Goal: Task Accomplishment & Management: Complete application form

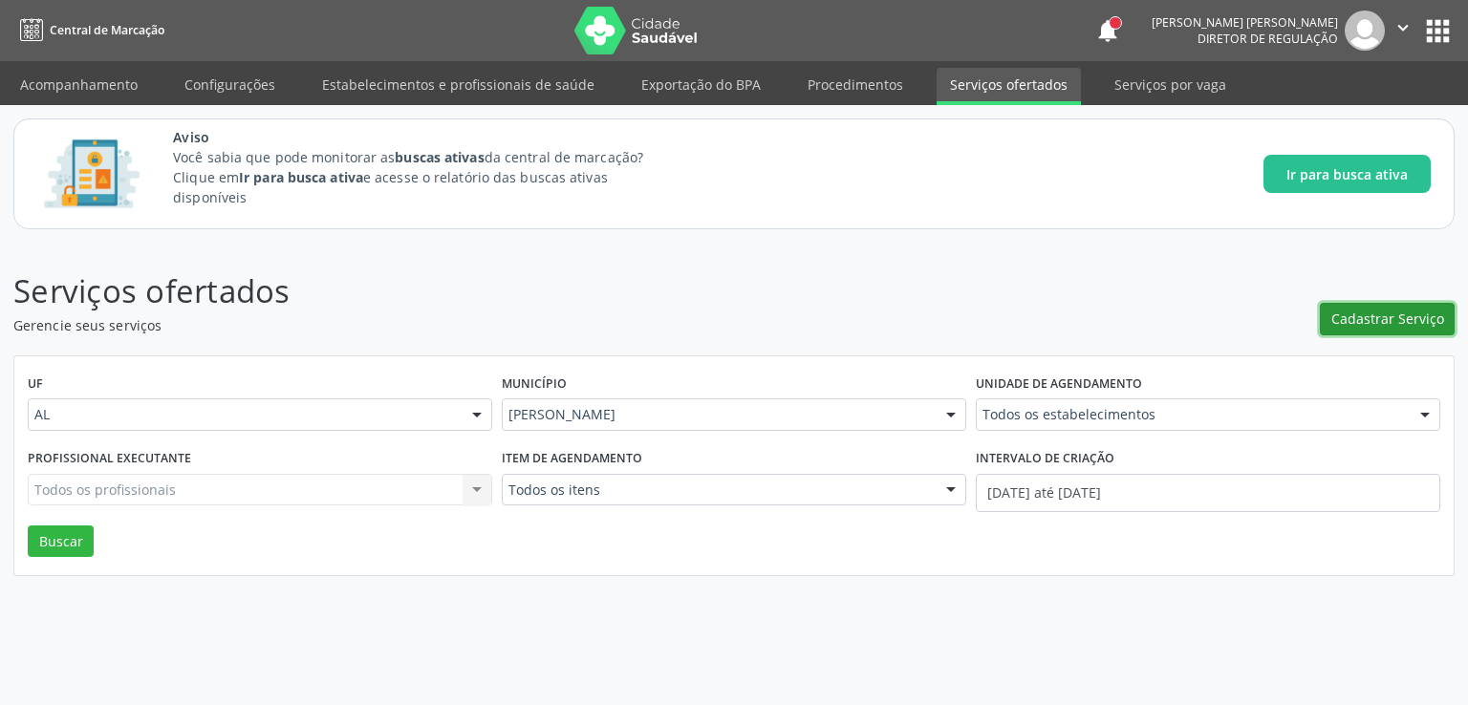
click at [1390, 311] on span "Cadastrar Serviço" at bounding box center [1387, 319] width 113 height 20
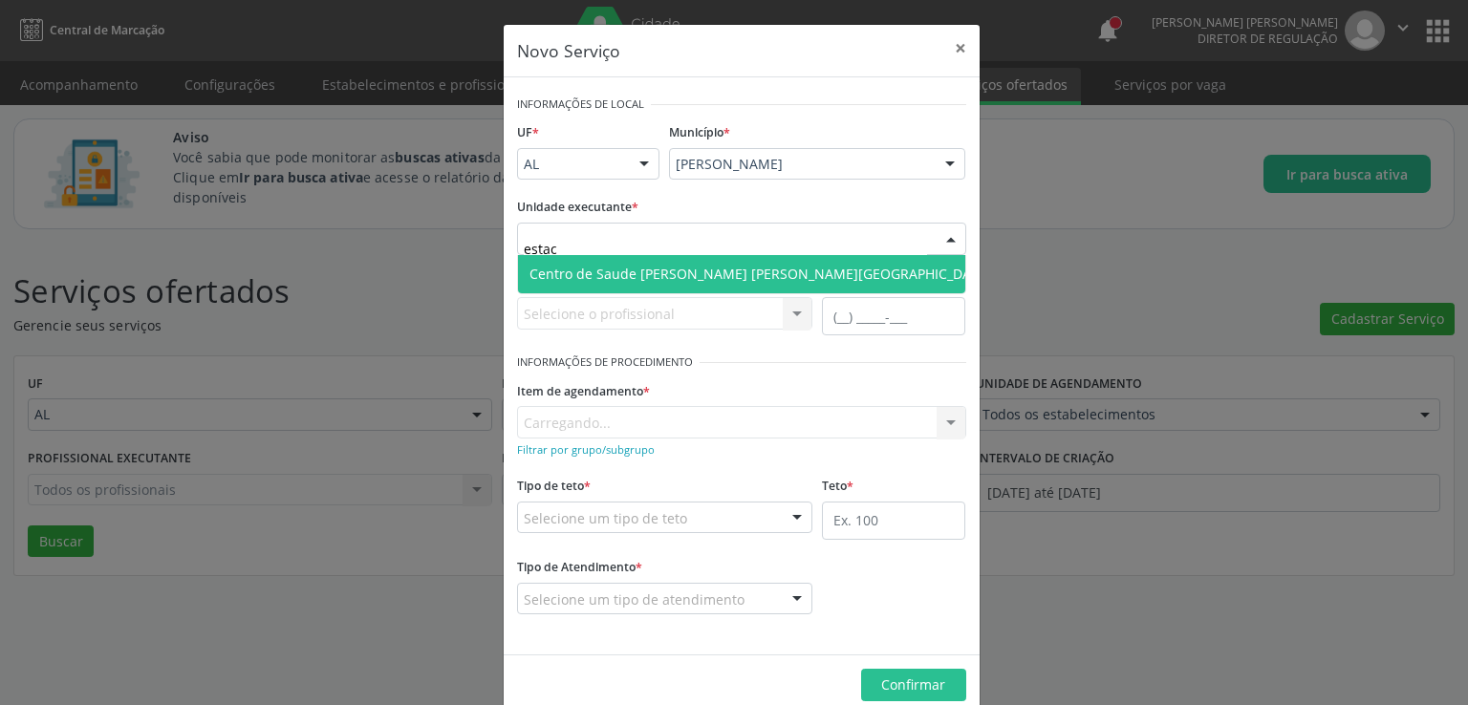
click at [645, 265] on span "Centro de Saude [PERSON_NAME] [PERSON_NAME][GEOGRAPHIC_DATA]" at bounding box center [760, 274] width 462 height 18
type input "estac"
click at [645, 265] on span "Centro de Saude [PERSON_NAME] [PERSON_NAME][GEOGRAPHIC_DATA]" at bounding box center [760, 274] width 485 height 38
type input "estacio"
click at [700, 276] on span "Centro de Saude [PERSON_NAME] [PERSON_NAME][GEOGRAPHIC_DATA]" at bounding box center [760, 274] width 462 height 18
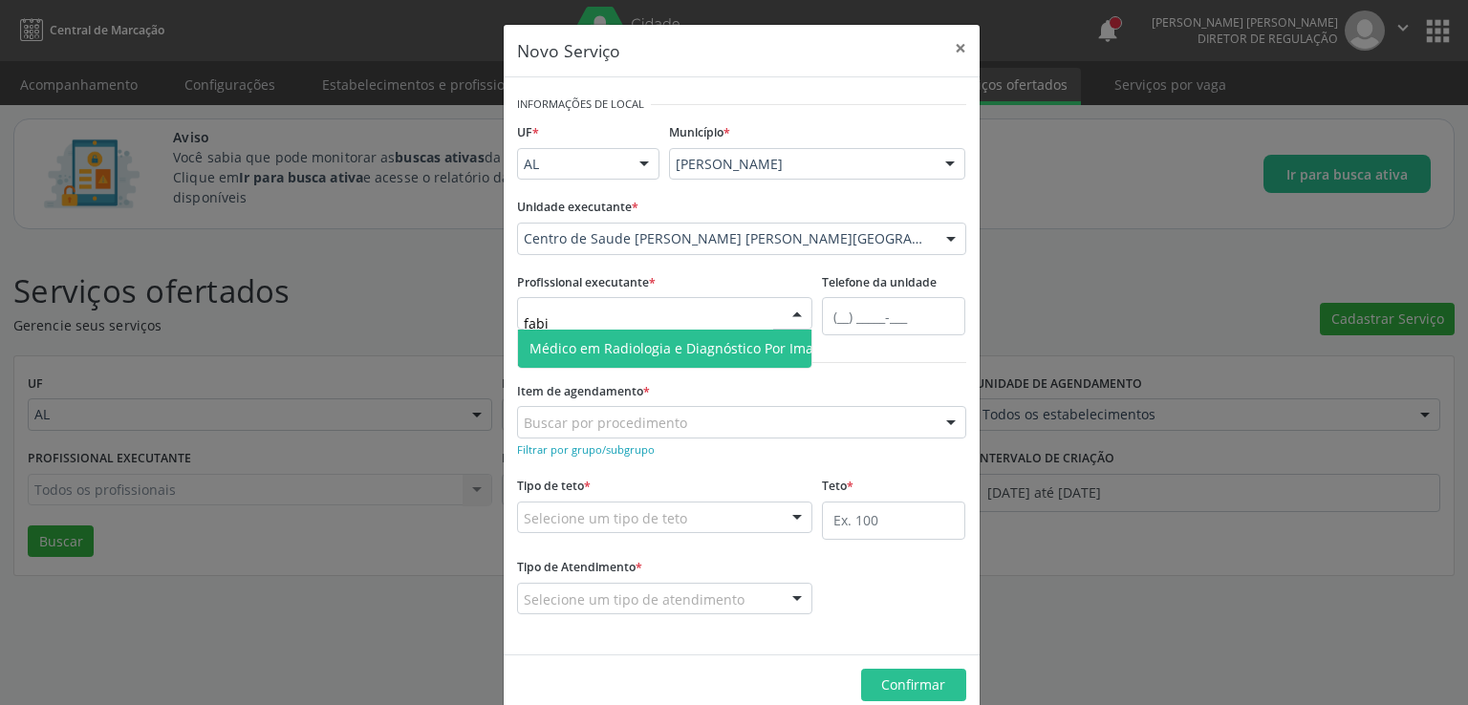
type input "[PERSON_NAME]"
click at [615, 353] on span "Médico em Radiologia e Diagnóstico Por Imagem - [PERSON_NAME]" at bounding box center [744, 348] width 431 height 18
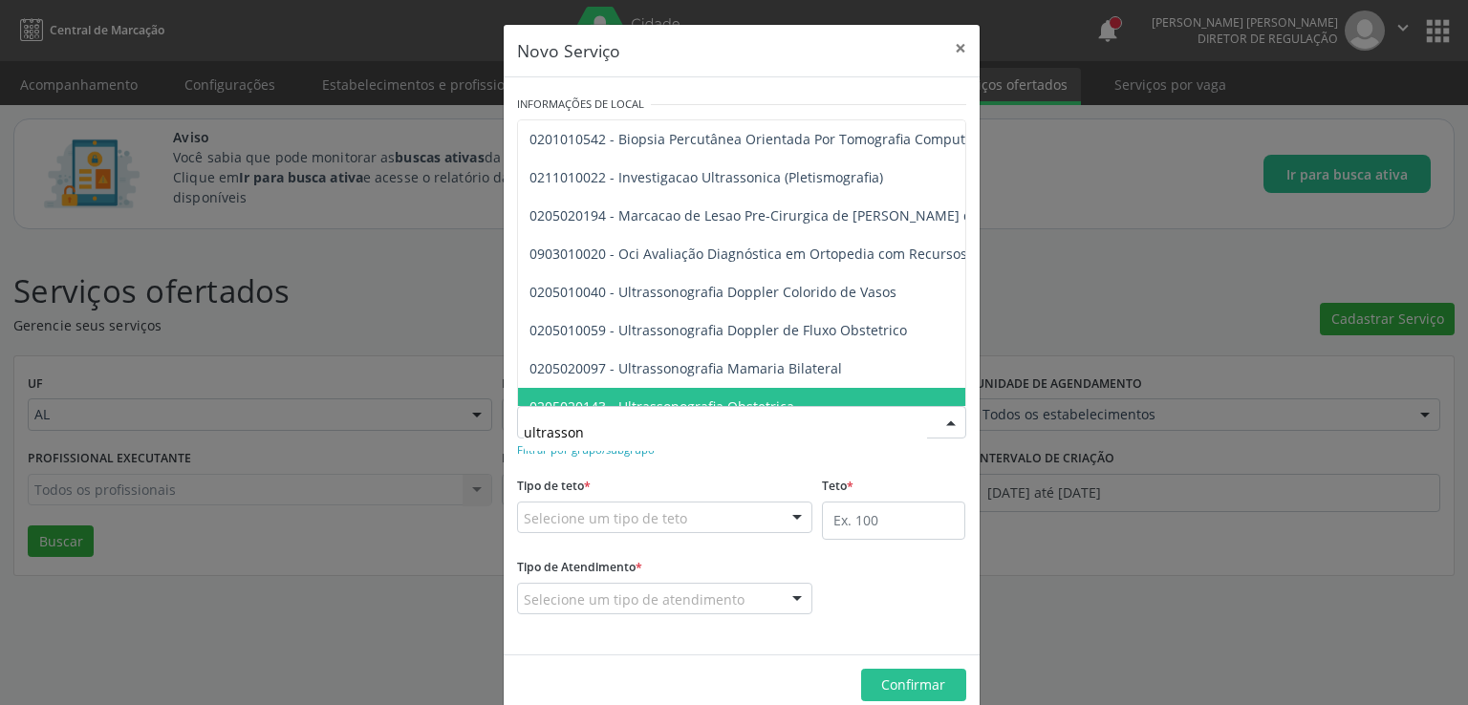
type input "ultrasson"
click at [905, 474] on div "Teto *" at bounding box center [893, 506] width 143 height 68
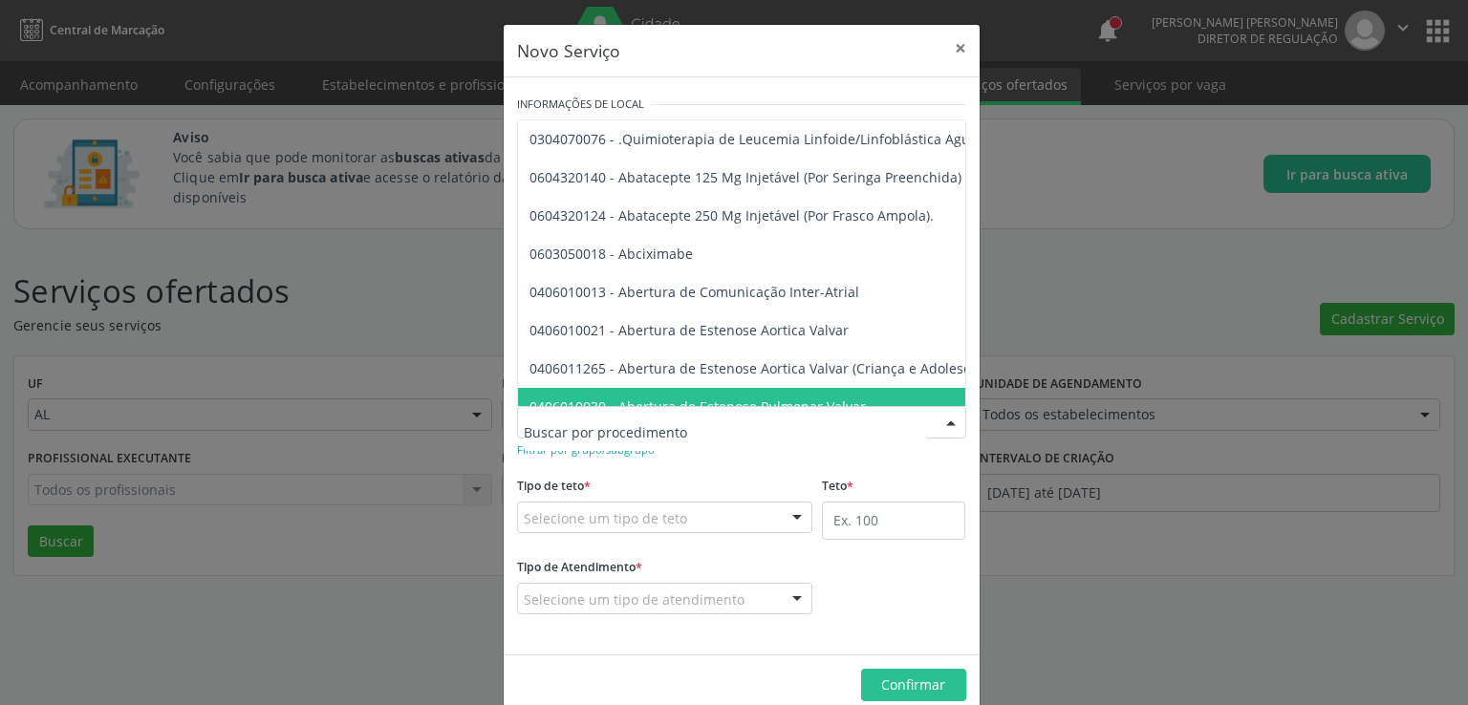
click at [669, 473] on div "Tipo de teto * Selecione um tipo de teto Teto financeiro Teto físico Nenhum res…" at bounding box center [665, 502] width 296 height 61
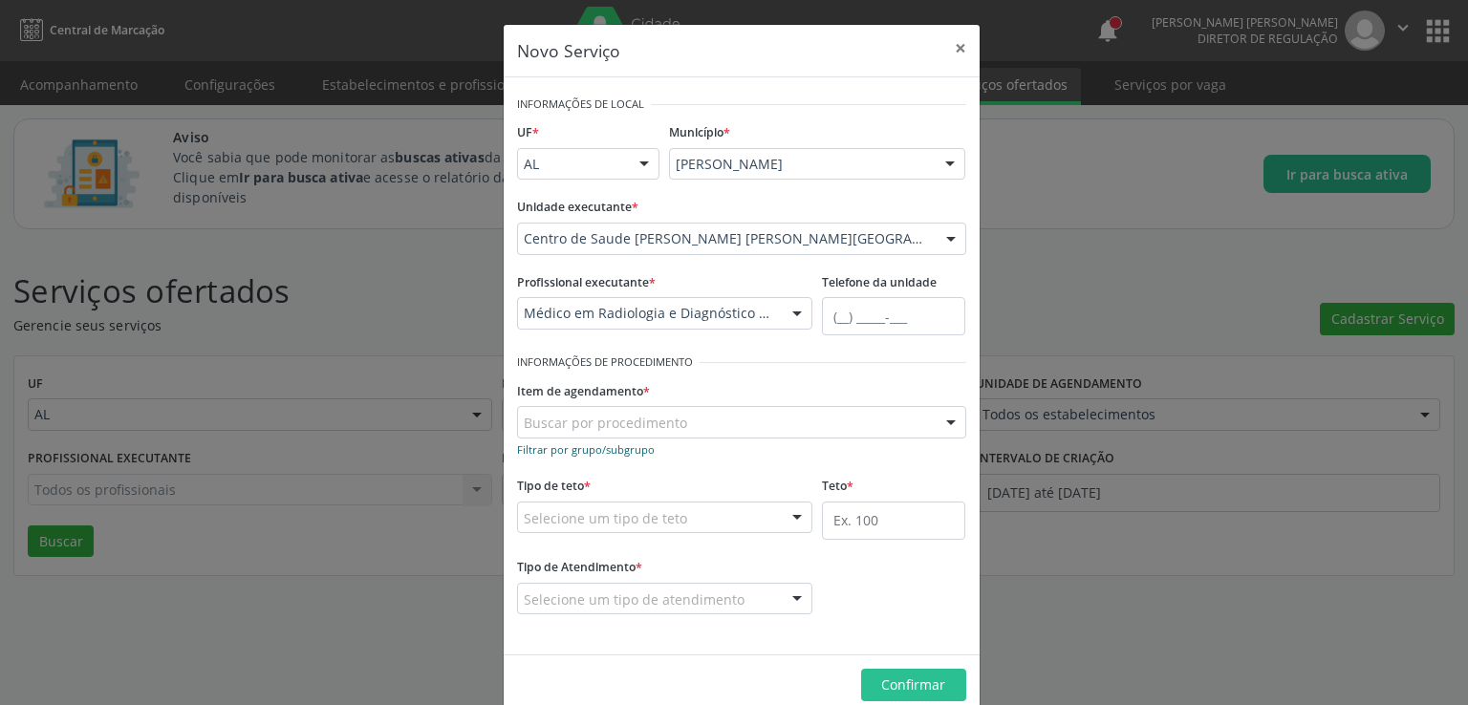
click at [605, 455] on small "Filtrar por grupo/subgrupo" at bounding box center [586, 449] width 138 height 14
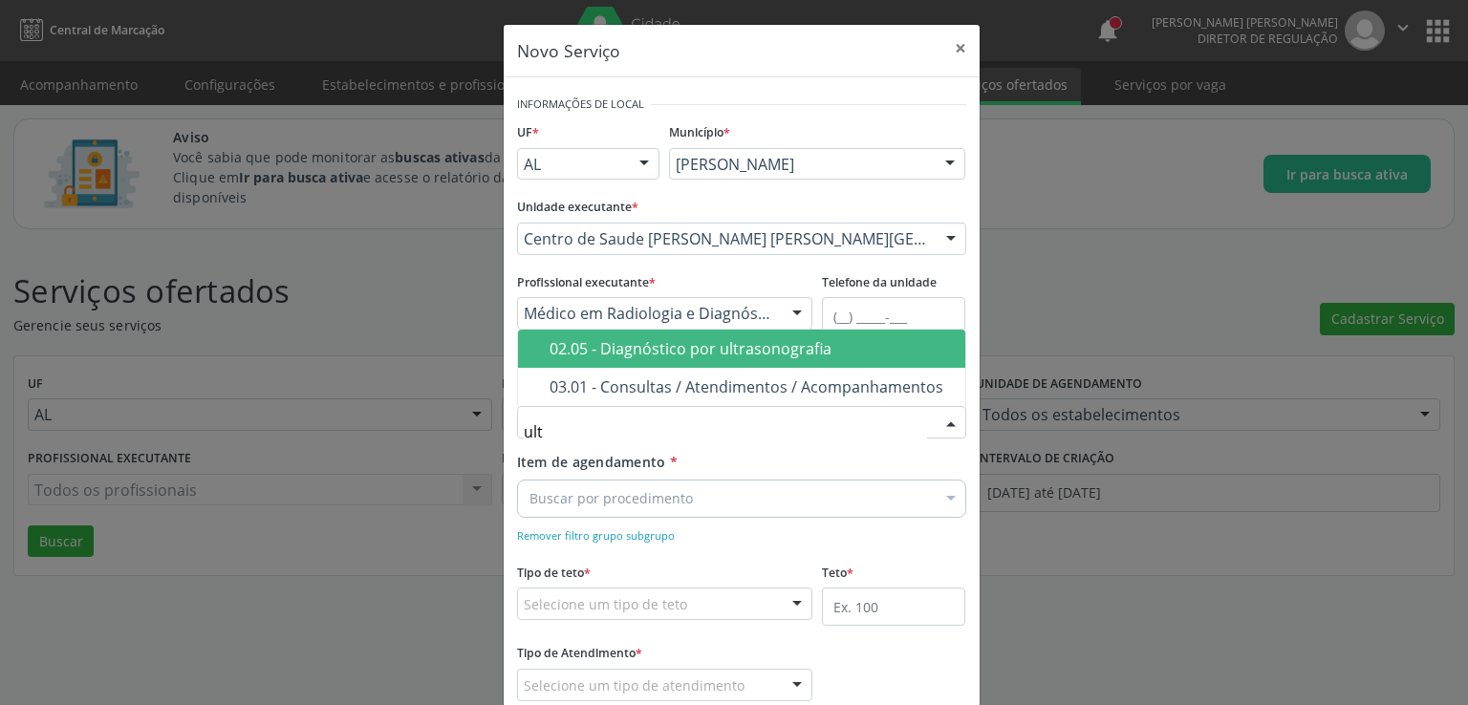
type input "ultr"
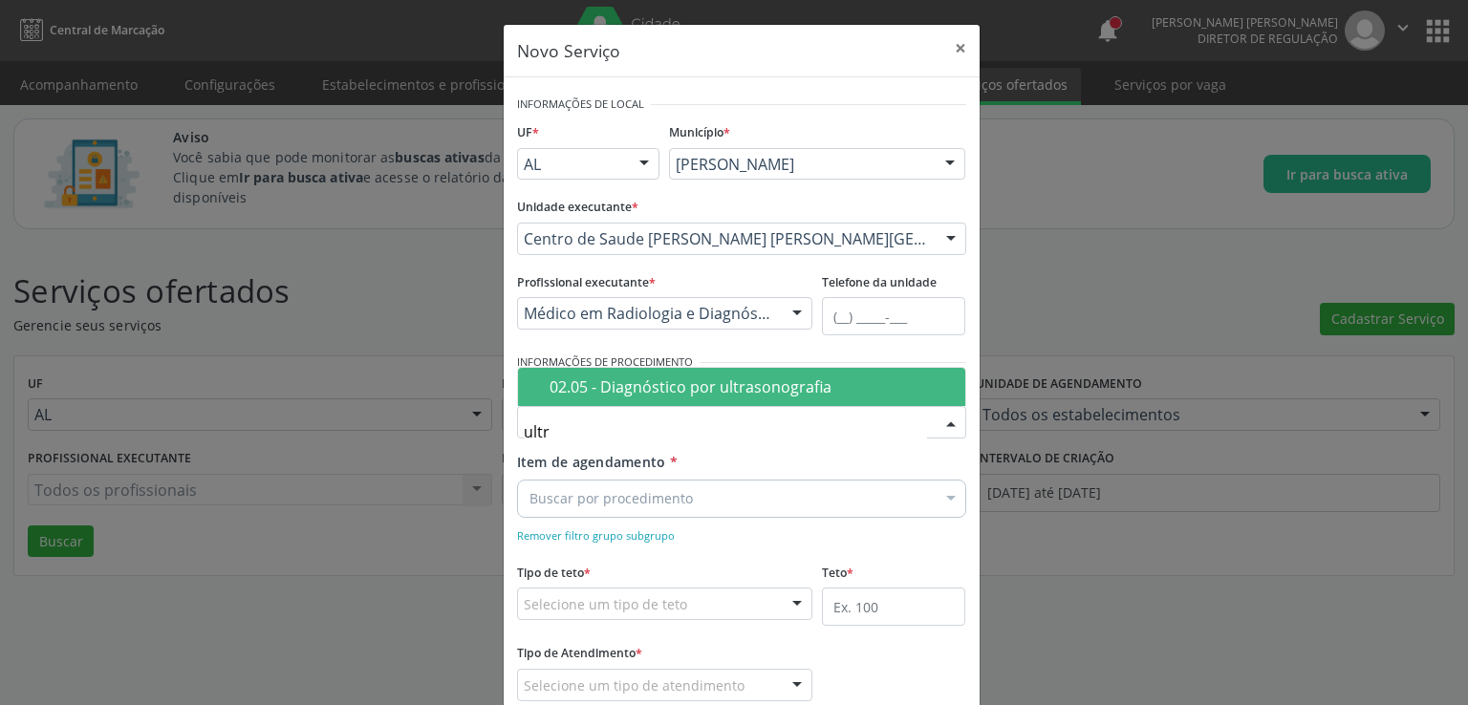
click at [639, 389] on div "02.05 - Diagnóstico por ultrasonografia" at bounding box center [751, 386] width 404 height 15
click at [639, 389] on div "Grupo/Subgrupo * 02.05 - Diagnóstico por ultrasonografia Nenhum resultado encon…" at bounding box center [741, 413] width 459 height 75
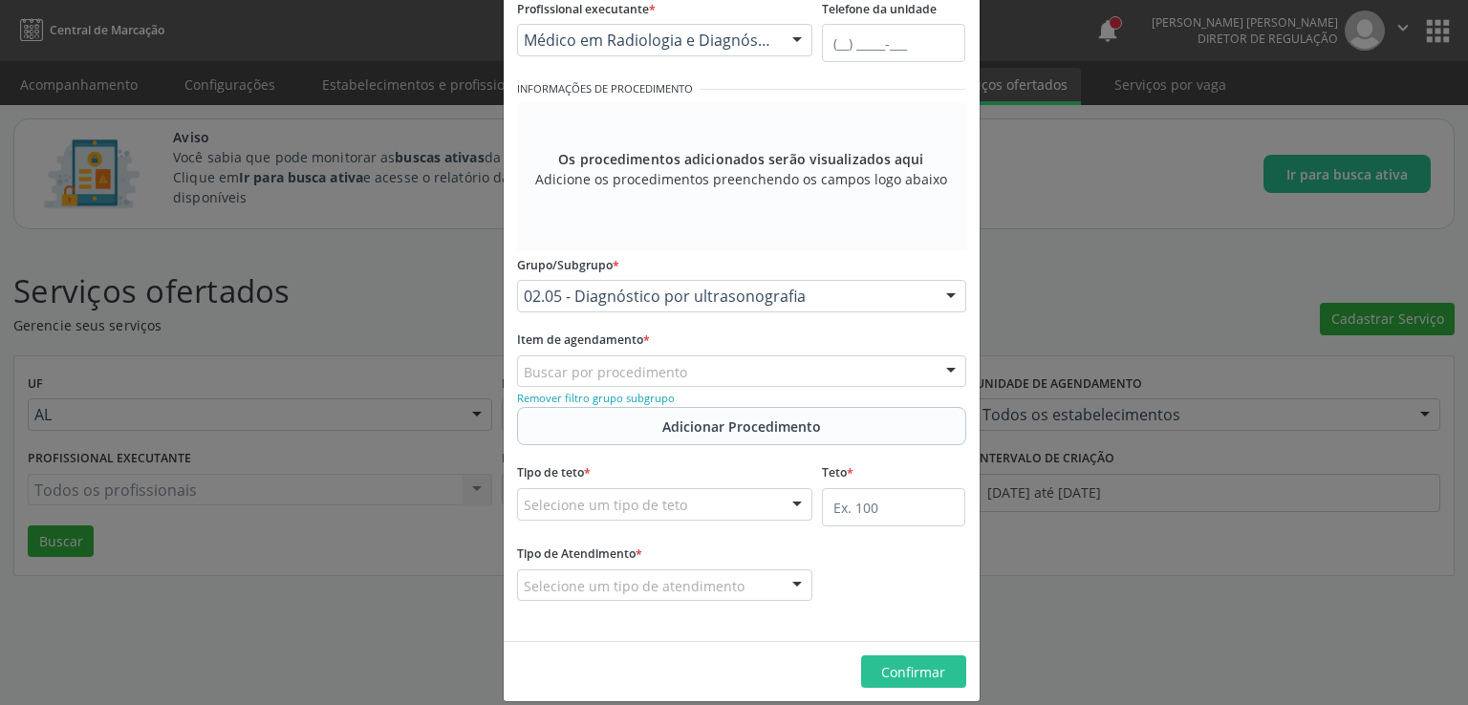
scroll to position [287, 0]
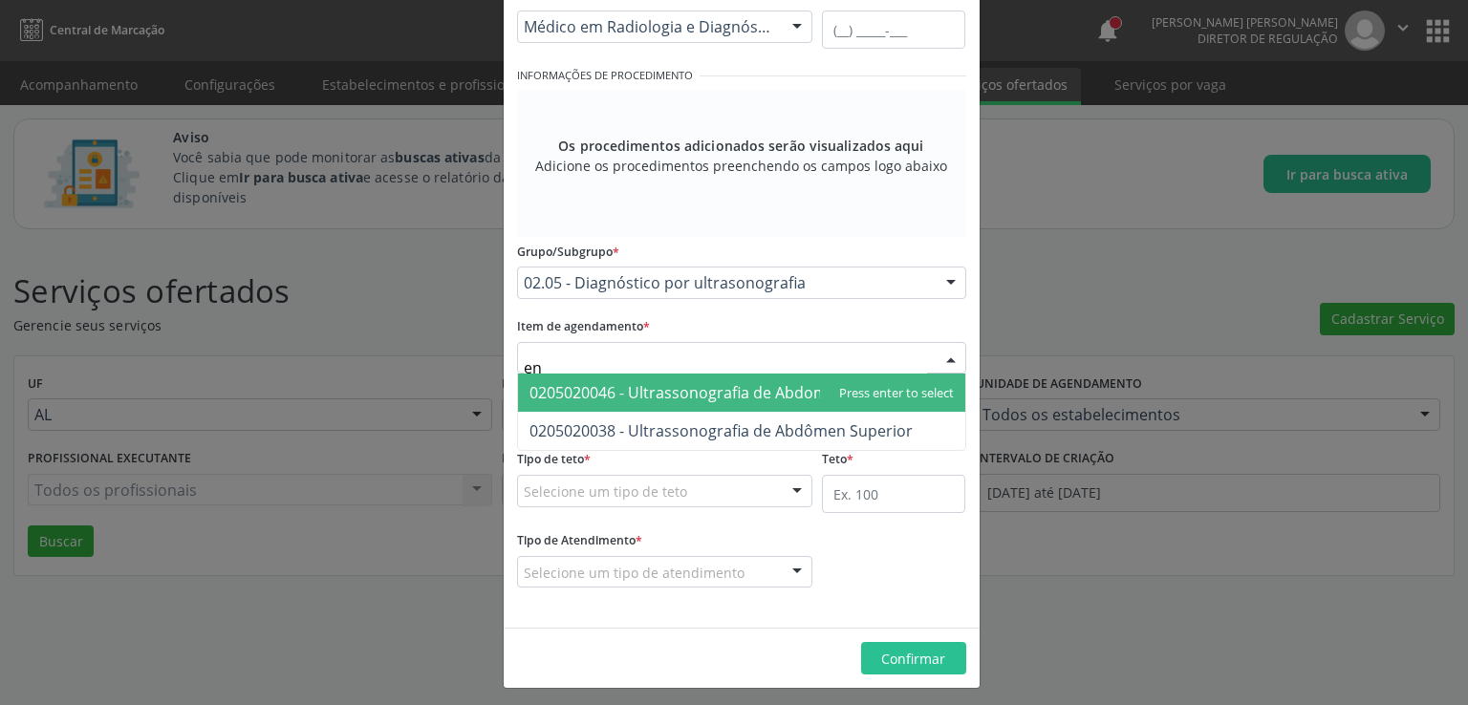
type input "e"
type input "pelvi"
click at [601, 392] on span "0205020160 - Ultrassonografia Pelvica (Ginecologica)" at bounding box center [718, 392] width 379 height 21
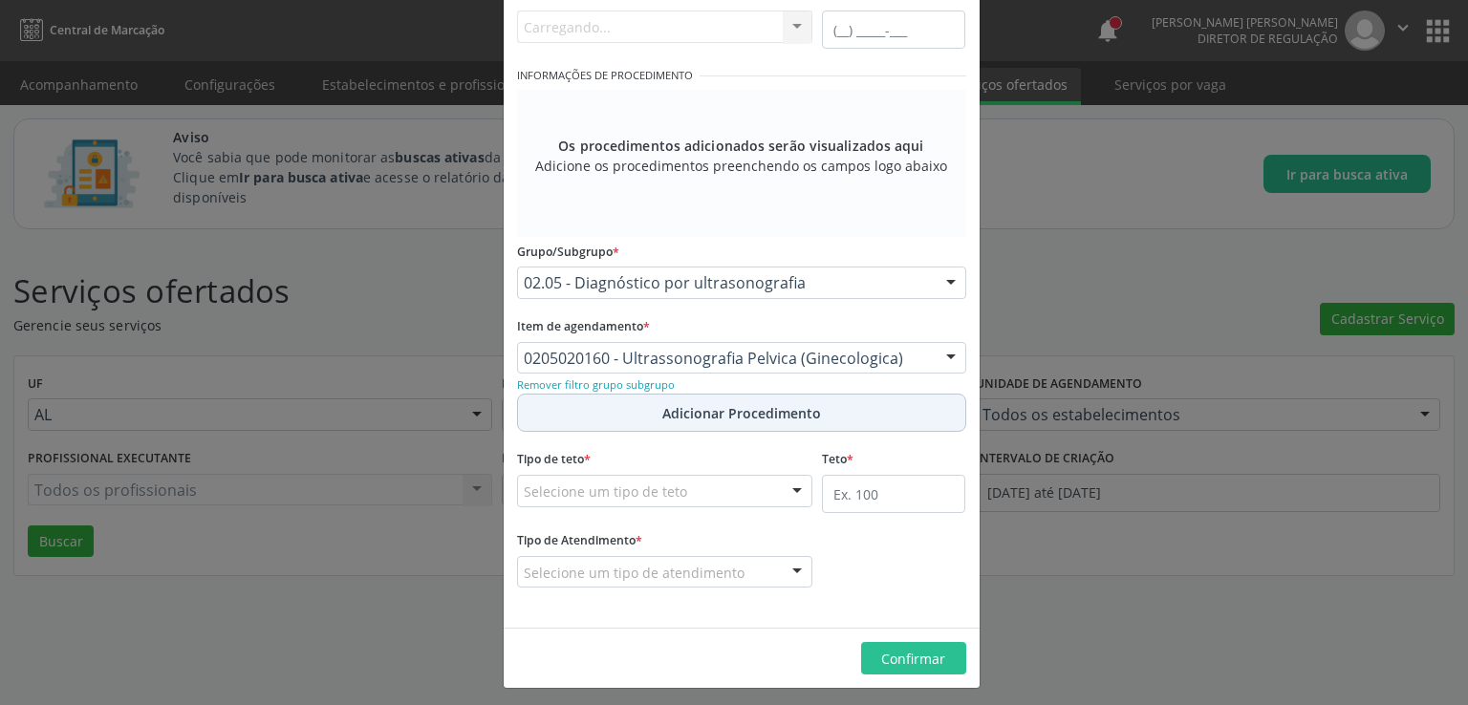
click at [662, 414] on span "Adicionar Procedimento" at bounding box center [741, 413] width 159 height 20
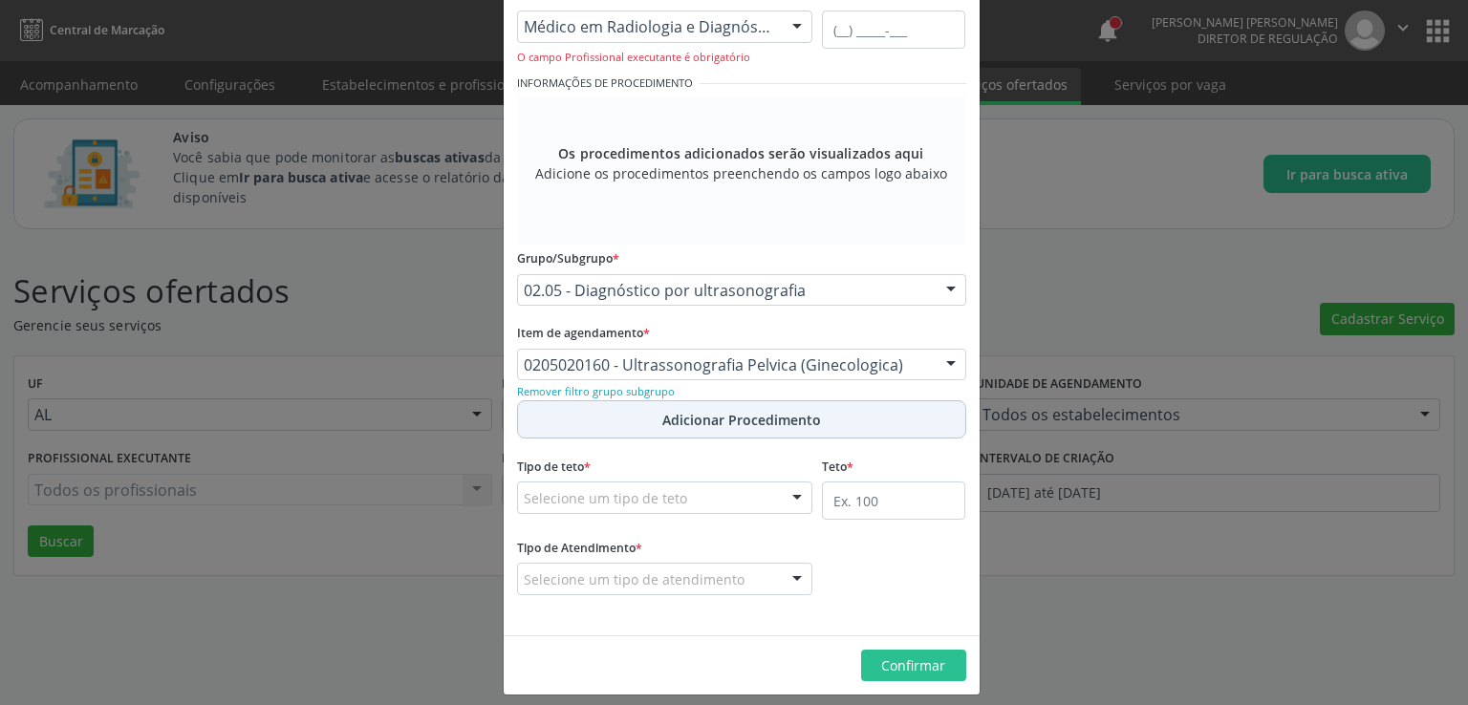
click at [662, 414] on span "Adicionar Procedimento" at bounding box center [741, 420] width 159 height 20
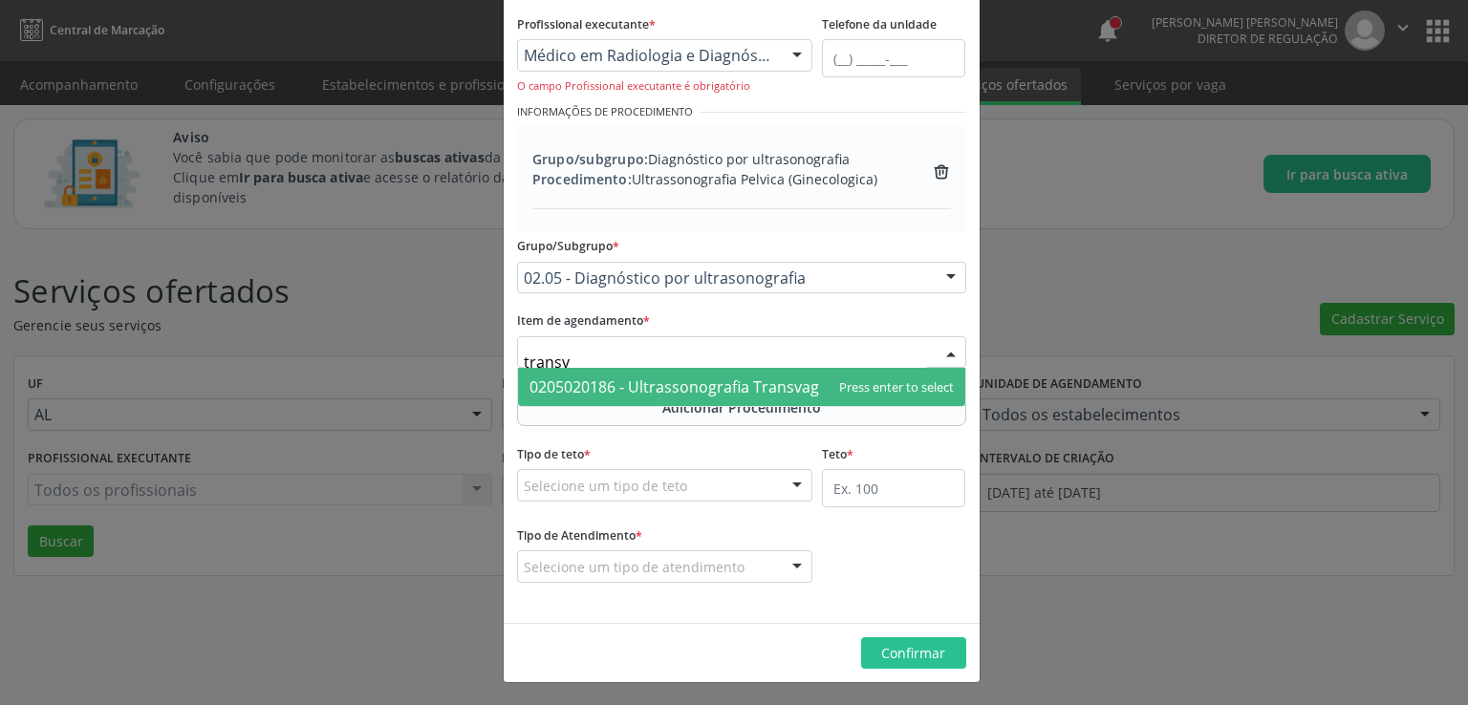
type input "transva"
click at [639, 383] on span "0205020186 - Ultrassonografia Transvaginal" at bounding box center [686, 386] width 315 height 21
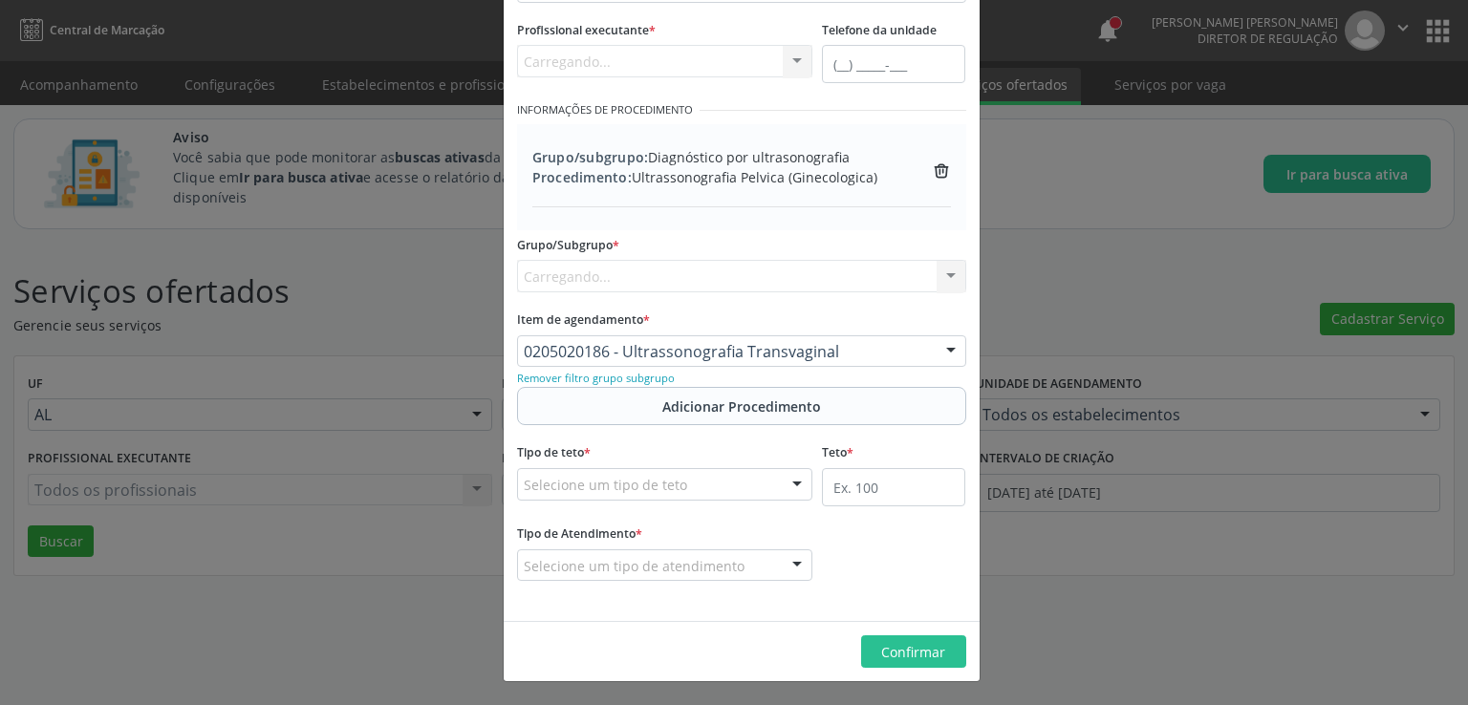
scroll to position [251, 0]
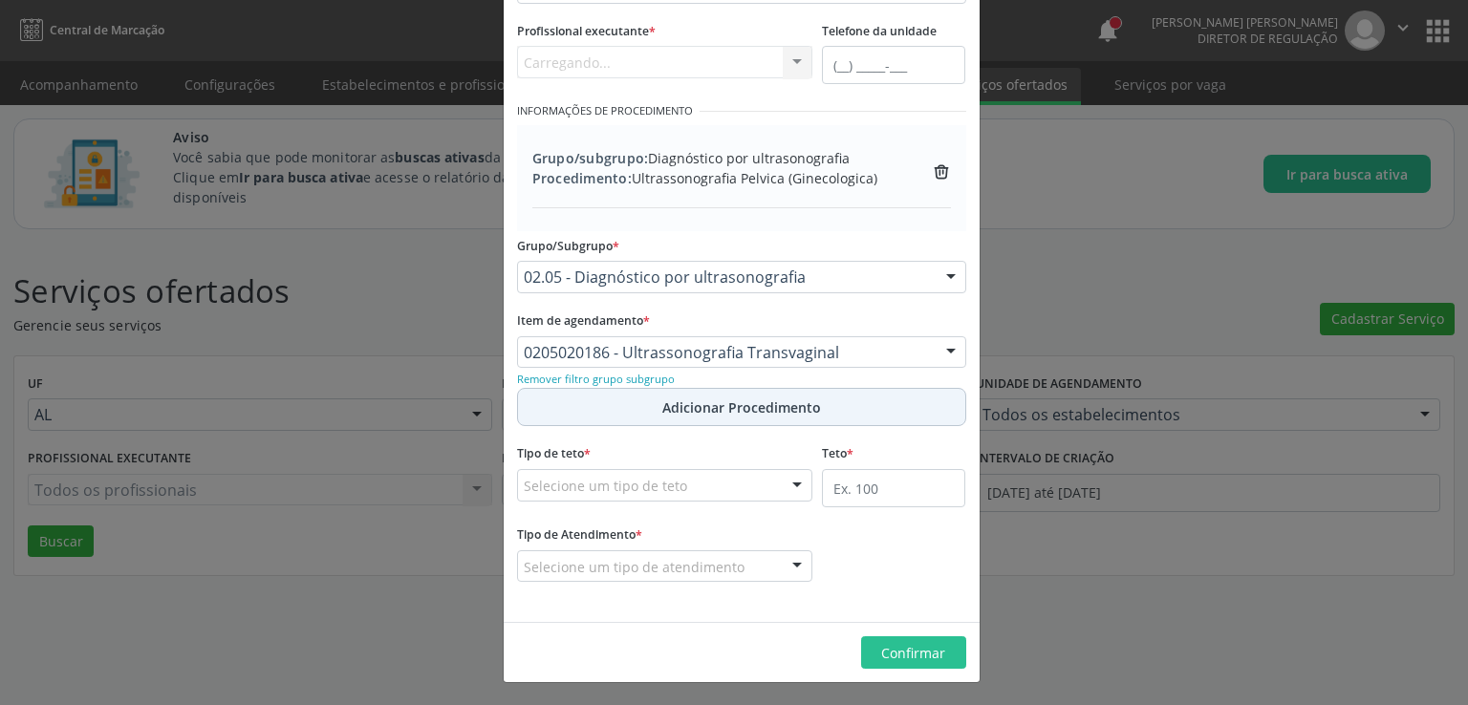
click at [706, 403] on span "Adicionar Procedimento" at bounding box center [741, 407] width 159 height 20
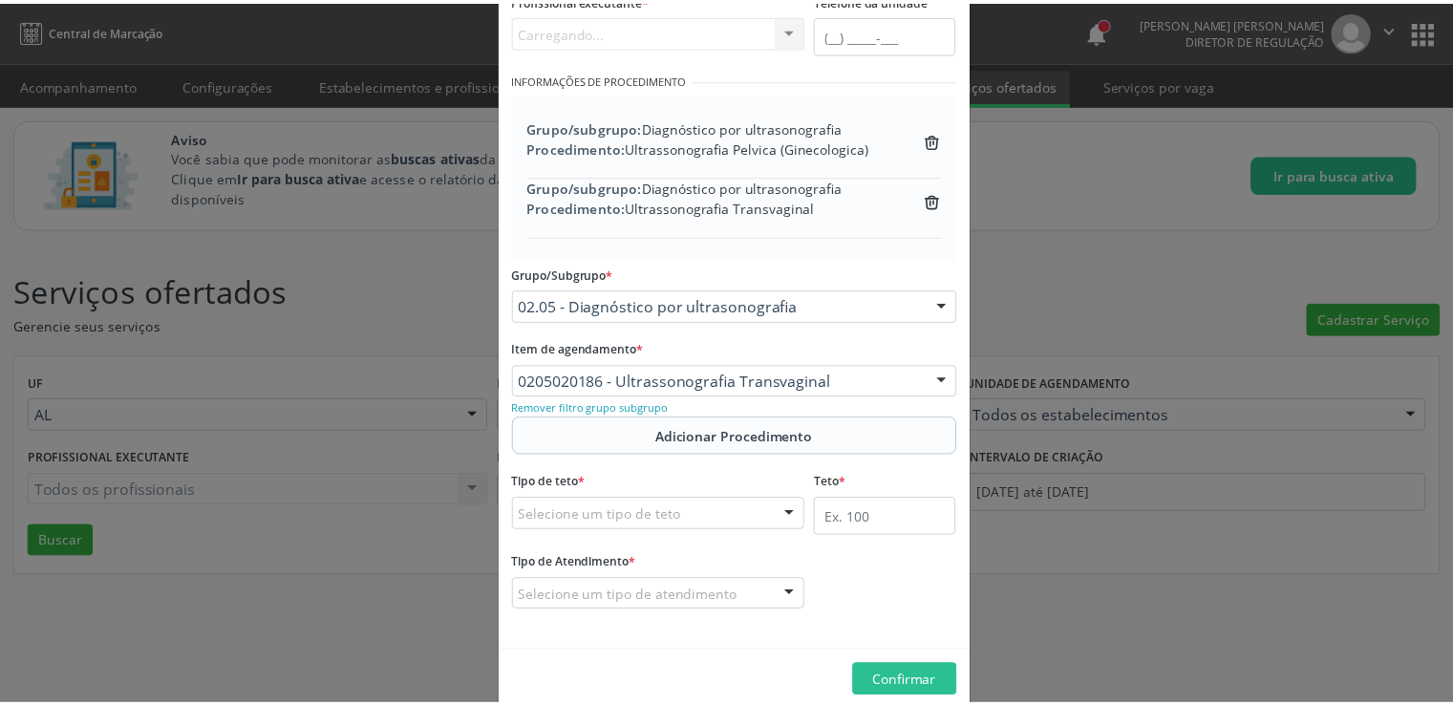
scroll to position [311, 0]
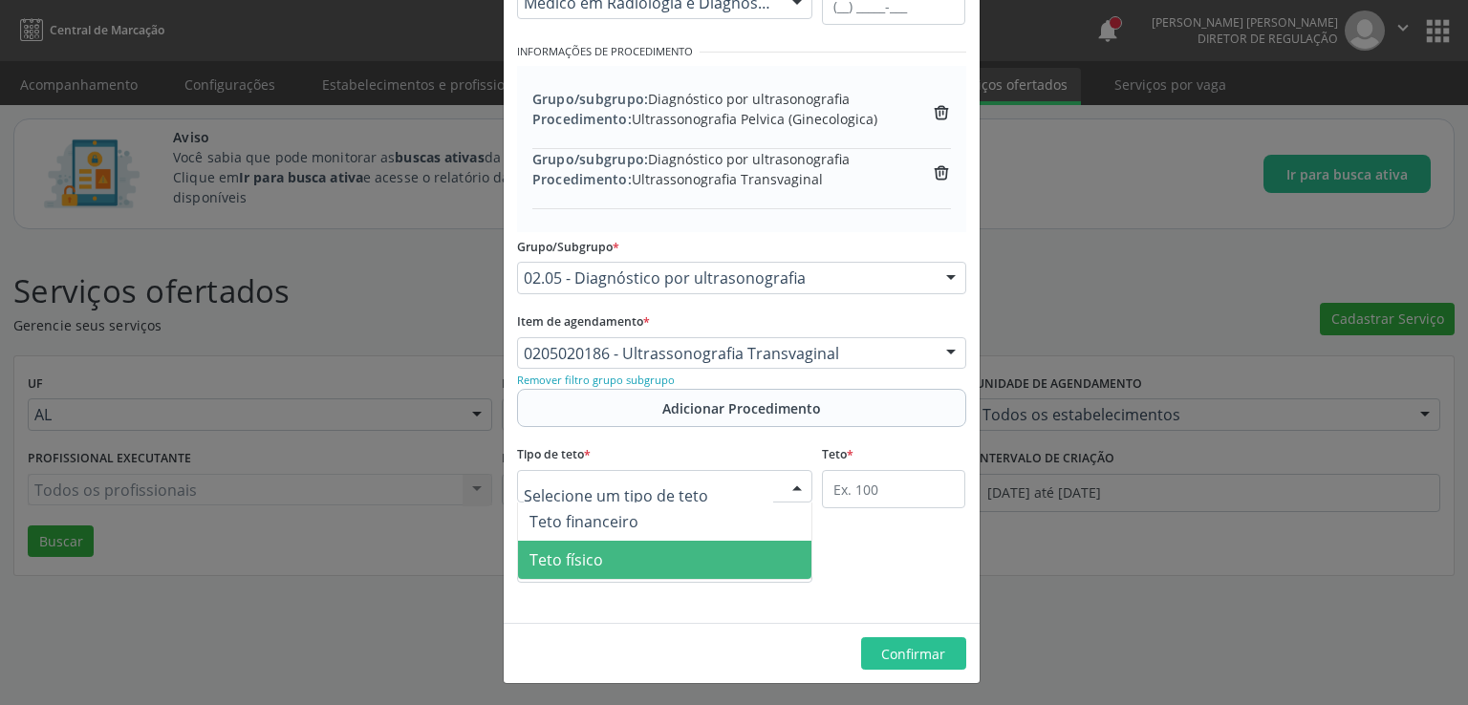
click at [594, 556] on span "Teto físico" at bounding box center [665, 560] width 294 height 38
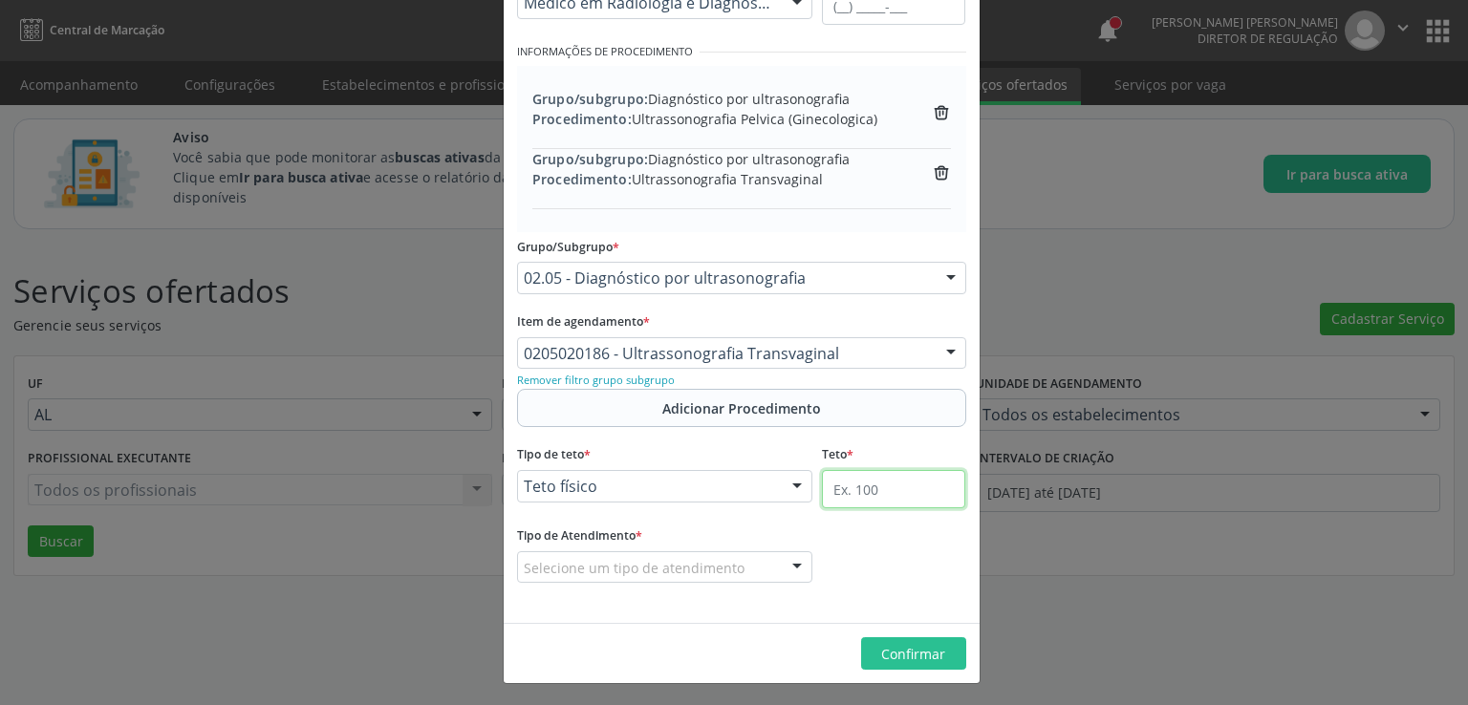
click at [855, 491] on input "text" at bounding box center [893, 489] width 143 height 38
type input "400"
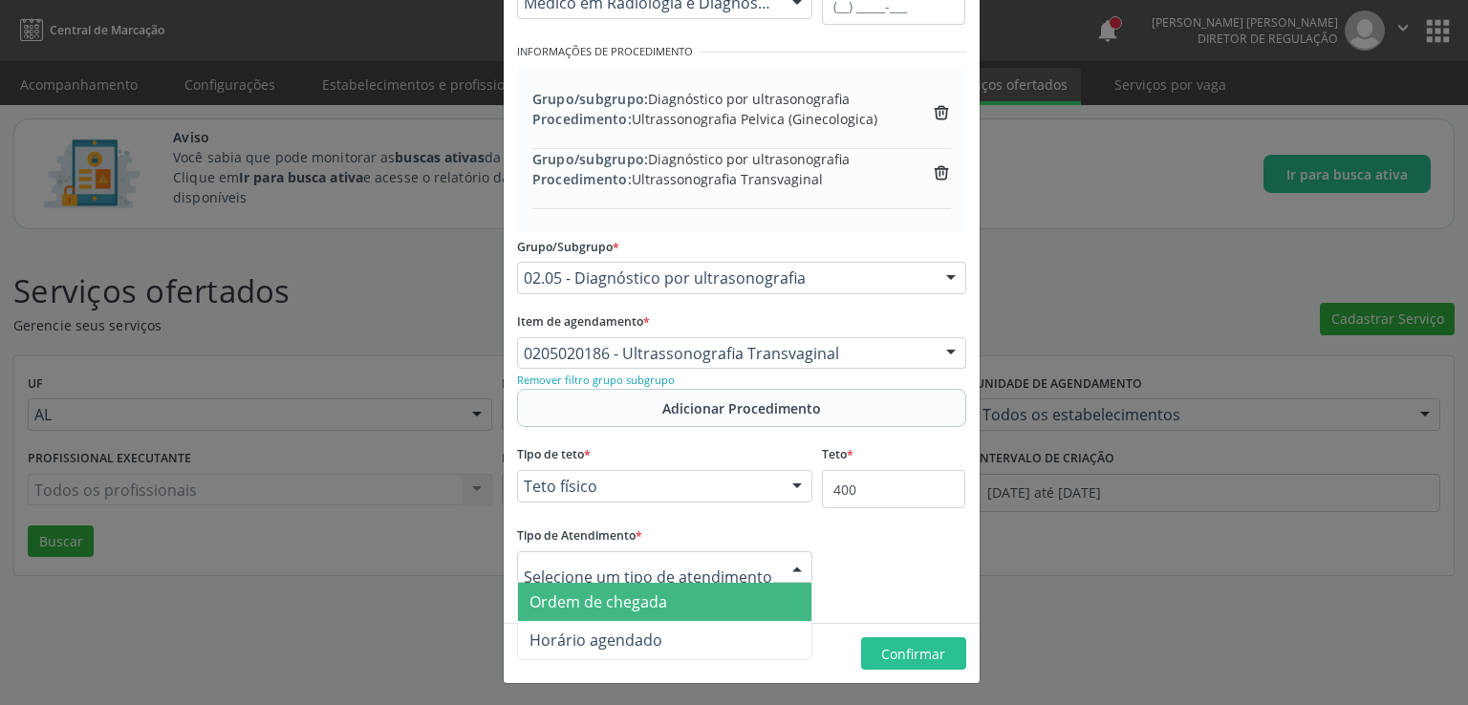
click at [774, 564] on div "Ordem de chegada Horário agendado Nenhum resultado encontrado para: " " Não há …" at bounding box center [665, 567] width 296 height 32
click at [688, 600] on span "Ordem de chegada" at bounding box center [665, 602] width 294 height 38
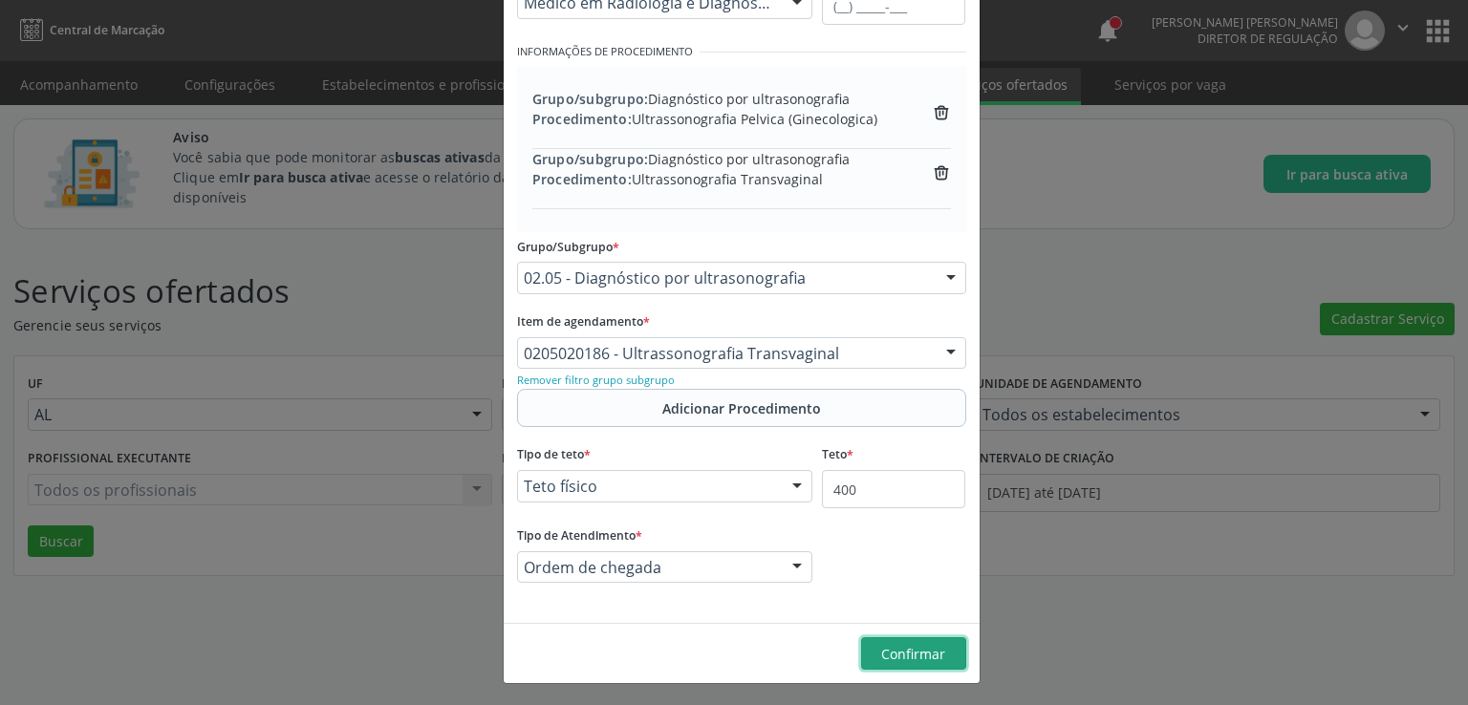
click at [927, 653] on span "Confirmar" at bounding box center [913, 654] width 64 height 18
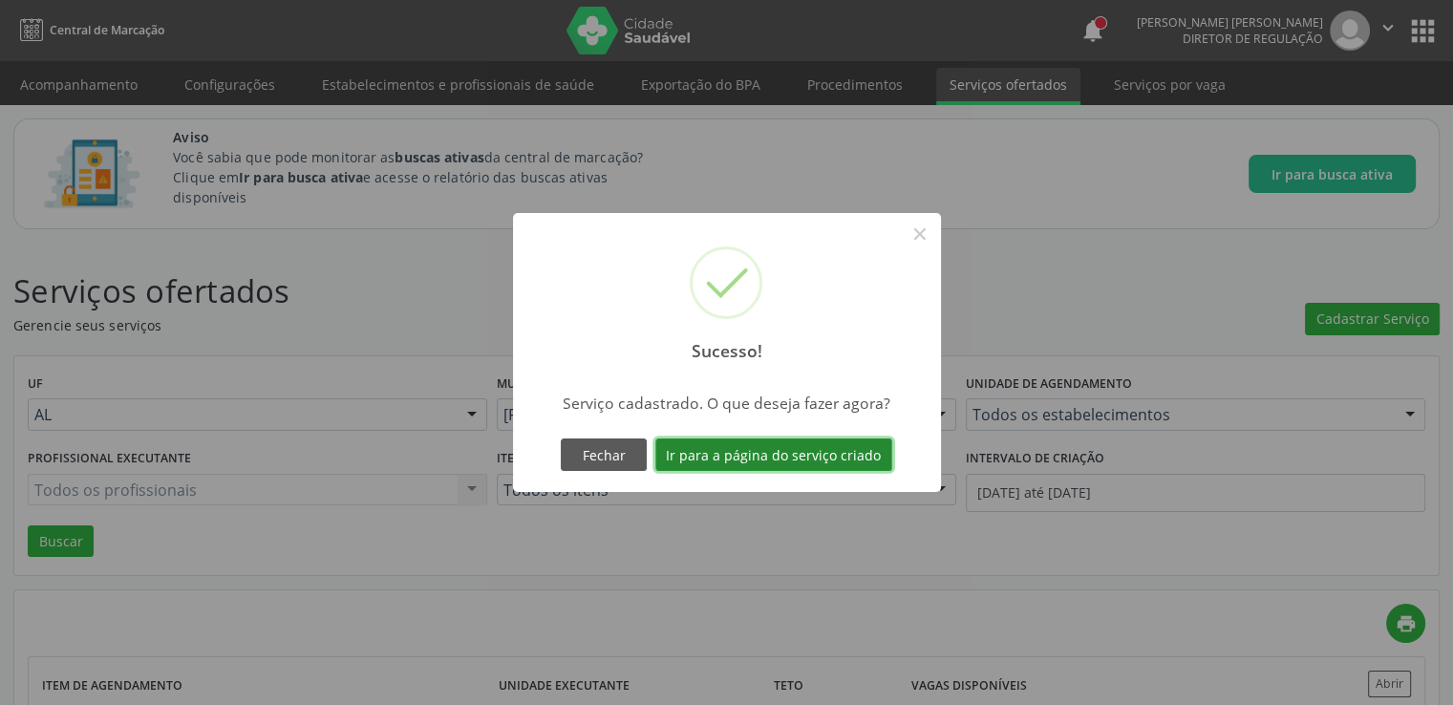
click at [787, 440] on button "Ir para a página do serviço criado" at bounding box center [773, 455] width 237 height 32
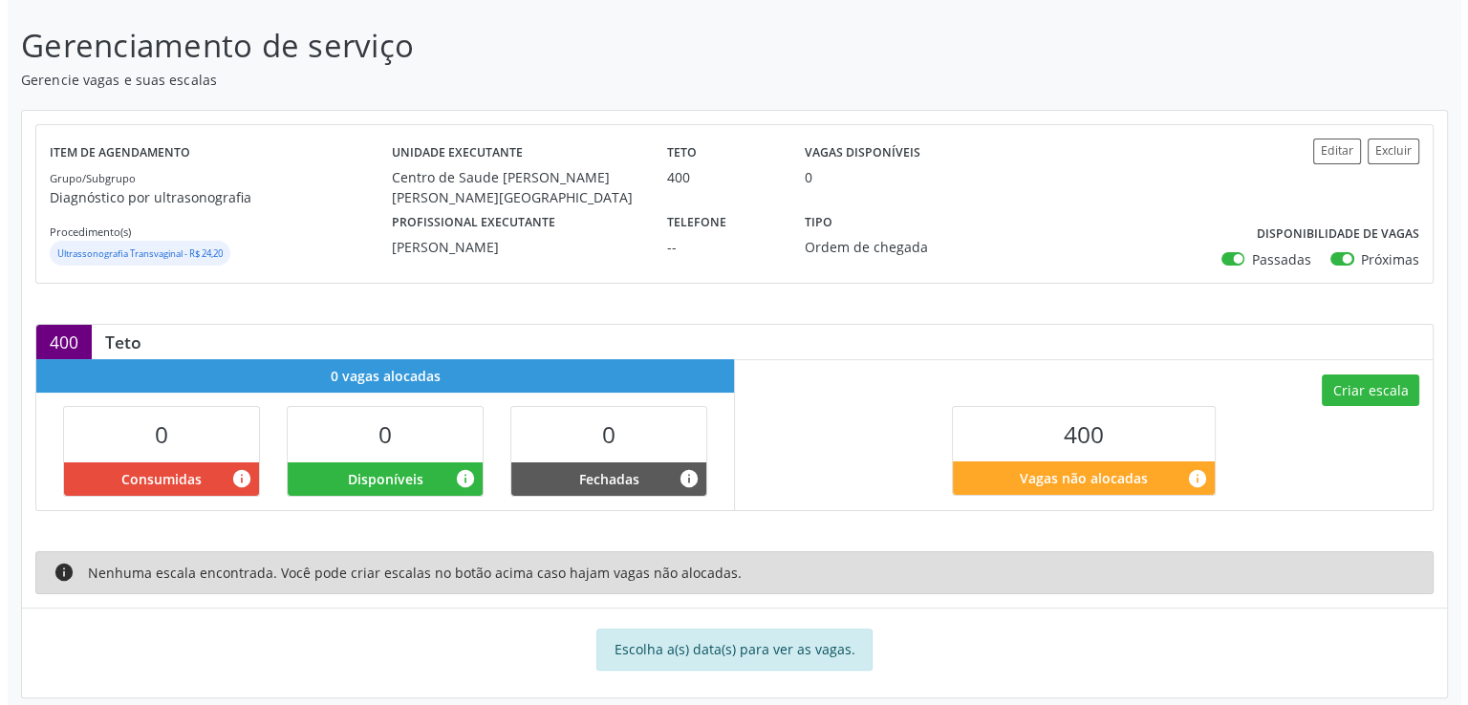
scroll to position [287, 0]
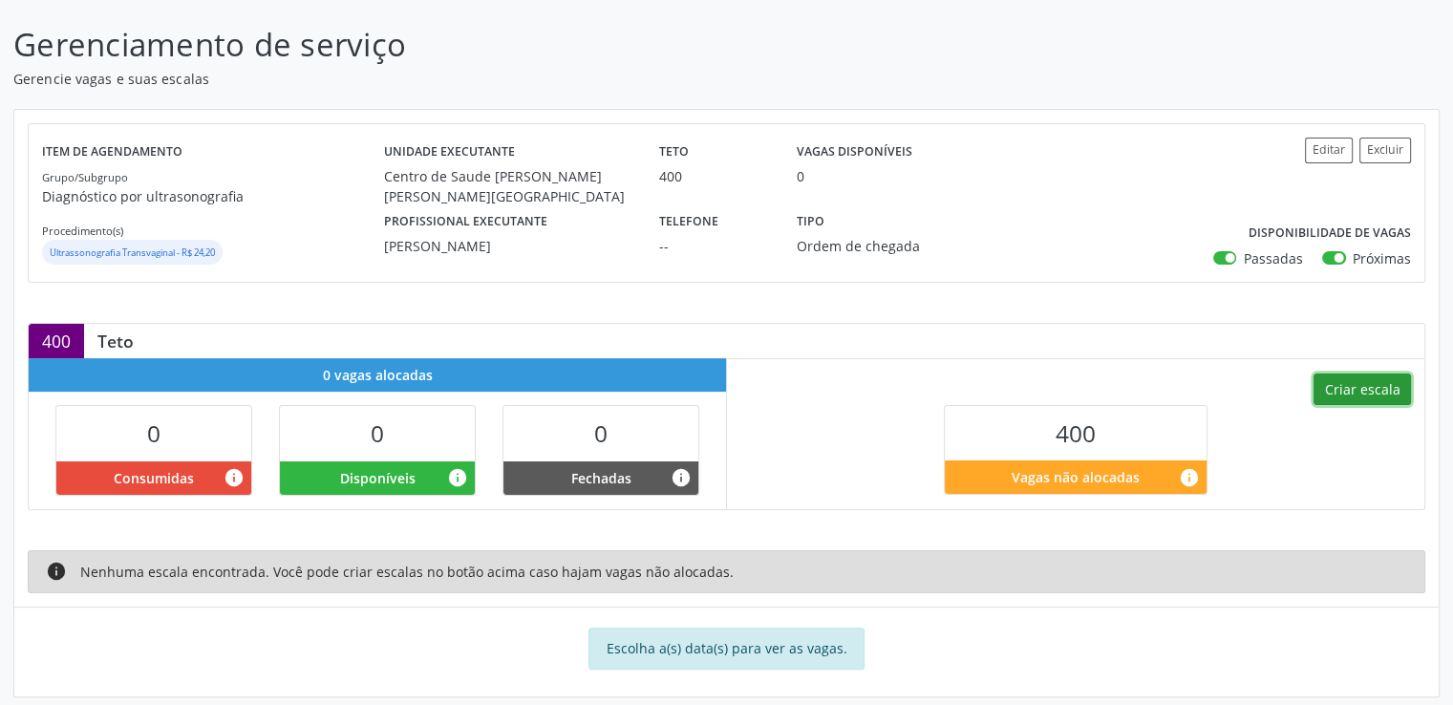
click at [1332, 380] on button "Criar escala" at bounding box center [1362, 390] width 97 height 32
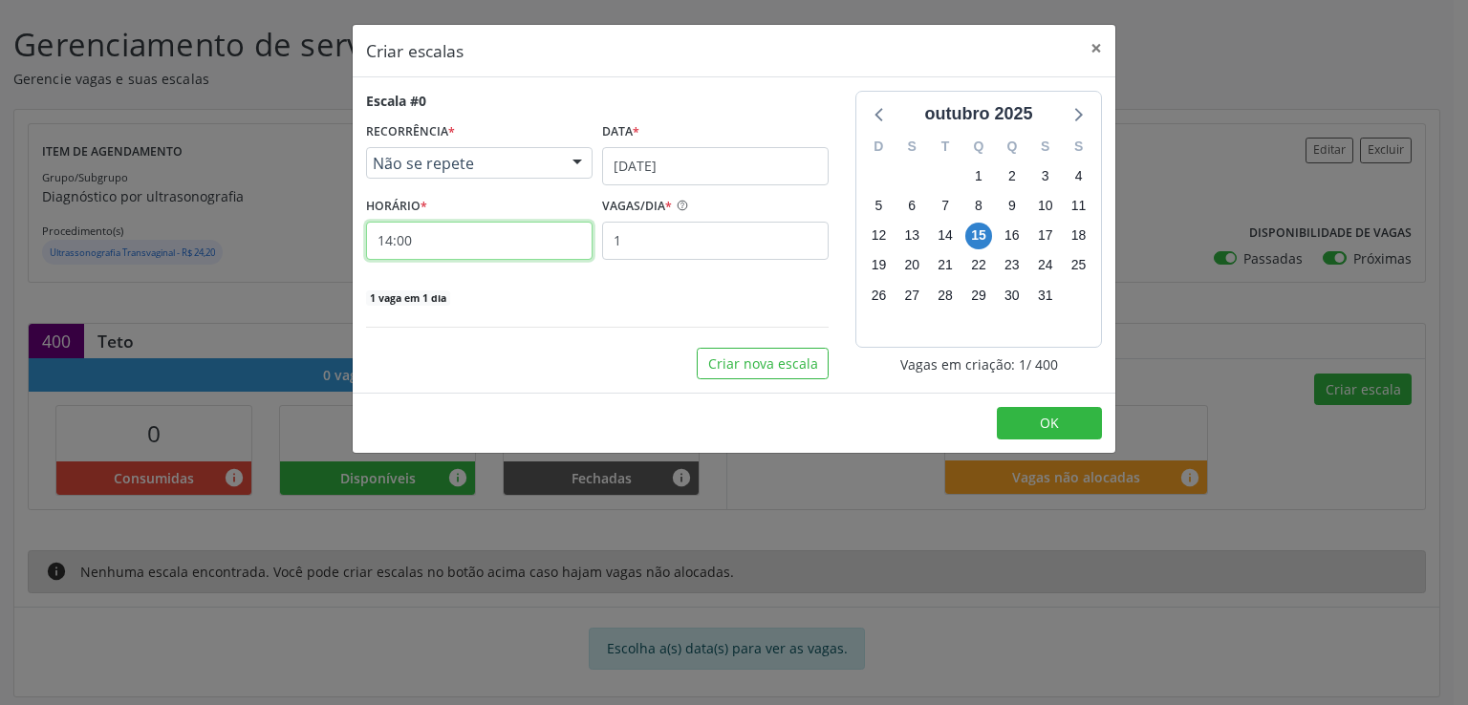
click at [457, 247] on input "14:00" at bounding box center [479, 241] width 226 height 38
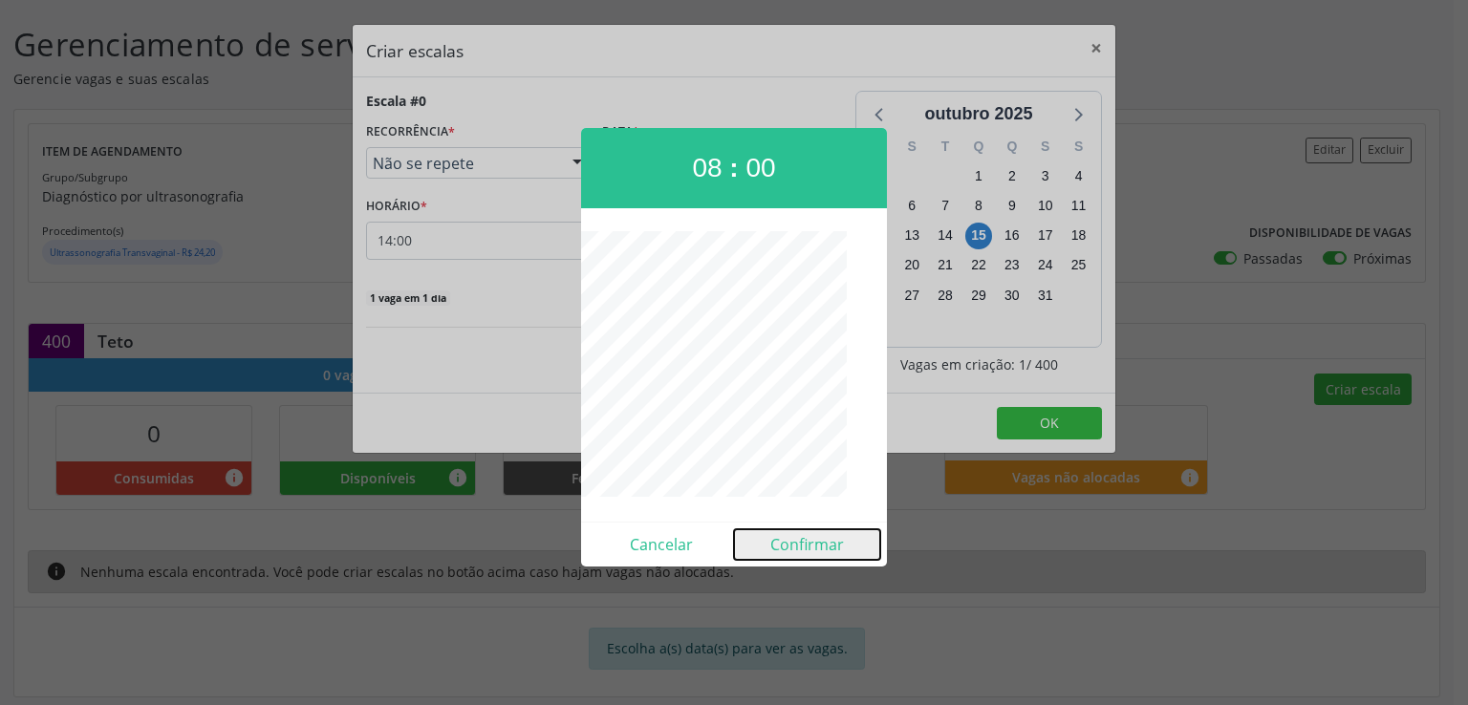
click at [799, 540] on button "Confirmar" at bounding box center [807, 544] width 146 height 31
type input "08:00"
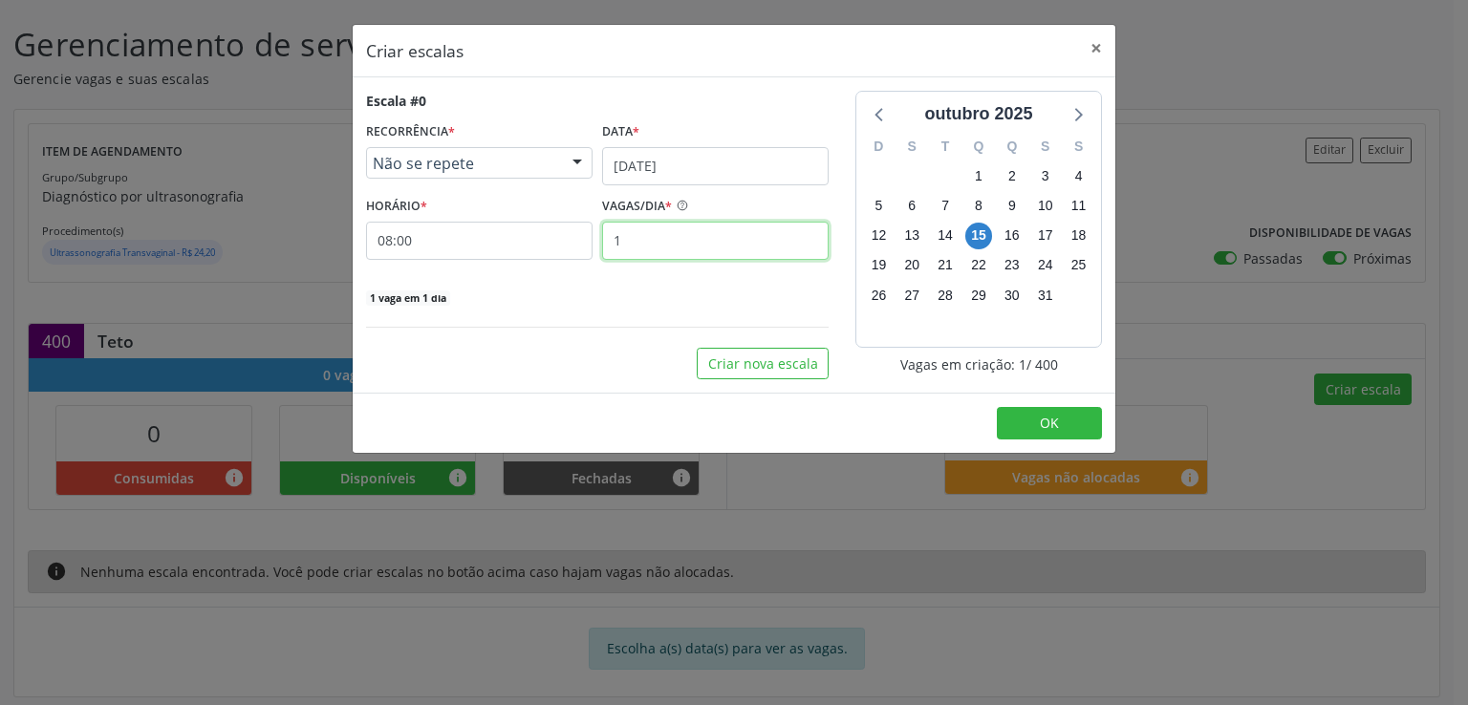
click at [665, 248] on input "1" at bounding box center [715, 241] width 226 height 38
type input "50"
click at [622, 295] on div "50 vagas em 1 dia" at bounding box center [597, 297] width 462 height 20
click at [739, 360] on button "Criar nova escala" at bounding box center [763, 364] width 132 height 32
select select "9"
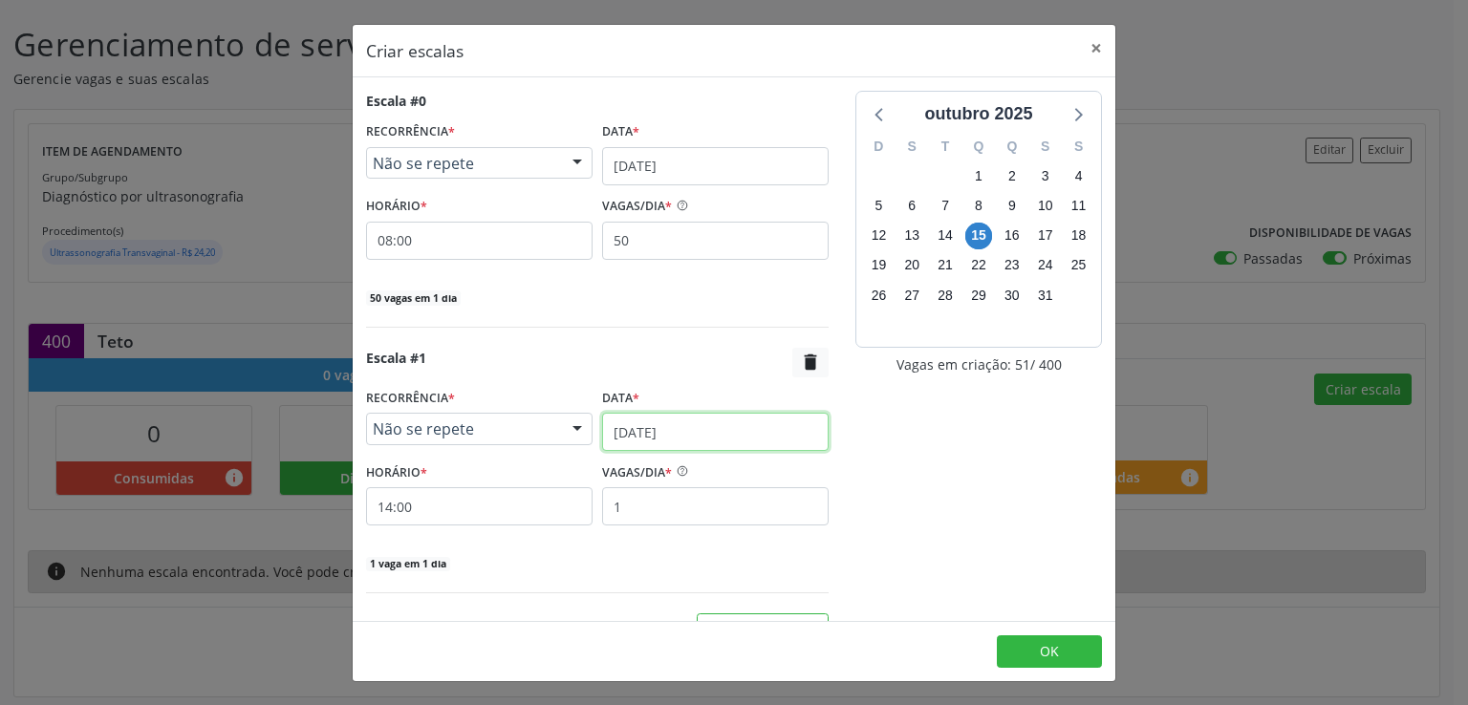
click at [618, 428] on input "[DATE]" at bounding box center [715, 432] width 226 height 38
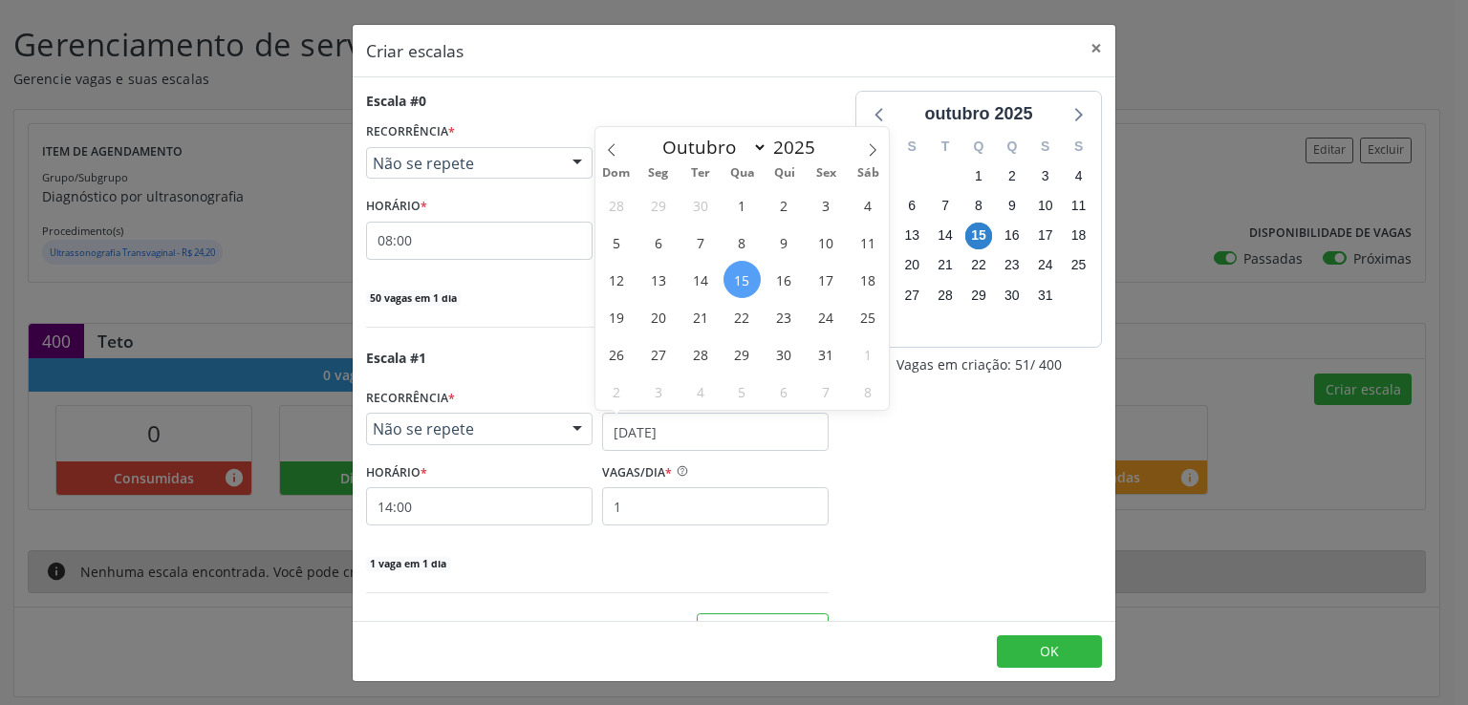
click at [737, 272] on span "15" at bounding box center [741, 279] width 37 height 37
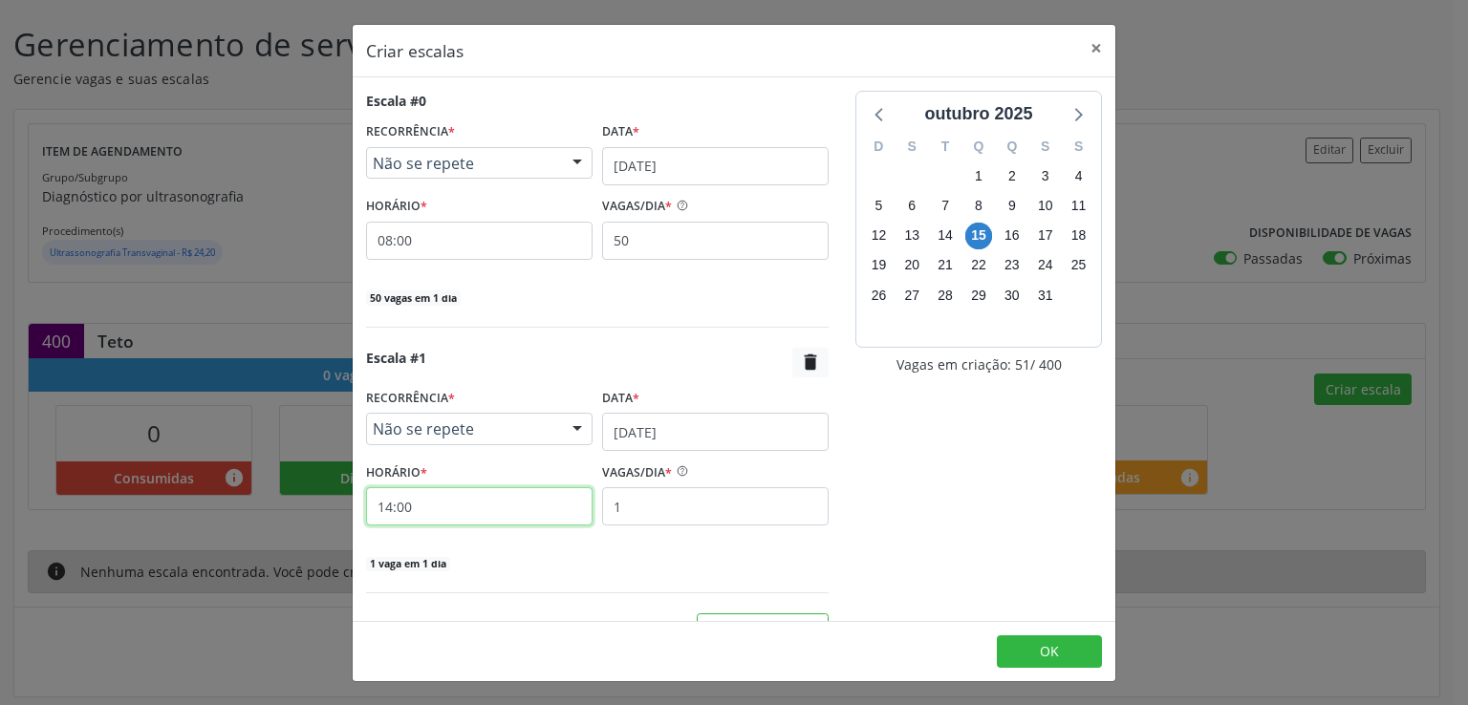
click at [427, 499] on input "14:00" at bounding box center [479, 506] width 226 height 38
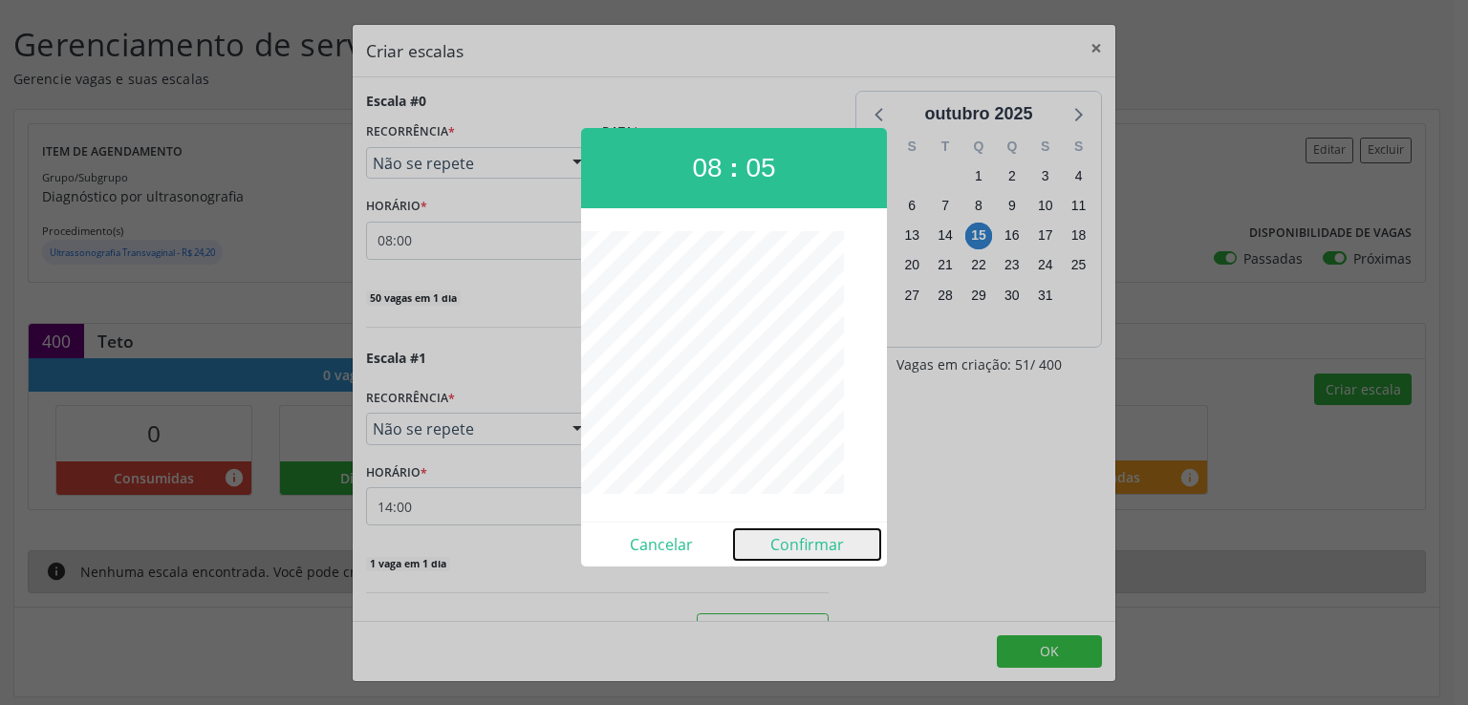
click at [788, 548] on button "Confirmar" at bounding box center [807, 544] width 146 height 31
type input "08:05"
click at [788, 548] on div "Escala #1  RECORRÊNCIA * Não se repete Não se repete Diário/Semanal Mensal Nen…" at bounding box center [597, 461] width 462 height 226
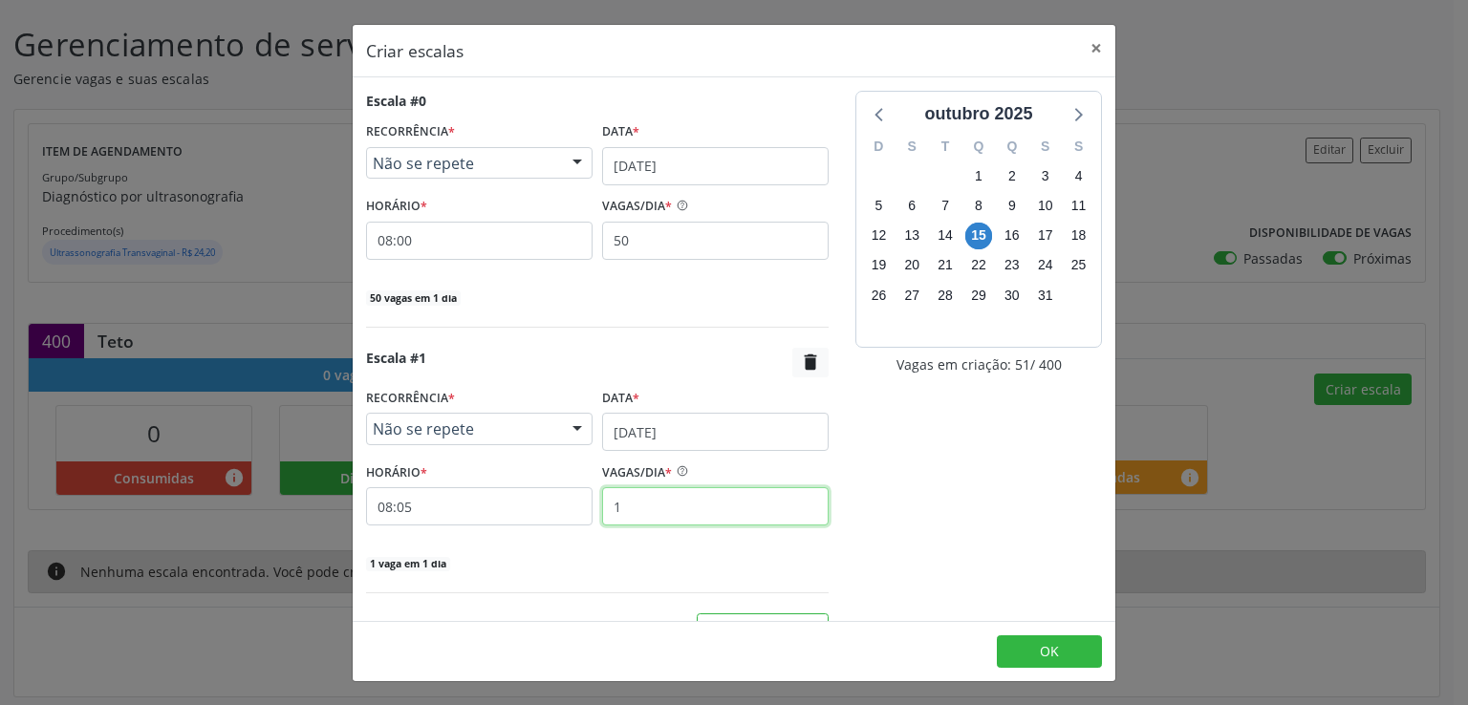
click at [662, 509] on input "1" at bounding box center [715, 506] width 226 height 38
click at [661, 509] on input "1" at bounding box center [715, 506] width 226 height 38
type input "50"
click at [1044, 647] on span "OK" at bounding box center [1049, 651] width 19 height 18
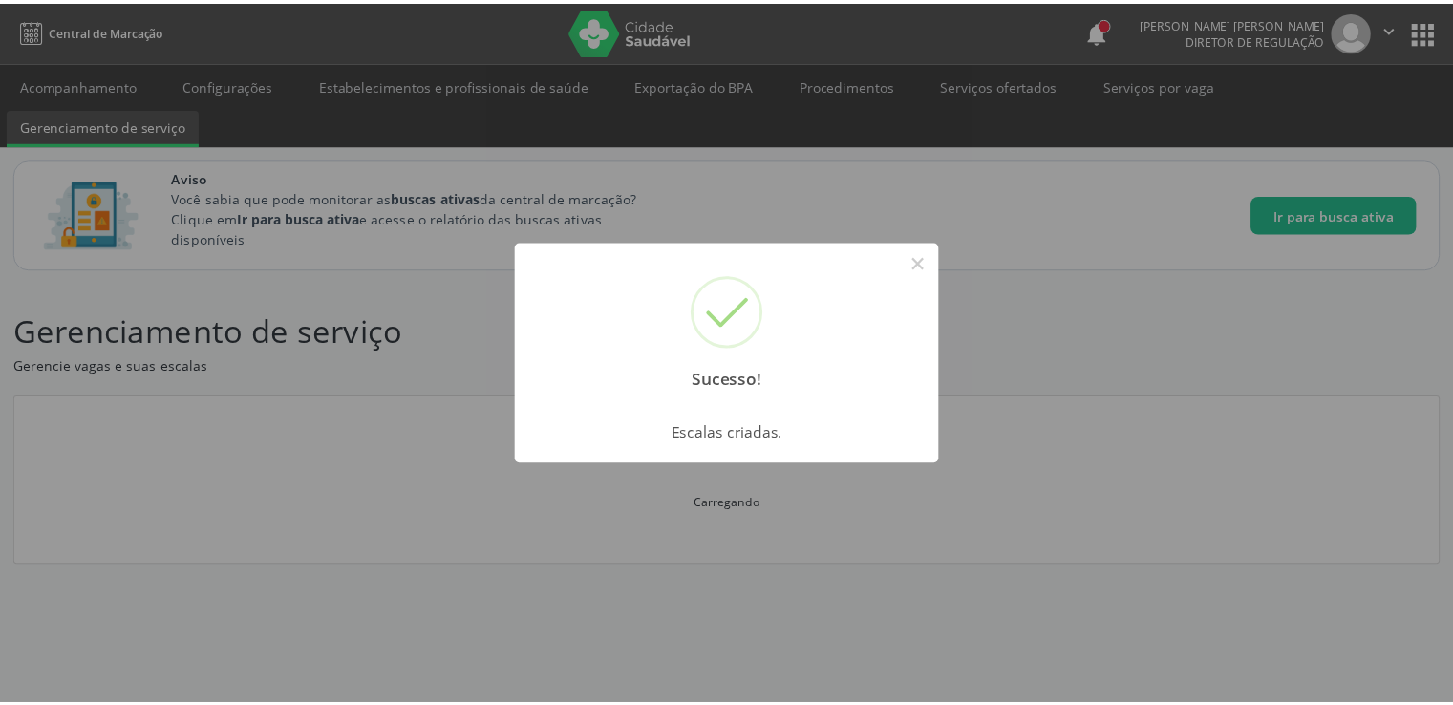
scroll to position [0, 0]
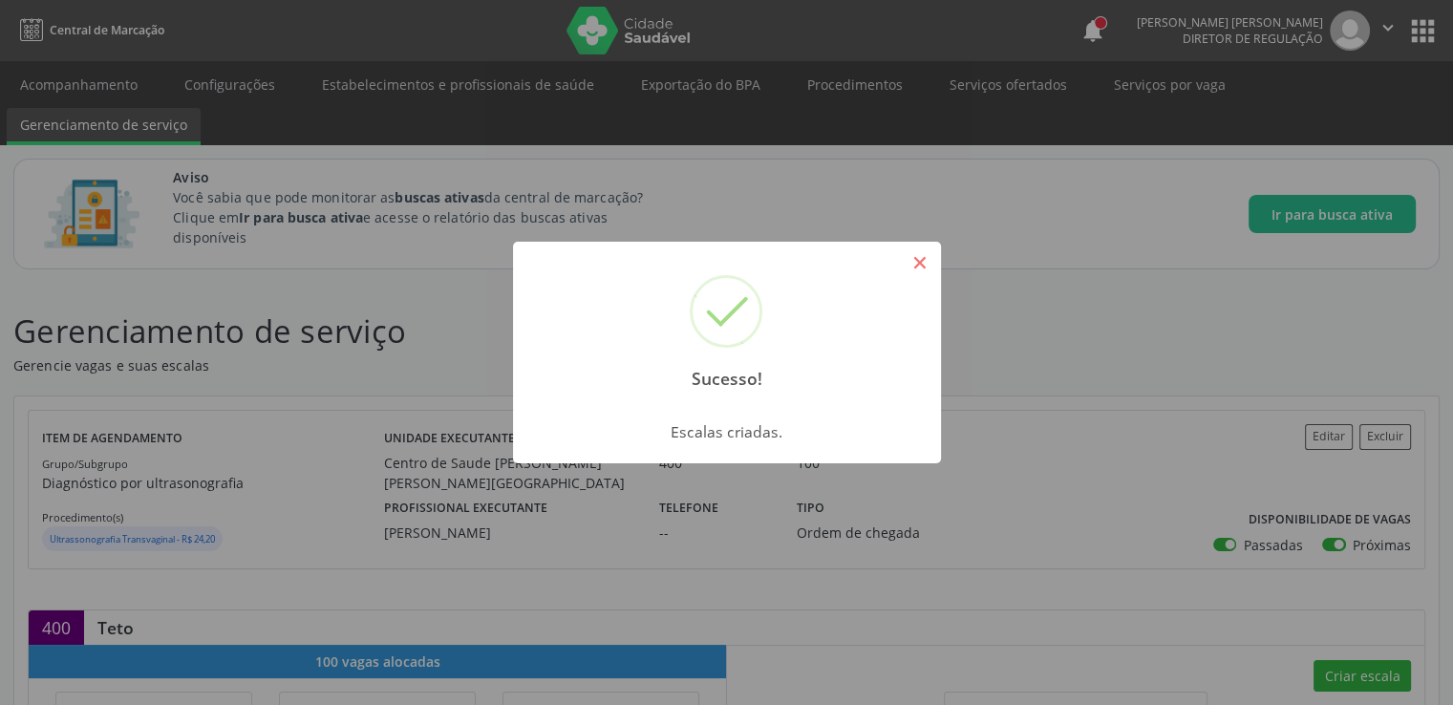
click at [912, 264] on button "×" at bounding box center [920, 263] width 32 height 32
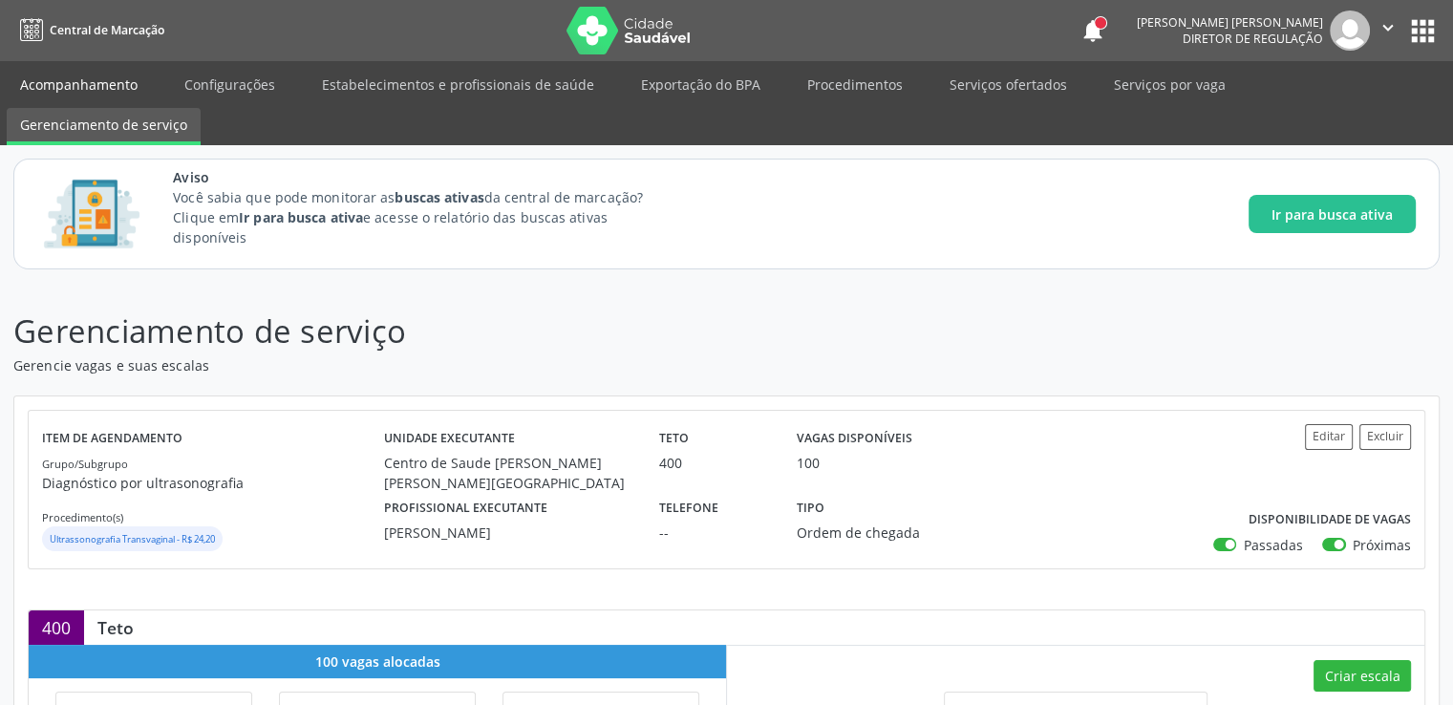
click at [96, 85] on link "Acompanhamento" at bounding box center [79, 84] width 144 height 33
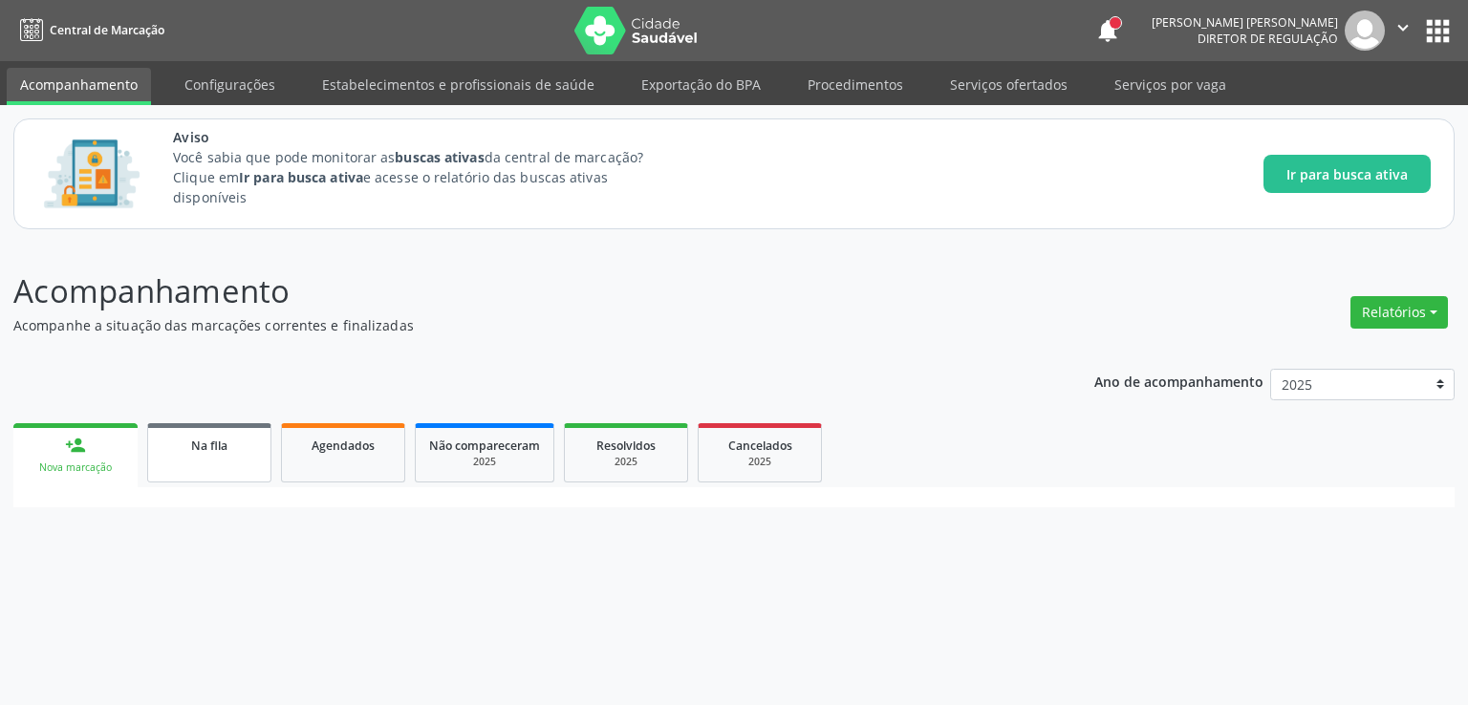
click at [195, 410] on div "Ano de acompanhamento 2025 person_add Nova marcação Na fila Agendados Não compa…" at bounding box center [733, 431] width 1441 height 153
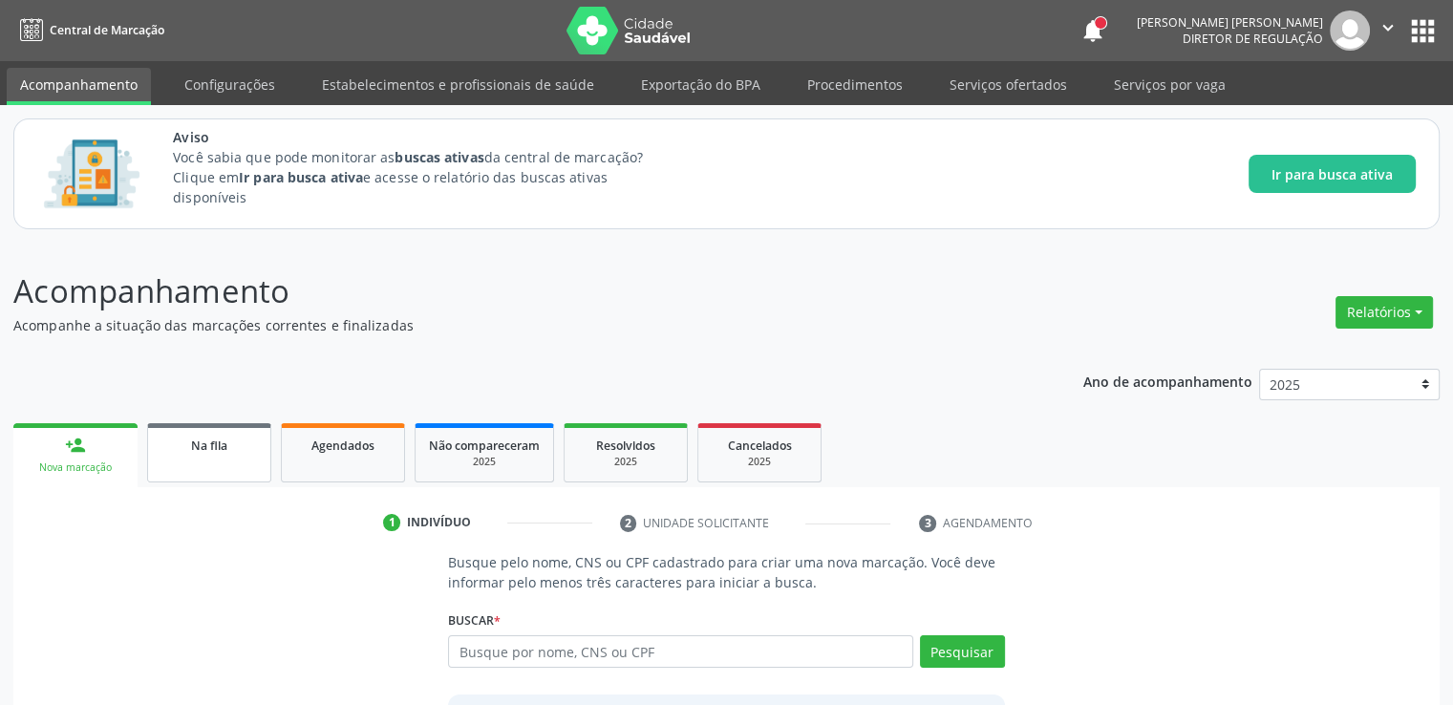
click at [209, 435] on div "Na fila" at bounding box center [209, 445] width 96 height 20
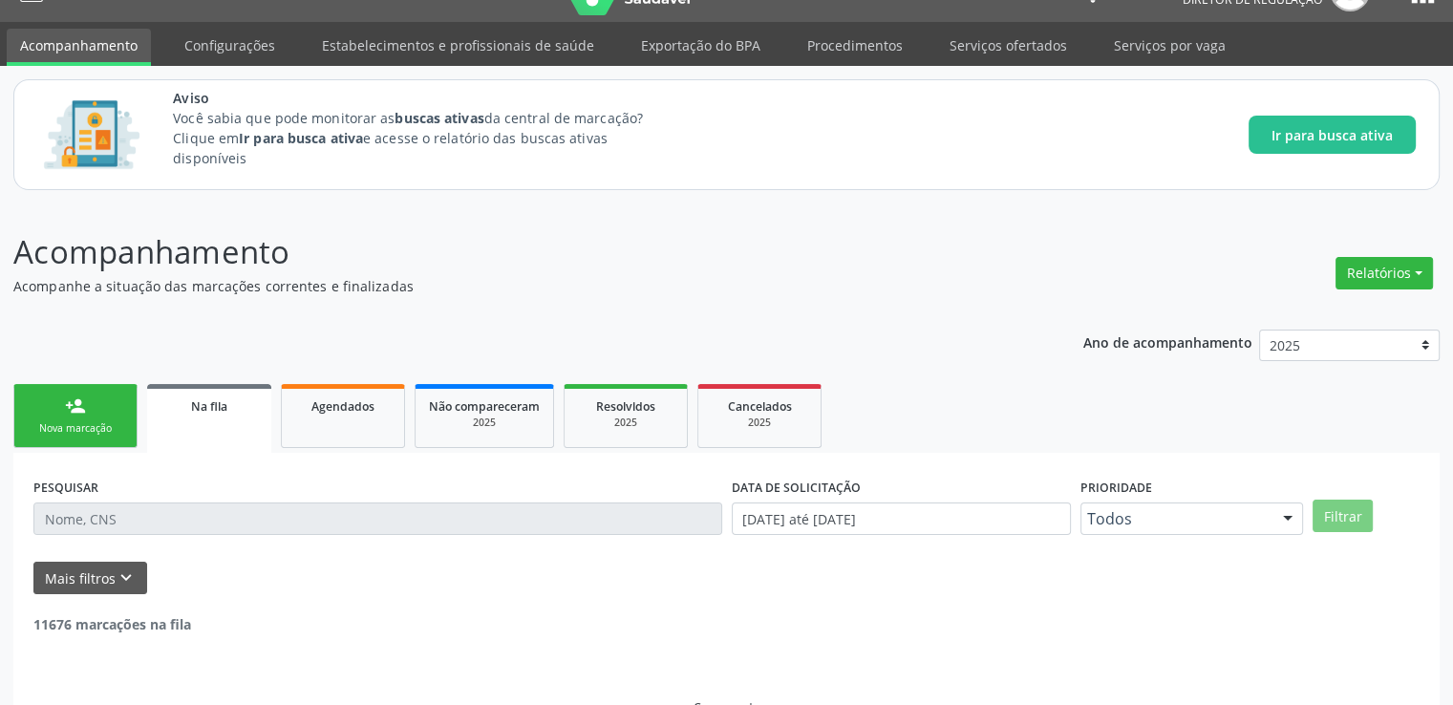
scroll to position [82, 0]
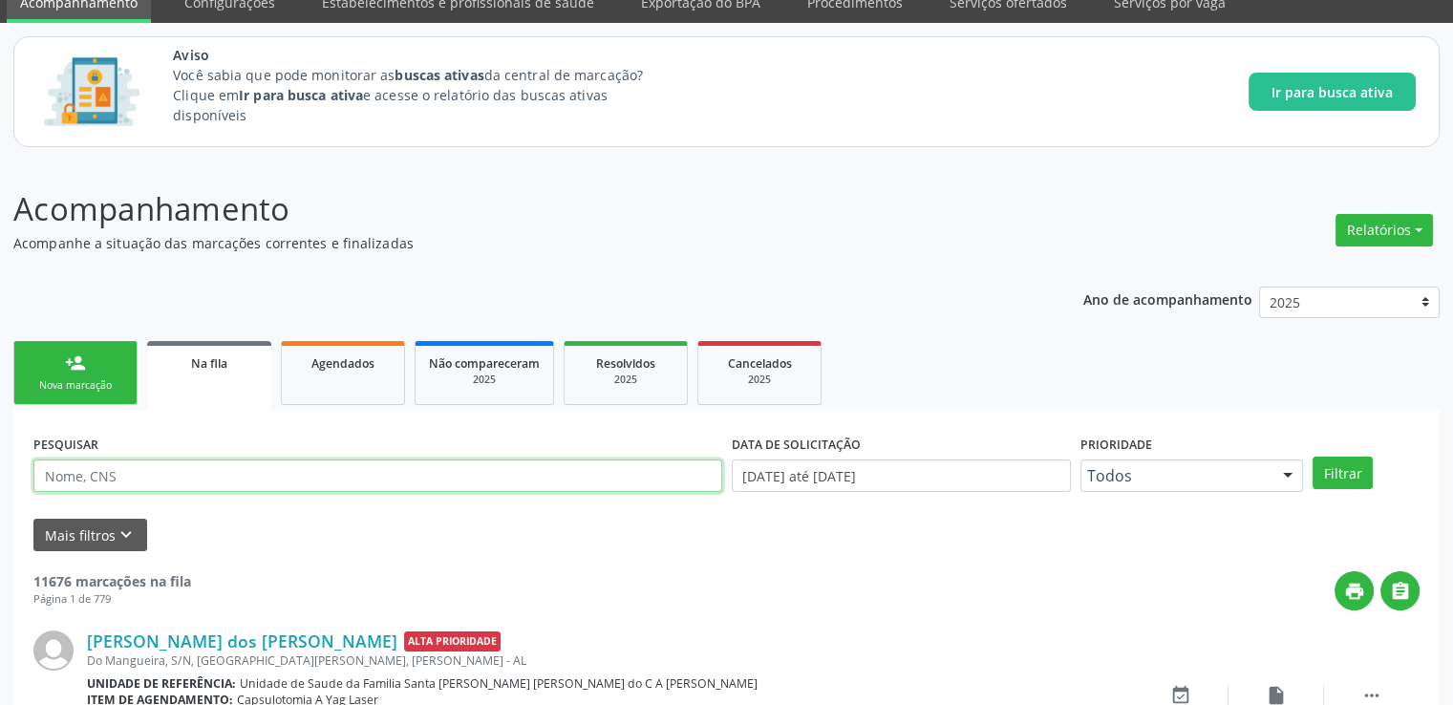
click at [86, 471] on input "text" at bounding box center [377, 476] width 689 height 32
type input "704702774366330"
click at [1313, 457] on button "Filtrar" at bounding box center [1343, 473] width 60 height 32
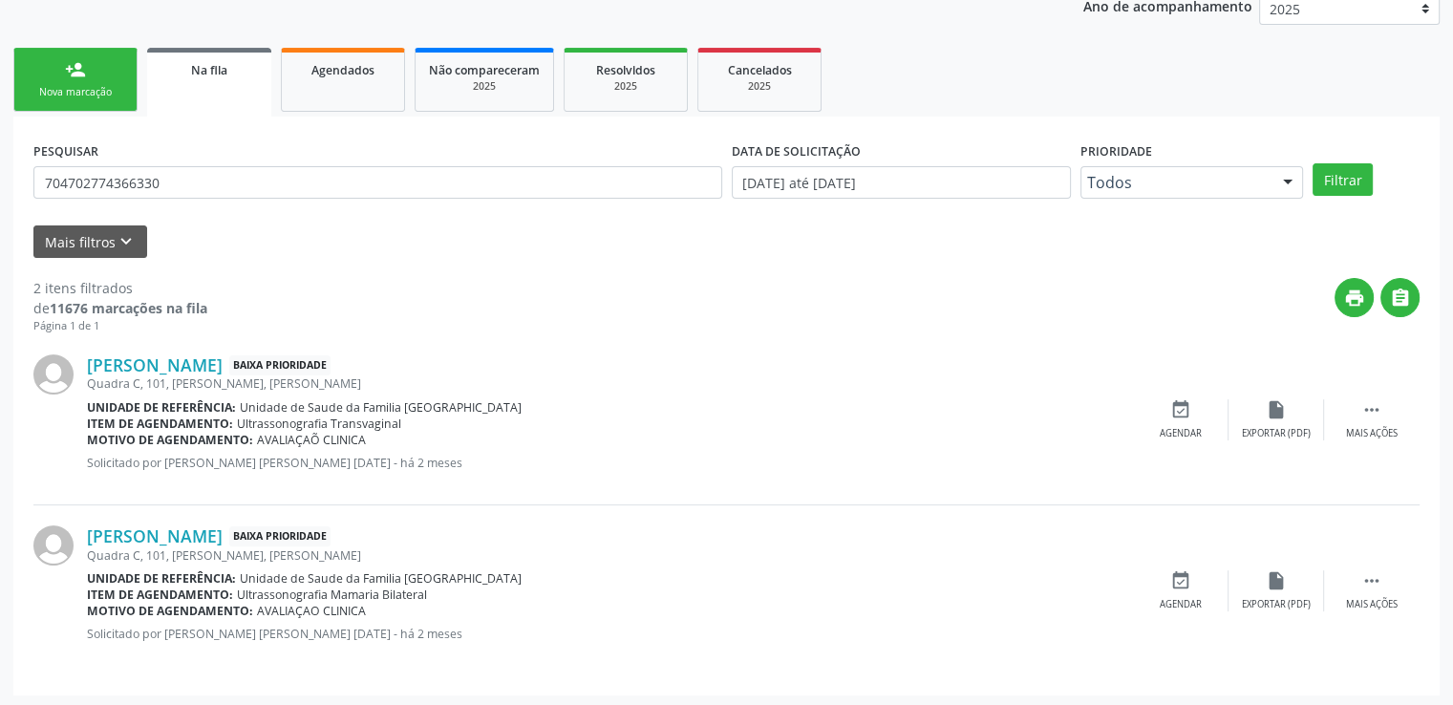
scroll to position [378, 0]
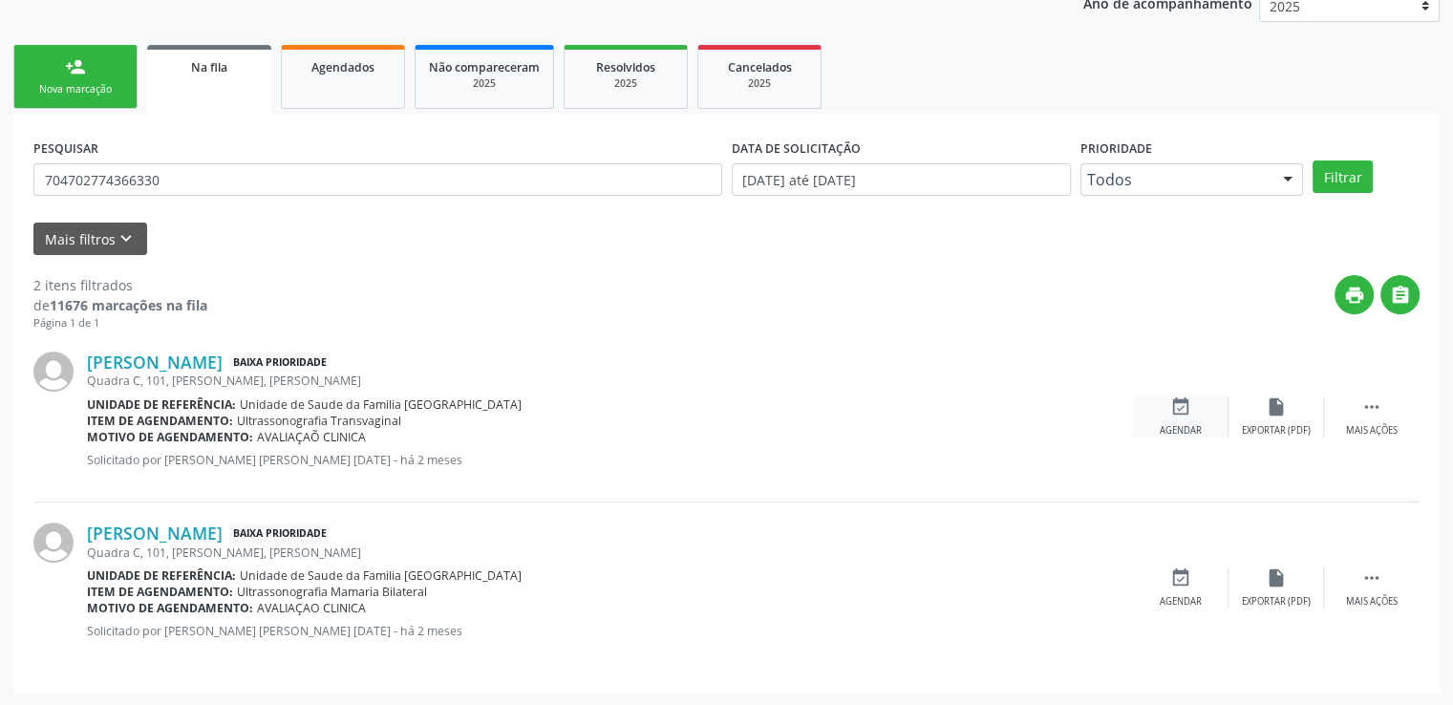
click at [1180, 413] on icon "event_available" at bounding box center [1181, 407] width 21 height 21
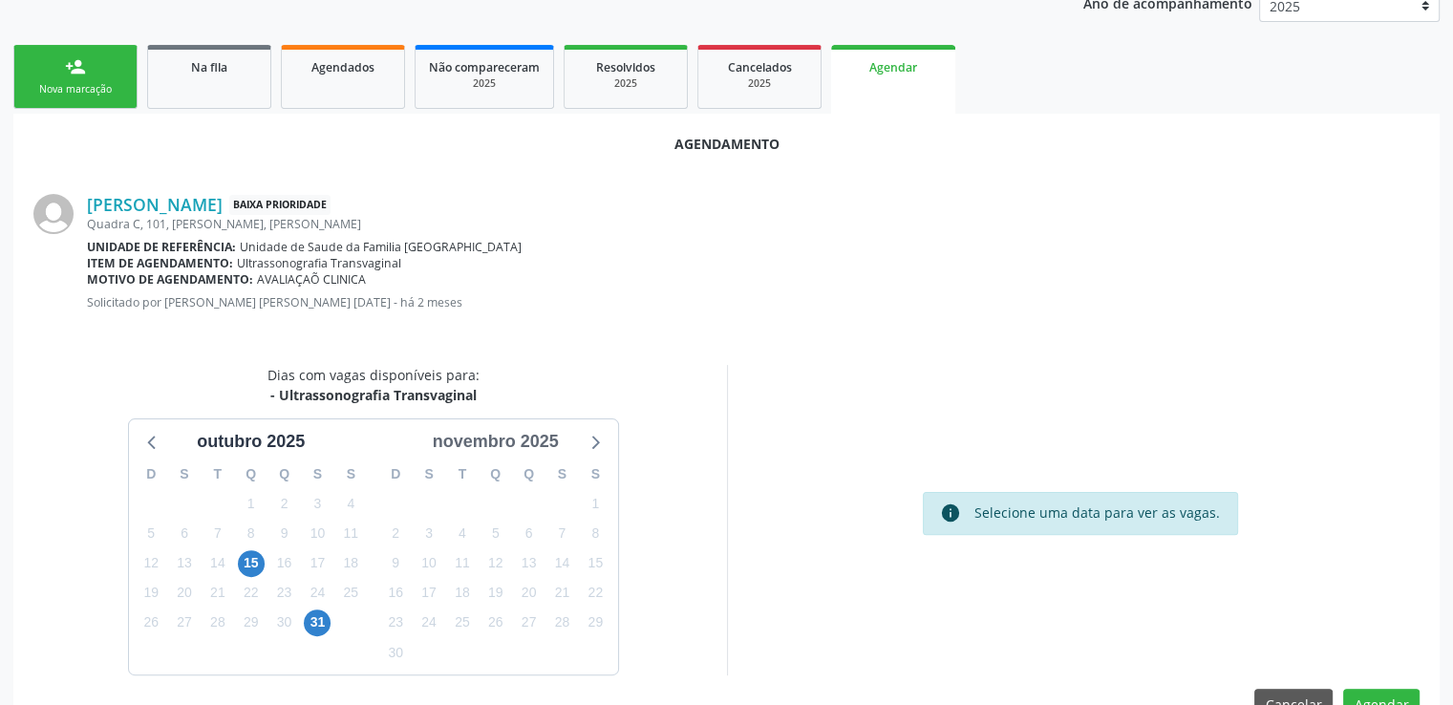
scroll to position [425, 0]
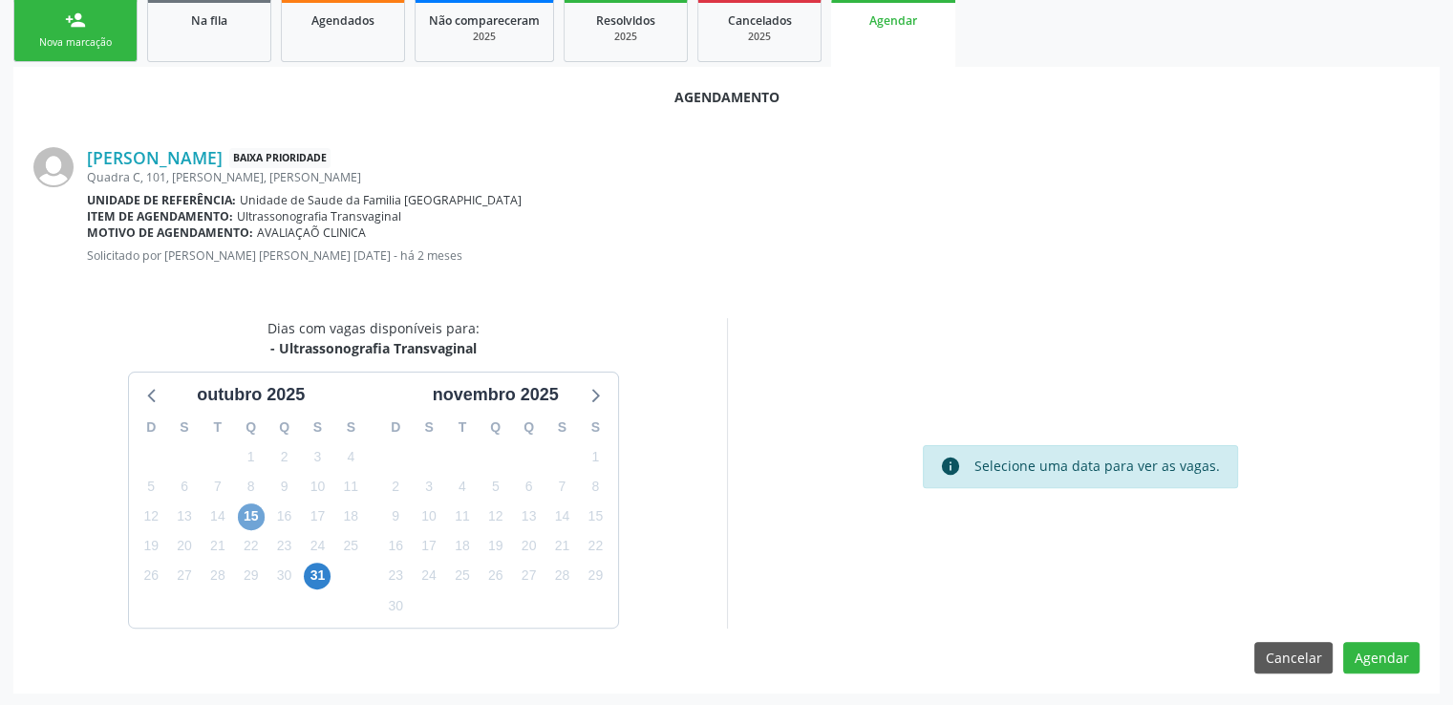
click at [252, 510] on span "15" at bounding box center [251, 517] width 27 height 27
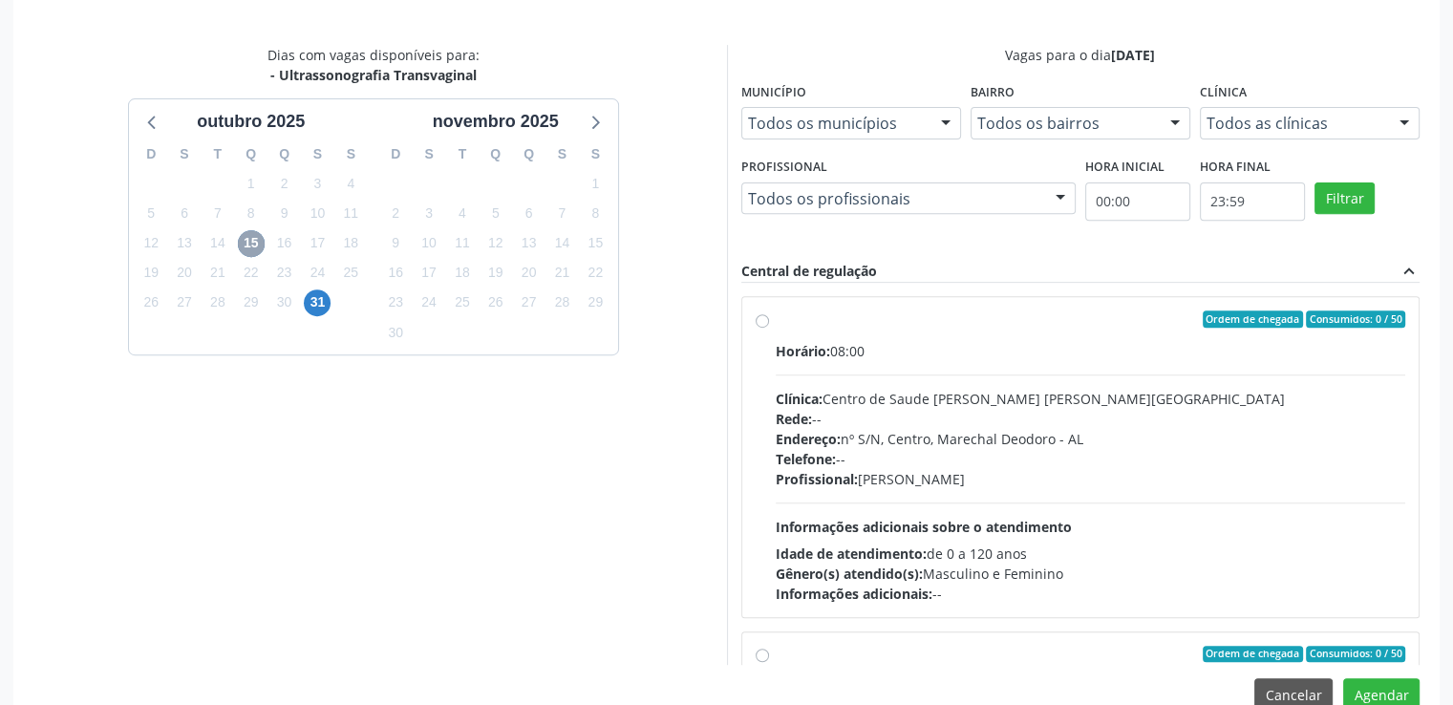
scroll to position [736, 0]
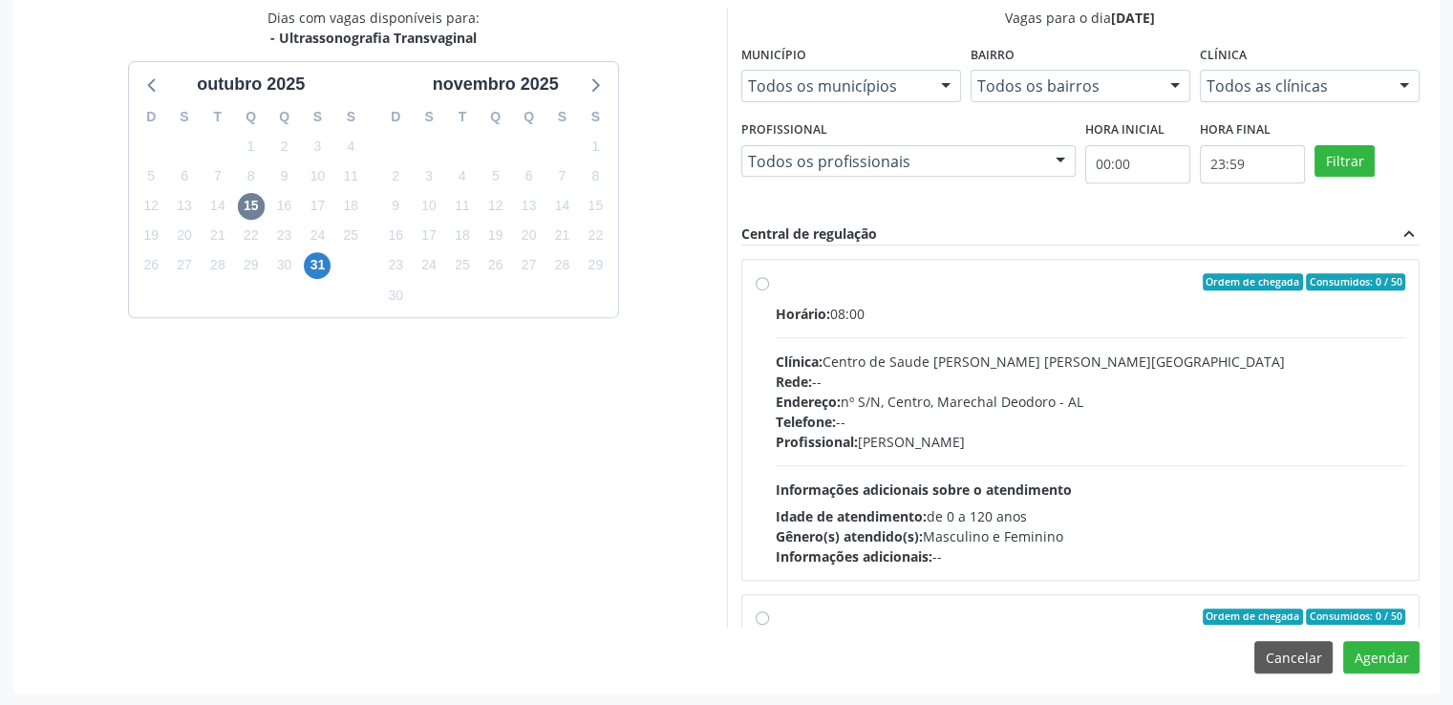
click at [776, 285] on label "Ordem de chegada Consumidos: 0 / 50 Horário: 08:00 Clínica: Centro de Saude [PE…" at bounding box center [1091, 419] width 631 height 293
click at [763, 285] on input "Ordem de chegada Consumidos: 0 / 50 Horário: 08:00 Clínica: Centro de Saude [PE…" at bounding box center [762, 281] width 13 height 17
radio input "true"
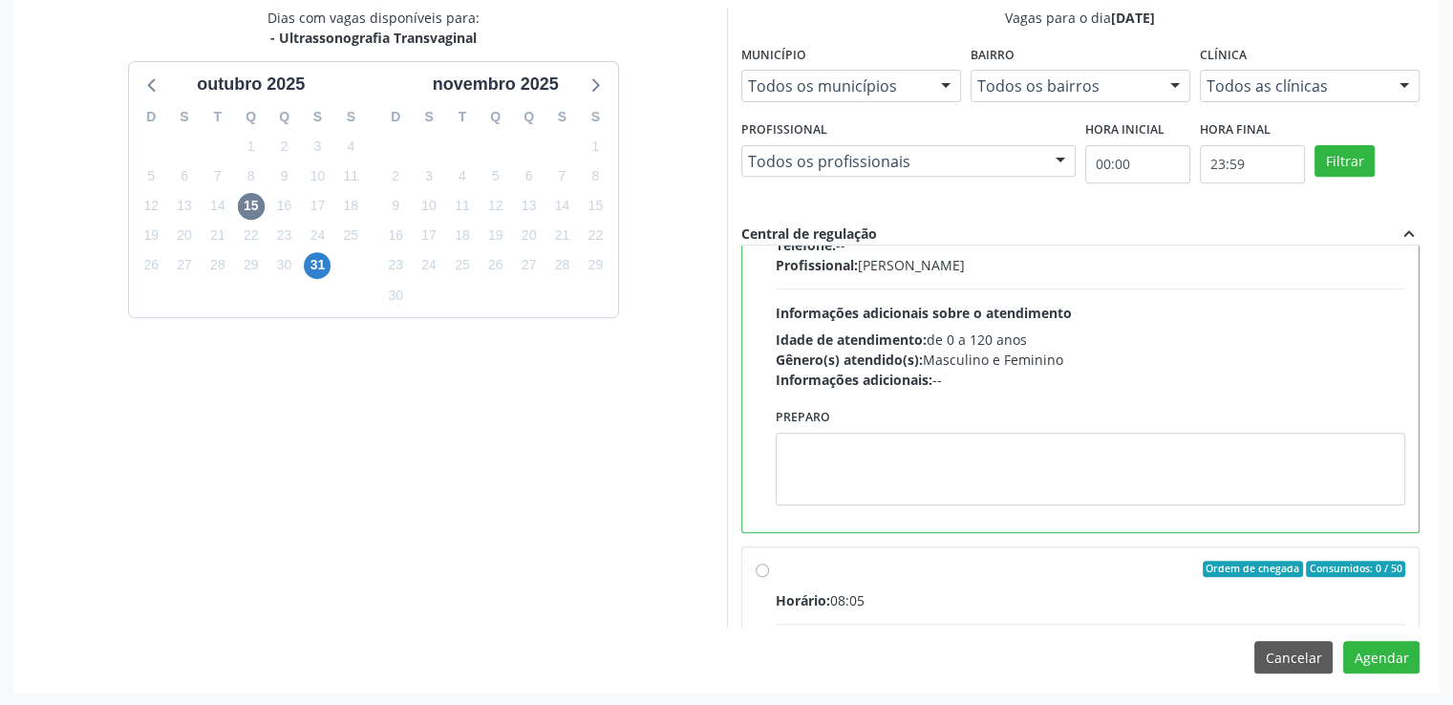
scroll to position [382, 0]
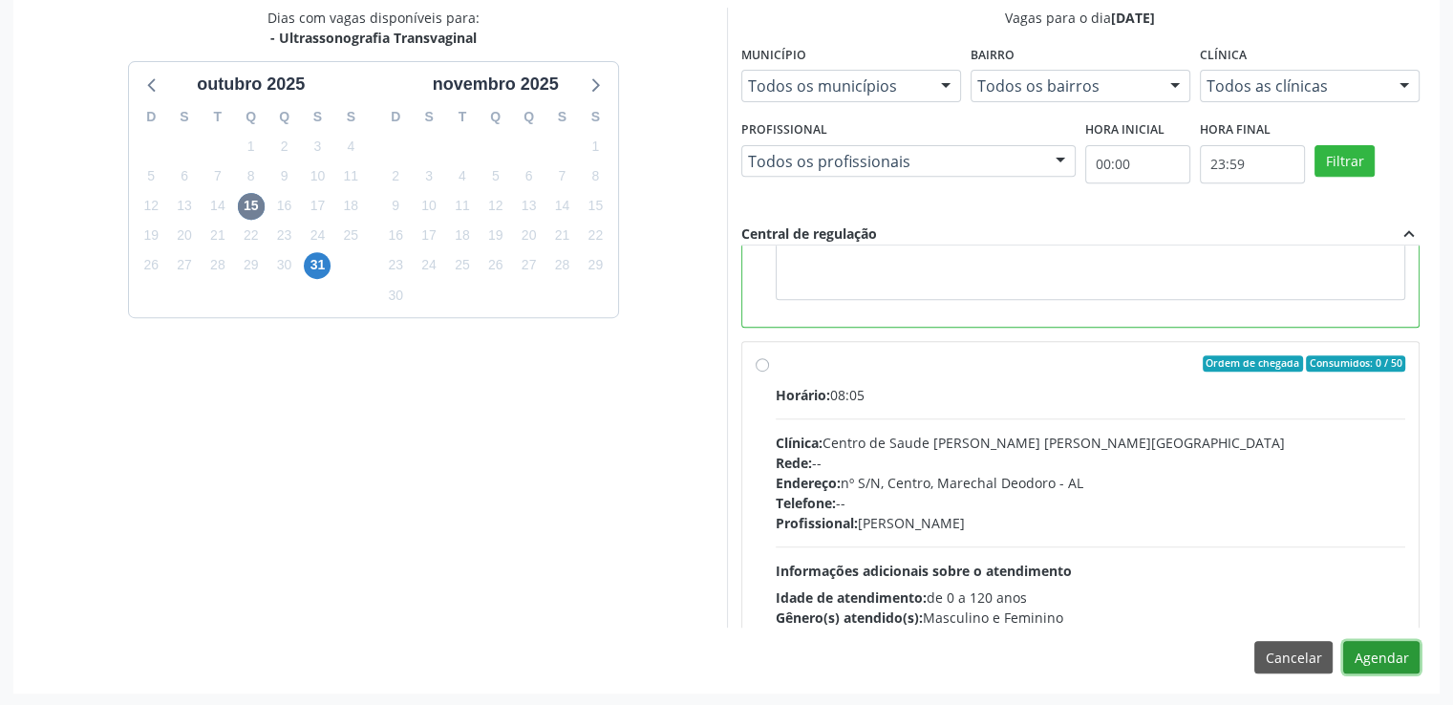
click at [1370, 657] on button "Agendar" at bounding box center [1381, 657] width 76 height 32
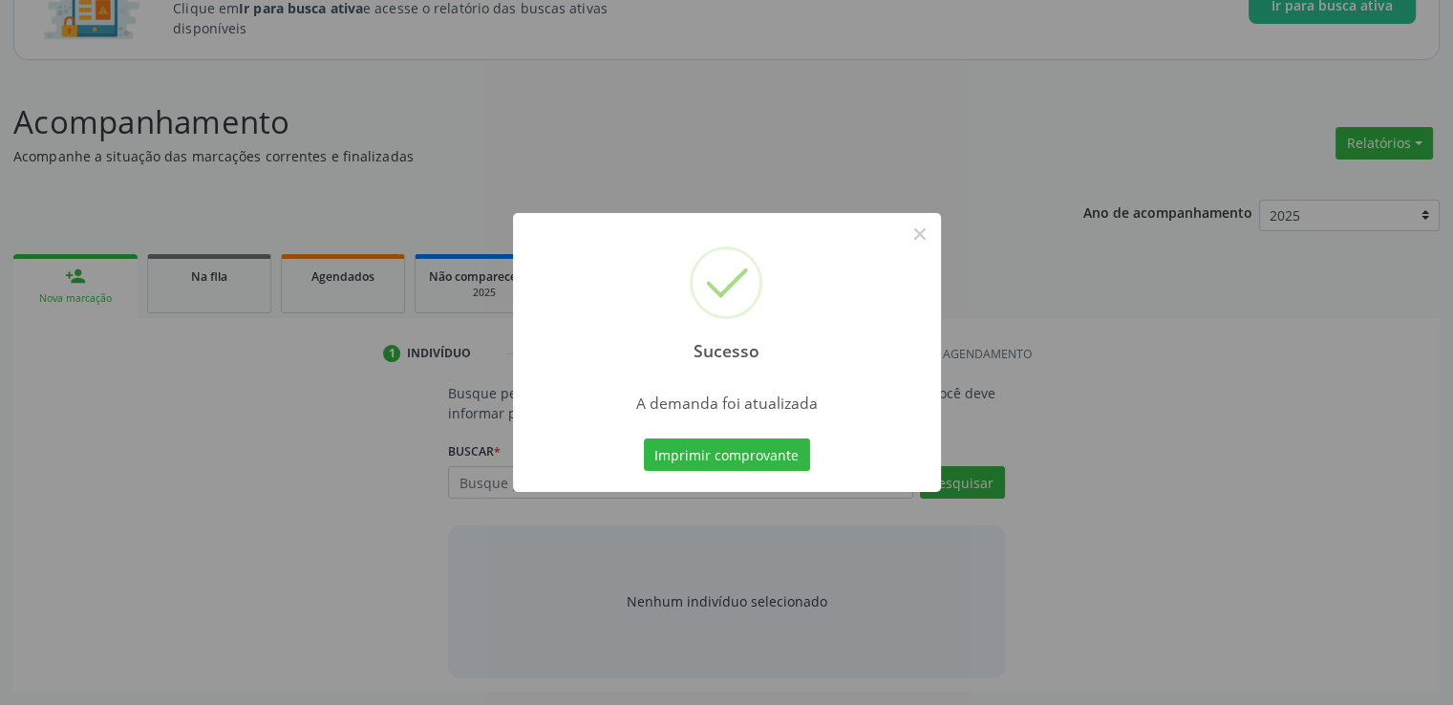
scroll to position [168, 0]
click at [917, 231] on button "×" at bounding box center [920, 234] width 32 height 32
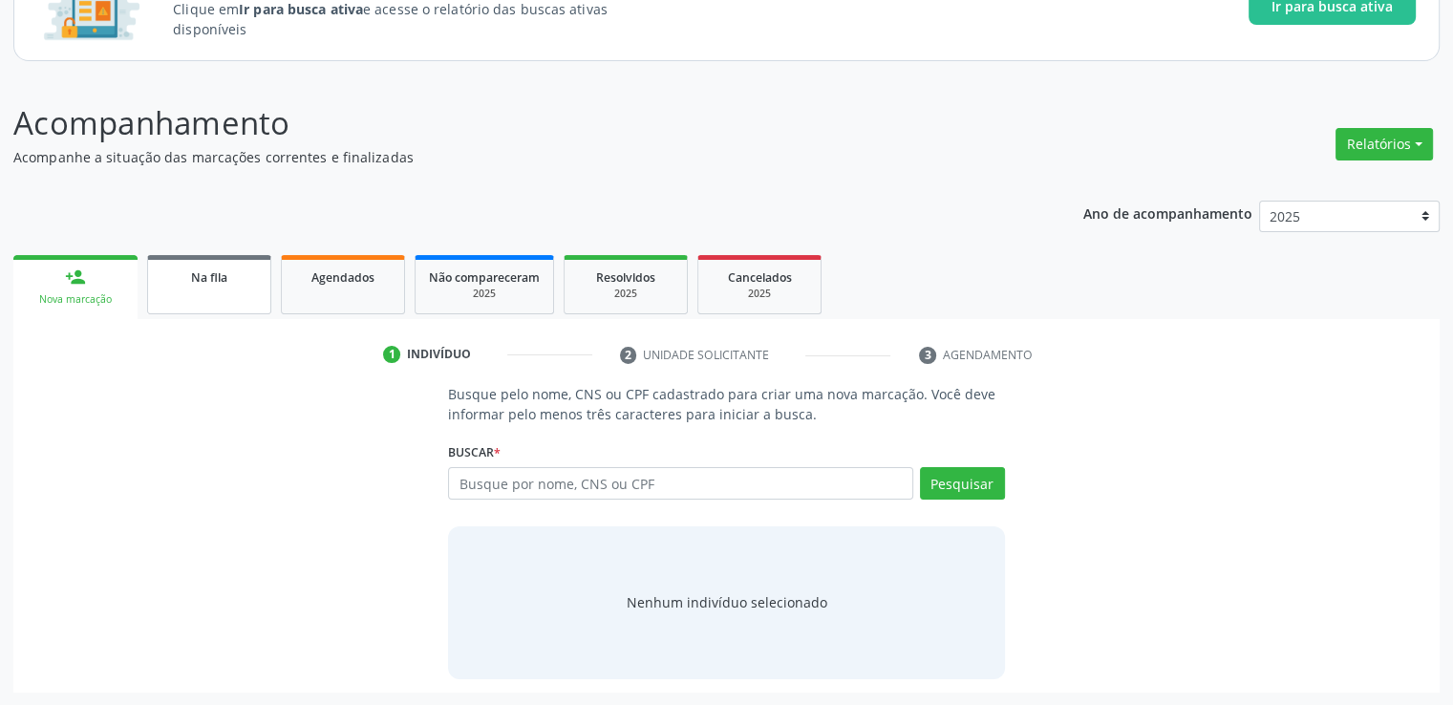
click at [222, 283] on span "Na fila" at bounding box center [209, 277] width 36 height 16
click at [222, 283] on div "Acompanhamento Acompanhe a situação das marcações correntes e finalizadas Relat…" at bounding box center [726, 395] width 1427 height 593
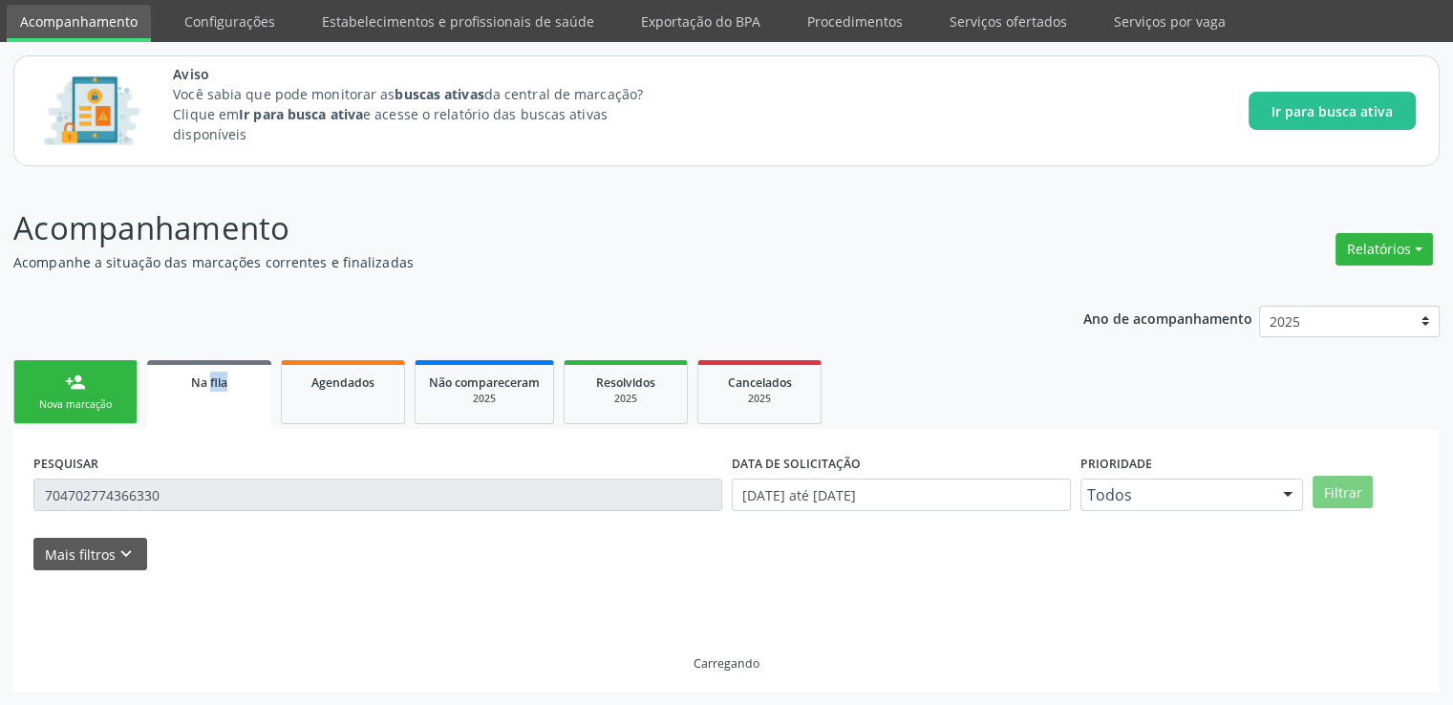
scroll to position [62, 0]
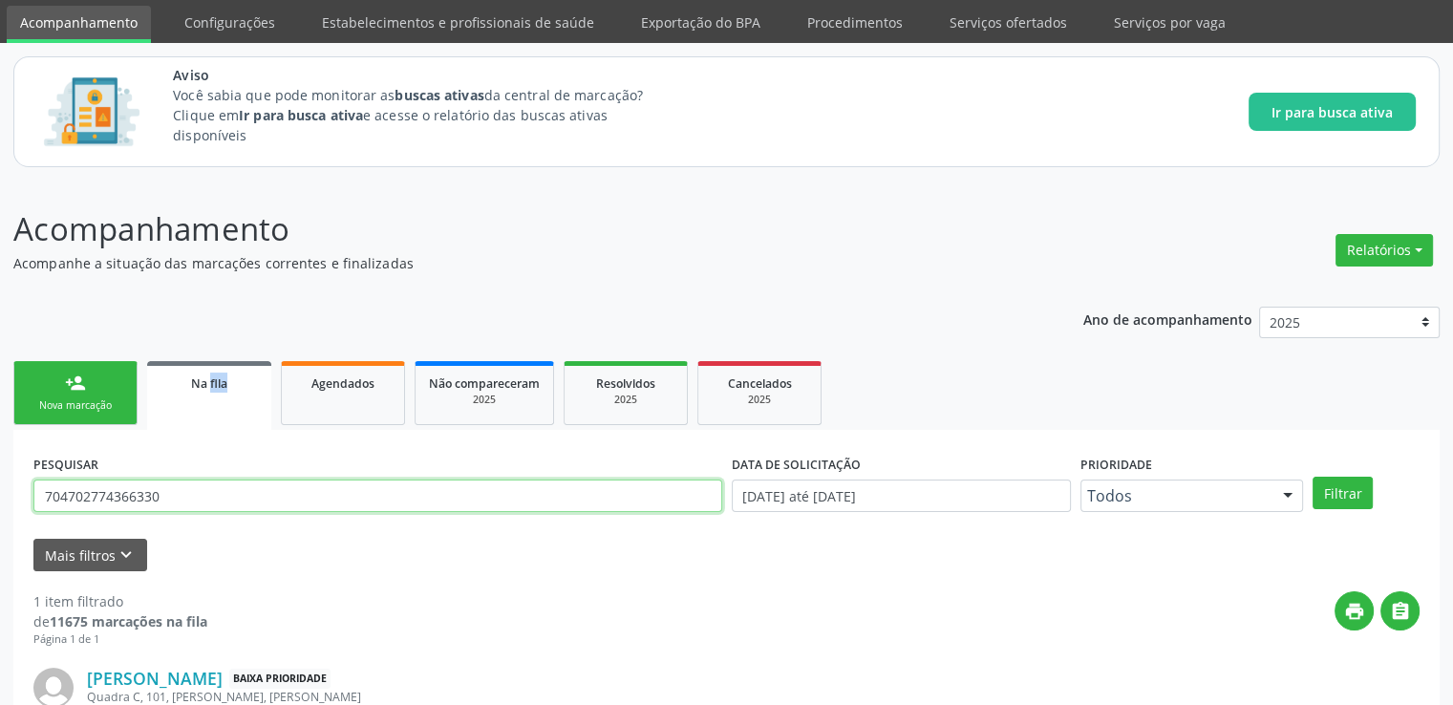
click at [219, 498] on input "704702774366330" at bounding box center [377, 496] width 689 height 32
drag, startPoint x: 219, startPoint y: 498, endPoint x: 1, endPoint y: 507, distance: 218.1
click at [1, 507] on div "Acompanhamento Acompanhe a situação das marcações correntes e finalizadas Relat…" at bounding box center [726, 516] width 1453 height 671
type input "702409532938122"
click at [1313, 477] on button "Filtrar" at bounding box center [1343, 493] width 60 height 32
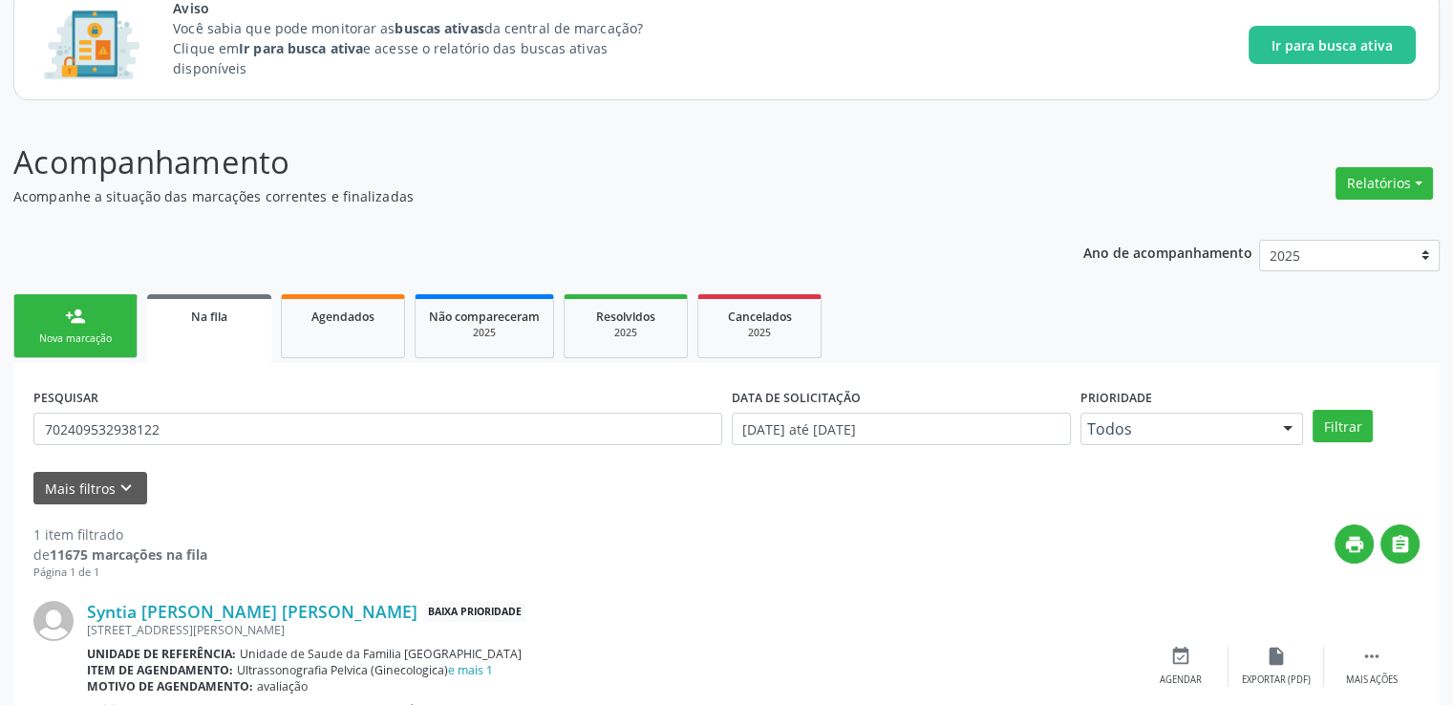
scroll to position [206, 0]
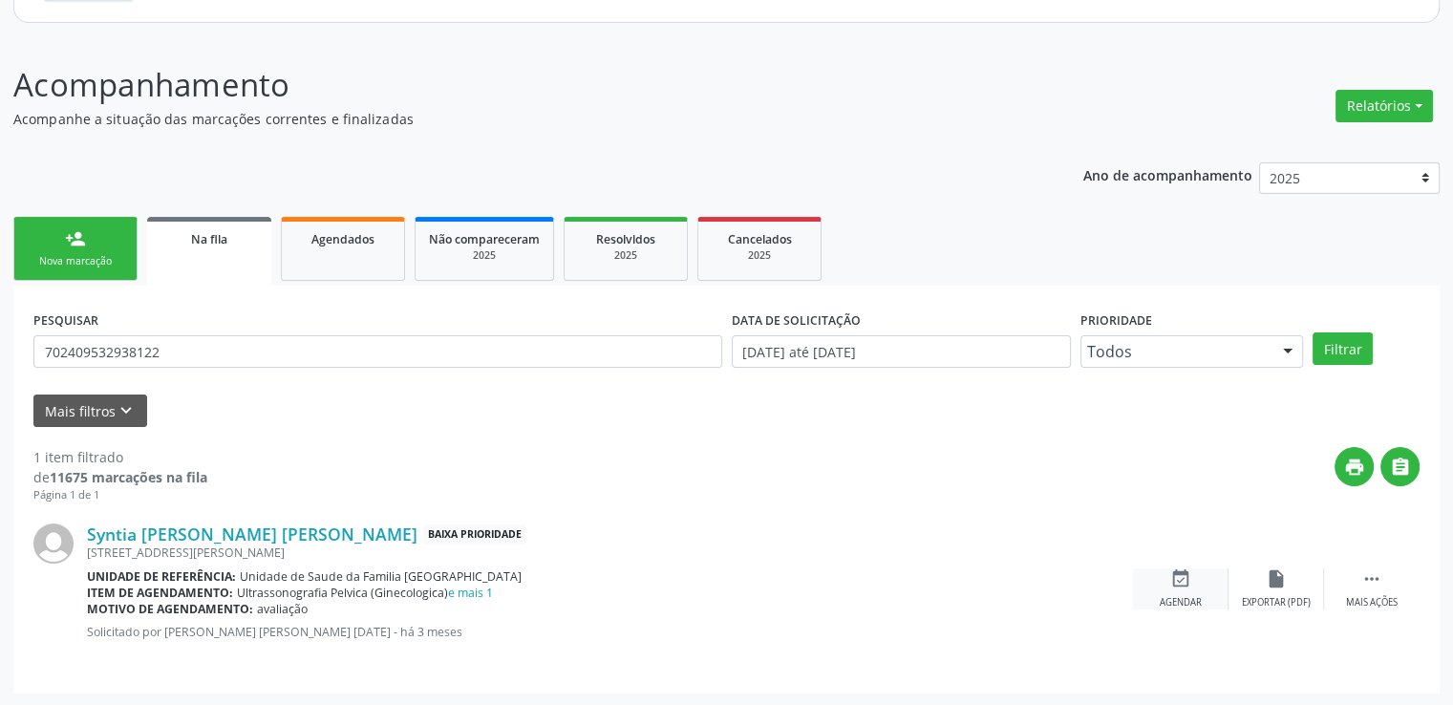
click at [1177, 582] on icon "event_available" at bounding box center [1181, 579] width 21 height 21
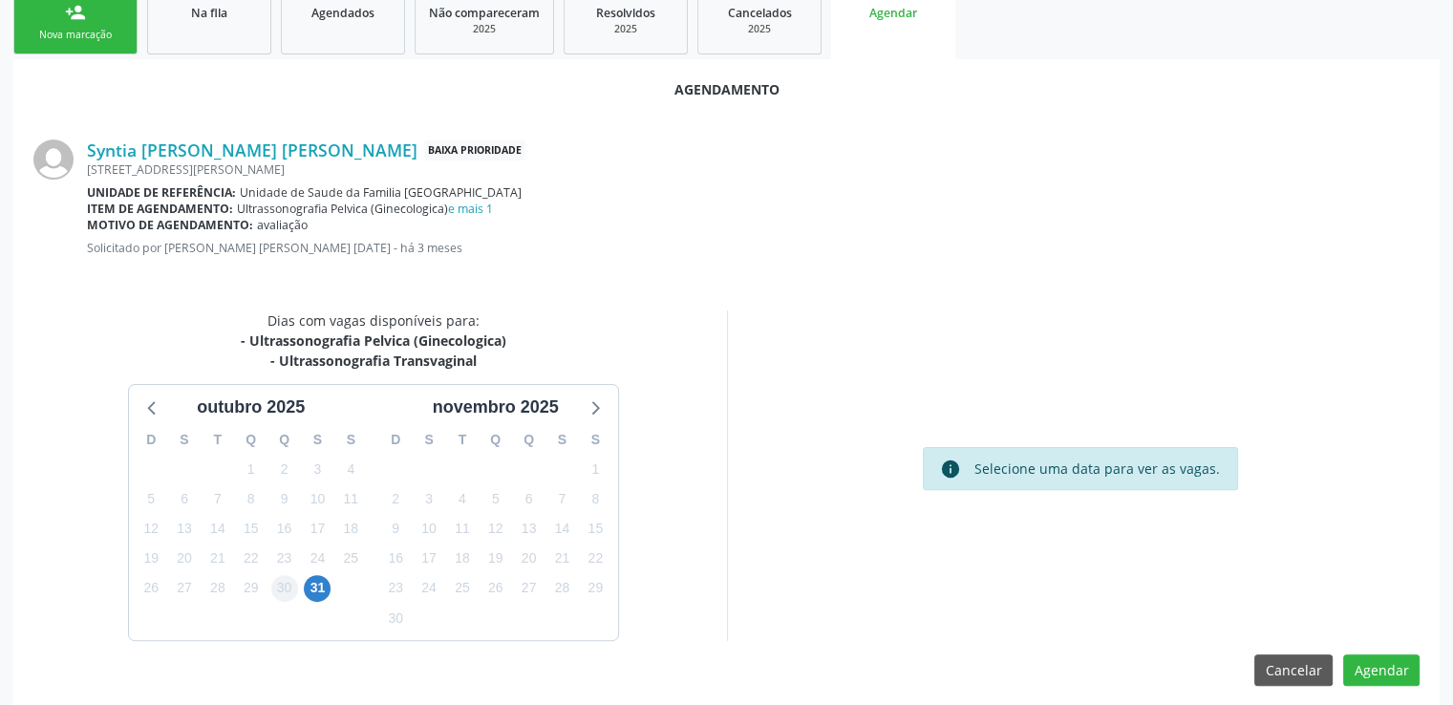
scroll to position [445, 0]
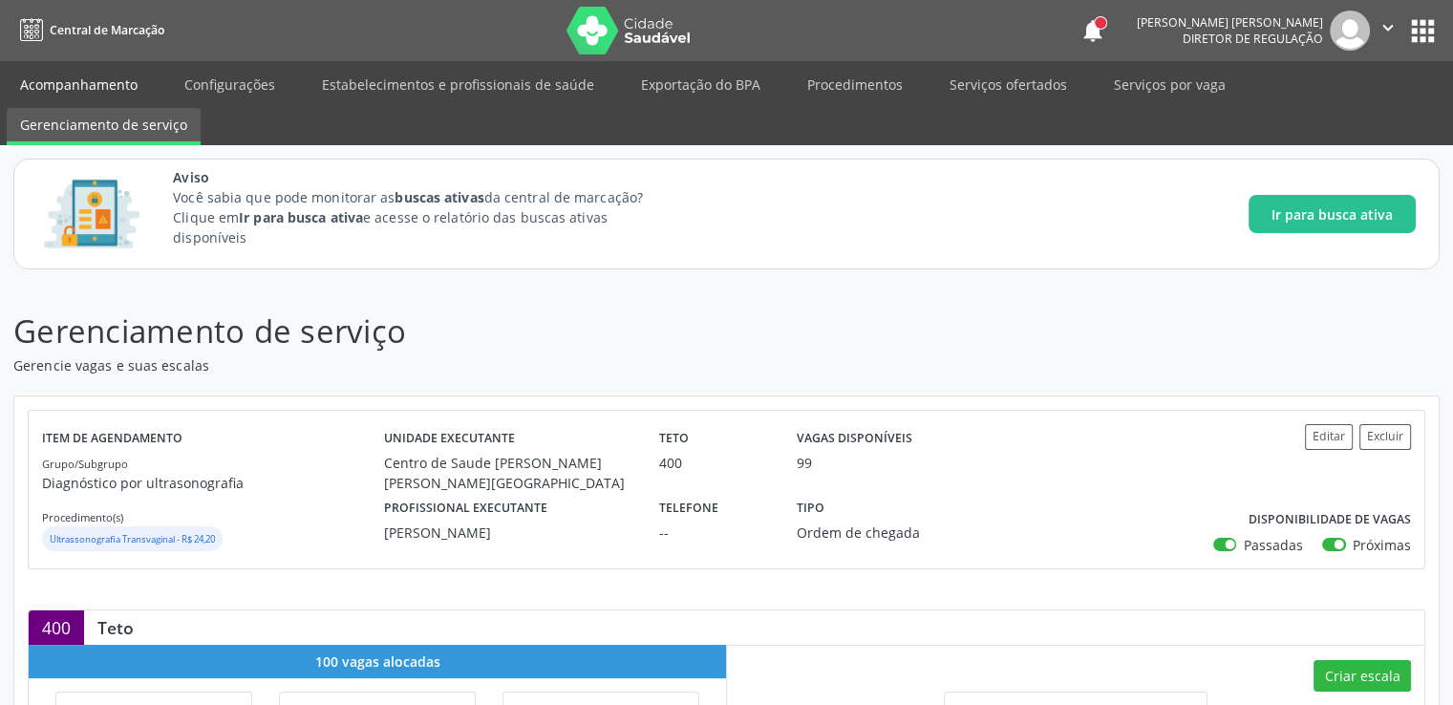
click at [108, 83] on link "Acompanhamento" at bounding box center [79, 84] width 144 height 33
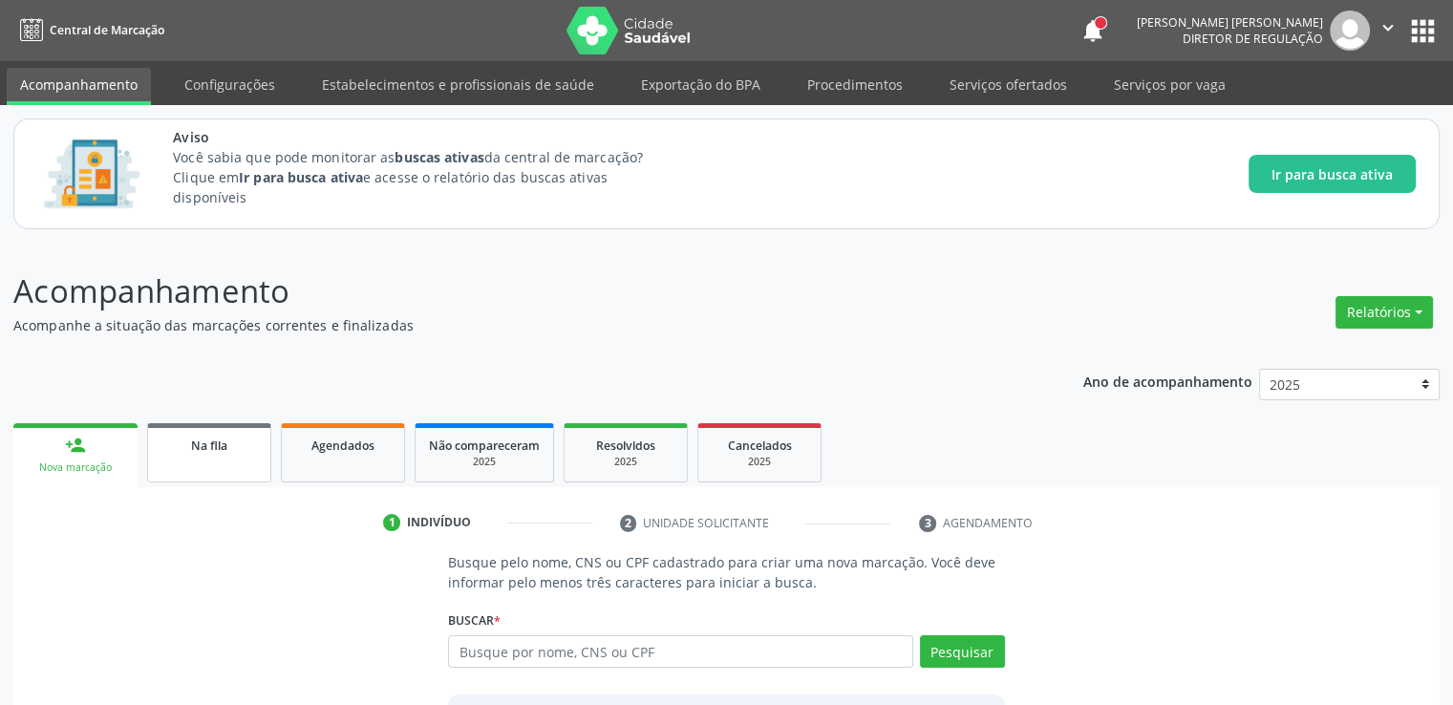
click at [163, 437] on div "Na fila" at bounding box center [209, 445] width 96 height 20
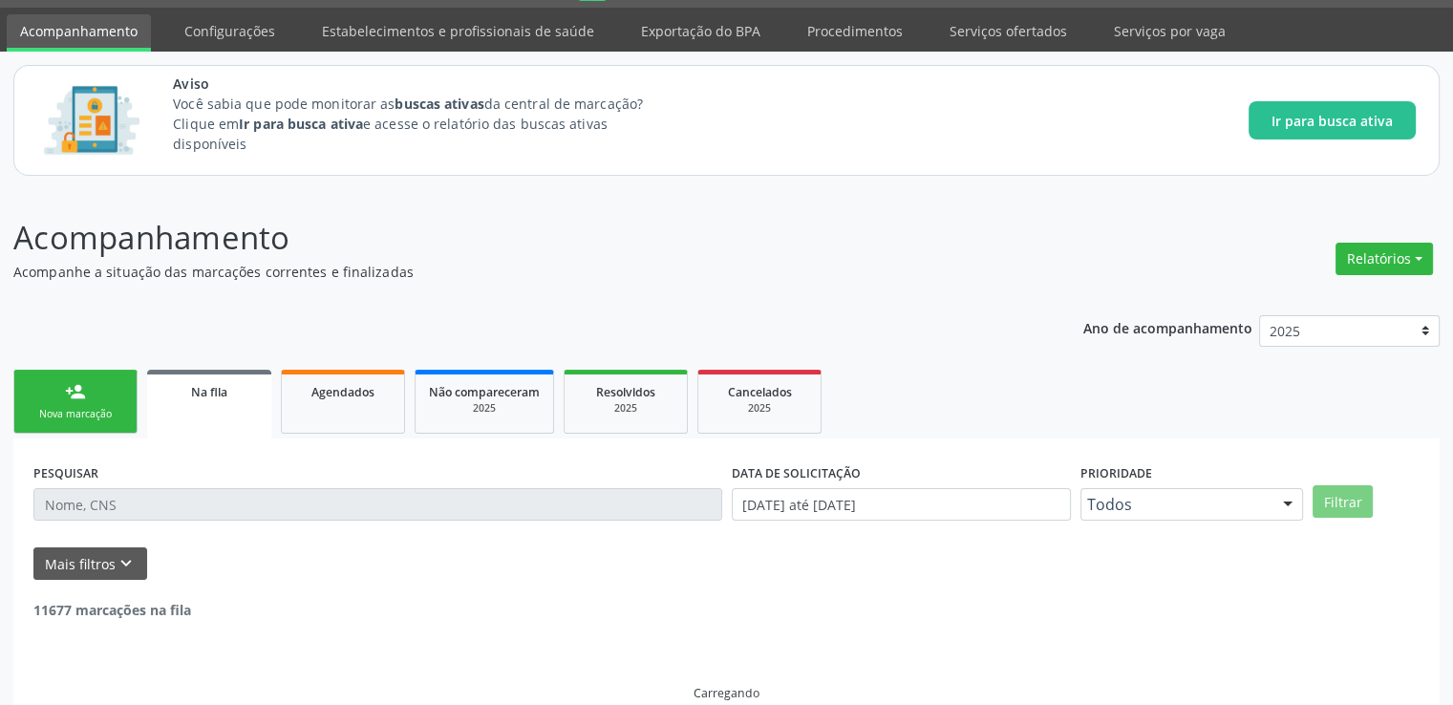
scroll to position [82, 0]
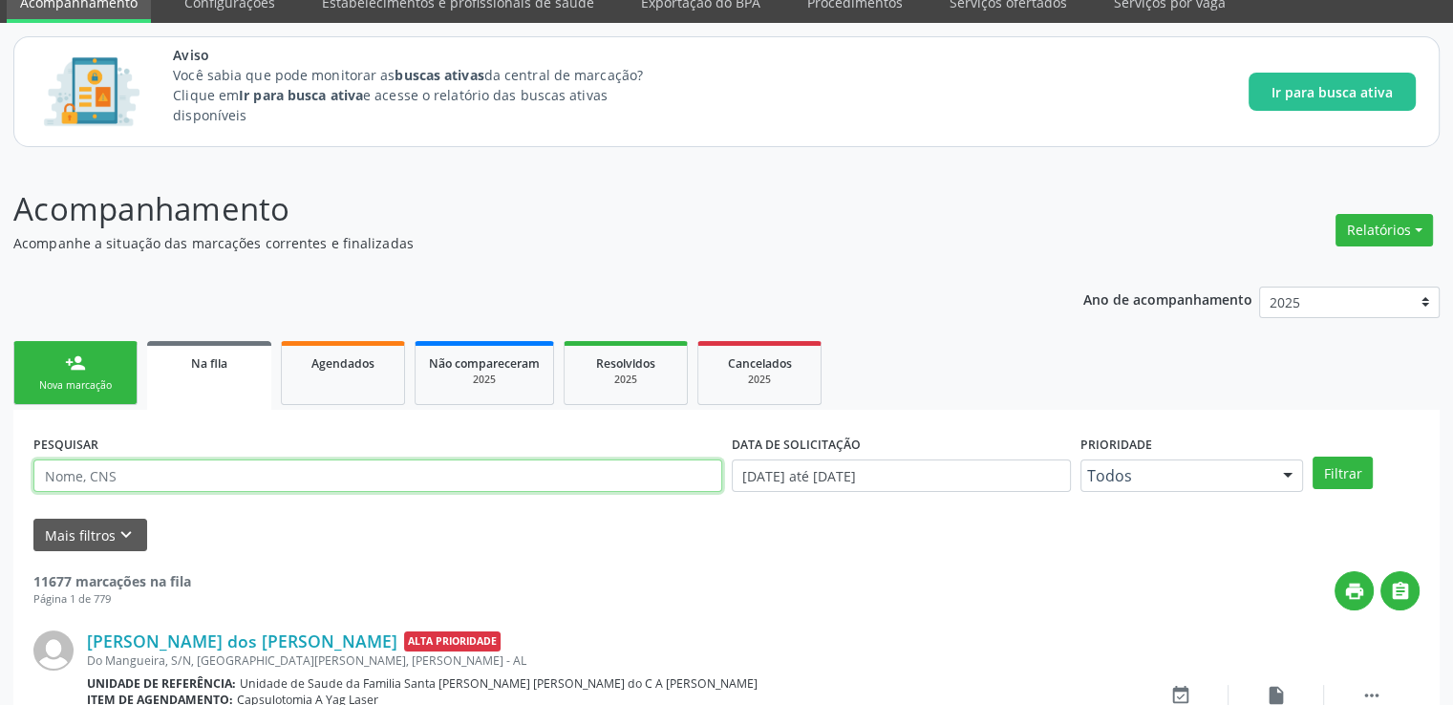
click at [183, 477] on input "text" at bounding box center [377, 476] width 689 height 32
type input "702409532938122"
click at [1313, 457] on button "Filtrar" at bounding box center [1343, 473] width 60 height 32
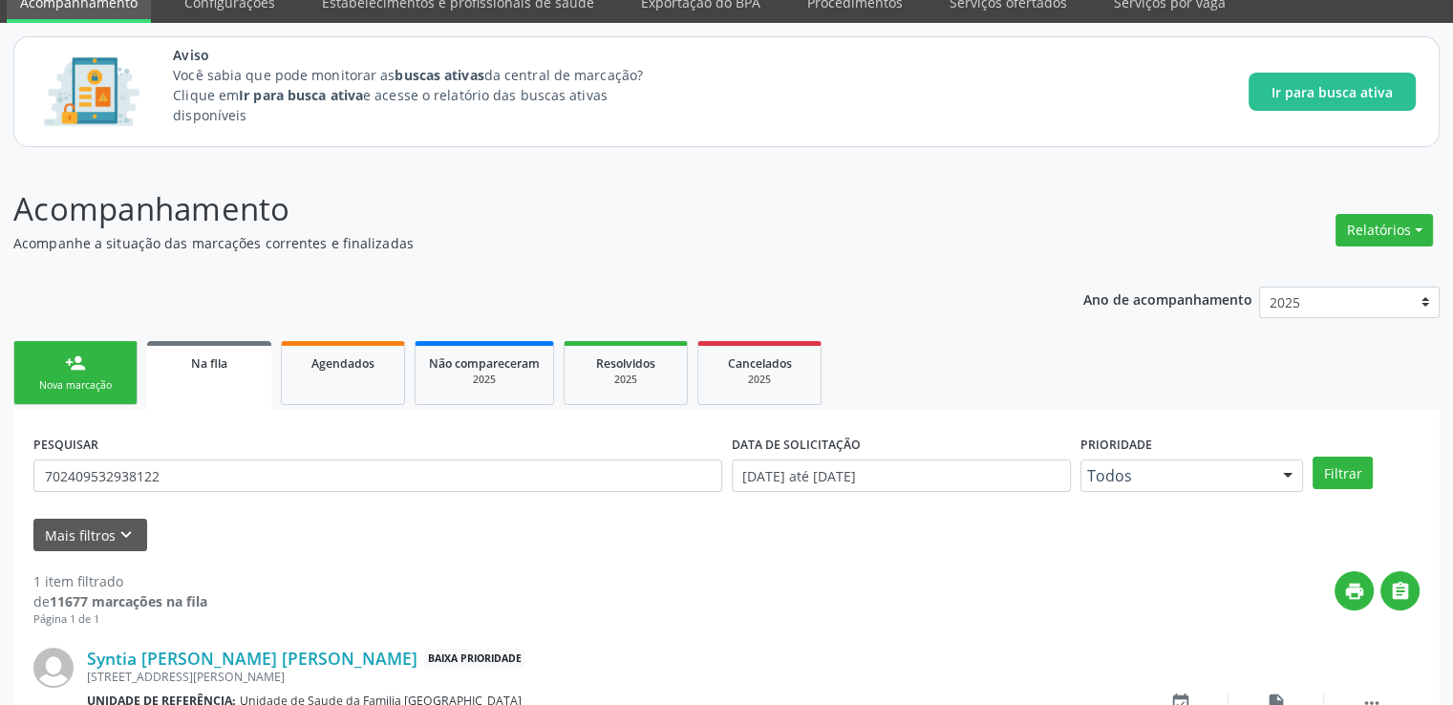
scroll to position [206, 0]
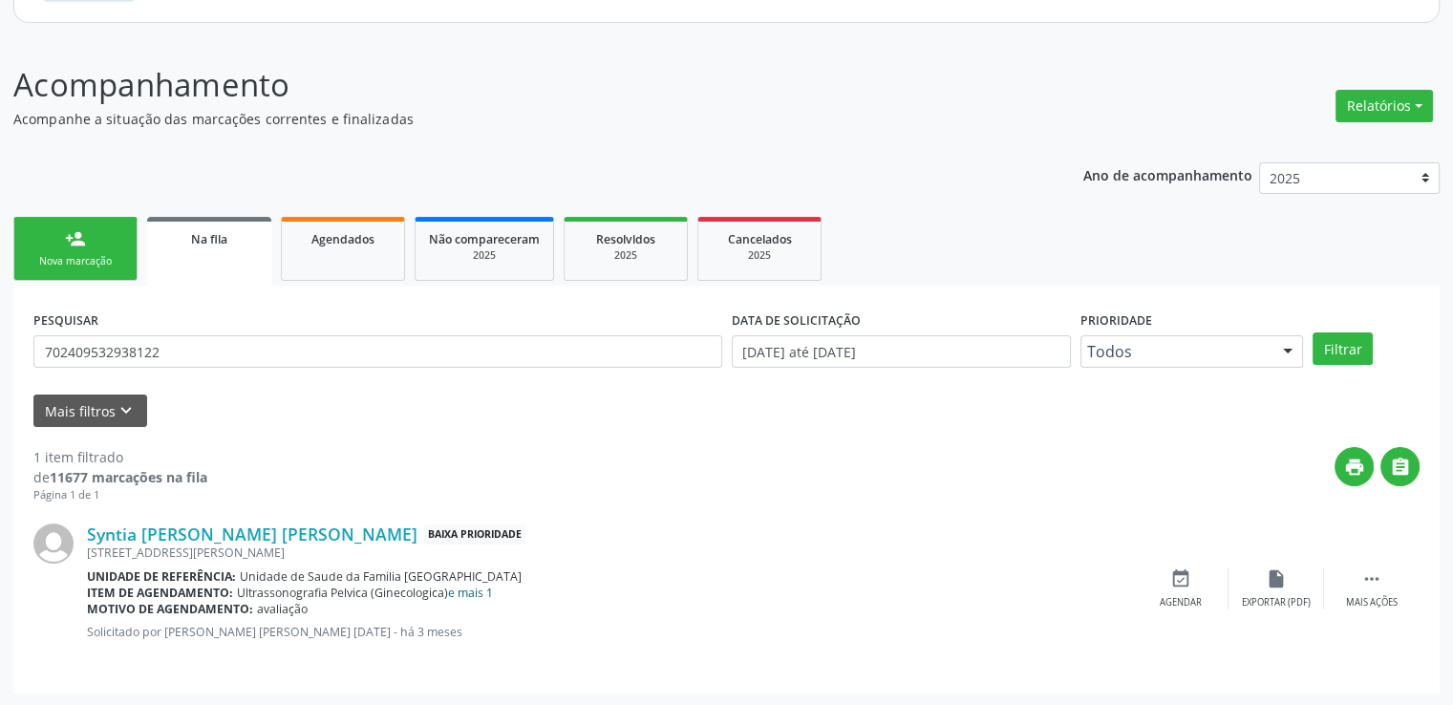
click at [465, 589] on link "e mais 1" at bounding box center [470, 593] width 45 height 16
click at [470, 591] on link "e mais 1" at bounding box center [470, 593] width 45 height 16
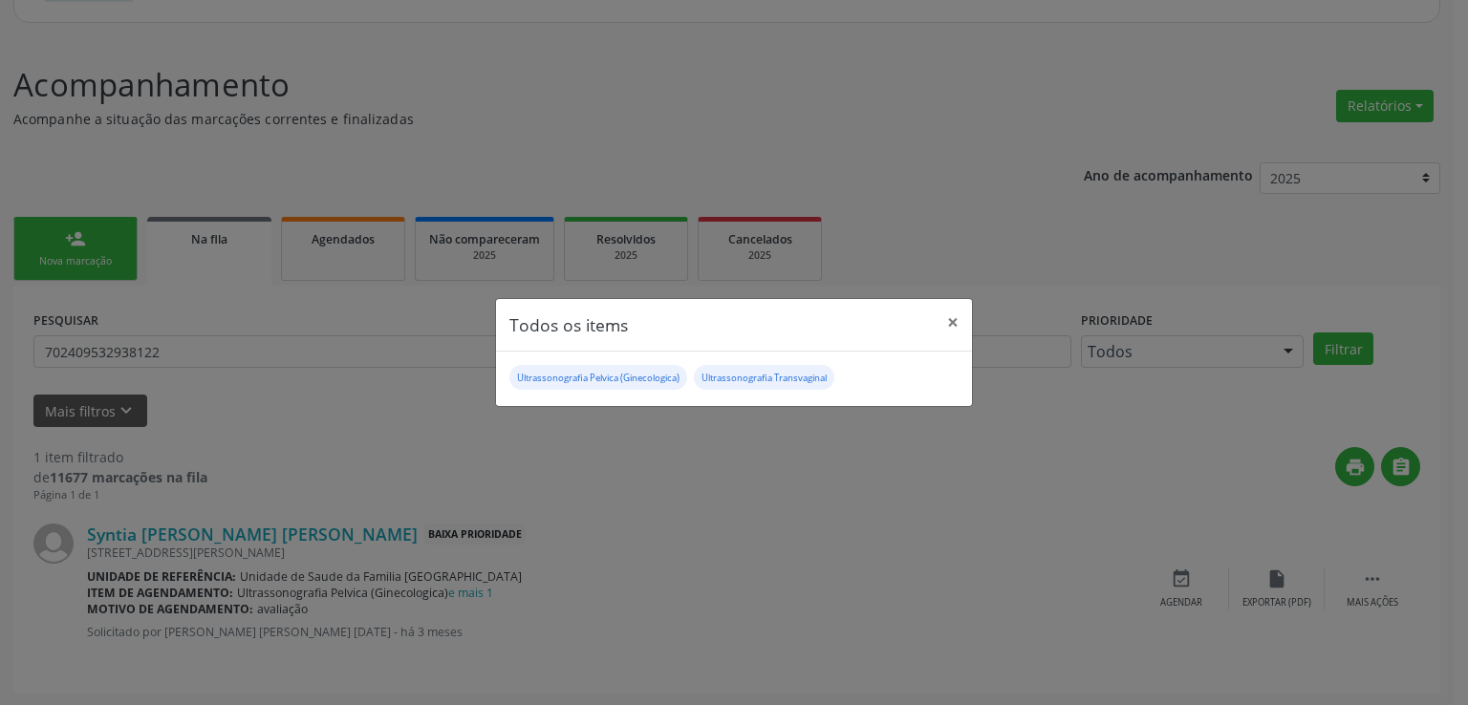
click at [470, 589] on div "Todos os items × Ultrassonografia Pelvica (Ginecologica) Ultrassonografia Trans…" at bounding box center [734, 352] width 1468 height 705
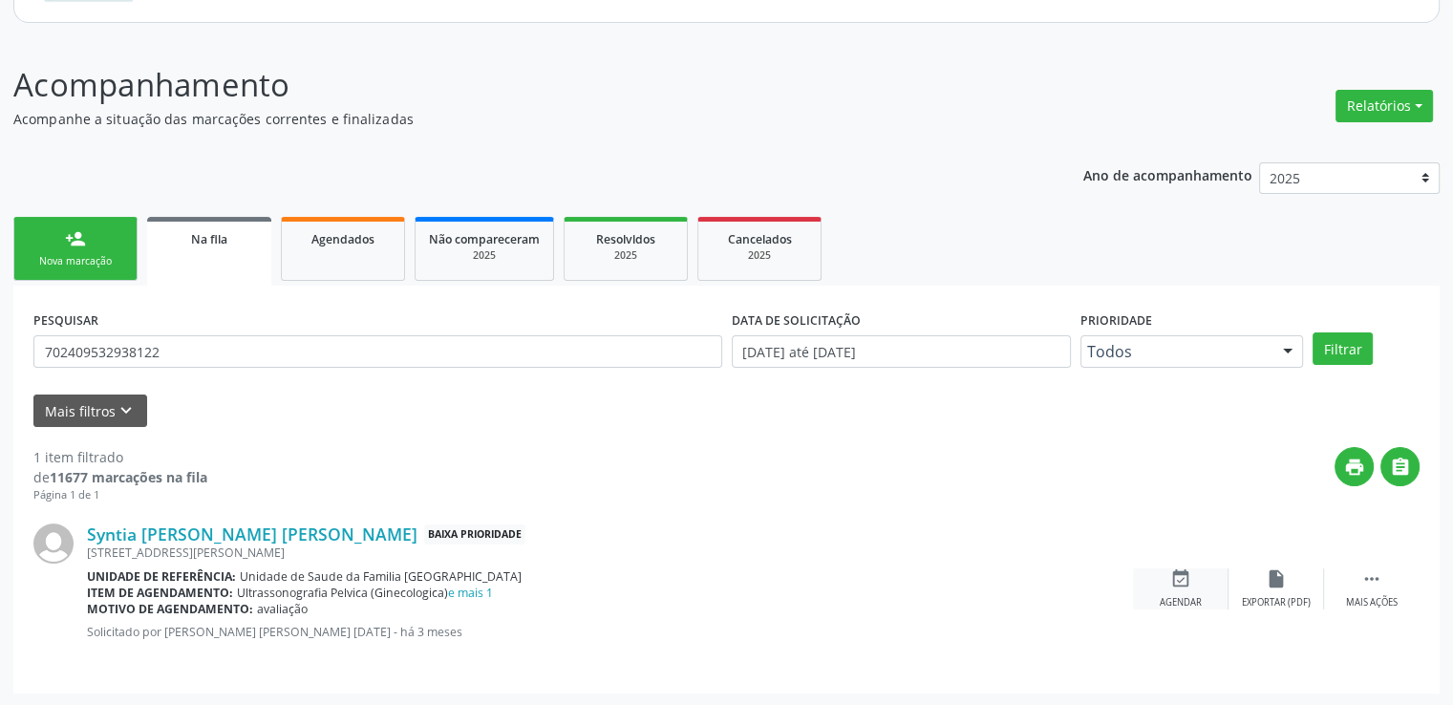
click at [1177, 582] on icon "event_available" at bounding box center [1181, 579] width 21 height 21
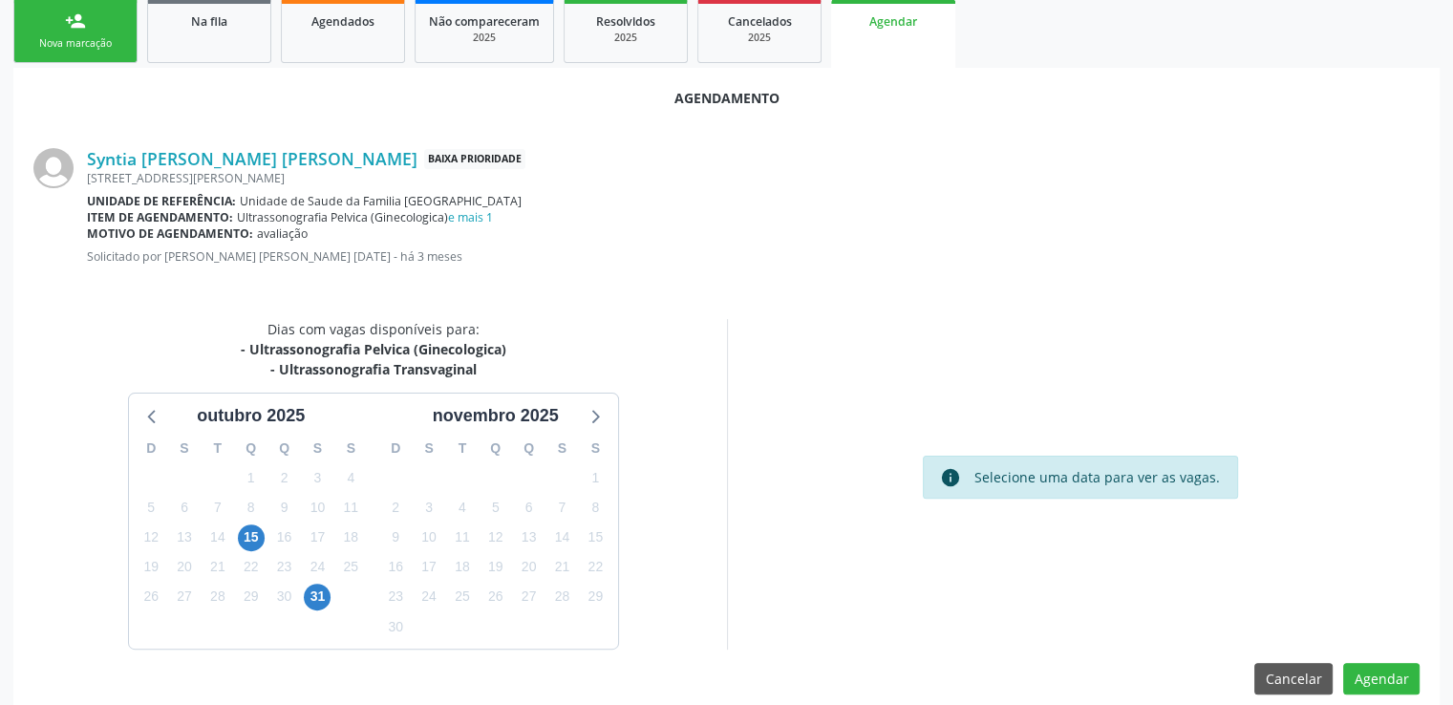
scroll to position [445, 0]
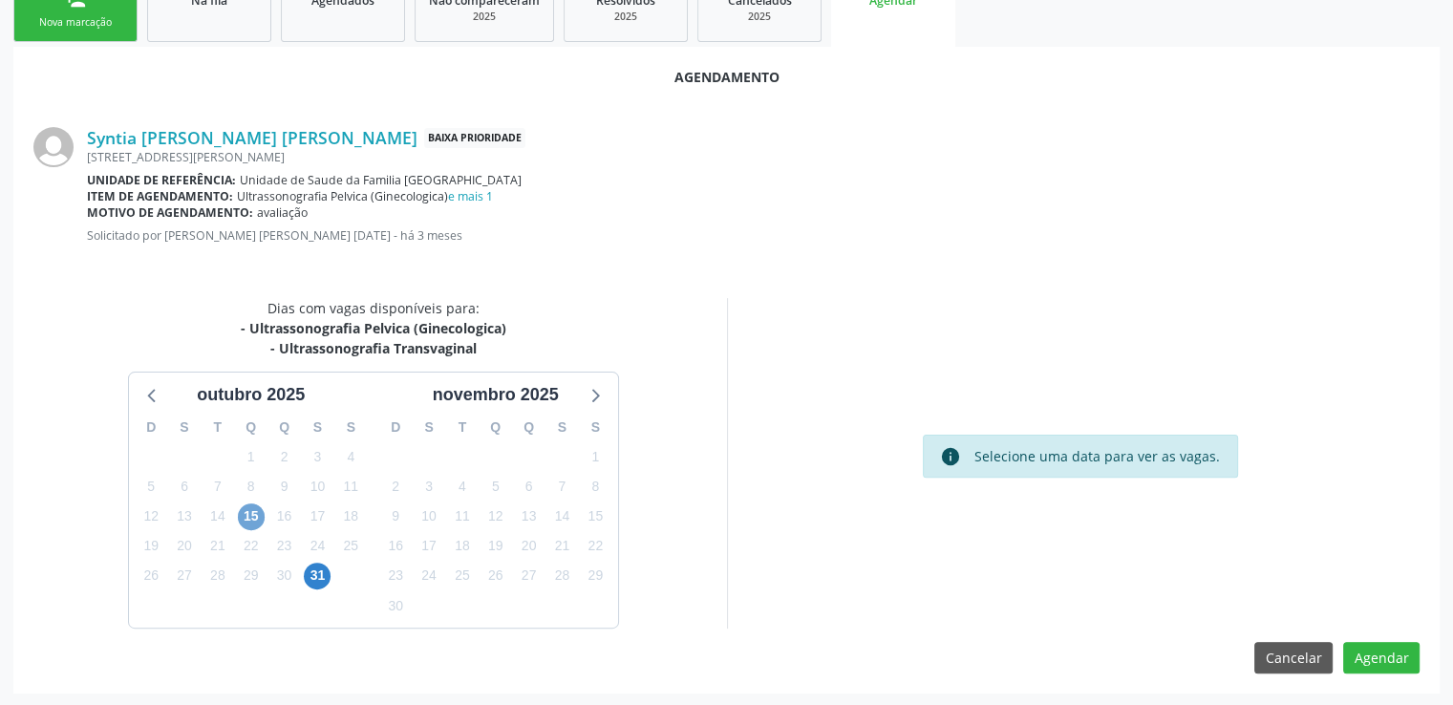
click at [242, 513] on span "15" at bounding box center [251, 517] width 27 height 27
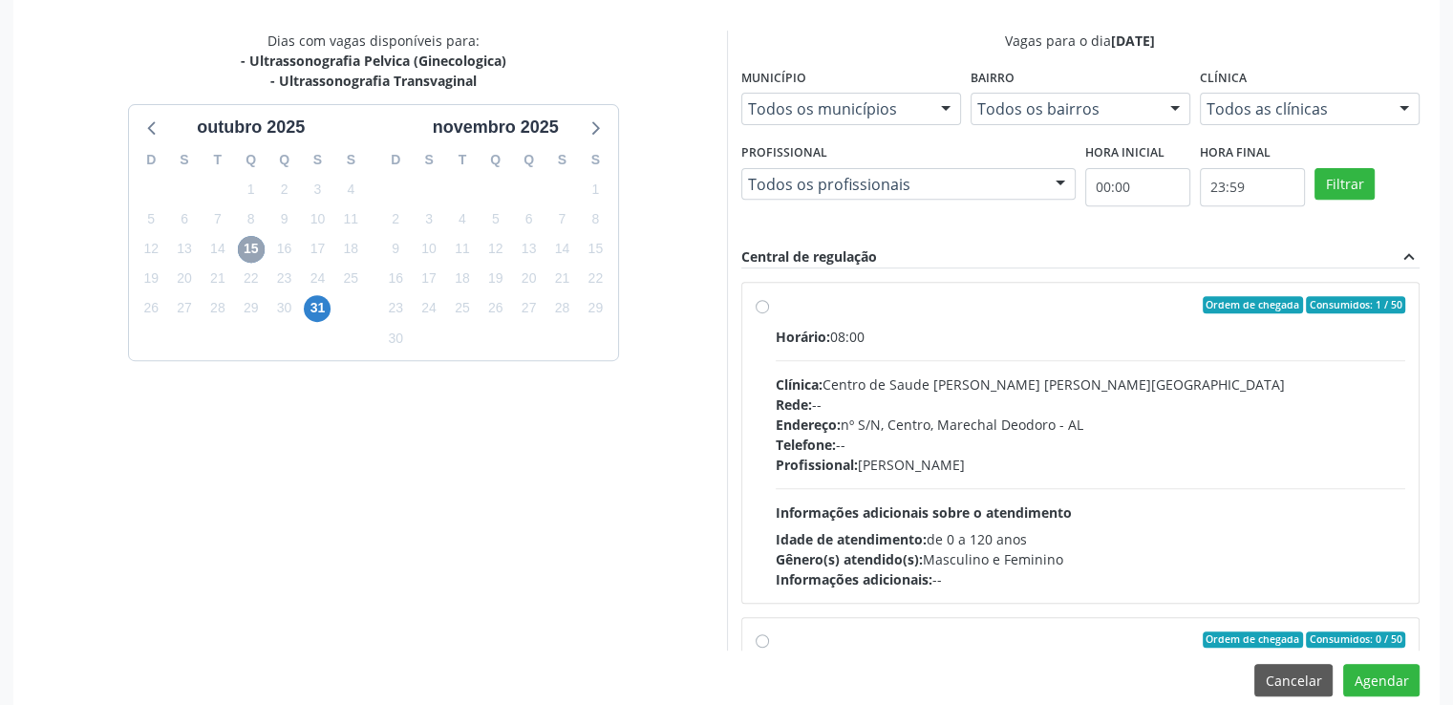
scroll to position [736, 0]
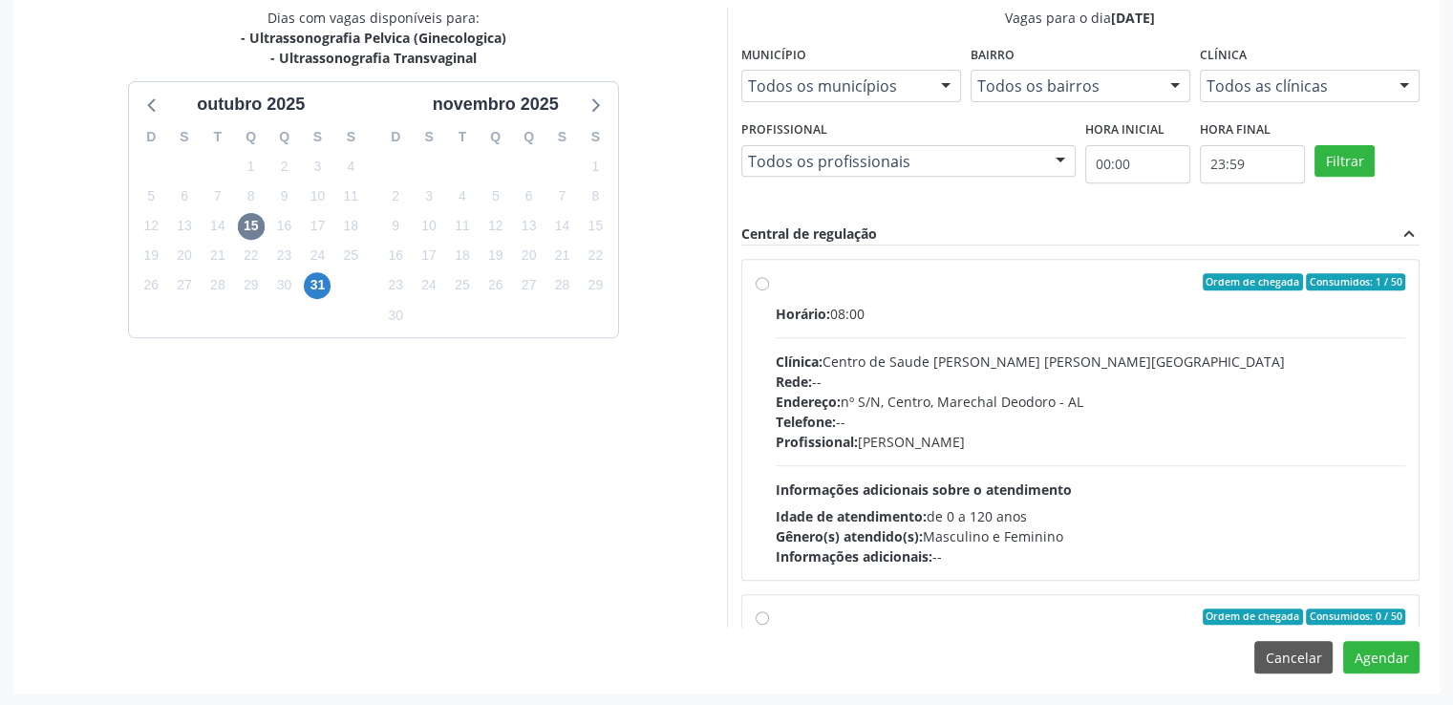
click at [776, 281] on label "Ordem de chegada Consumidos: 1 / 50 Horário: 08:00 Clínica: Centro de Saude [PE…" at bounding box center [1091, 419] width 631 height 293
click at [764, 281] on input "Ordem de chegada Consumidos: 1 / 50 Horário: 08:00 Clínica: Centro de Saude [PE…" at bounding box center [762, 281] width 13 height 17
radio input "true"
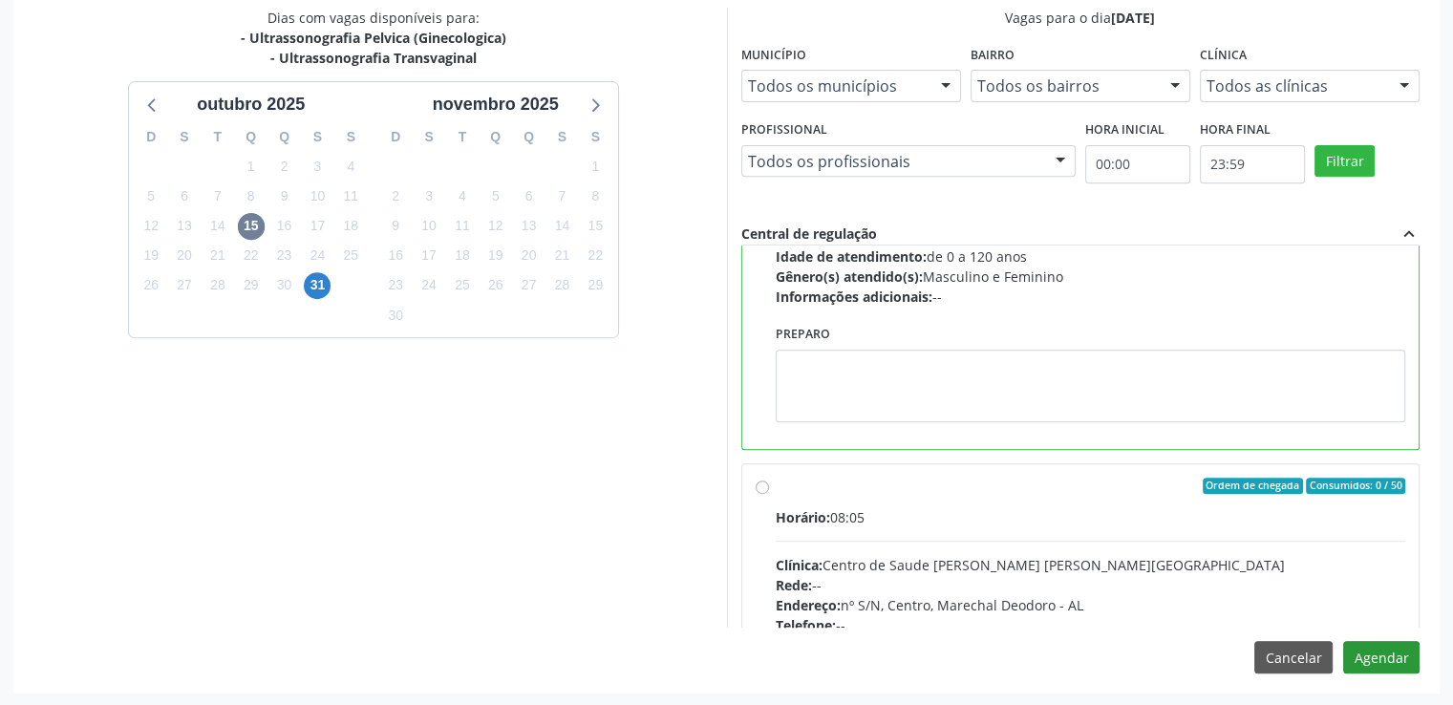
scroll to position [287, 0]
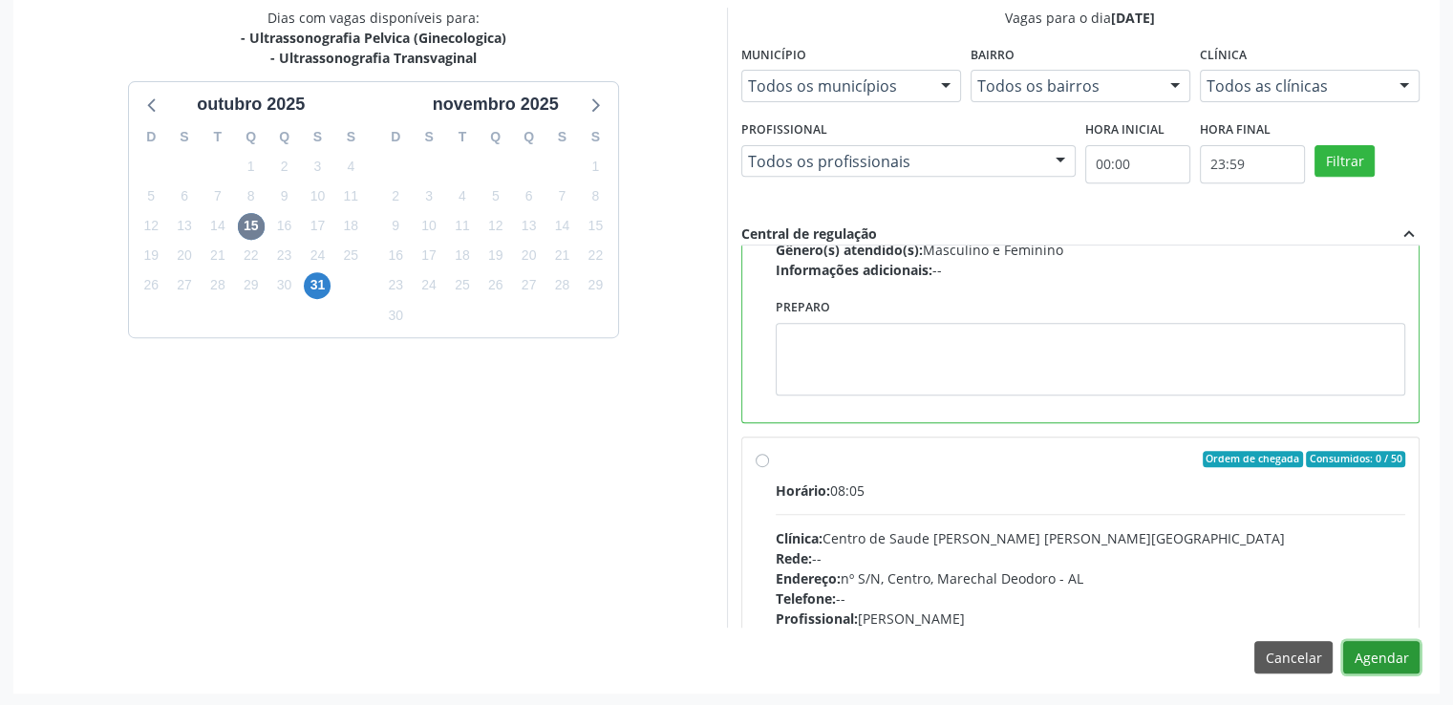
click at [1399, 653] on button "Agendar" at bounding box center [1381, 657] width 76 height 32
click at [1399, 653] on div at bounding box center [1381, 657] width 76 height 32
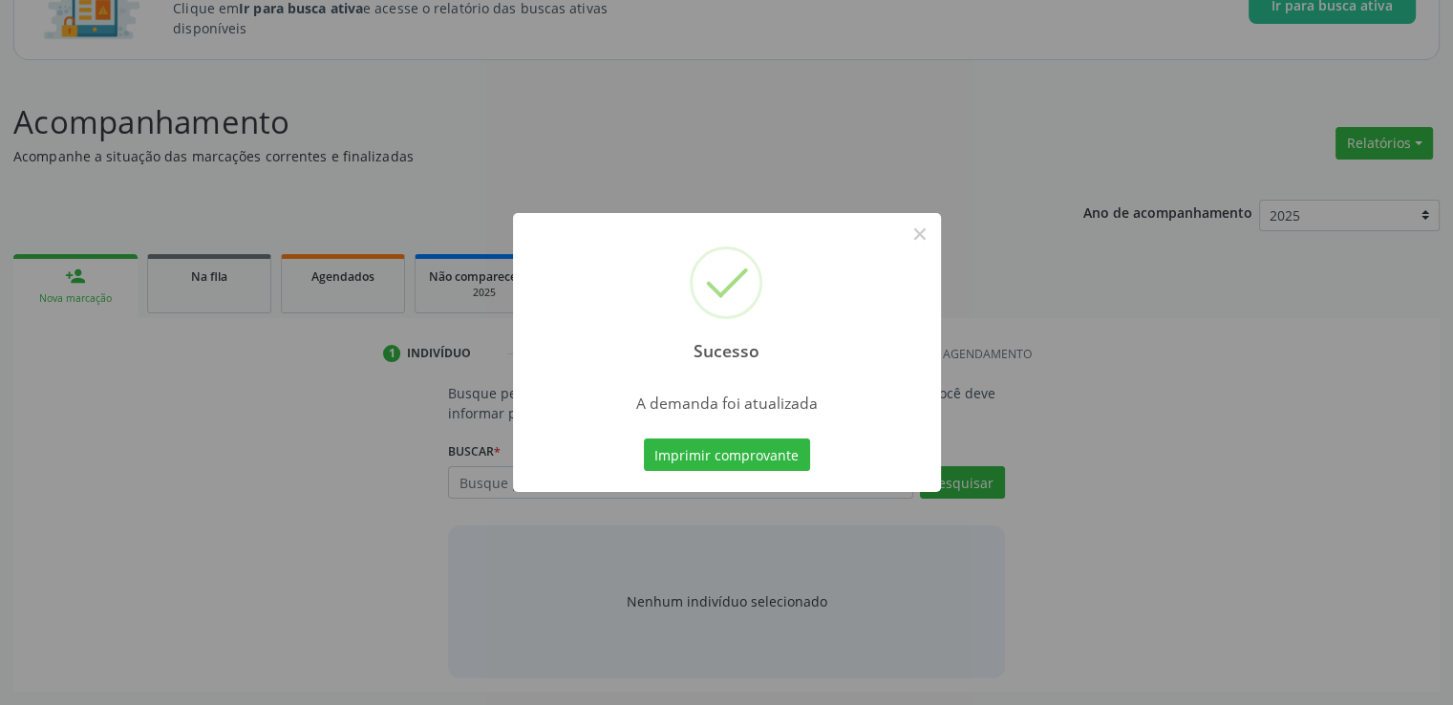
scroll to position [168, 0]
click at [920, 241] on button "×" at bounding box center [920, 234] width 32 height 32
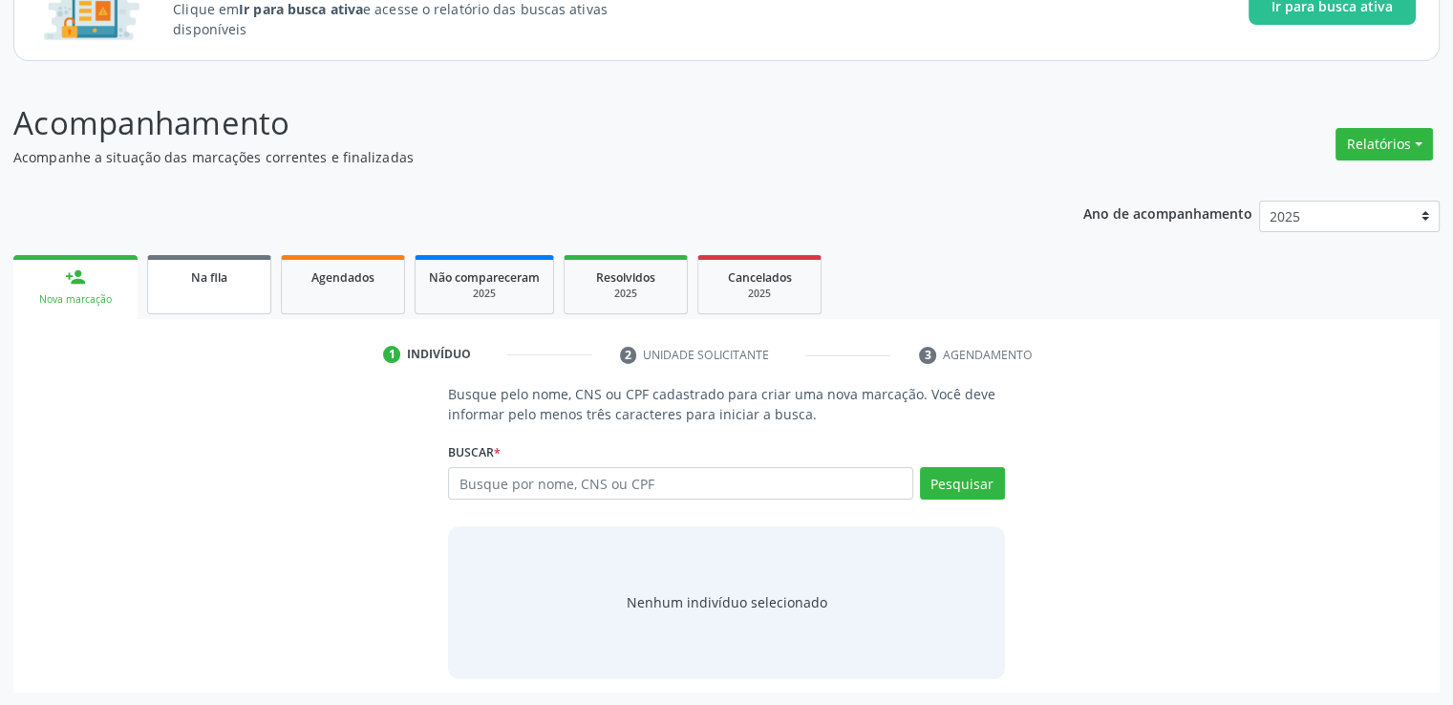
click at [225, 280] on span "Na fila" at bounding box center [209, 277] width 36 height 16
click at [225, 280] on div "Acompanhamento Acompanhe a situação das marcações correntes e finalizadas Relat…" at bounding box center [726, 395] width 1427 height 593
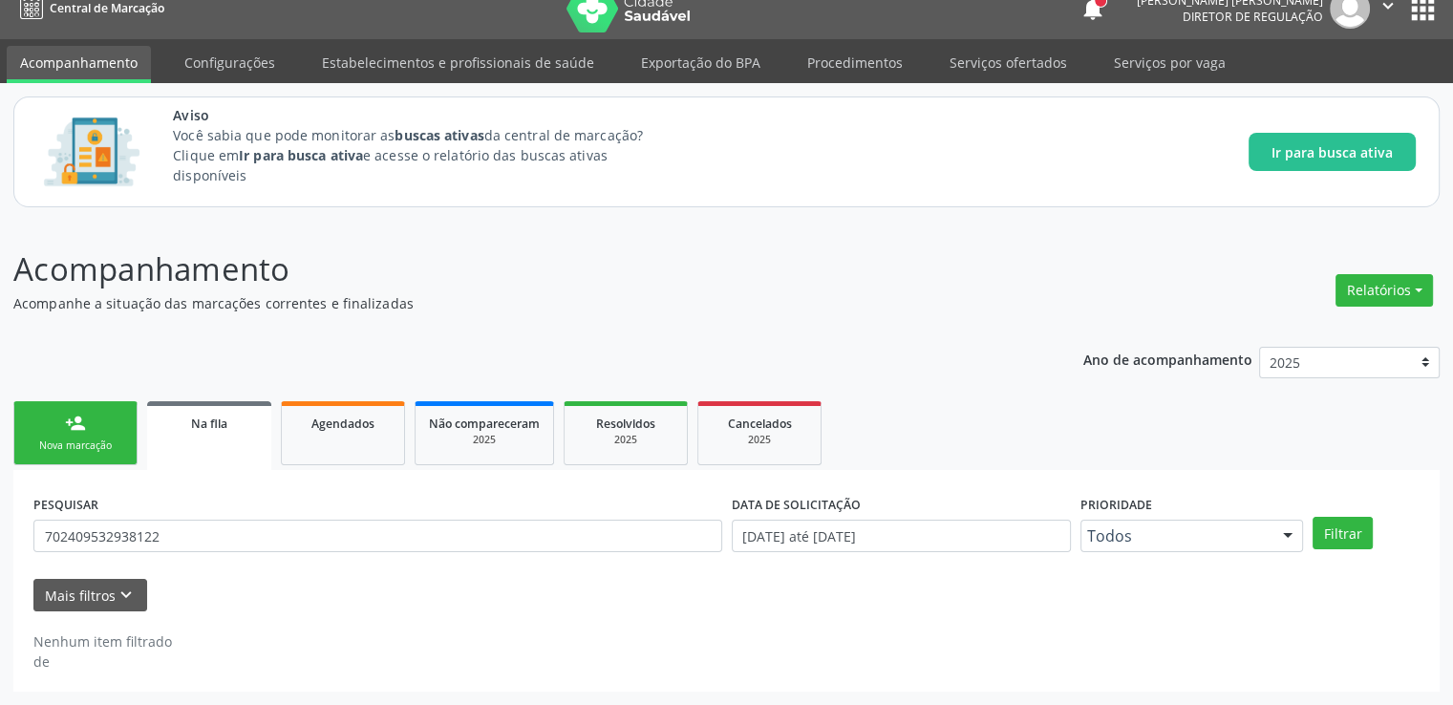
scroll to position [21, 0]
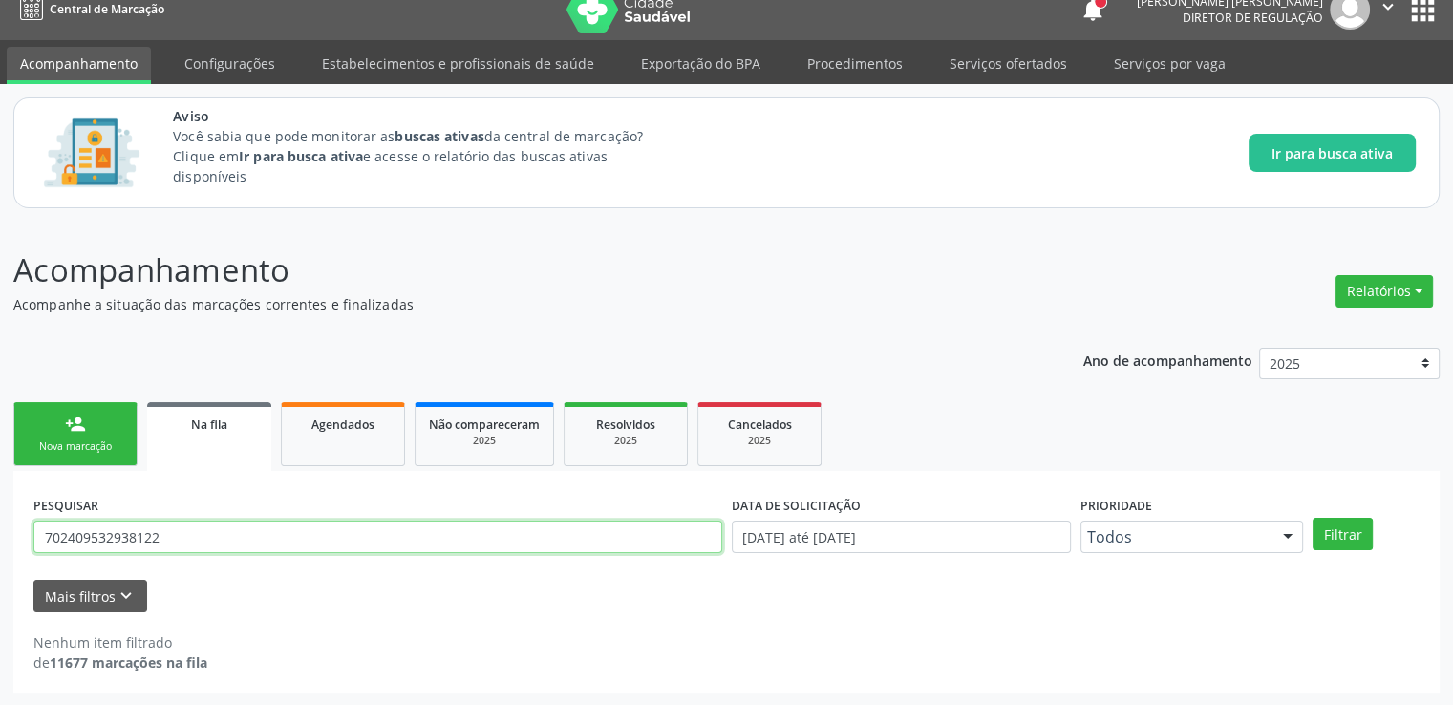
click at [229, 539] on input "702409532938122" at bounding box center [377, 537] width 689 height 32
type input "700006789671808"
click at [1313, 518] on button "Filtrar" at bounding box center [1343, 534] width 60 height 32
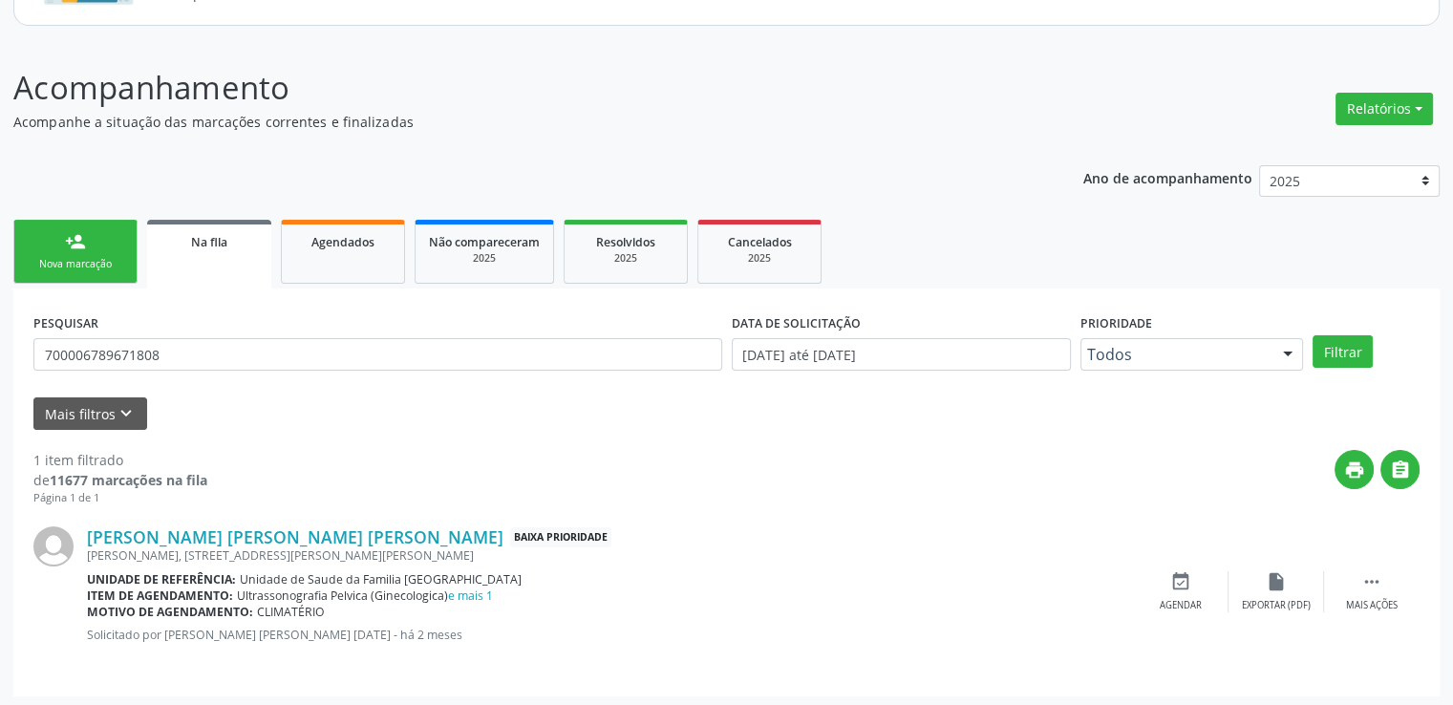
scroll to position [206, 0]
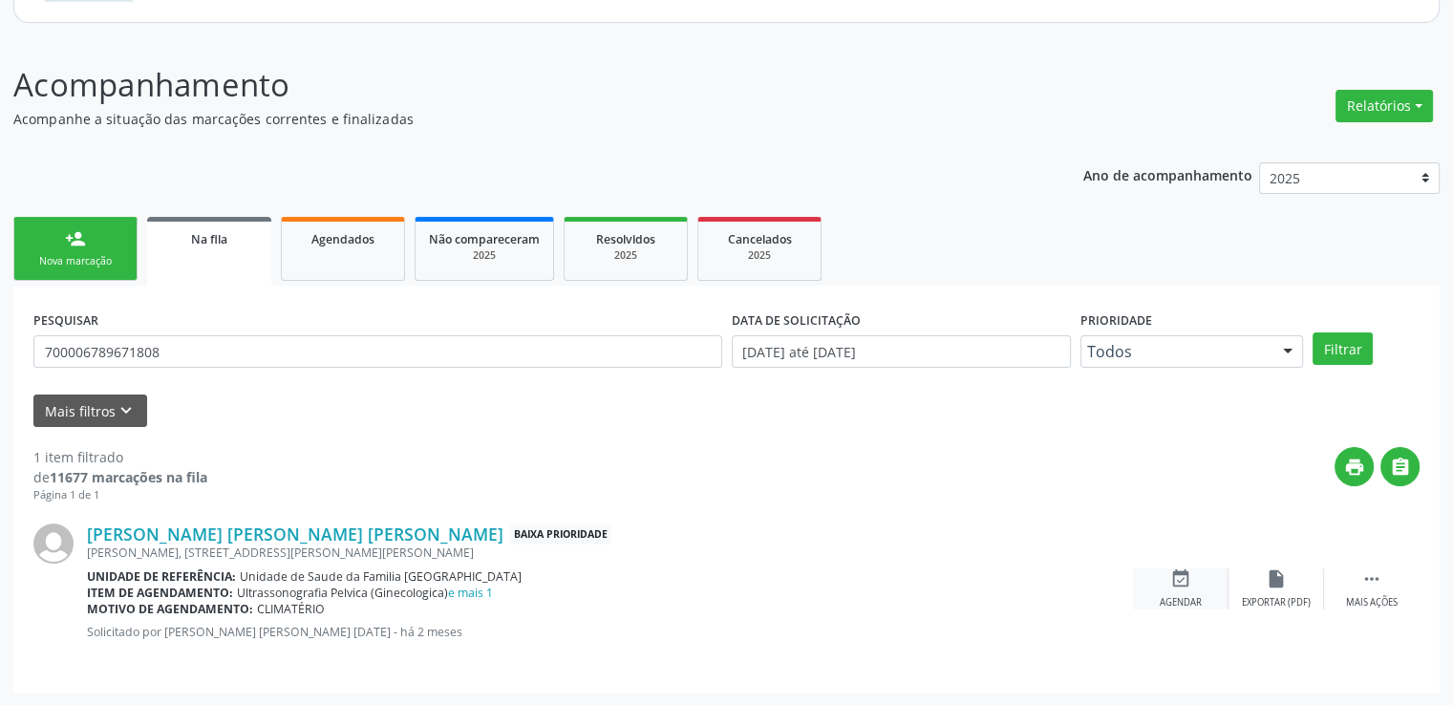
click at [1166, 586] on div "event_available Agendar" at bounding box center [1181, 589] width 96 height 41
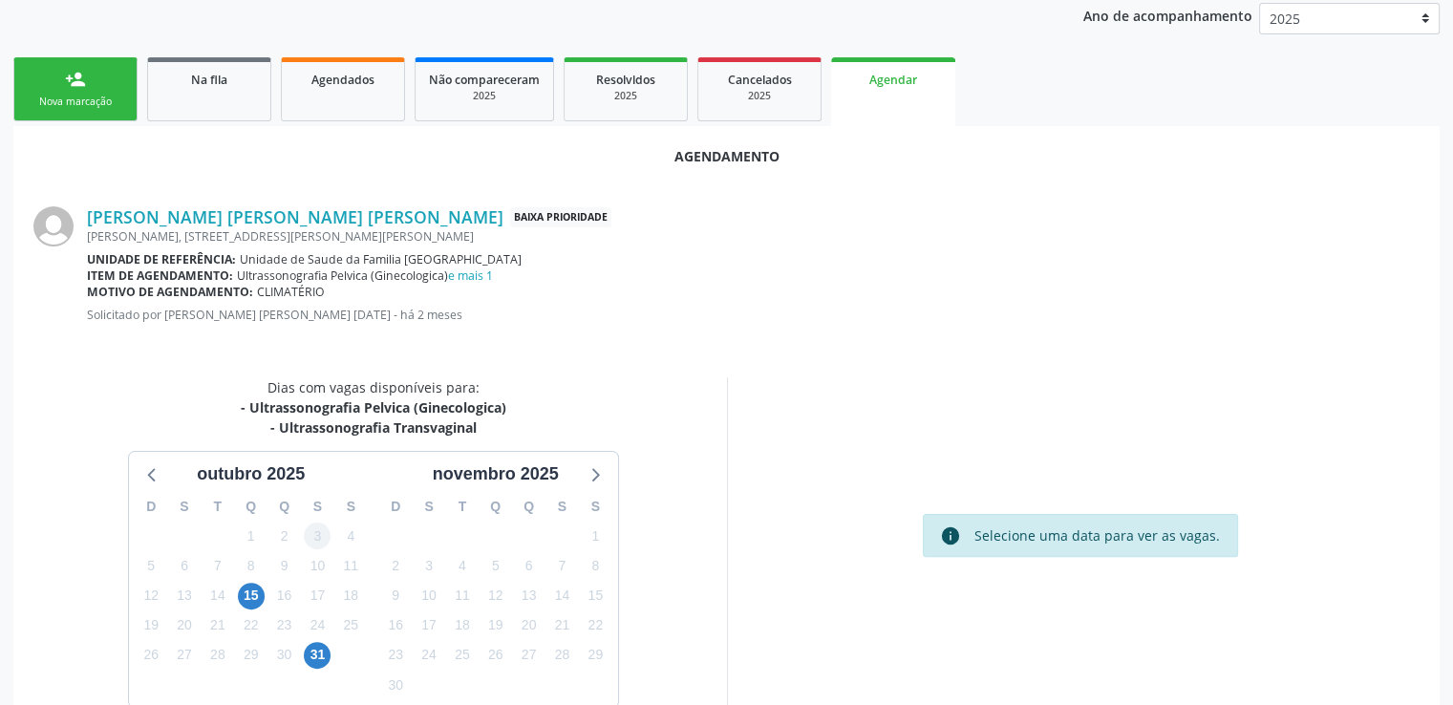
scroll to position [445, 0]
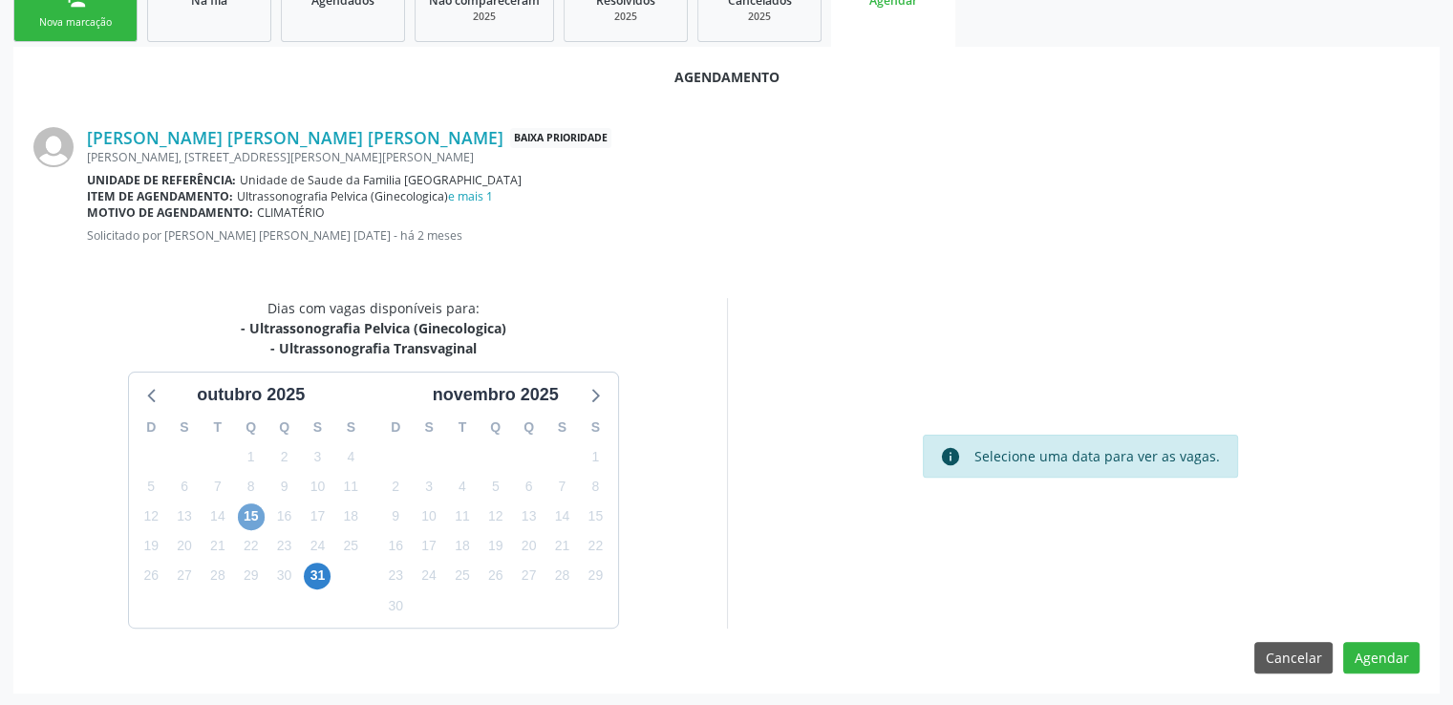
click at [253, 519] on span "15" at bounding box center [251, 517] width 27 height 27
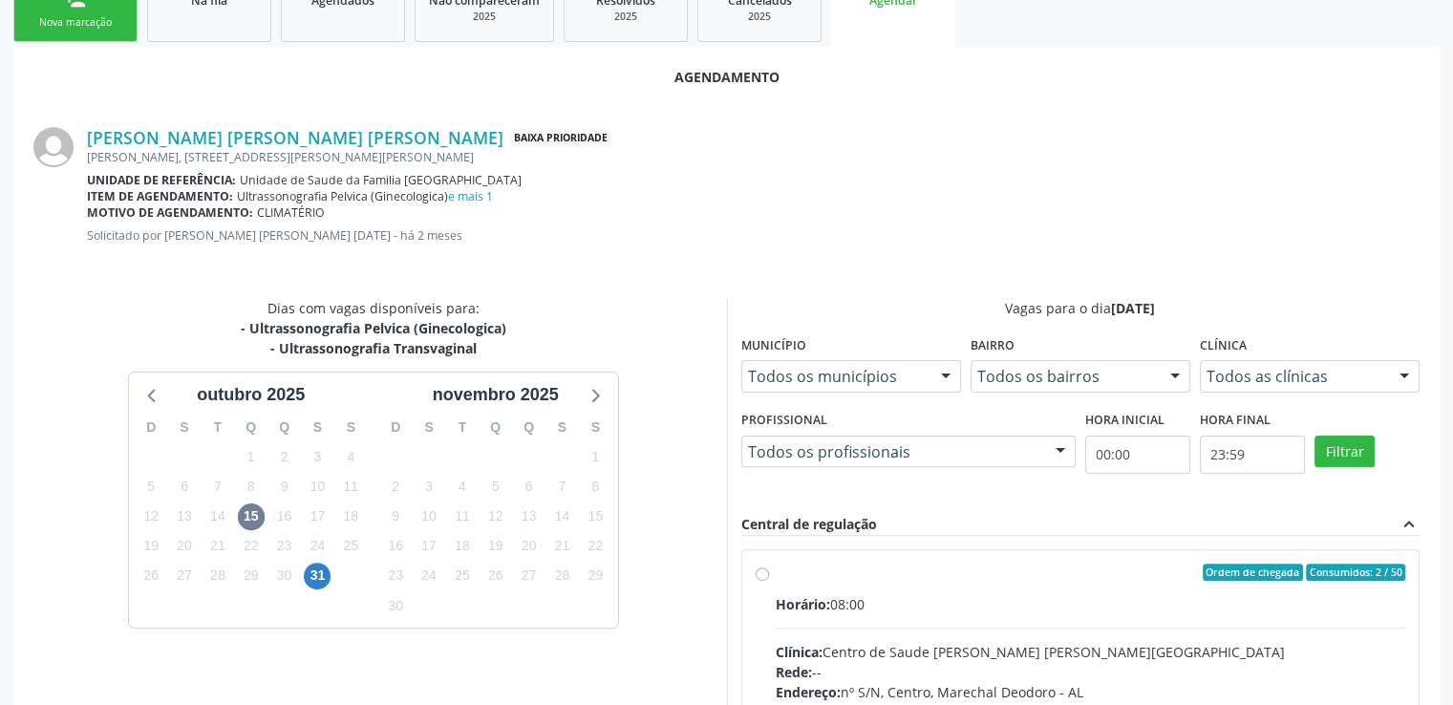
click at [776, 574] on label "Ordem de chegada Consumidos: 2 / 50 Horário: 08:00 Clínica: Centro de Saude [PE…" at bounding box center [1091, 710] width 631 height 293
click at [760, 574] on input "Ordem de chegada Consumidos: 2 / 50 Horário: 08:00 Clínica: Centro de Saude [PE…" at bounding box center [762, 572] width 13 height 17
radio input "true"
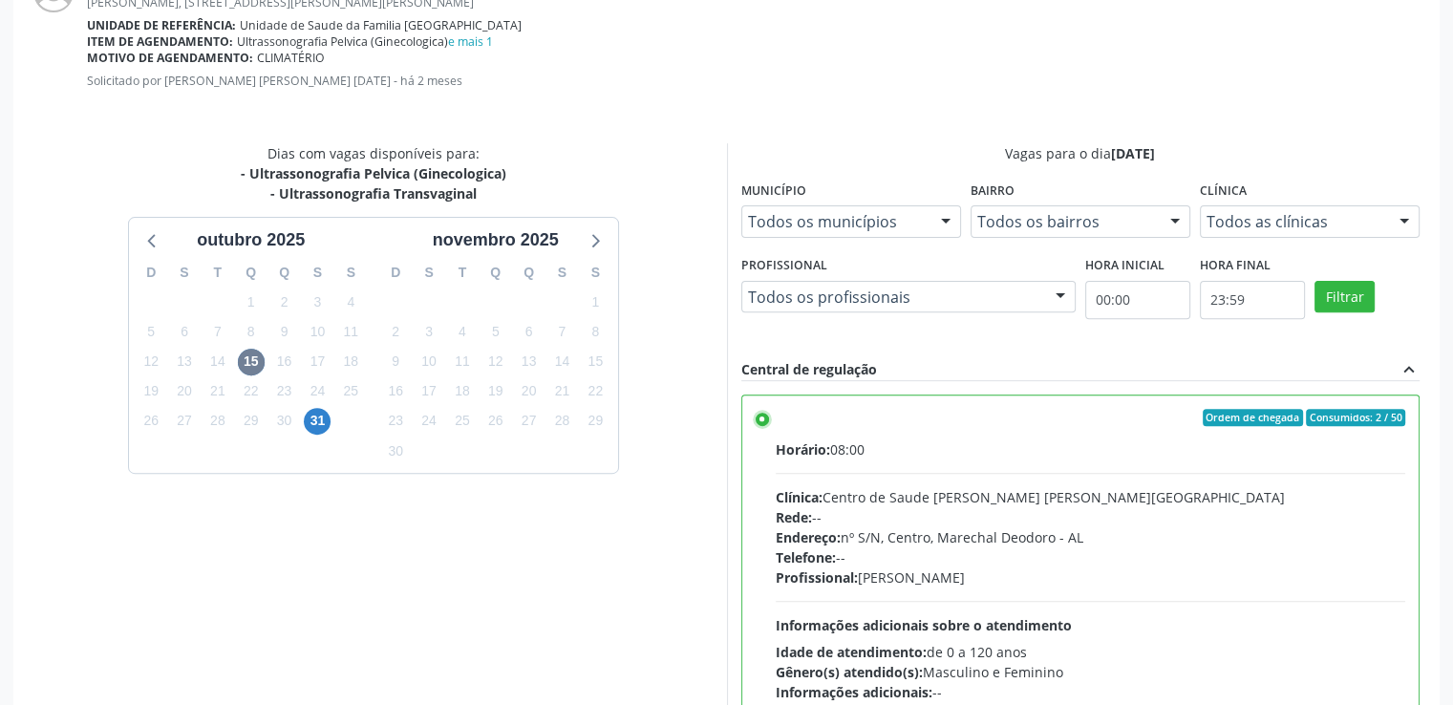
scroll to position [736, 0]
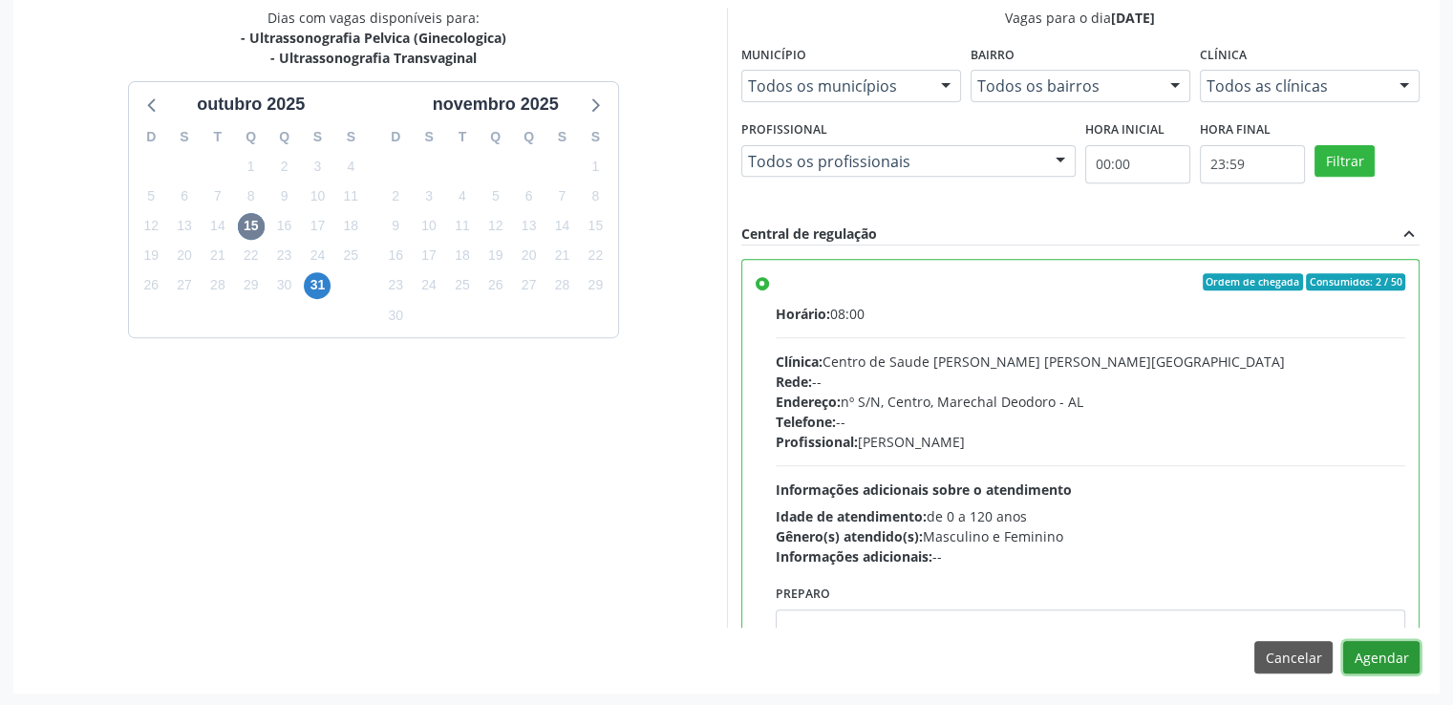
click at [1381, 651] on button "Agendar" at bounding box center [1381, 657] width 76 height 32
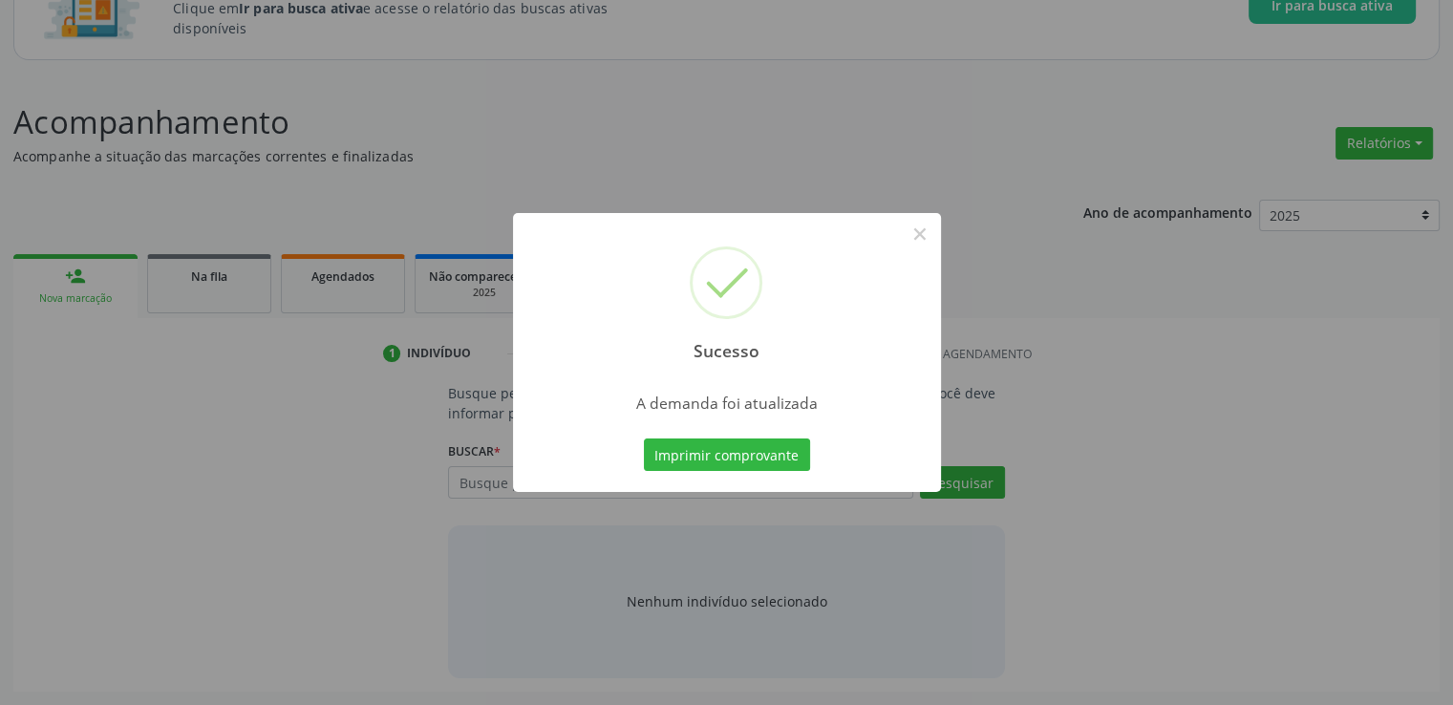
scroll to position [168, 0]
click at [921, 238] on button "×" at bounding box center [920, 234] width 32 height 32
click at [921, 238] on div "Sucesso × A demanda foi atualizada Imprimir comprovante Cancel" at bounding box center [726, 352] width 1453 height 705
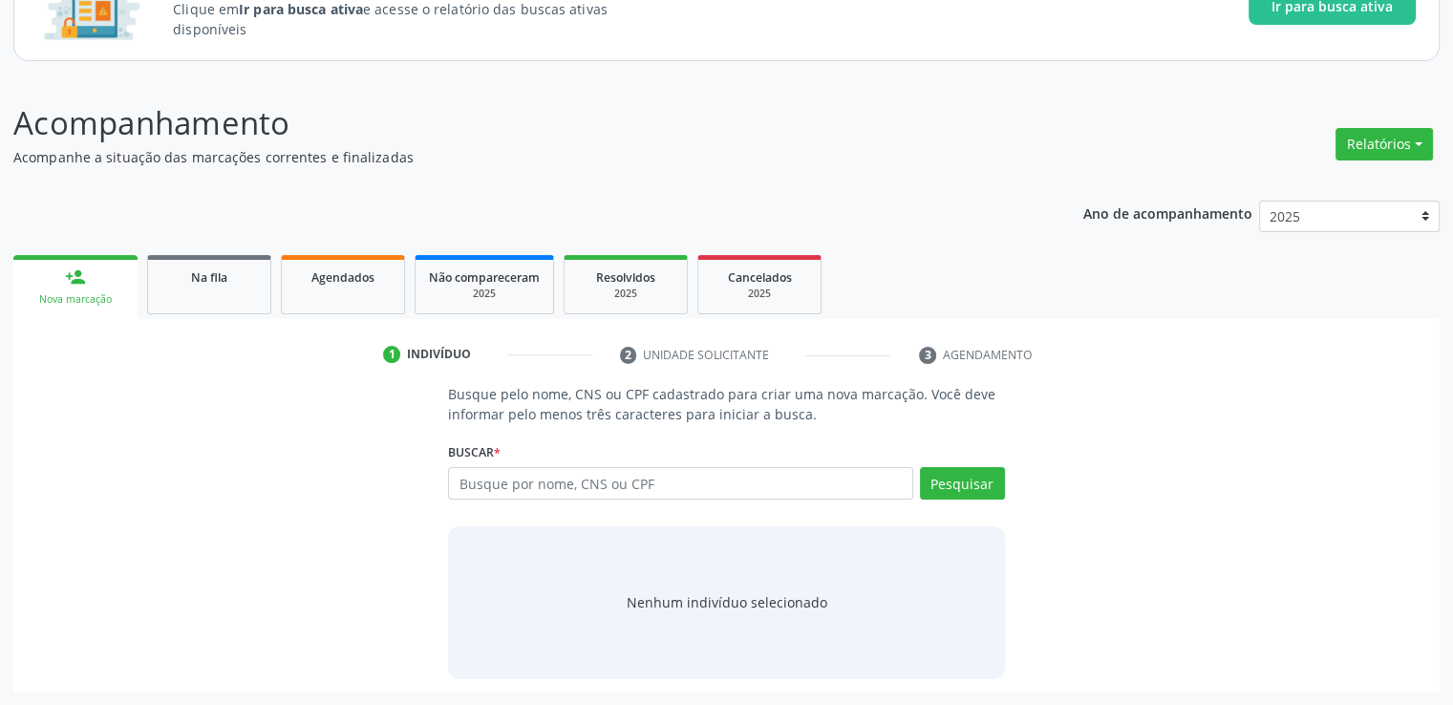
click at [232, 280] on div "Na fila" at bounding box center [209, 277] width 96 height 20
click at [232, 280] on div "Acompanhamento Acompanhe a situação das marcações correntes e finalizadas Relat…" at bounding box center [726, 395] width 1427 height 593
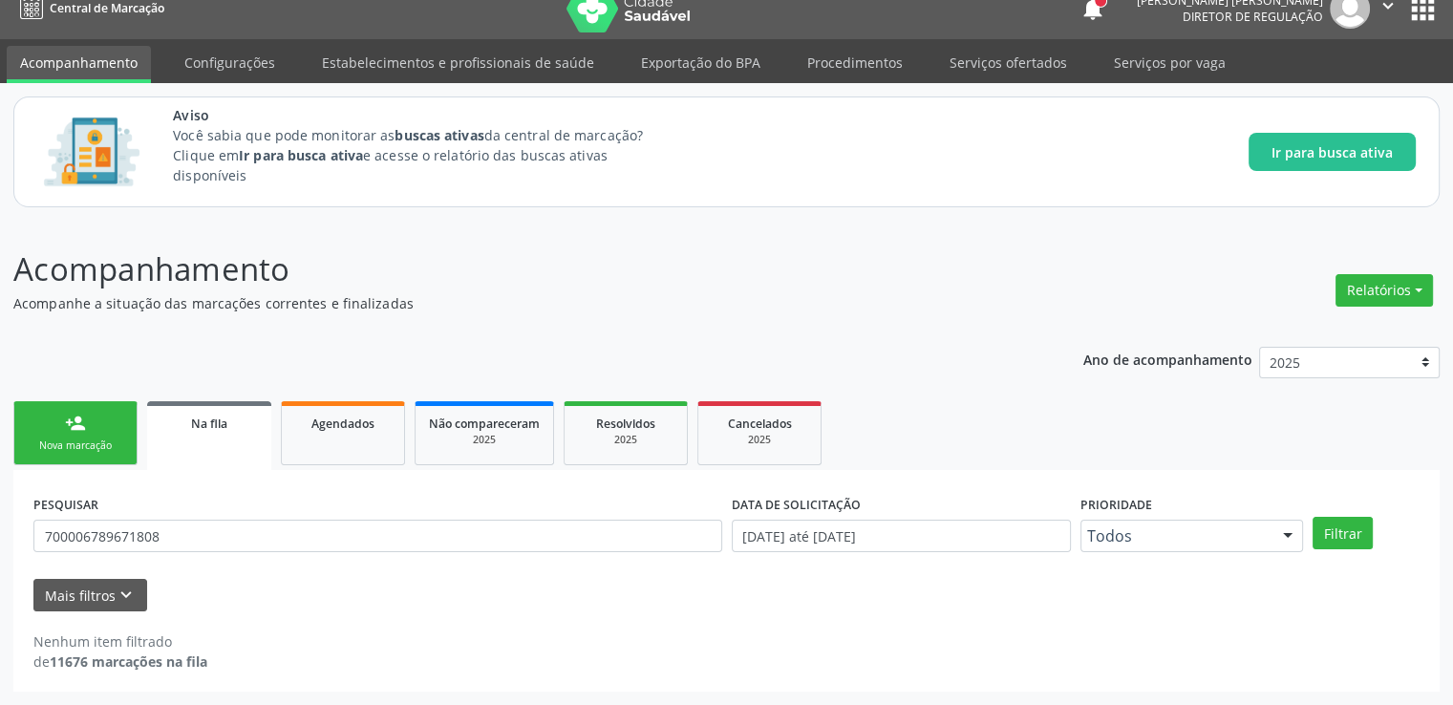
scroll to position [21, 0]
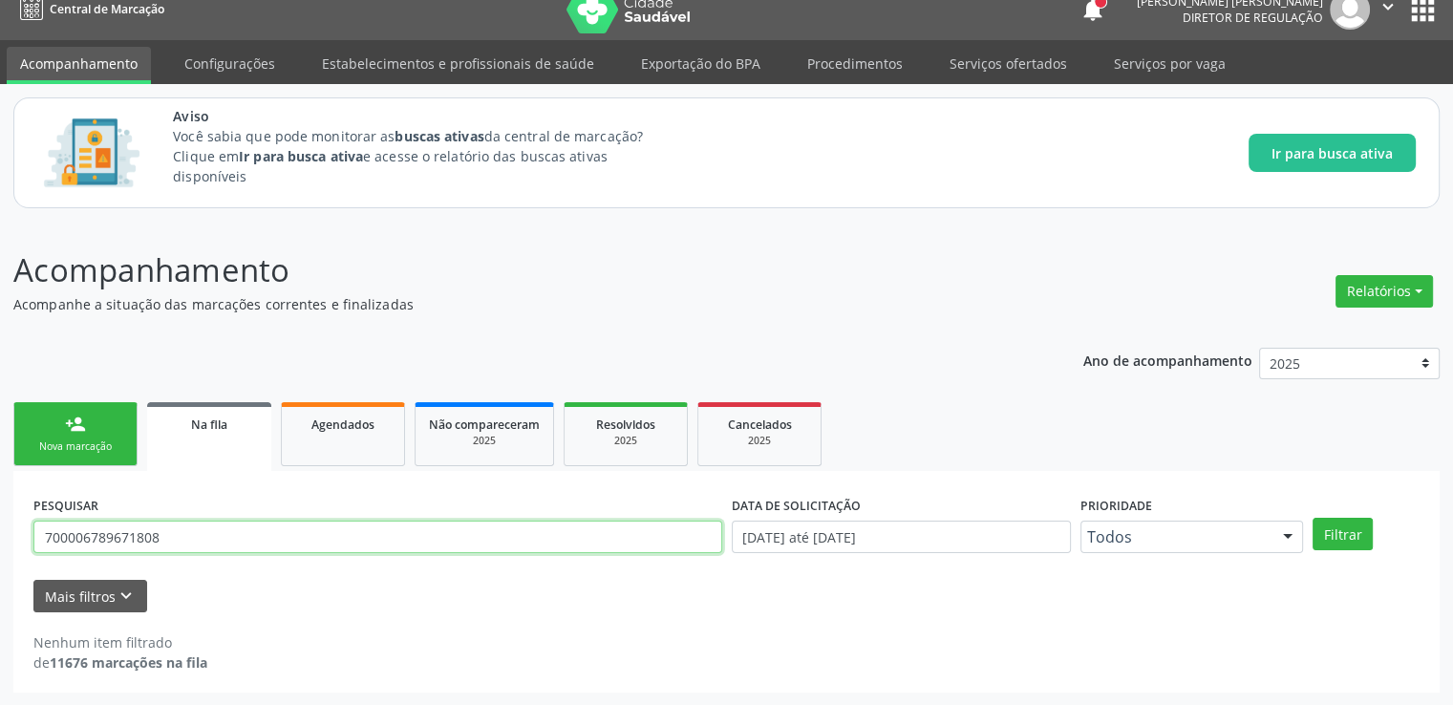
click at [268, 534] on input "700006789671808" at bounding box center [377, 537] width 689 height 32
type input "701402675538433"
click at [1313, 518] on button "Filtrar" at bounding box center [1343, 534] width 60 height 32
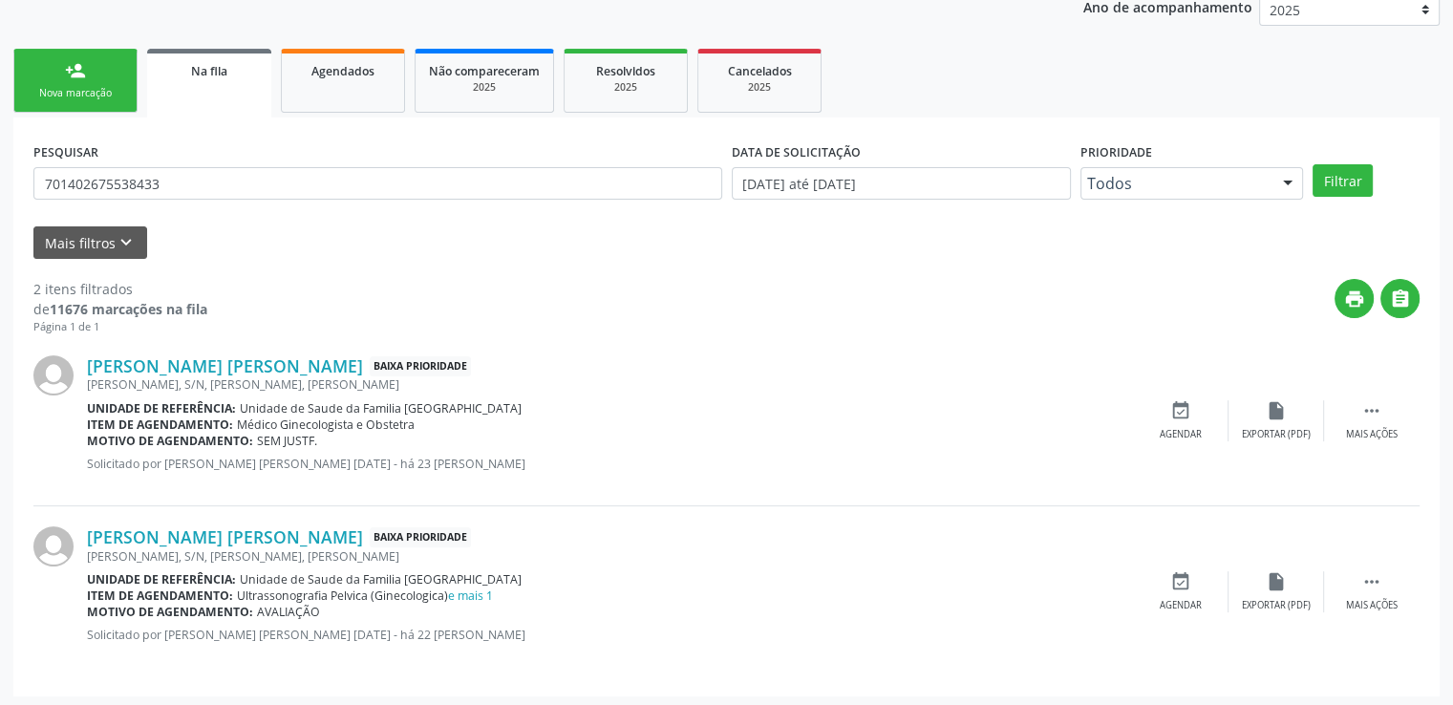
scroll to position [378, 0]
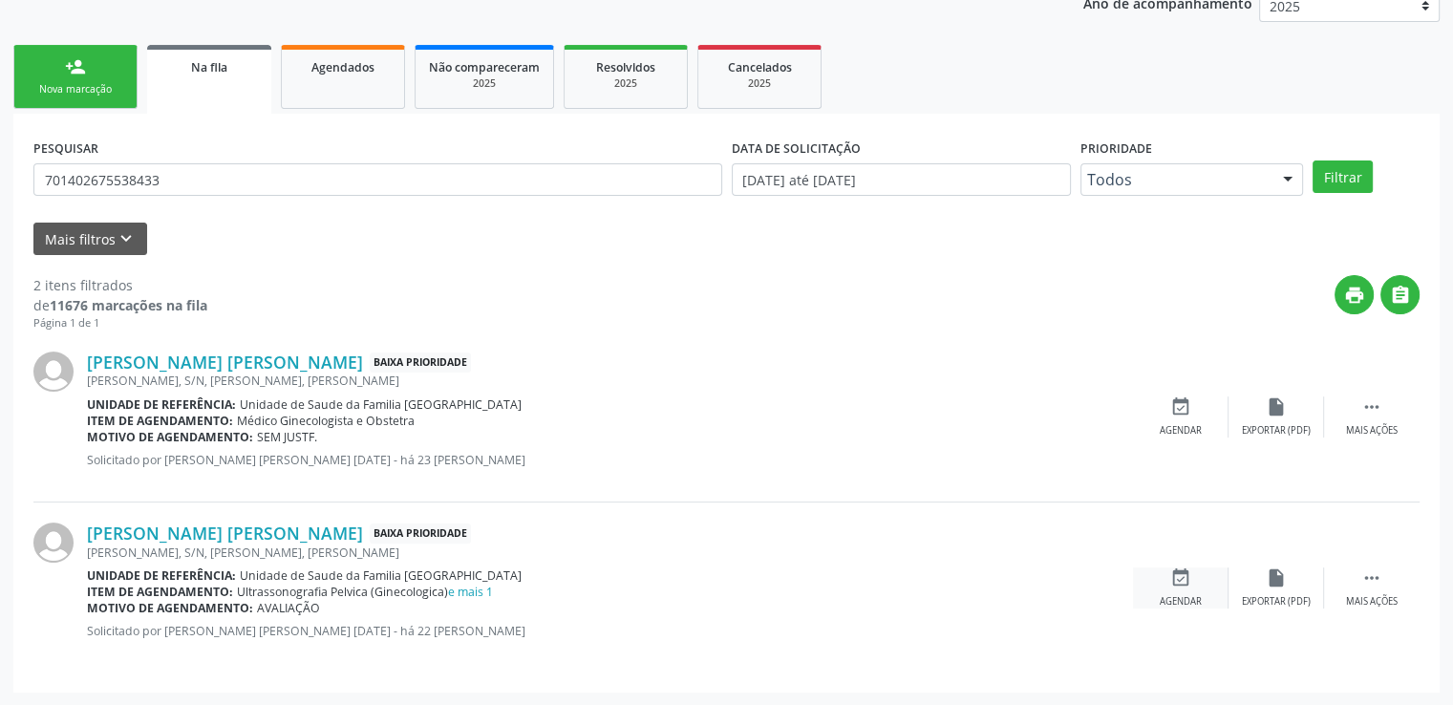
click at [1180, 582] on icon "event_available" at bounding box center [1181, 578] width 21 height 21
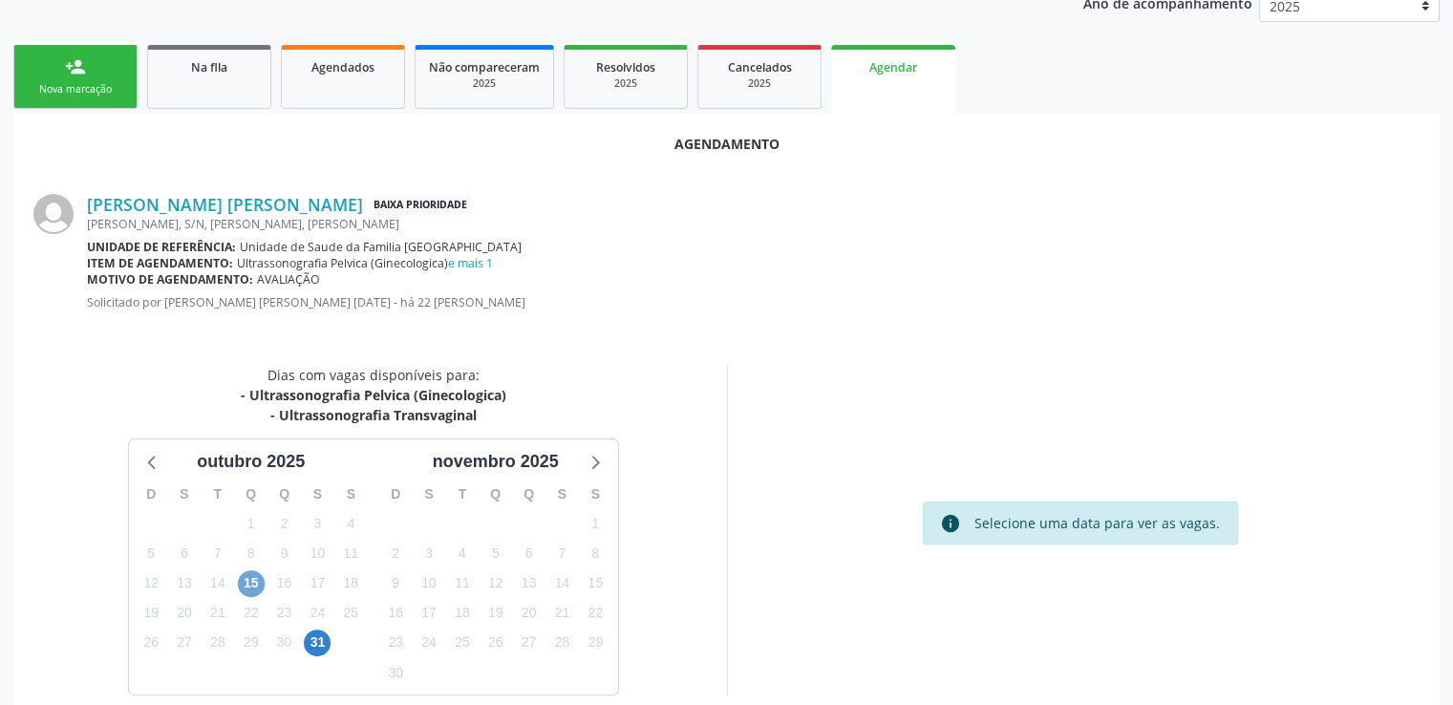
click at [254, 582] on span "15" at bounding box center [251, 583] width 27 height 27
click at [238, 579] on span "15" at bounding box center [251, 583] width 27 height 27
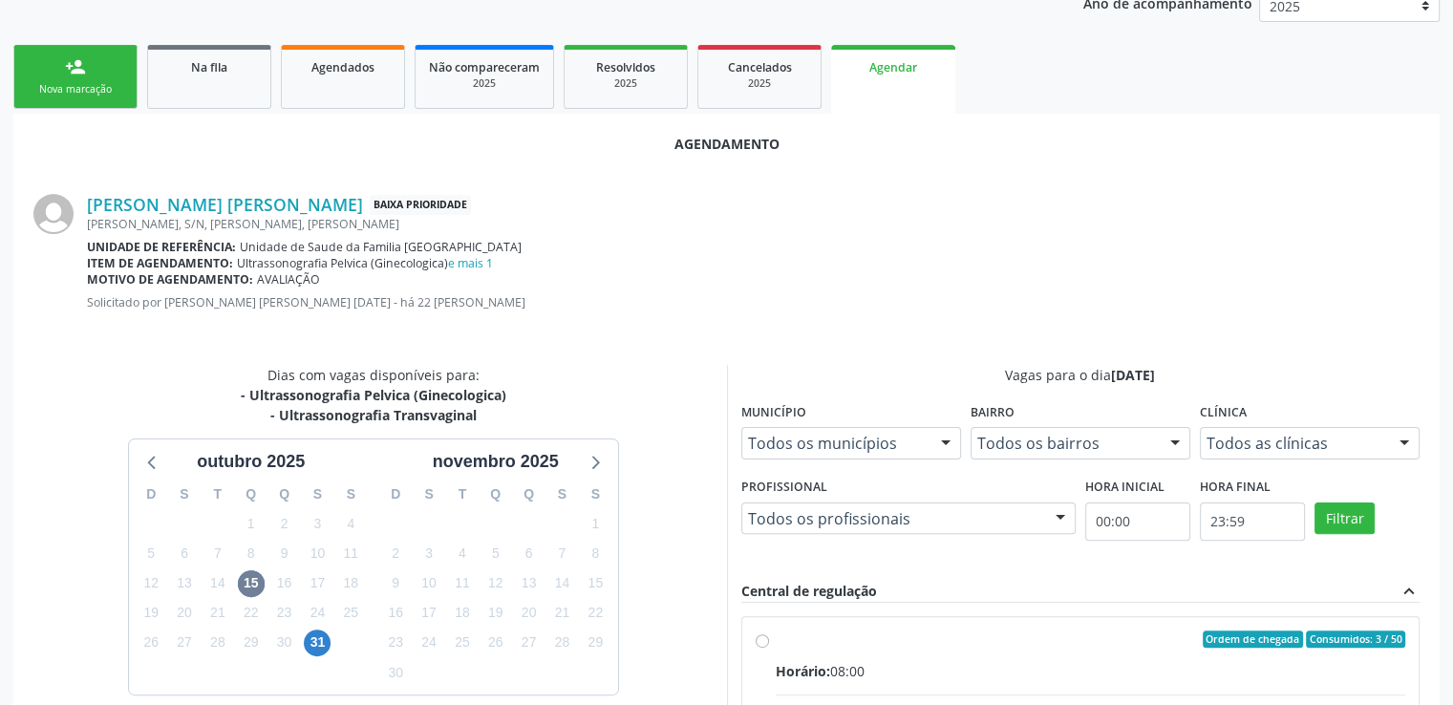
click at [763, 636] on input "Ordem de chegada Consumidos: 3 / 50 Horário: 08:00 Clínica: Centro de Saude [PE…" at bounding box center [762, 639] width 13 height 17
radio input "true"
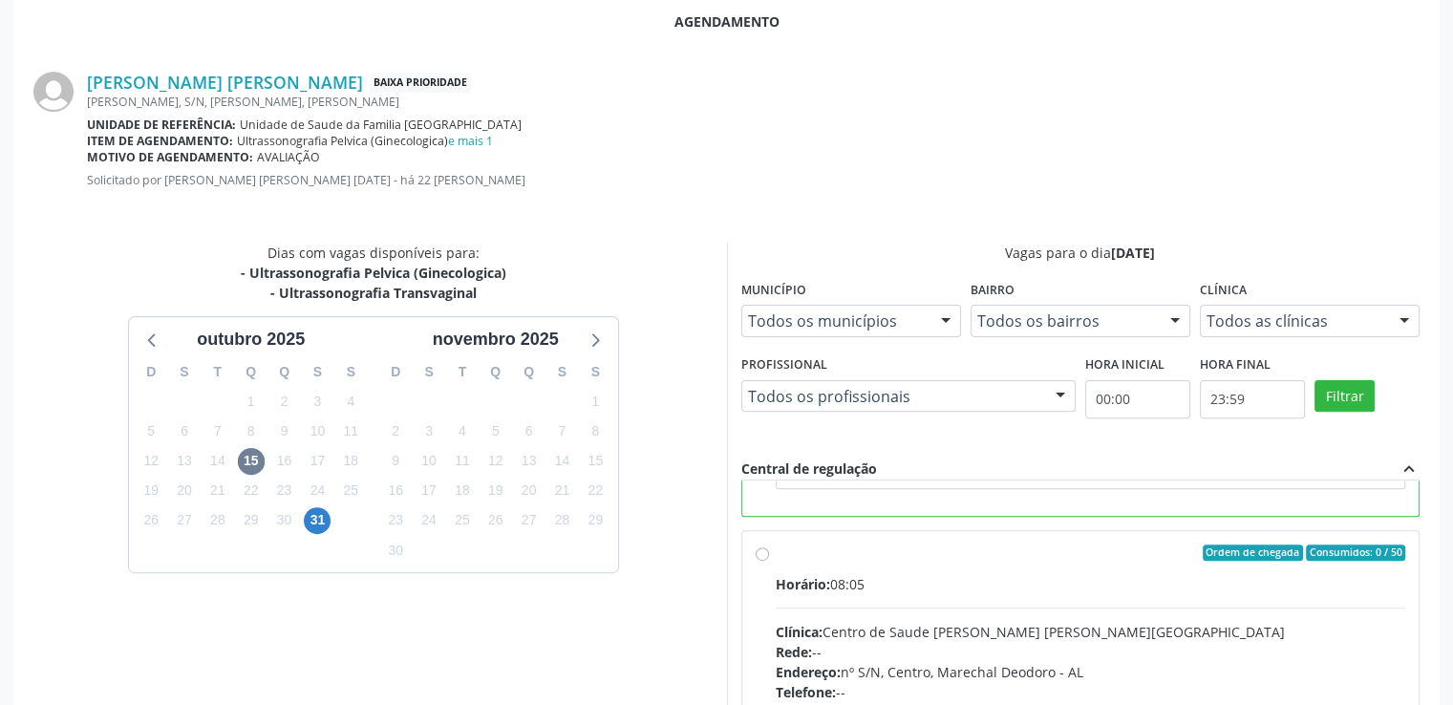
scroll to position [736, 0]
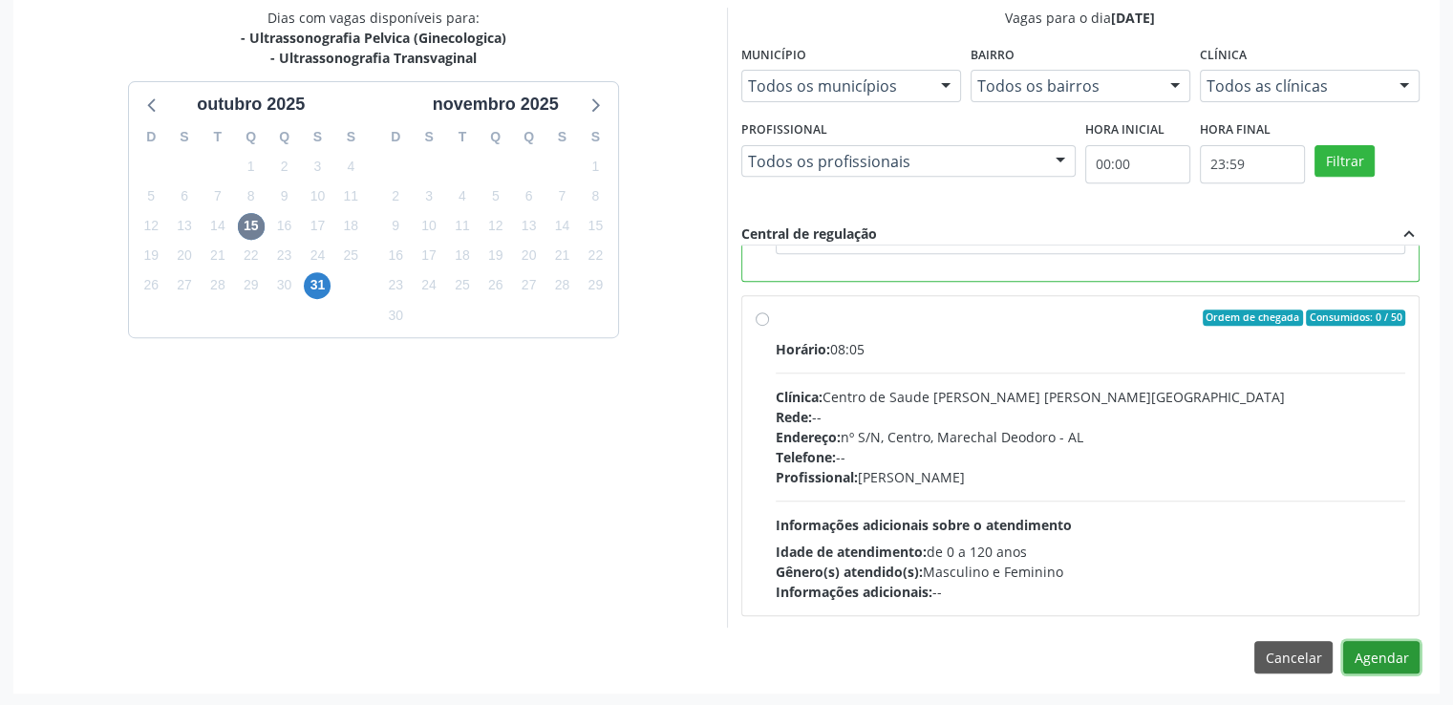
click at [1354, 662] on button "Agendar" at bounding box center [1381, 657] width 76 height 32
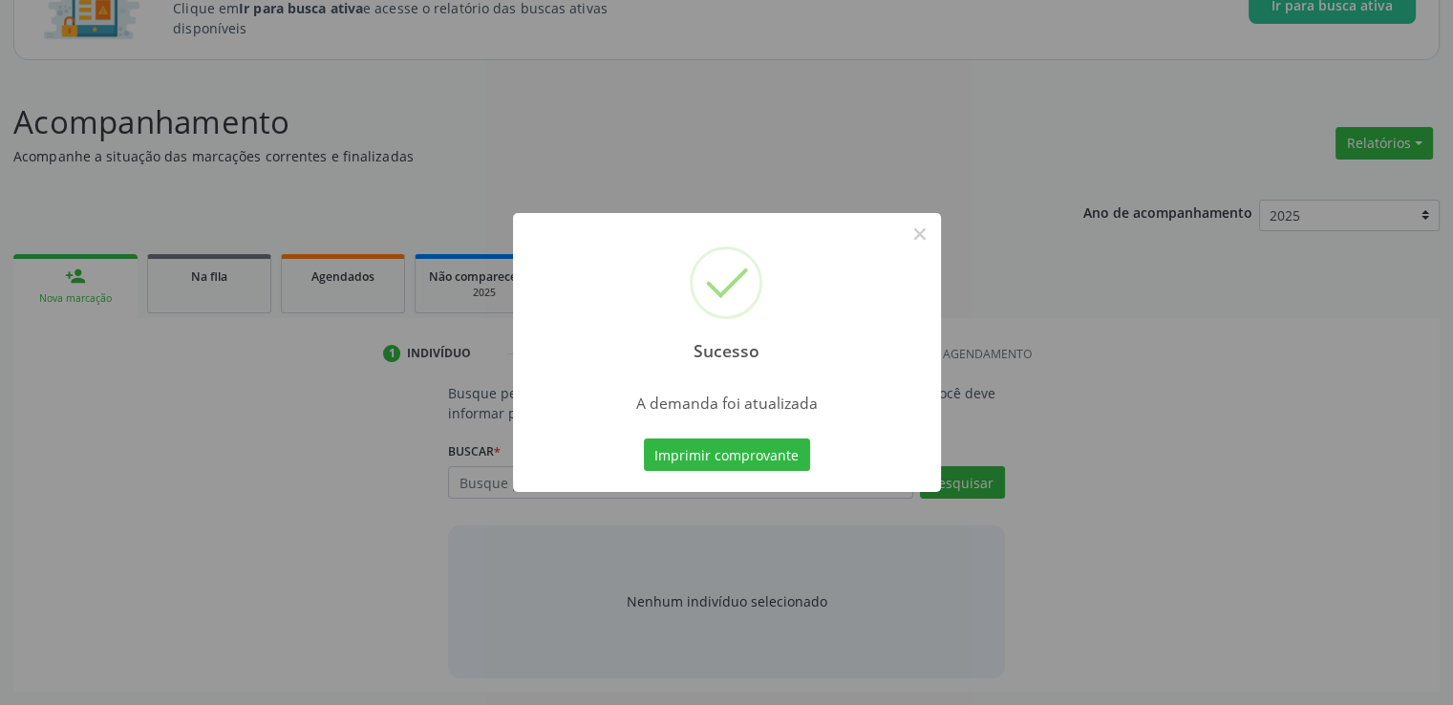
scroll to position [168, 0]
click at [916, 238] on button "×" at bounding box center [920, 234] width 32 height 32
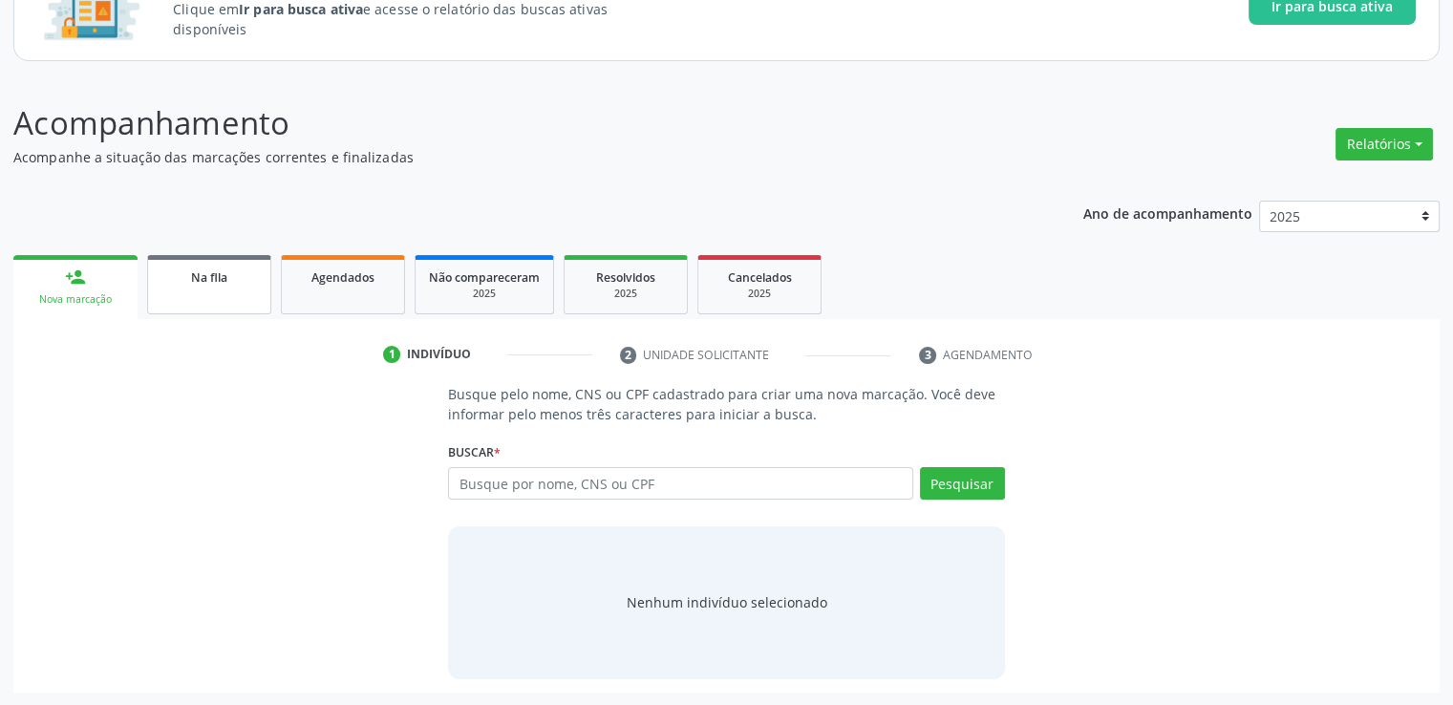
click at [205, 281] on span "Na fila" at bounding box center [209, 277] width 36 height 16
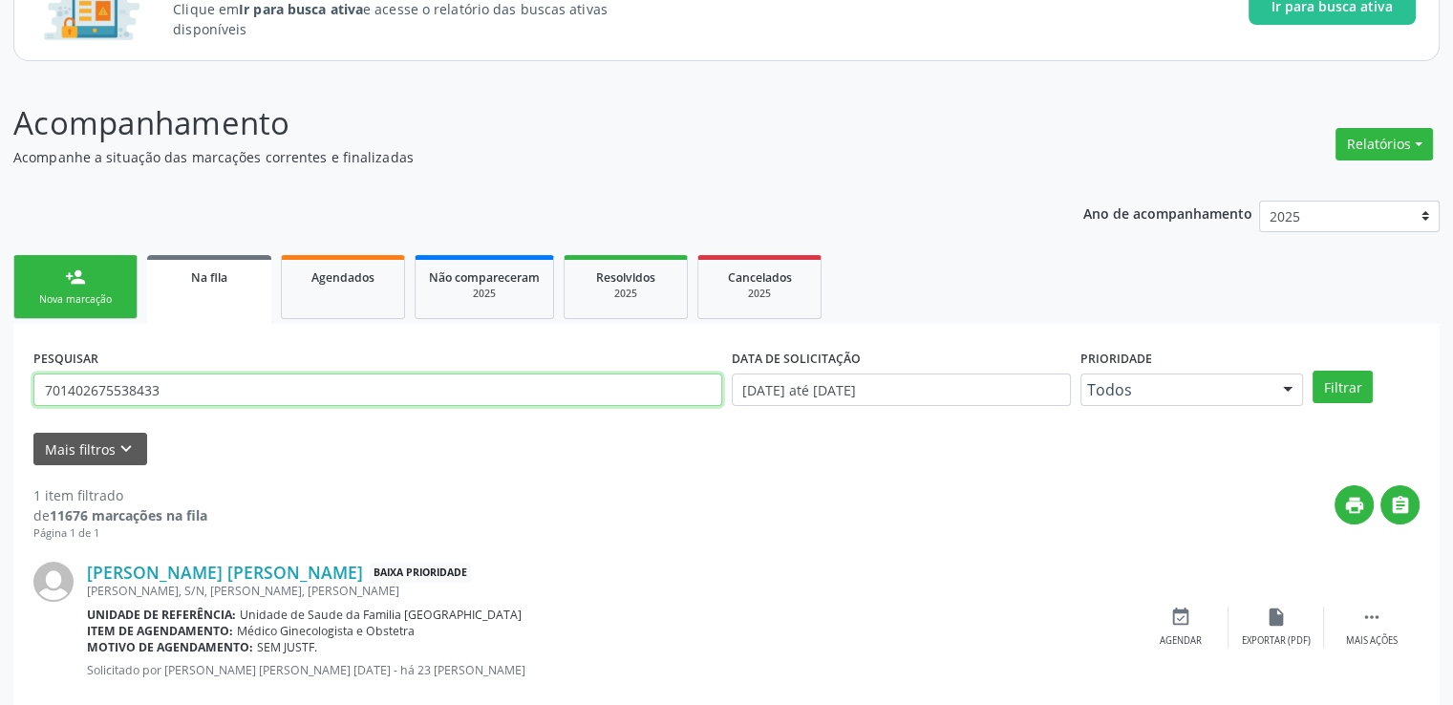
click at [181, 386] on input "701402675538433" at bounding box center [377, 390] width 689 height 32
click at [1313, 371] on button "Filtrar" at bounding box center [1343, 387] width 60 height 32
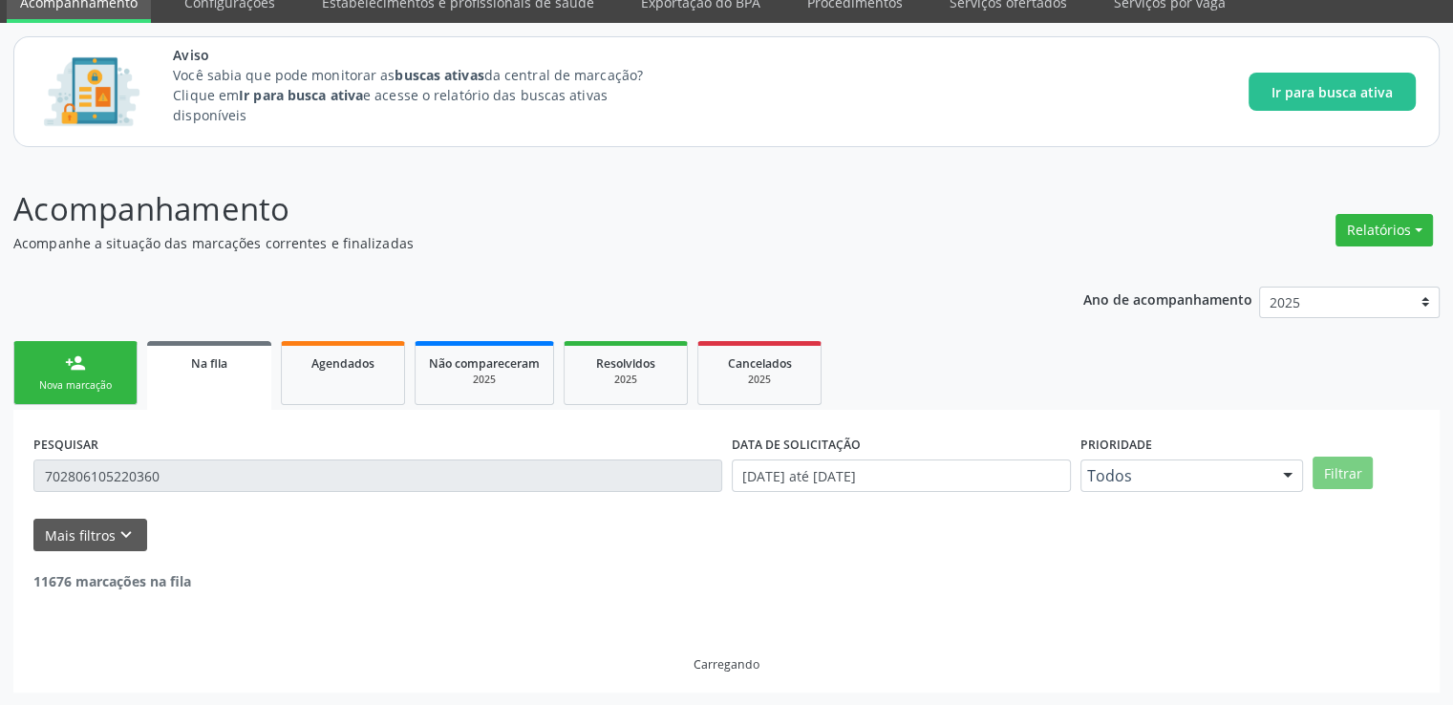
scroll to position [21, 0]
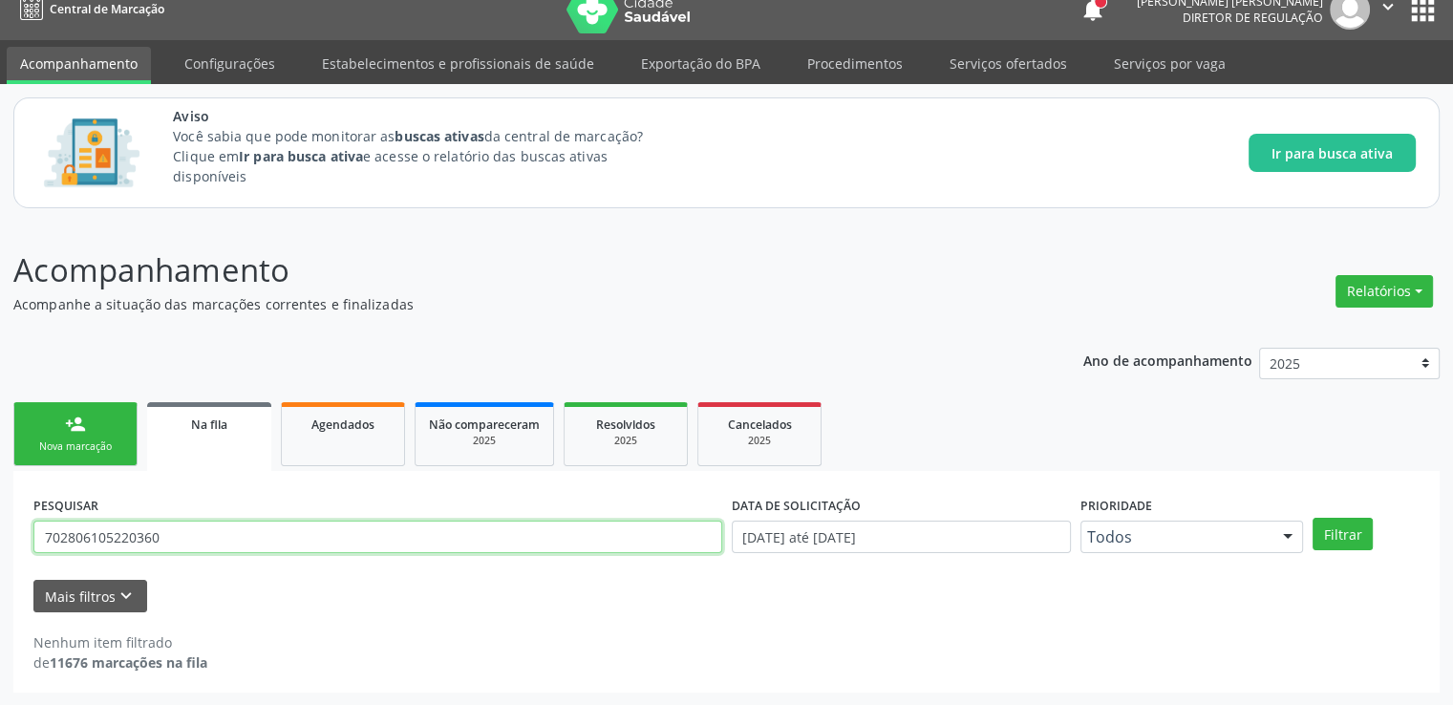
drag, startPoint x: 219, startPoint y: 543, endPoint x: 0, endPoint y: 544, distance: 218.8
click at [0, 544] on div "Acompanhamento Acompanhe a situação das marcações correntes e finalizadas Relat…" at bounding box center [726, 464] width 1453 height 484
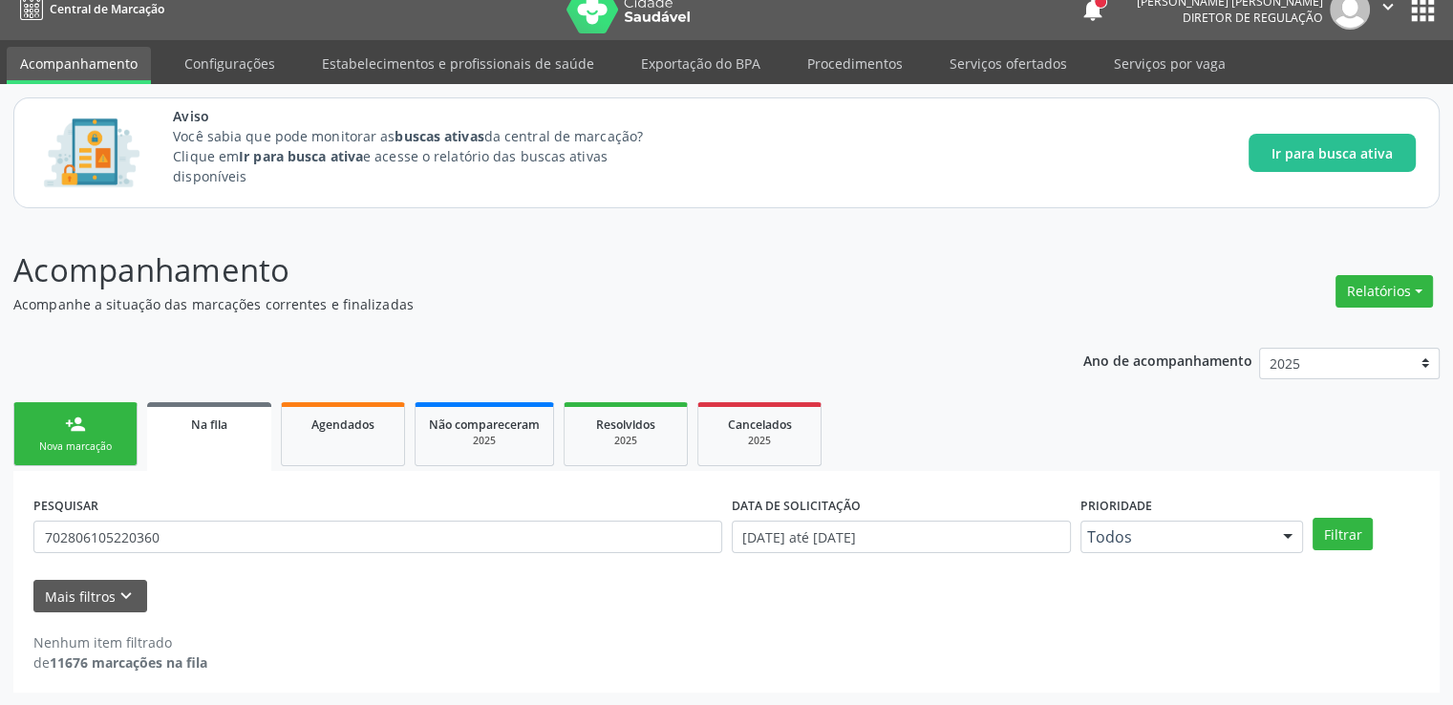
click at [0, 544] on div "Acompanhamento Acompanhe a situação das marcações correntes e finalizadas Relat…" at bounding box center [726, 464] width 1453 height 484
click at [1349, 523] on button "Filtrar" at bounding box center [1343, 534] width 60 height 32
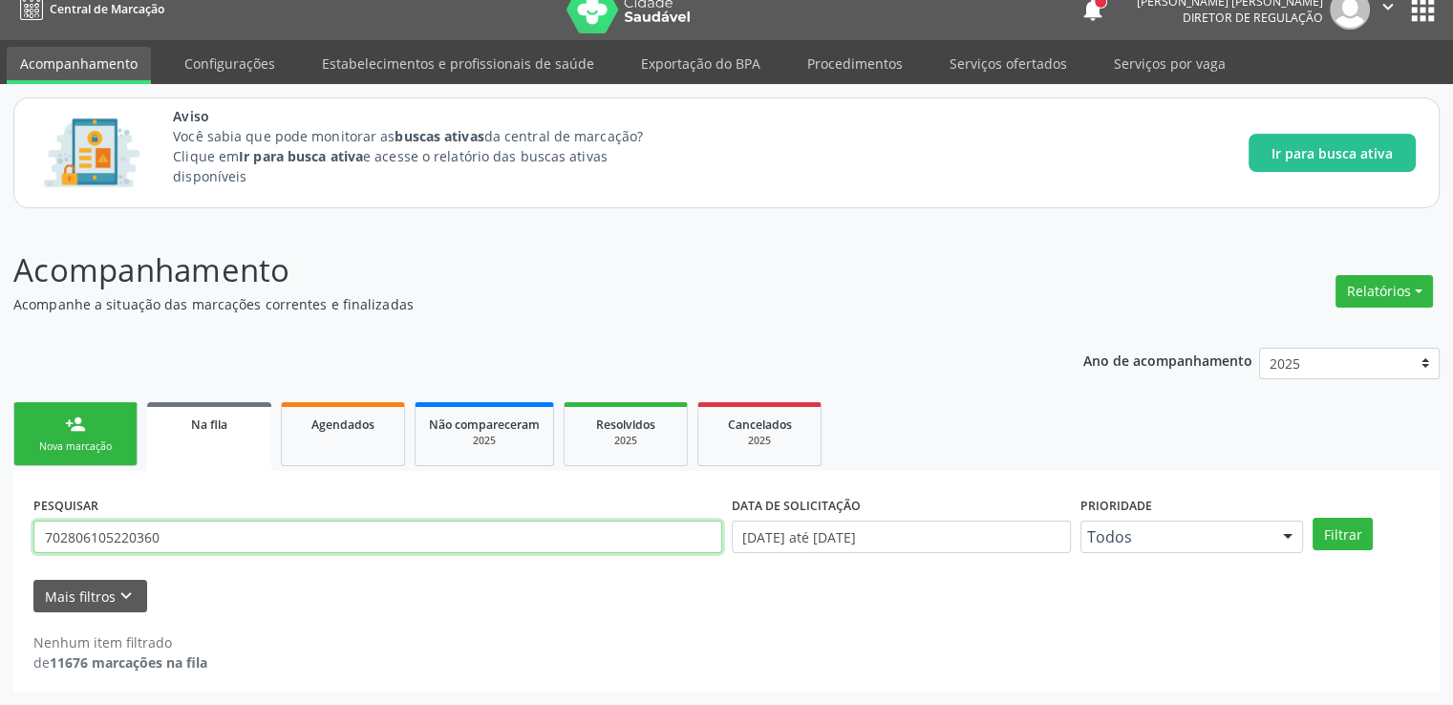
click at [229, 536] on input "702806105220360" at bounding box center [377, 537] width 689 height 32
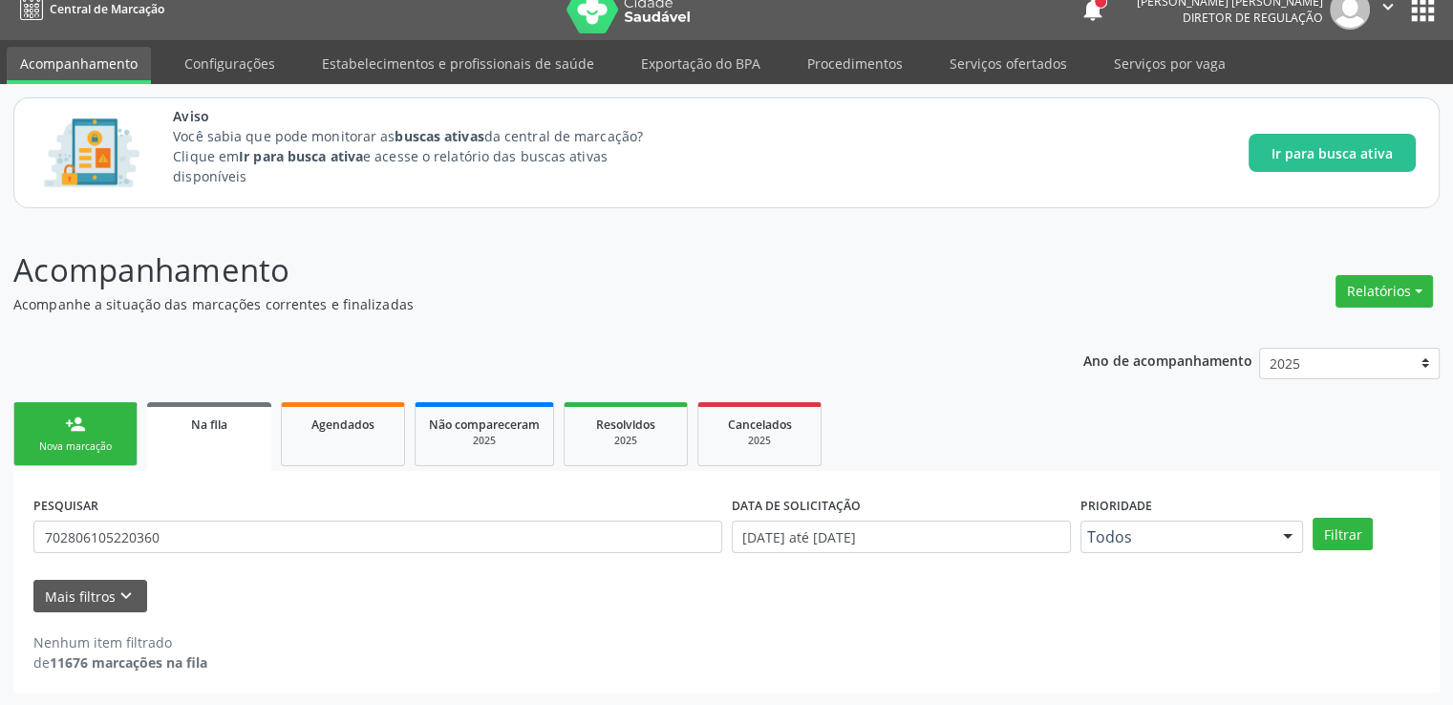
click at [0, 545] on div "Acompanhamento Acompanhe a situação das marcações correntes e finalizadas Relat…" at bounding box center [726, 464] width 1453 height 484
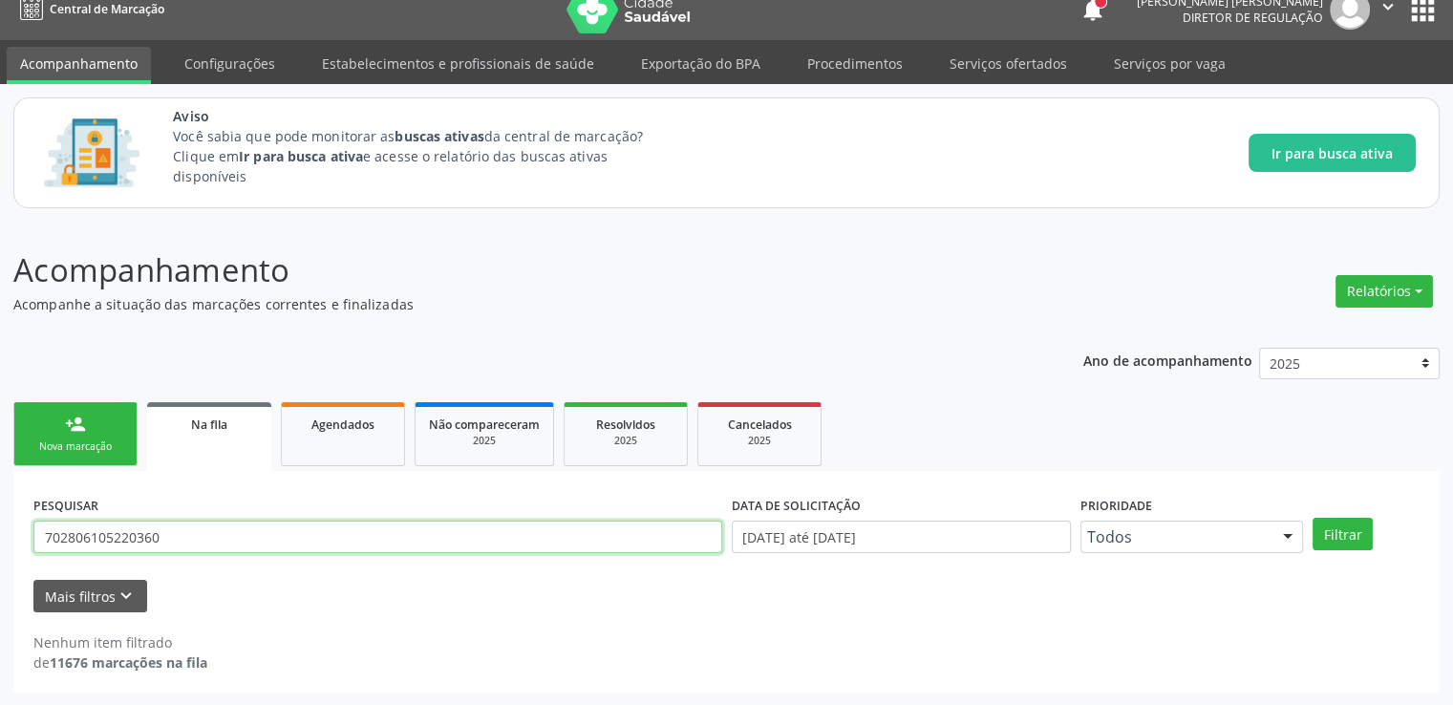
click at [226, 531] on input "702806105220360" at bounding box center [377, 537] width 689 height 32
click at [1313, 518] on button "Filtrar" at bounding box center [1343, 534] width 60 height 32
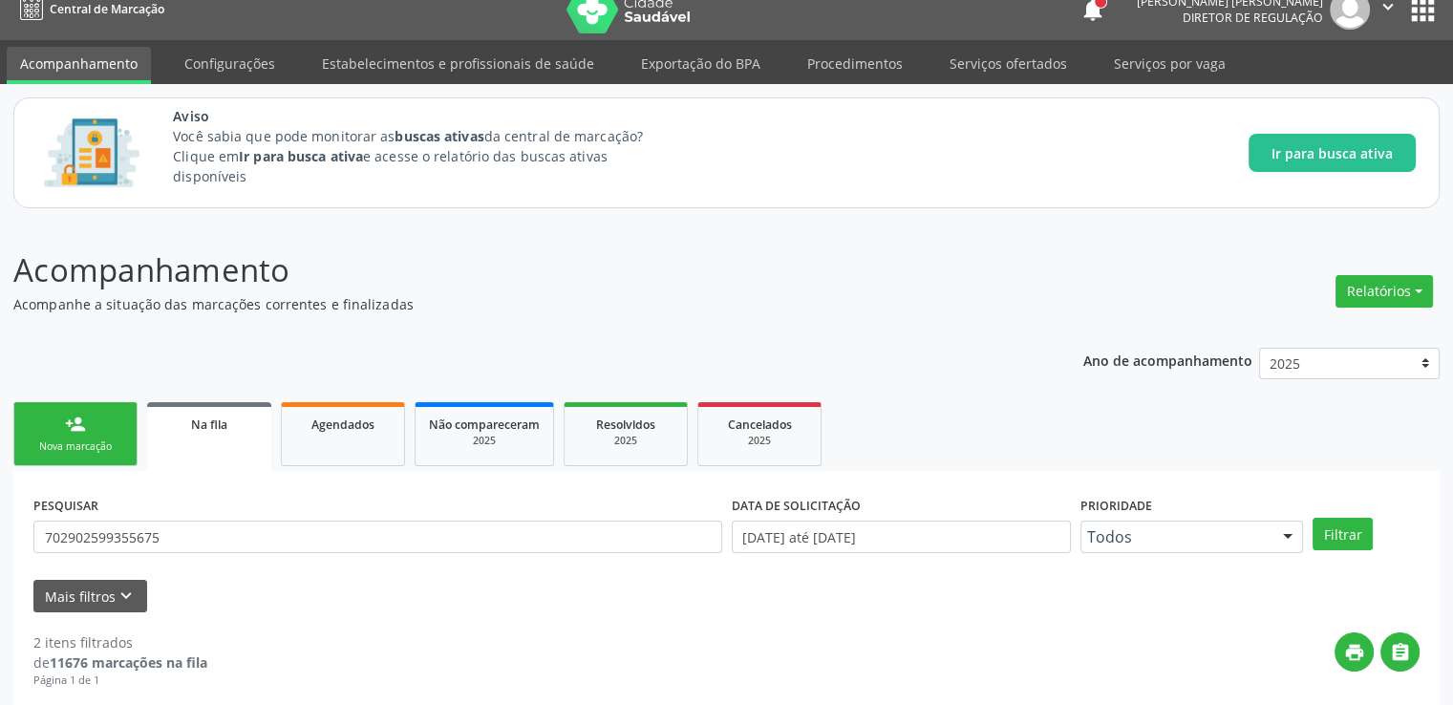
scroll to position [378, 0]
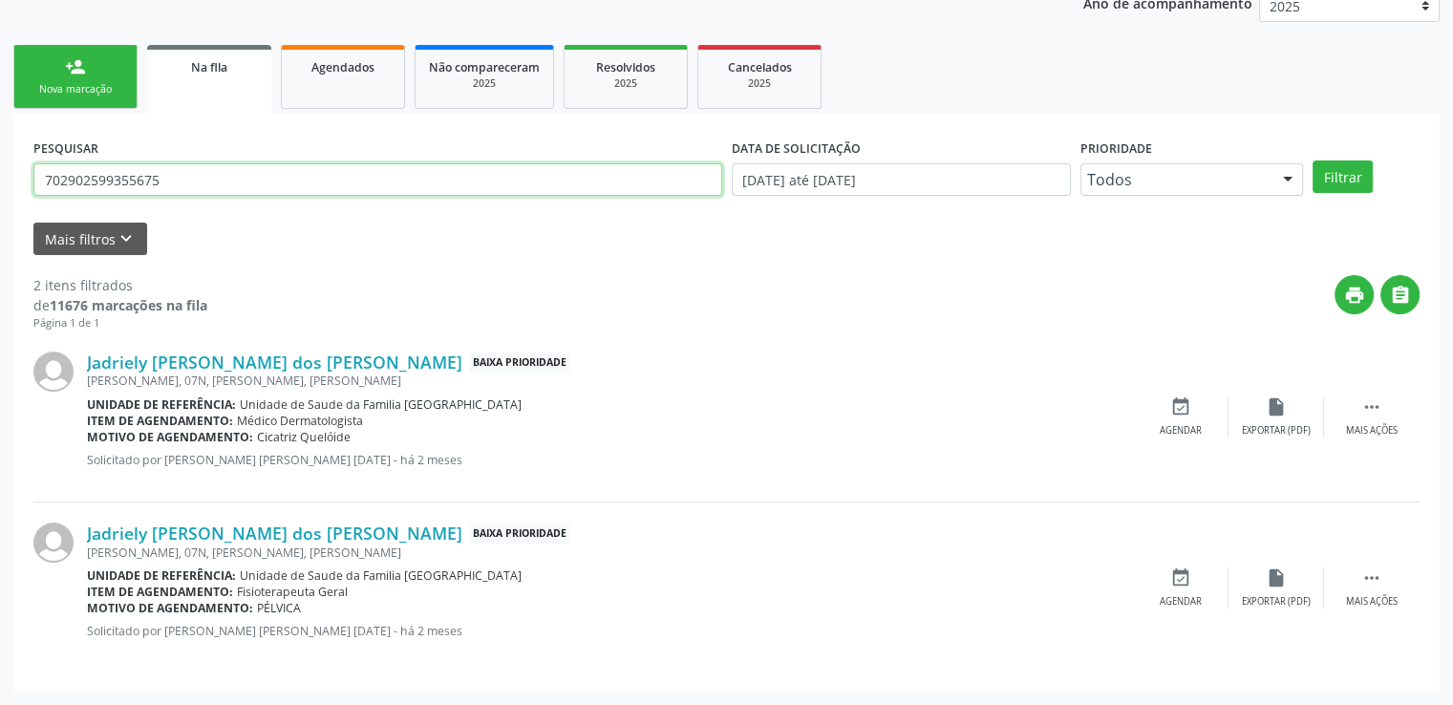
drag, startPoint x: 192, startPoint y: 186, endPoint x: 0, endPoint y: 201, distance: 192.6
click at [0, 201] on div "Acompanhamento Acompanhe a situação das marcações correntes e finalizadas Relat…" at bounding box center [726, 285] width 1453 height 842
click at [1313, 161] on button "Filtrar" at bounding box center [1343, 177] width 60 height 32
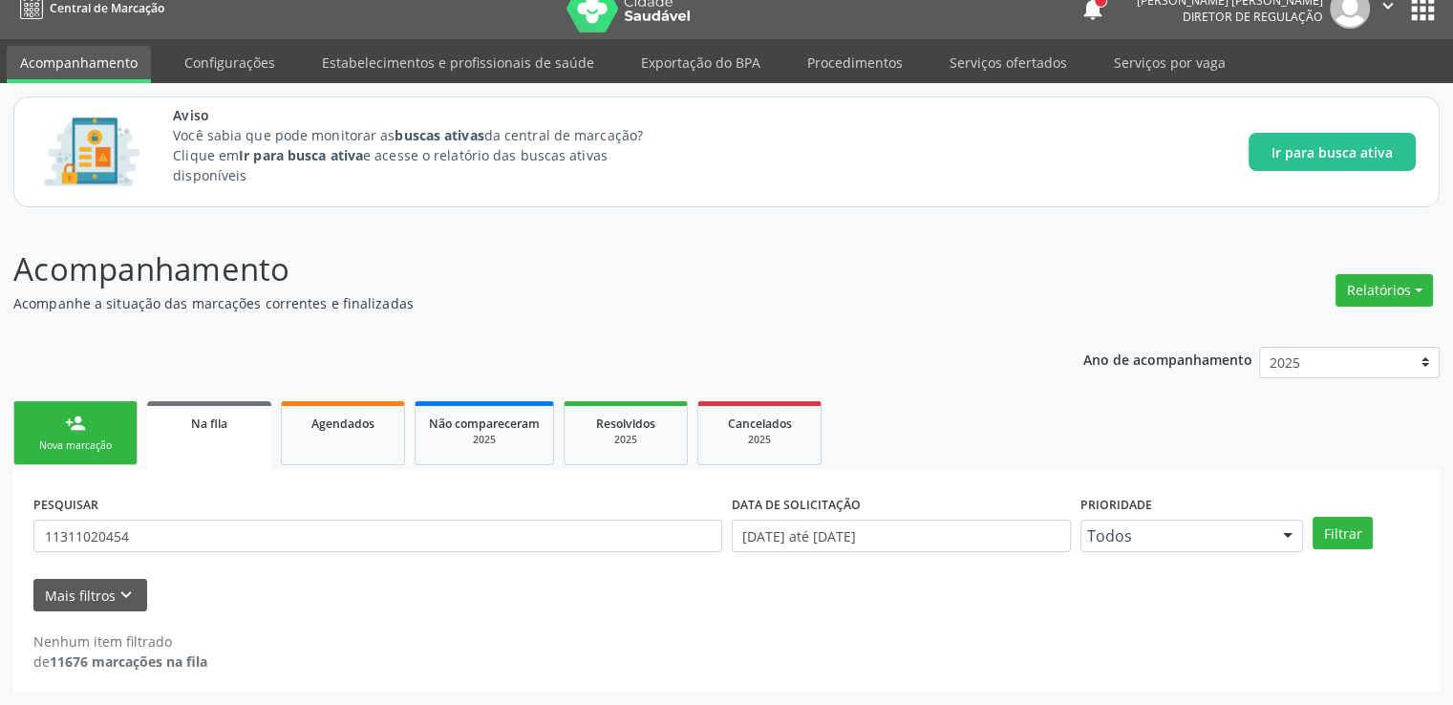
scroll to position [21, 0]
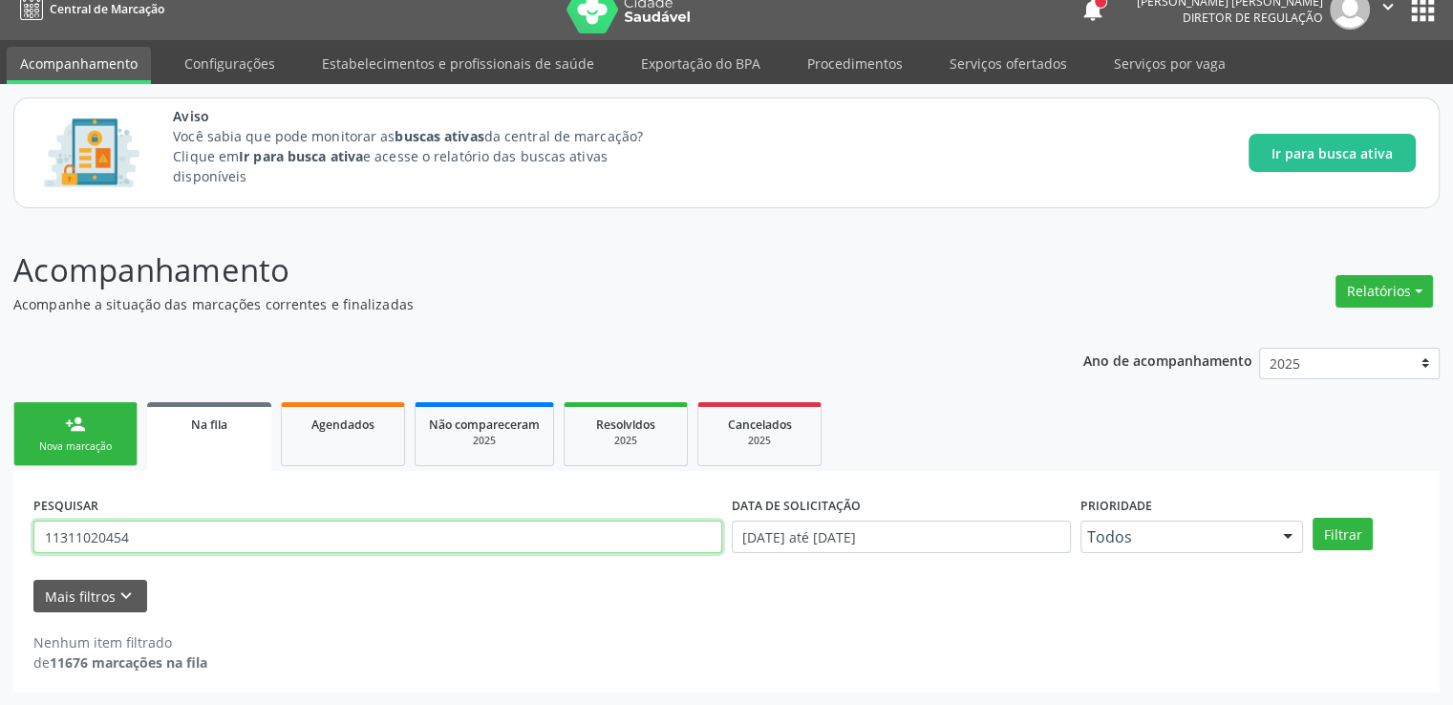
click at [424, 526] on input "11311020454" at bounding box center [377, 537] width 689 height 32
type input "706801198866930"
click at [1313, 518] on button "Filtrar" at bounding box center [1343, 534] width 60 height 32
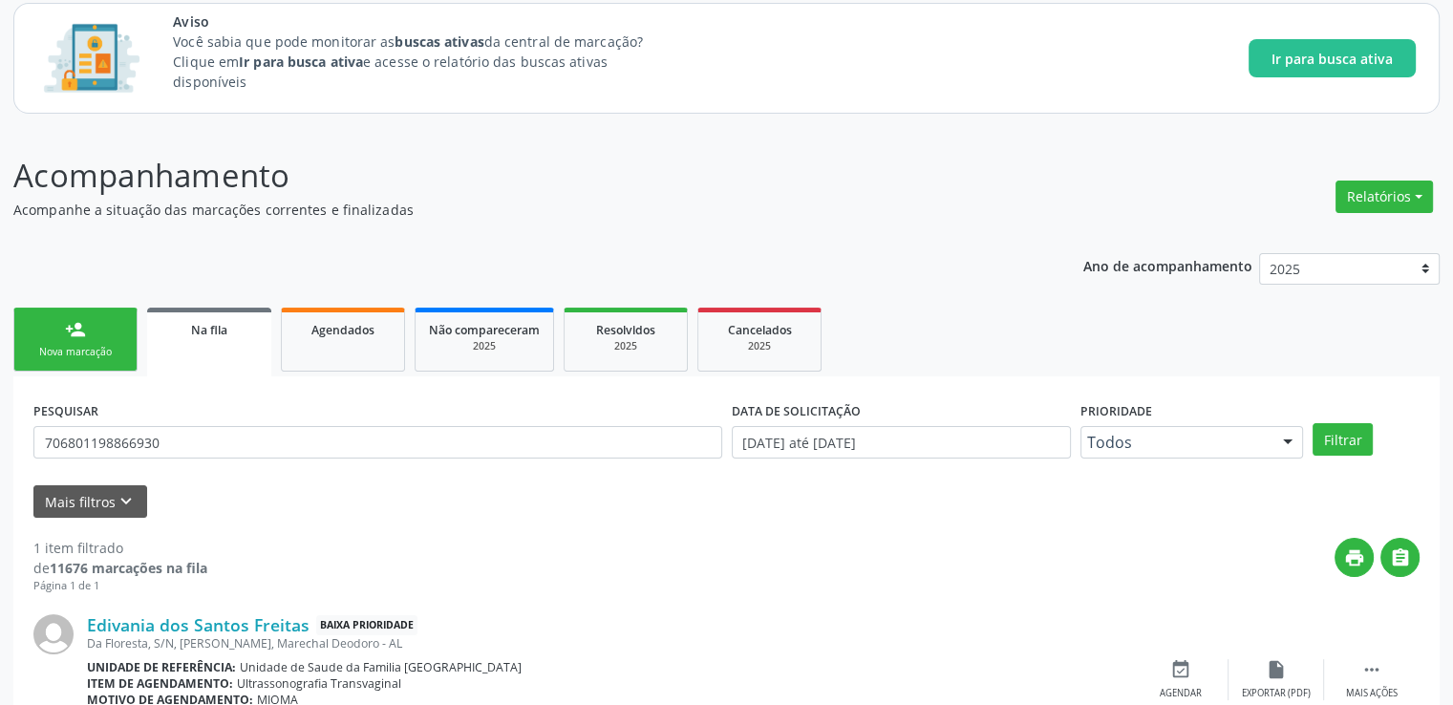
scroll to position [206, 0]
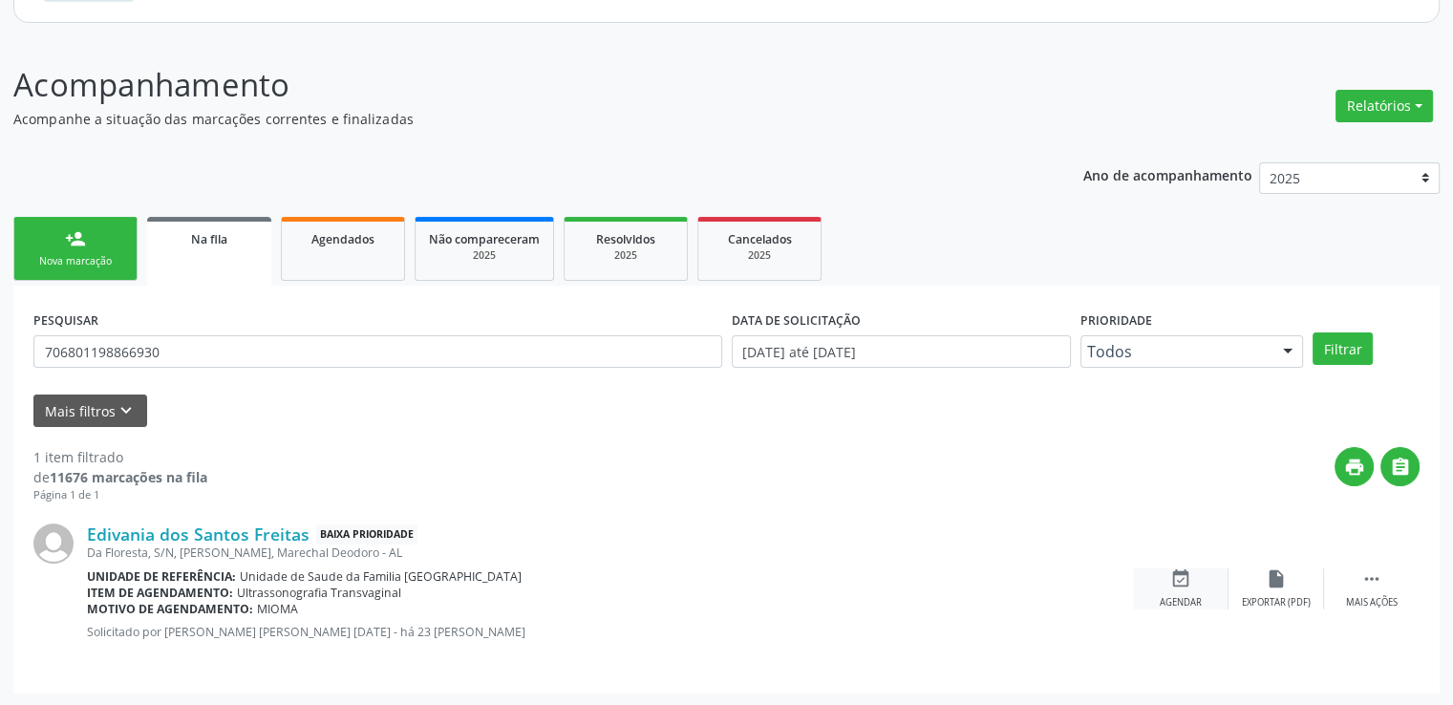
click at [1177, 590] on div "event_available Agendar" at bounding box center [1181, 589] width 96 height 41
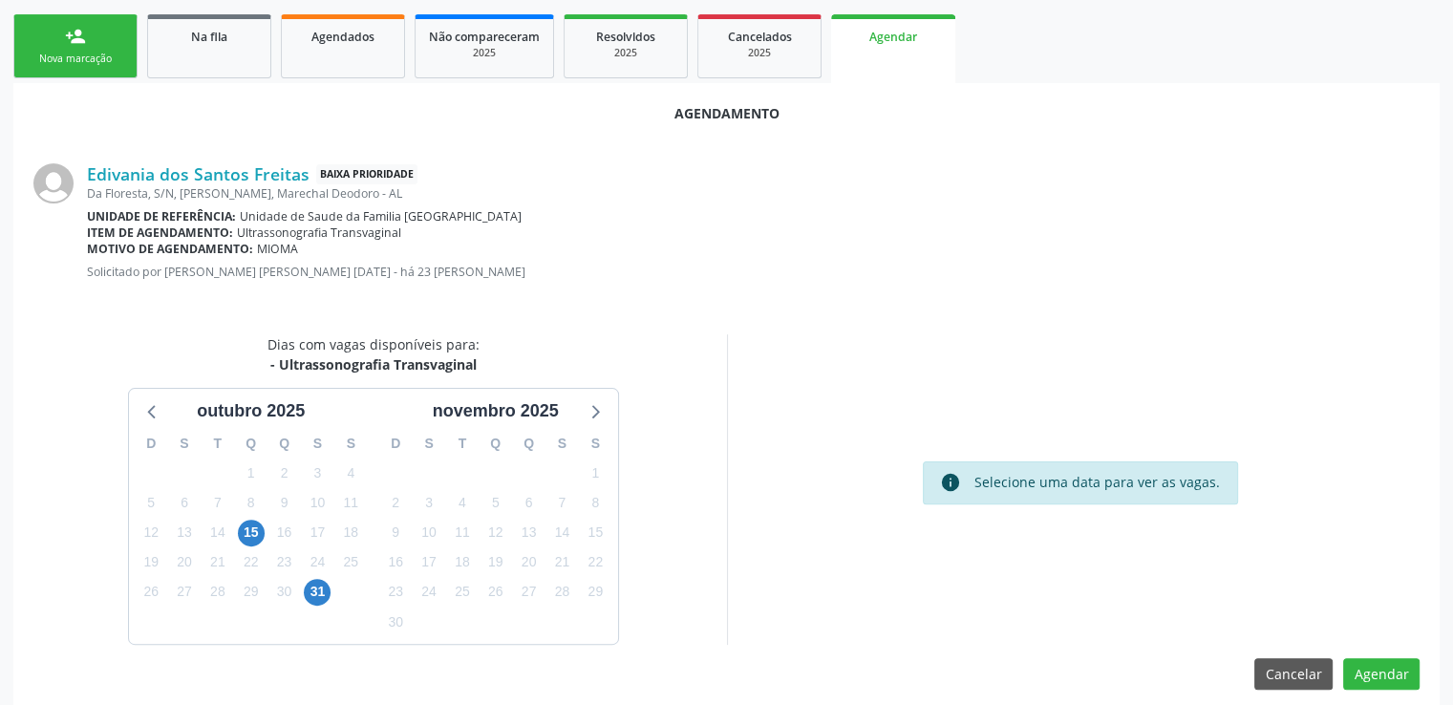
scroll to position [425, 0]
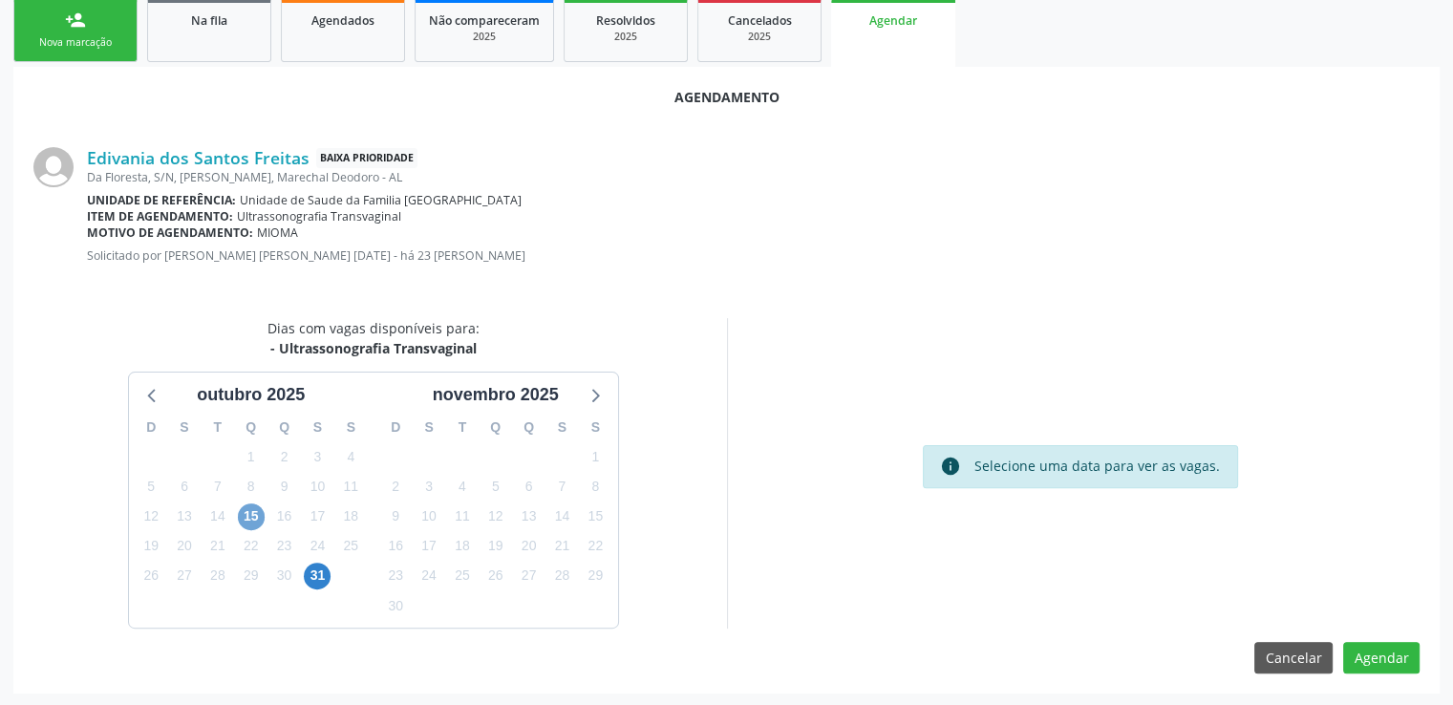
click at [249, 513] on span "15" at bounding box center [251, 517] width 27 height 27
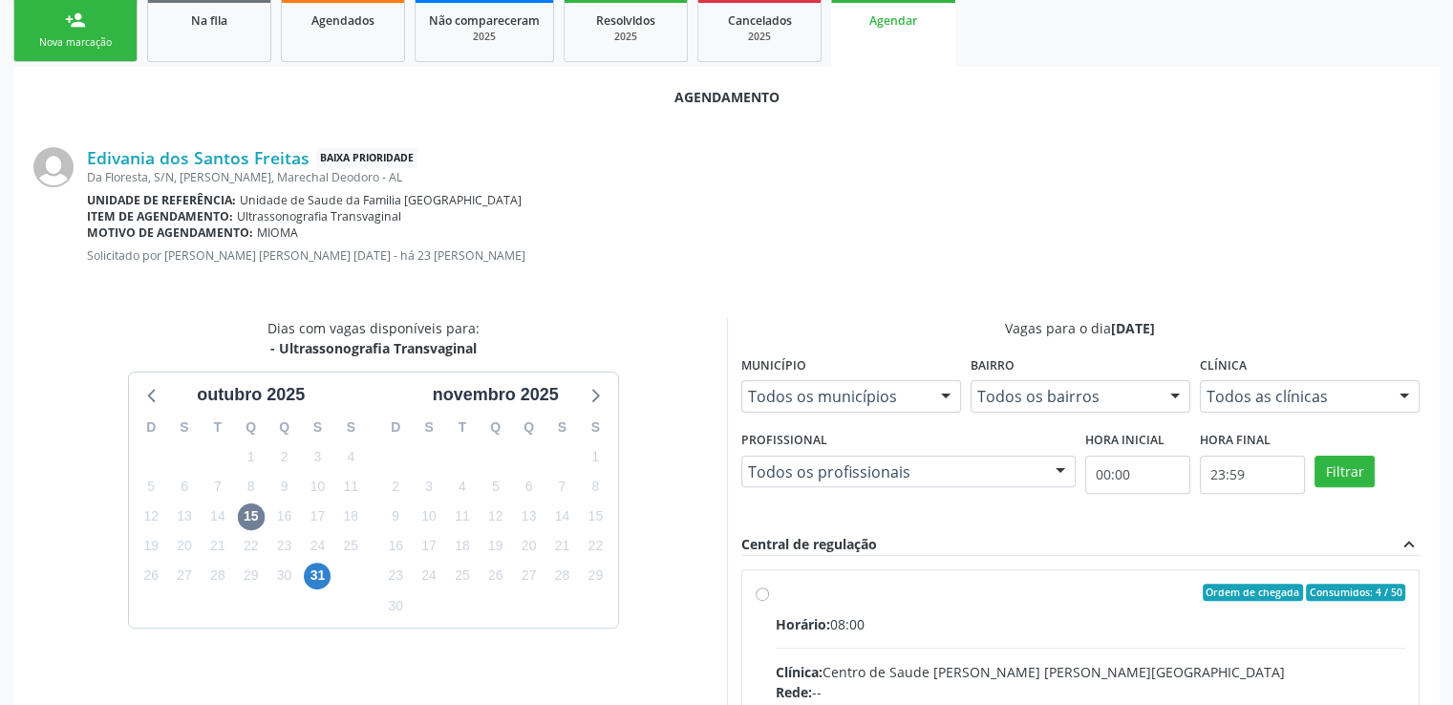
click at [760, 593] on input "Ordem de chegada Consumidos: 4 / 50 Horário: 08:00 Clínica: Centro de Saude [PE…" at bounding box center [762, 592] width 13 height 17
radio input "true"
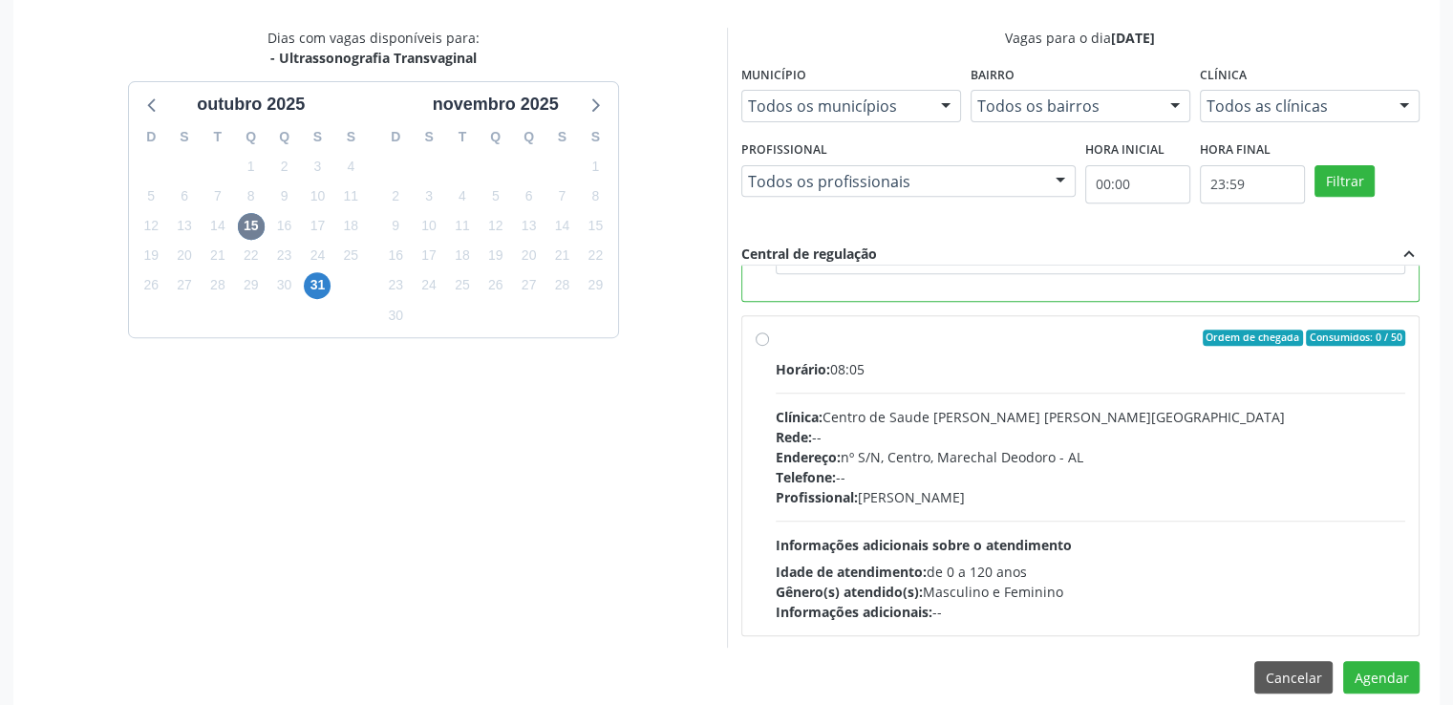
scroll to position [736, 0]
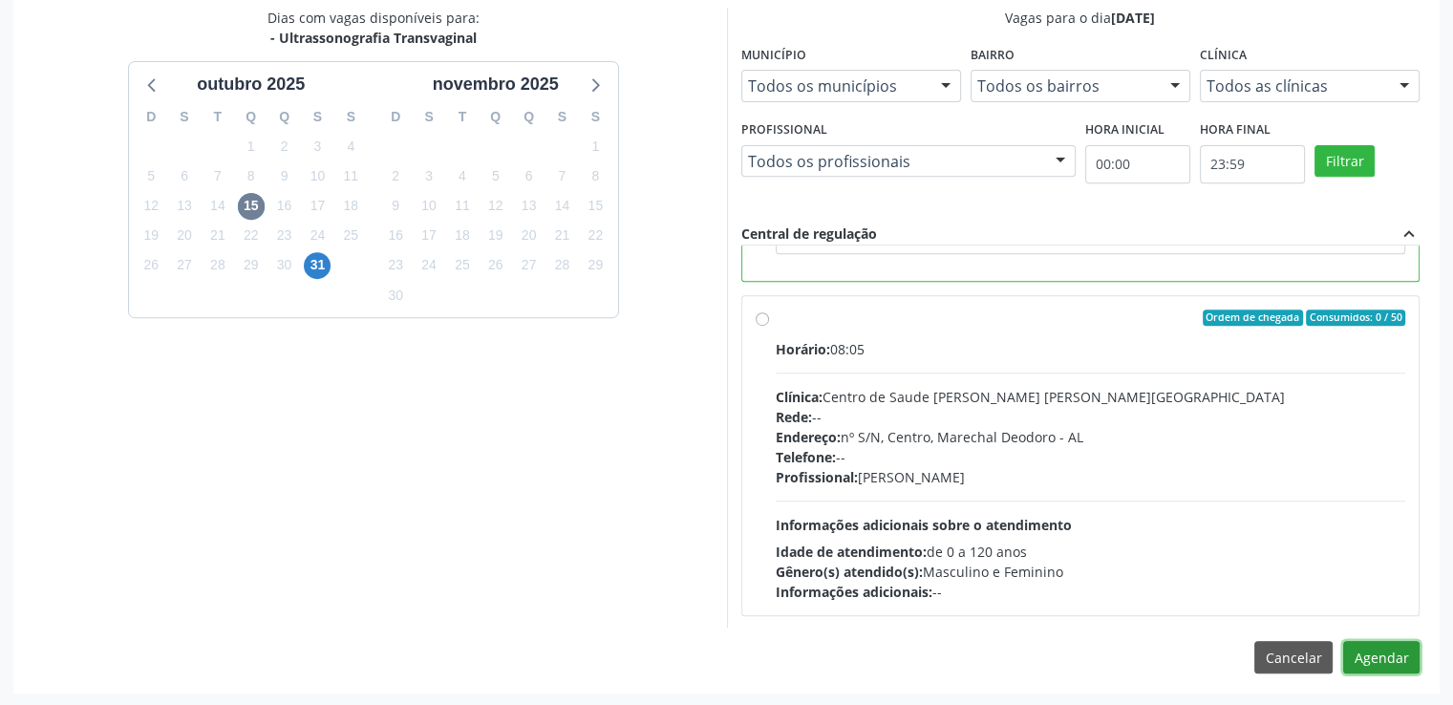
click at [1365, 655] on button "Agendar" at bounding box center [1381, 657] width 76 height 32
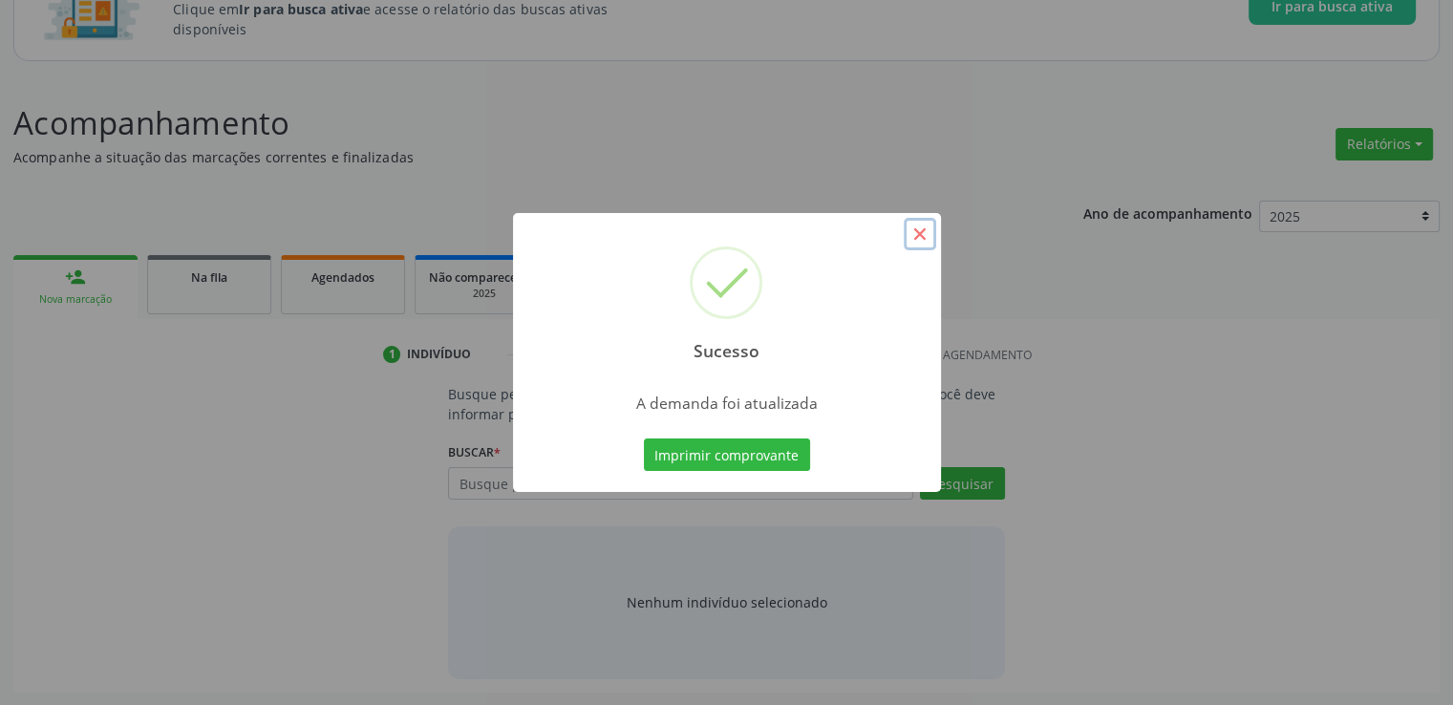
click at [921, 236] on button "×" at bounding box center [920, 234] width 32 height 32
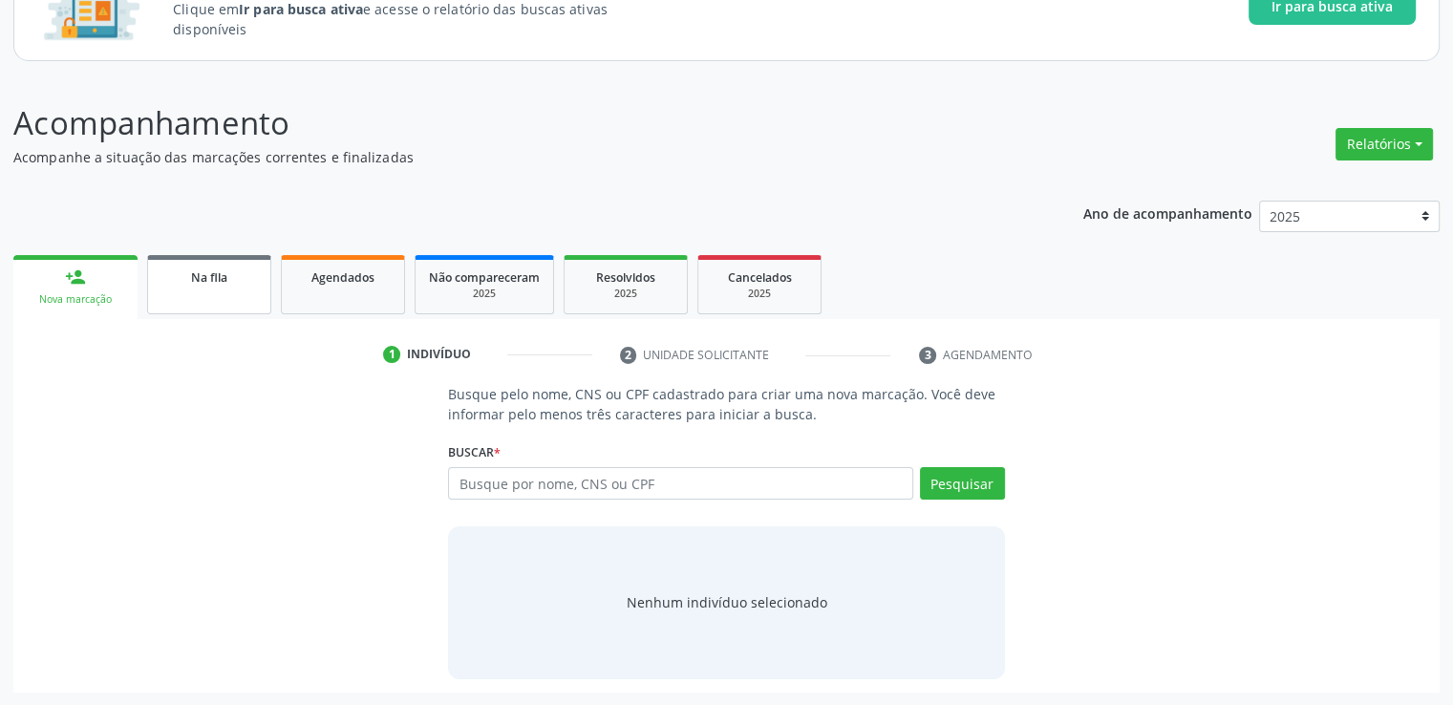
click at [236, 278] on div "Na fila" at bounding box center [209, 277] width 96 height 20
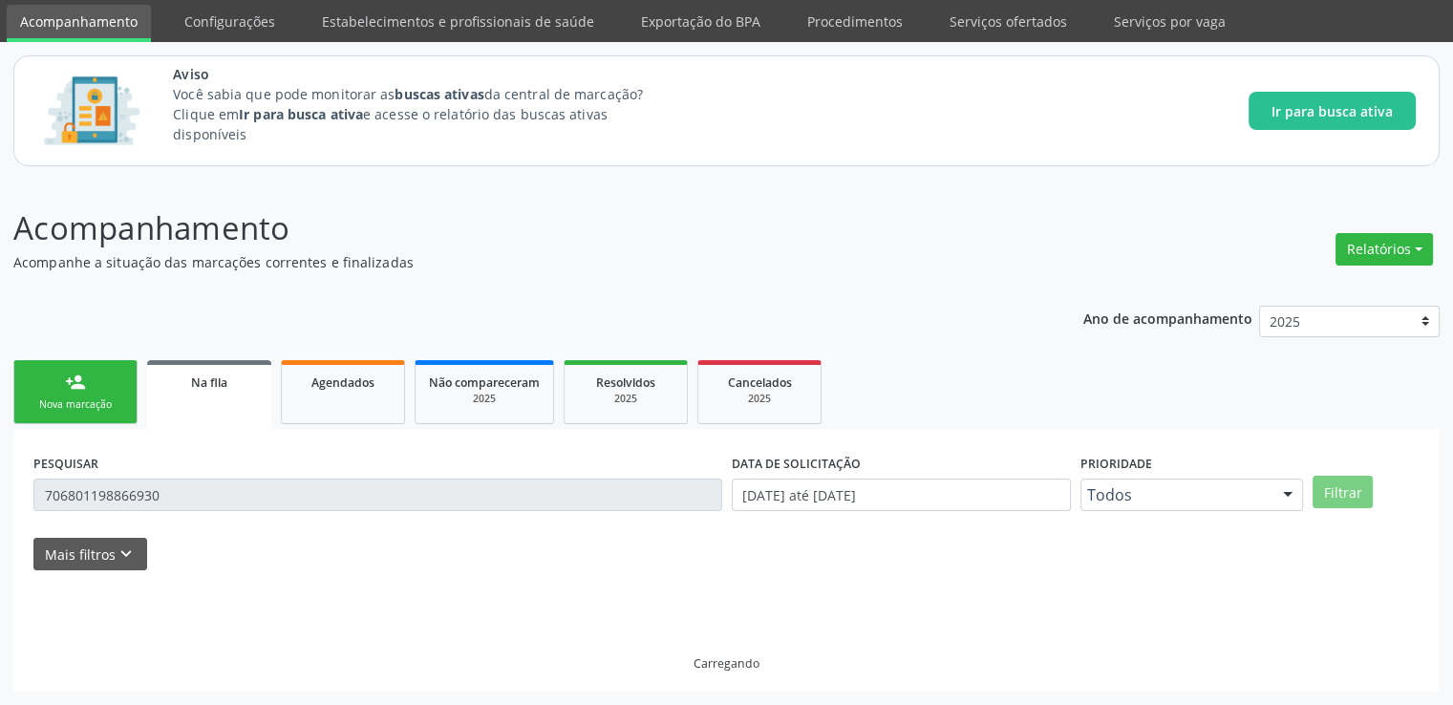
scroll to position [21, 0]
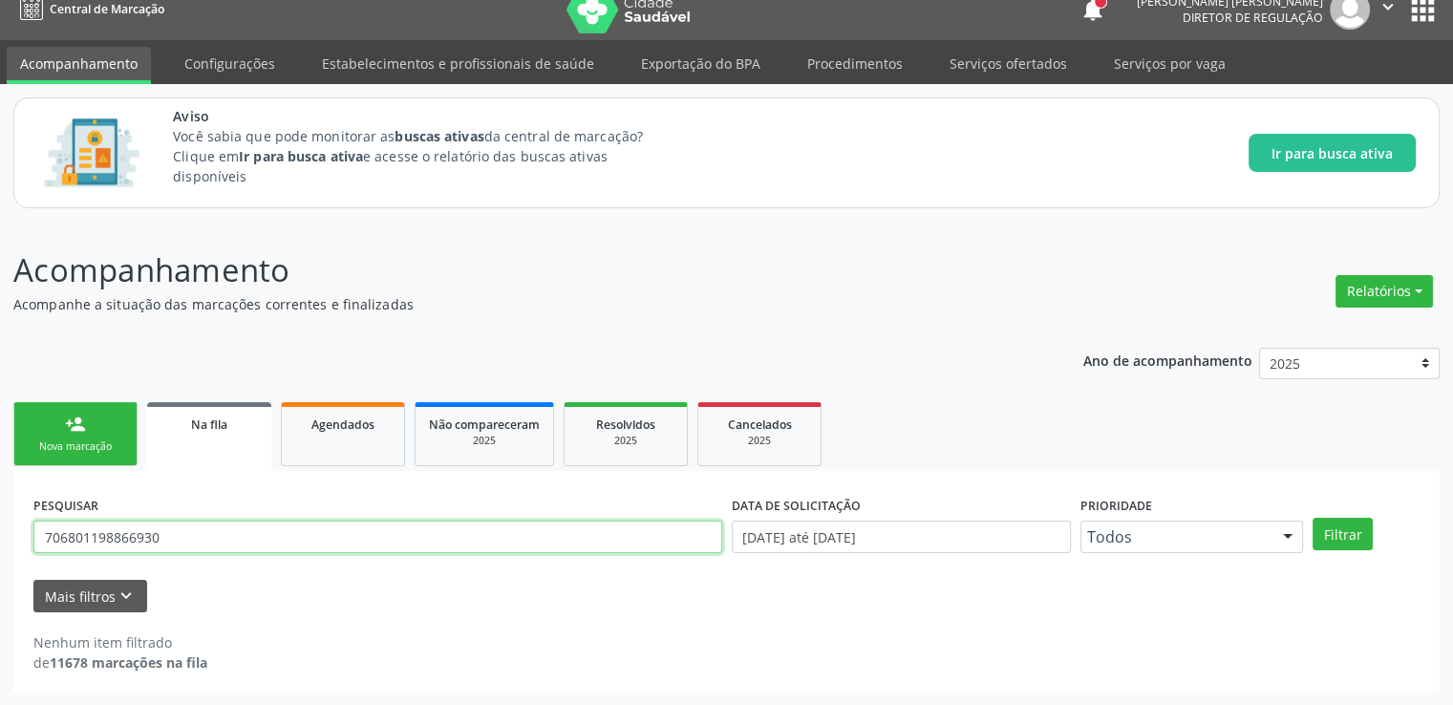
click at [195, 542] on input "706801198866930" at bounding box center [377, 537] width 689 height 32
type input "700001466930505"
click at [1313, 518] on button "Filtrar" at bounding box center [1343, 534] width 60 height 32
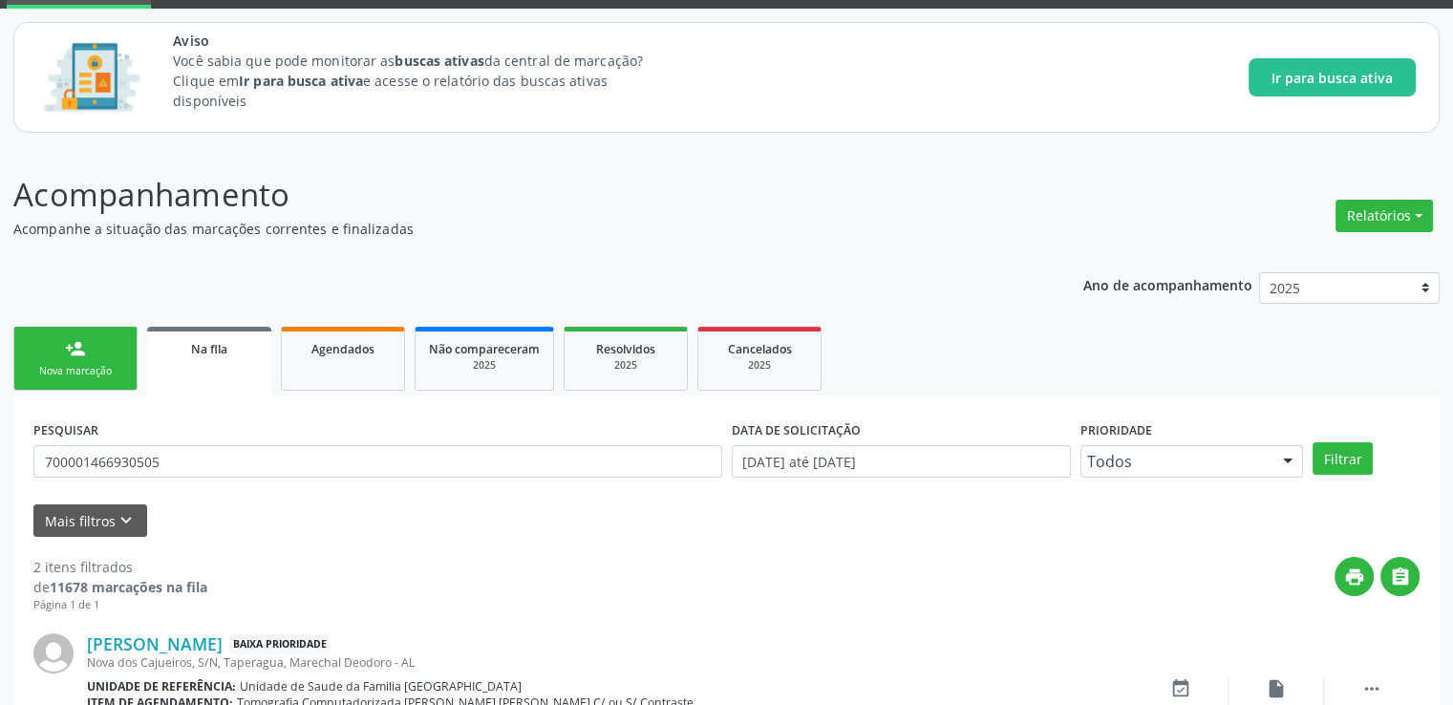
scroll to position [378, 0]
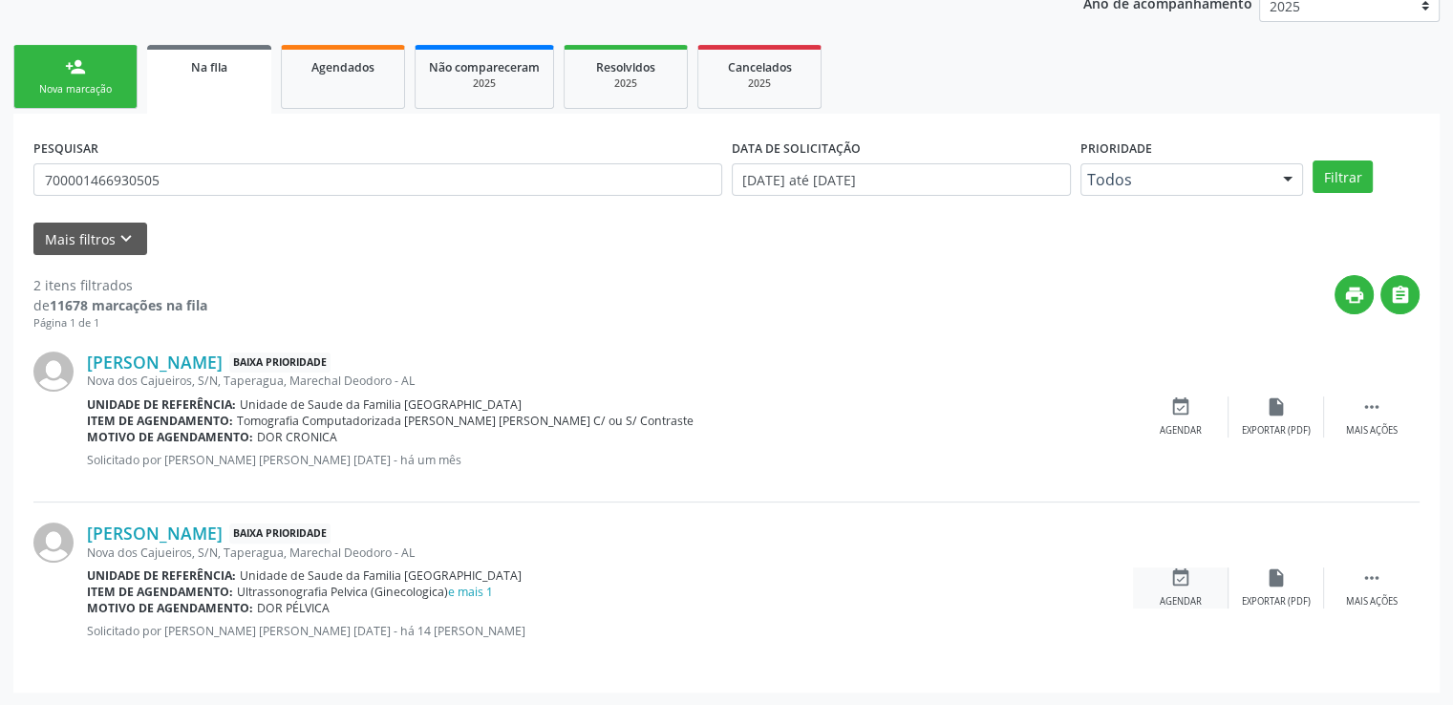
click at [1173, 577] on icon "event_available" at bounding box center [1181, 578] width 21 height 21
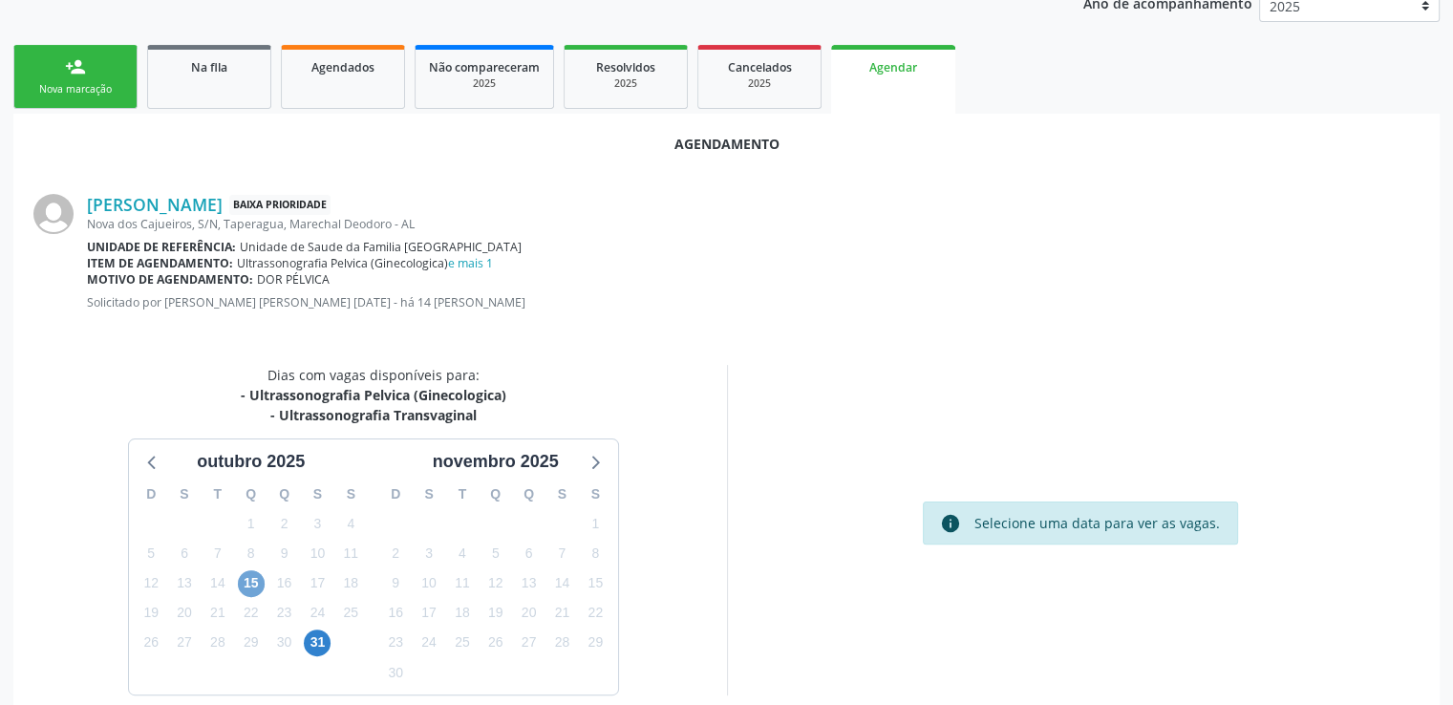
click at [248, 579] on span "15" at bounding box center [251, 583] width 27 height 27
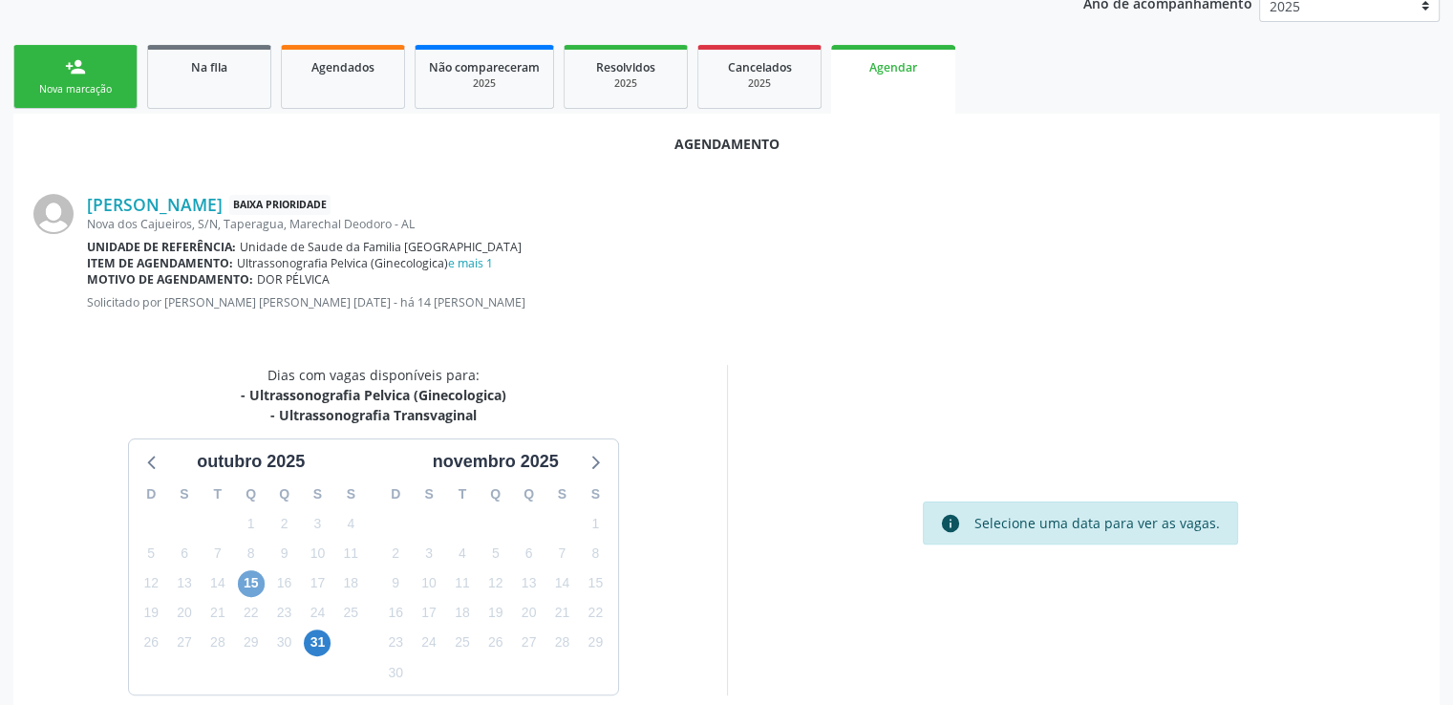
click at [248, 579] on span "15" at bounding box center [251, 583] width 27 height 27
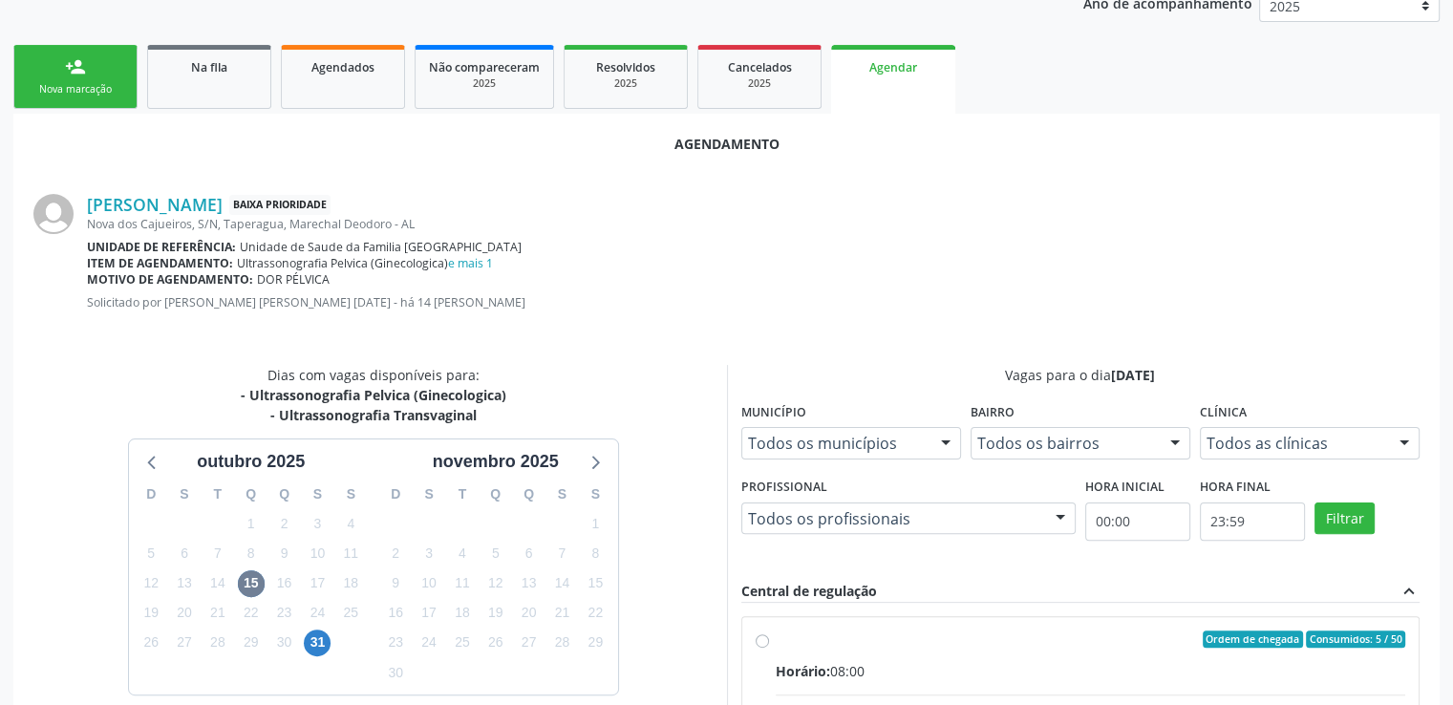
click at [757, 640] on input "Ordem de chegada Consumidos: 5 / 50 Horário: 08:00 Clínica: Centro de Saude [PE…" at bounding box center [762, 639] width 13 height 17
radio input "true"
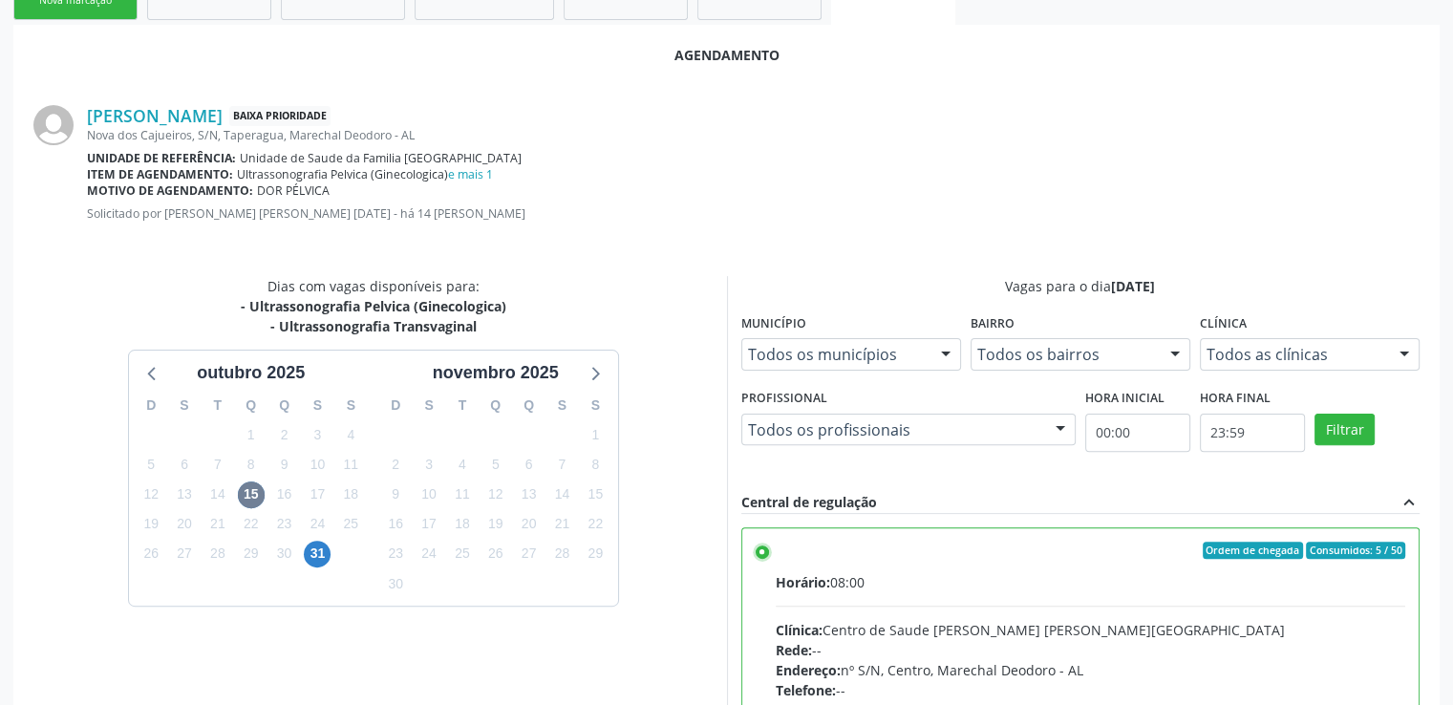
scroll to position [736, 0]
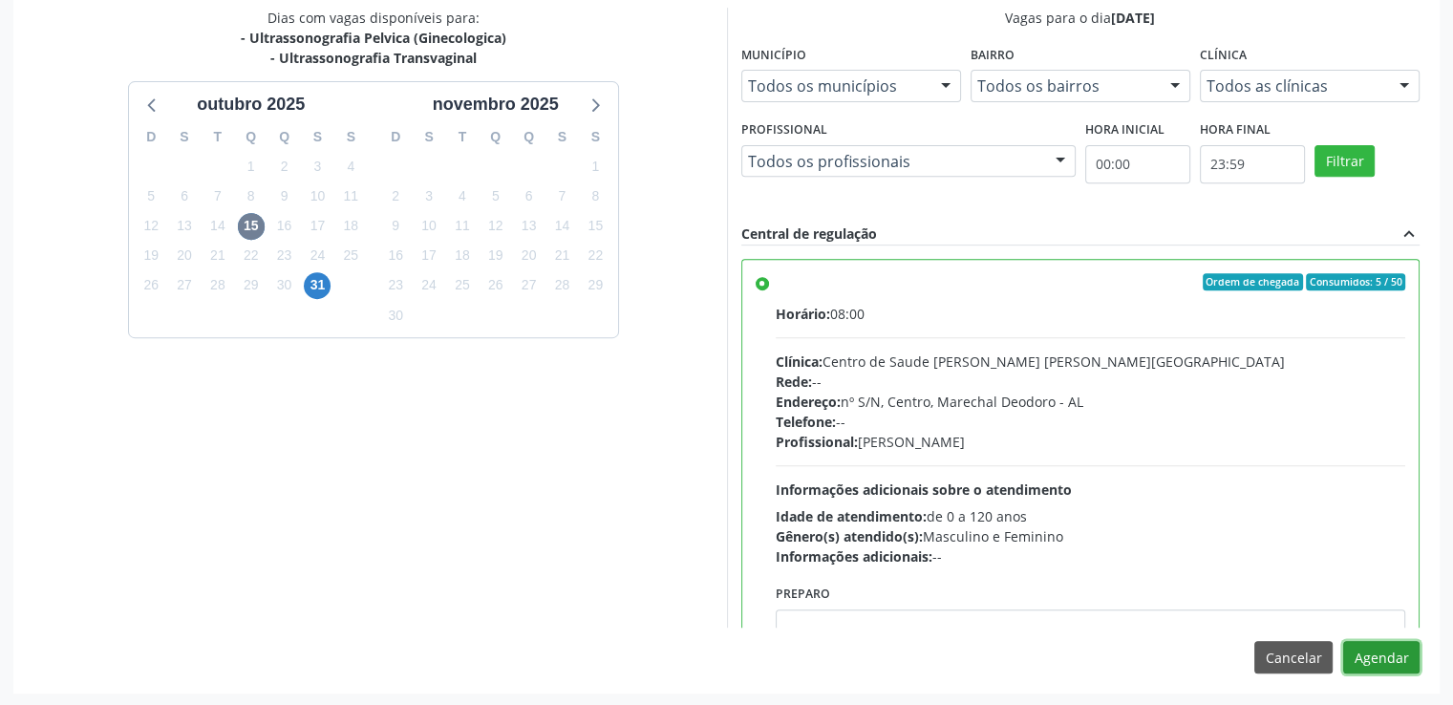
click at [1357, 658] on button "Agendar" at bounding box center [1381, 657] width 76 height 32
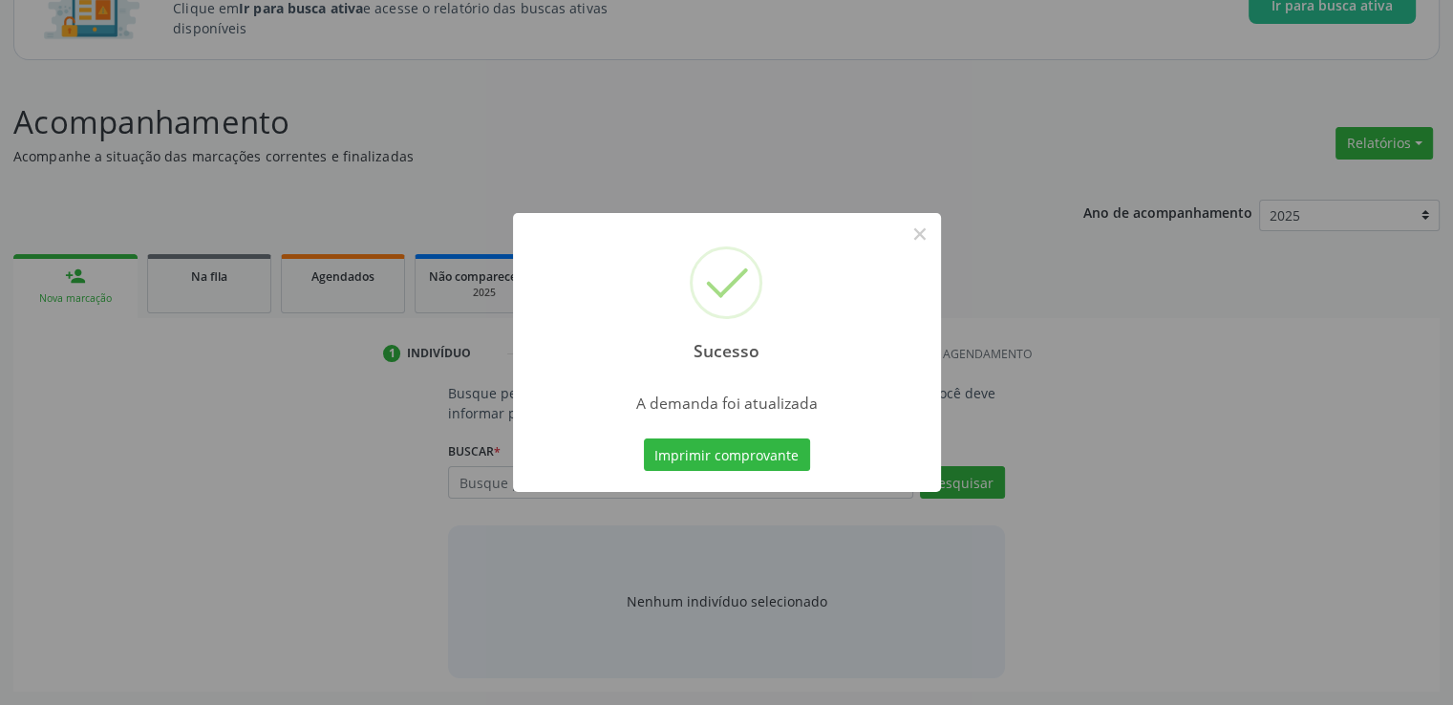
scroll to position [168, 0]
click at [913, 229] on button "×" at bounding box center [920, 234] width 32 height 32
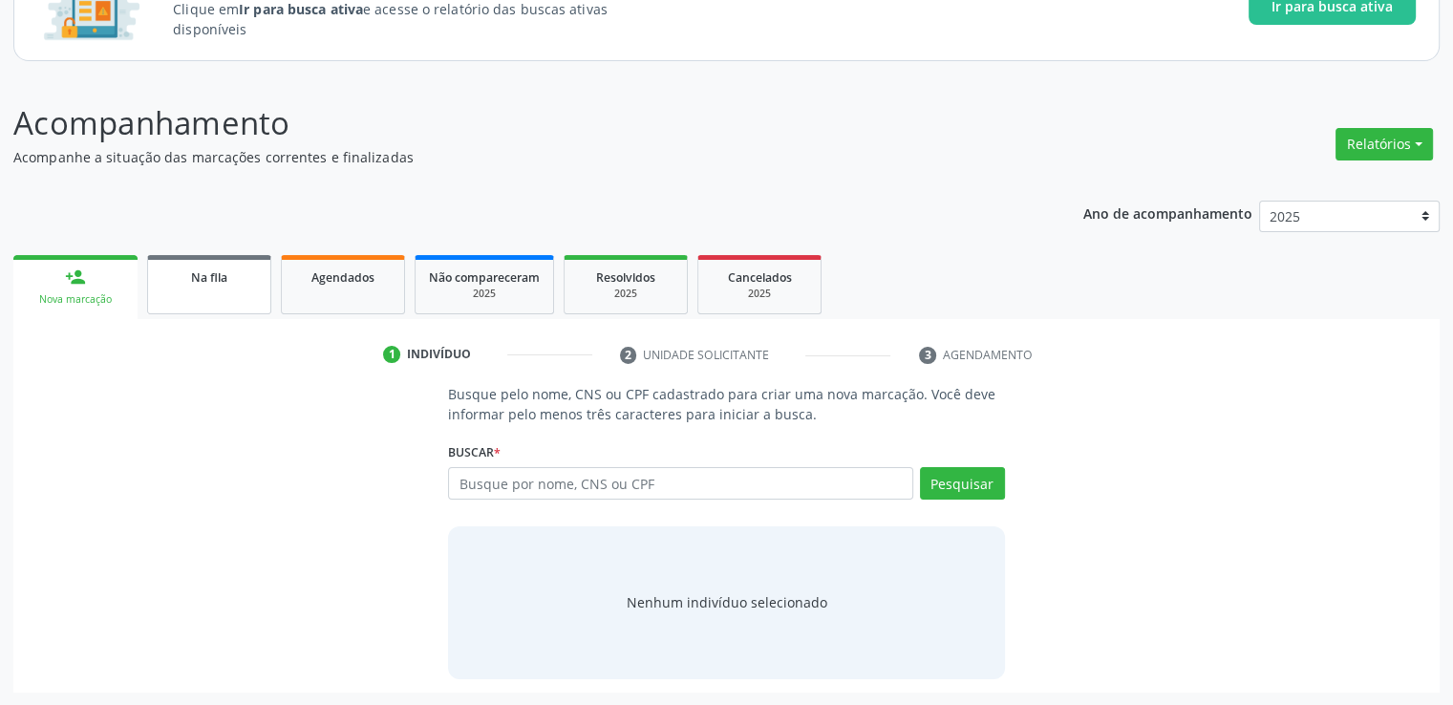
click at [187, 286] on link "Na fila" at bounding box center [209, 284] width 124 height 59
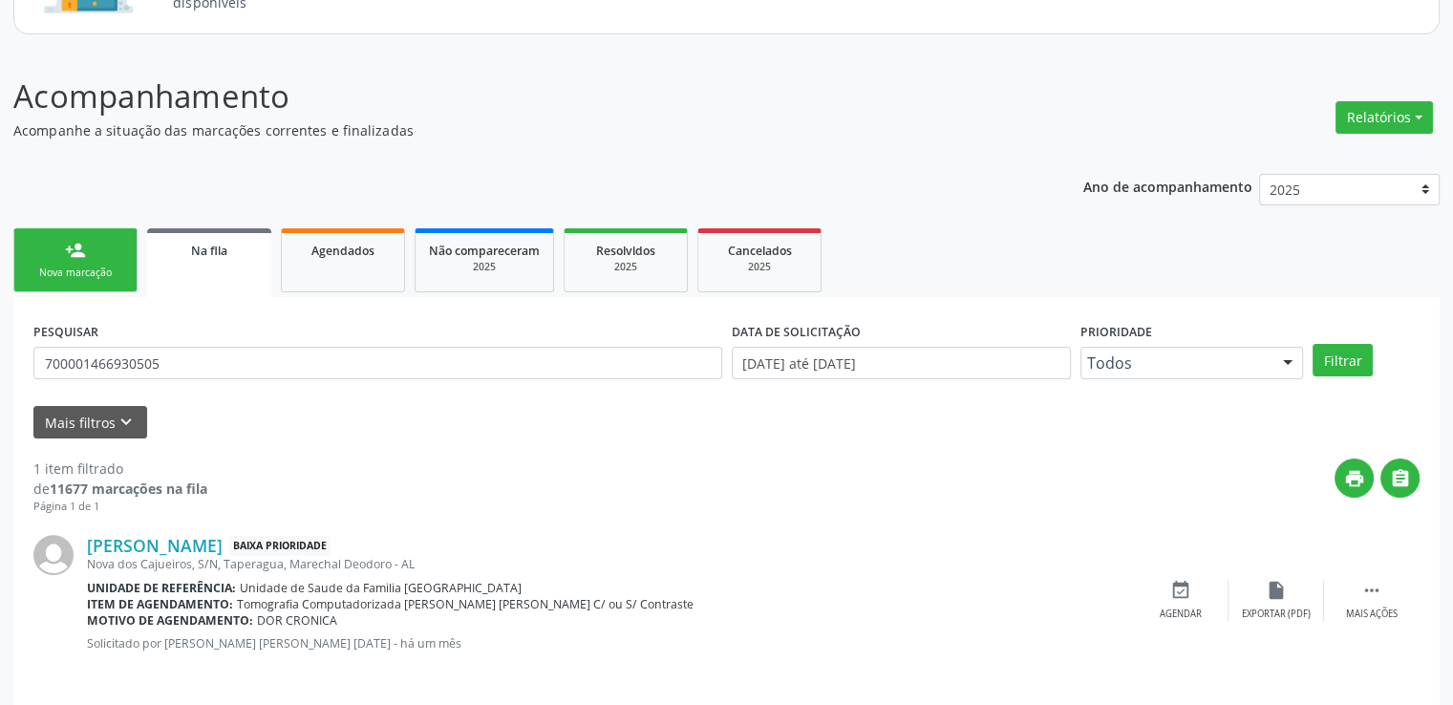
scroll to position [206, 0]
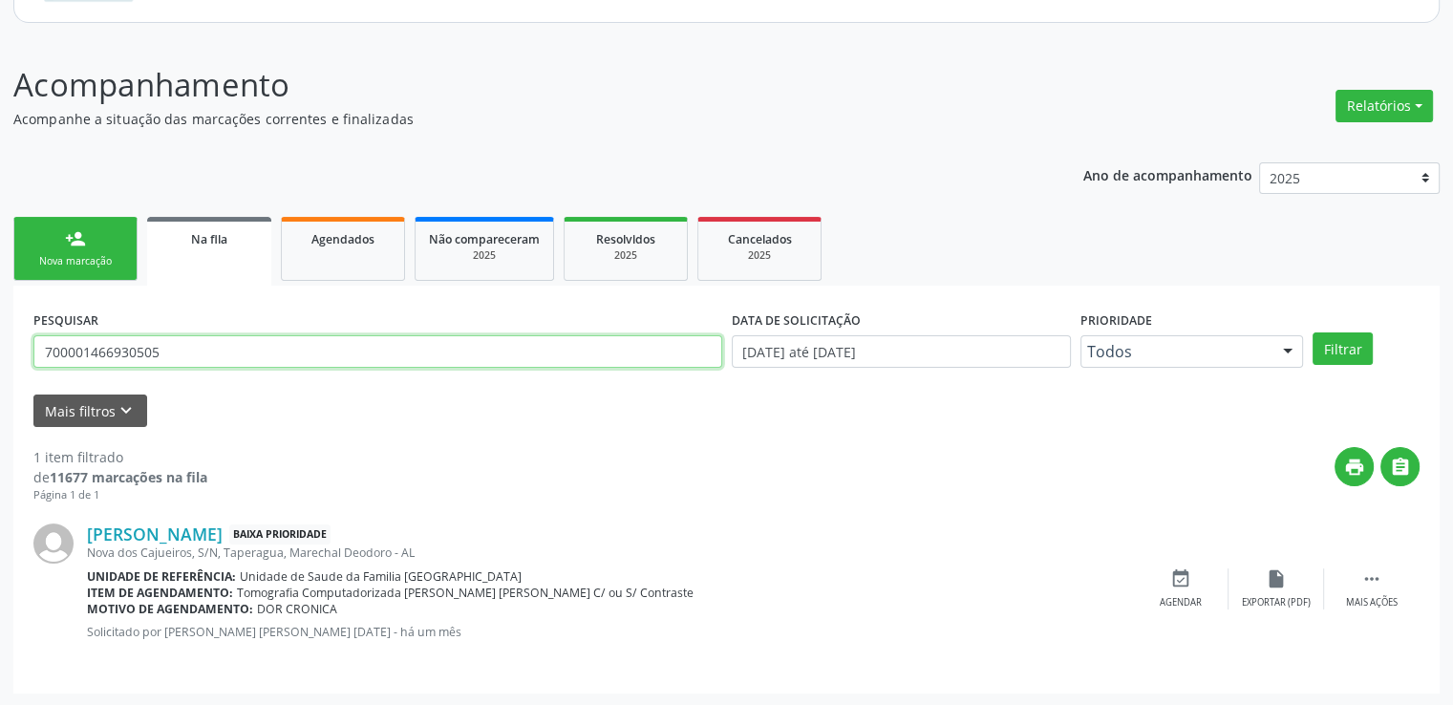
click at [201, 339] on input "700001466930505" at bounding box center [377, 351] width 689 height 32
type input "700000946195409"
click at [1313, 333] on button "Filtrar" at bounding box center [1343, 349] width 60 height 32
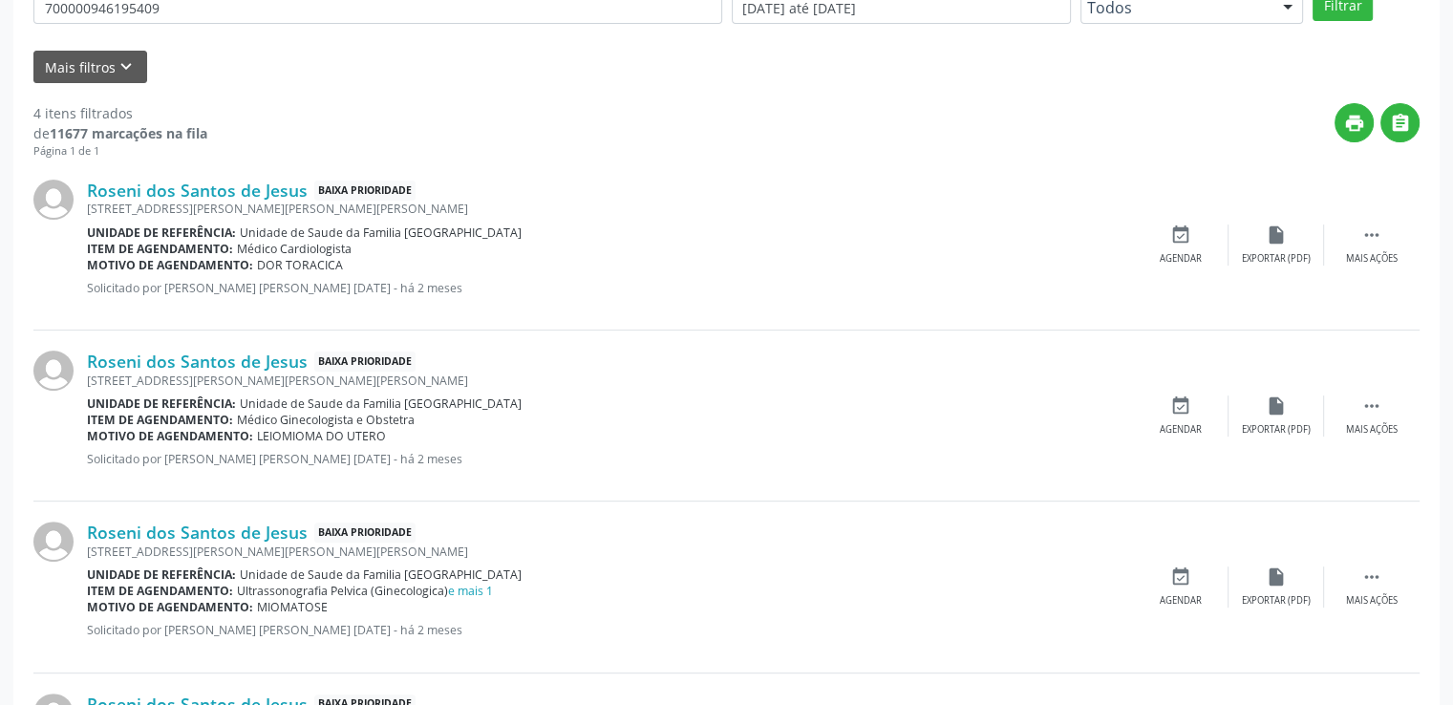
scroll to position [684, 0]
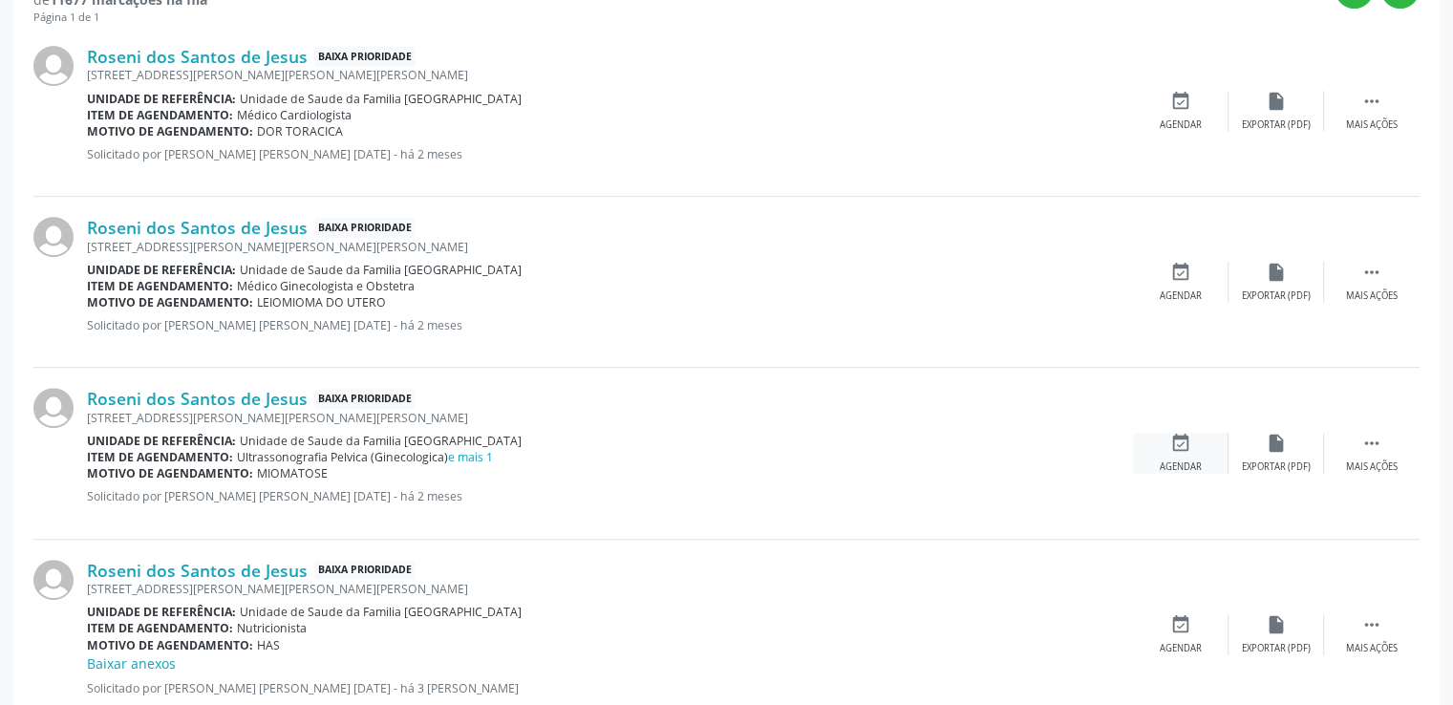
click at [1183, 446] on icon "event_available" at bounding box center [1181, 443] width 21 height 21
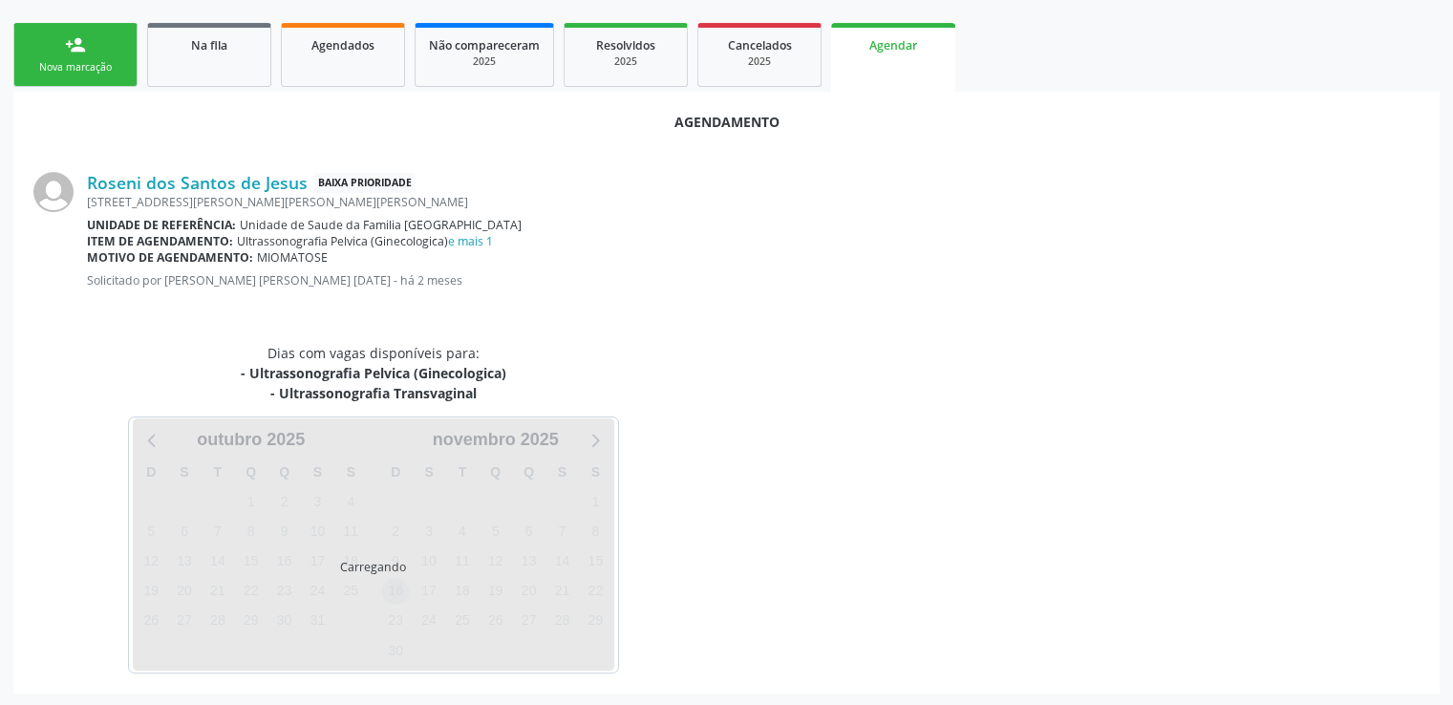
scroll to position [445, 0]
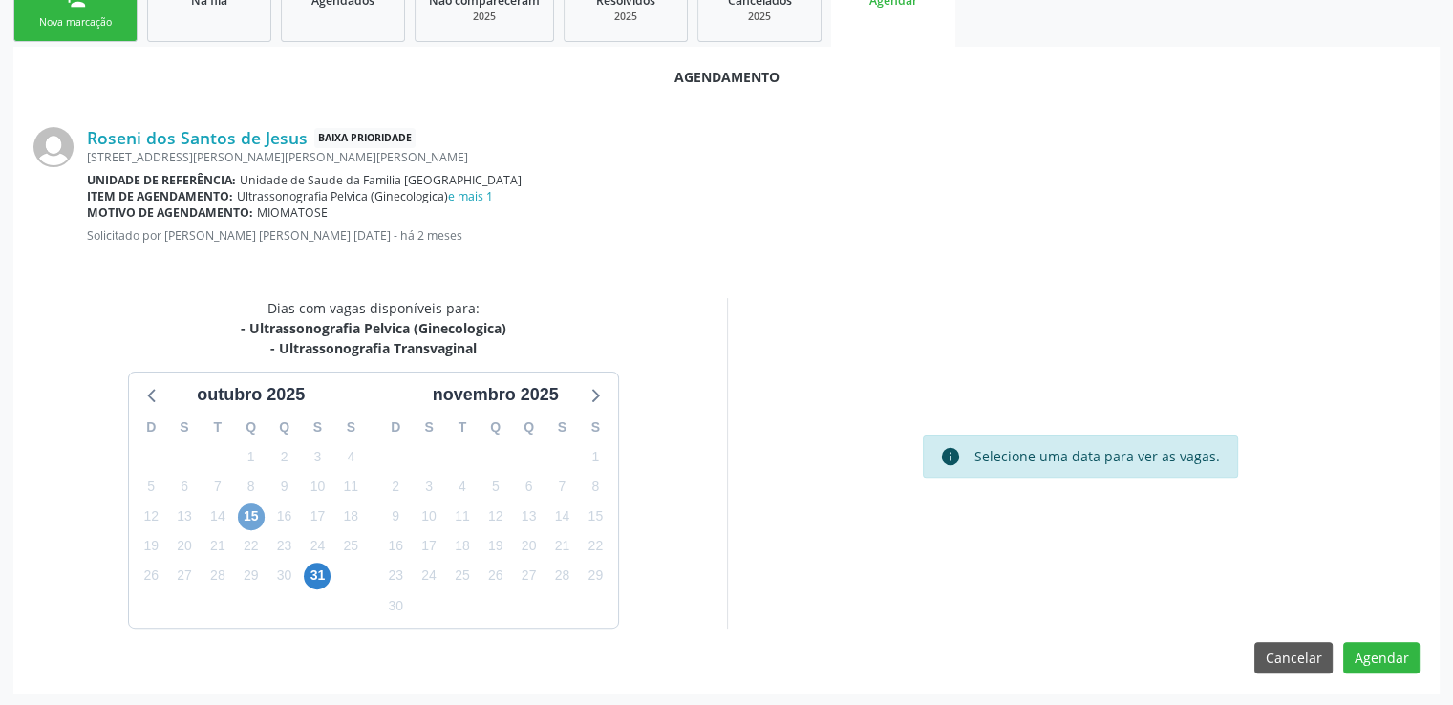
click at [251, 508] on span "15" at bounding box center [251, 517] width 27 height 27
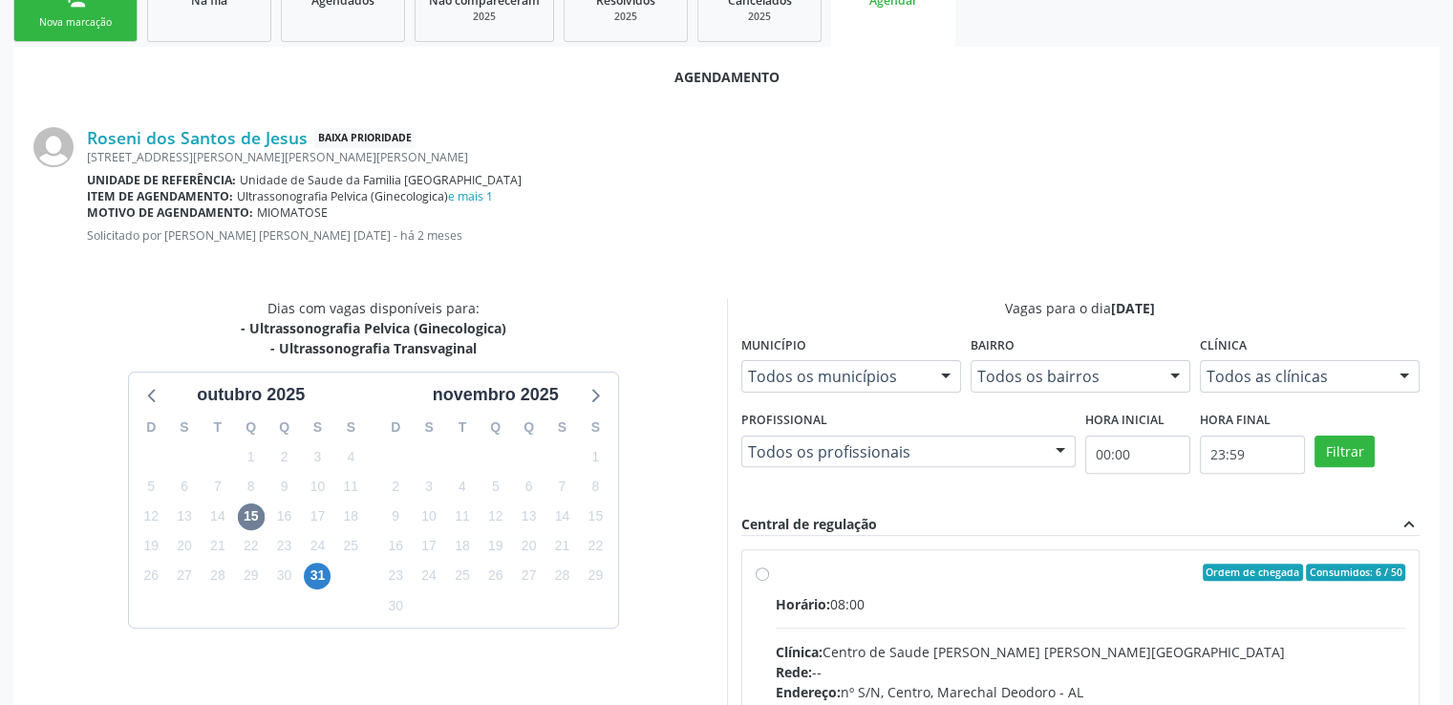
click at [776, 569] on label "Ordem de chegada Consumidos: 6 / 50 Horário: 08:00 Clínica: Centro de Saude [PE…" at bounding box center [1091, 710] width 631 height 293
click at [764, 569] on input "Ordem de chegada Consumidos: 6 / 50 Horário: 08:00 Clínica: Centro de Saude [PE…" at bounding box center [762, 572] width 13 height 17
radio input "true"
click at [776, 569] on label "Ordem de chegada Consumidos: 6 / 50 Horário: 08:00 Clínica: Centro de Saude [PE…" at bounding box center [1091, 710] width 631 height 293
click at [764, 569] on input "Ordem de chegada Consumidos: 6 / 50 Horário: 08:00 Clínica: Centro de Saude [PE…" at bounding box center [762, 572] width 13 height 17
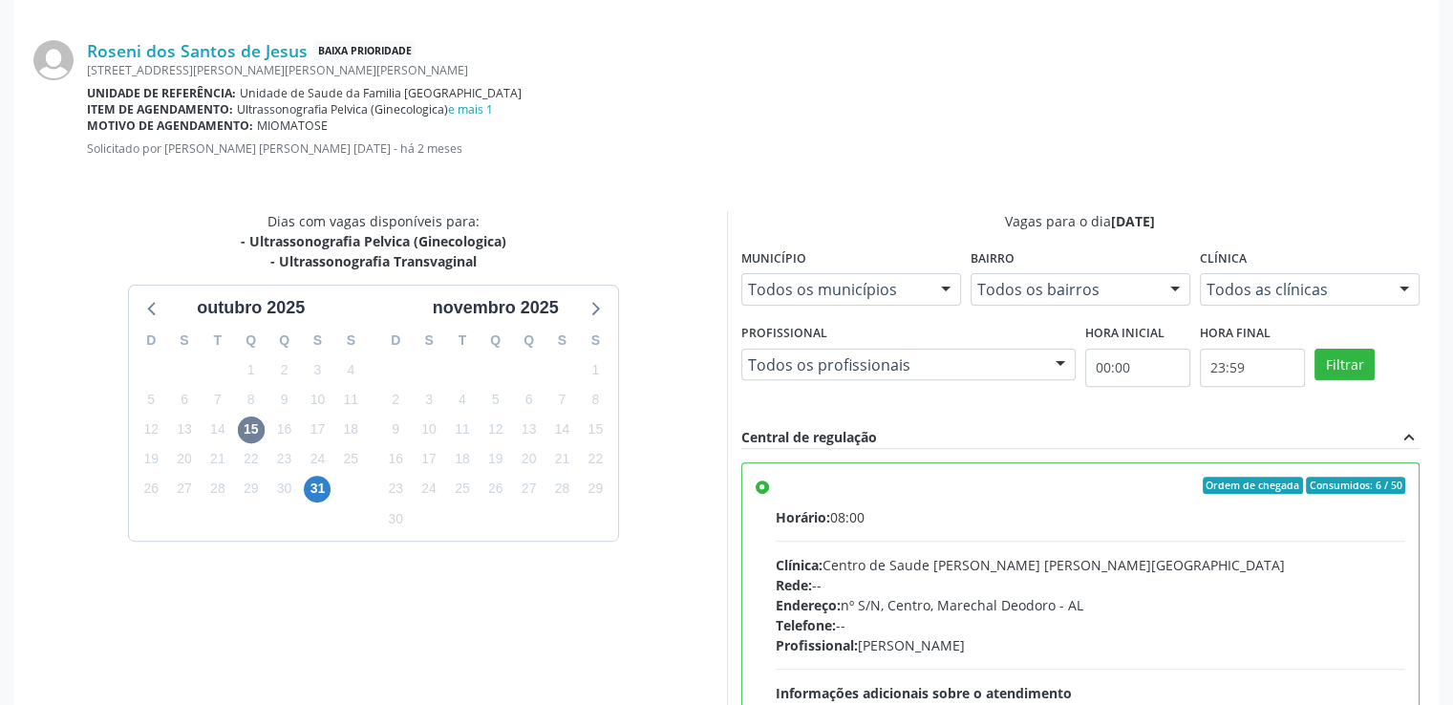
scroll to position [736, 0]
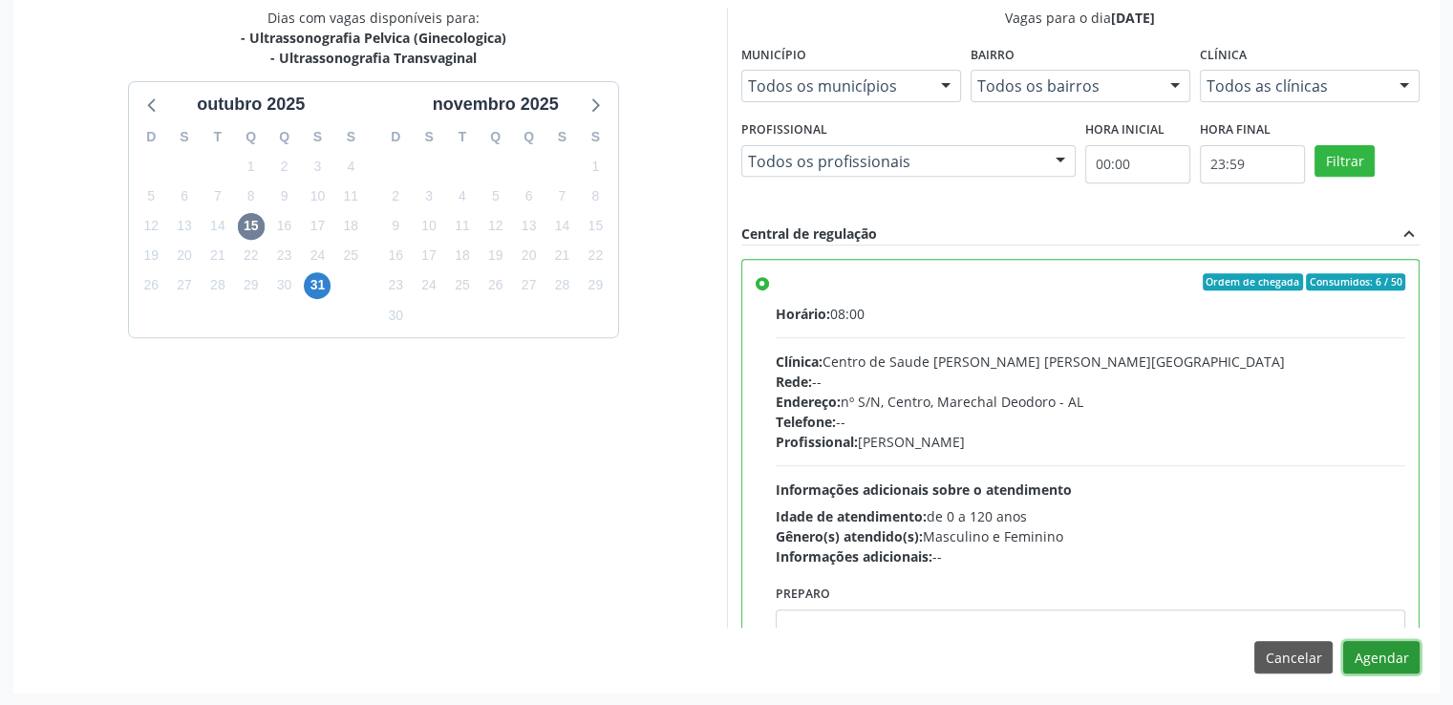
click at [1385, 655] on button "Agendar" at bounding box center [1381, 657] width 76 height 32
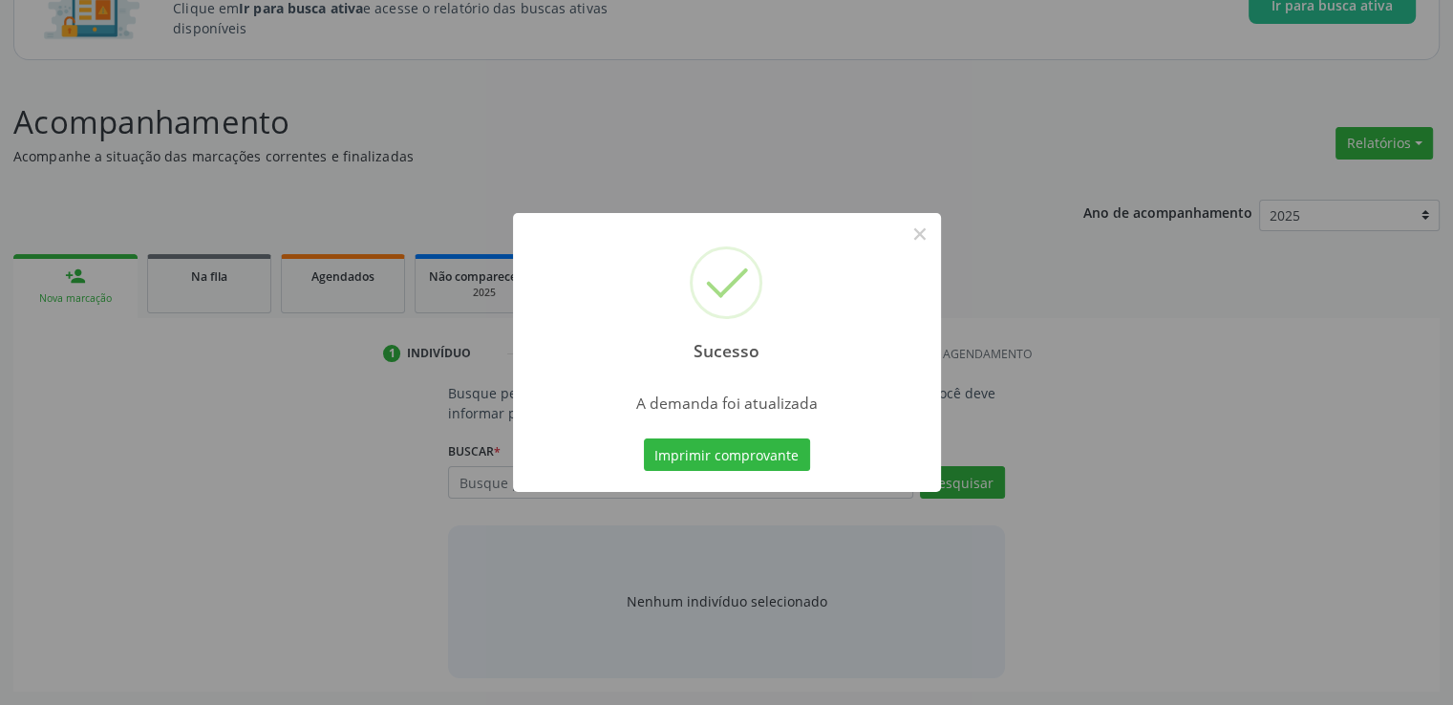
scroll to position [168, 0]
click at [922, 236] on button "×" at bounding box center [920, 234] width 32 height 32
click at [922, 236] on div "Sucesso × A demanda foi atualizada Imprimir comprovante Cancel" at bounding box center [726, 352] width 1453 height 705
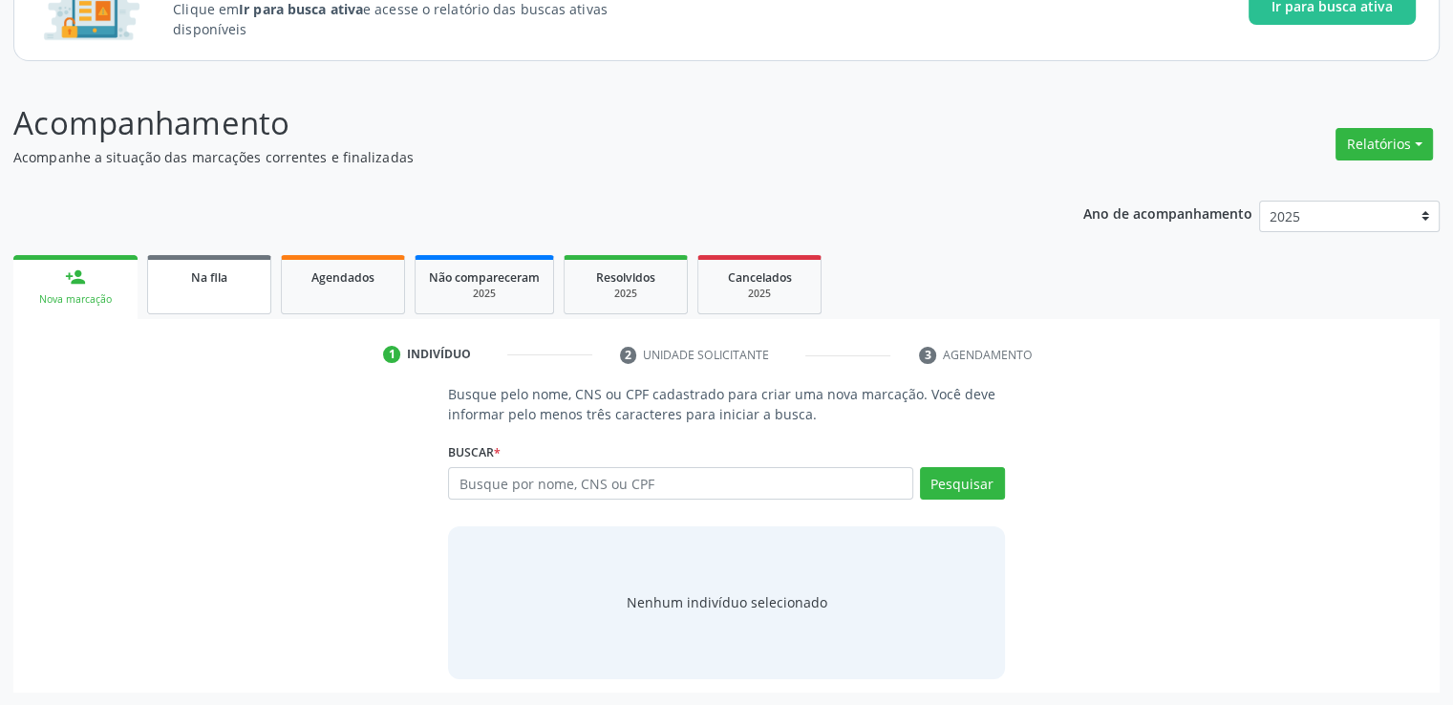
click at [233, 276] on div "Na fila" at bounding box center [209, 277] width 96 height 20
click at [233, 276] on div "Acompanhamento Acompanhe a situação das marcações correntes e finalizadas Relat…" at bounding box center [726, 395] width 1427 height 593
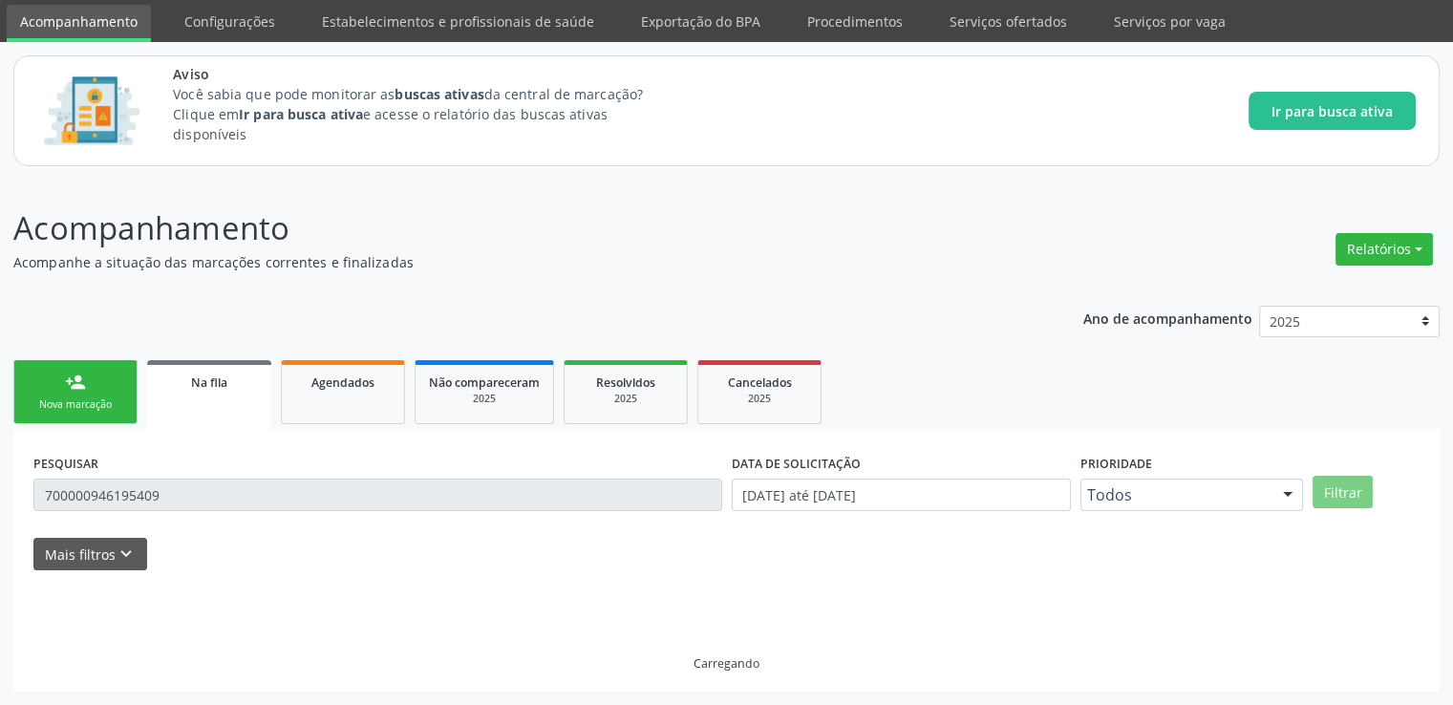
scroll to position [62, 0]
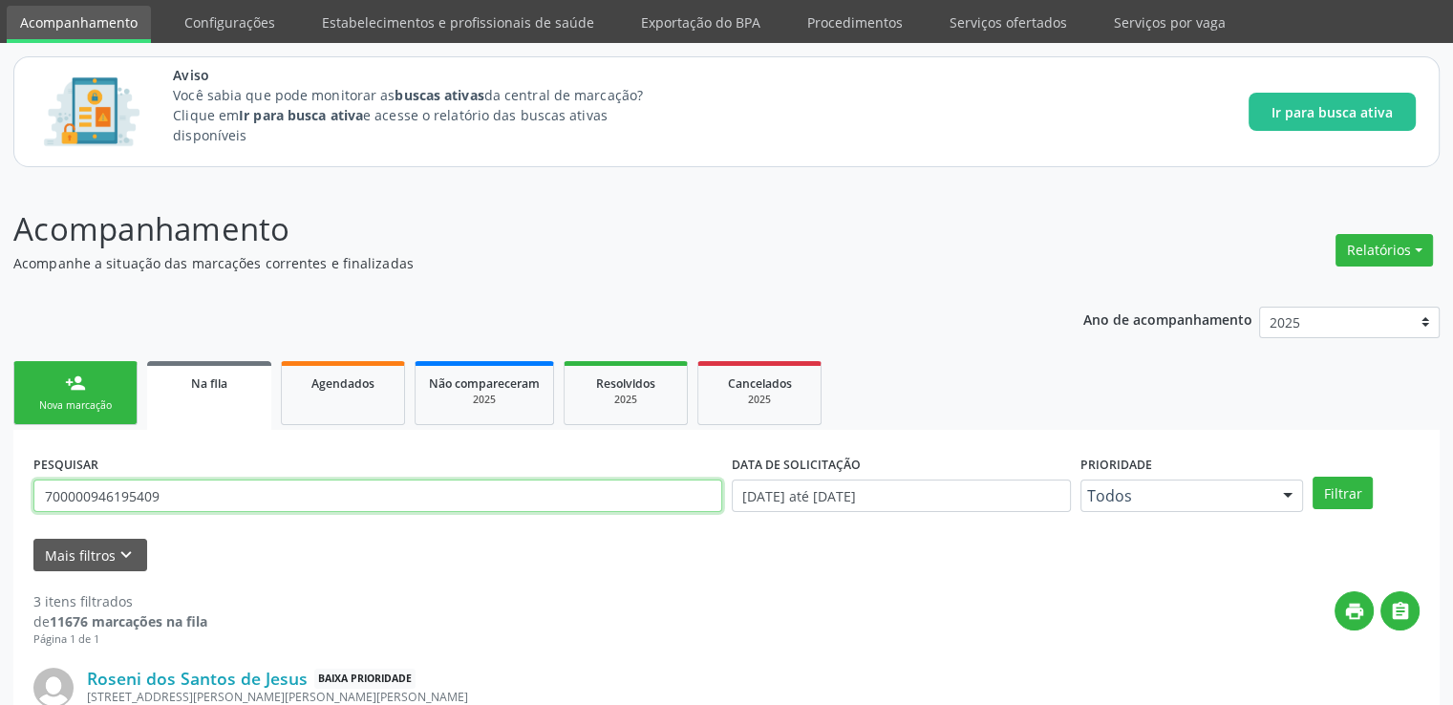
click at [220, 490] on input "700000946195409" at bounding box center [377, 496] width 689 height 32
click at [1313, 477] on button "Filtrar" at bounding box center [1343, 493] width 60 height 32
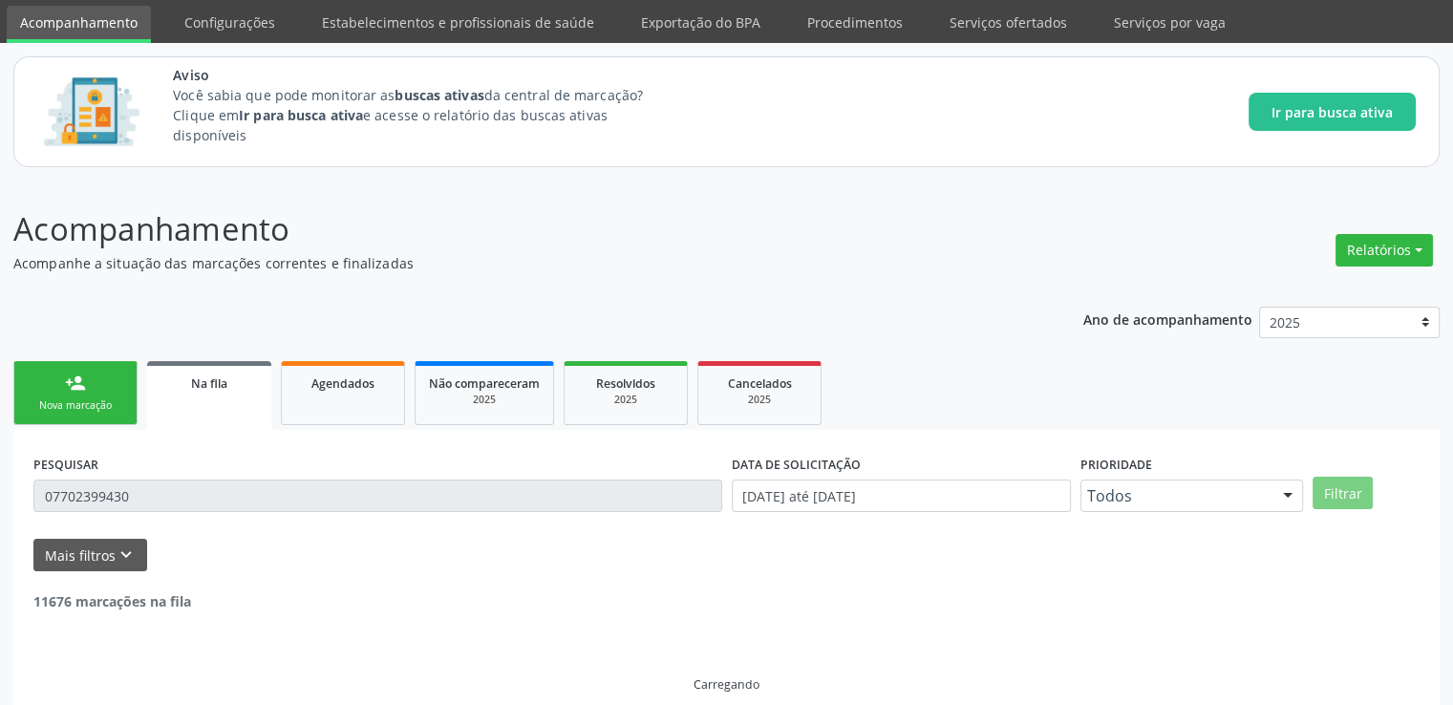
scroll to position [21, 0]
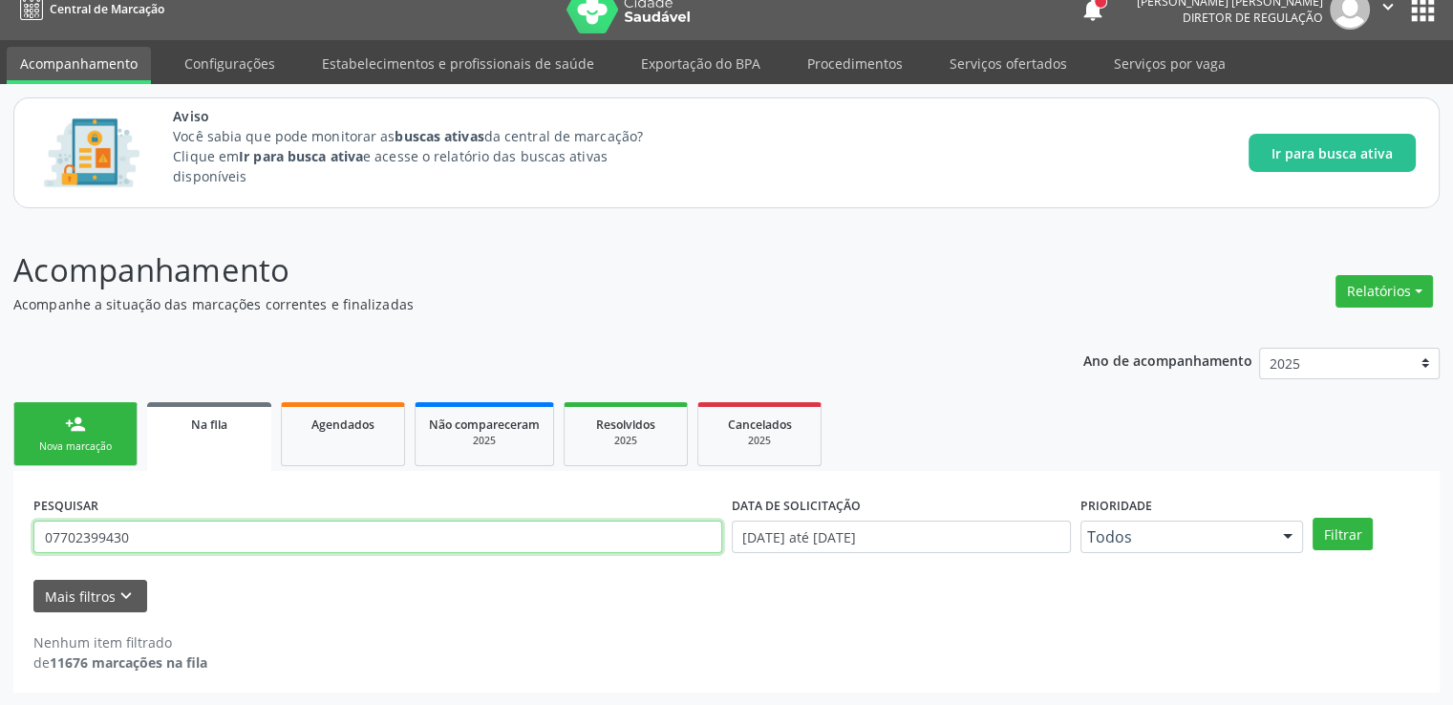
click at [158, 543] on input "07702399430" at bounding box center [377, 537] width 689 height 32
click at [1313, 518] on button "Filtrar" at bounding box center [1343, 534] width 60 height 32
click at [321, 526] on input "708209619212345" at bounding box center [377, 537] width 689 height 32
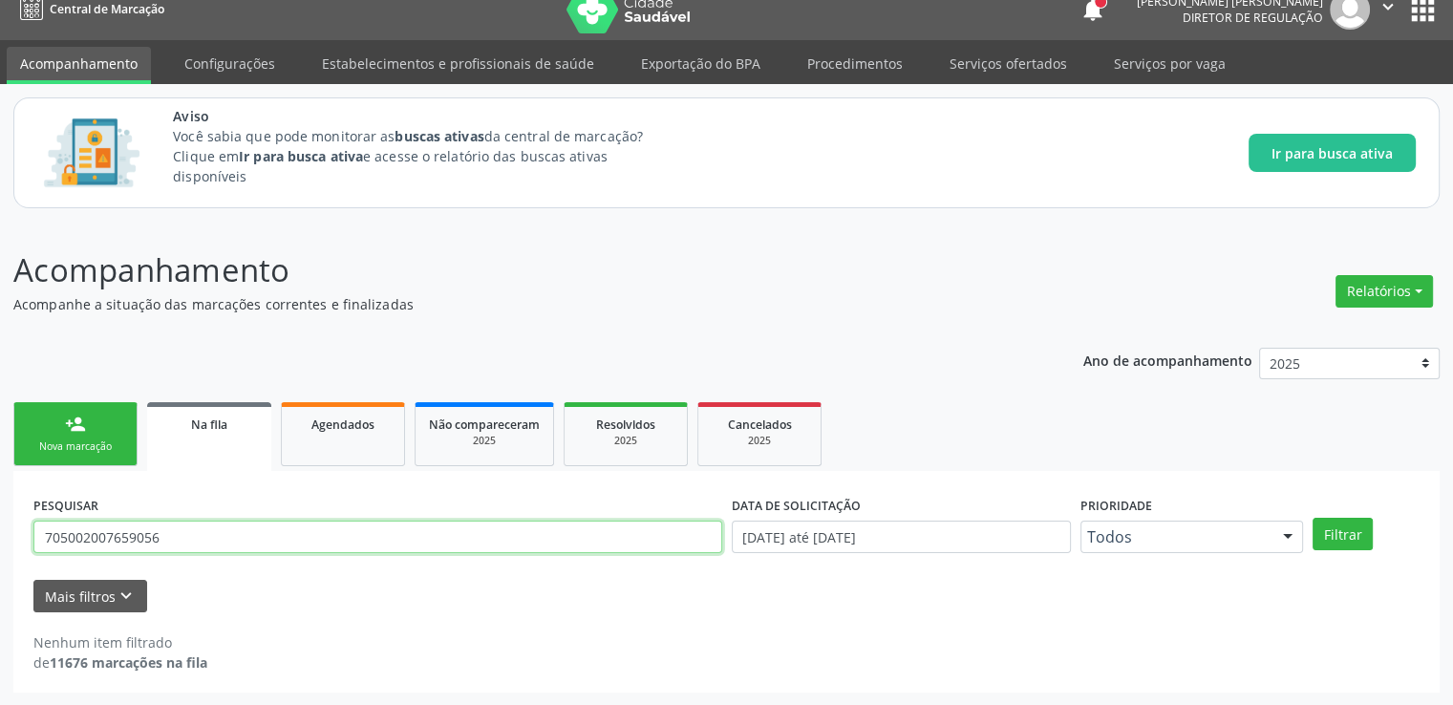
click at [1313, 518] on button "Filtrar" at bounding box center [1343, 534] width 60 height 32
click at [195, 542] on input "705002007659056" at bounding box center [377, 537] width 689 height 32
click at [1313, 518] on button "Filtrar" at bounding box center [1343, 534] width 60 height 32
click at [373, 530] on input "704200505623590" at bounding box center [377, 537] width 689 height 32
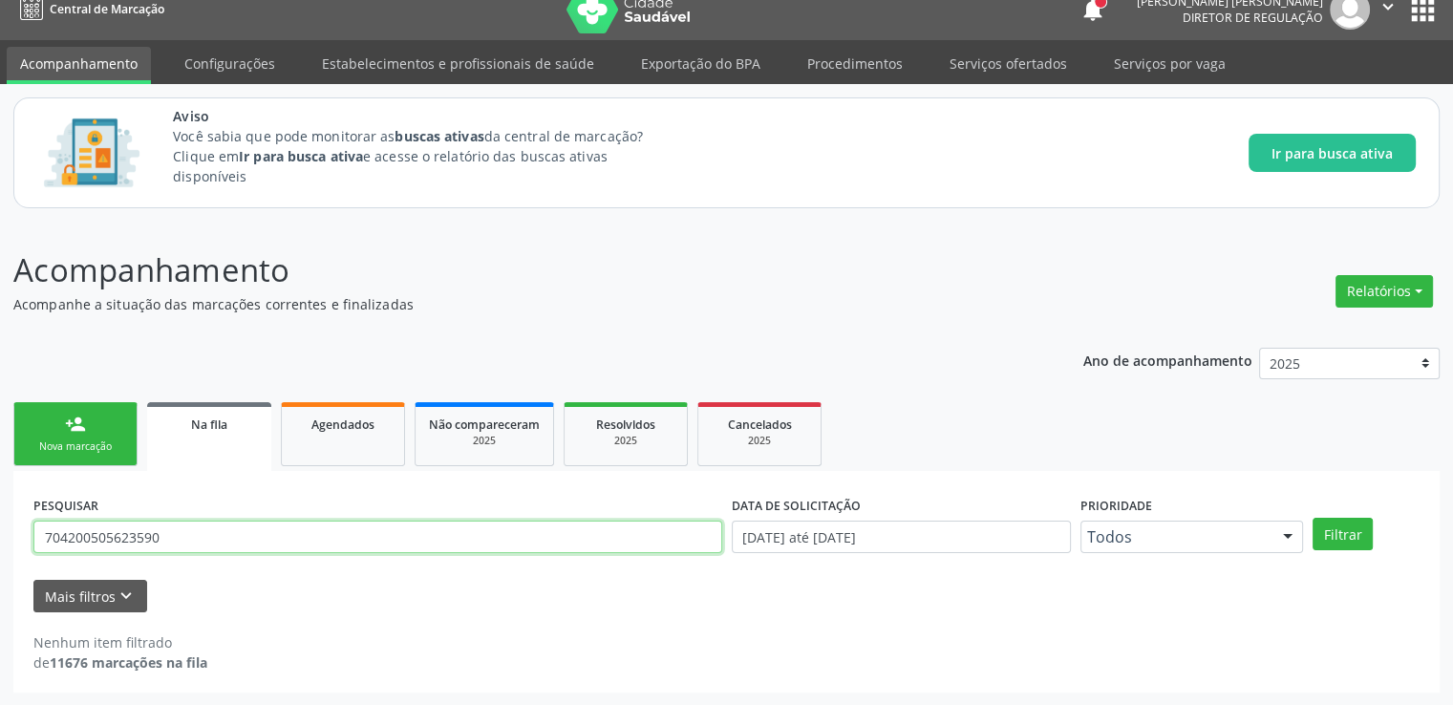
click at [373, 530] on input "704200505623590" at bounding box center [377, 537] width 689 height 32
click at [1313, 518] on button "Filtrar" at bounding box center [1343, 534] width 60 height 32
click at [375, 532] on input "708009815395920" at bounding box center [377, 537] width 689 height 32
click at [322, 526] on input "708009815395920" at bounding box center [377, 537] width 689 height 32
click at [314, 528] on input "708009815395920" at bounding box center [377, 537] width 689 height 32
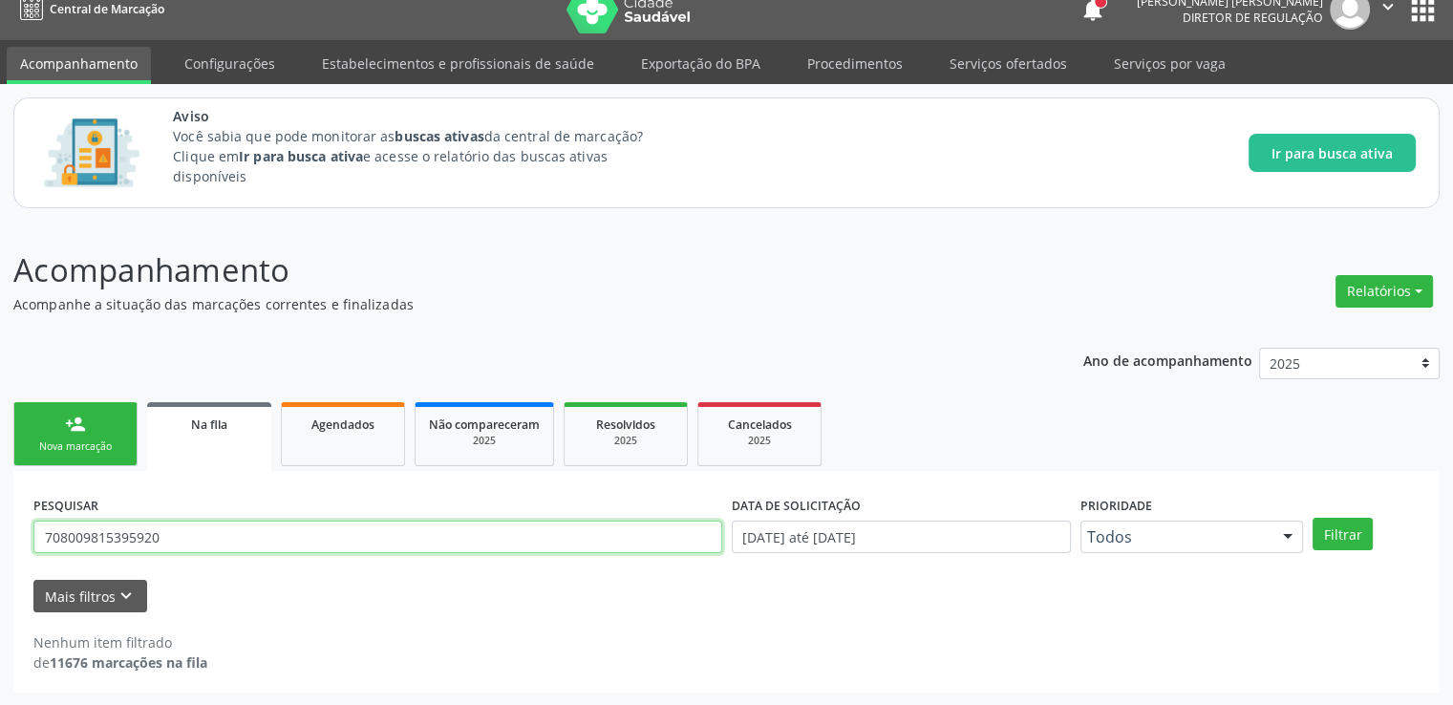
click at [314, 528] on input "708009815395920" at bounding box center [377, 537] width 689 height 32
click at [1313, 518] on button "Filtrar" at bounding box center [1343, 534] width 60 height 32
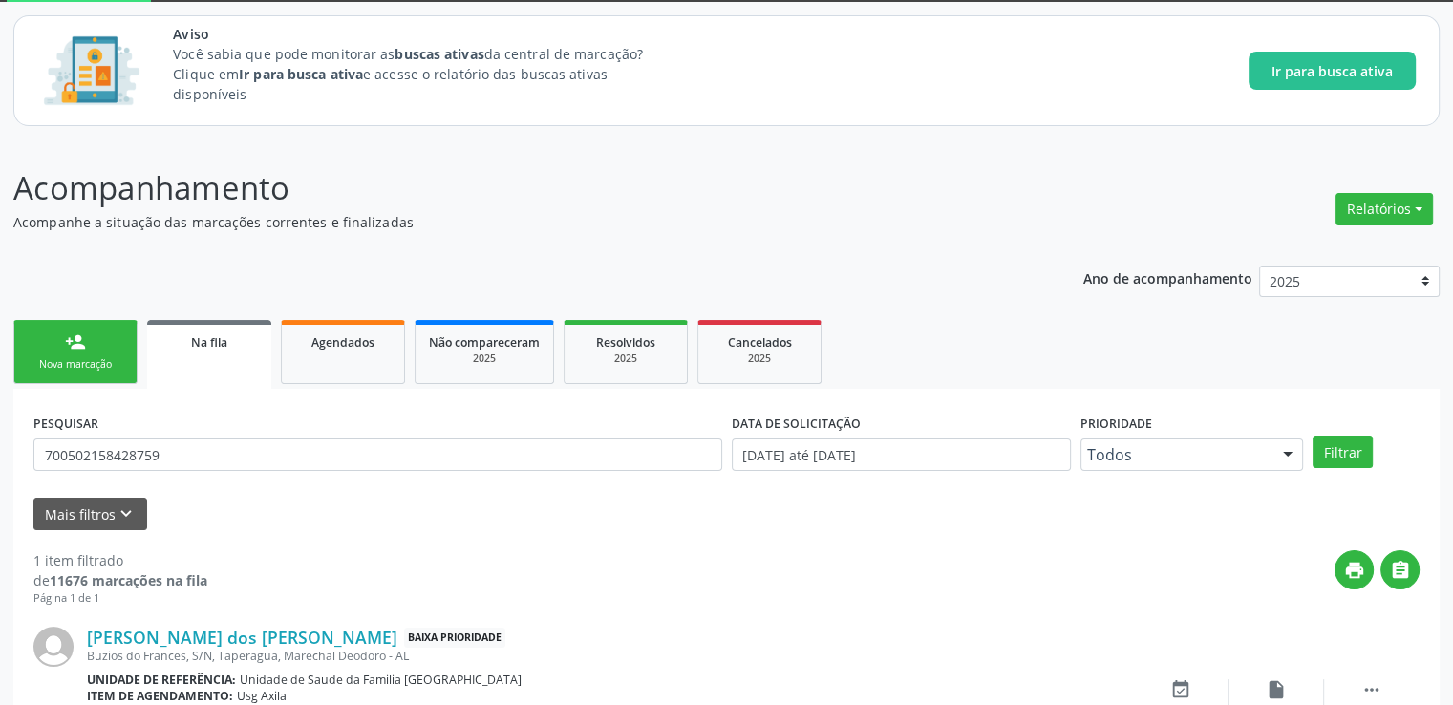
scroll to position [224, 0]
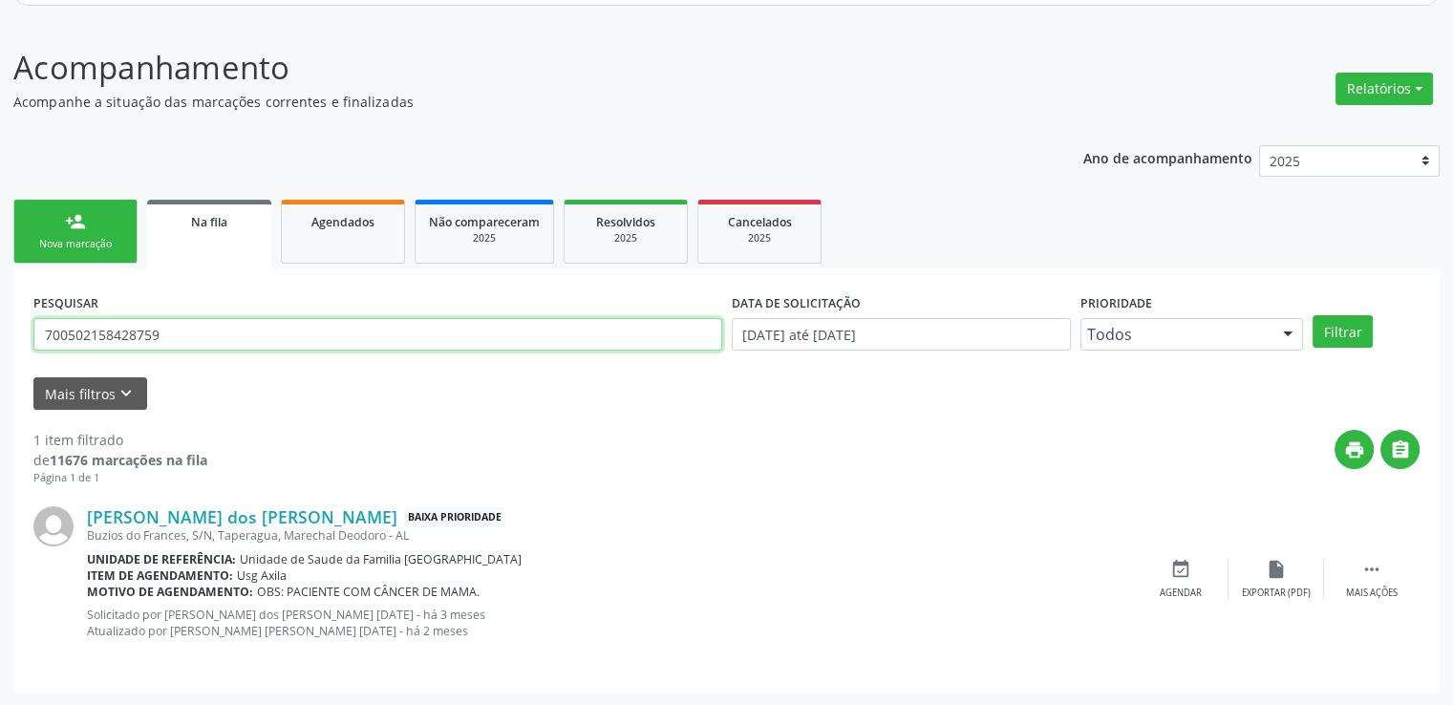
click at [203, 337] on input "700502158428759" at bounding box center [377, 334] width 689 height 32
drag, startPoint x: 203, startPoint y: 337, endPoint x: 21, endPoint y: 347, distance: 181.8
click at [21, 347] on div "PESQUISAR 700502158428759 DATA DE SOLICITAÇÃO [DATE] até [DATE] Prioridade Todo…" at bounding box center [726, 481] width 1427 height 424
type input "700006290476208"
click at [1313, 315] on button "Filtrar" at bounding box center [1343, 331] width 60 height 32
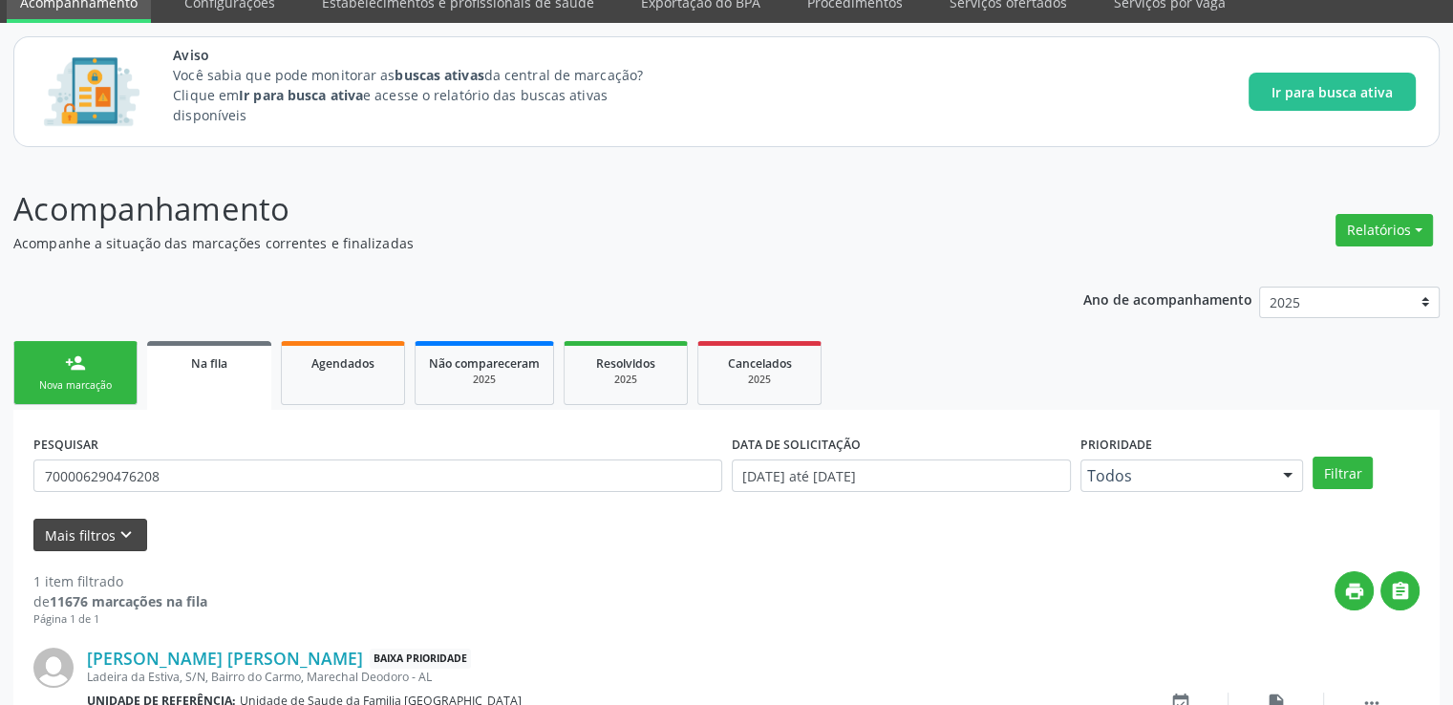
scroll to position [206, 0]
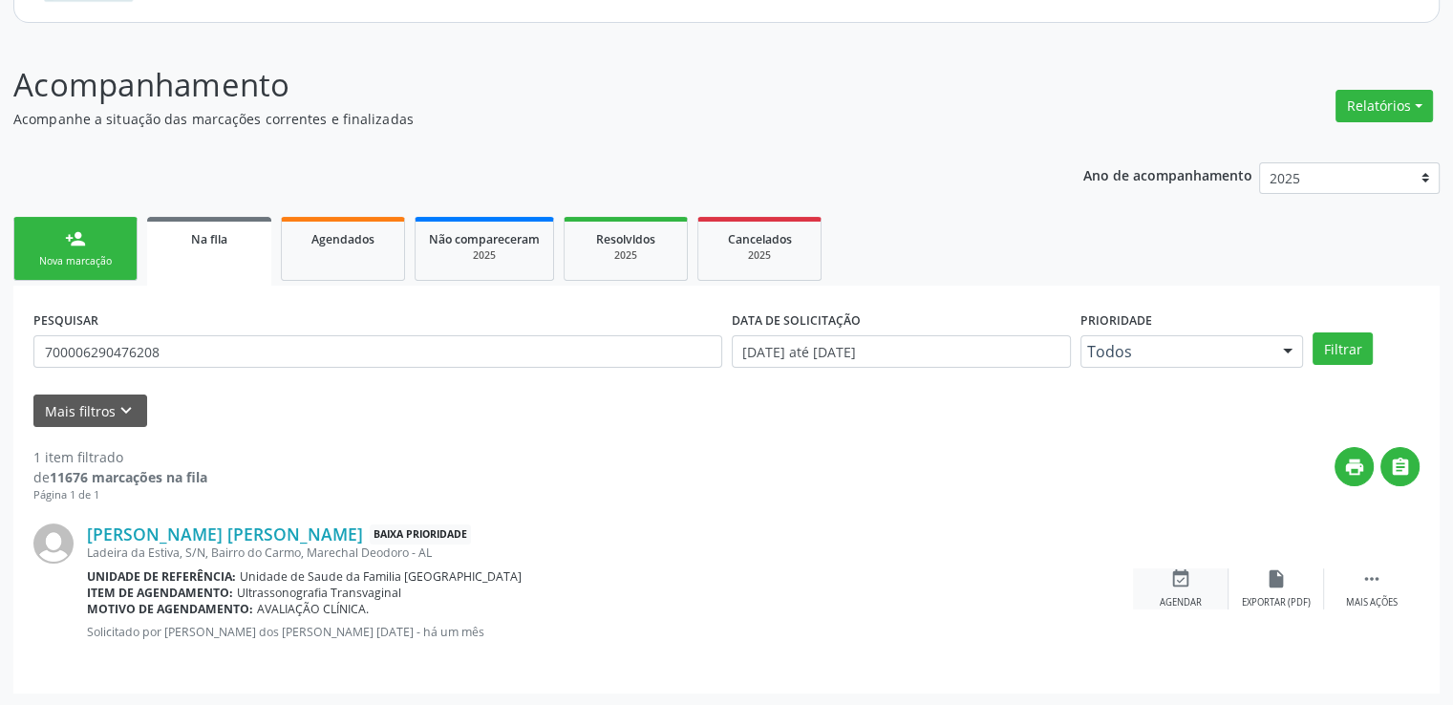
click at [1184, 579] on icon "event_available" at bounding box center [1181, 579] width 21 height 21
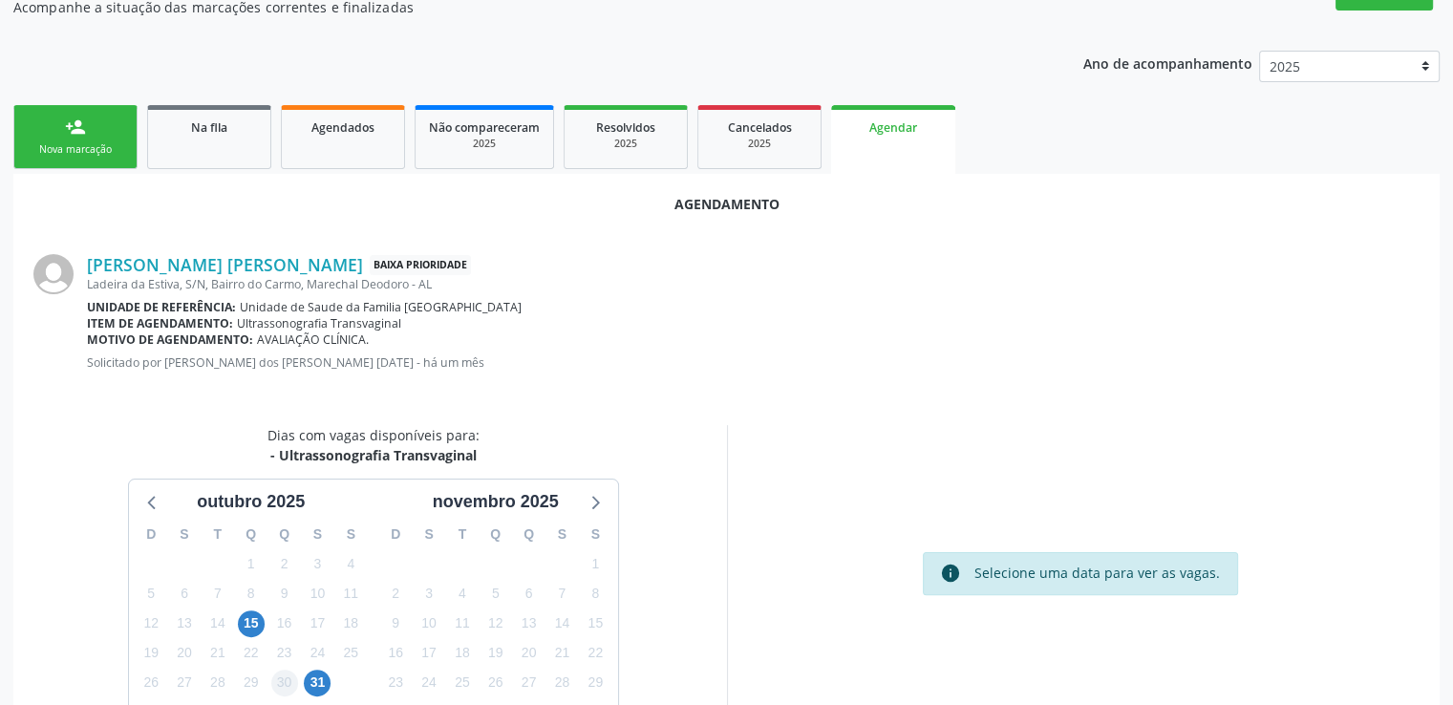
scroll to position [425, 0]
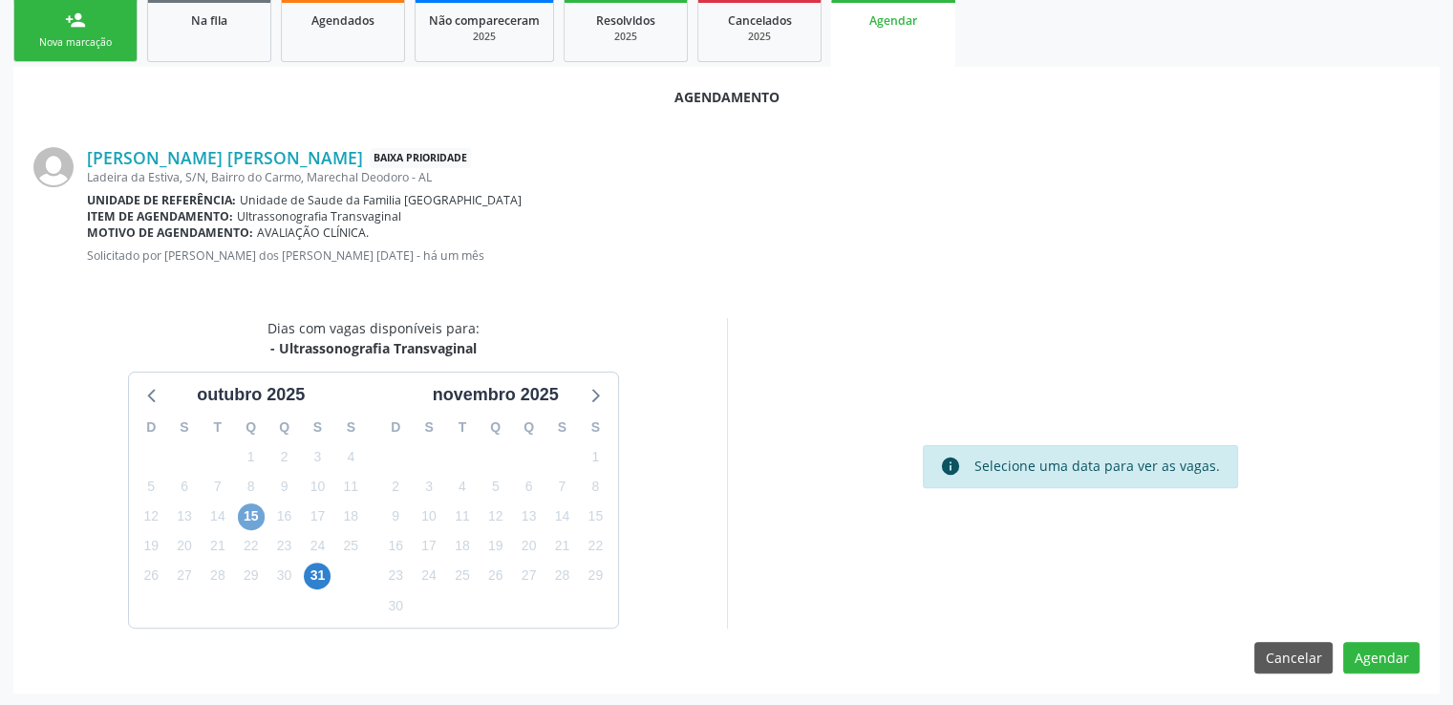
click at [254, 519] on span "15" at bounding box center [251, 517] width 27 height 27
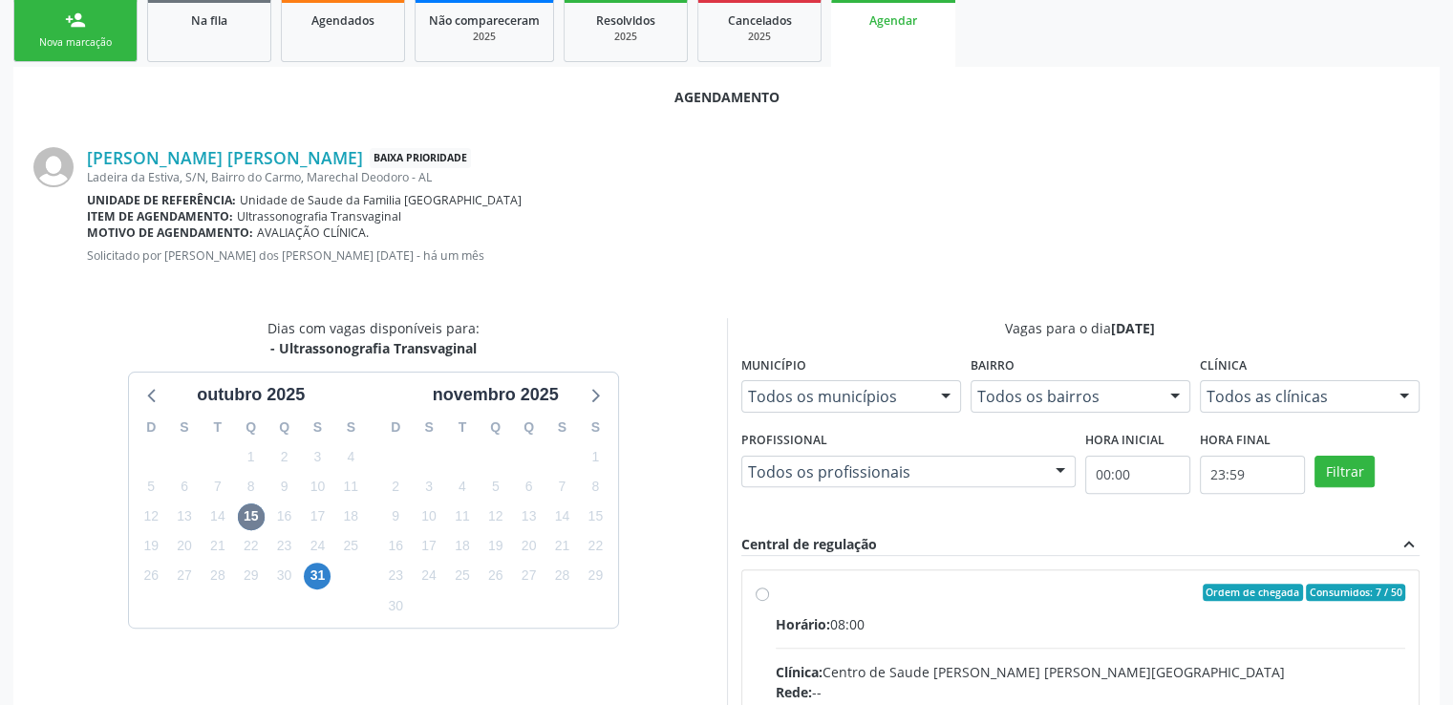
click at [761, 591] on input "Ordem de chegada Consumidos: 7 / 50 Horário: 08:00 Clínica: Centro de Saude [PE…" at bounding box center [762, 592] width 13 height 17
radio input "true"
click at [761, 591] on input "Ordem de chegada Consumidos: 7 / 50 Horário: 08:00 Clínica: Centro de Saude [PE…" at bounding box center [762, 592] width 13 height 17
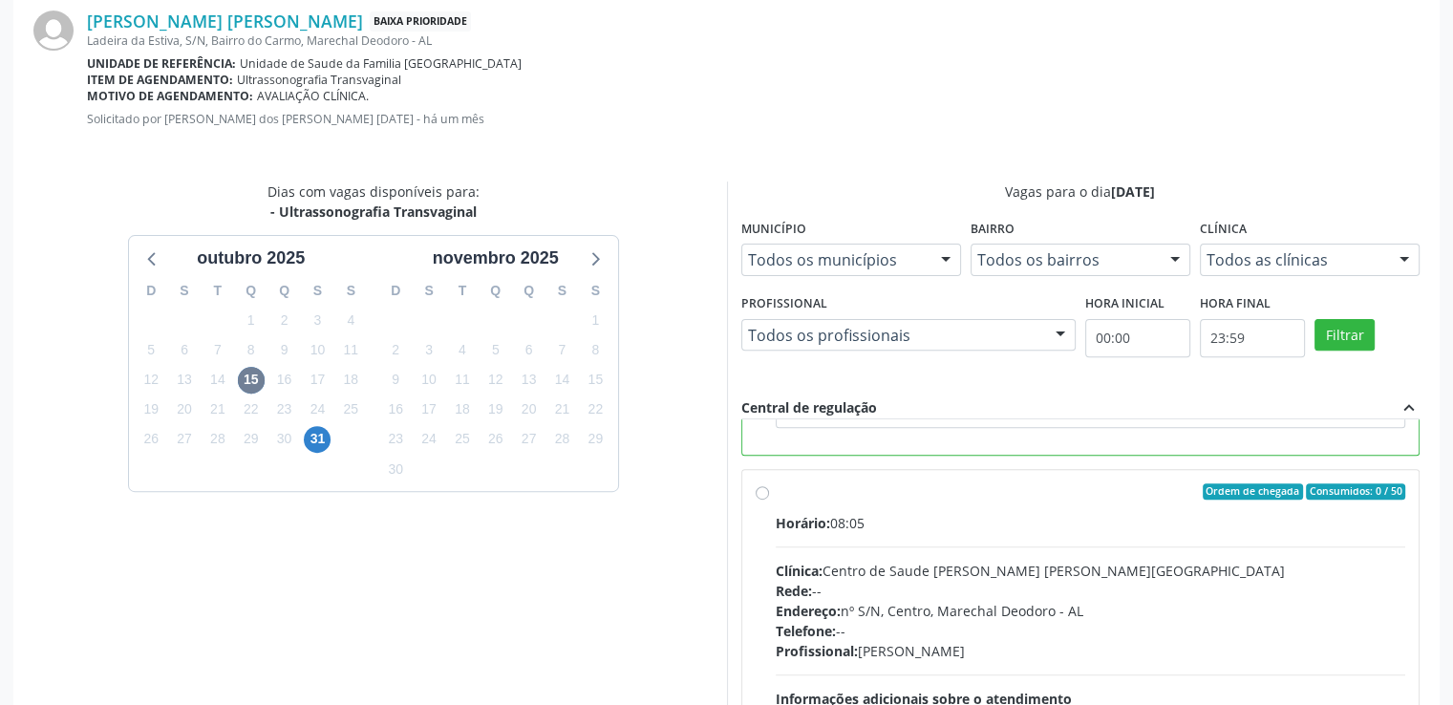
scroll to position [736, 0]
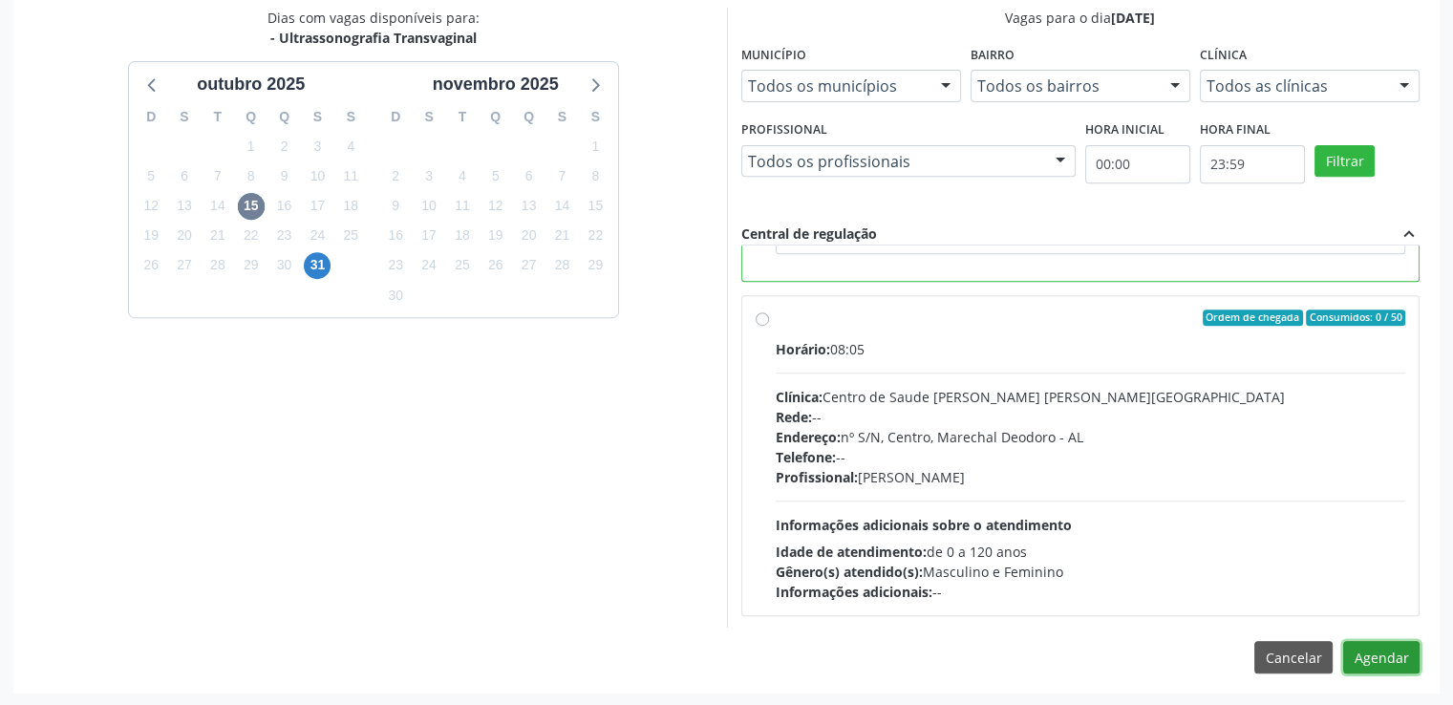
click at [1369, 647] on button "Agendar" at bounding box center [1381, 657] width 76 height 32
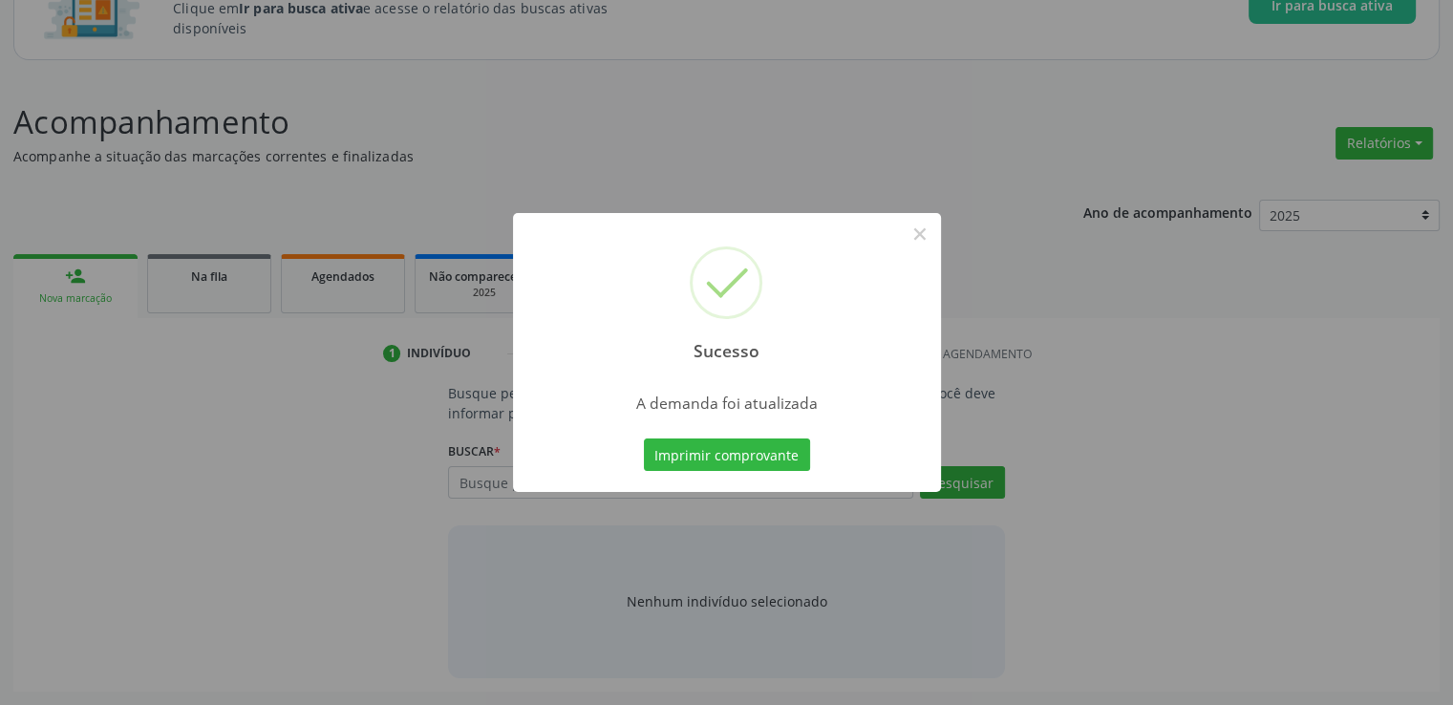
scroll to position [168, 0]
click at [917, 235] on button "×" at bounding box center [920, 234] width 32 height 32
click at [917, 235] on div "Sucesso × A demanda foi atualizada Imprimir comprovante Cancel" at bounding box center [726, 352] width 1453 height 705
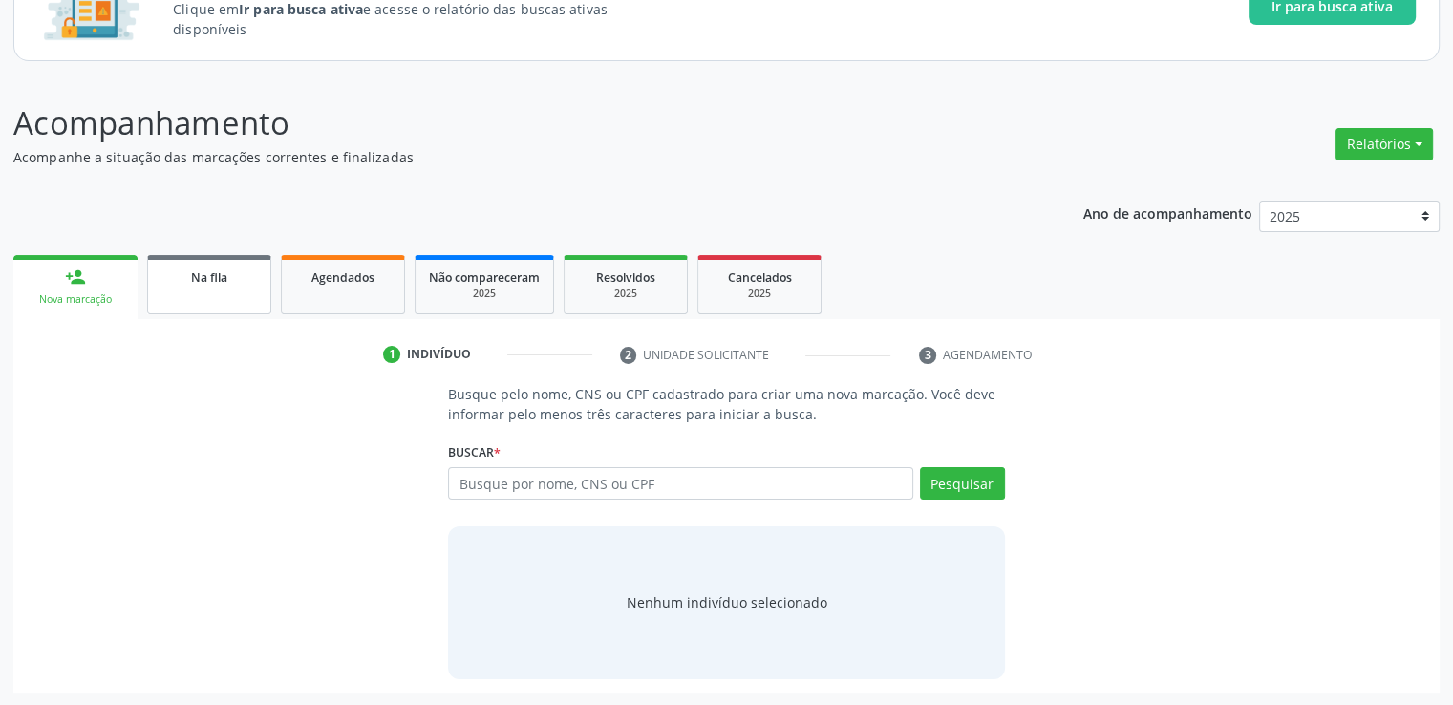
click at [250, 282] on div "Na fila" at bounding box center [209, 277] width 96 height 20
click at [250, 282] on div "Acompanhamento Acompanhe a situação das marcações correntes e finalizadas Relat…" at bounding box center [726, 395] width 1427 height 593
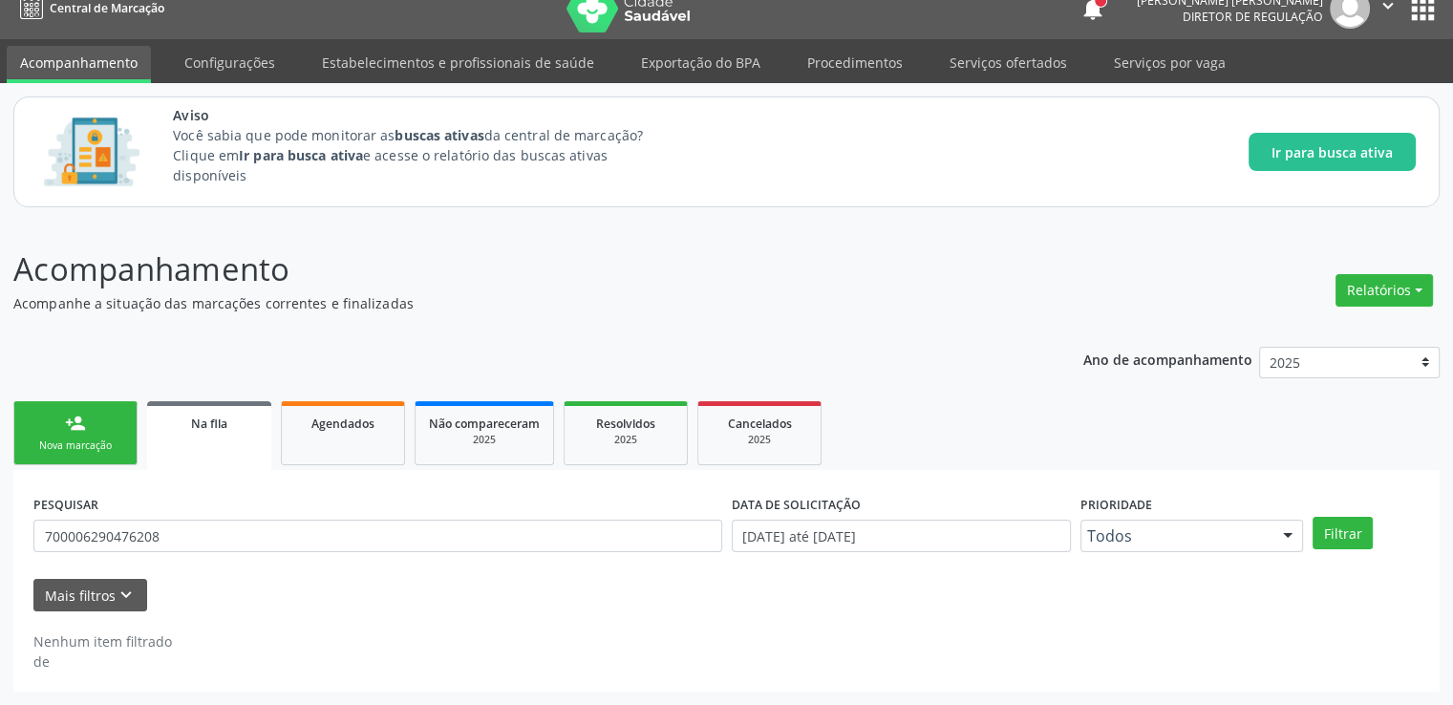
scroll to position [21, 0]
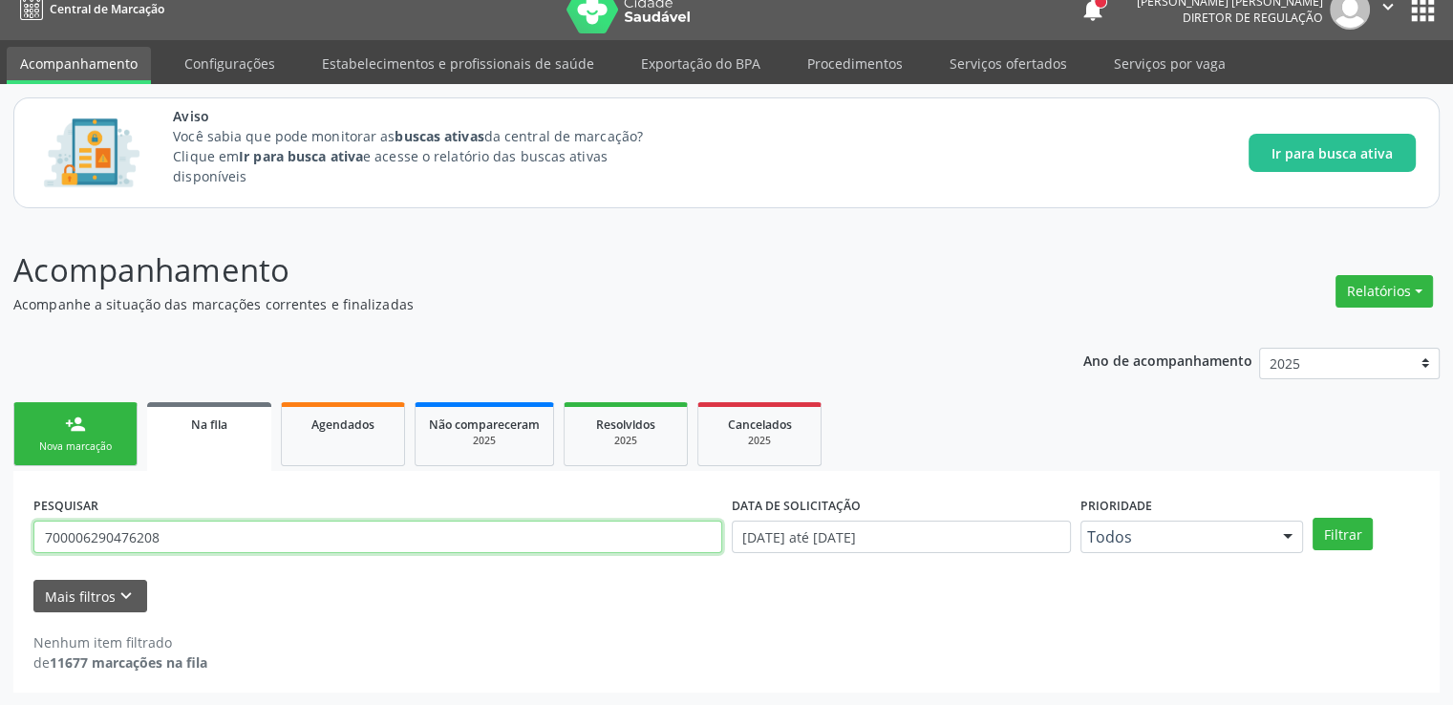
click at [289, 521] on input "700006290476208" at bounding box center [377, 537] width 689 height 32
type input "701404617172032"
click at [1313, 518] on button "Filtrar" at bounding box center [1343, 534] width 60 height 32
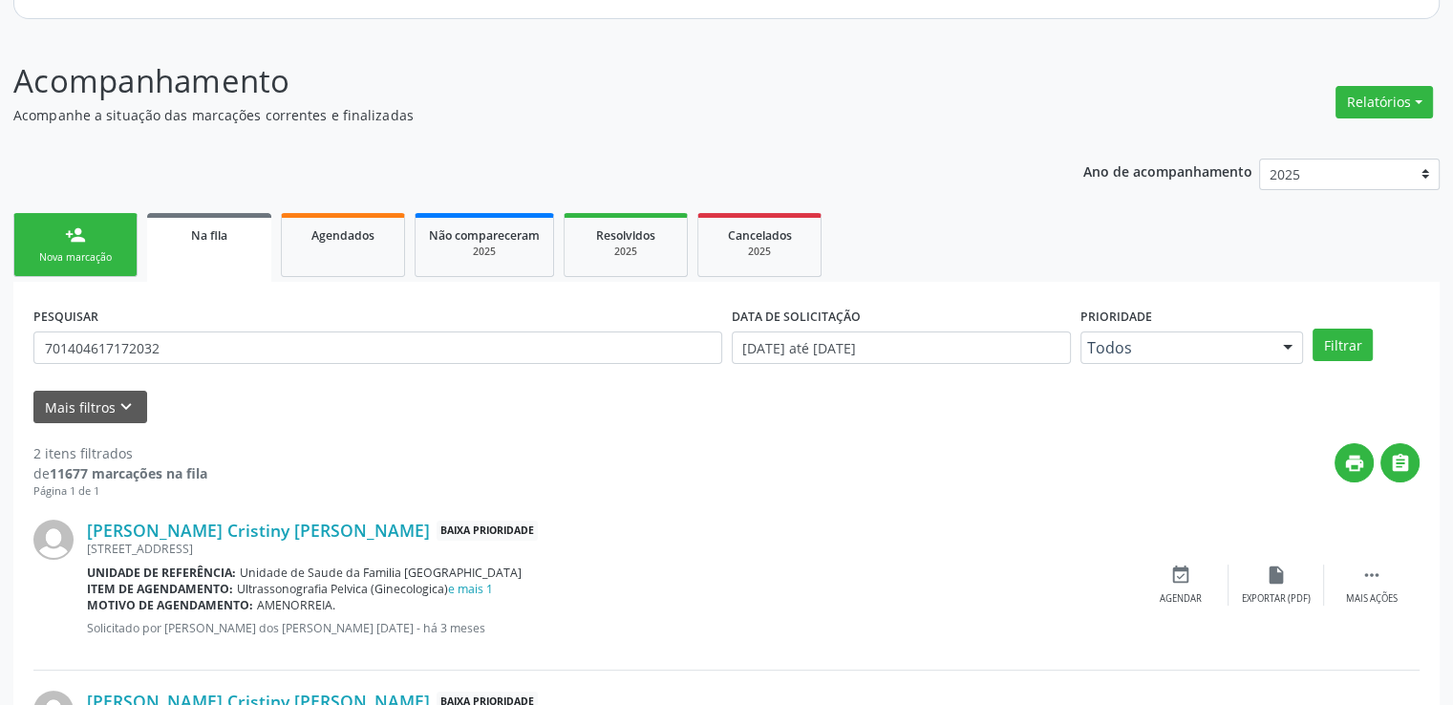
scroll to position [378, 0]
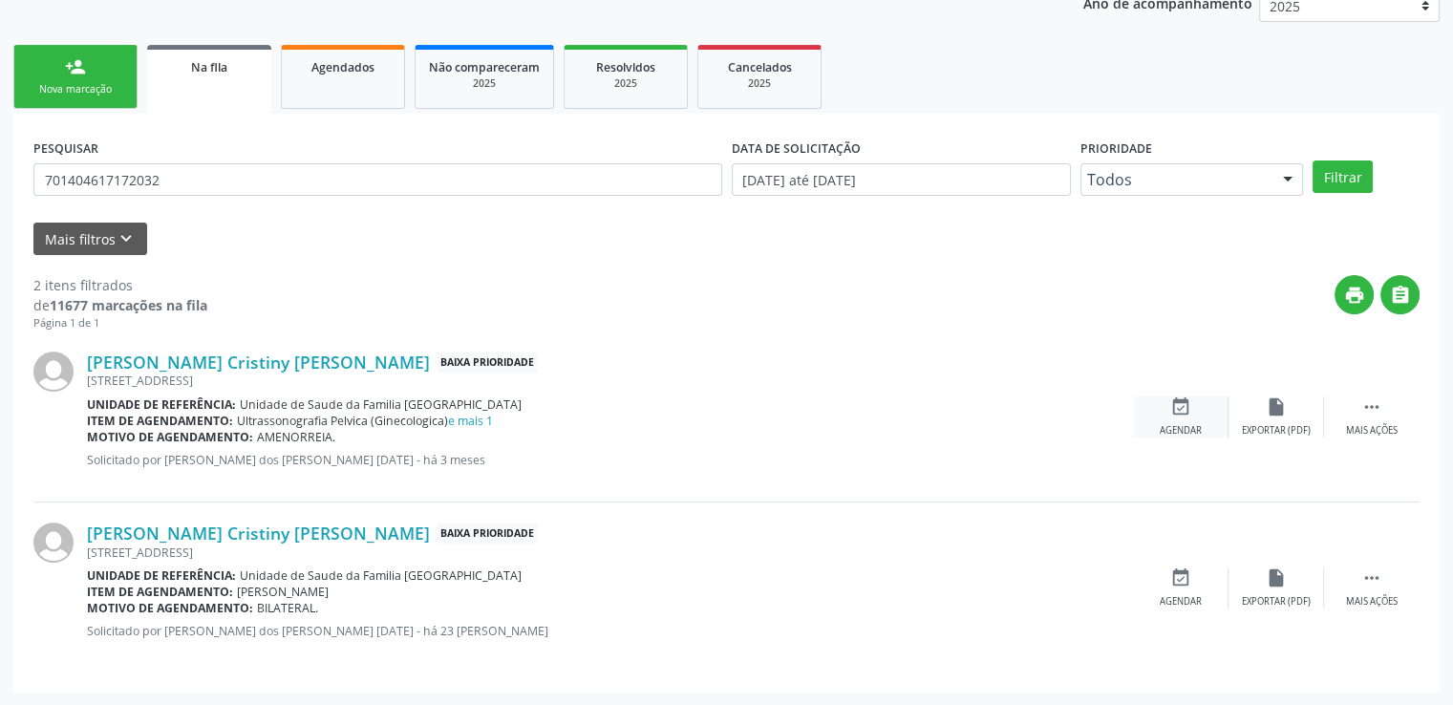
click at [1181, 408] on icon "event_available" at bounding box center [1181, 407] width 21 height 21
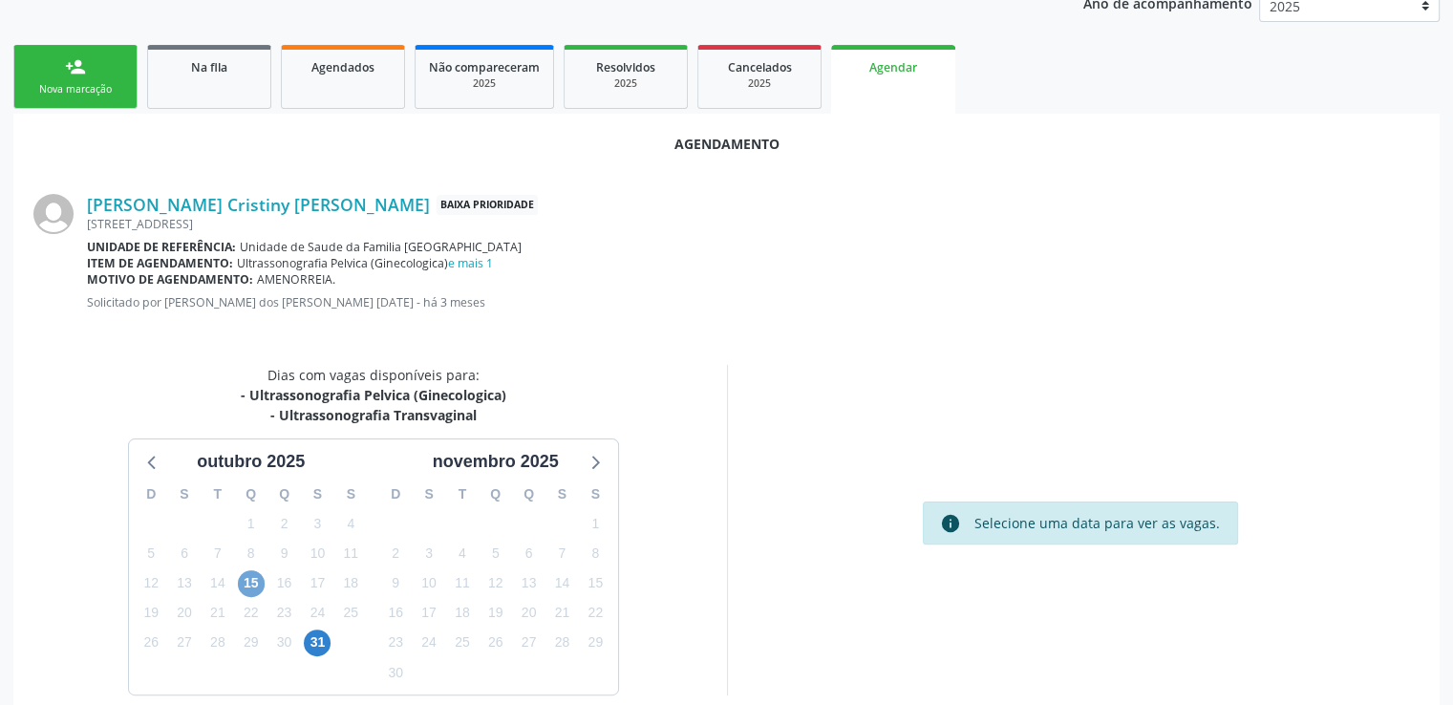
click at [251, 581] on span "15" at bounding box center [251, 583] width 27 height 27
click at [255, 581] on span "15" at bounding box center [251, 583] width 27 height 27
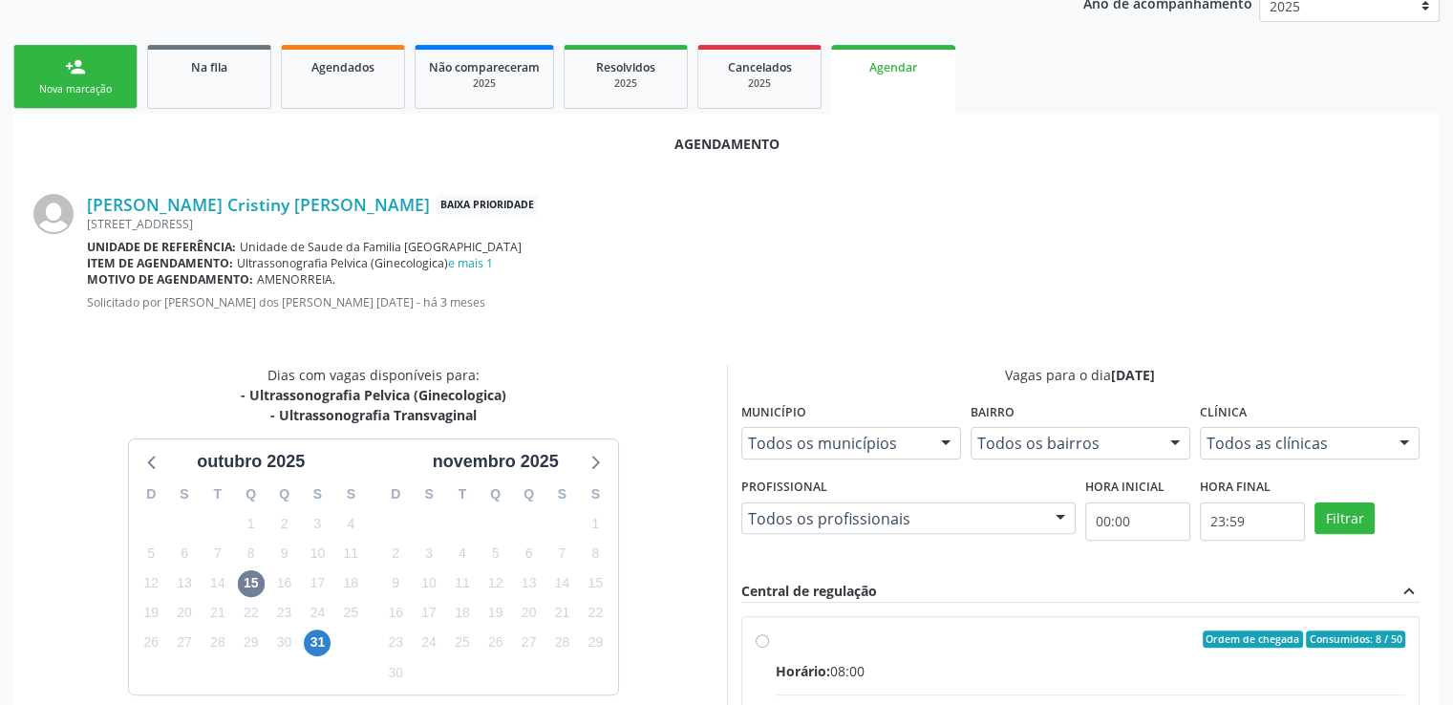
click at [758, 638] on input "Ordem de chegada Consumidos: 8 / 50 Horário: 08:00 Clínica: Centro de Saude [PE…" at bounding box center [762, 639] width 13 height 17
radio input "true"
click at [758, 638] on input "Ordem de chegada Consumidos: 8 / 50 Horário: 08:00 Clínica: Centro de Saude [PE…" at bounding box center [762, 639] width 13 height 17
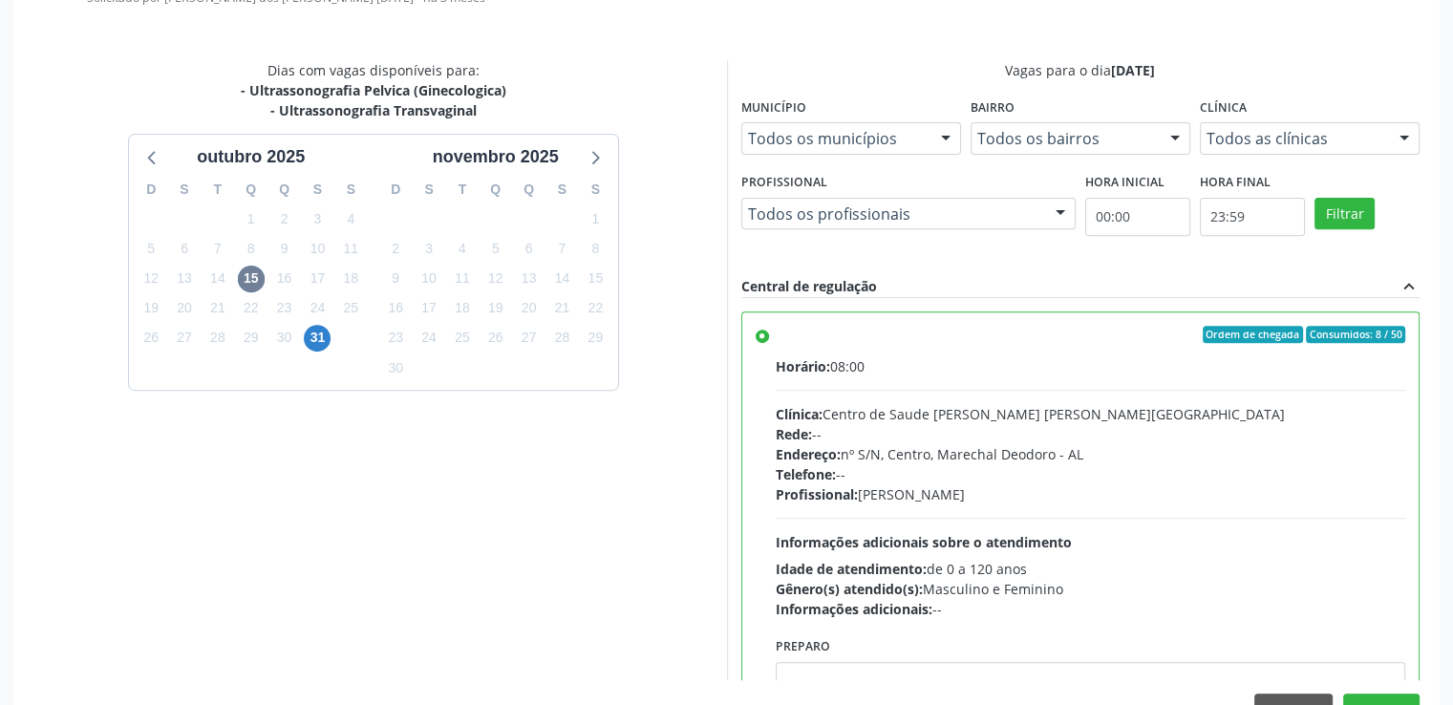
scroll to position [736, 0]
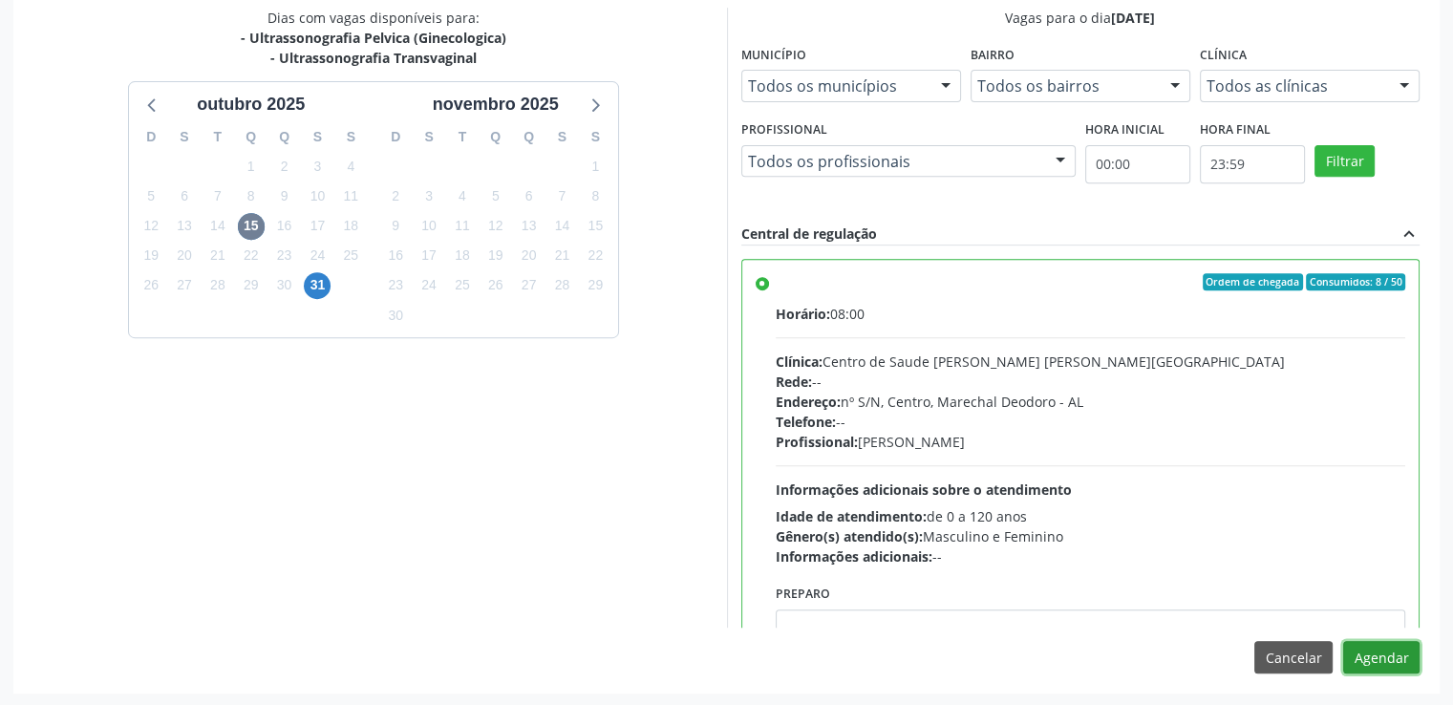
click at [1383, 657] on button "Agendar" at bounding box center [1381, 657] width 76 height 32
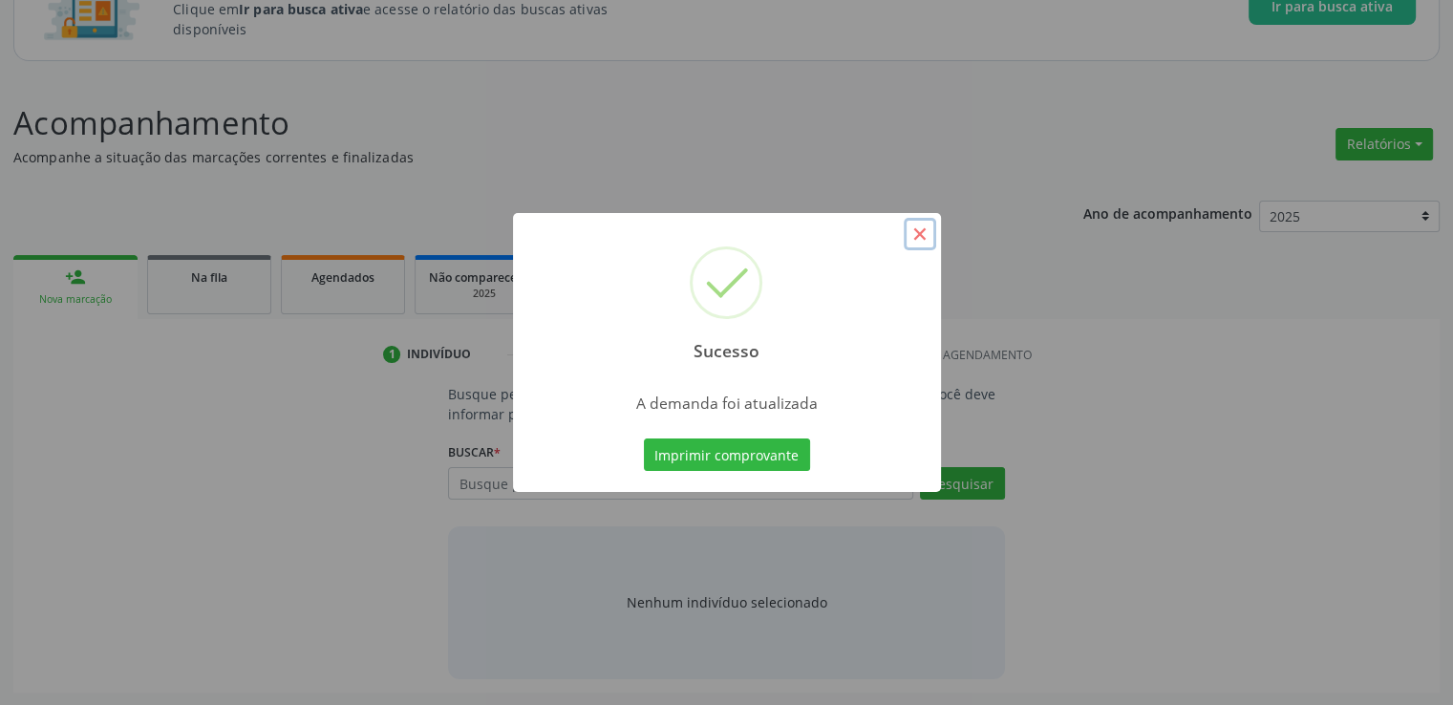
click at [927, 236] on button "×" at bounding box center [920, 234] width 32 height 32
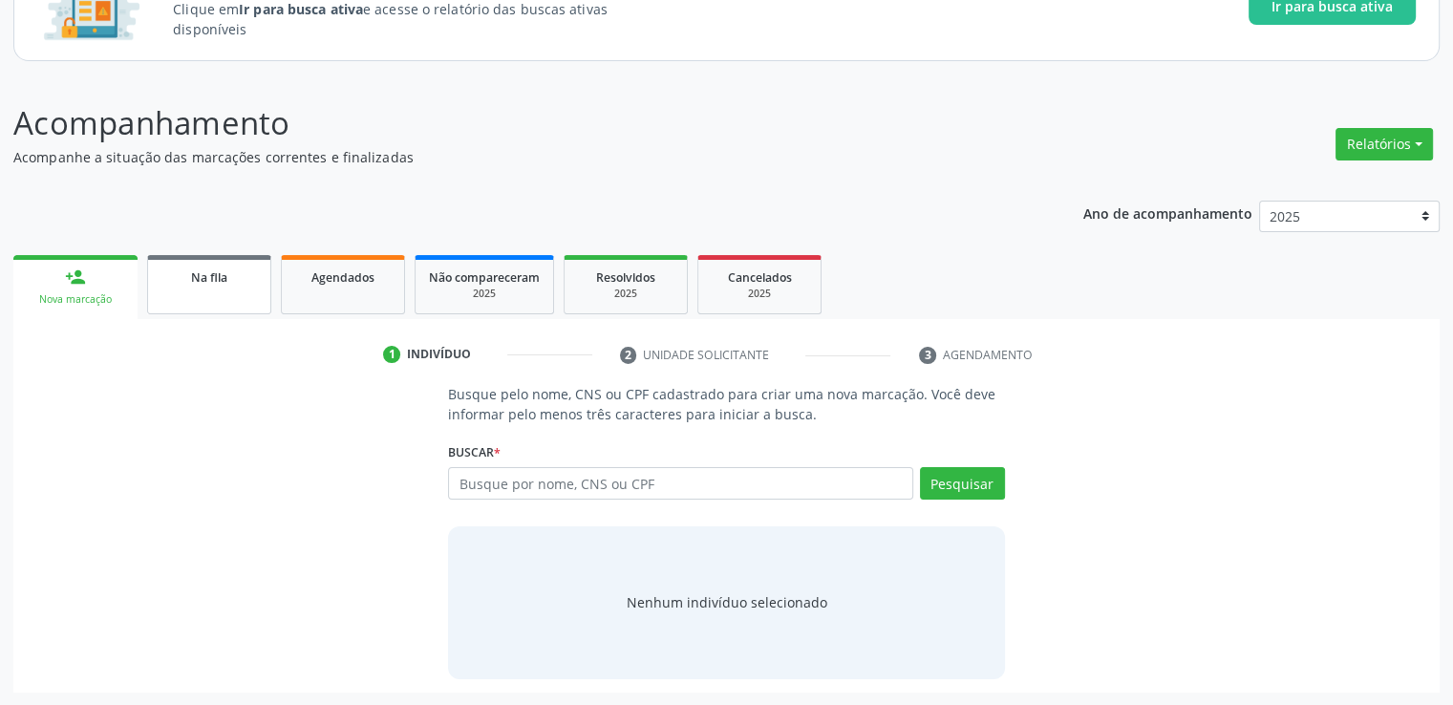
click at [226, 299] on link "Na fila" at bounding box center [209, 284] width 124 height 59
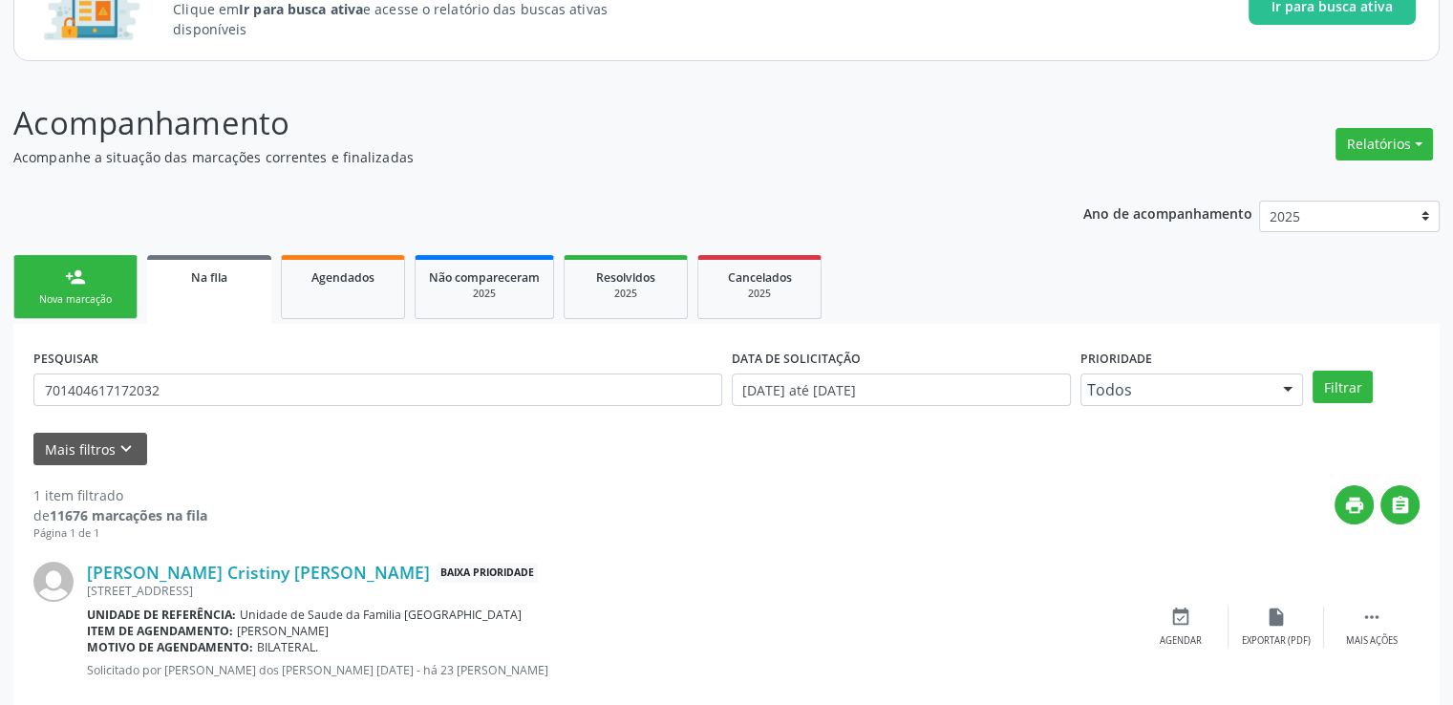
drag, startPoint x: 451, startPoint y: 482, endPoint x: 315, endPoint y: 499, distance: 136.8
click at [315, 497] on div "print " at bounding box center [813, 513] width 1213 height 56
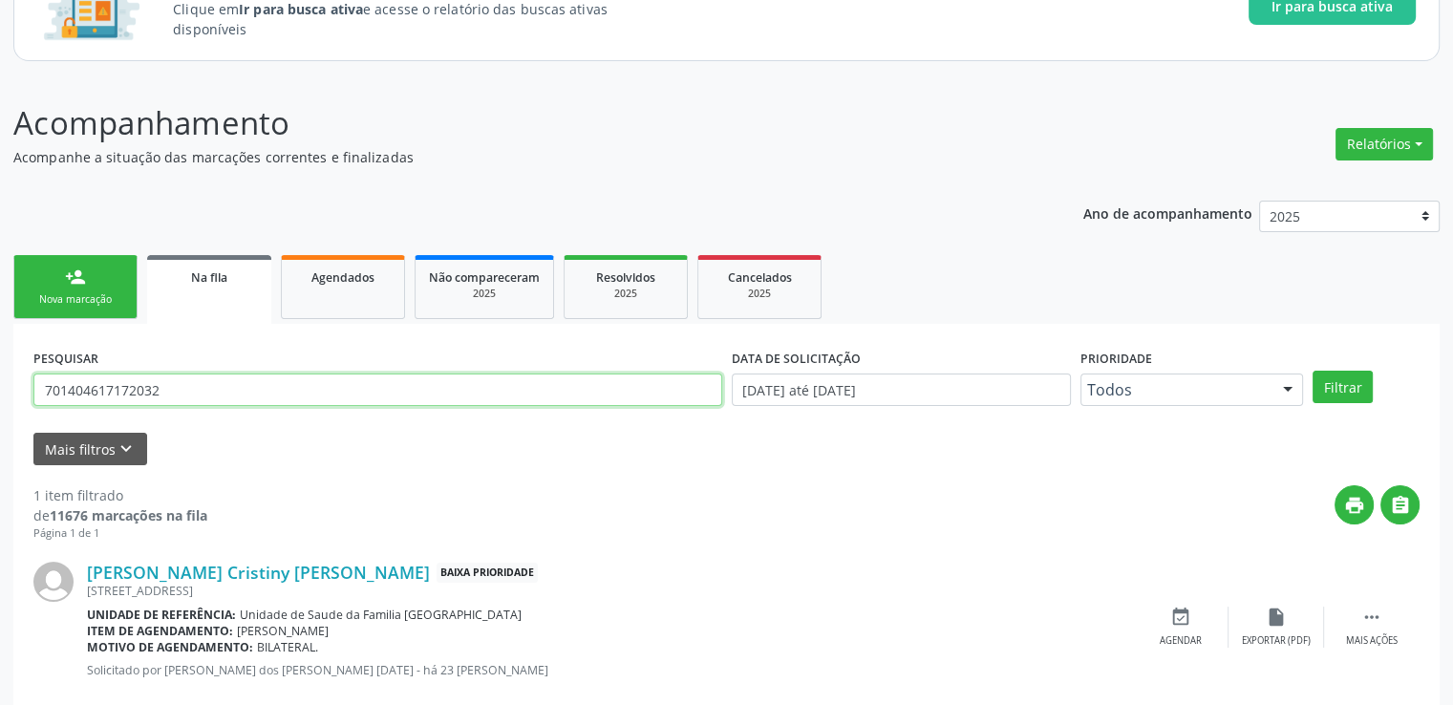
click at [188, 395] on input "701404617172032" at bounding box center [377, 390] width 689 height 32
type input "700005093005503"
click at [1313, 371] on button "Filtrar" at bounding box center [1343, 387] width 60 height 32
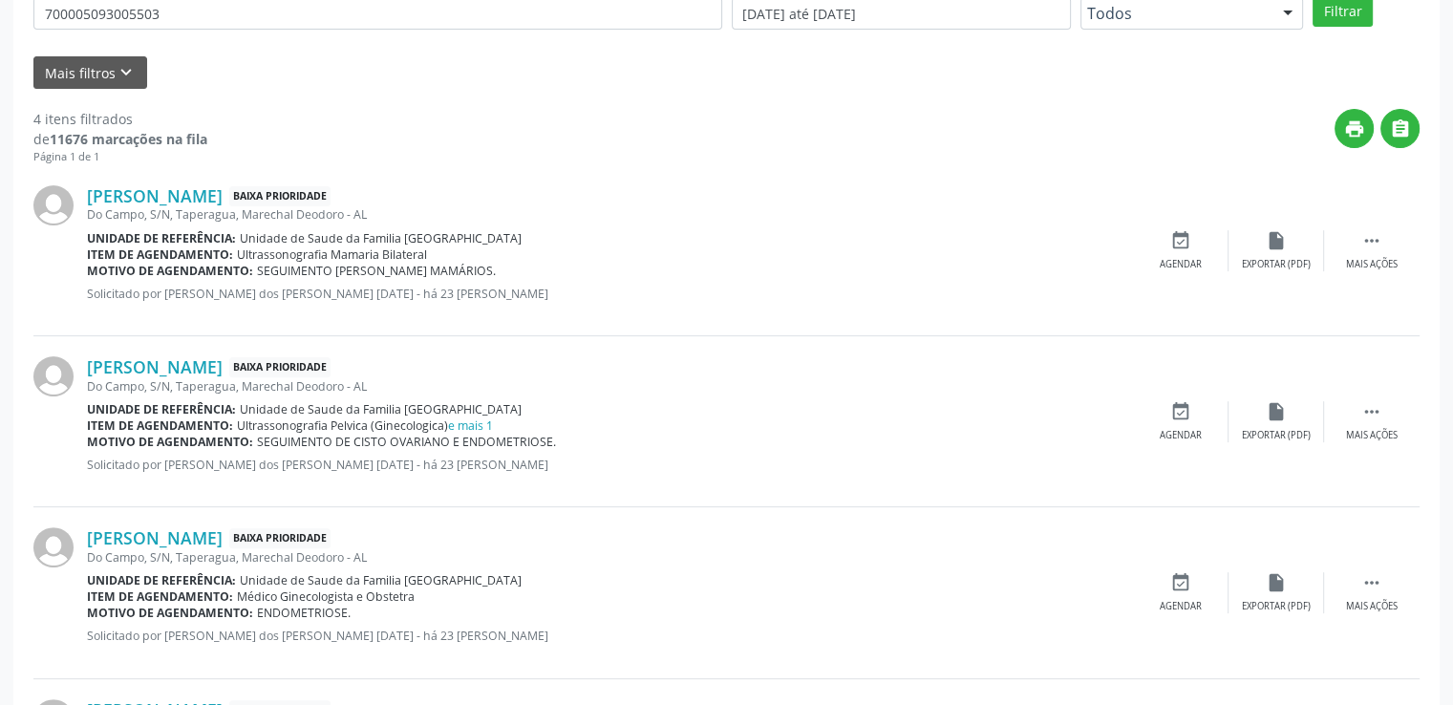
scroll to position [550, 0]
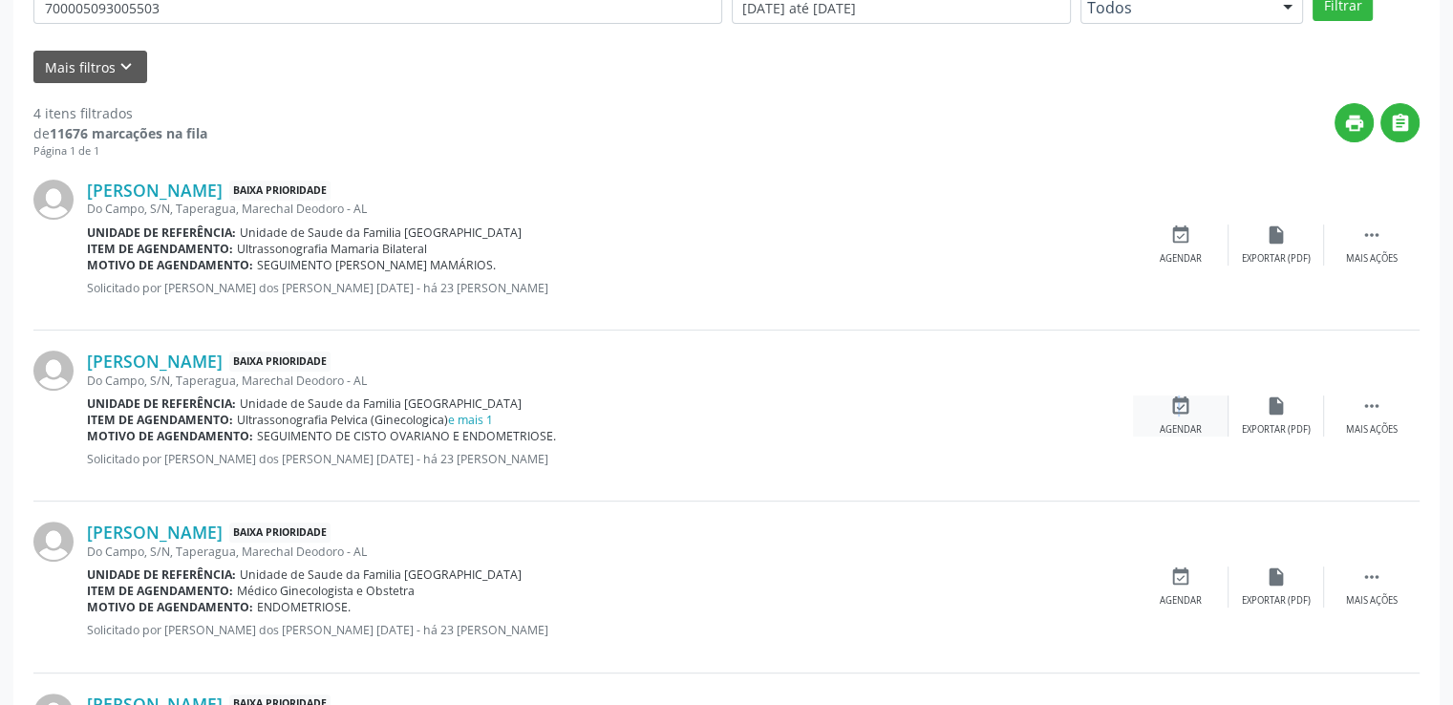
click at [1176, 415] on div "event_available Agendar" at bounding box center [1181, 416] width 96 height 41
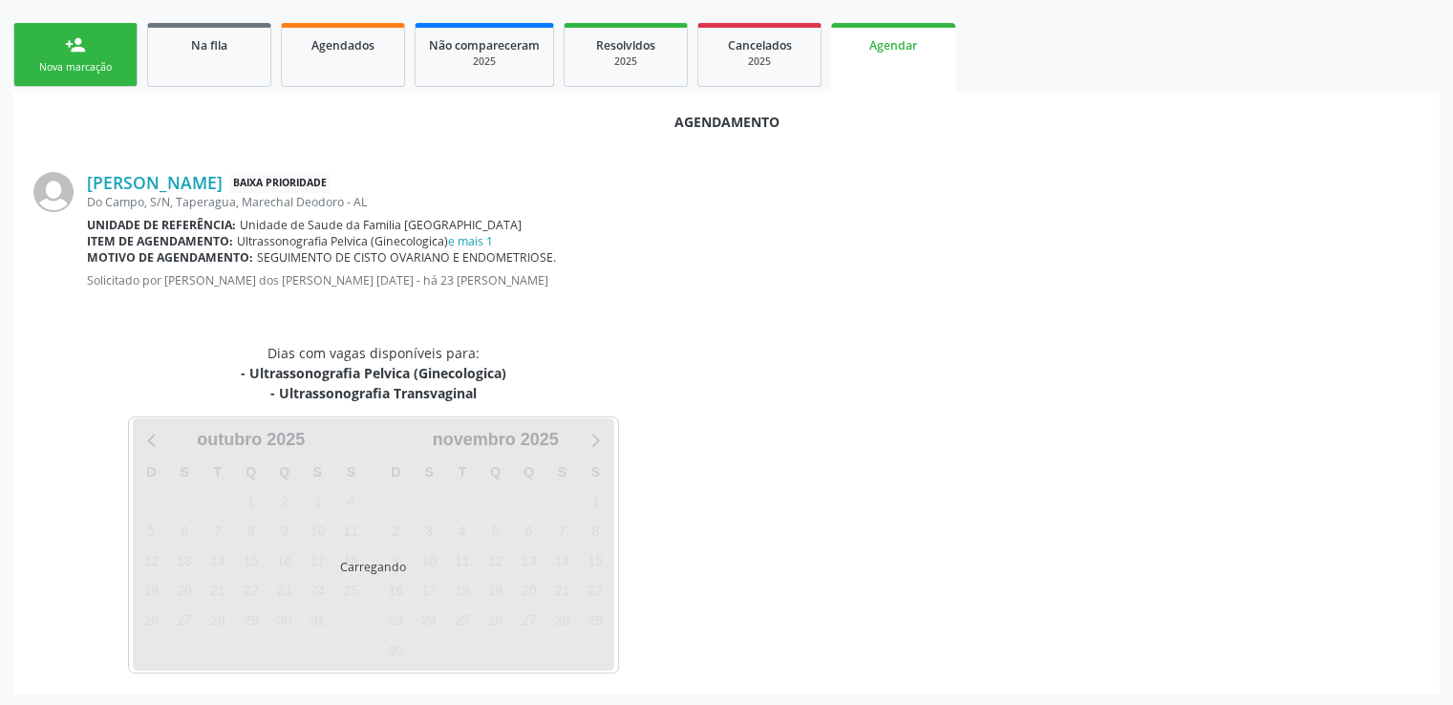
scroll to position [445, 0]
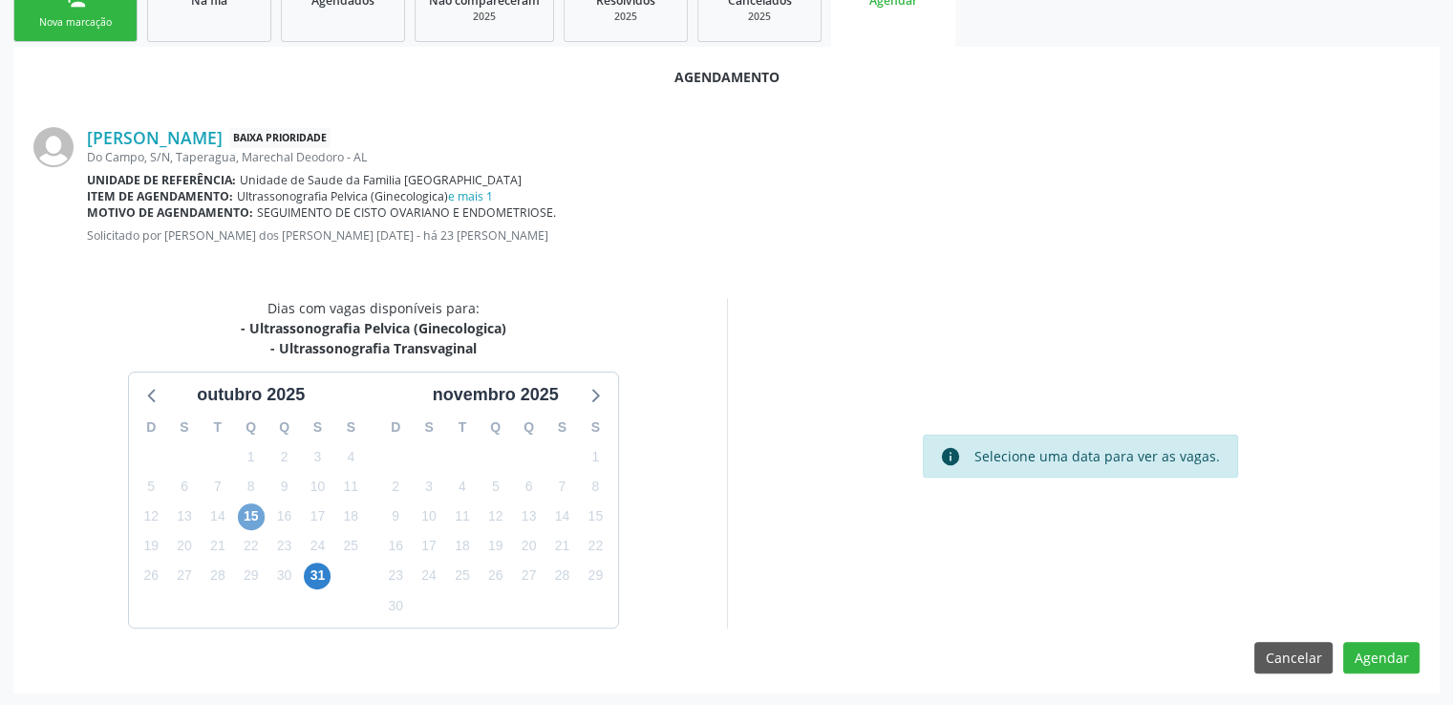
click at [251, 513] on span "15" at bounding box center [251, 517] width 27 height 27
click at [250, 514] on span "15" at bounding box center [251, 517] width 27 height 27
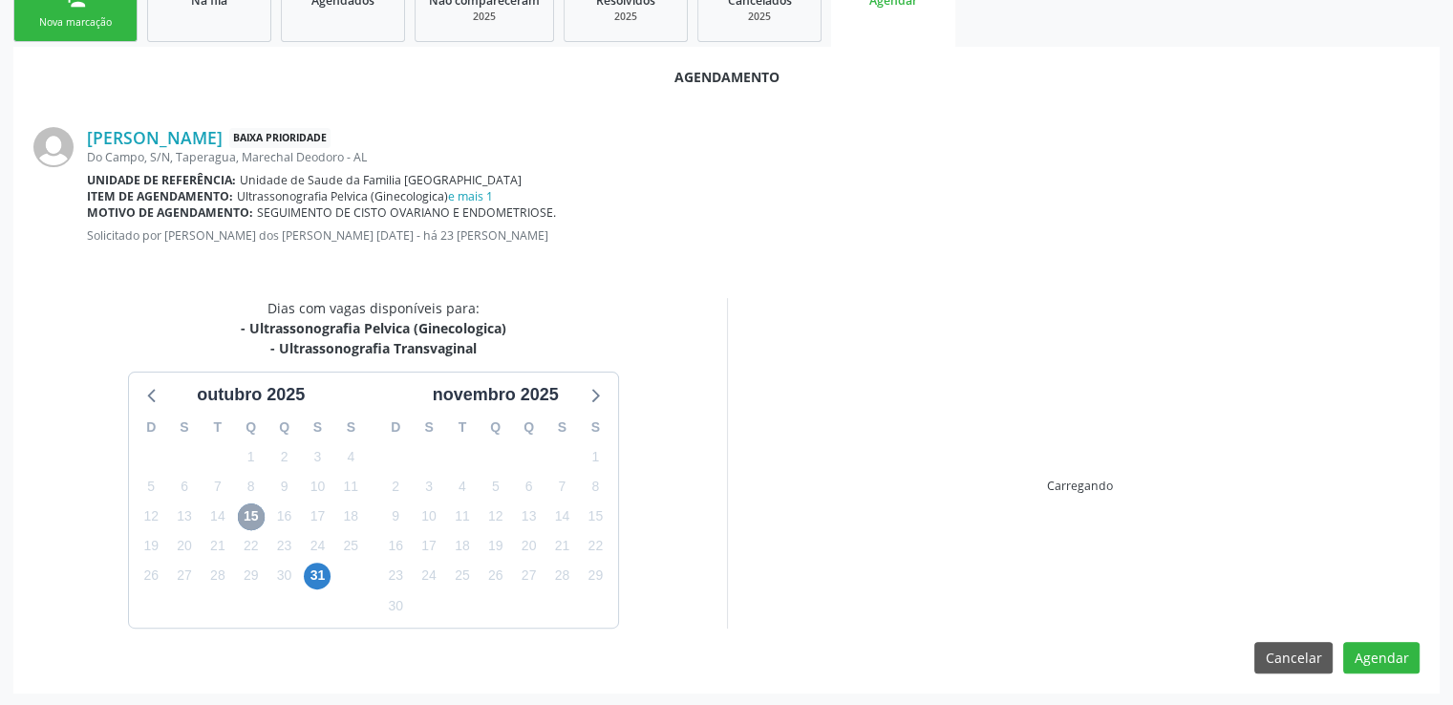
click at [250, 514] on span "15" at bounding box center [251, 517] width 27 height 27
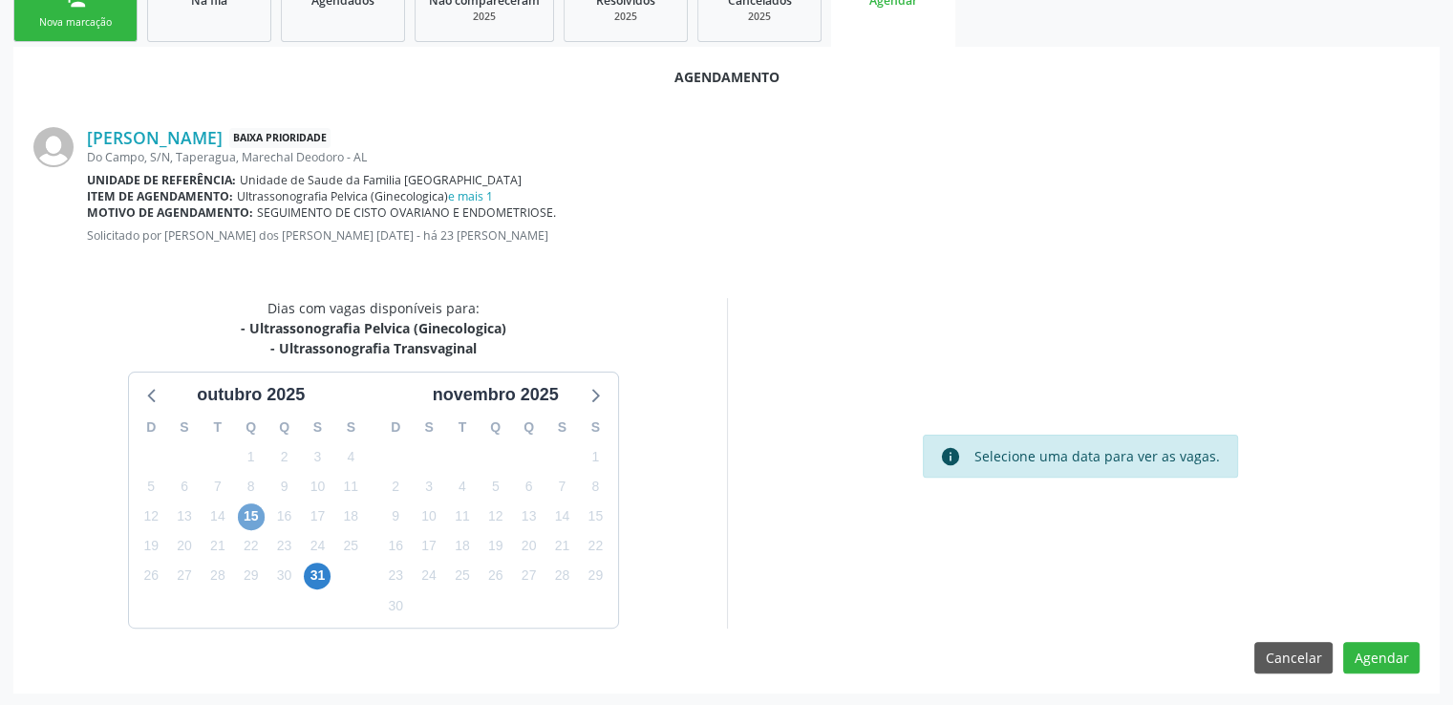
click at [250, 514] on span "15" at bounding box center [251, 517] width 27 height 27
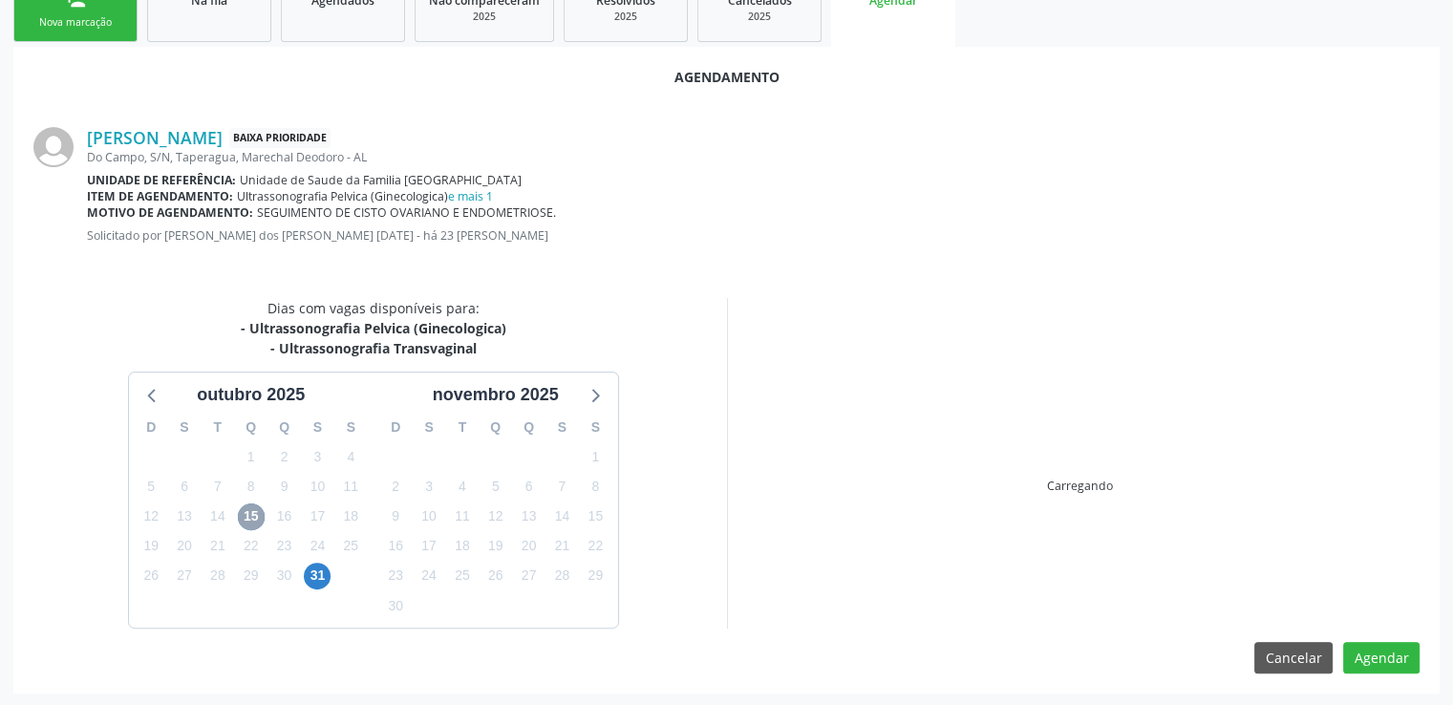
click at [250, 514] on span "15" at bounding box center [251, 517] width 27 height 27
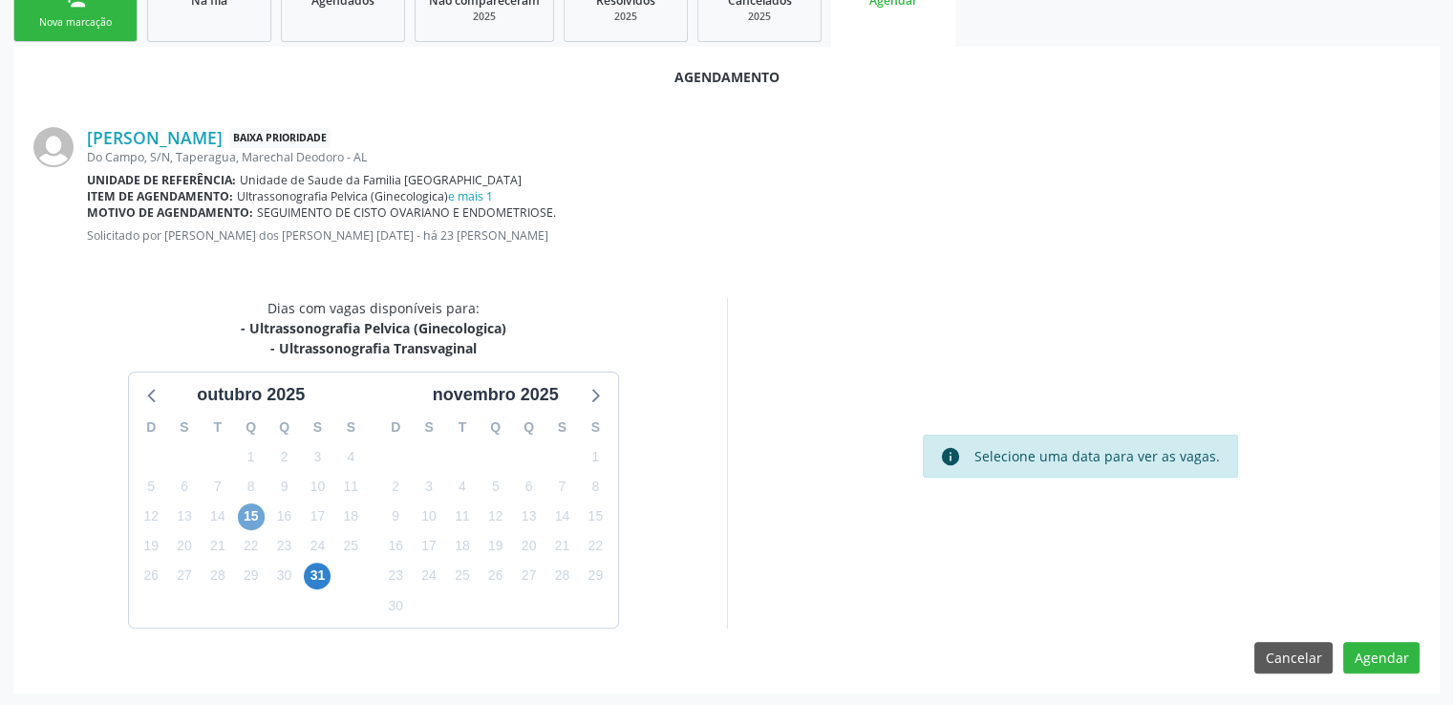
click at [250, 514] on span "15" at bounding box center [251, 517] width 27 height 27
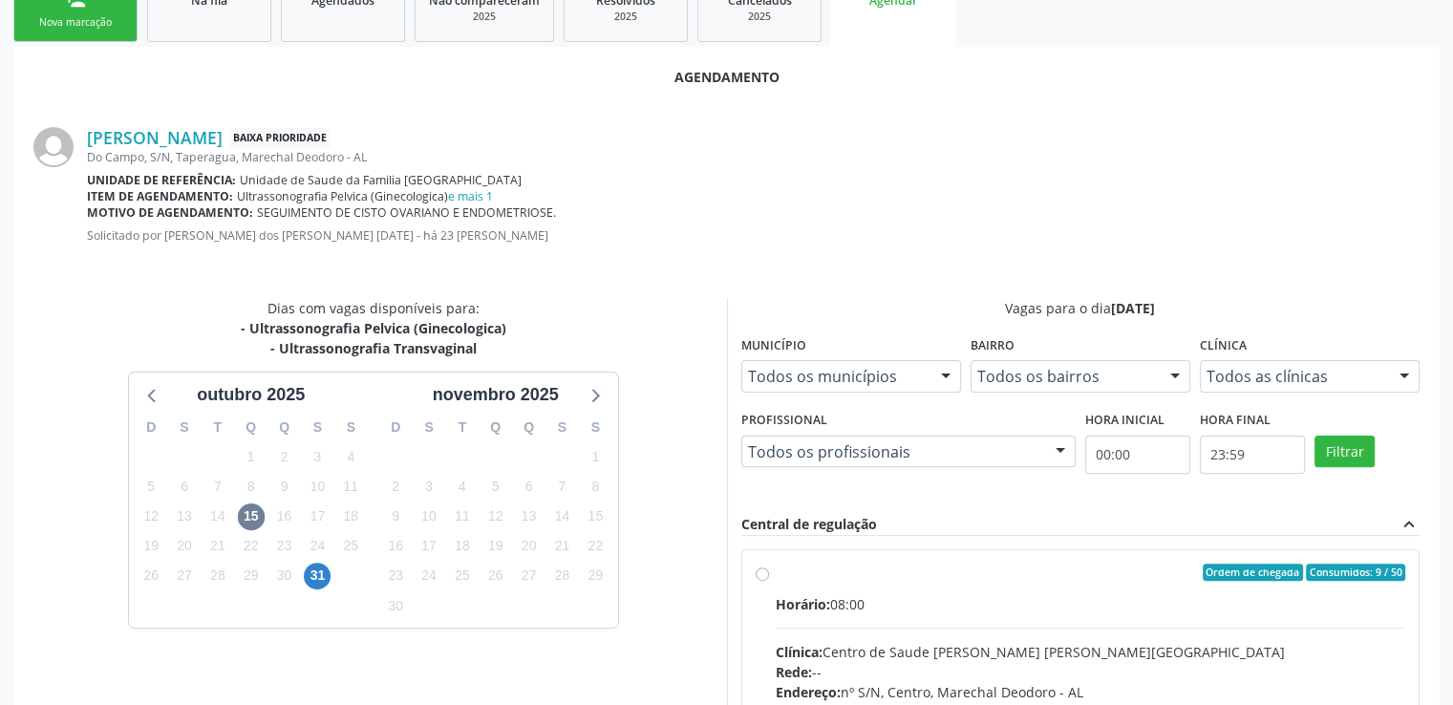
click at [776, 571] on label "Ordem de chegada Consumidos: 9 / 50 Horário: 08:00 Clínica: Centro de Saude [PE…" at bounding box center [1091, 710] width 631 height 293
click at [758, 571] on input "Ordem de chegada Consumidos: 9 / 50 Horário: 08:00 Clínica: Centro de Saude [PE…" at bounding box center [762, 572] width 13 height 17
radio input "true"
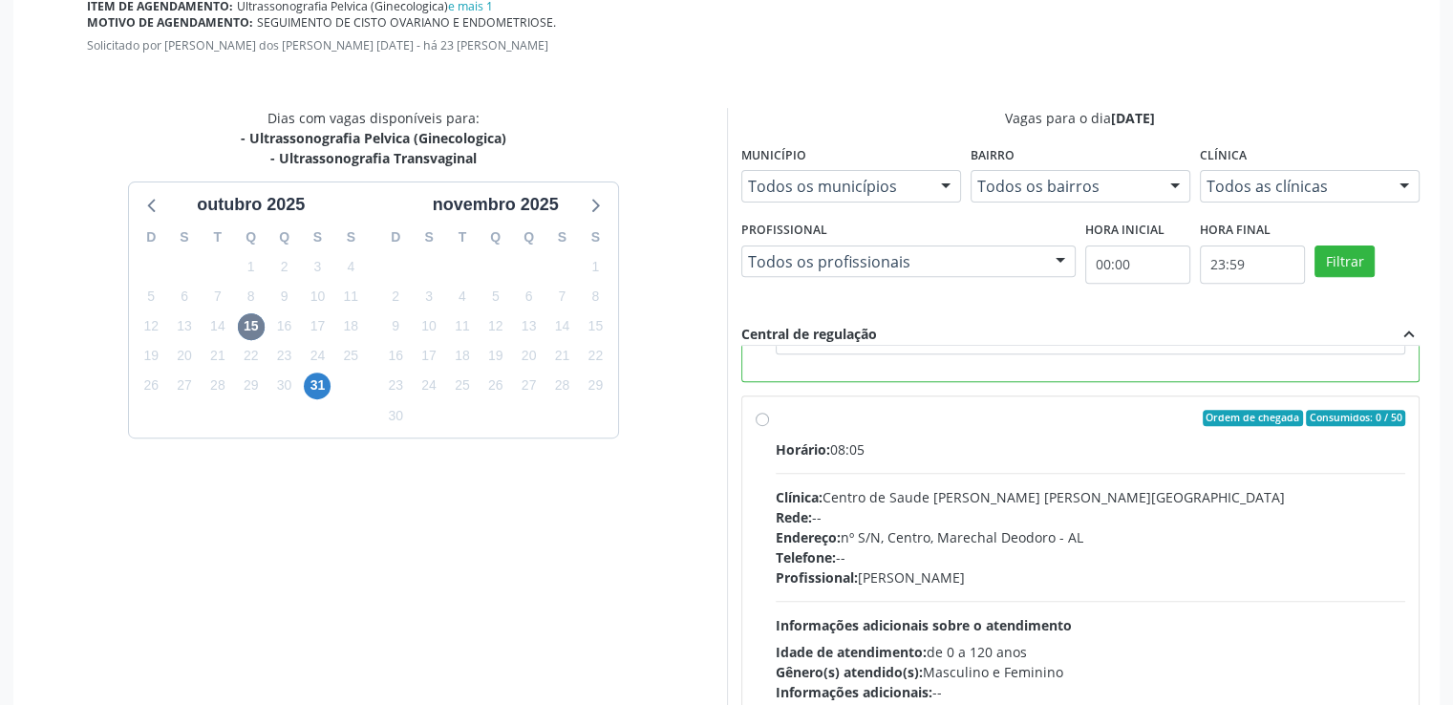
scroll to position [736, 0]
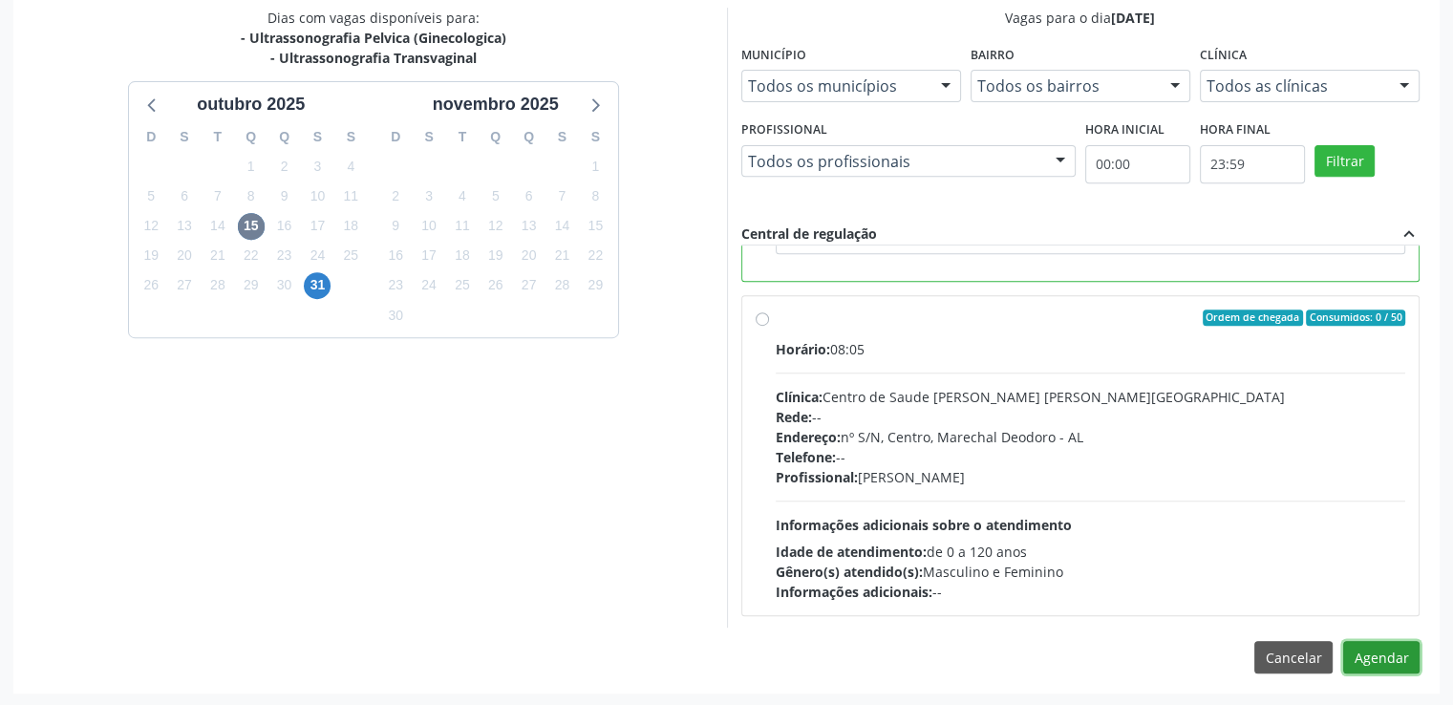
click at [1374, 663] on button "Agendar" at bounding box center [1381, 657] width 76 height 32
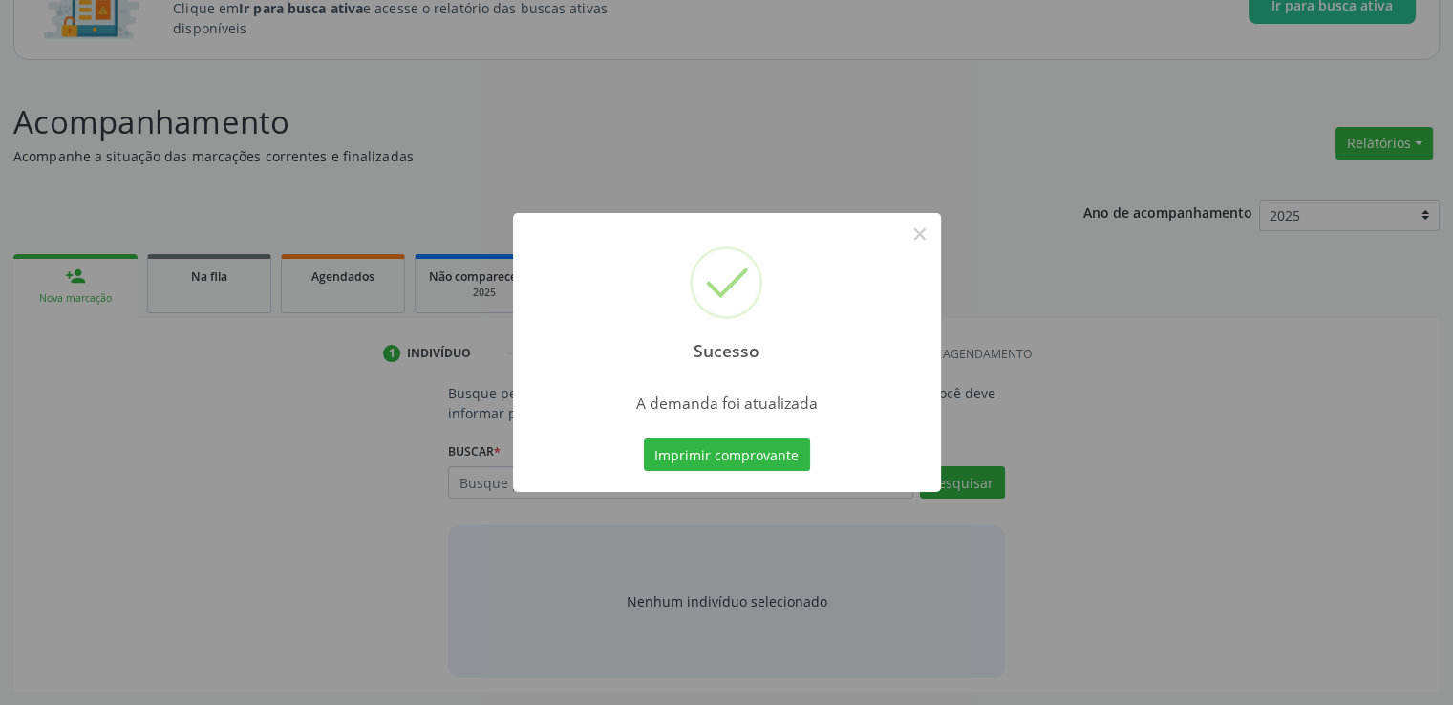
scroll to position [168, 0]
click at [918, 236] on button "×" at bounding box center [920, 234] width 32 height 32
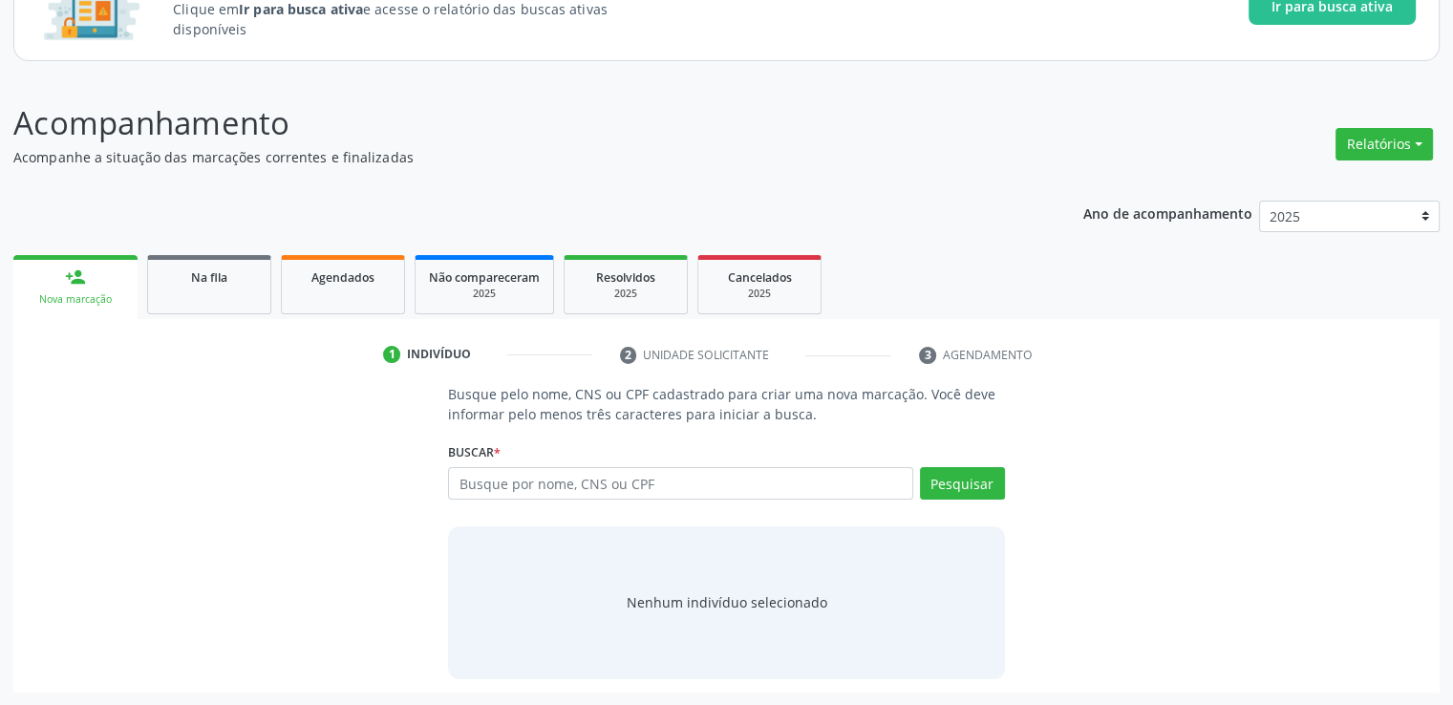
click at [918, 236] on div "Sucesso × A demanda foi atualizada Imprimir comprovante Cancel" at bounding box center [726, 352] width 1453 height 705
click at [157, 273] on link "Na fila" at bounding box center [209, 284] width 124 height 59
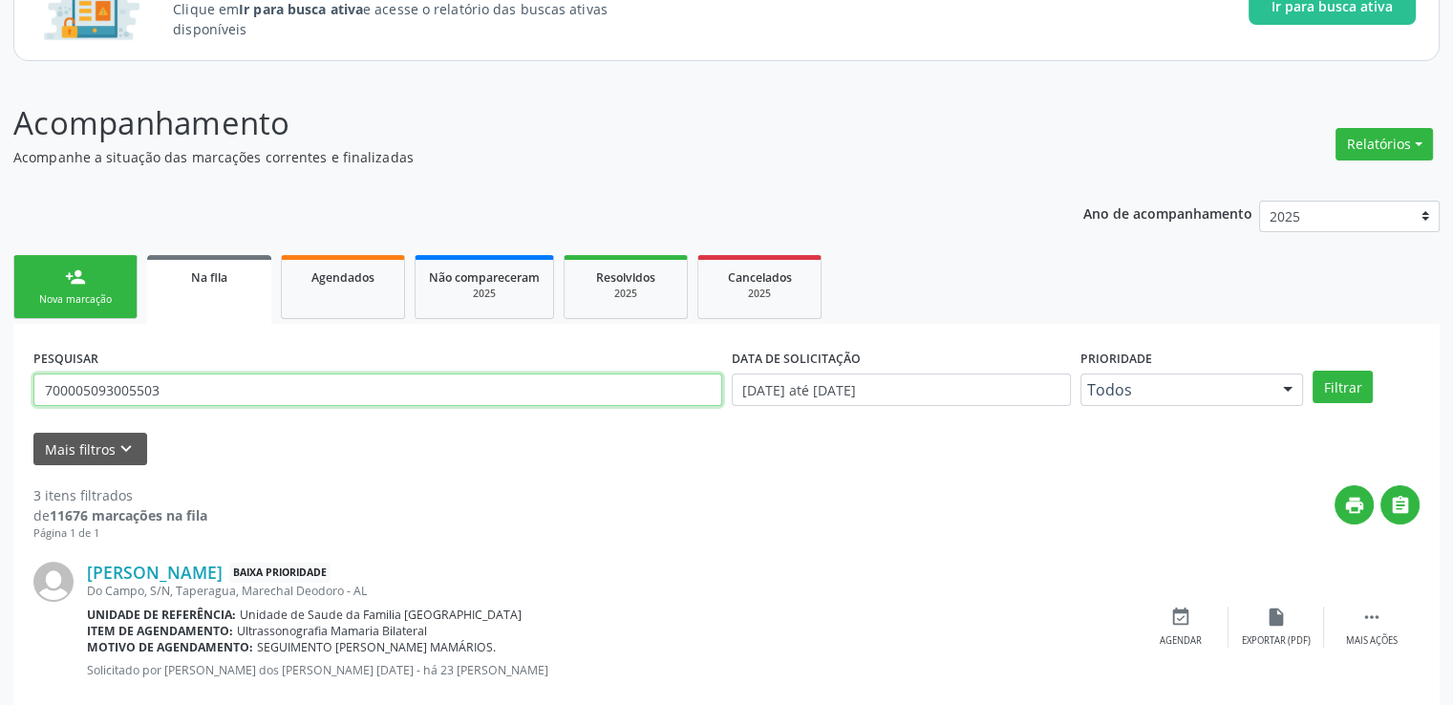
click at [179, 387] on input "700005093005503" at bounding box center [377, 390] width 689 height 32
click at [179, 386] on input "700005093005503" at bounding box center [377, 390] width 689 height 32
type input "700509575708857"
click at [1313, 371] on button "Filtrar" at bounding box center [1343, 387] width 60 height 32
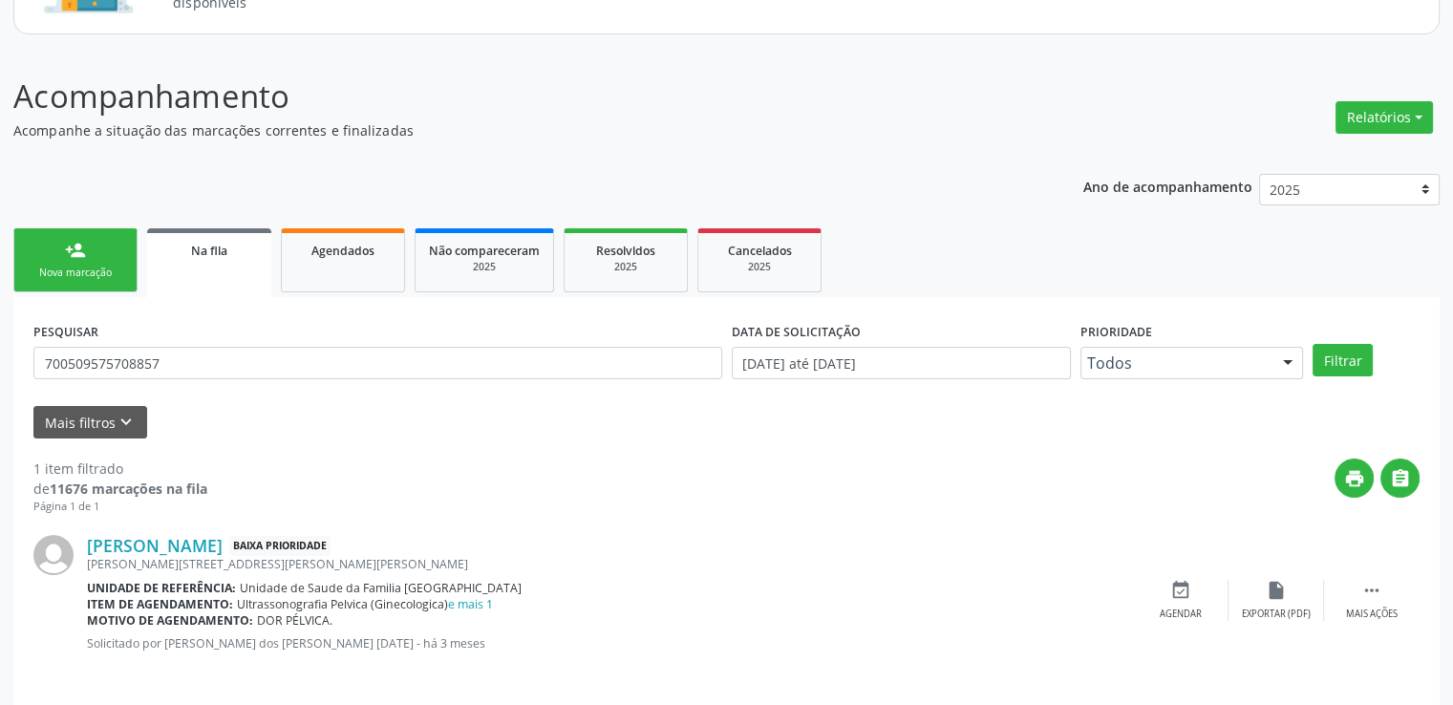
scroll to position [206, 0]
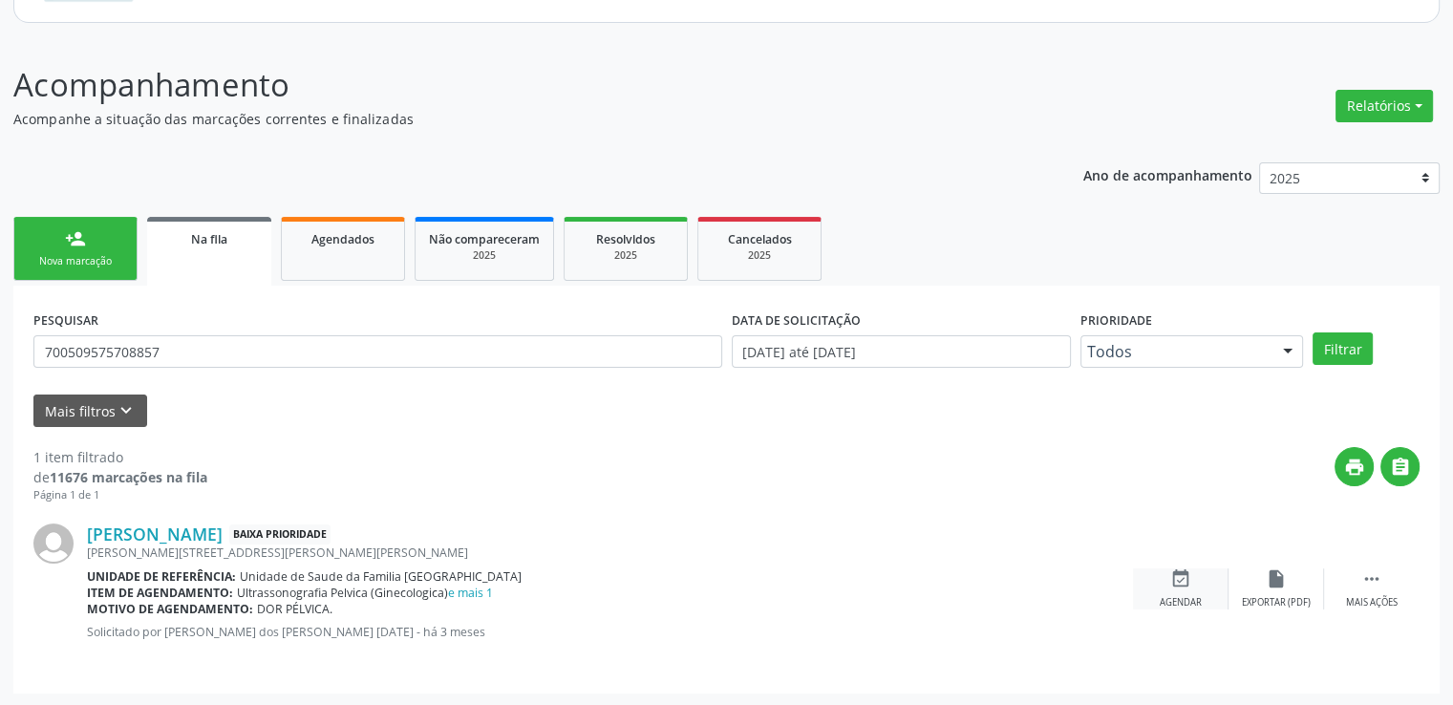
click at [1191, 576] on div "event_available Agendar" at bounding box center [1181, 589] width 96 height 41
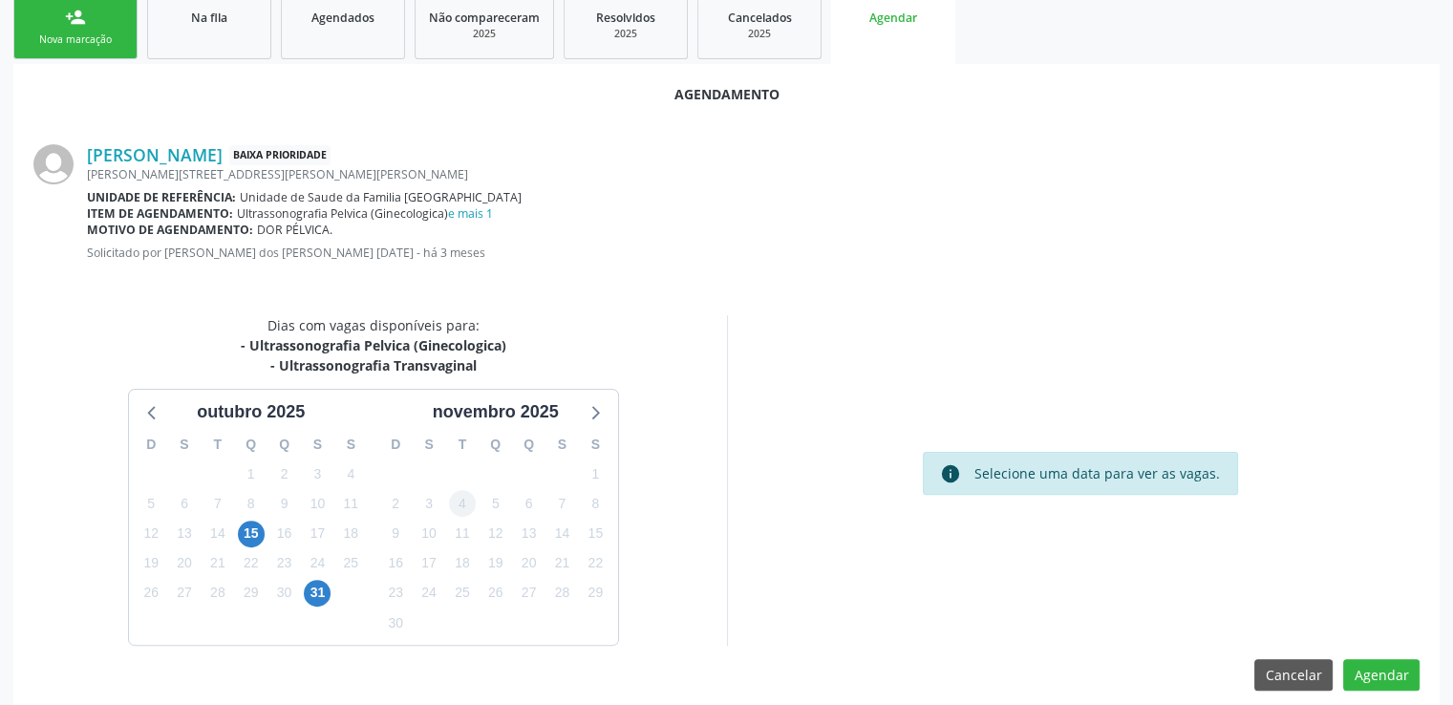
scroll to position [445, 0]
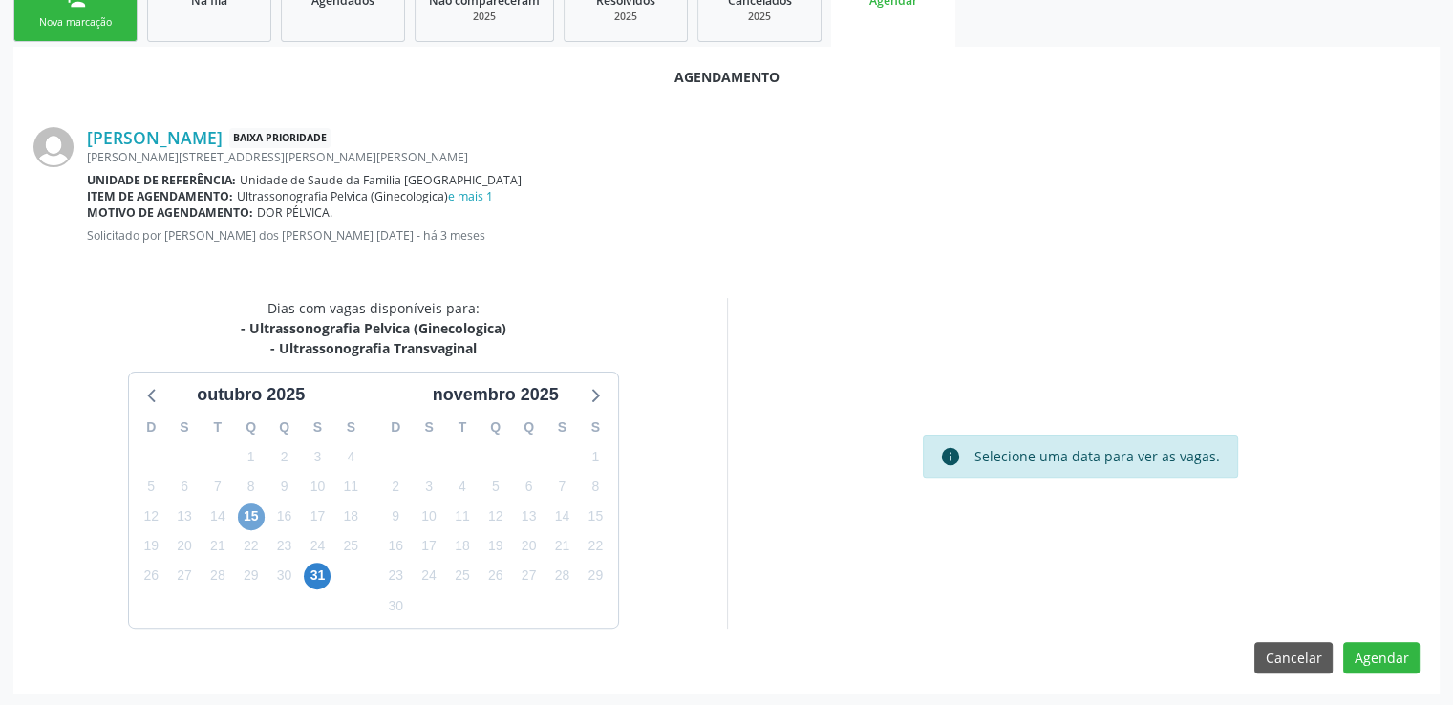
click at [255, 521] on span "15" at bounding box center [251, 517] width 27 height 27
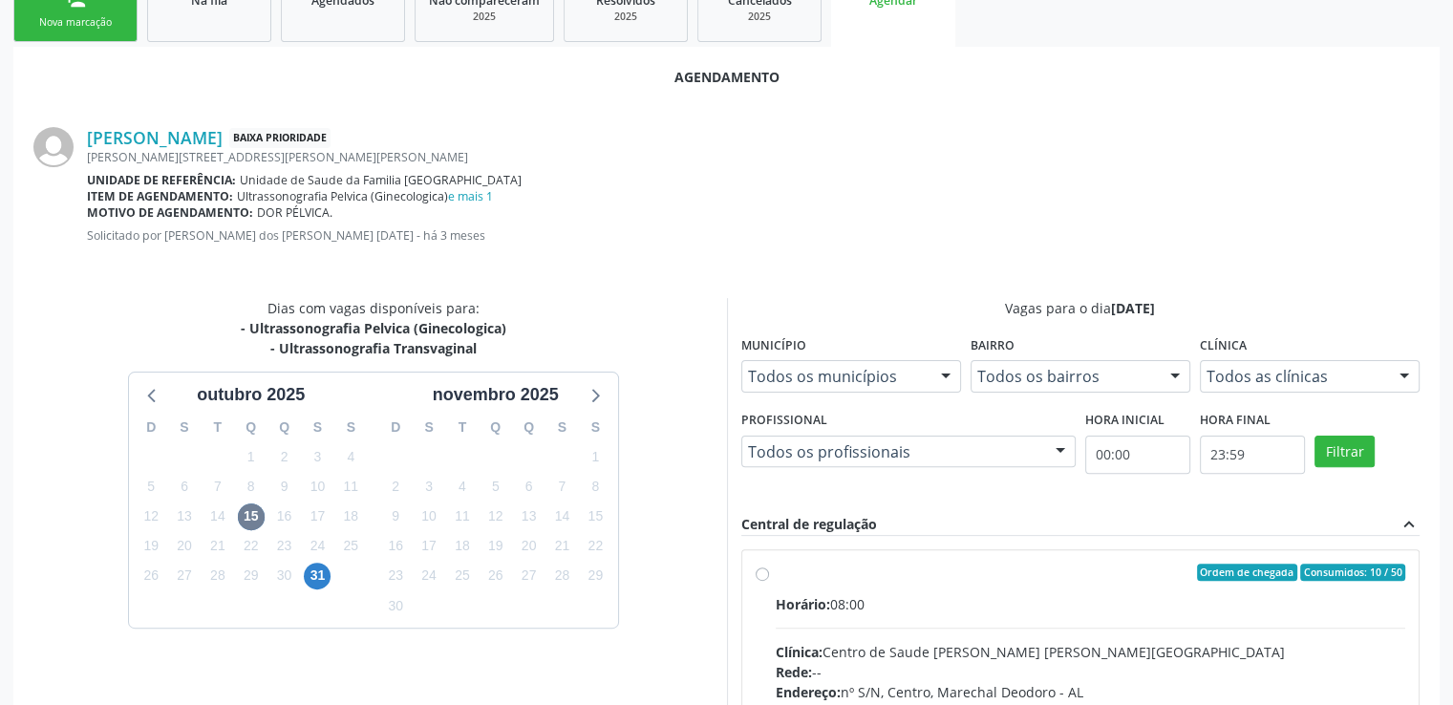
click at [776, 574] on label "Ordem de chegada Consumidos: 10 / 50 Horário: 08:00 Clínica: Centro de Saude [P…" at bounding box center [1091, 710] width 631 height 293
click at [763, 574] on input "Ordem de chegada Consumidos: 10 / 50 Horário: 08:00 Clínica: Centro de Saude [P…" at bounding box center [762, 572] width 13 height 17
radio input "true"
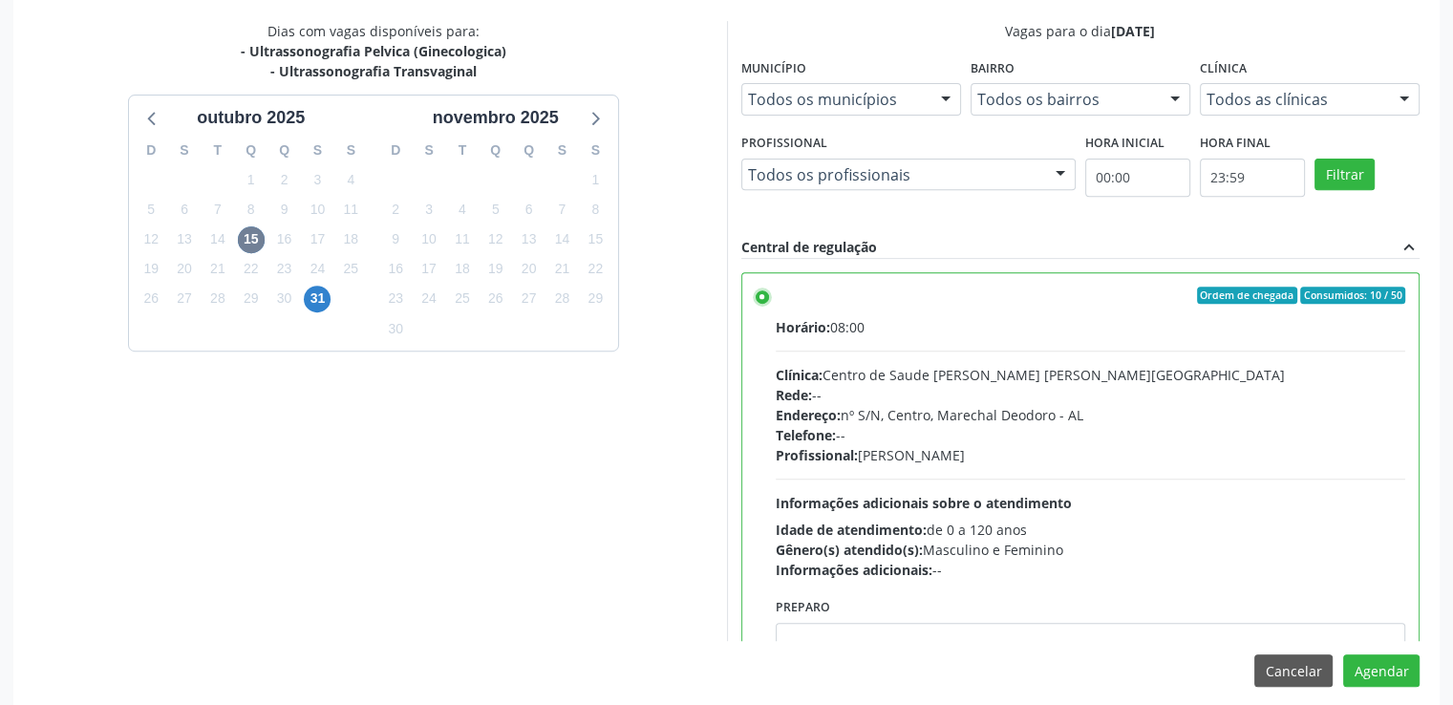
scroll to position [736, 0]
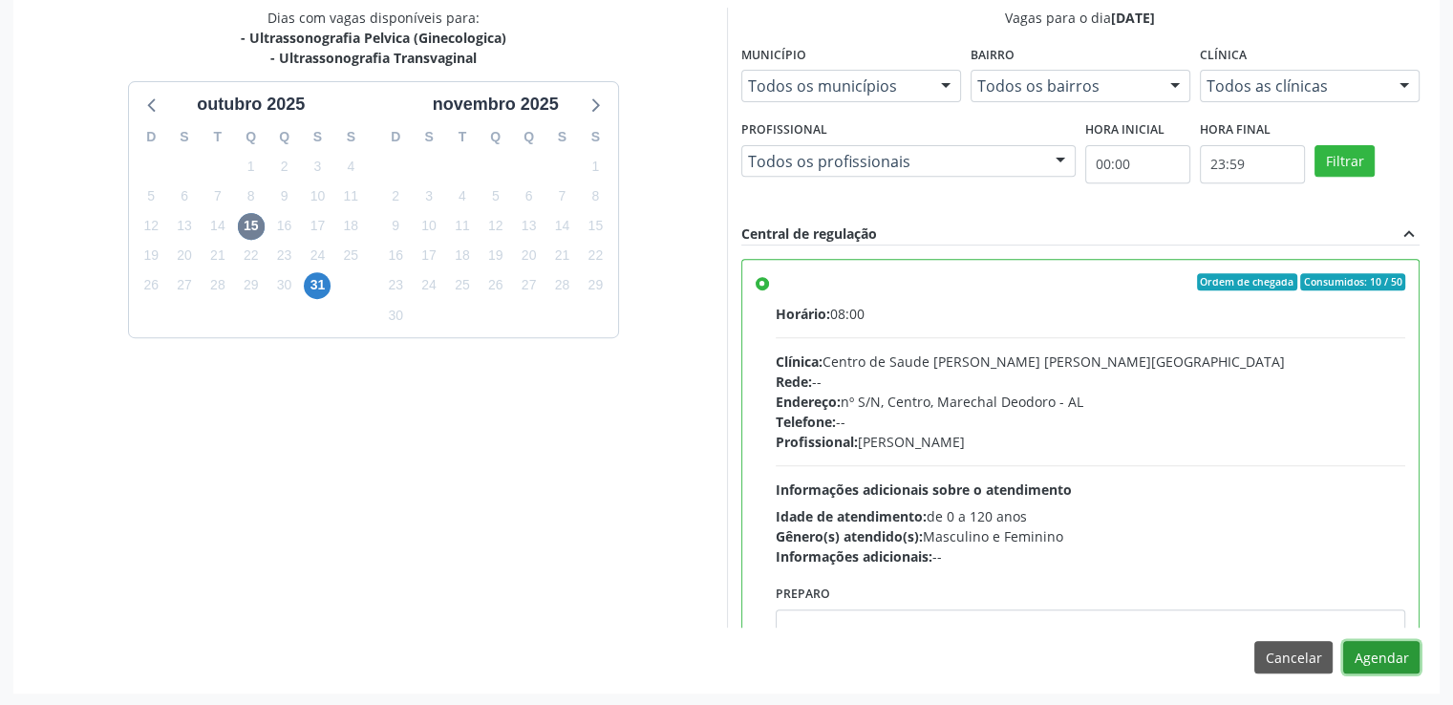
click at [1374, 652] on button "Agendar" at bounding box center [1381, 657] width 76 height 32
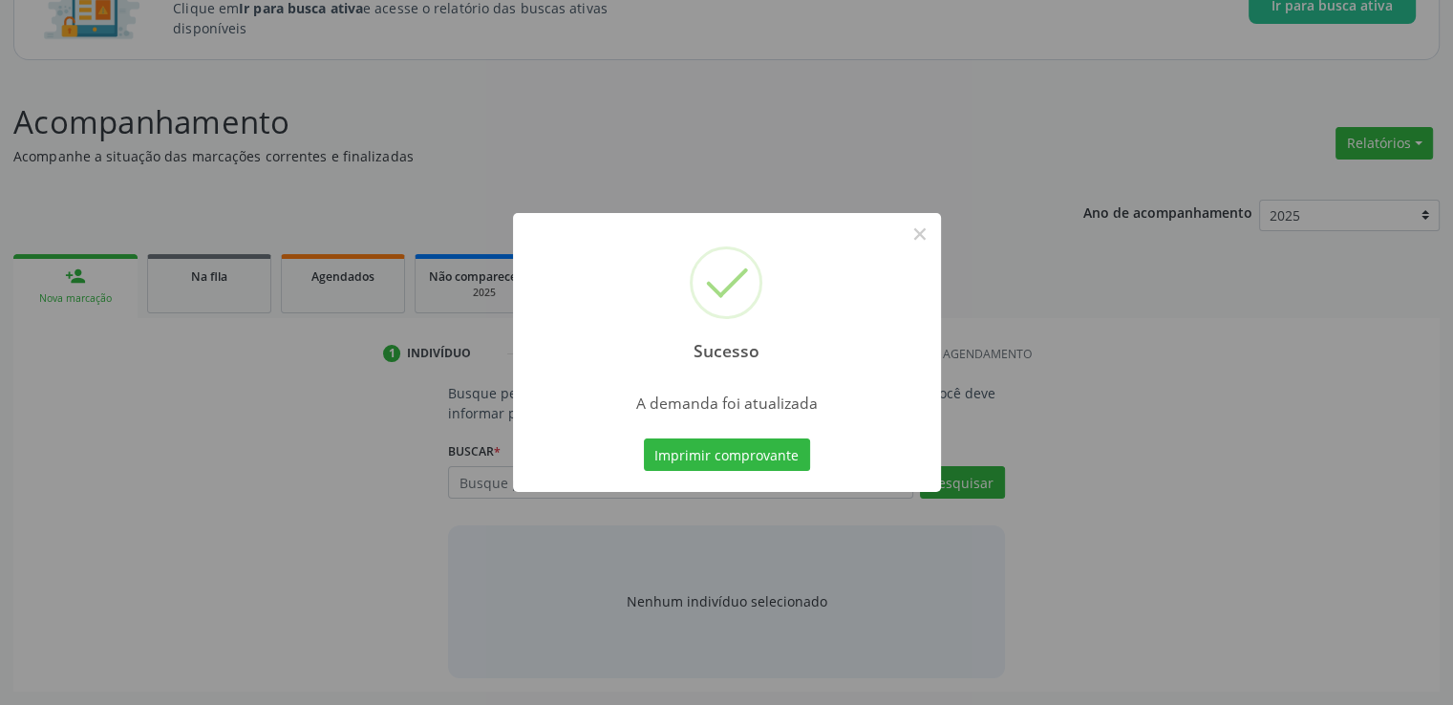
scroll to position [168, 0]
click at [927, 226] on button "×" at bounding box center [920, 234] width 32 height 32
click at [927, 226] on div "Sucesso × A demanda foi atualizada Imprimir comprovante Cancel" at bounding box center [726, 352] width 1453 height 705
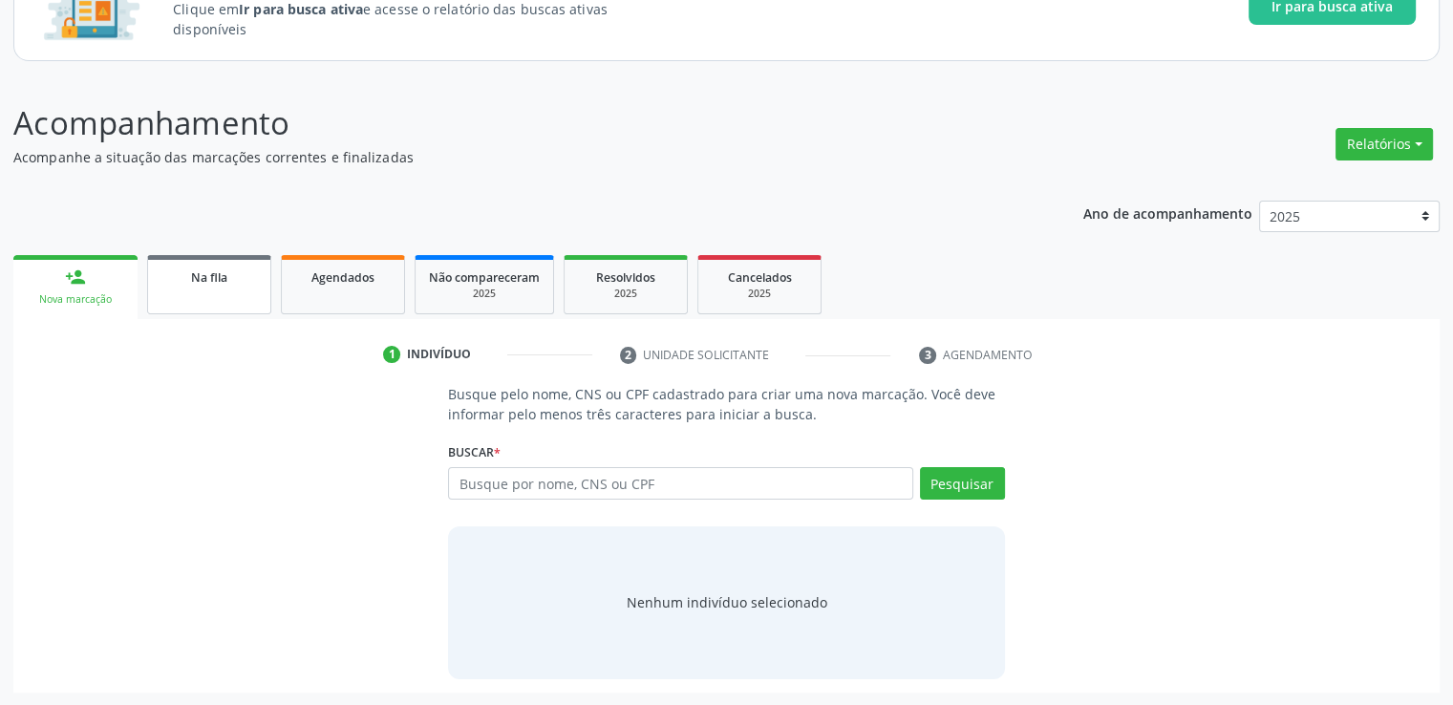
click at [205, 303] on link "Na fila" at bounding box center [209, 284] width 124 height 59
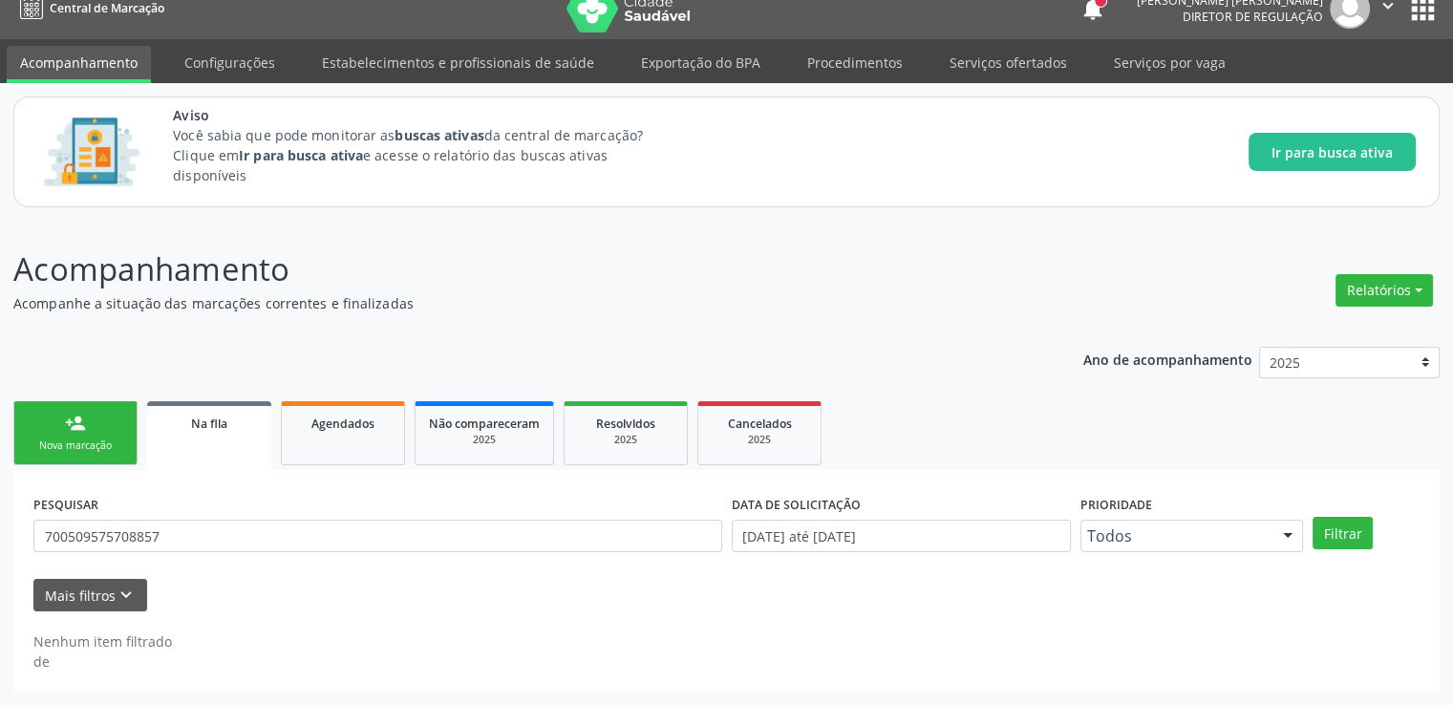
scroll to position [21, 0]
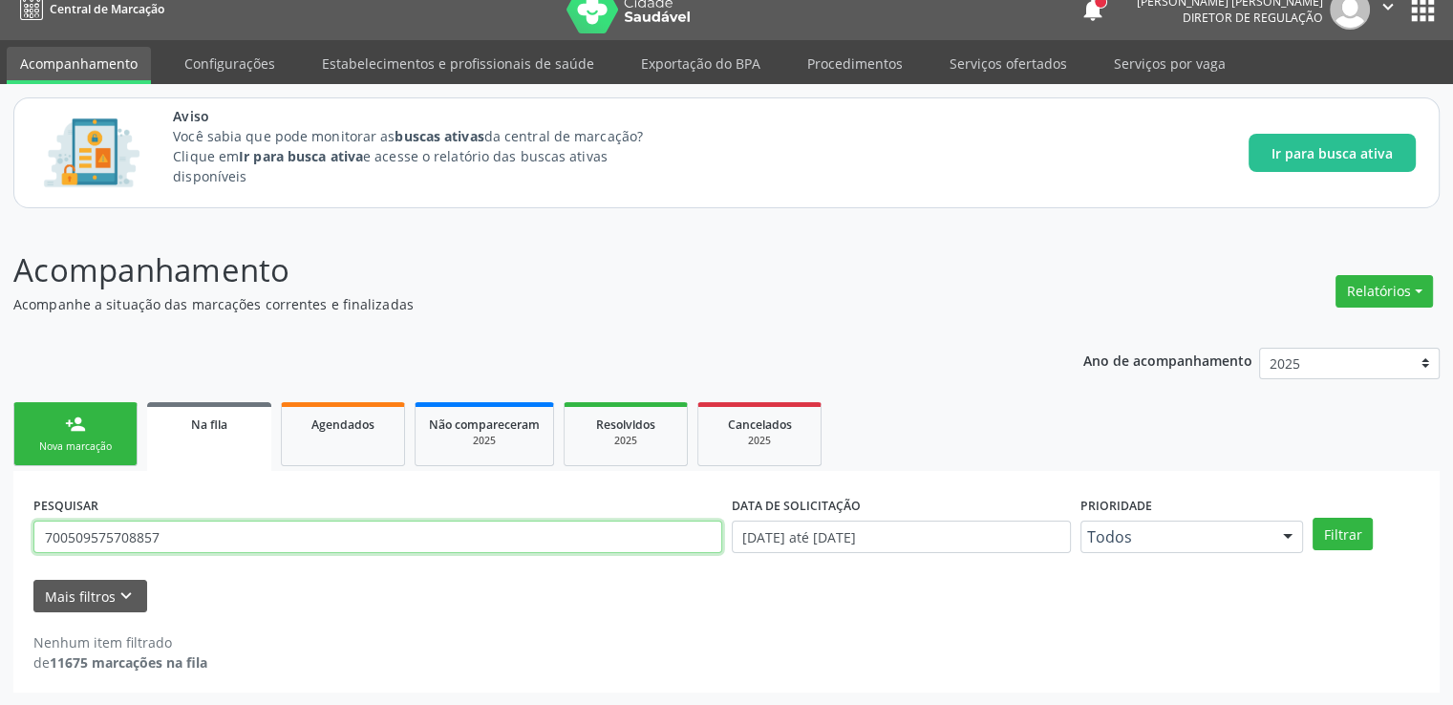
click at [183, 540] on input "700509575708857" at bounding box center [377, 537] width 689 height 32
type input "707609232617095"
click at [1313, 518] on button "Filtrar" at bounding box center [1343, 534] width 60 height 32
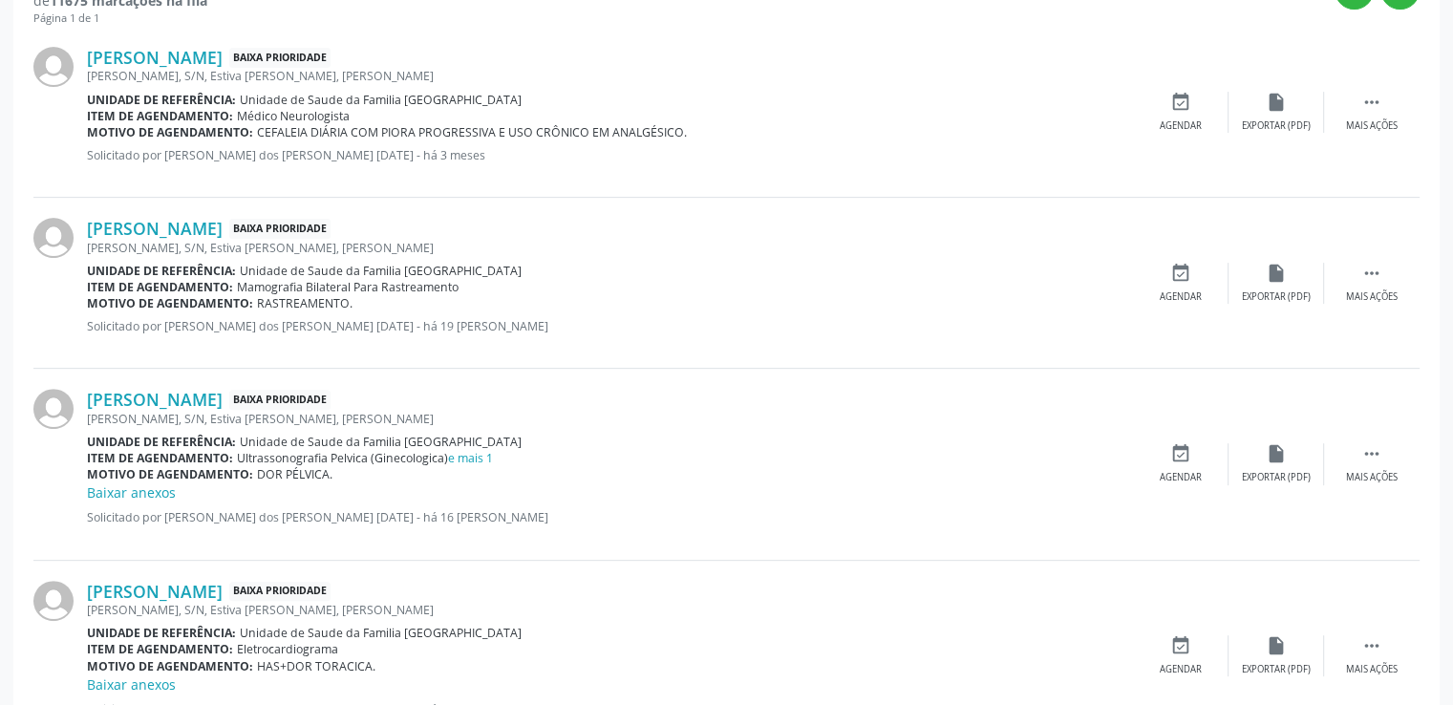
scroll to position [785, 0]
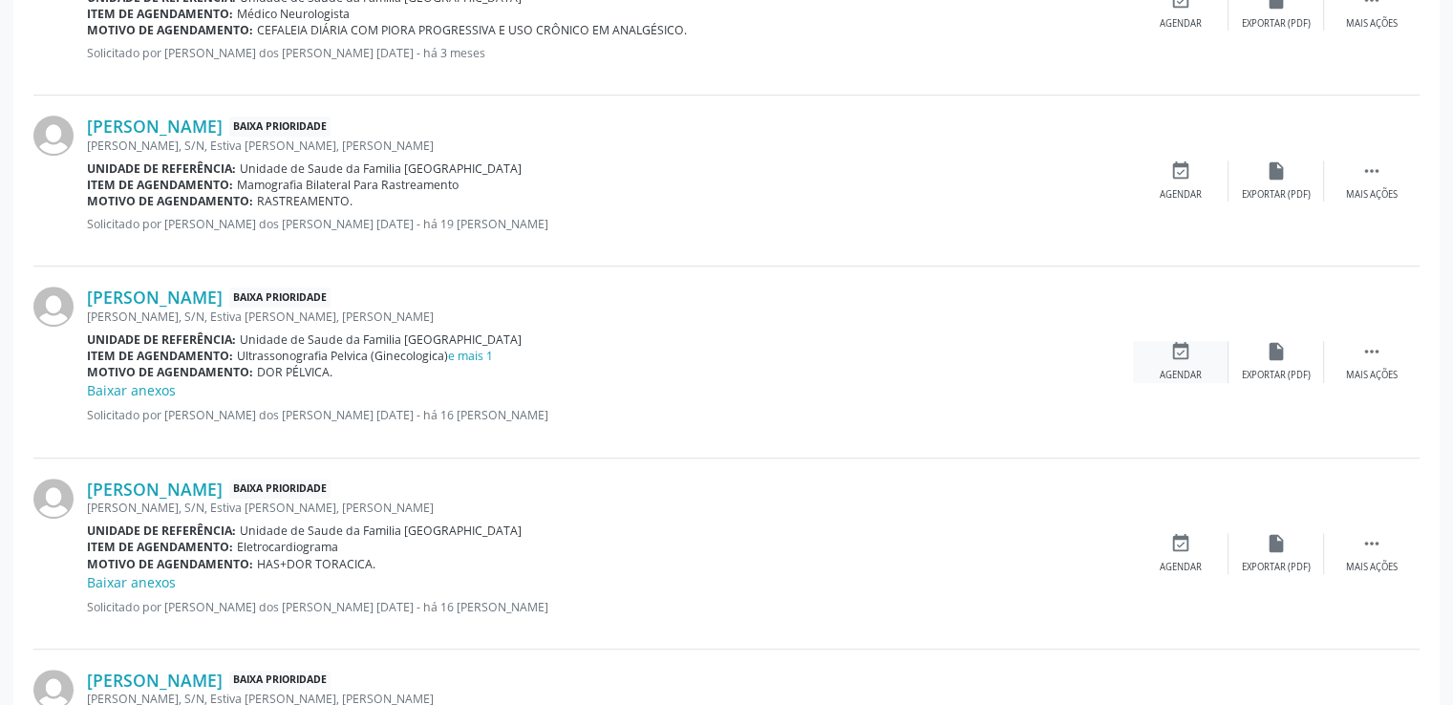
click at [1177, 356] on icon "event_available" at bounding box center [1181, 351] width 21 height 21
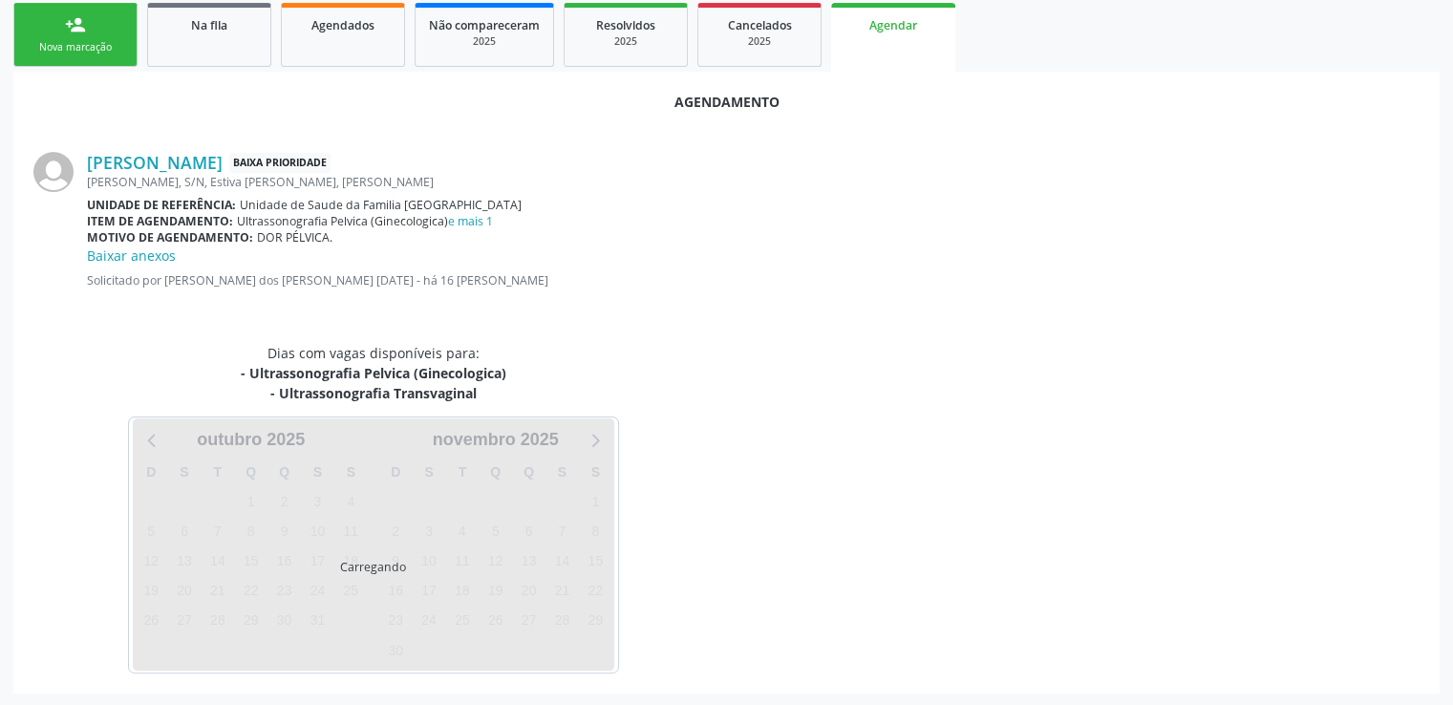
scroll to position [466, 0]
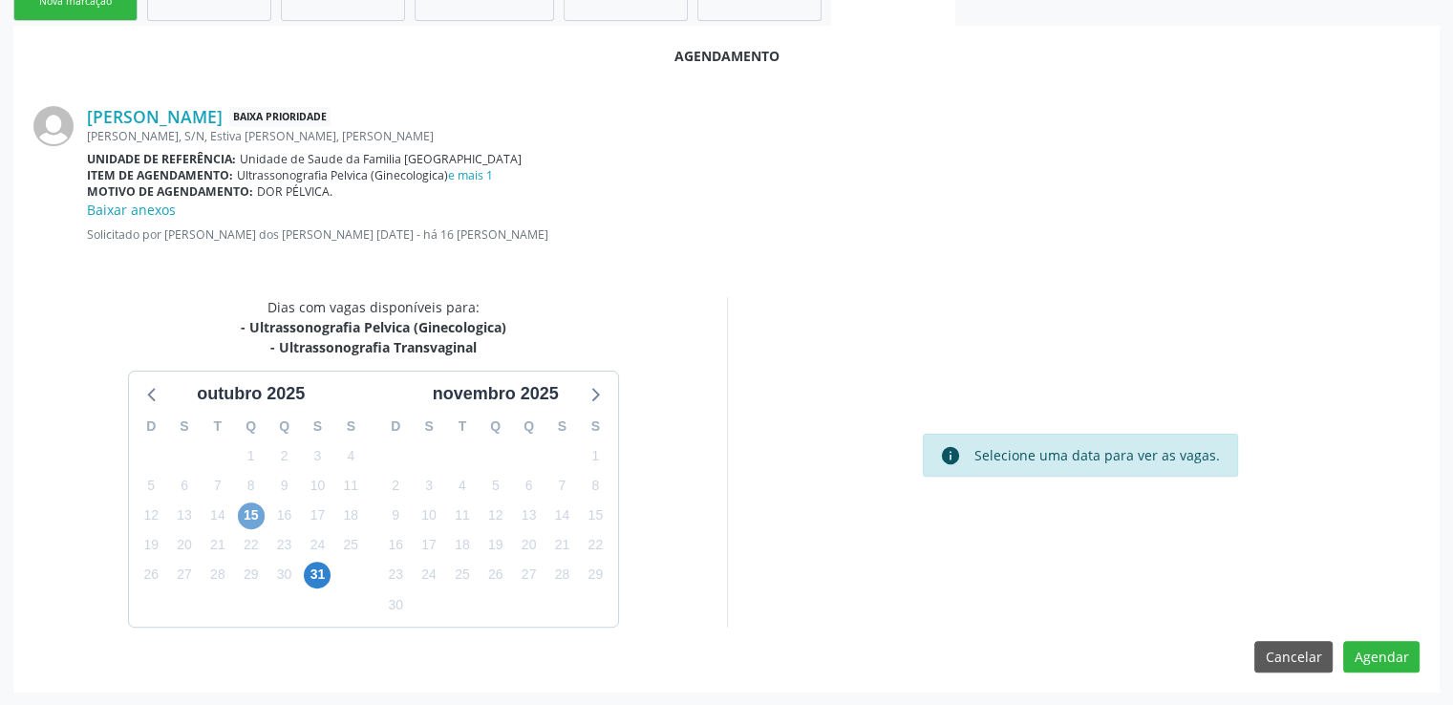
click at [250, 517] on span "15" at bounding box center [251, 516] width 27 height 27
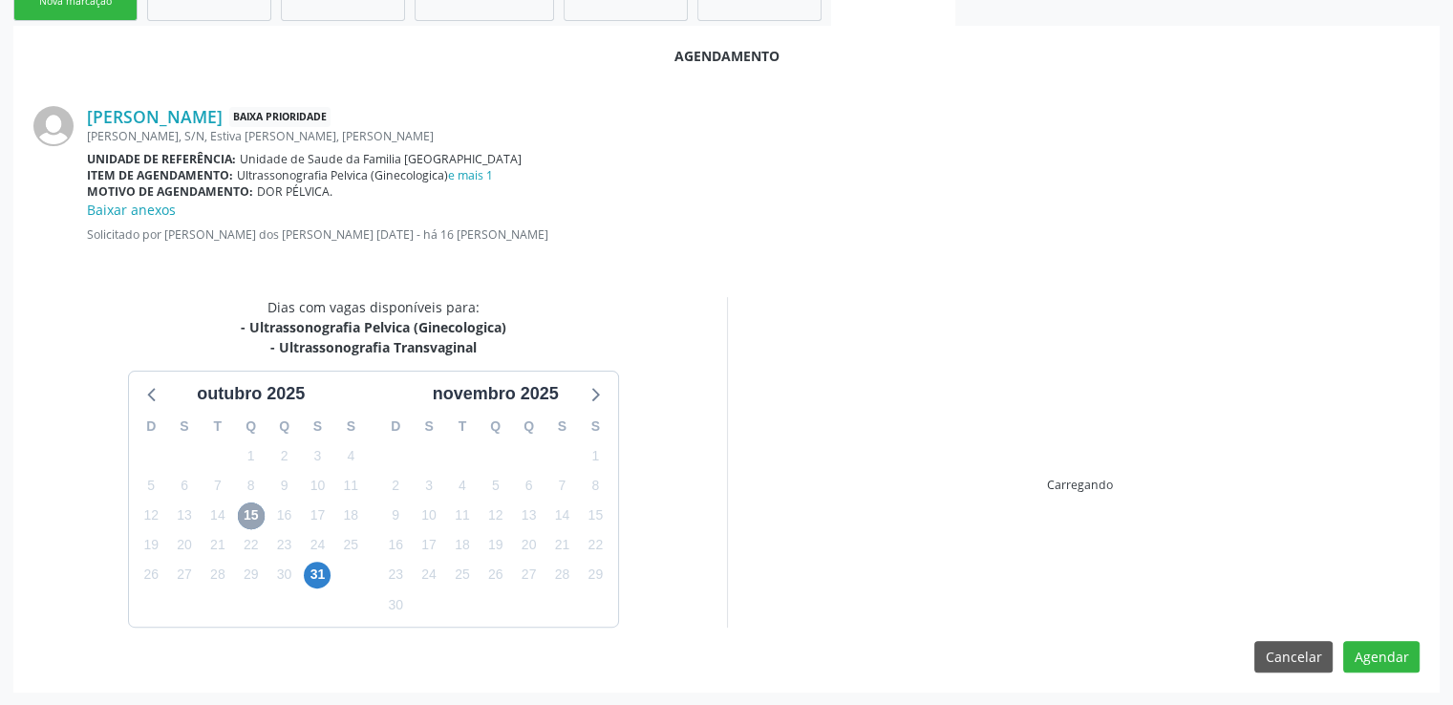
click at [250, 517] on span "15" at bounding box center [251, 516] width 27 height 27
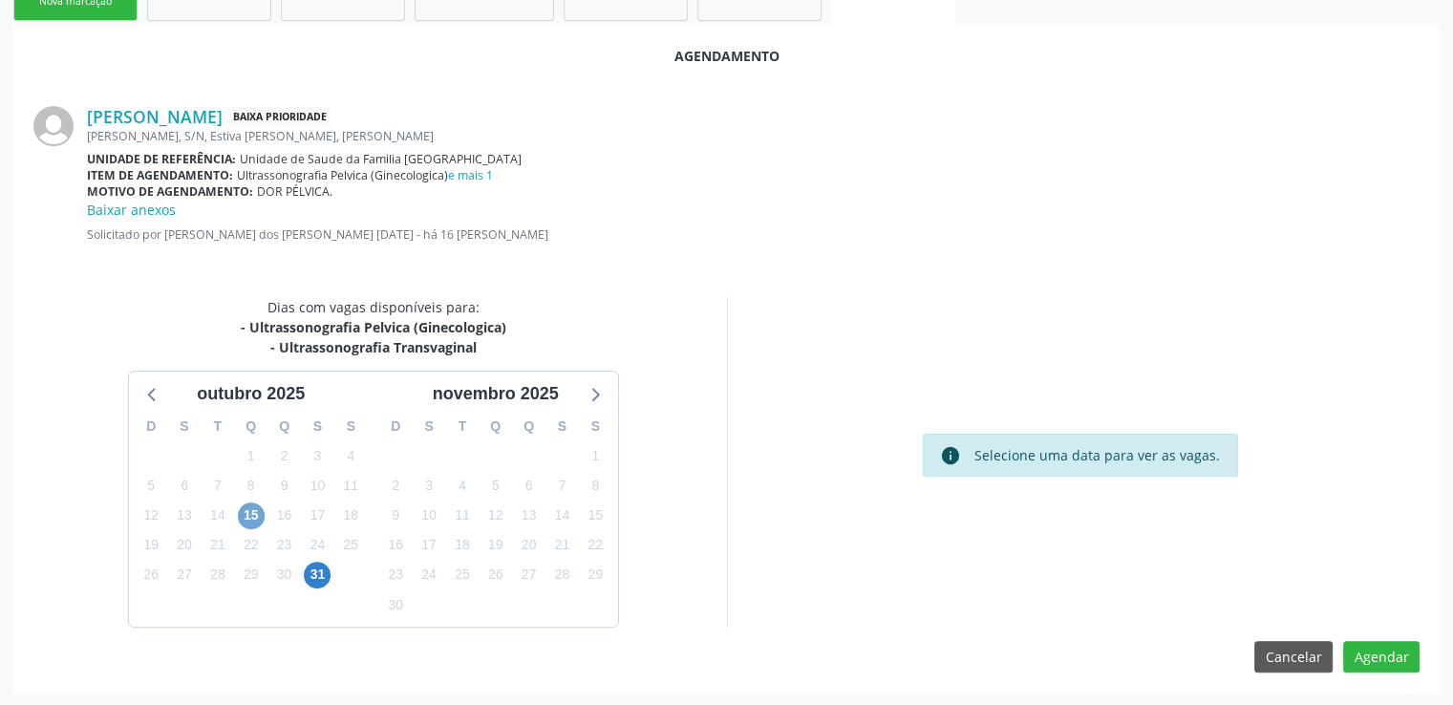
click at [250, 517] on span "15" at bounding box center [251, 516] width 27 height 27
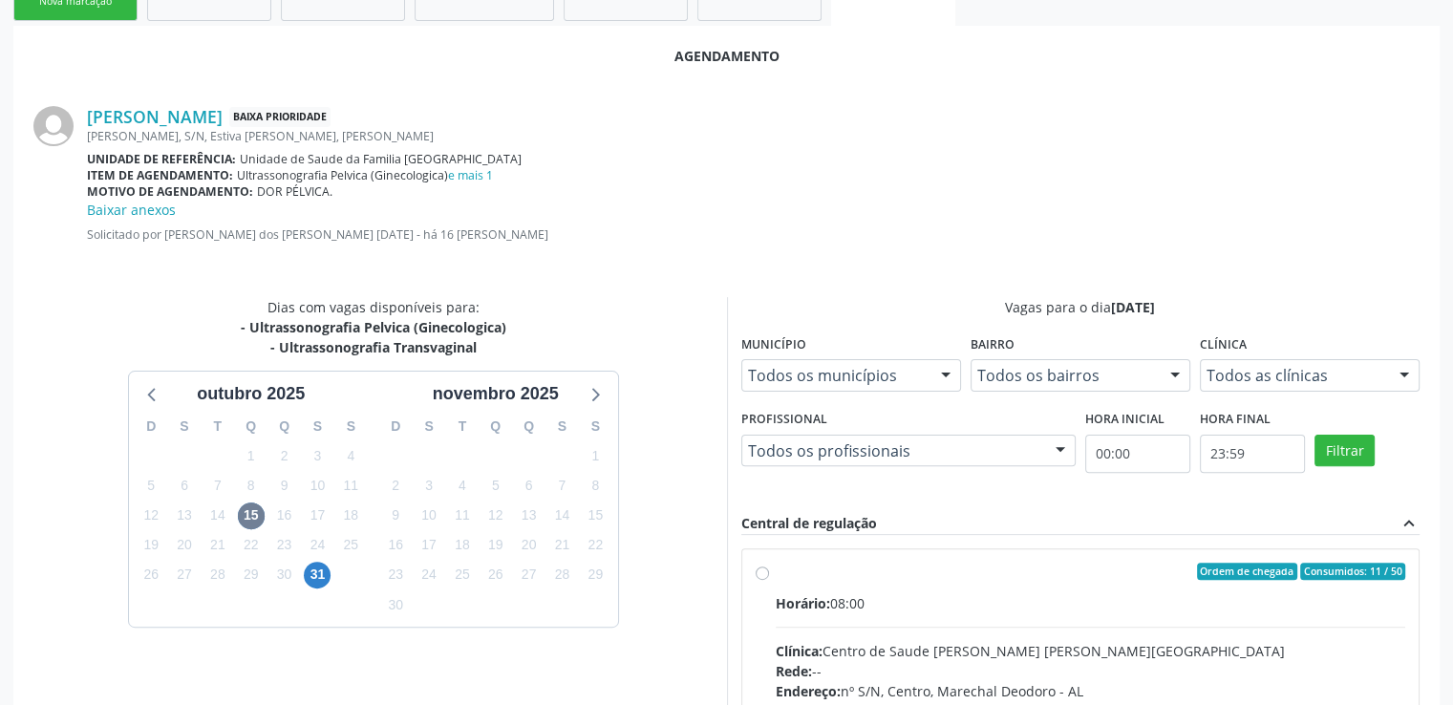
click at [776, 571] on label "Ordem de chegada Consumidos: 11 / 50 Horário: 08:00 Clínica: Centro de Saude [P…" at bounding box center [1091, 709] width 631 height 293
click at [764, 571] on input "Ordem de chegada Consumidos: 11 / 50 Horário: 08:00 Clínica: Centro de Saude [P…" at bounding box center [762, 571] width 13 height 17
radio input "true"
click at [776, 571] on label "Ordem de chegada Consumidos: 11 / 50 Horário: 08:00 Clínica: Centro de Saude [P…" at bounding box center [1091, 709] width 631 height 293
click at [764, 571] on input "Ordem de chegada Consumidos: 11 / 50 Horário: 08:00 Clínica: Centro de Saude [P…" at bounding box center [762, 571] width 13 height 17
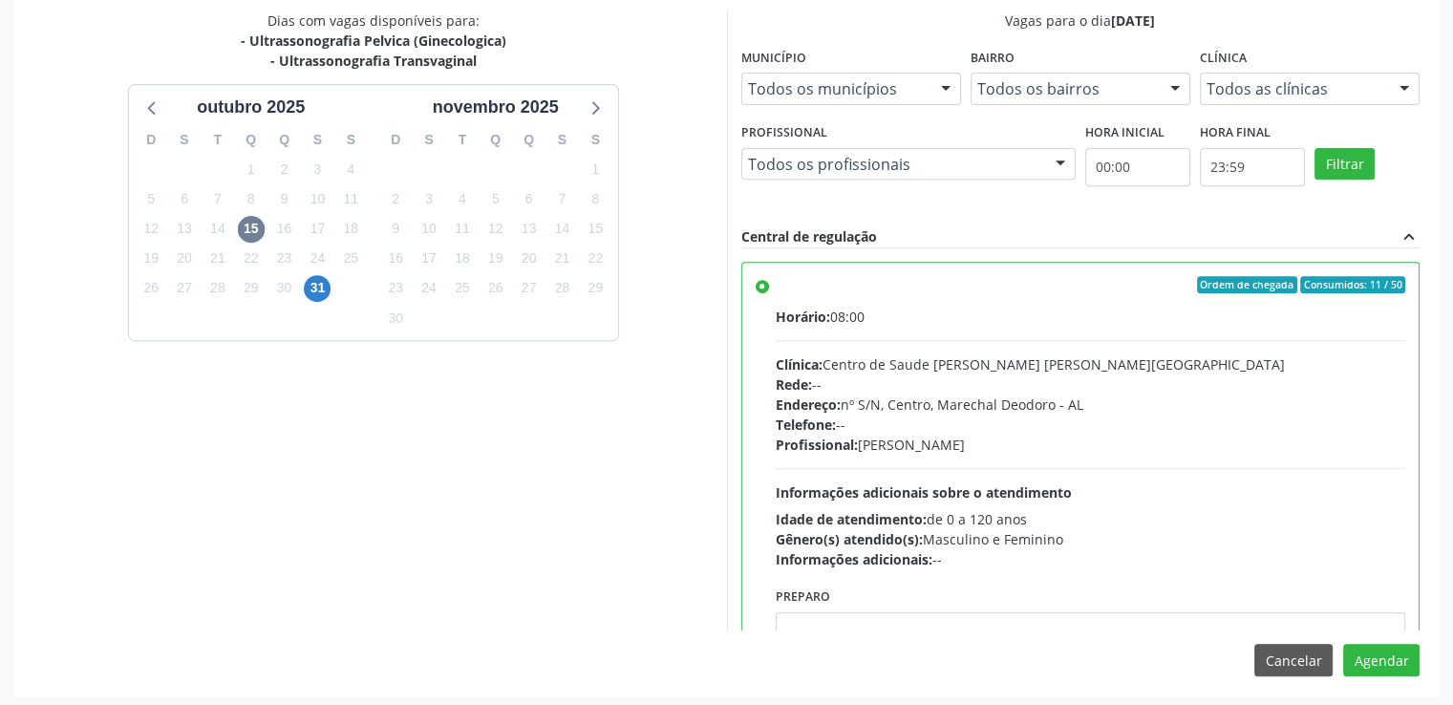
scroll to position [756, 0]
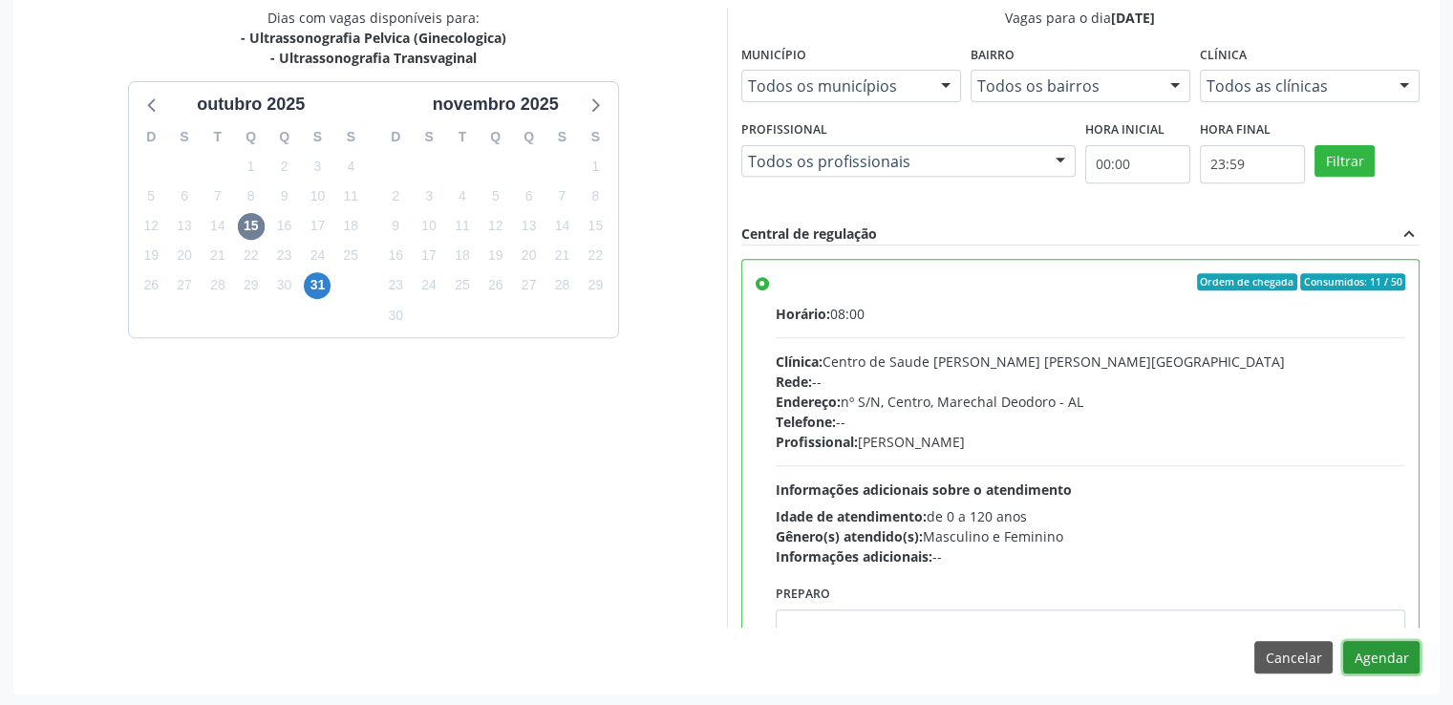
click at [1380, 647] on button "Agendar" at bounding box center [1381, 657] width 76 height 32
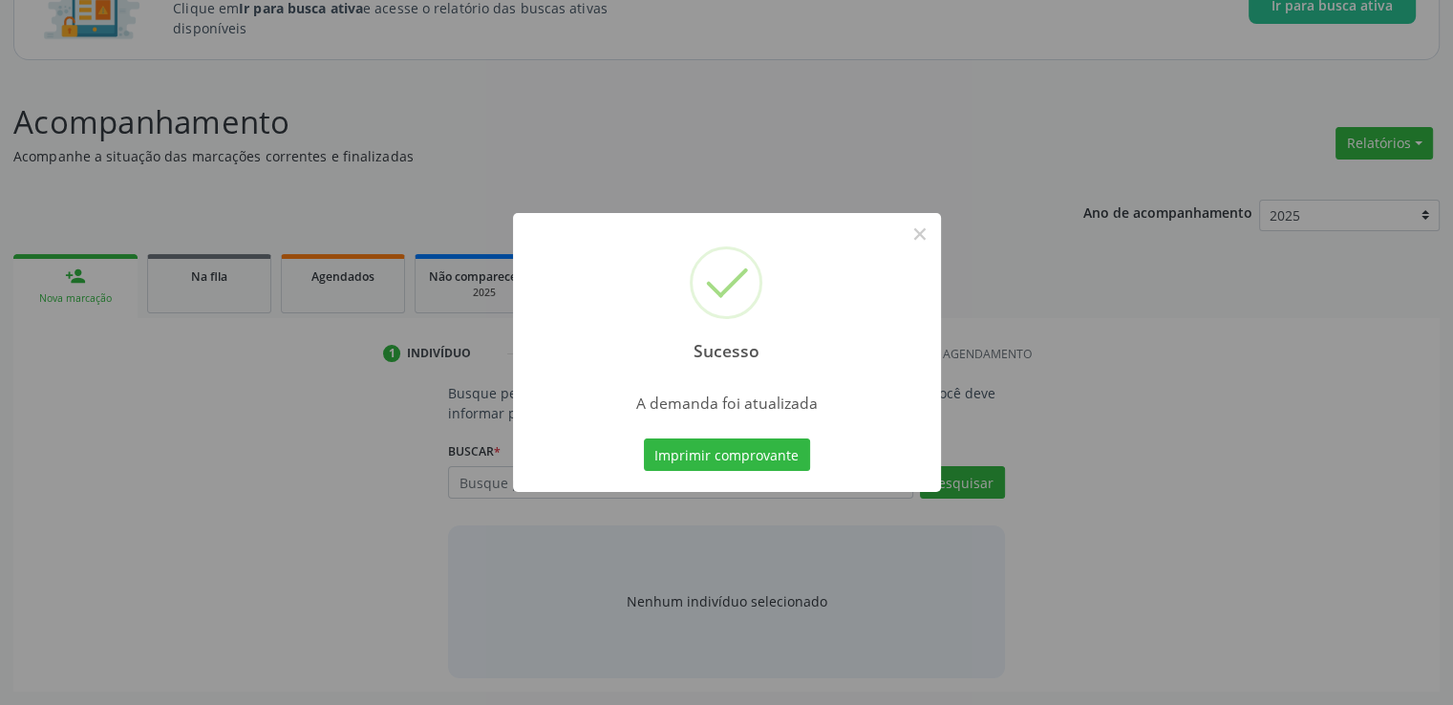
scroll to position [168, 0]
click at [913, 227] on button "×" at bounding box center [920, 234] width 32 height 32
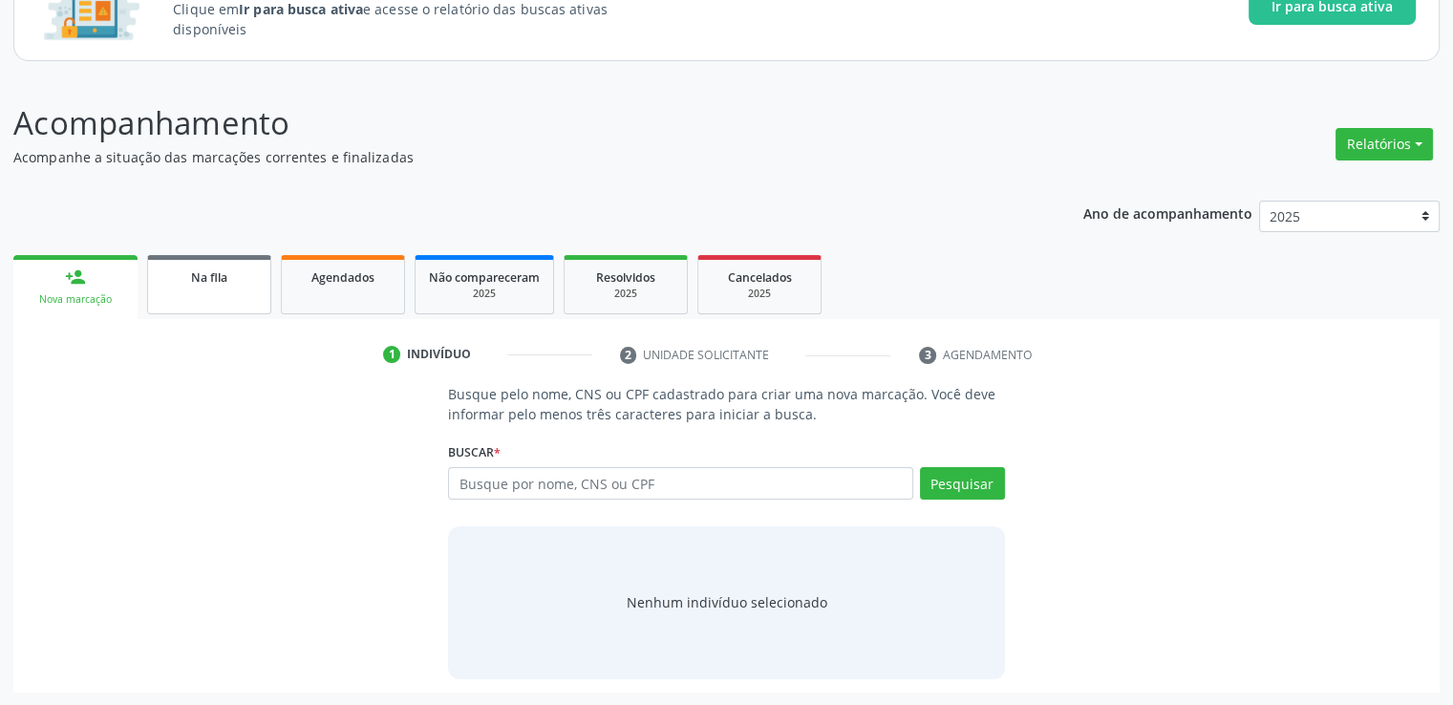
click at [196, 284] on span "Na fila" at bounding box center [209, 277] width 36 height 16
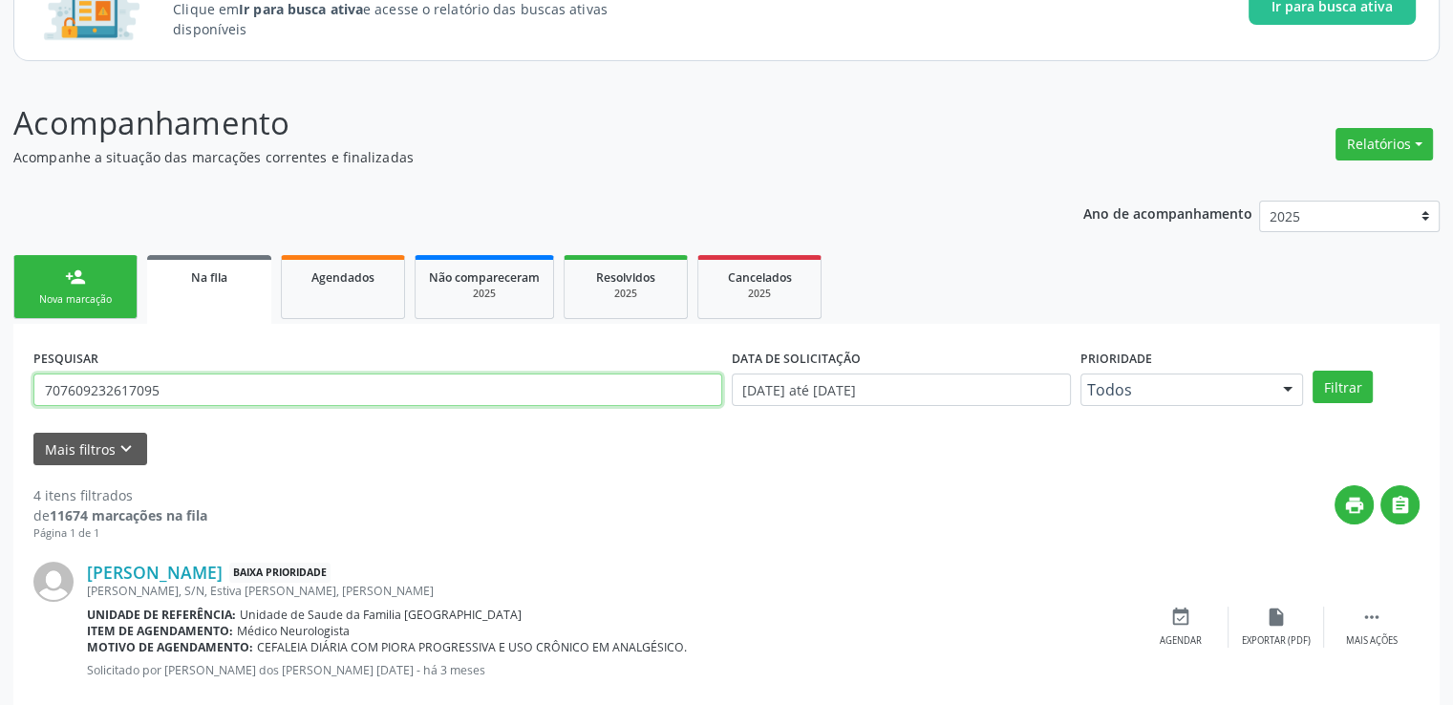
click at [195, 387] on input "707609232617095" at bounding box center [377, 390] width 689 height 32
click at [195, 388] on input "707609232617095" at bounding box center [377, 390] width 689 height 32
type input "700805900918987"
click at [1313, 371] on button "Filtrar" at bounding box center [1343, 387] width 60 height 32
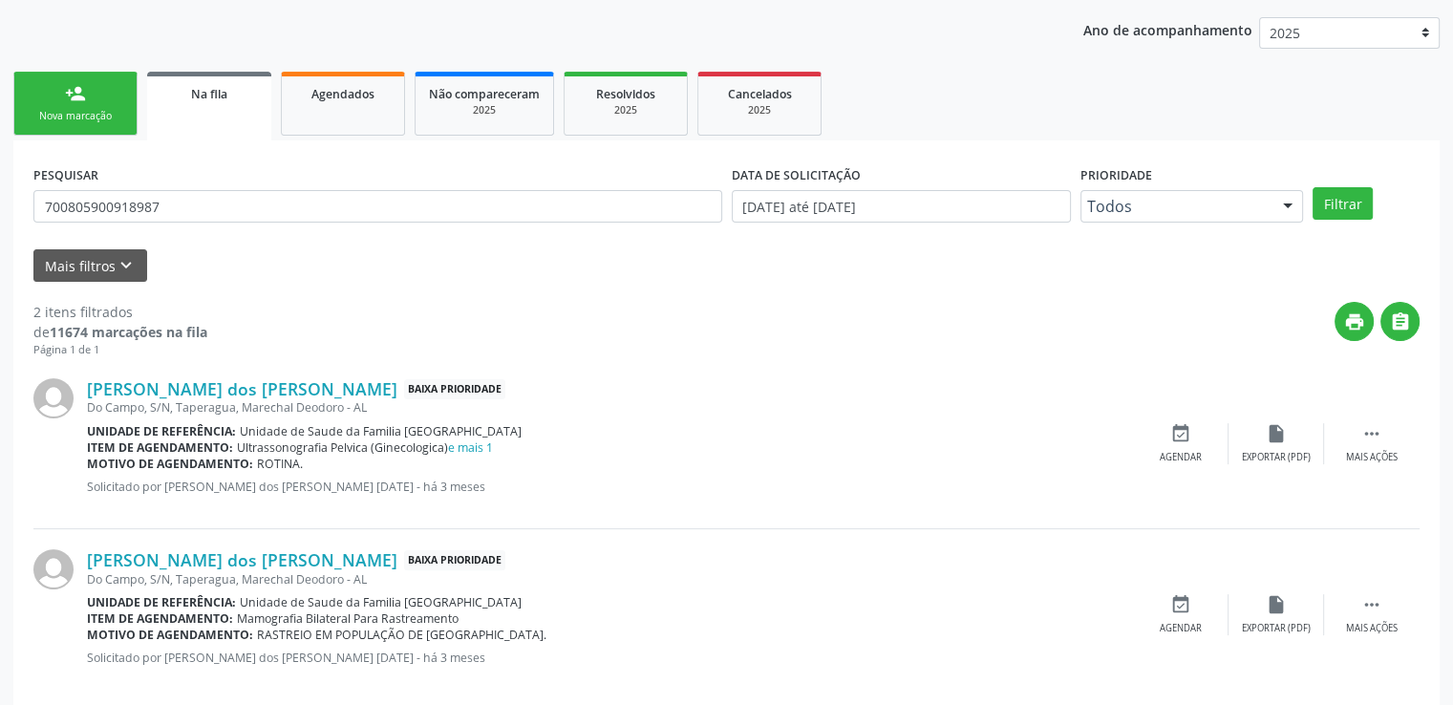
scroll to position [378, 0]
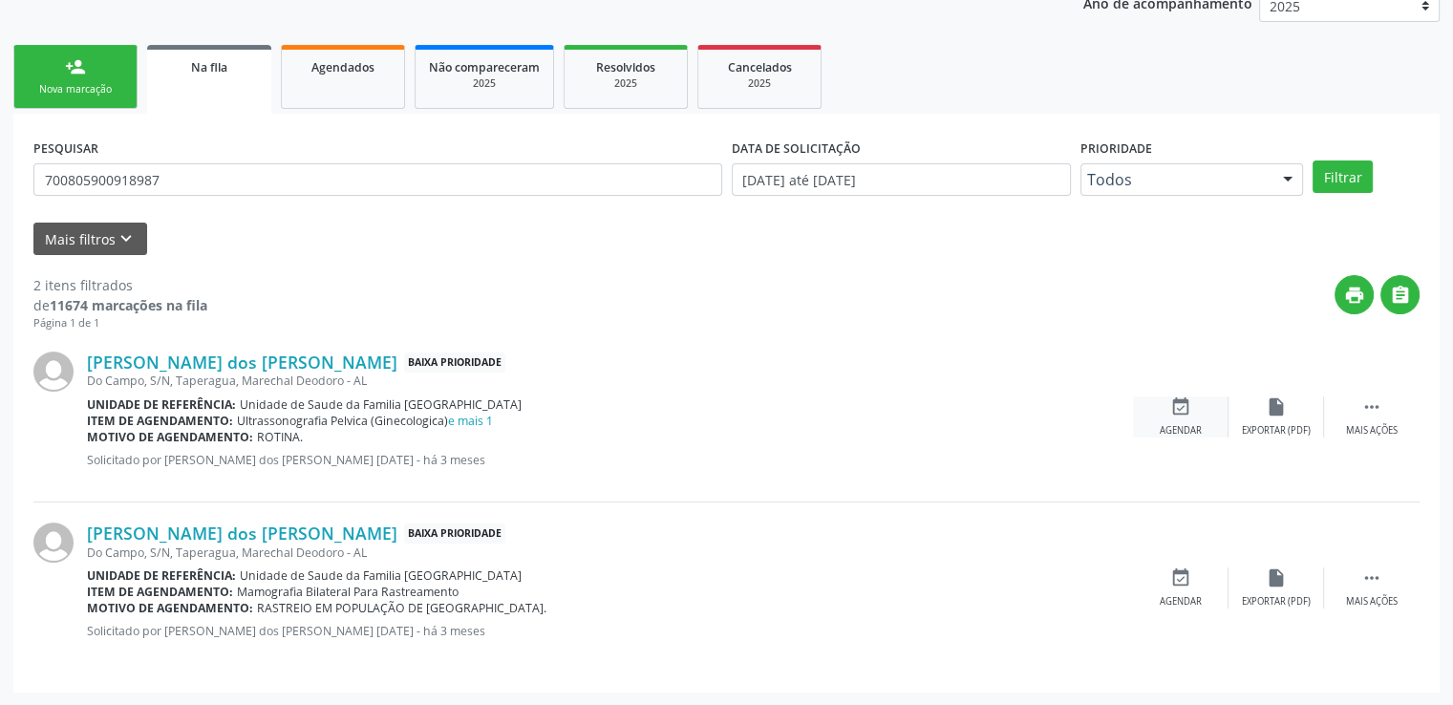
click at [1171, 406] on icon "event_available" at bounding box center [1181, 407] width 21 height 21
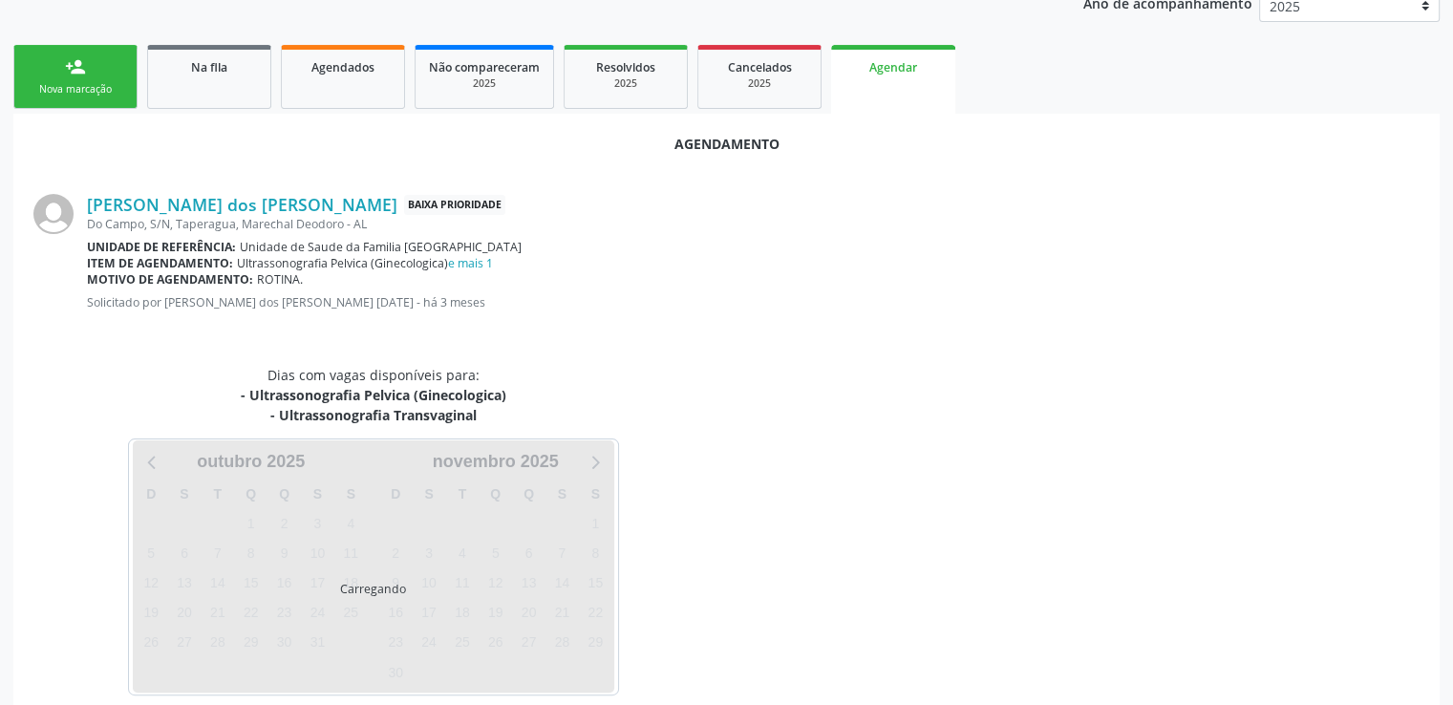
click at [1171, 406] on div "[PERSON_NAME] com vagas disponíveis para: - Ultrassonografia Pelvica (Ginecolog…" at bounding box center [726, 530] width 1413 height 331
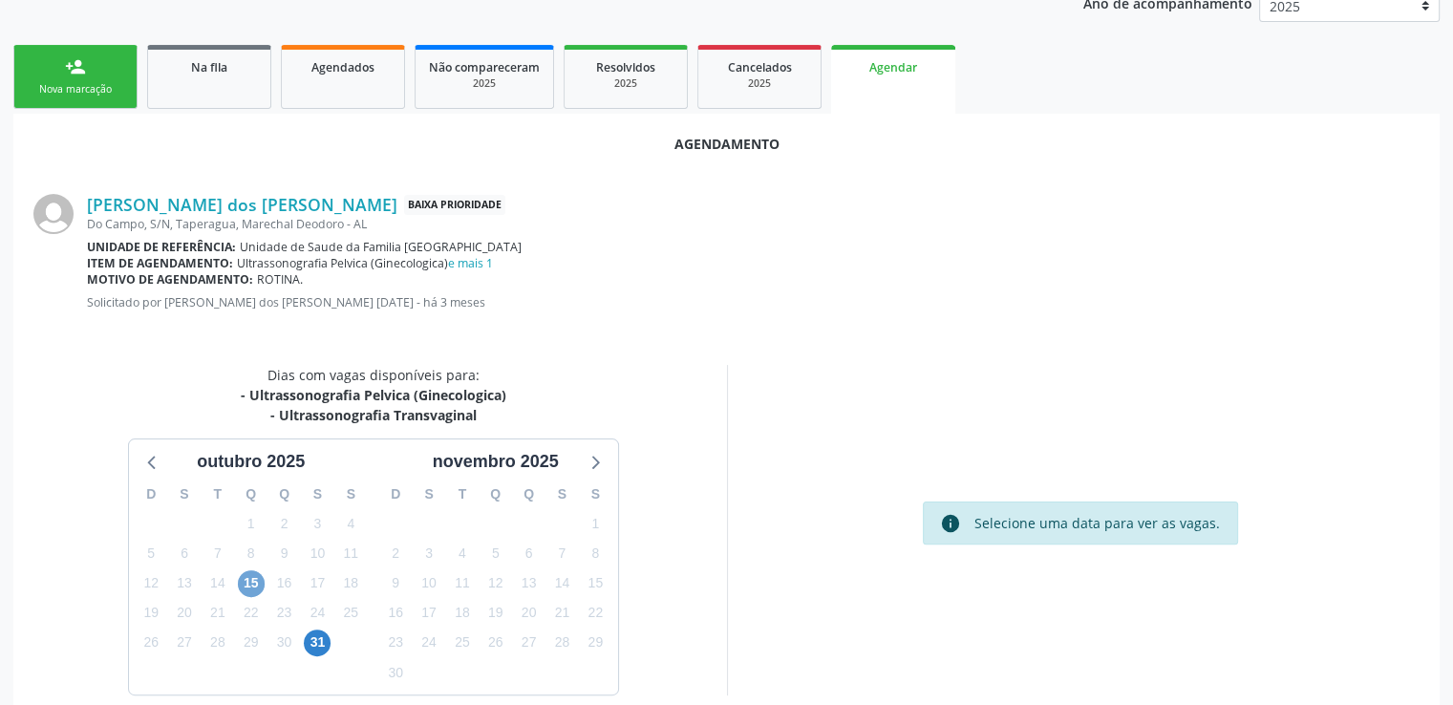
click at [246, 585] on span "15" at bounding box center [251, 583] width 27 height 27
click at [247, 585] on span "15" at bounding box center [251, 583] width 27 height 27
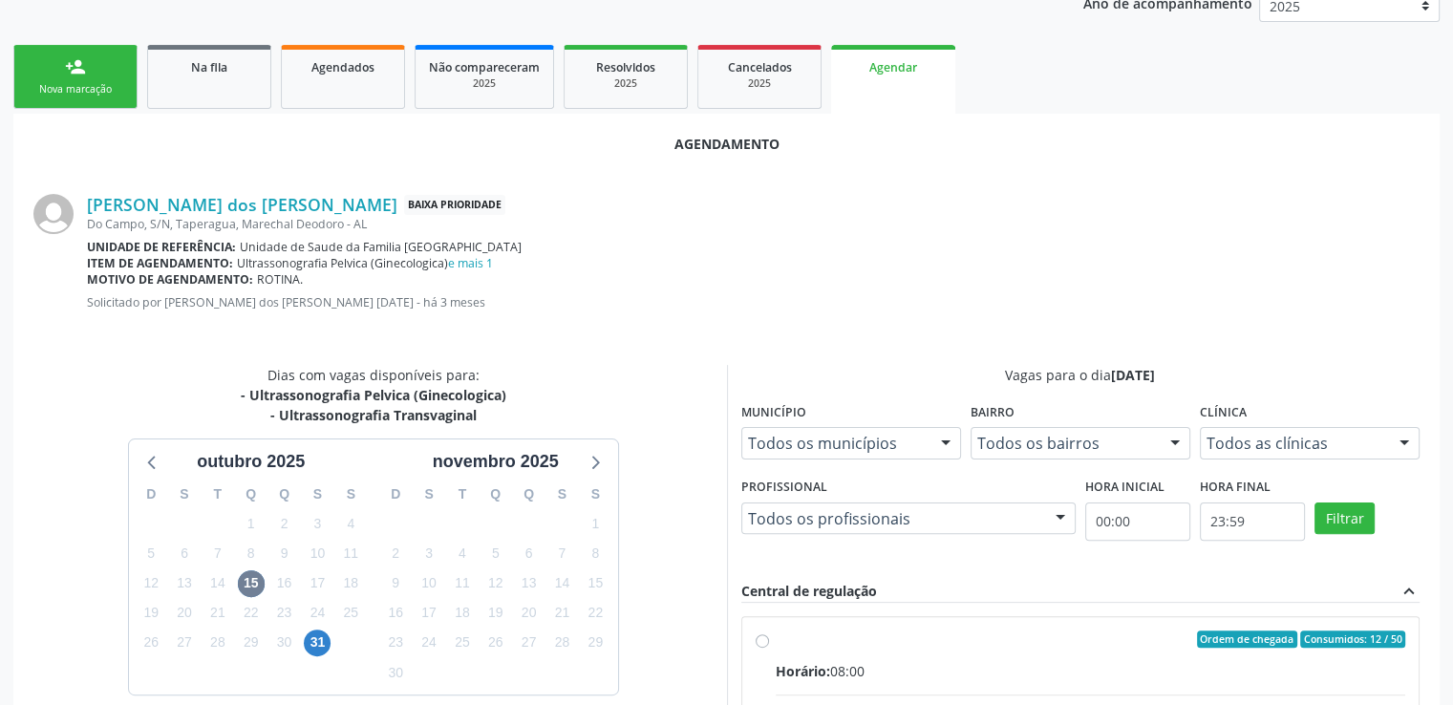
click at [761, 635] on input "Ordem de chegada Consumidos: 12 / 50 Horário: 08:00 Clínica: Centro de Saude [P…" at bounding box center [762, 639] width 13 height 17
radio input "true"
click at [761, 635] on input "Ordem de chegada Consumidos: 12 / 50 Horário: 08:00 Clínica: Centro de Saude [P…" at bounding box center [762, 639] width 13 height 17
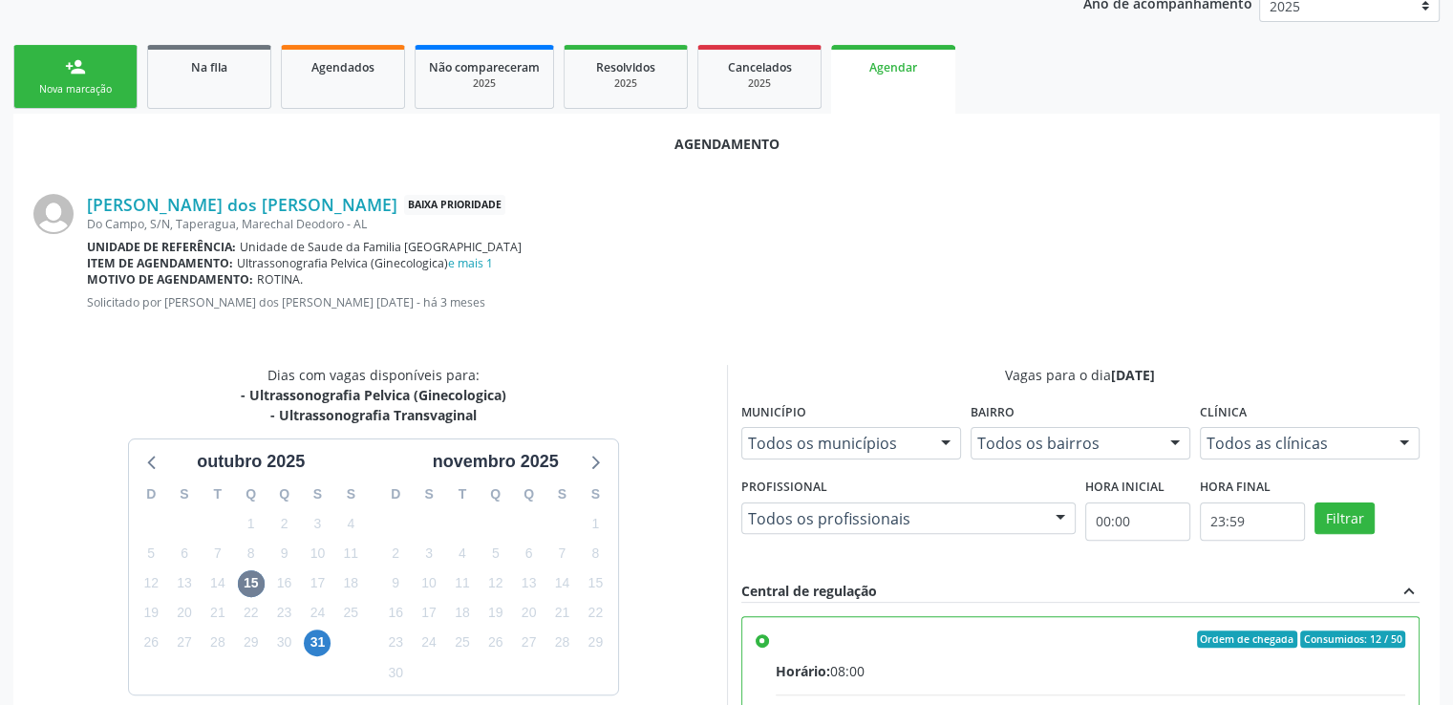
click at [704, 571] on div "[PERSON_NAME] com vagas disponíveis para: - Ultrassonografia Pelvica (Ginecolog…" at bounding box center [373, 675] width 707 height 621
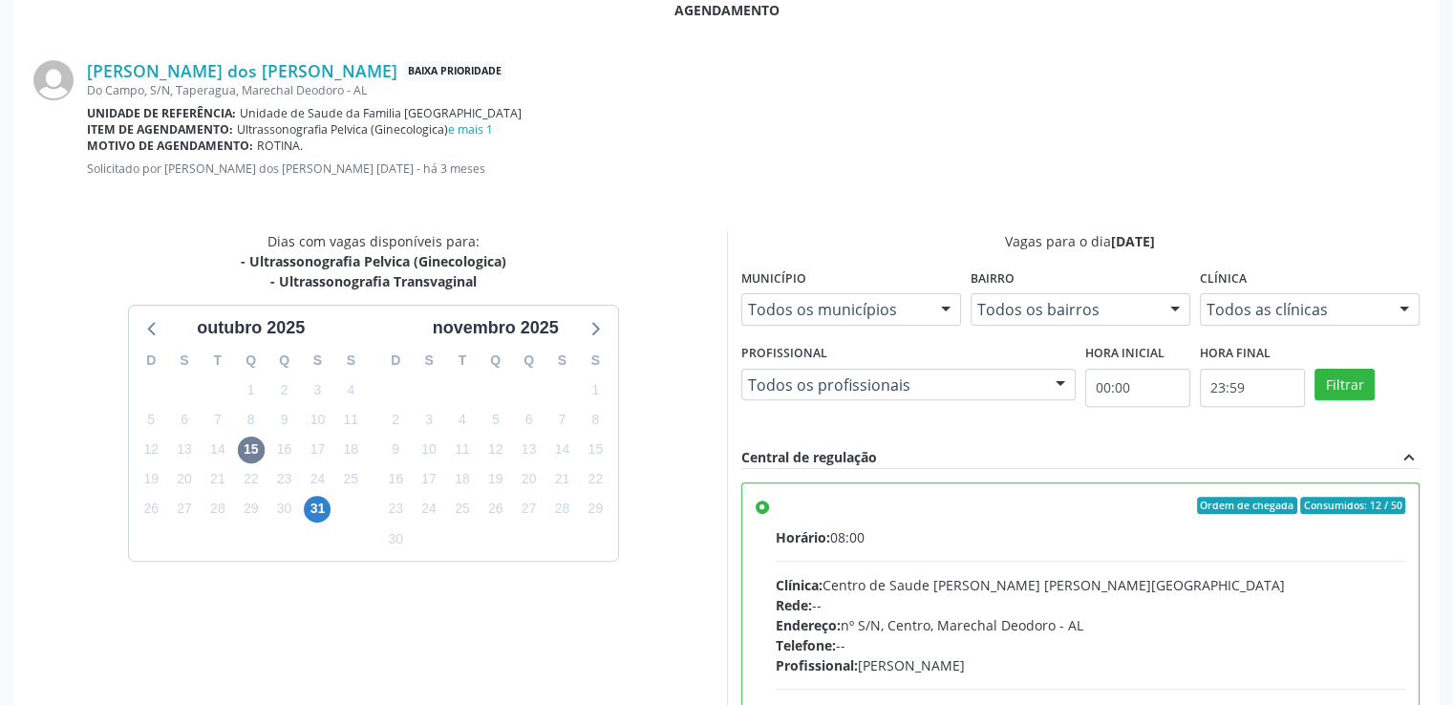
scroll to position [736, 0]
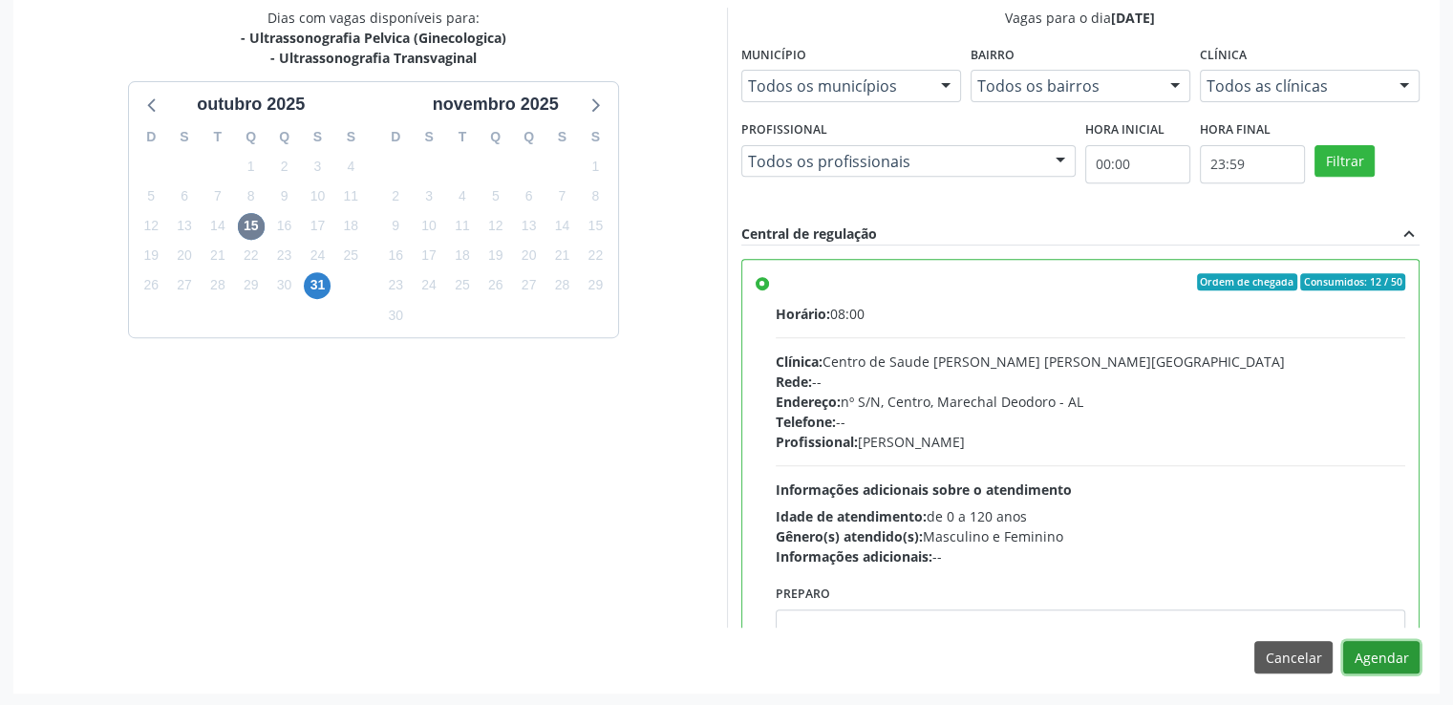
click at [1362, 651] on button "Agendar" at bounding box center [1381, 657] width 76 height 32
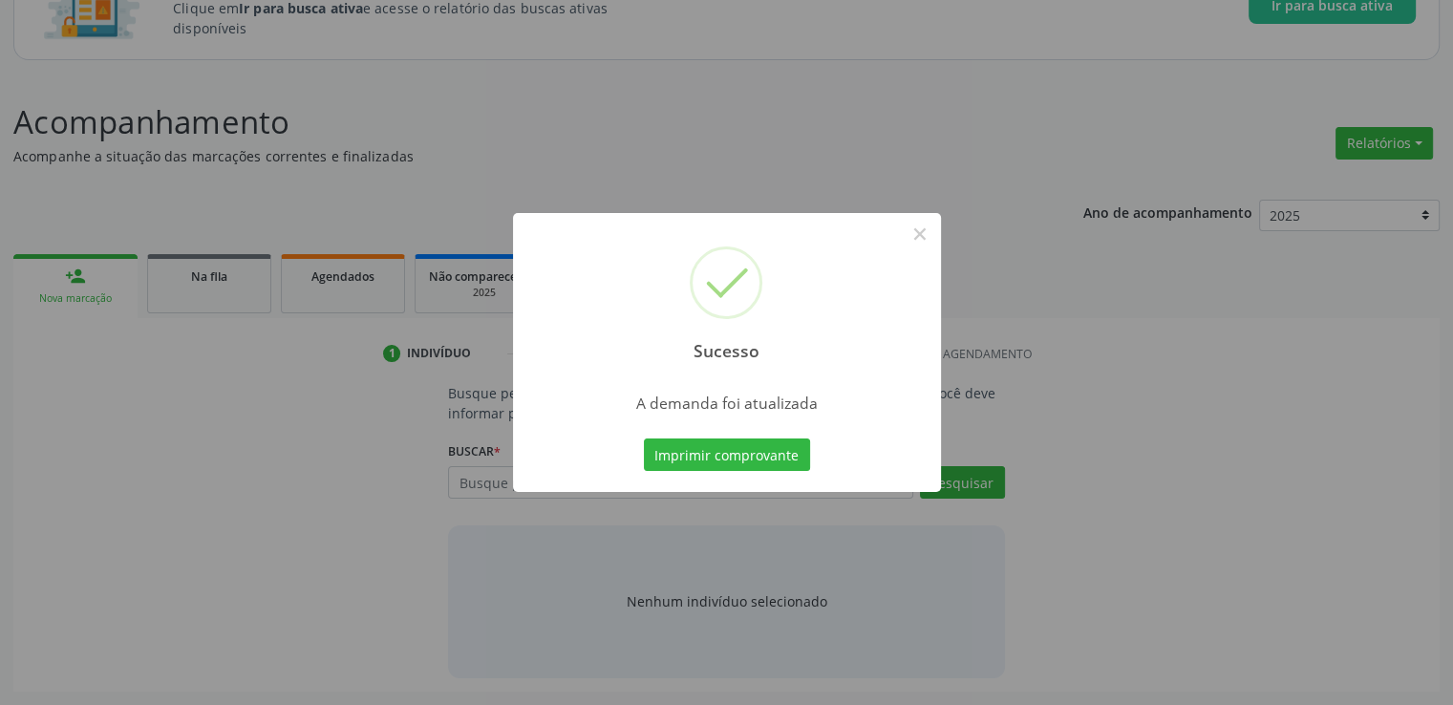
scroll to position [168, 0]
click at [913, 234] on button "×" at bounding box center [920, 234] width 32 height 32
click at [913, 234] on div "Sucesso × A demanda foi atualizada Imprimir comprovante Cancel" at bounding box center [726, 352] width 1453 height 705
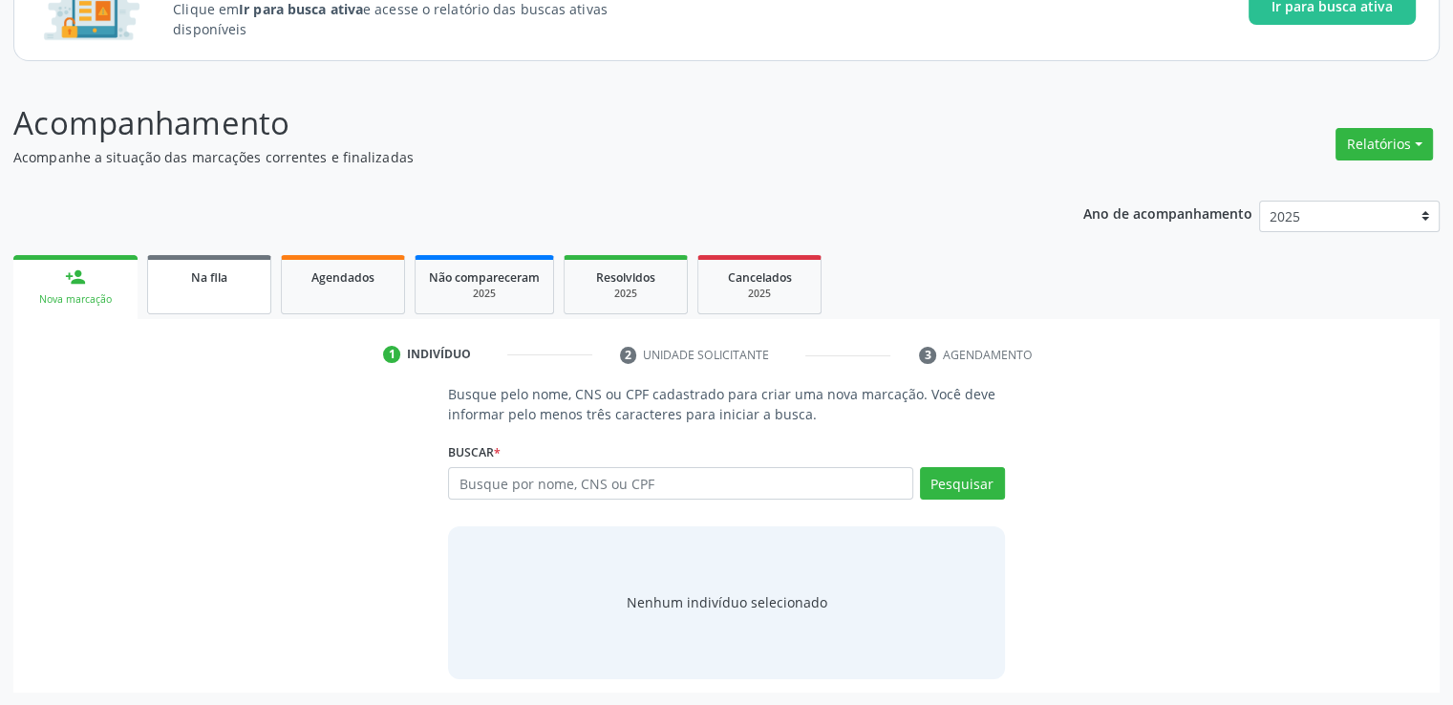
click at [218, 277] on span "Na fila" at bounding box center [209, 277] width 36 height 16
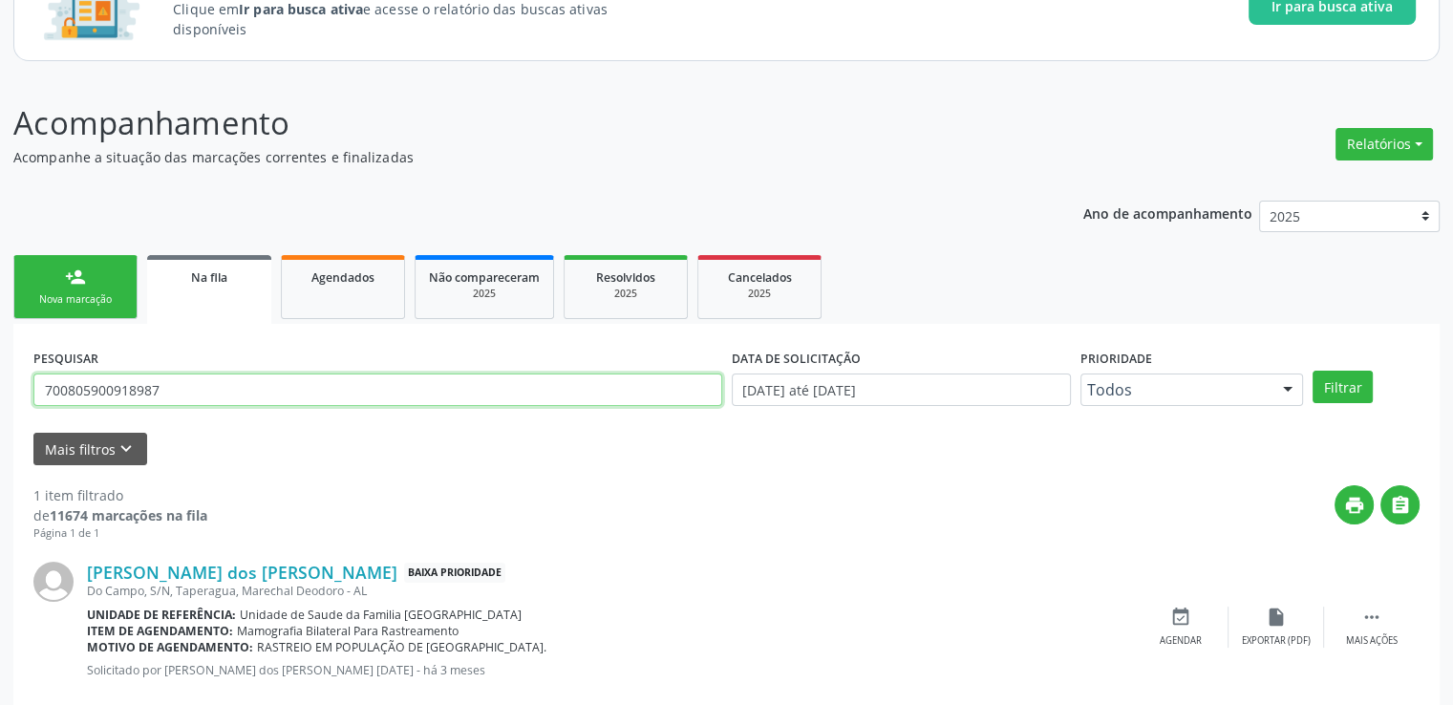
click at [191, 393] on input "700805900918987" at bounding box center [377, 390] width 689 height 32
click at [171, 393] on input "700805900918987" at bounding box center [377, 390] width 689 height 32
drag, startPoint x: 171, startPoint y: 393, endPoint x: 5, endPoint y: 397, distance: 166.3
click at [5, 397] on div "Acompanhamento Acompanhe a situação das marcações correntes e finalizadas Relat…" at bounding box center [726, 410] width 1453 height 671
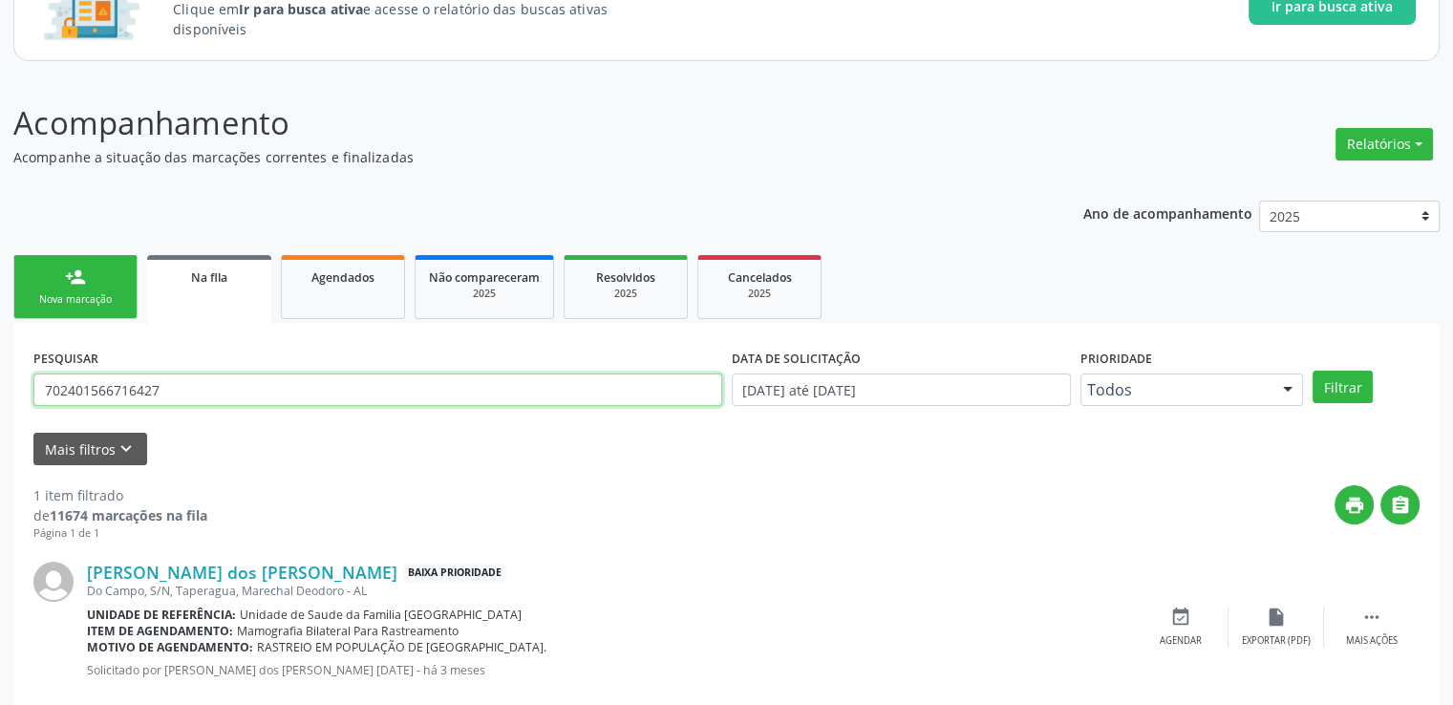
type input "702401566716427"
click at [1313, 371] on button "Filtrar" at bounding box center [1343, 387] width 60 height 32
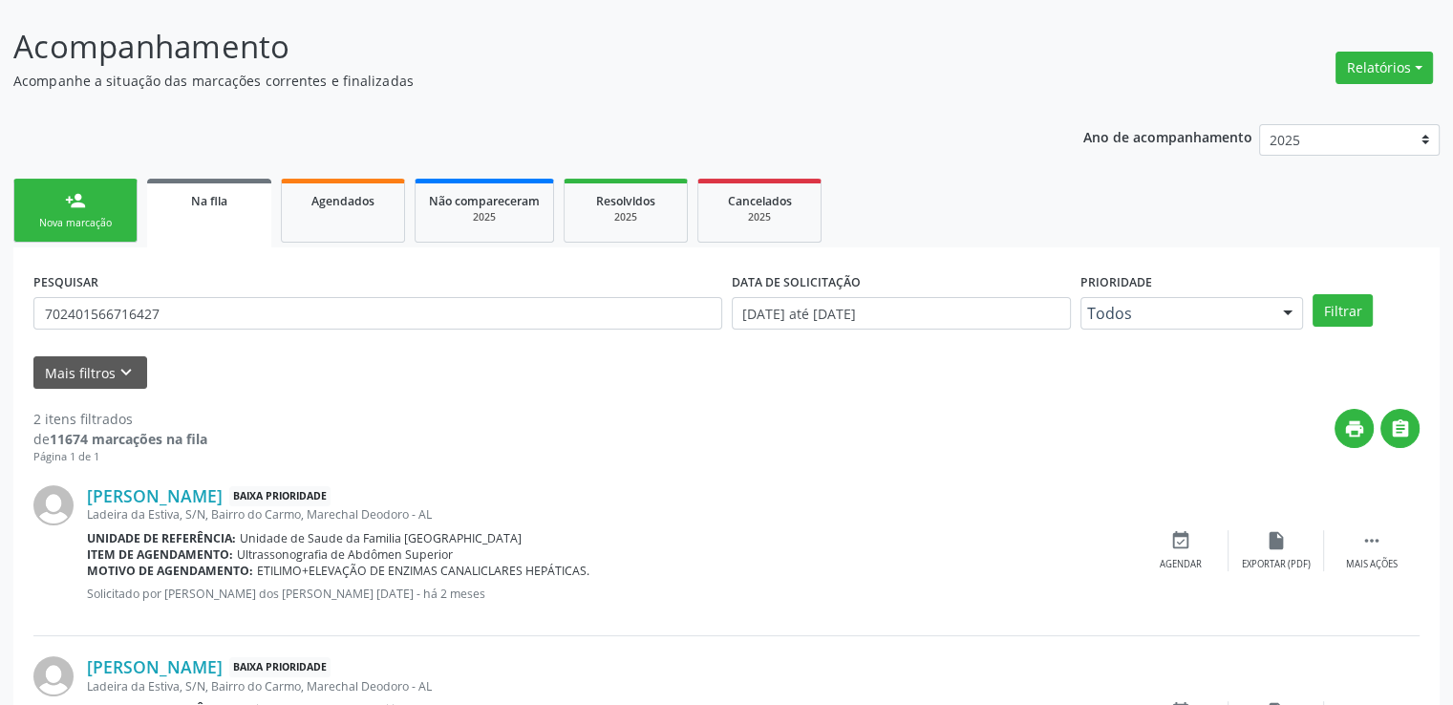
scroll to position [378, 0]
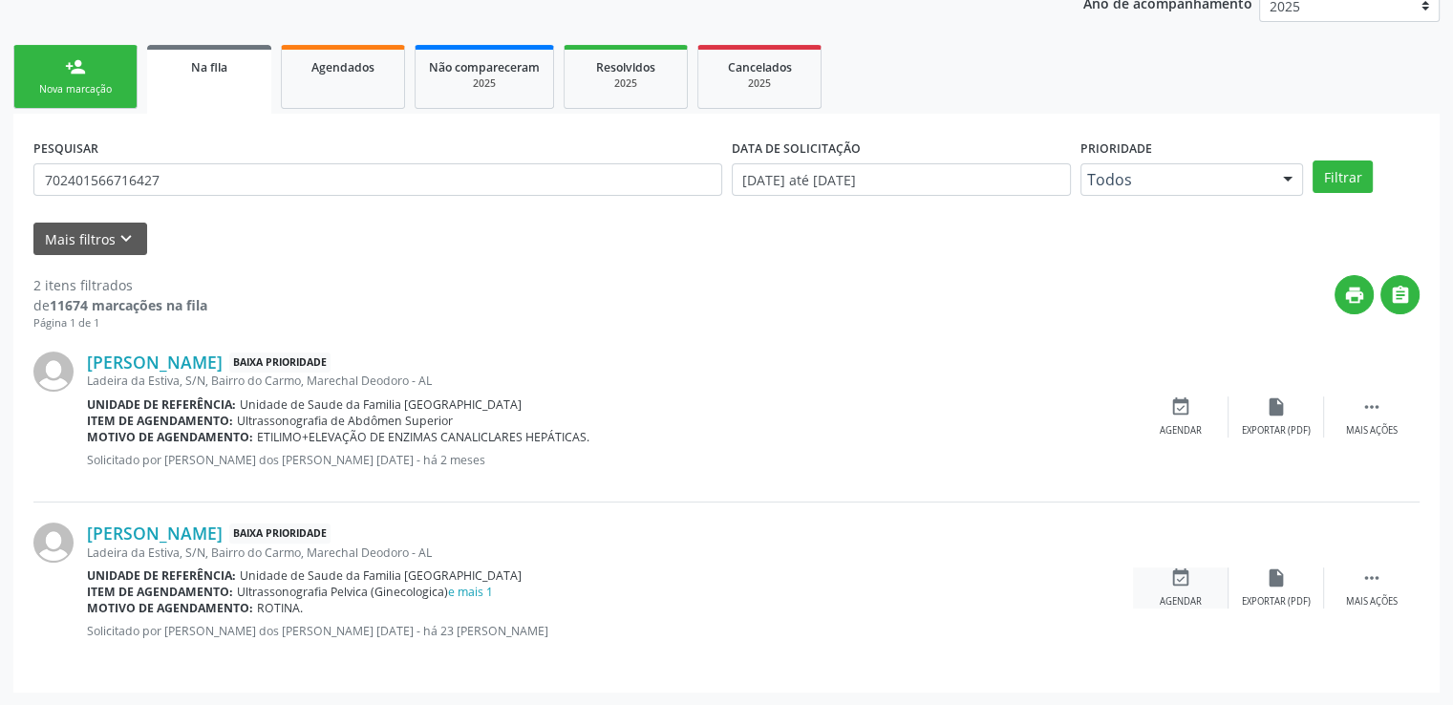
click at [1177, 586] on icon "event_available" at bounding box center [1181, 578] width 21 height 21
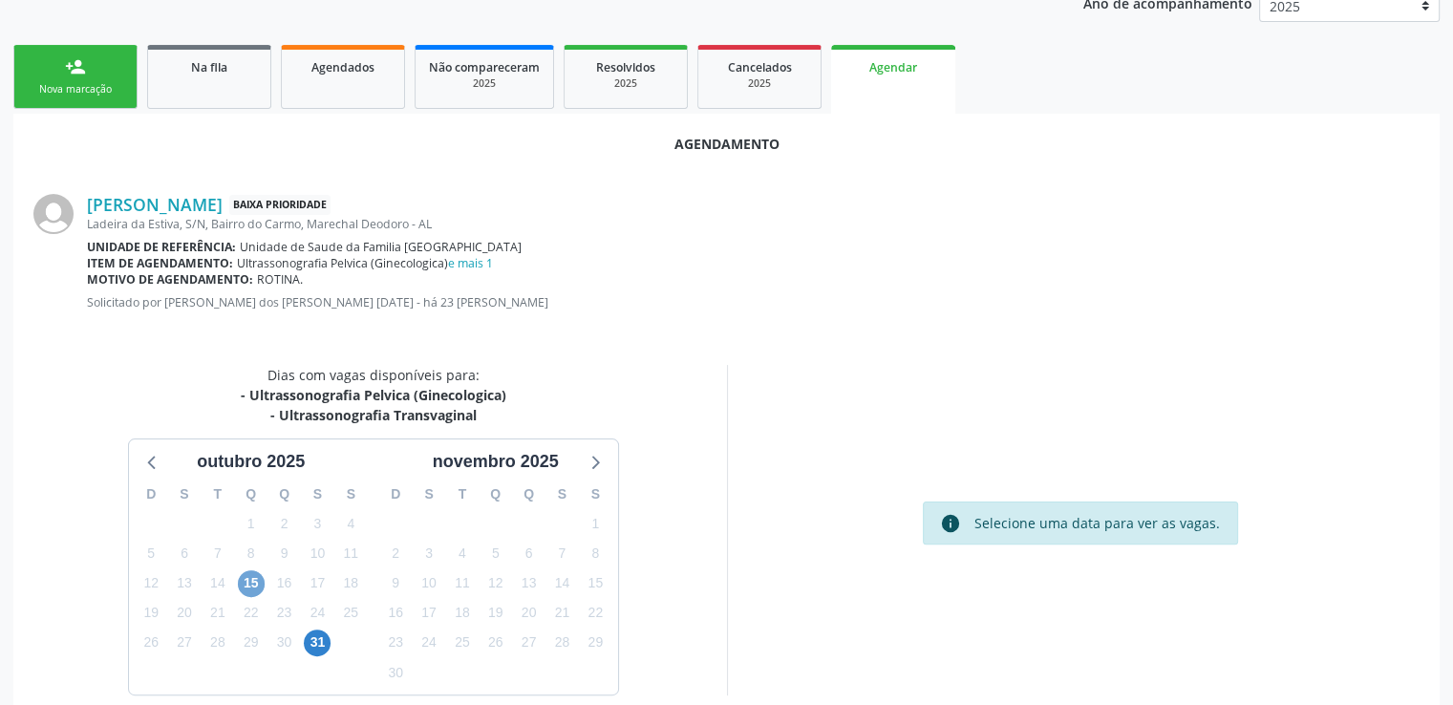
click at [247, 574] on span "15" at bounding box center [251, 583] width 27 height 27
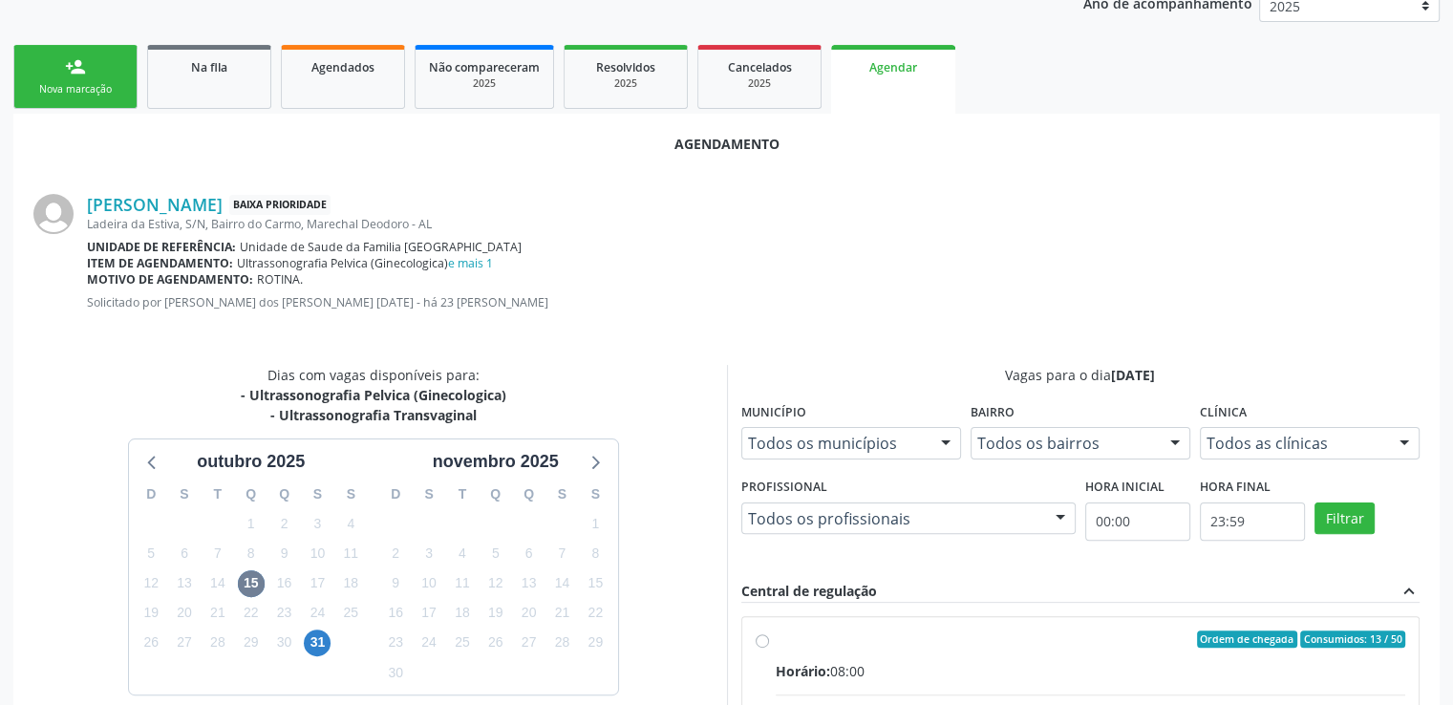
click at [762, 643] on input "Ordem de chegada Consumidos: 13 / 50 Horário: 08:00 Clínica: Centro de Saude [P…" at bounding box center [762, 639] width 13 height 17
radio input "true"
click at [762, 643] on input "Ordem de chegada Consumidos: 13 / 50 Horário: 08:00 Clínica: Centro de Saude [P…" at bounding box center [762, 639] width 13 height 17
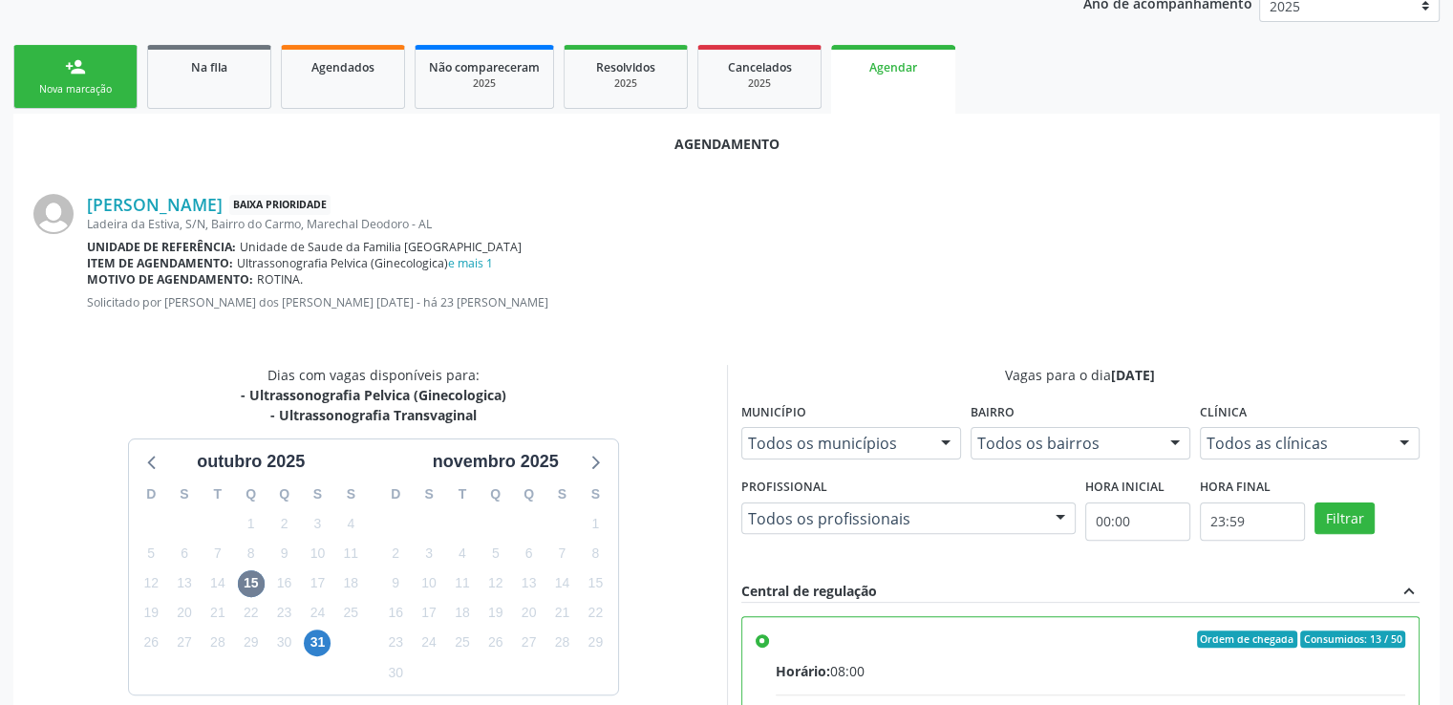
click at [707, 552] on div "[PERSON_NAME] com vagas disponíveis para: - Ultrassonografia Pelvica (Ginecolog…" at bounding box center [373, 675] width 707 height 621
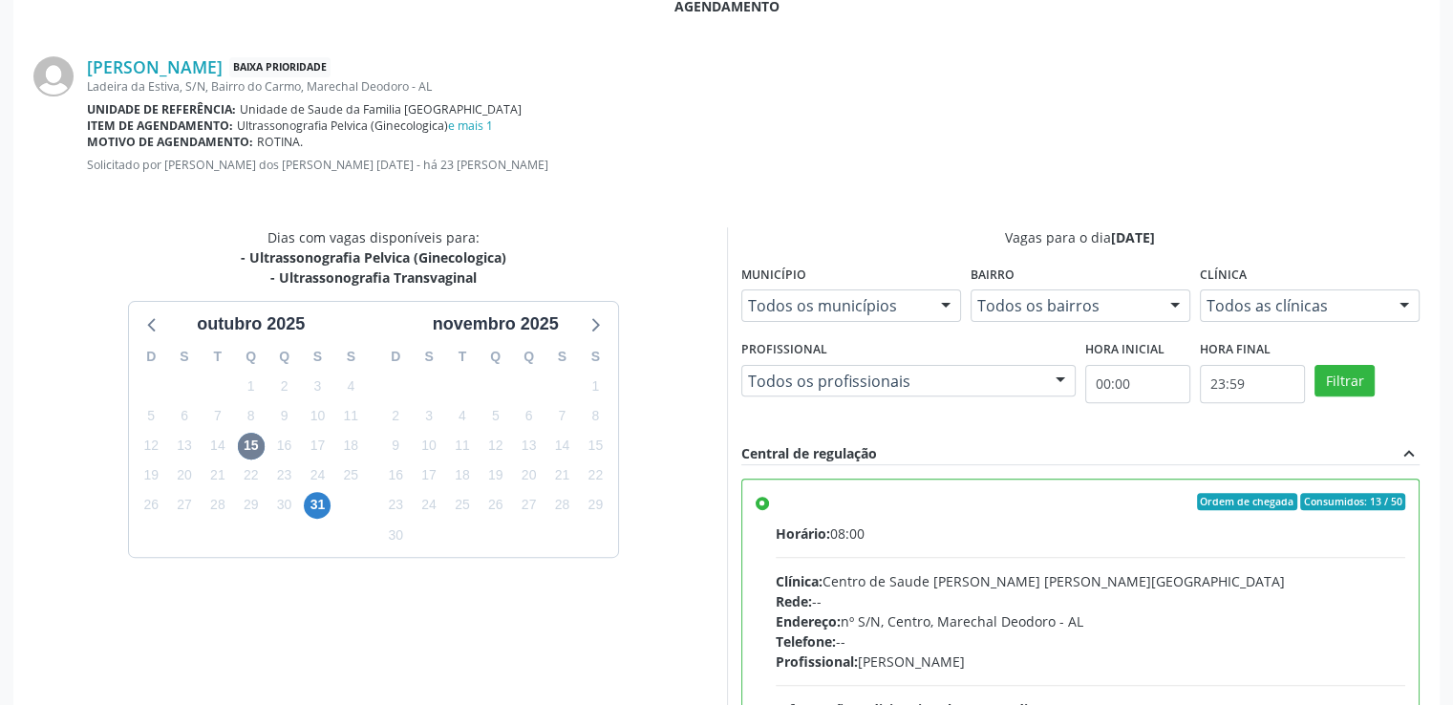
scroll to position [736, 0]
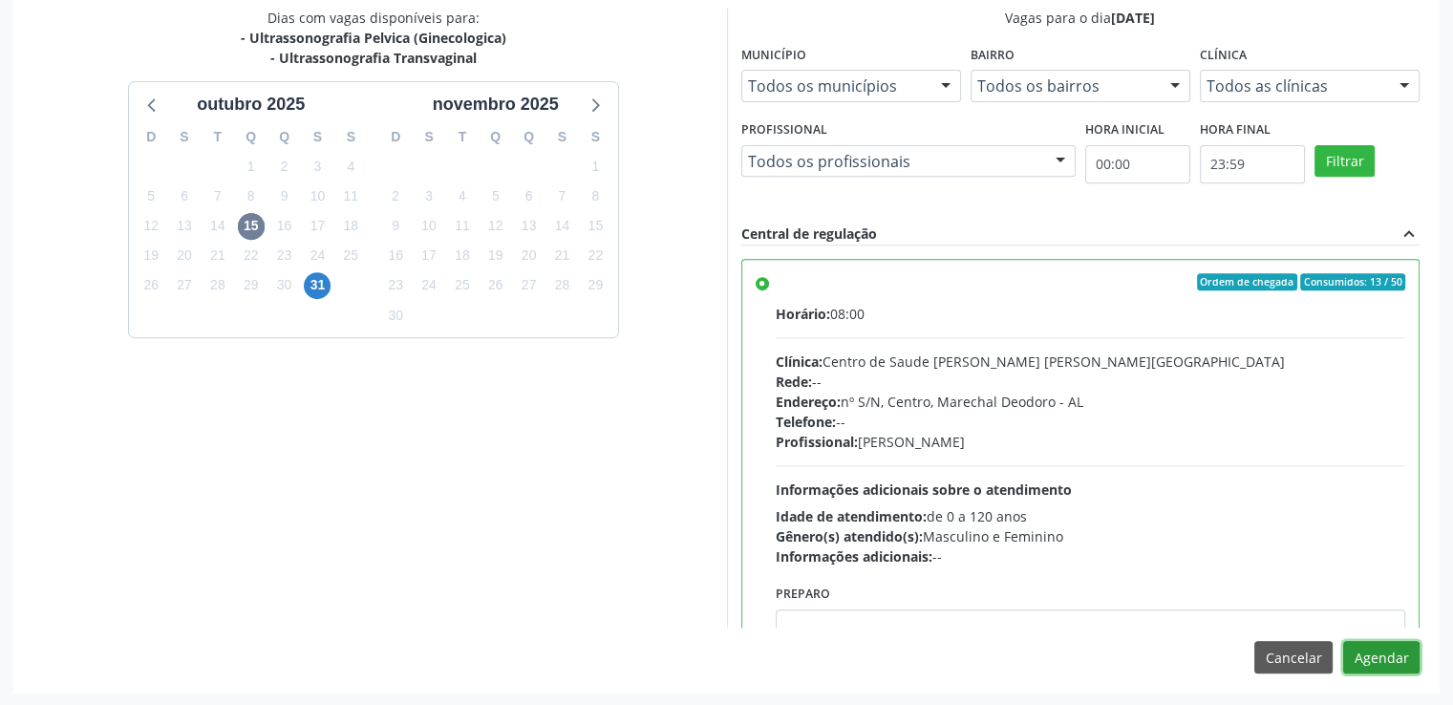
click at [1397, 653] on button "Agendar" at bounding box center [1381, 657] width 76 height 32
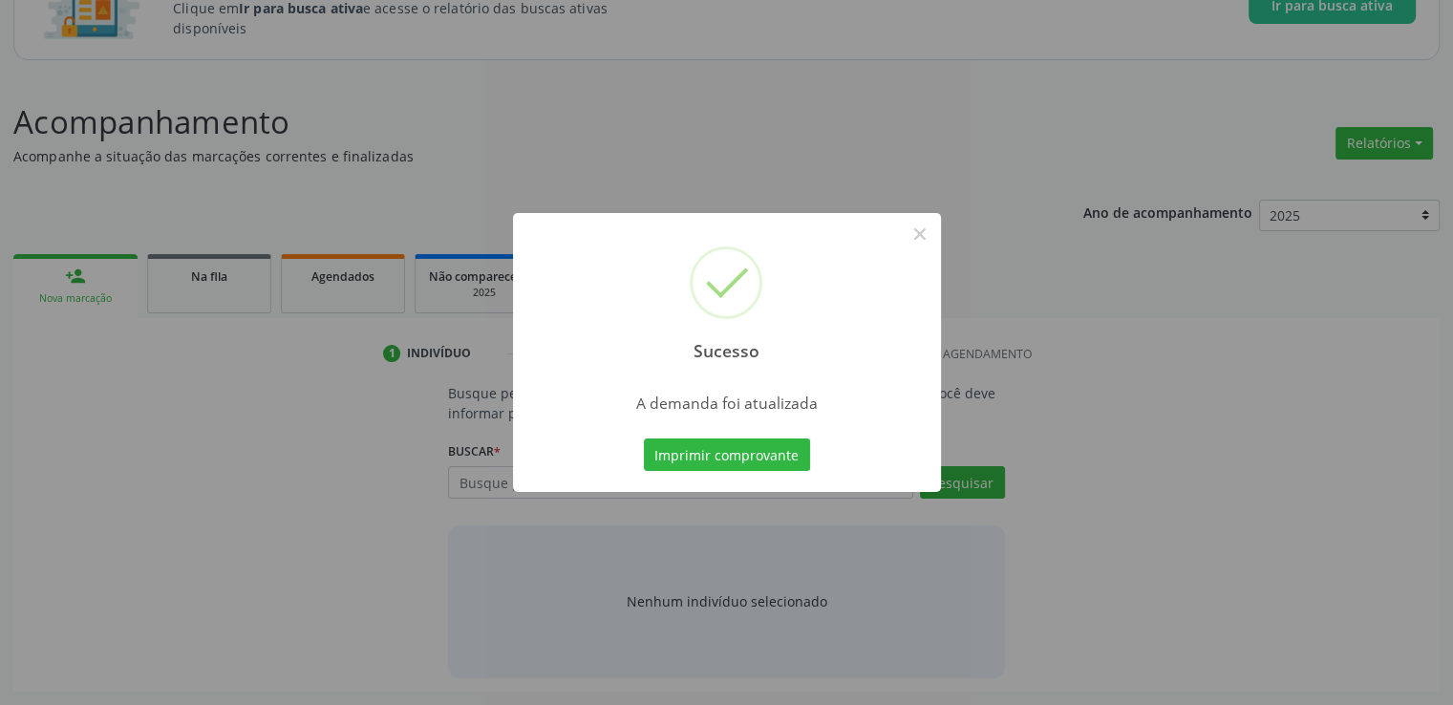
scroll to position [168, 0]
click at [917, 235] on button "×" at bounding box center [920, 234] width 32 height 32
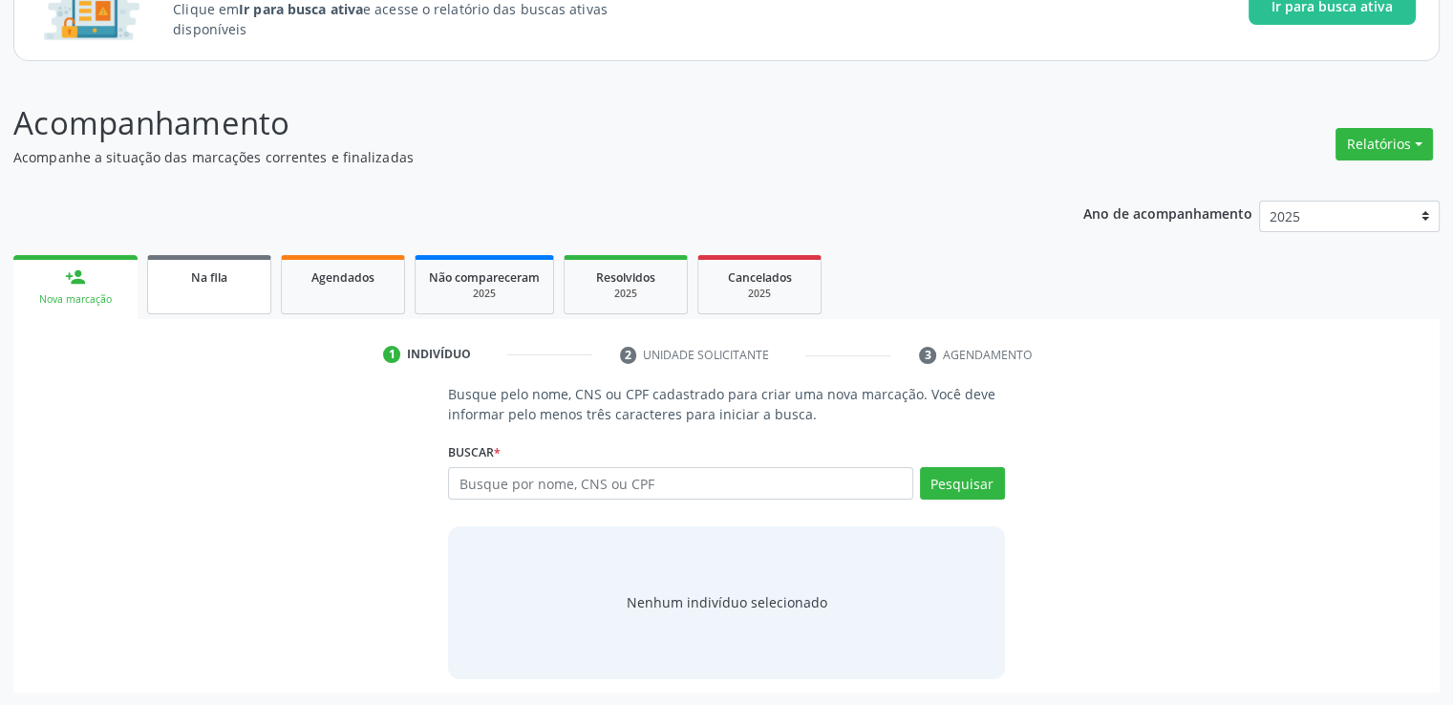
click at [211, 295] on link "Na fila" at bounding box center [209, 284] width 124 height 59
click at [211, 295] on div "Ano de acompanhamento 2025 person_add Nova marcação Na fila Agendados Não compa…" at bounding box center [726, 439] width 1427 height 505
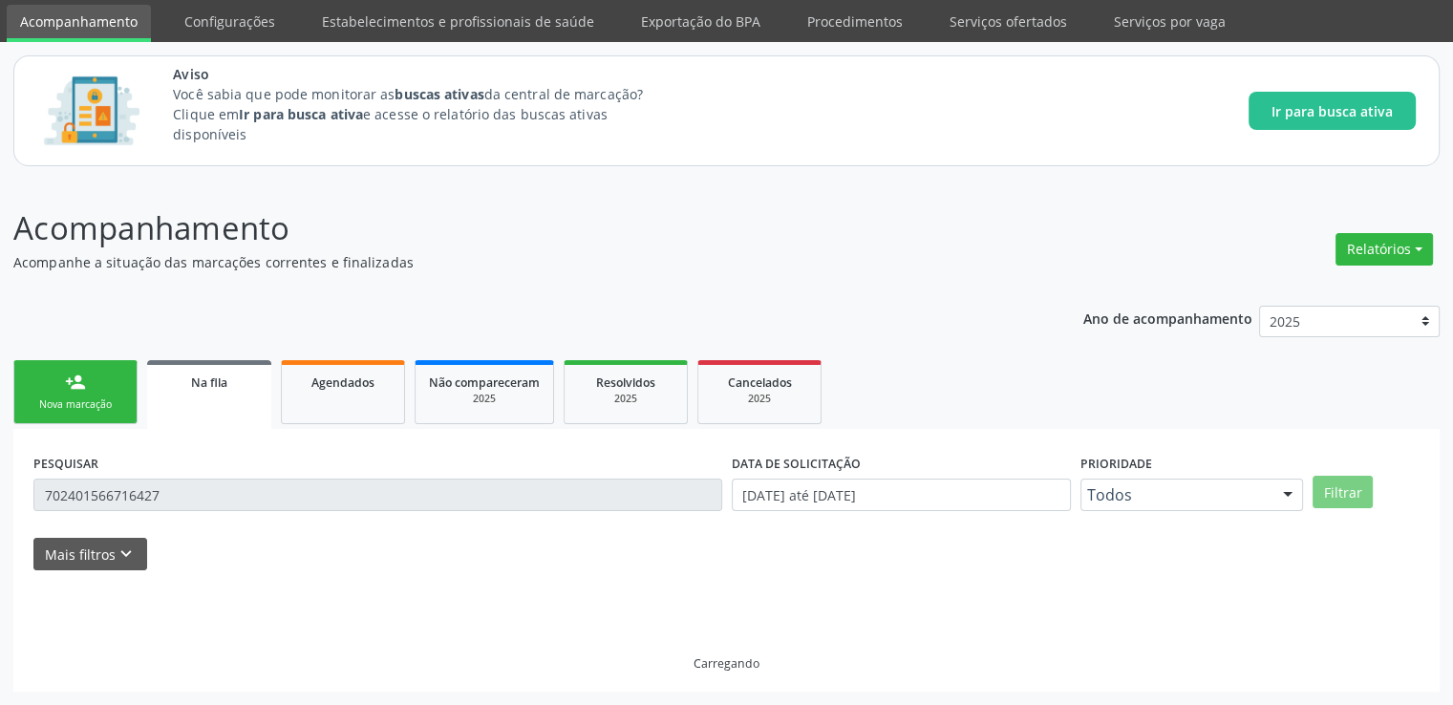
scroll to position [62, 0]
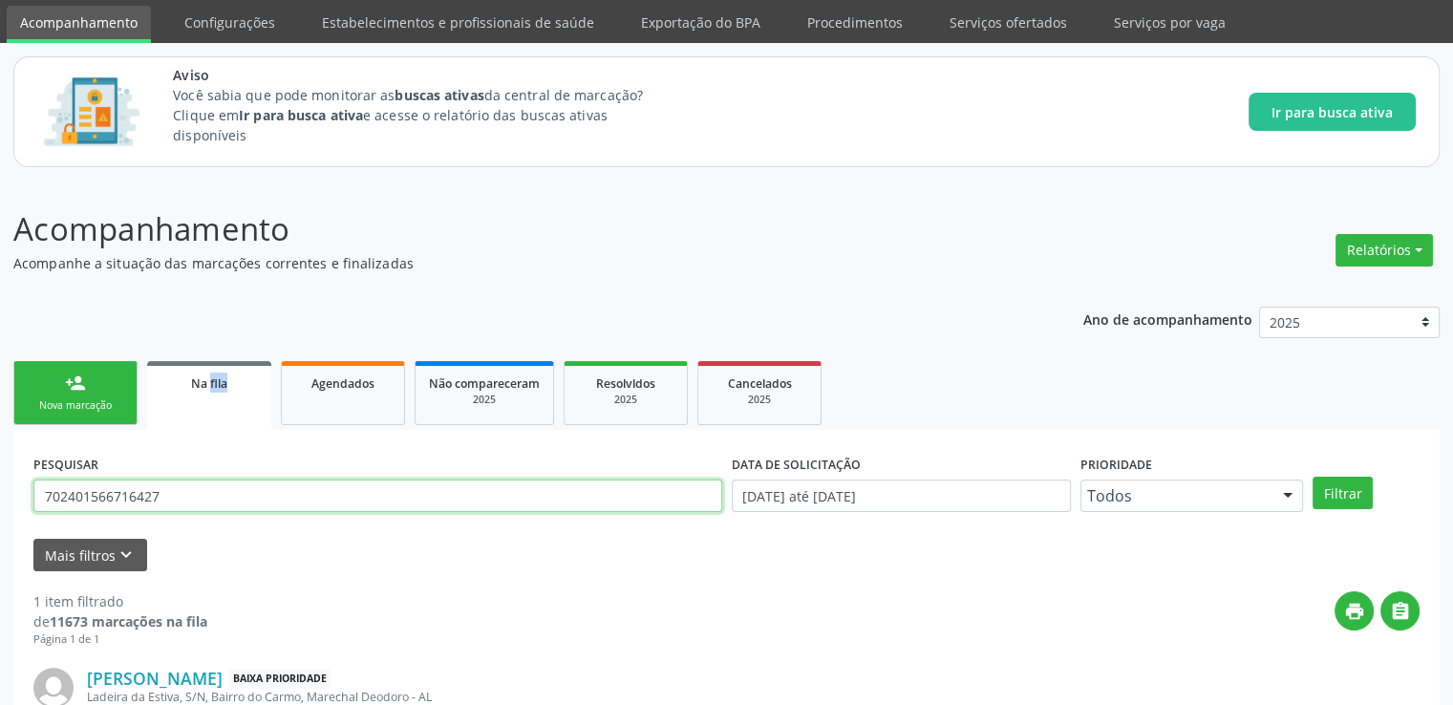
click at [232, 483] on input "702401566716427" at bounding box center [377, 496] width 689 height 32
click at [1313, 477] on button "Filtrar" at bounding box center [1343, 493] width 60 height 32
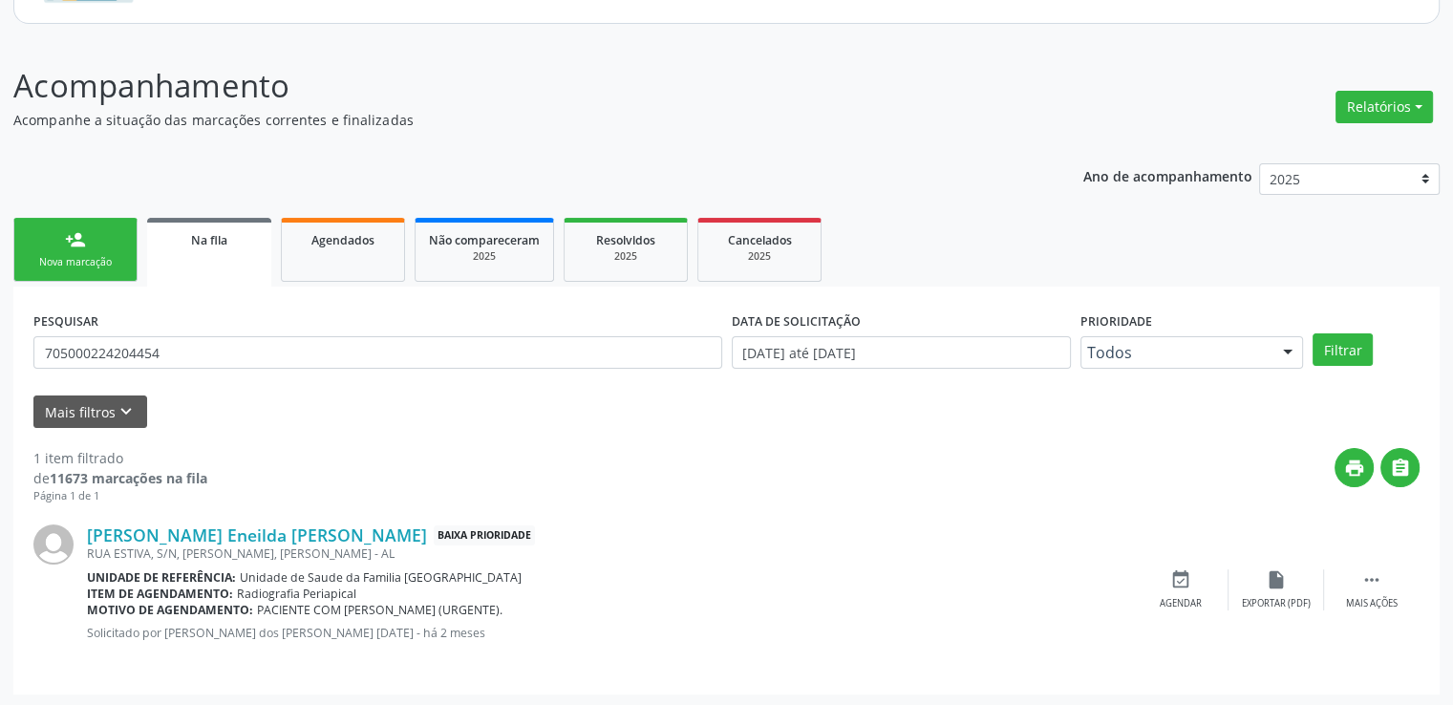
scroll to position [206, 0]
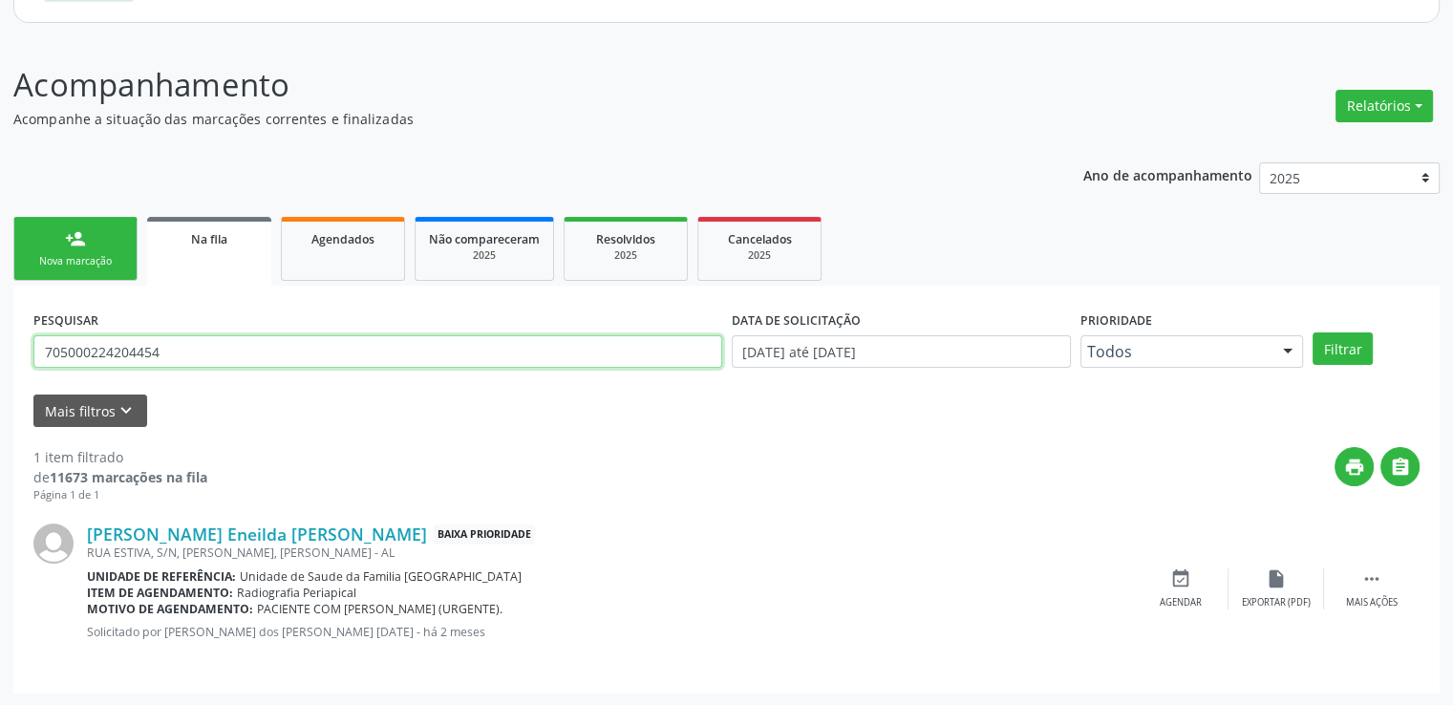
click at [275, 359] on input "705000224204454" at bounding box center [377, 351] width 689 height 32
type input "708009876384929"
click at [1313, 333] on button "Filtrar" at bounding box center [1343, 349] width 60 height 32
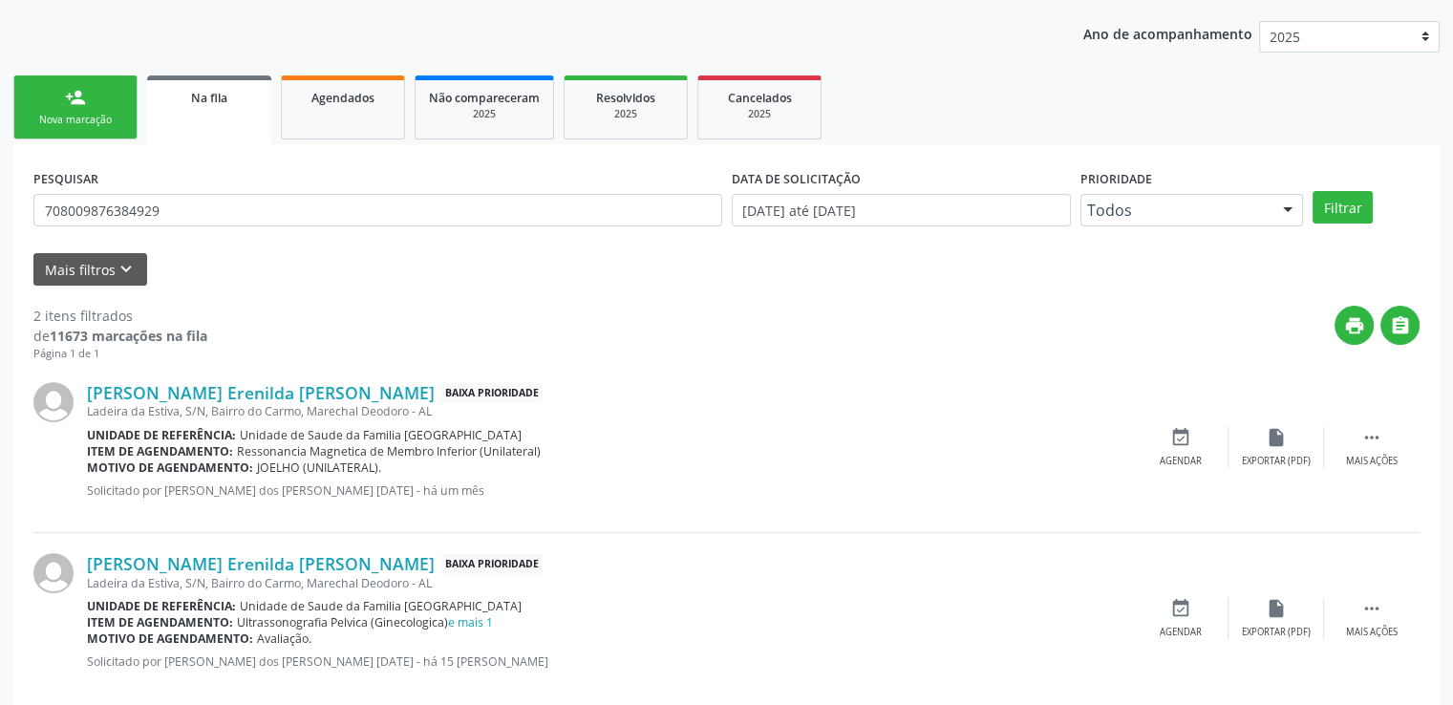
scroll to position [378, 0]
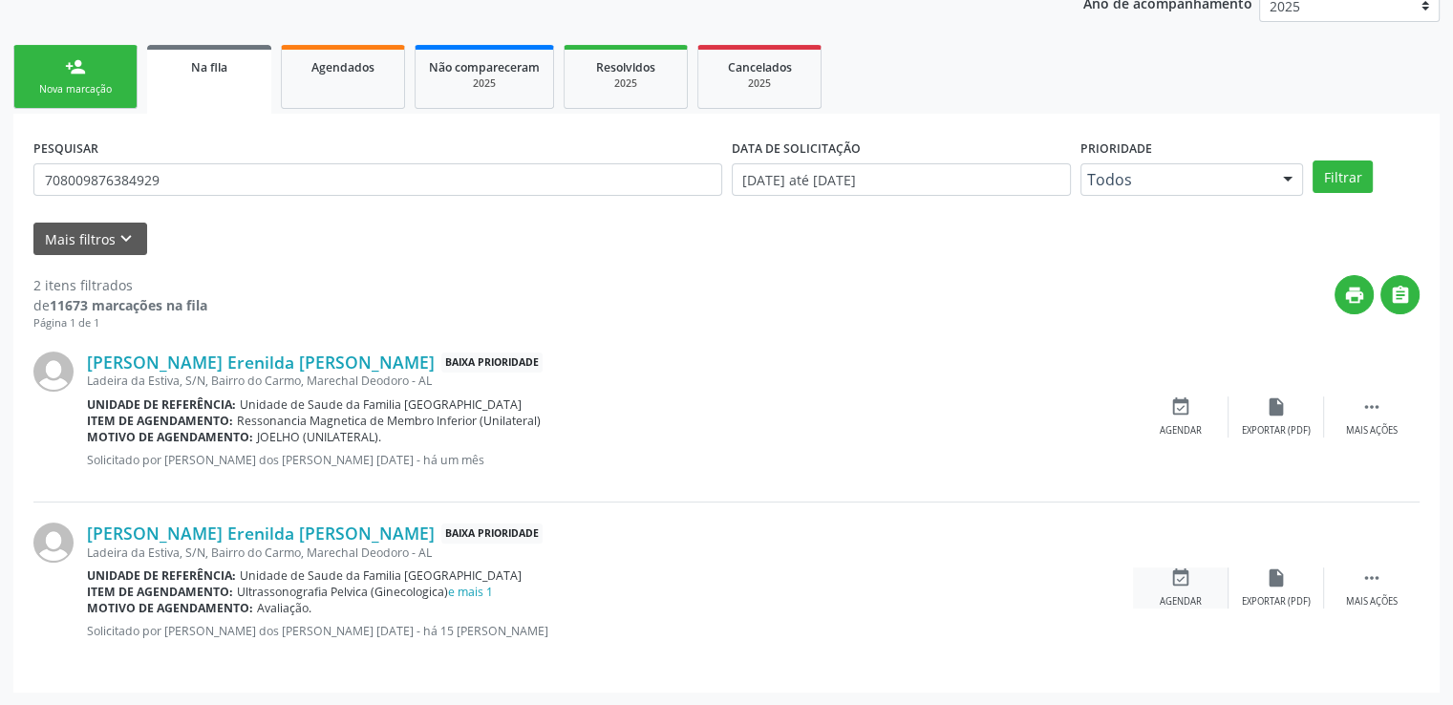
click at [1189, 576] on icon "event_available" at bounding box center [1181, 578] width 21 height 21
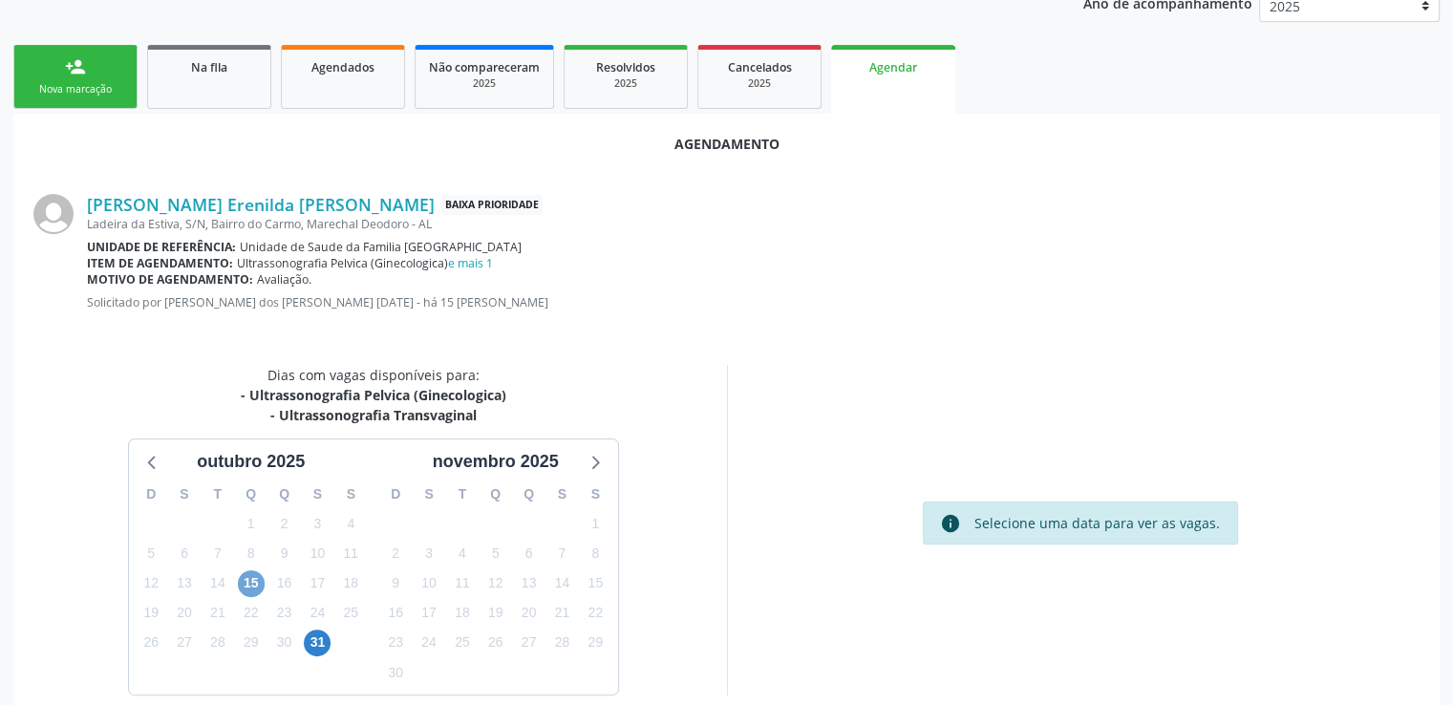
click at [245, 579] on span "15" at bounding box center [251, 583] width 27 height 27
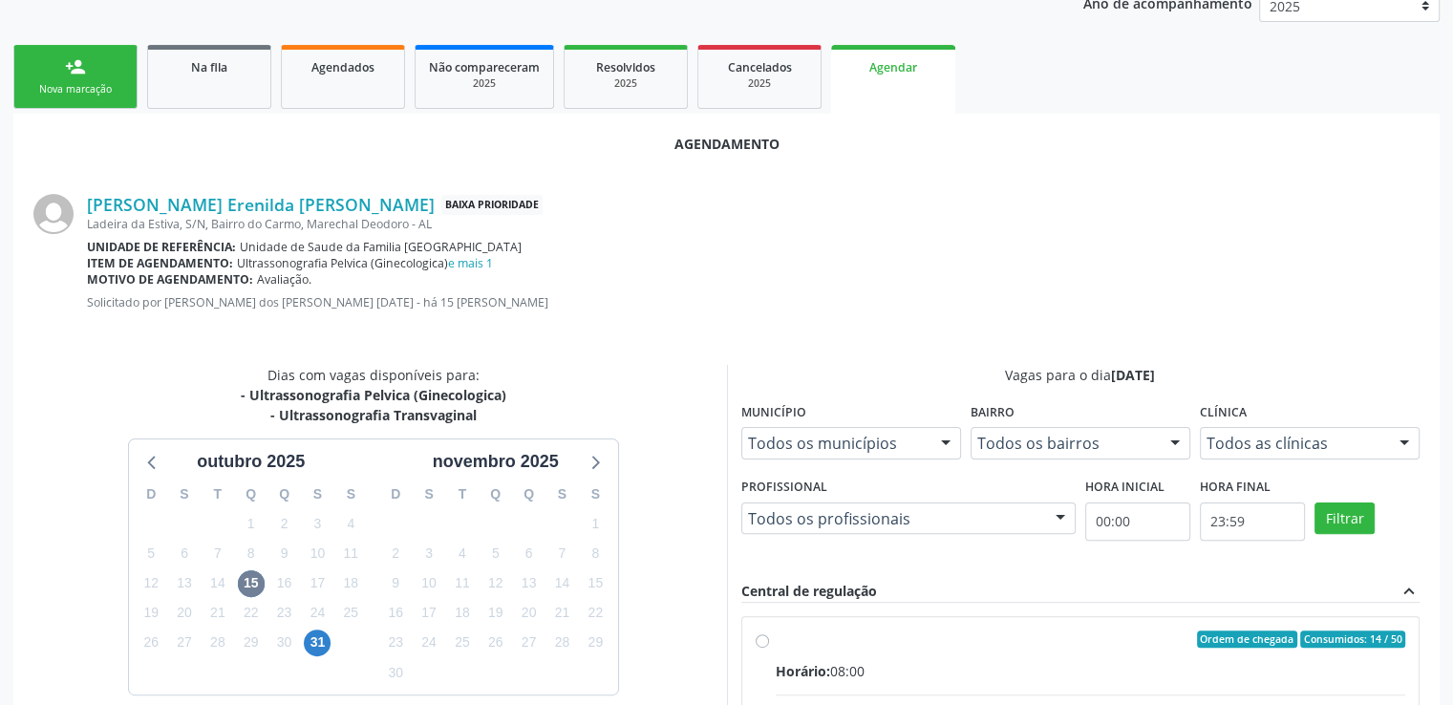
click at [764, 642] on input "Ordem de chegada Consumidos: 14 / 50 Horário: 08:00 Clínica: Centro de Saude [P…" at bounding box center [762, 639] width 13 height 17
radio input "true"
click at [764, 642] on input "Ordem de chegada Consumidos: 14 / 50 Horário: 08:00 Clínica: Centro de Saude [P…" at bounding box center [762, 639] width 13 height 17
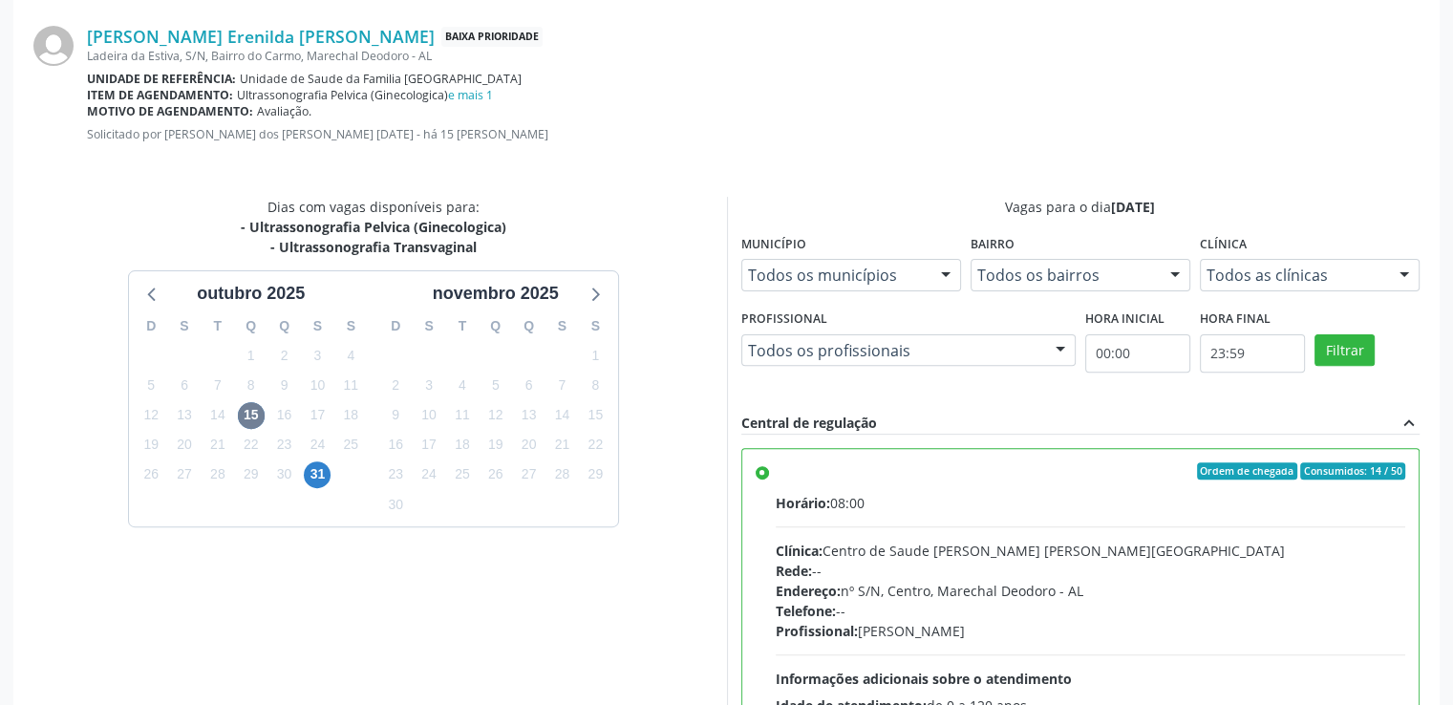
scroll to position [736, 0]
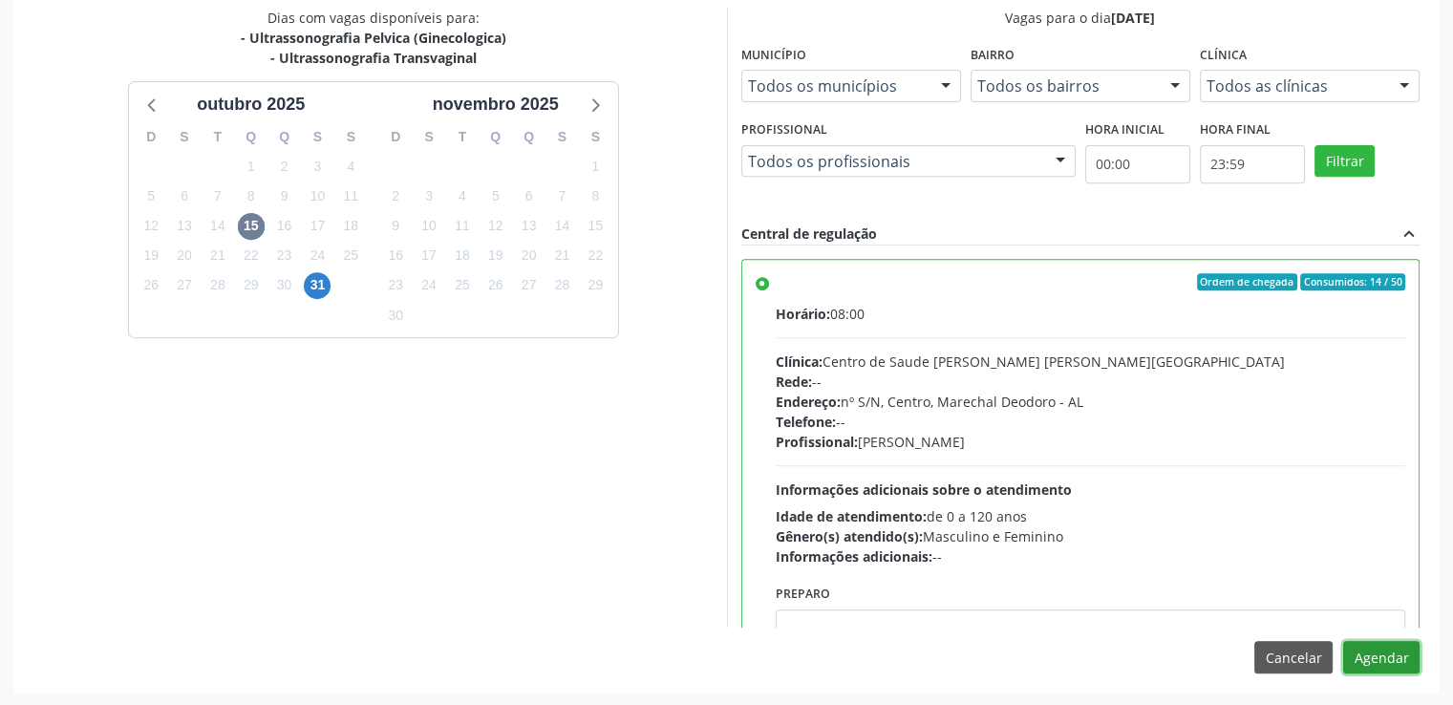
click at [1378, 649] on button "Agendar" at bounding box center [1381, 657] width 76 height 32
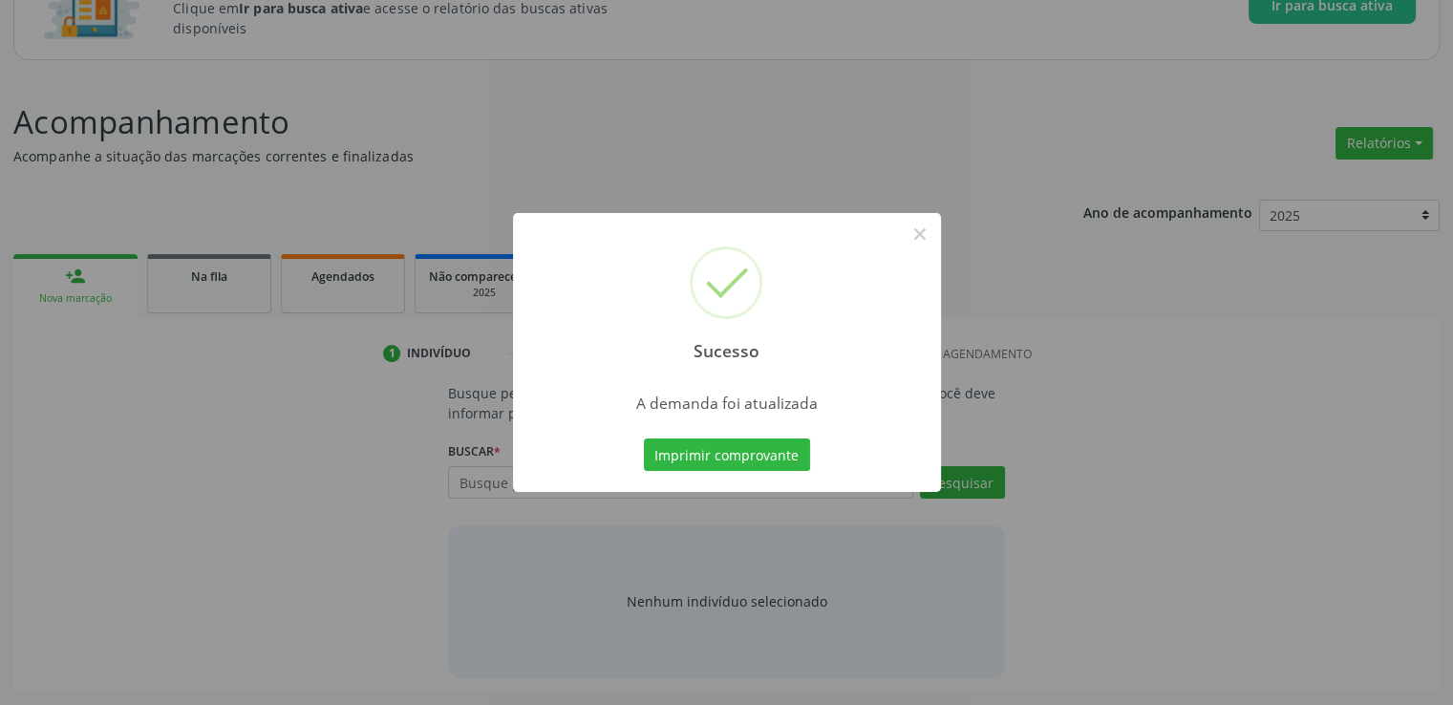
scroll to position [168, 0]
click at [922, 230] on button "×" at bounding box center [920, 234] width 32 height 32
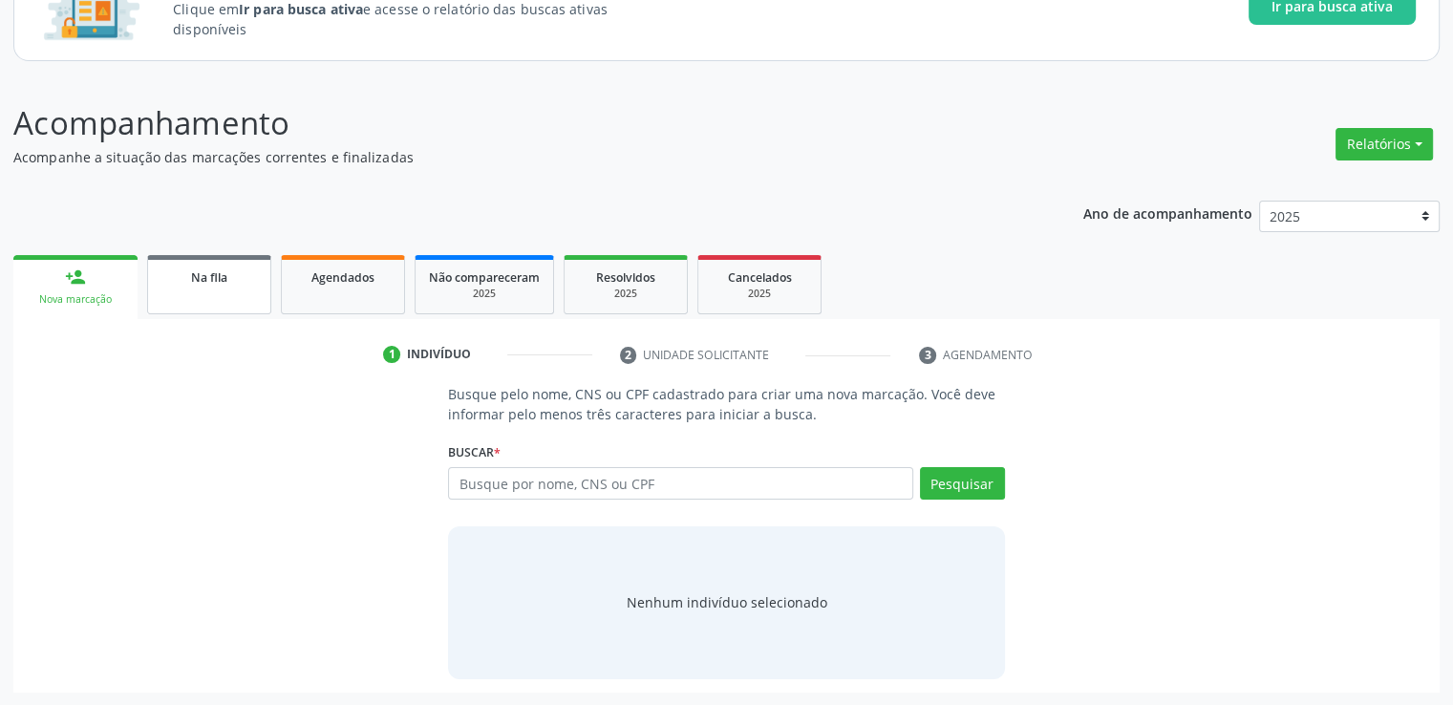
click at [203, 284] on div "Na fila" at bounding box center [209, 277] width 96 height 20
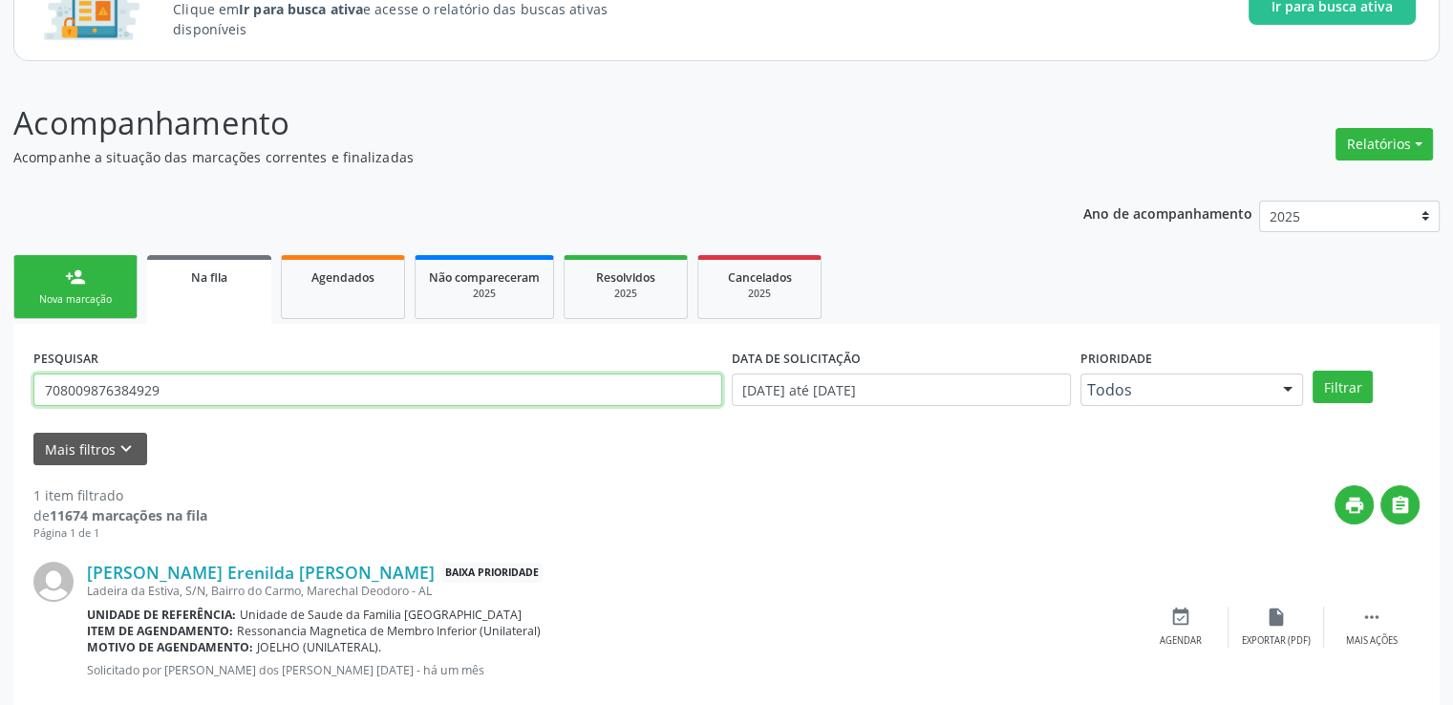
click at [200, 388] on input "708009876384929" at bounding box center [377, 390] width 689 height 32
click at [1313, 371] on button "Filtrar" at bounding box center [1343, 387] width 60 height 32
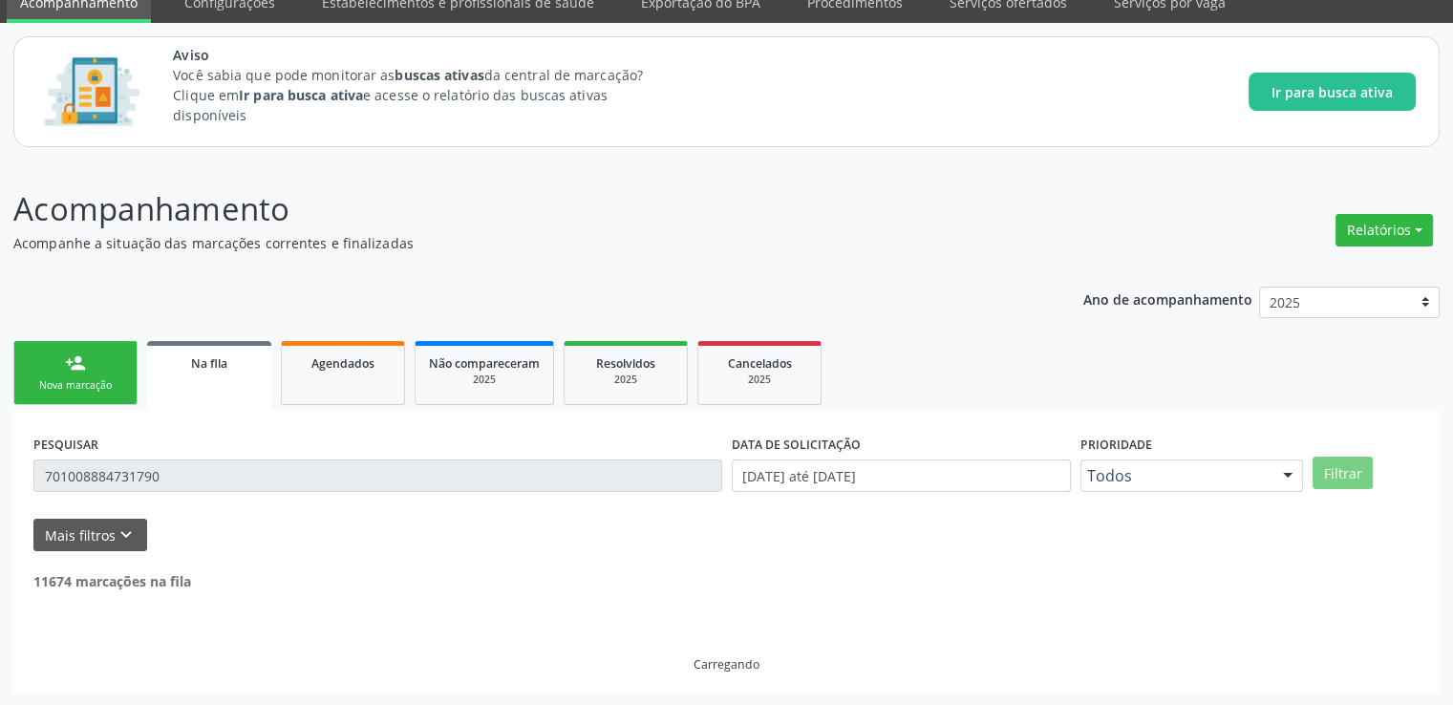
scroll to position [21, 0]
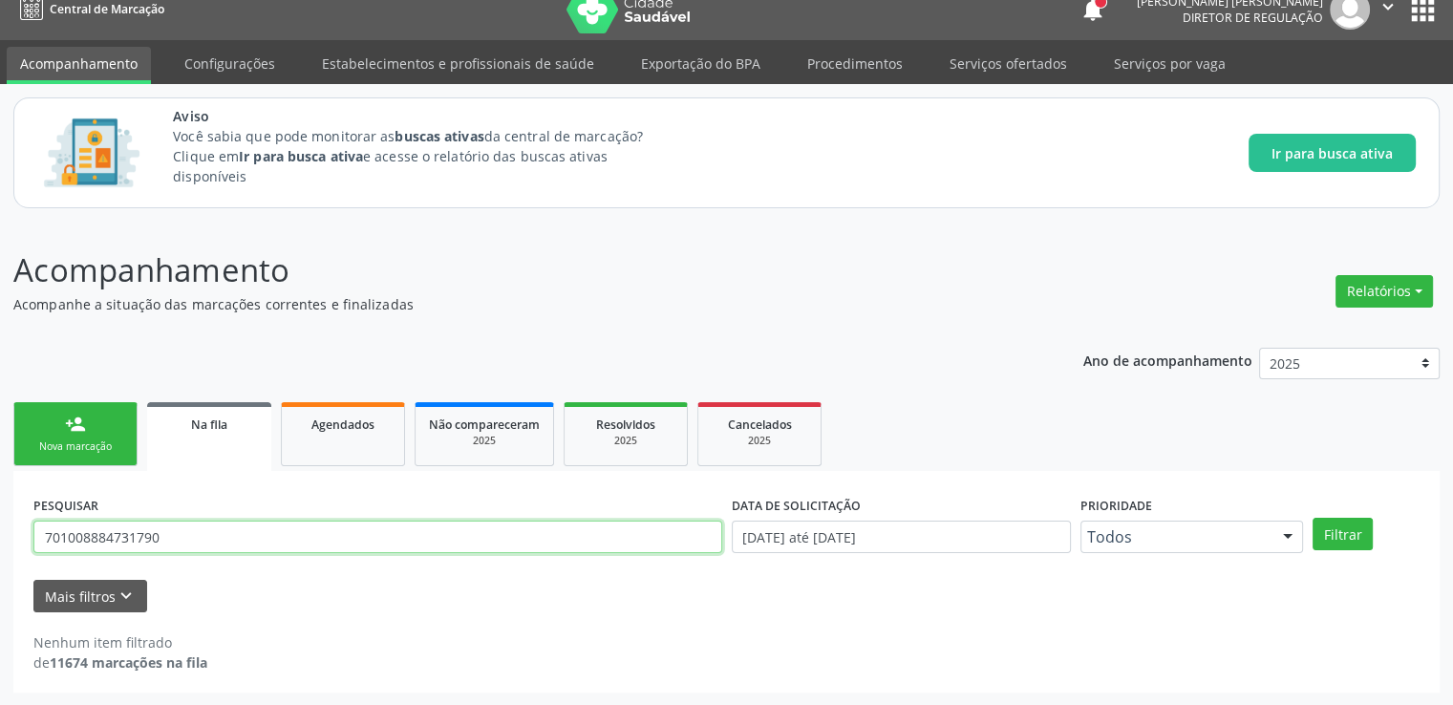
click at [183, 526] on input "701008884731790" at bounding box center [377, 537] width 689 height 32
click at [1313, 518] on button "Filtrar" at bounding box center [1343, 534] width 60 height 32
click at [258, 534] on input "709008893998919" at bounding box center [377, 537] width 689 height 32
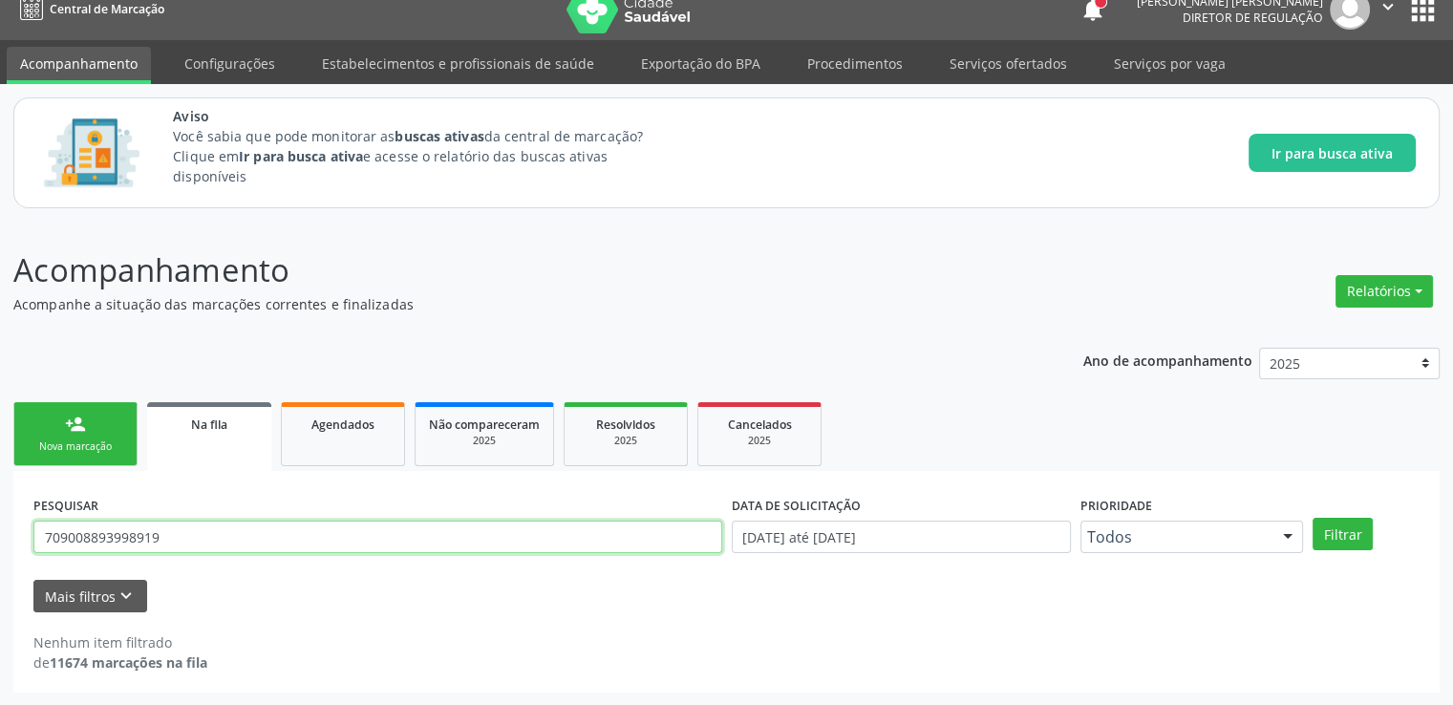
click at [258, 534] on input "709008893998919" at bounding box center [377, 537] width 689 height 32
paste input "8"
type input "709008898998919"
click at [1313, 518] on button "Filtrar" at bounding box center [1343, 534] width 60 height 32
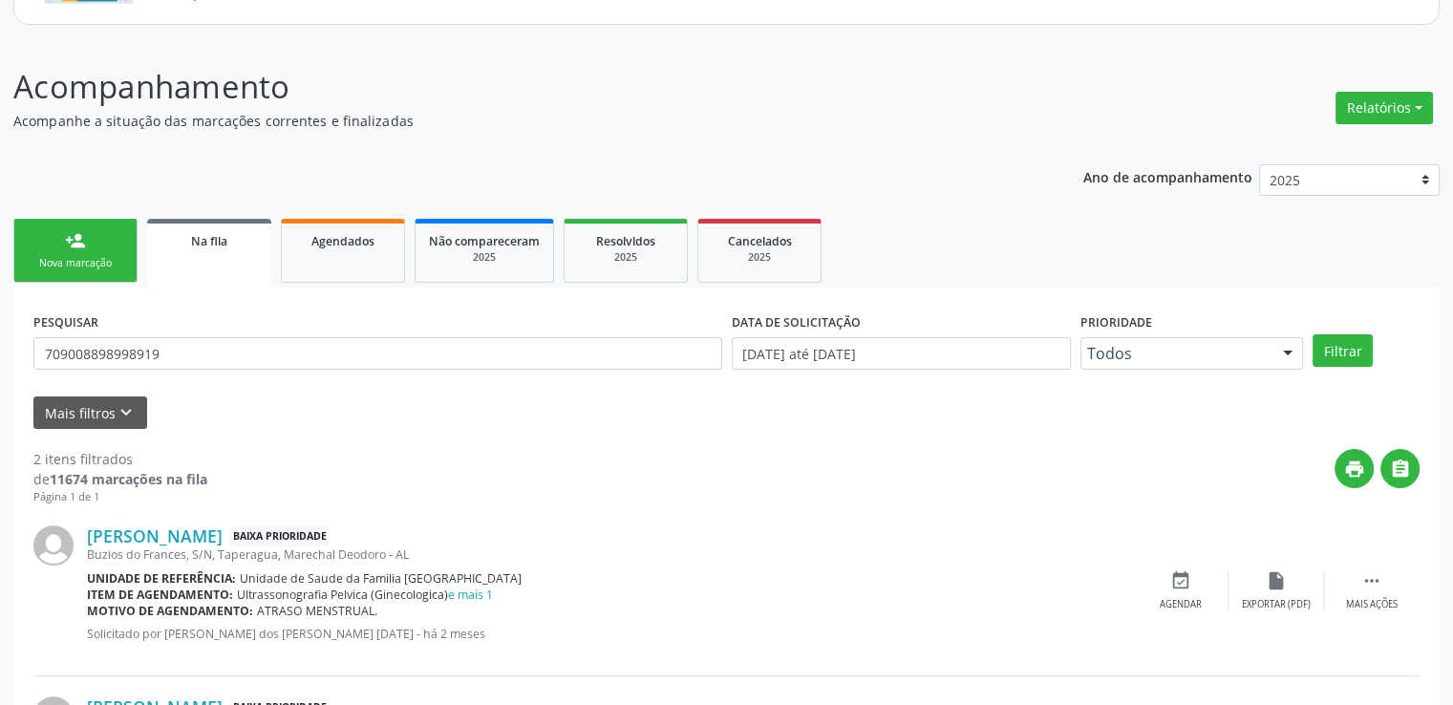
scroll to position [378, 0]
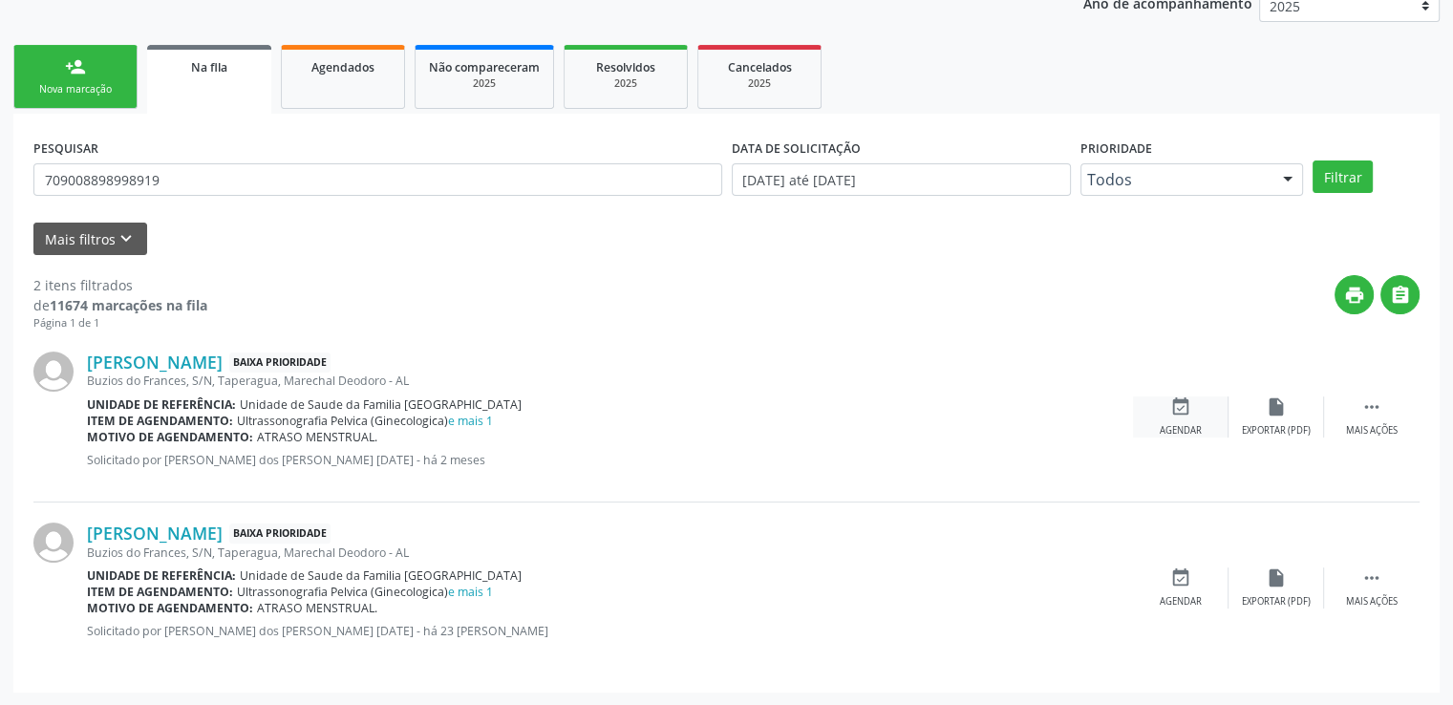
click at [1180, 408] on icon "event_available" at bounding box center [1181, 407] width 21 height 21
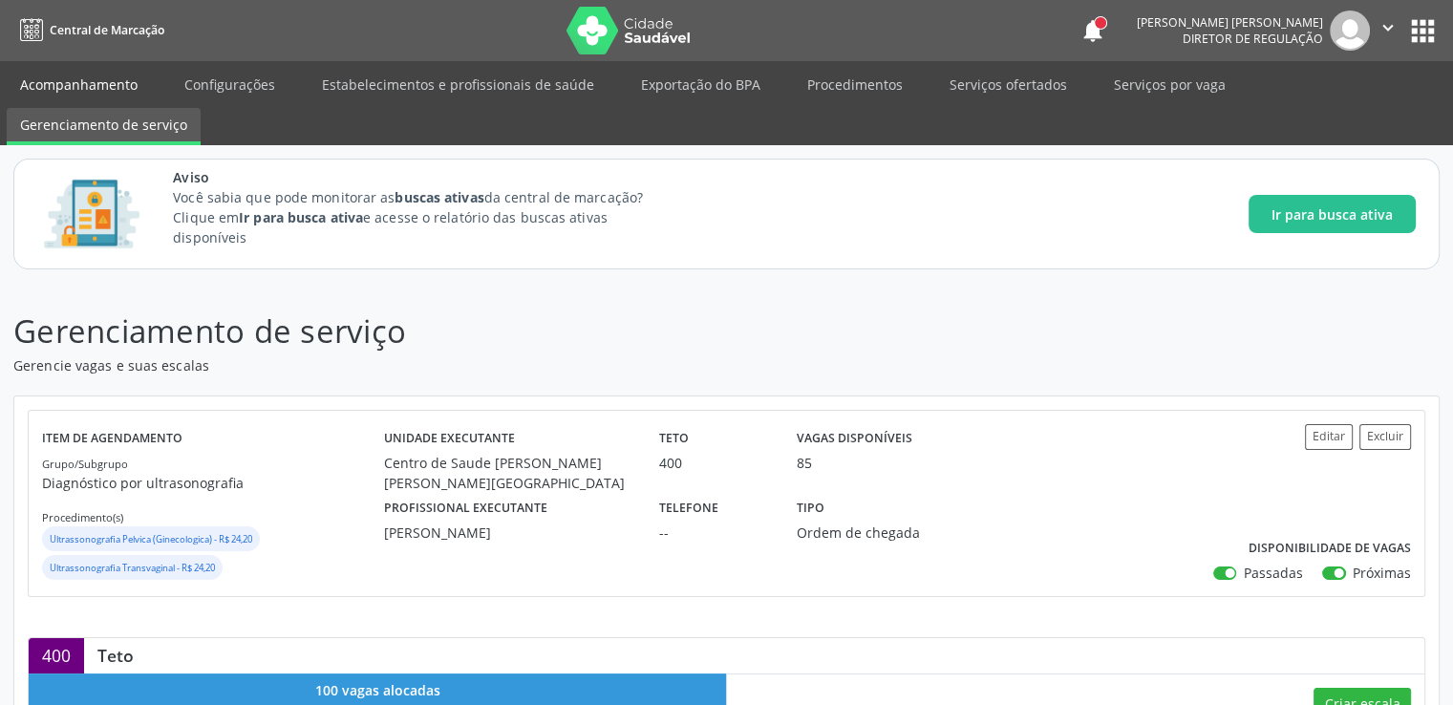
click at [99, 78] on link "Acompanhamento" at bounding box center [79, 84] width 144 height 33
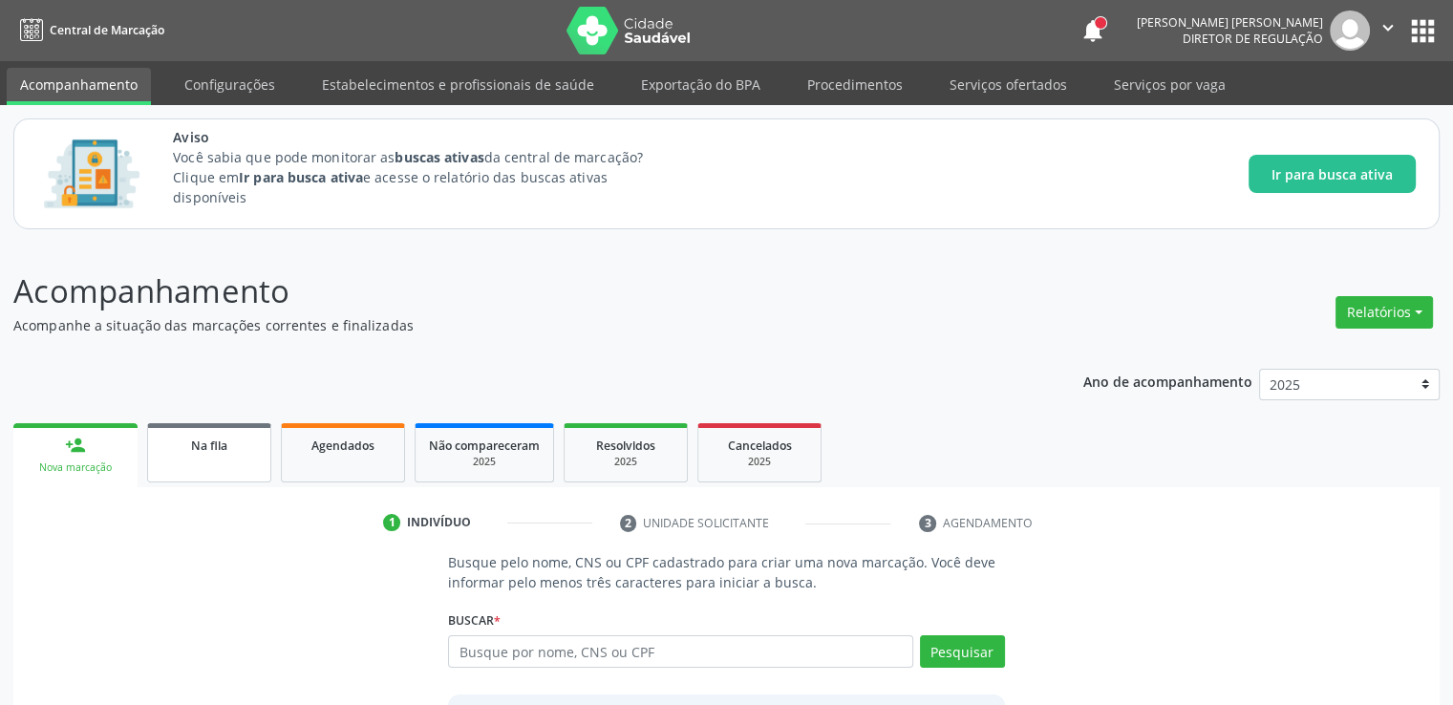
click at [180, 450] on div "Na fila" at bounding box center [209, 445] width 96 height 20
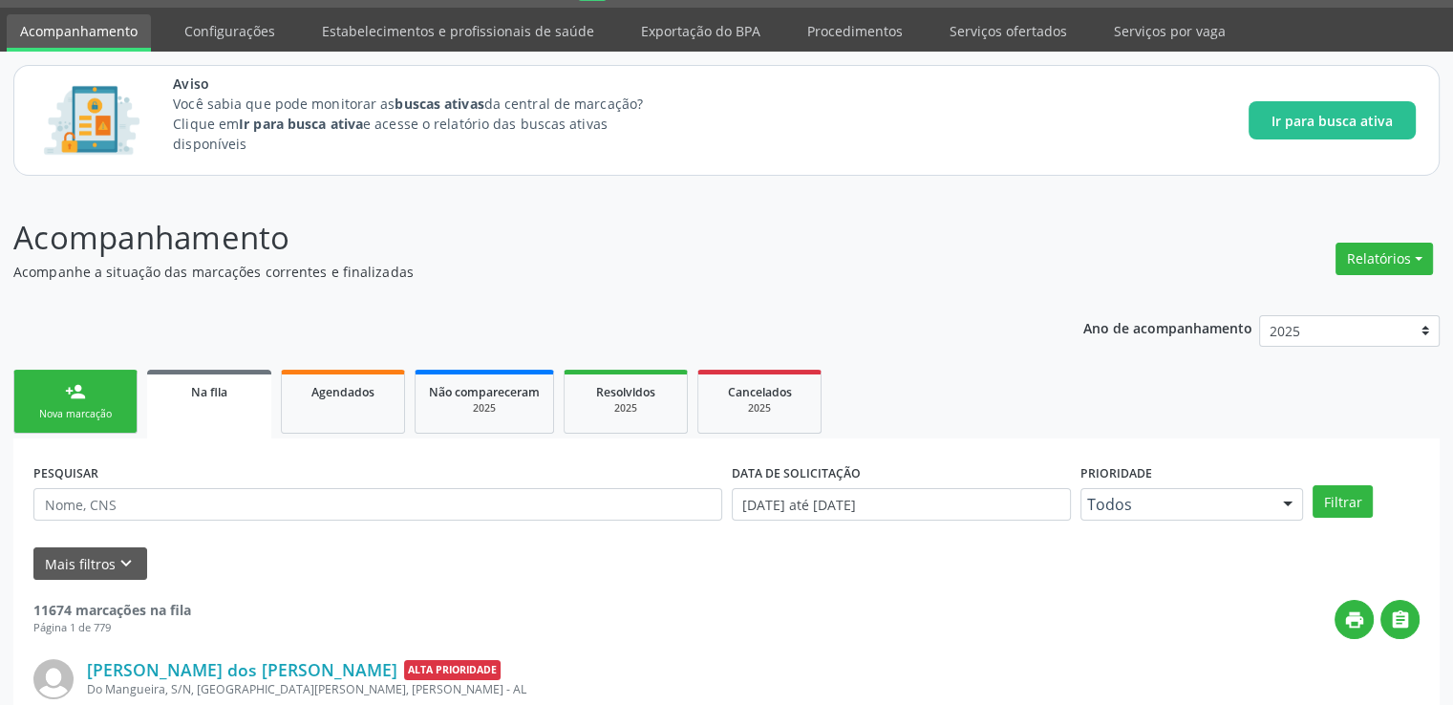
scroll to position [82, 0]
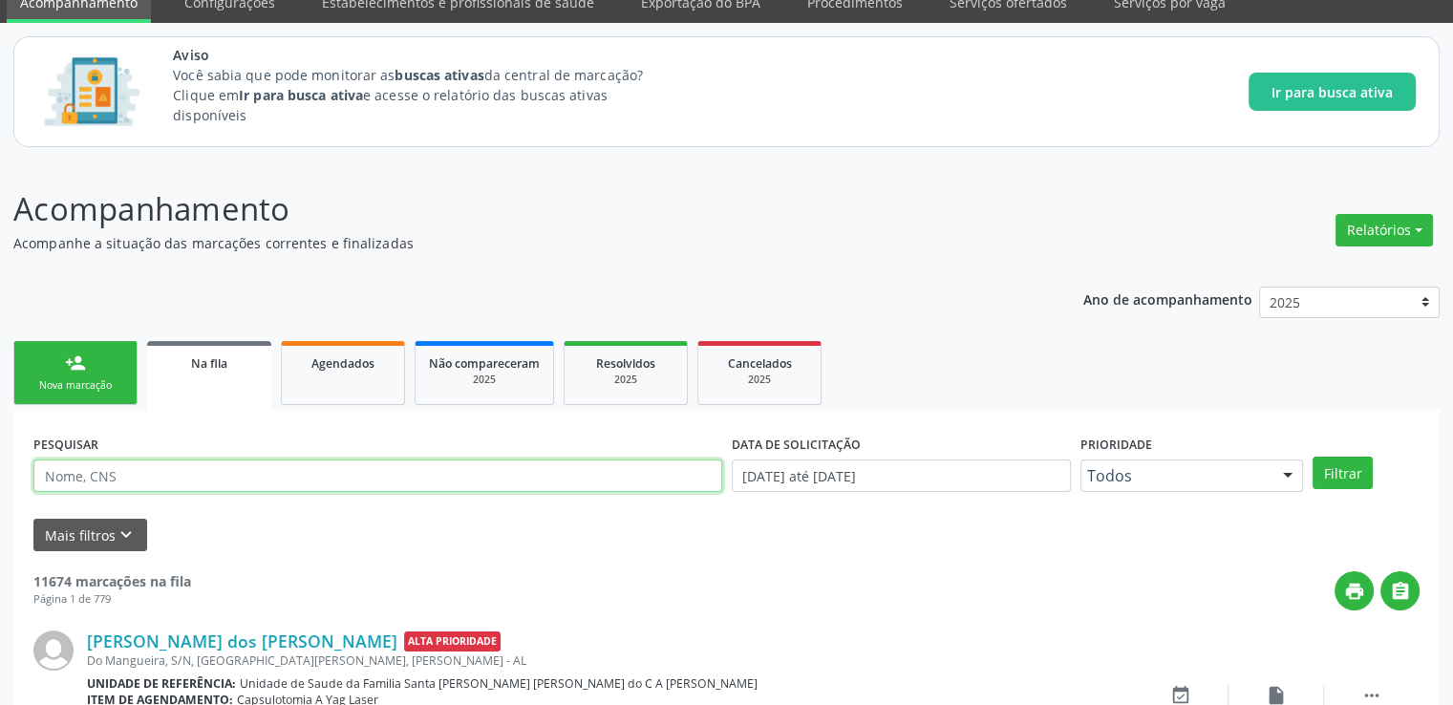
click at [164, 471] on input "text" at bounding box center [377, 476] width 689 height 32
paste input "709008898998919"
type input "709008898998919"
click at [1313, 457] on button "Filtrar" at bounding box center [1343, 473] width 60 height 32
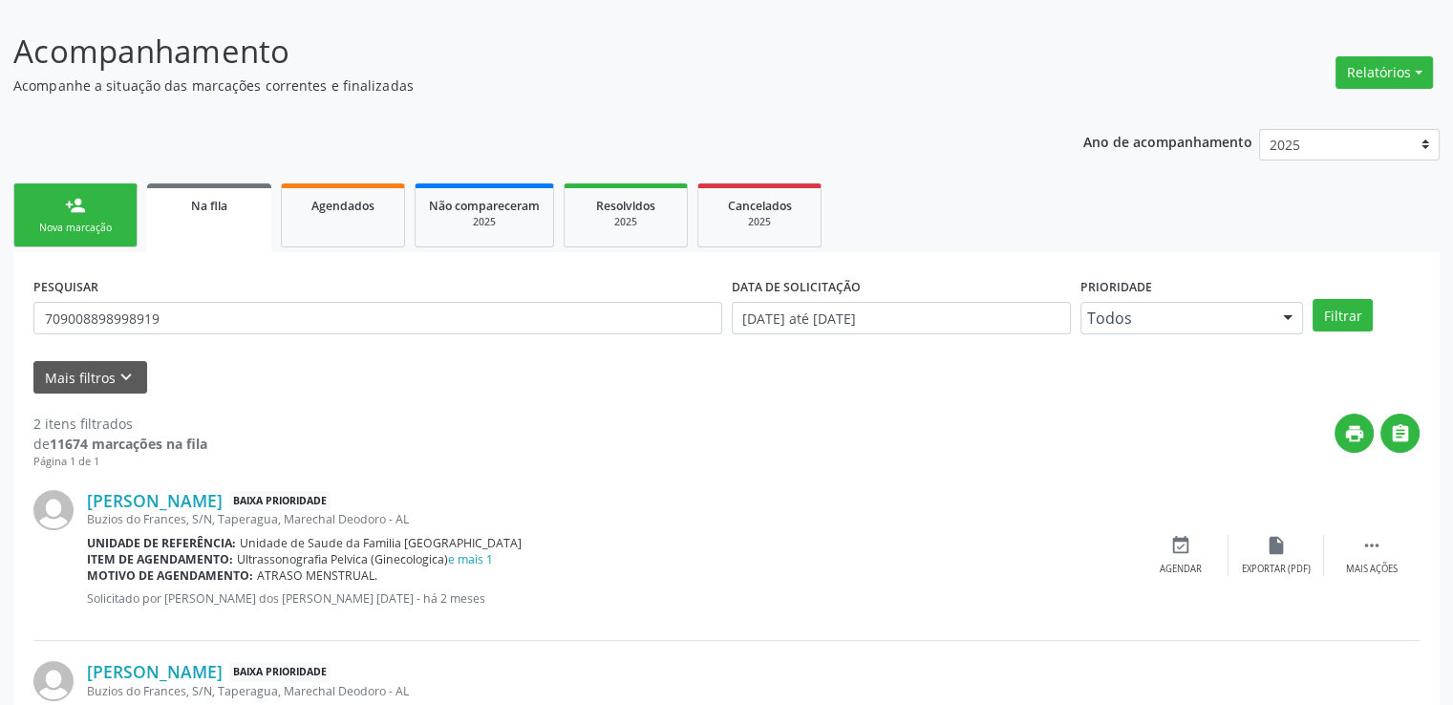
scroll to position [378, 0]
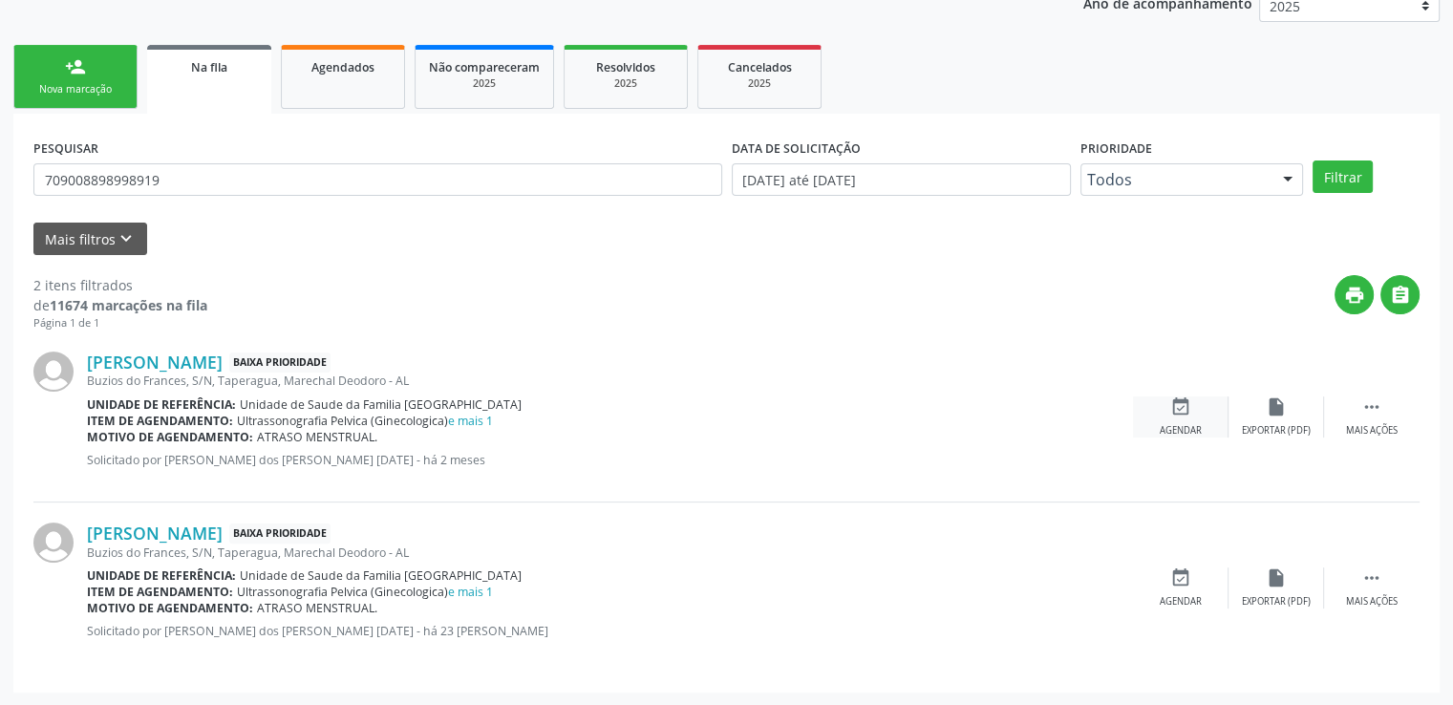
click at [1182, 402] on icon "event_available" at bounding box center [1181, 407] width 21 height 21
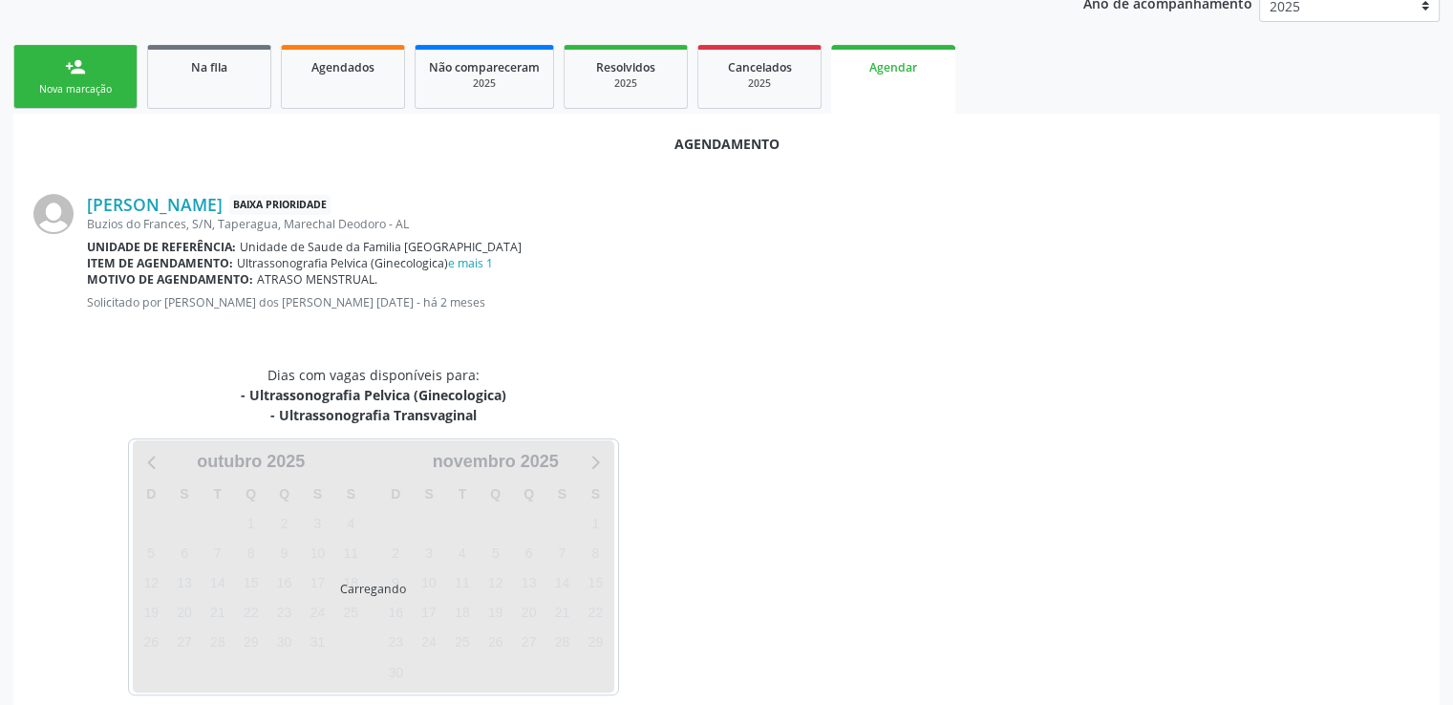
click at [1182, 402] on div "[PERSON_NAME] com vagas disponíveis para: - Ultrassonografia Pelvica (Ginecolog…" at bounding box center [726, 530] width 1413 height 331
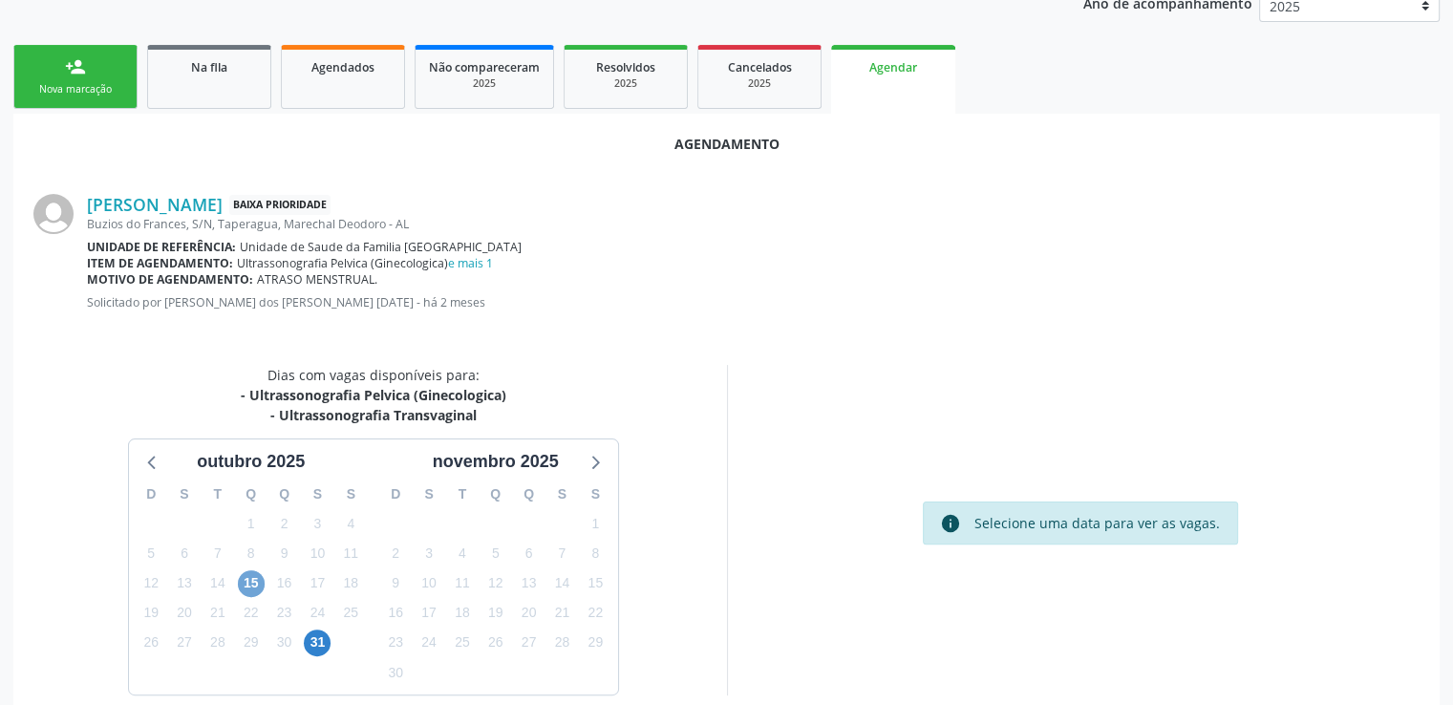
click at [248, 586] on span "15" at bounding box center [251, 583] width 27 height 27
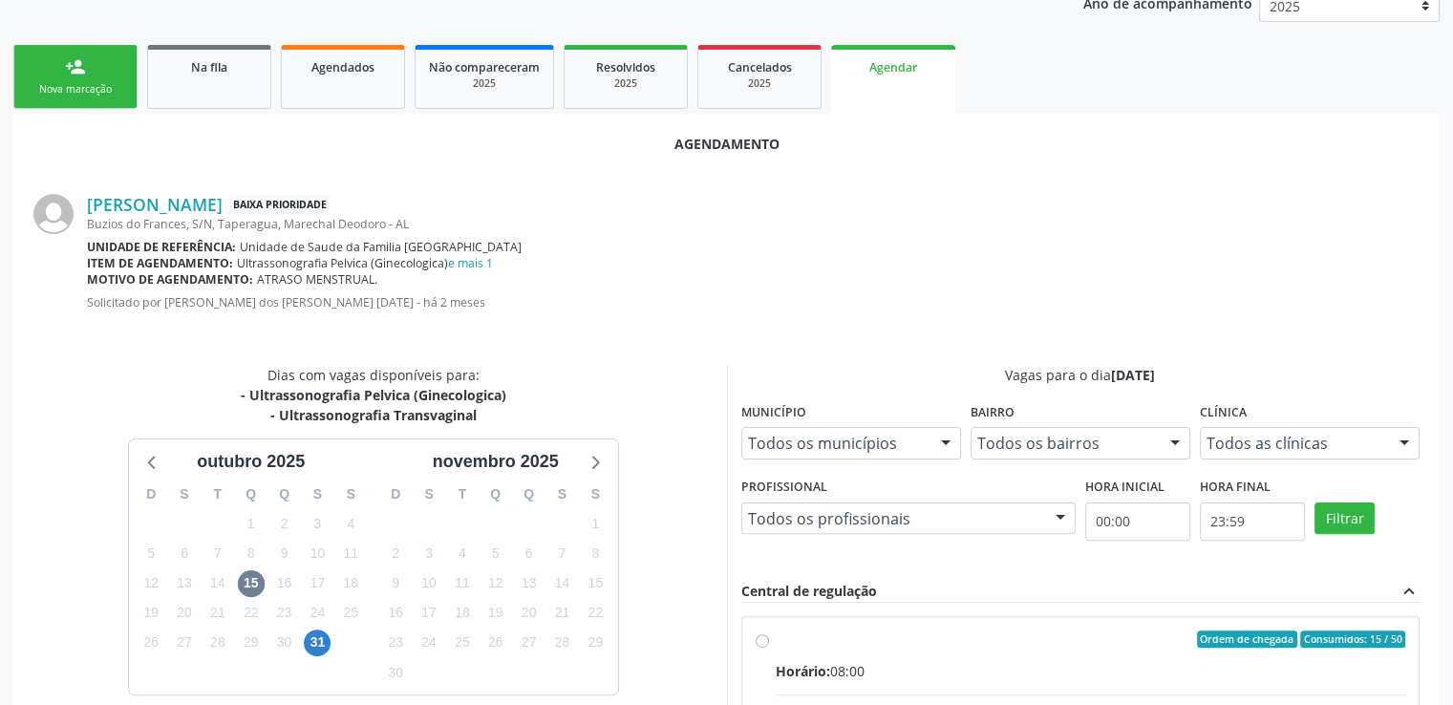
click at [756, 641] on input "Ordem de chegada Consumidos: 15 / 50 Horário: 08:00 Clínica: Centro de Saude [P…" at bounding box center [762, 639] width 13 height 17
radio input "true"
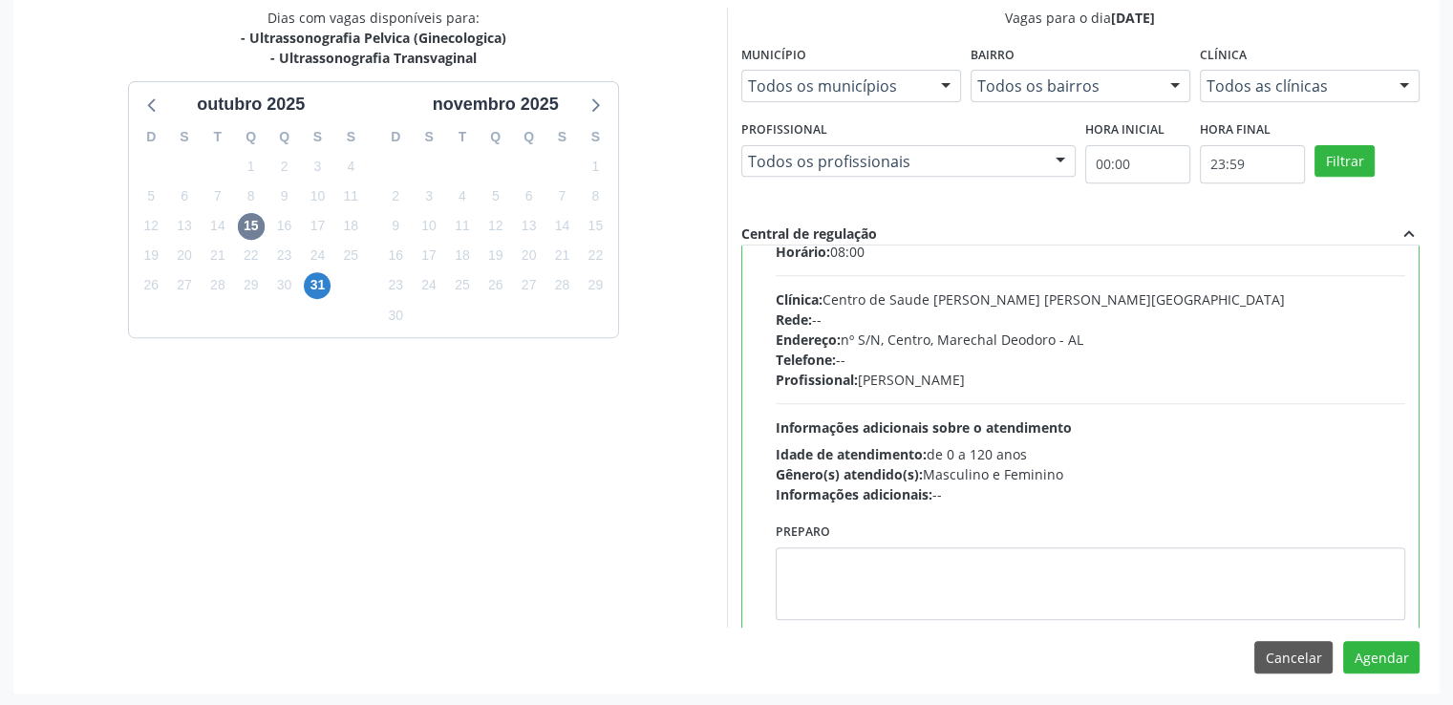
scroll to position [96, 0]
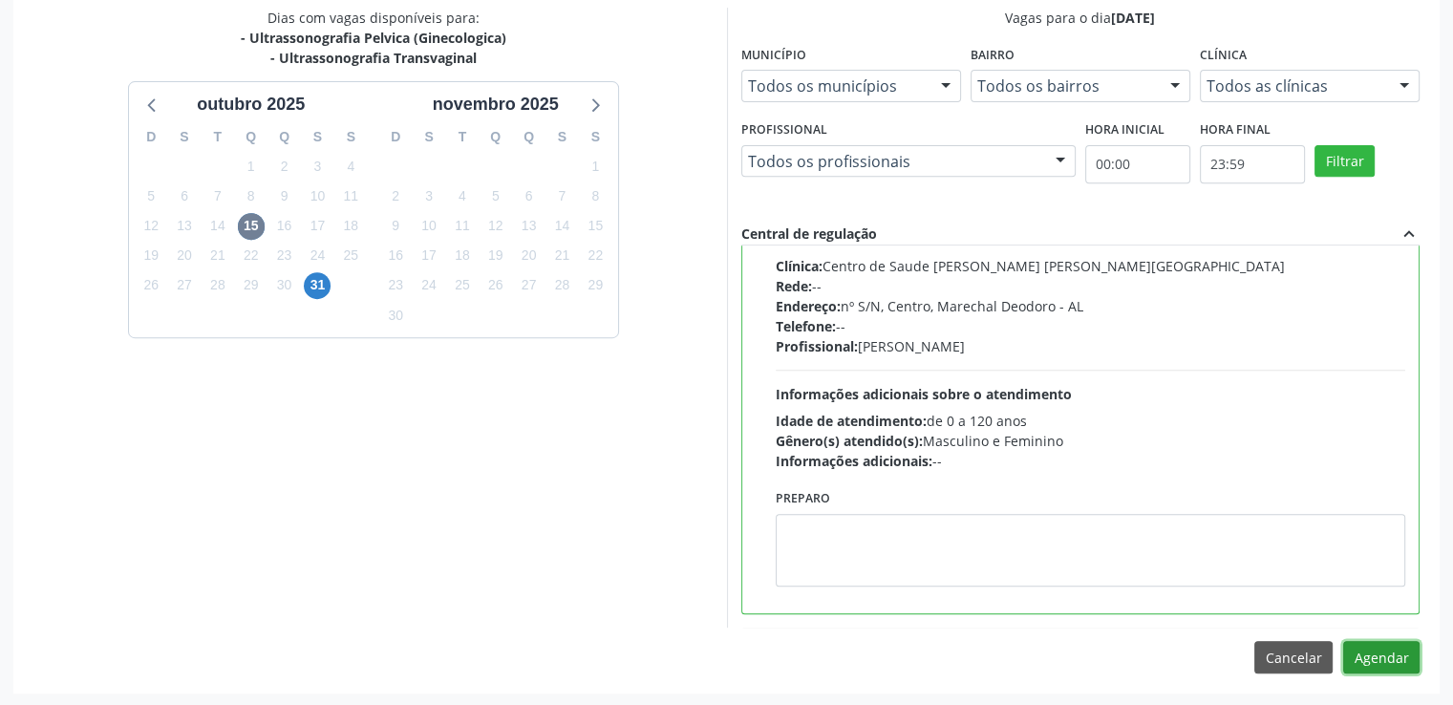
click at [1391, 655] on button "Agendar" at bounding box center [1381, 657] width 76 height 32
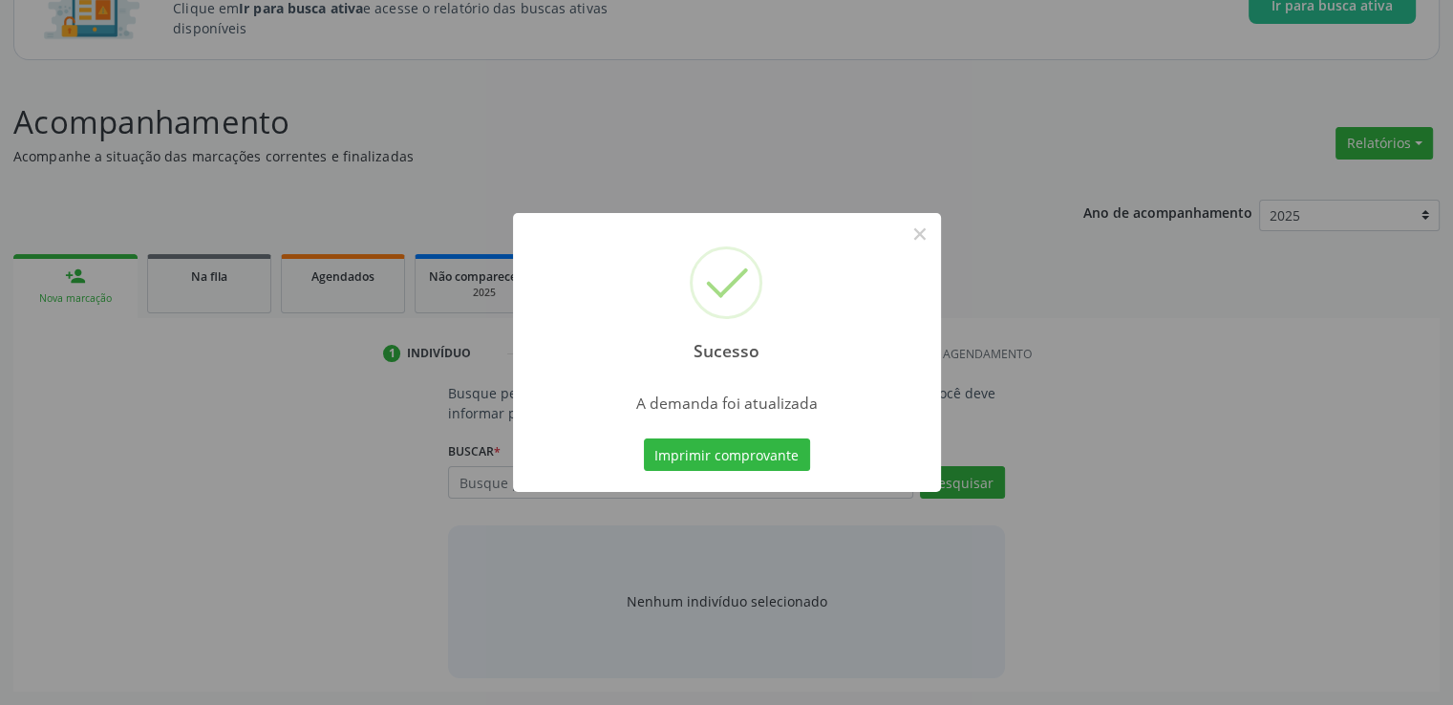
scroll to position [168, 0]
click at [924, 223] on button "×" at bounding box center [920, 234] width 32 height 32
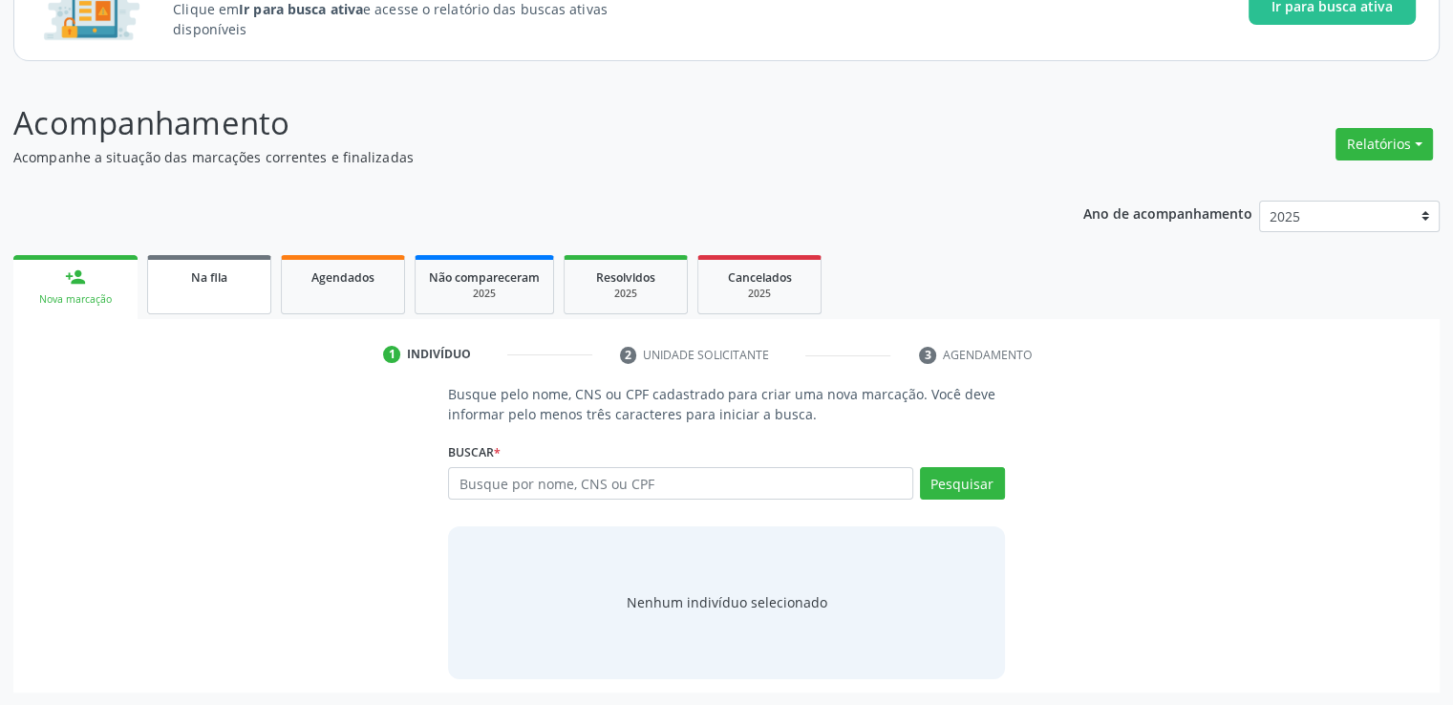
click at [195, 291] on link "Na fila" at bounding box center [209, 284] width 124 height 59
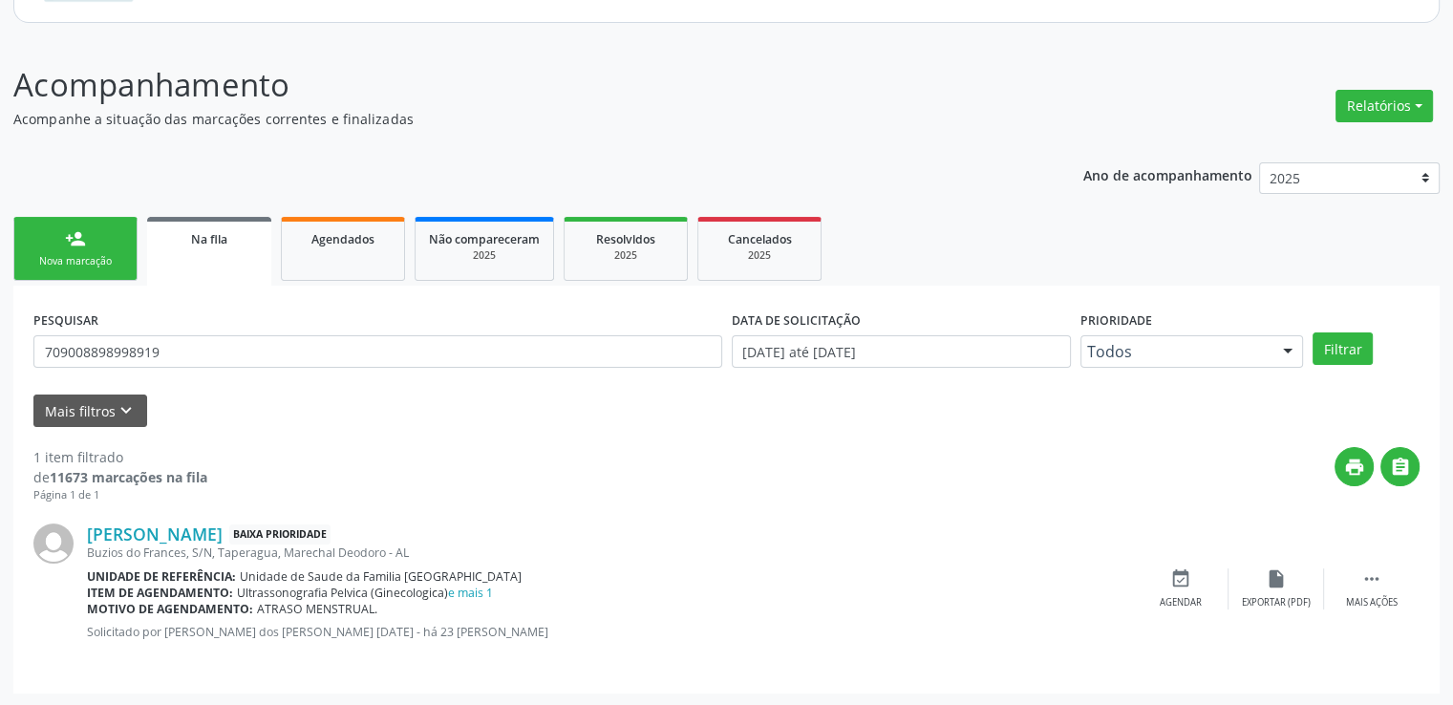
scroll to position [206, 0]
click at [1185, 581] on icon "event_available" at bounding box center [1181, 579] width 21 height 21
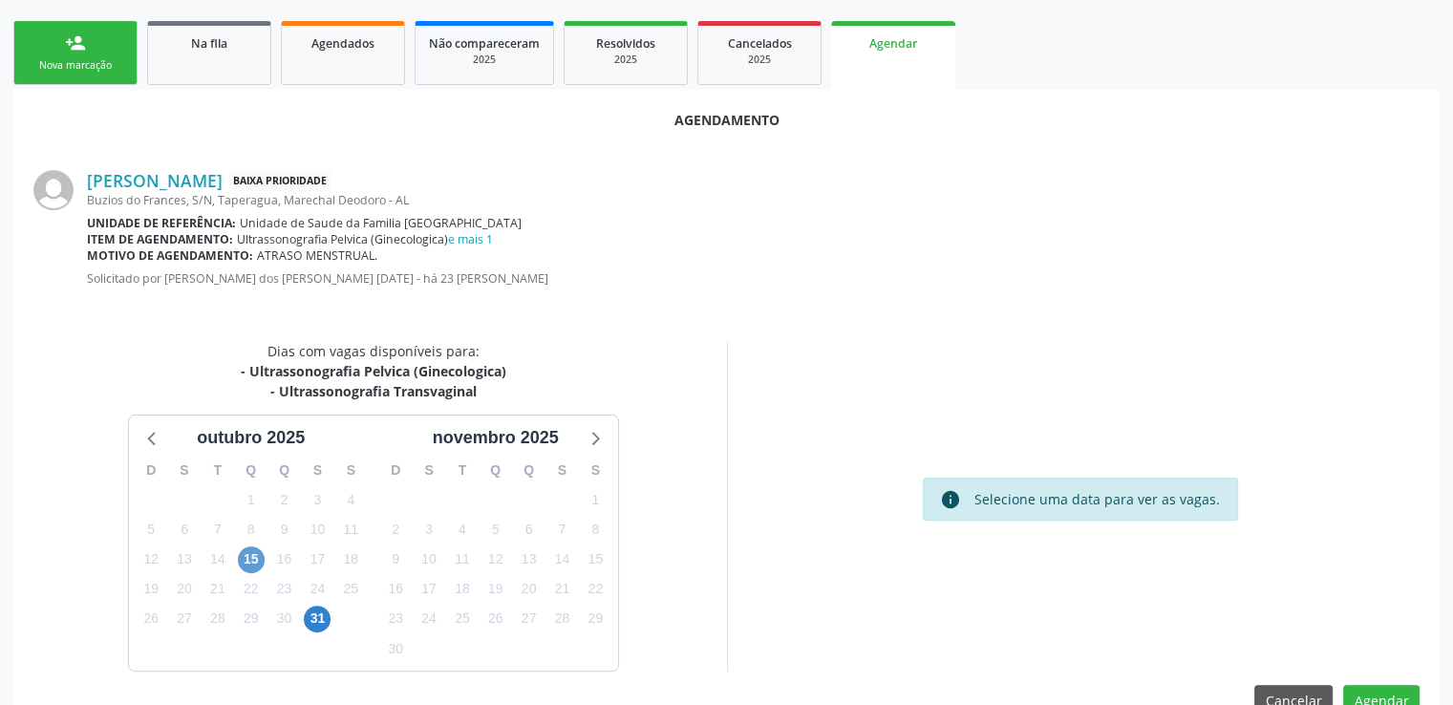
scroll to position [445, 0]
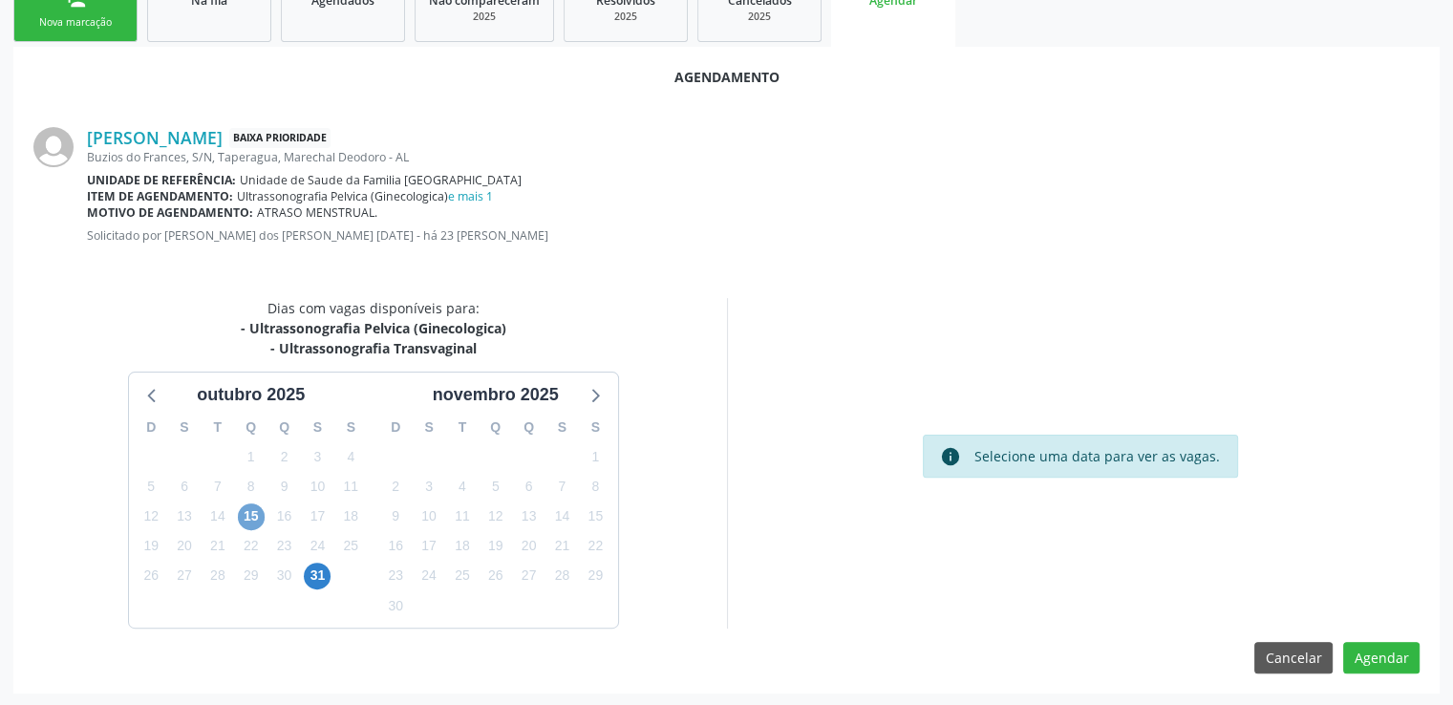
click at [254, 511] on span "15" at bounding box center [251, 517] width 27 height 27
click at [255, 512] on span "15" at bounding box center [251, 517] width 27 height 27
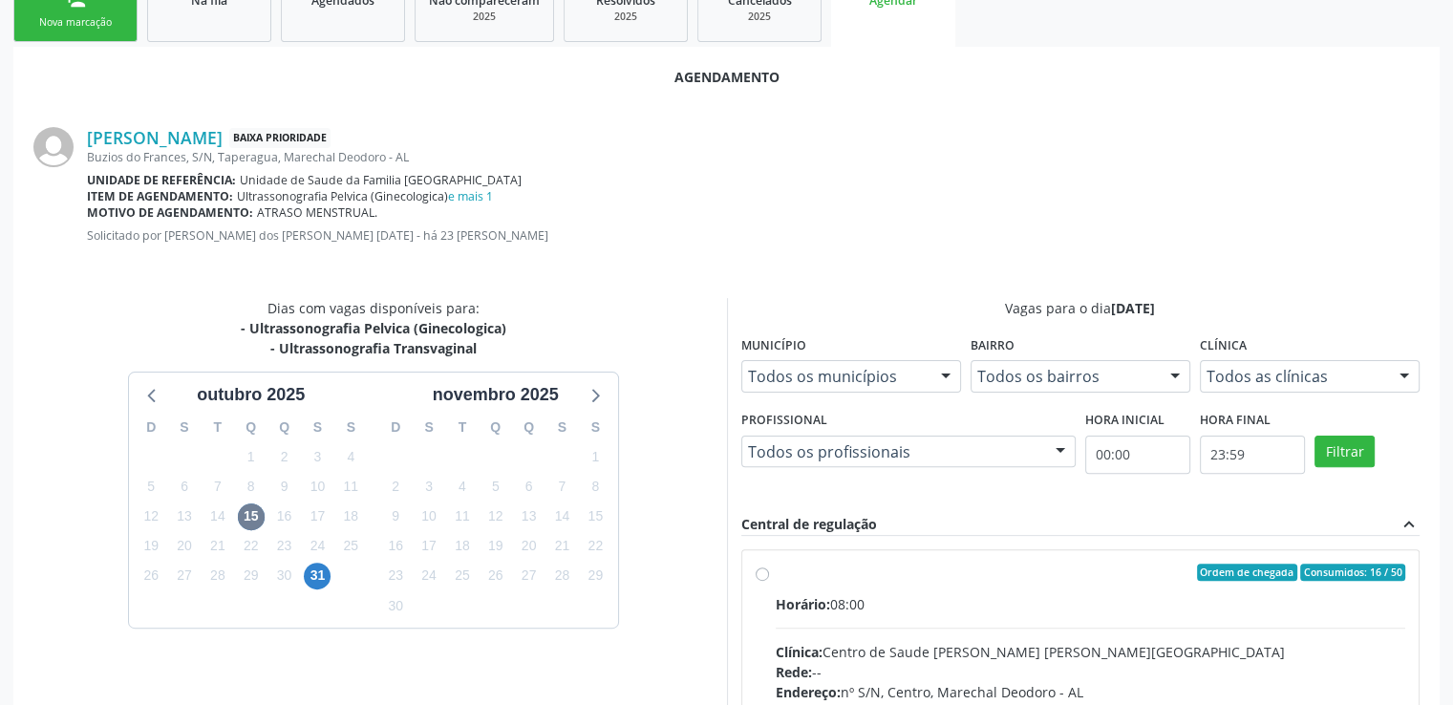
click at [776, 570] on label "Ordem de chegada Consumidos: 16 / 50 Horário: 08:00 Clínica: Centro de Saude [P…" at bounding box center [1091, 710] width 631 height 293
click at [763, 570] on input "Ordem de chegada Consumidos: 16 / 50 Horário: 08:00 Clínica: Centro de Saude [P…" at bounding box center [762, 572] width 13 height 17
radio input "true"
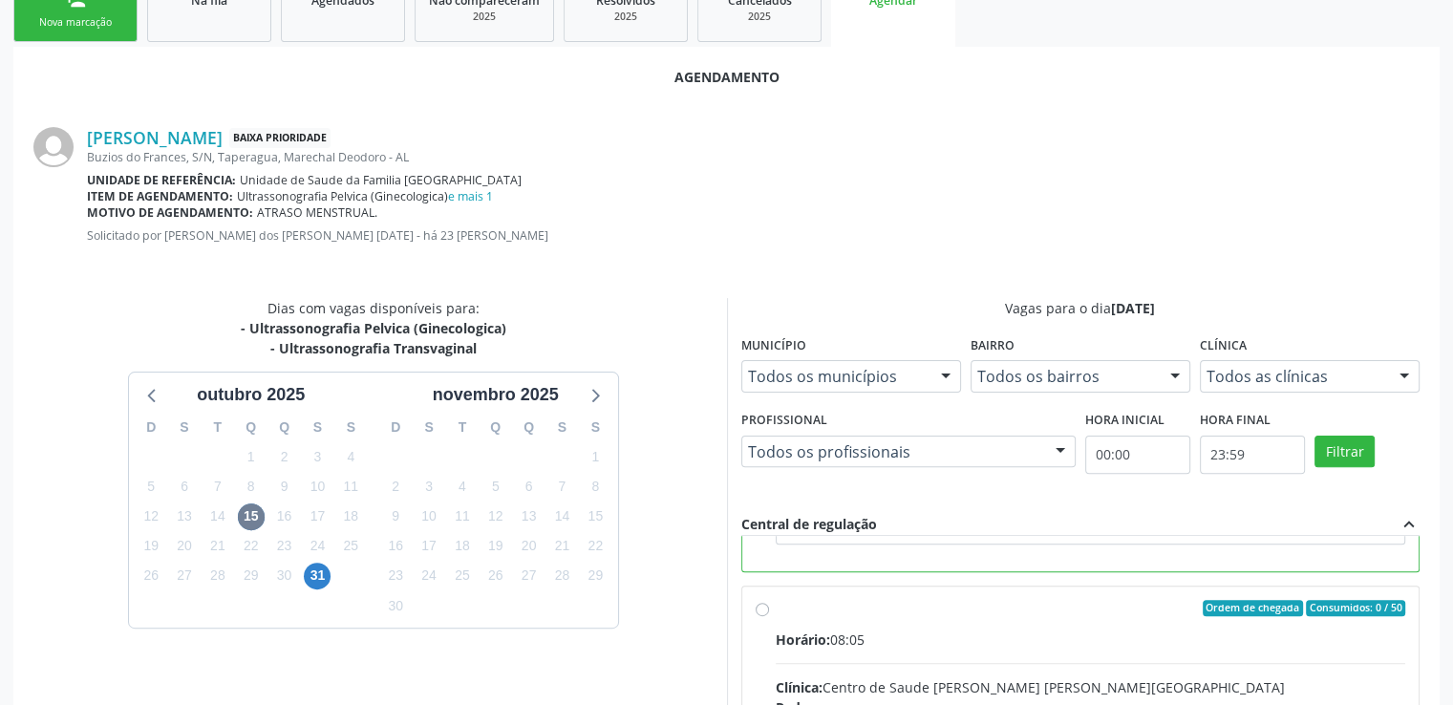
scroll to position [736, 0]
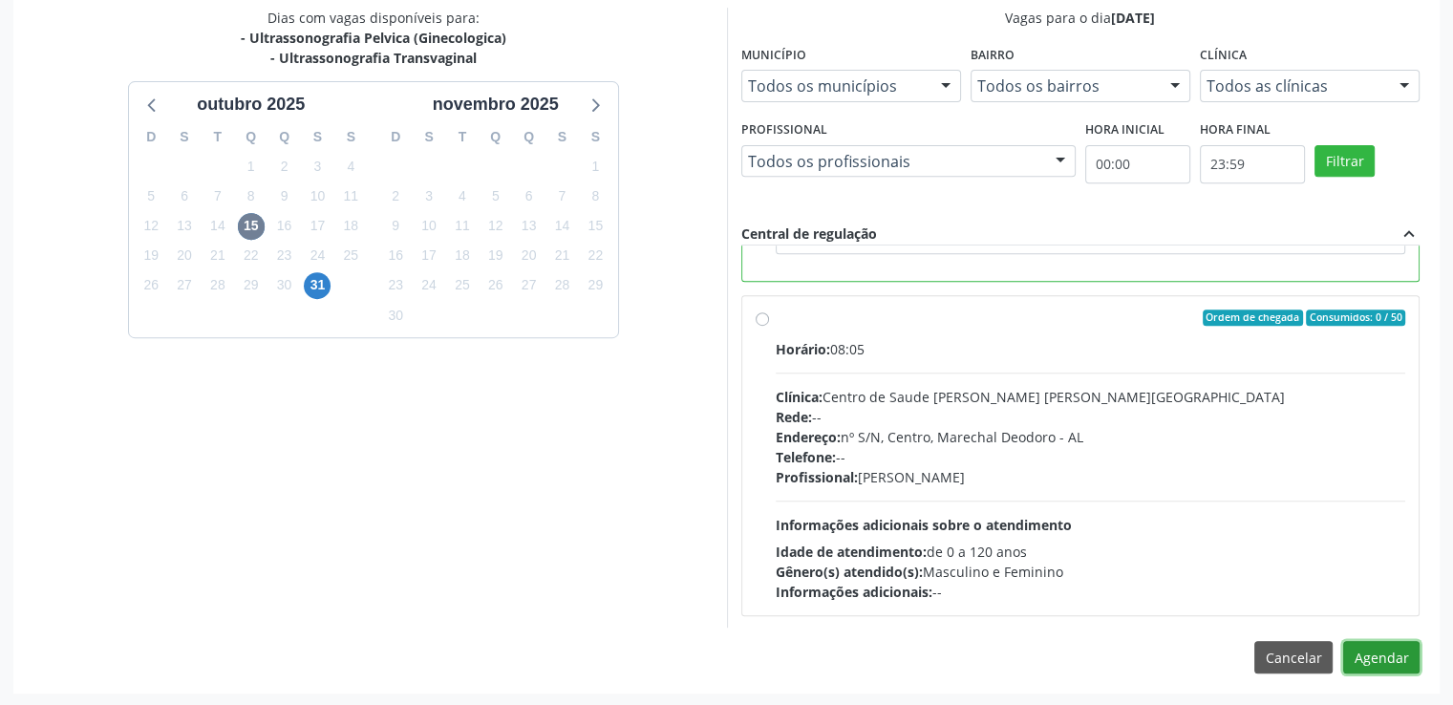
click at [1364, 657] on button "Agendar" at bounding box center [1381, 657] width 76 height 32
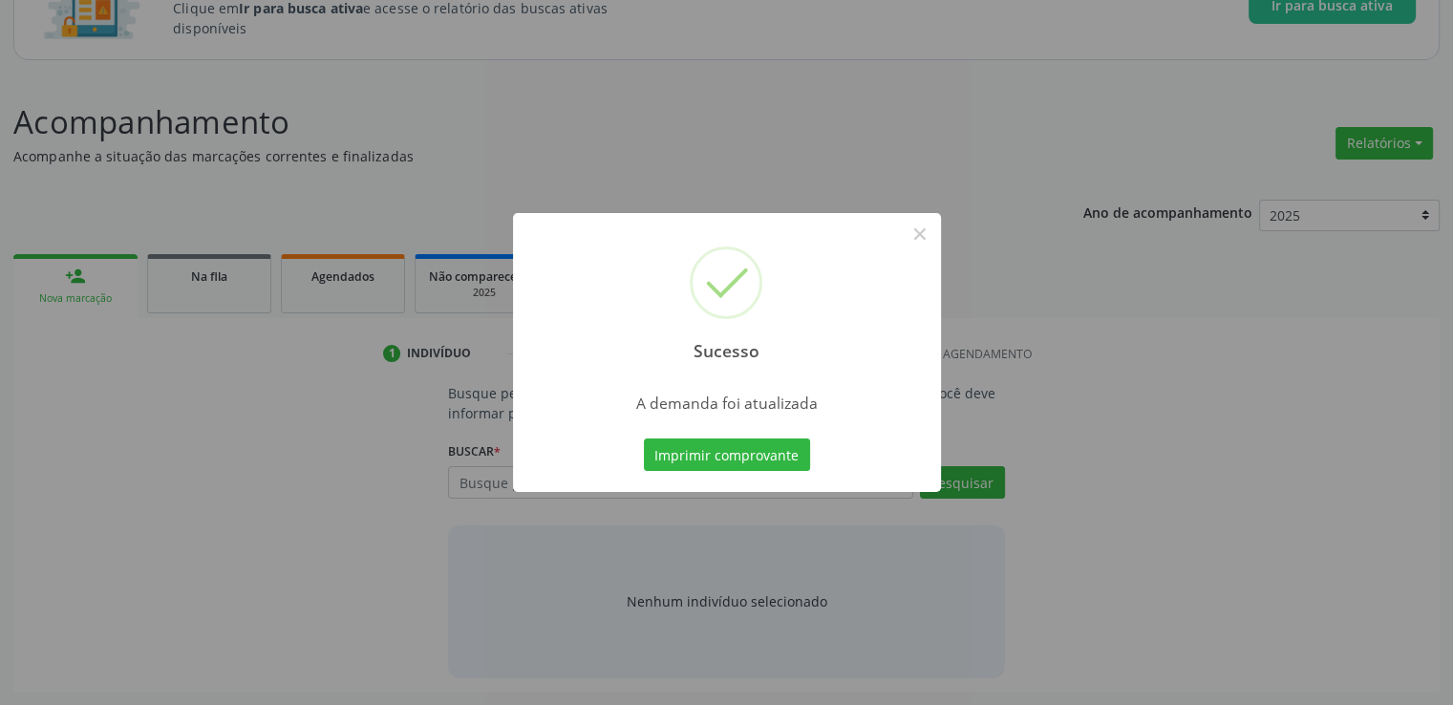
scroll to position [168, 0]
click at [922, 235] on button "×" at bounding box center [920, 234] width 32 height 32
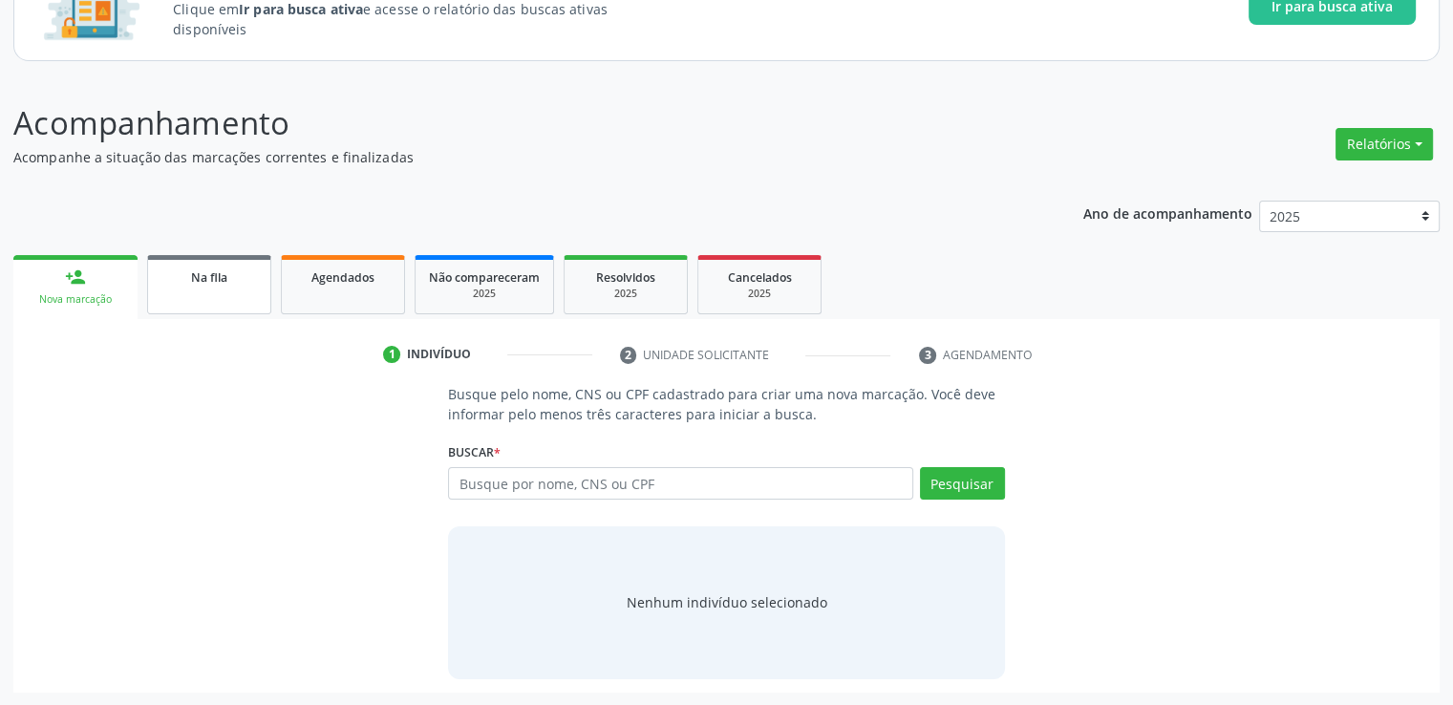
click at [212, 275] on span "Na fila" at bounding box center [209, 277] width 36 height 16
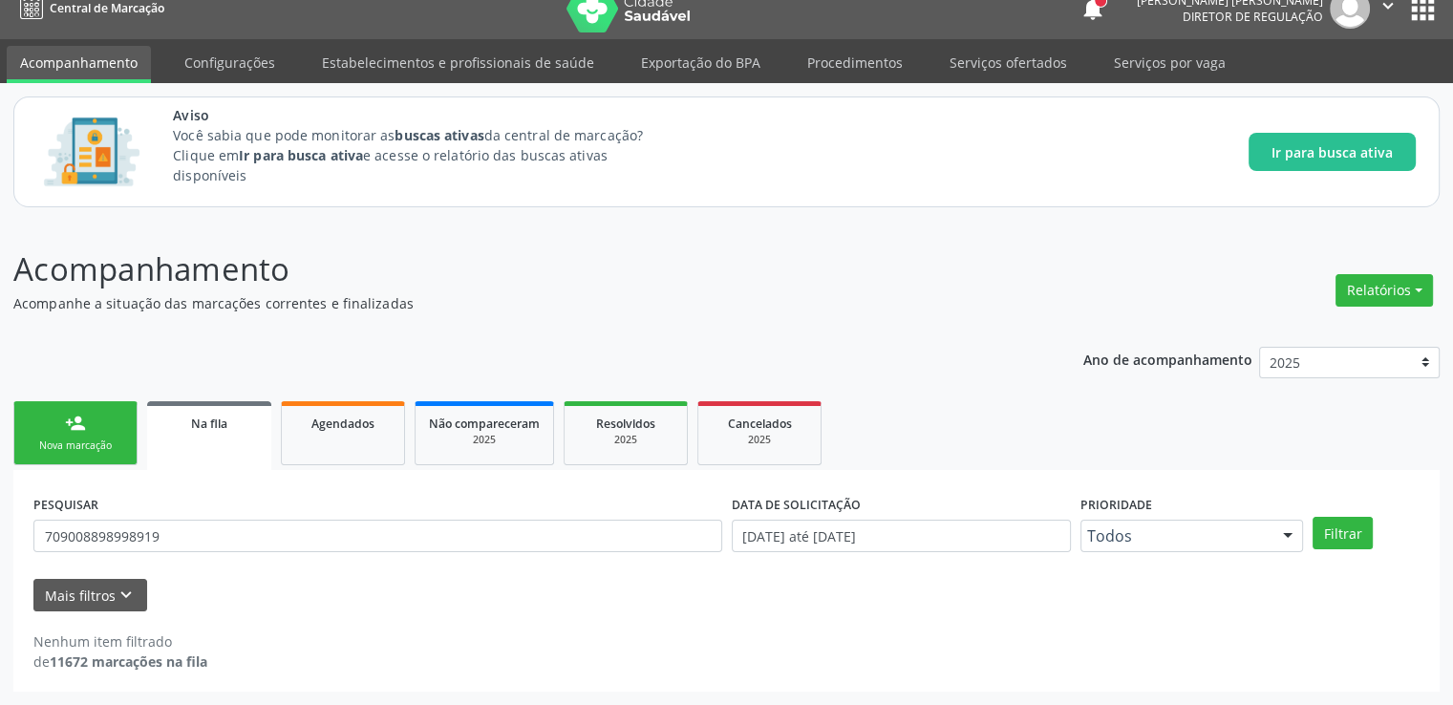
scroll to position [21, 0]
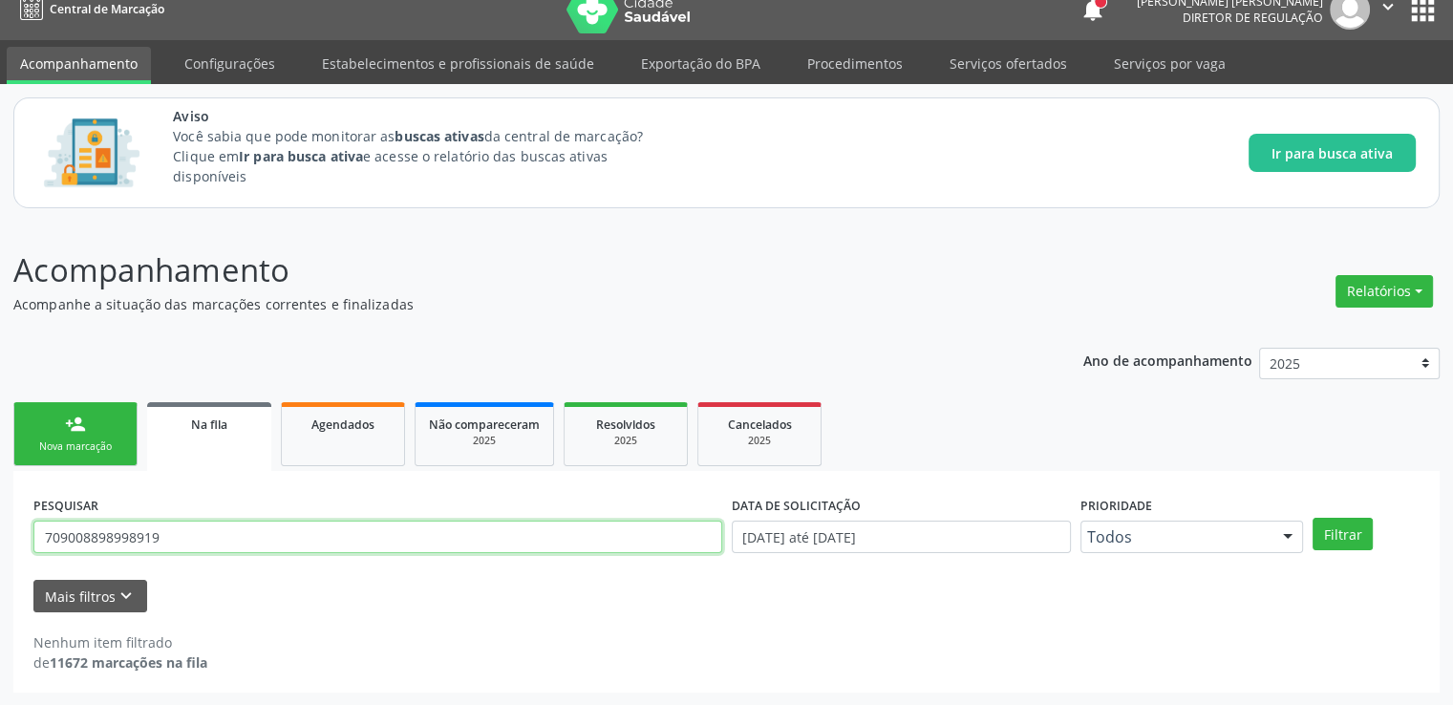
click at [264, 535] on input "709008898998919" at bounding box center [377, 537] width 689 height 32
type input "702804137427465"
click at [1313, 518] on button "Filtrar" at bounding box center [1343, 534] width 60 height 32
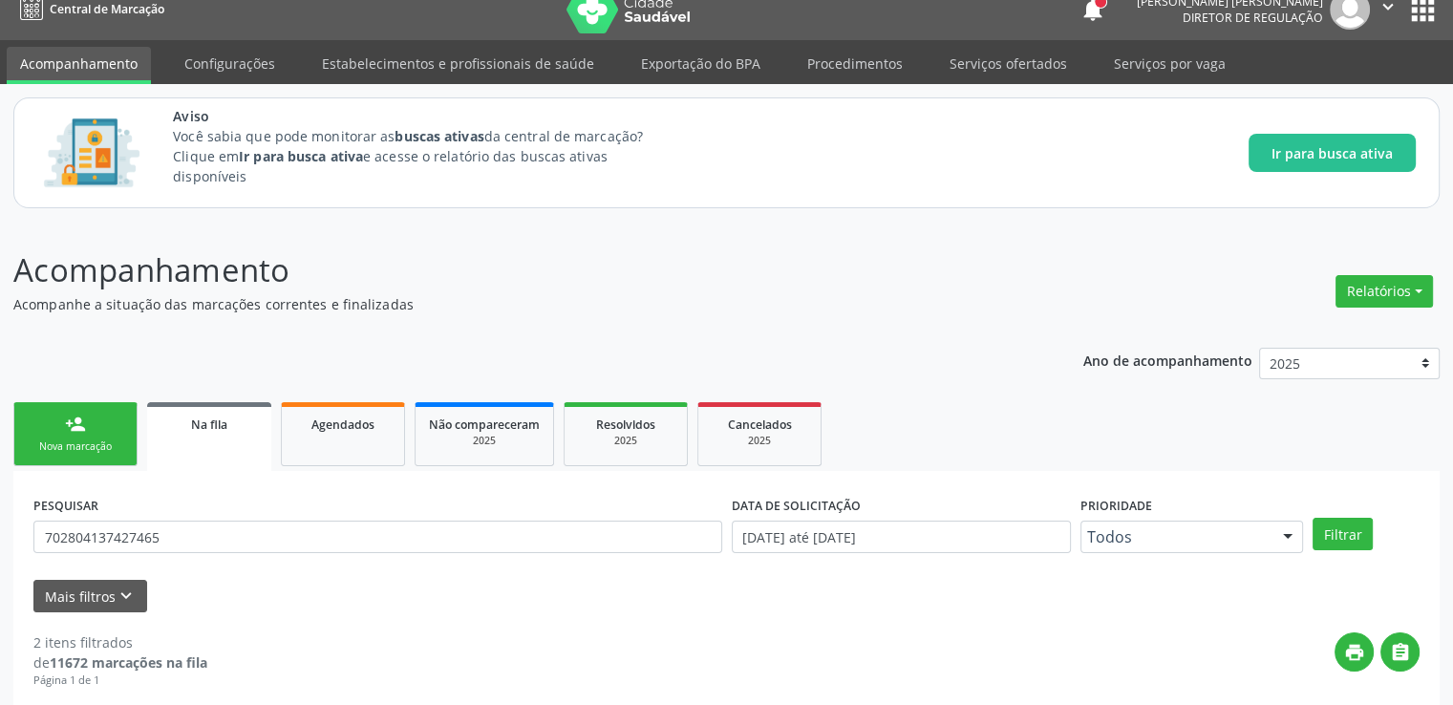
scroll to position [378, 0]
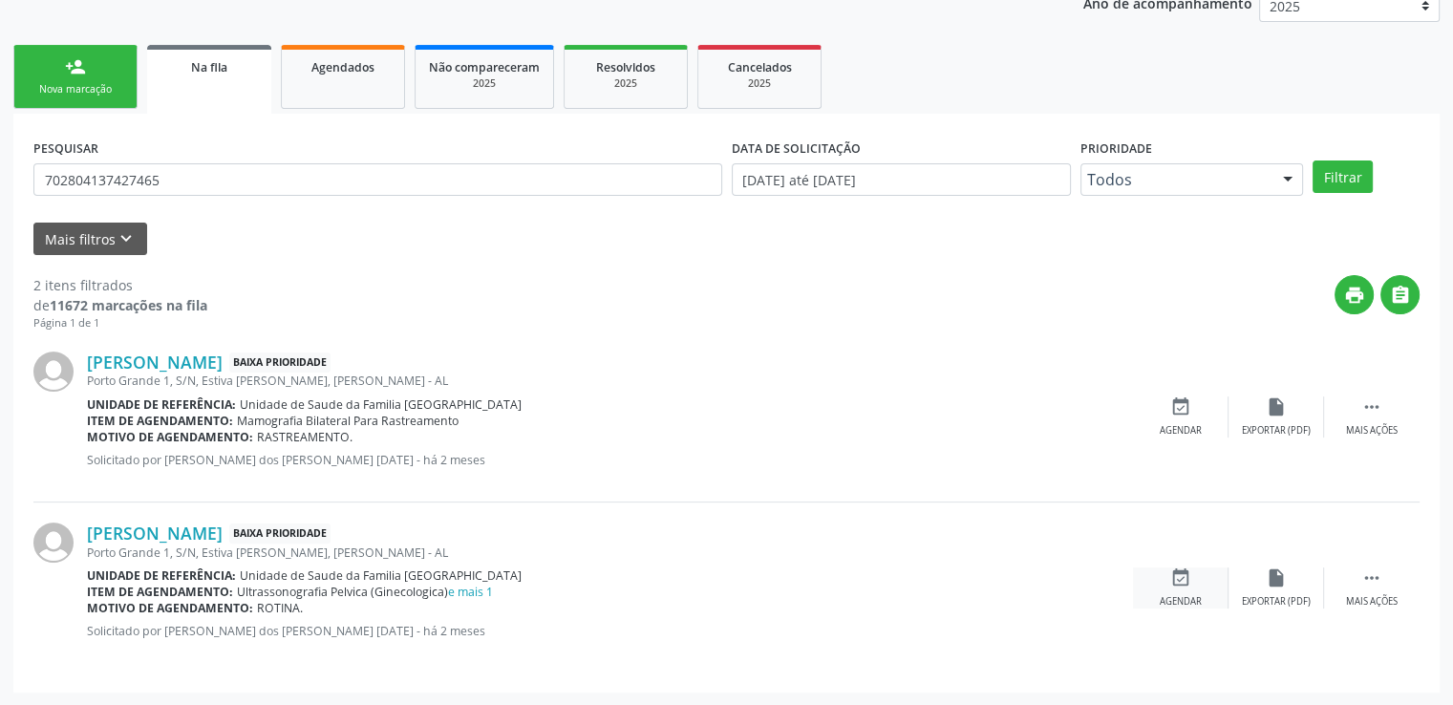
click at [1185, 575] on icon "event_available" at bounding box center [1181, 578] width 21 height 21
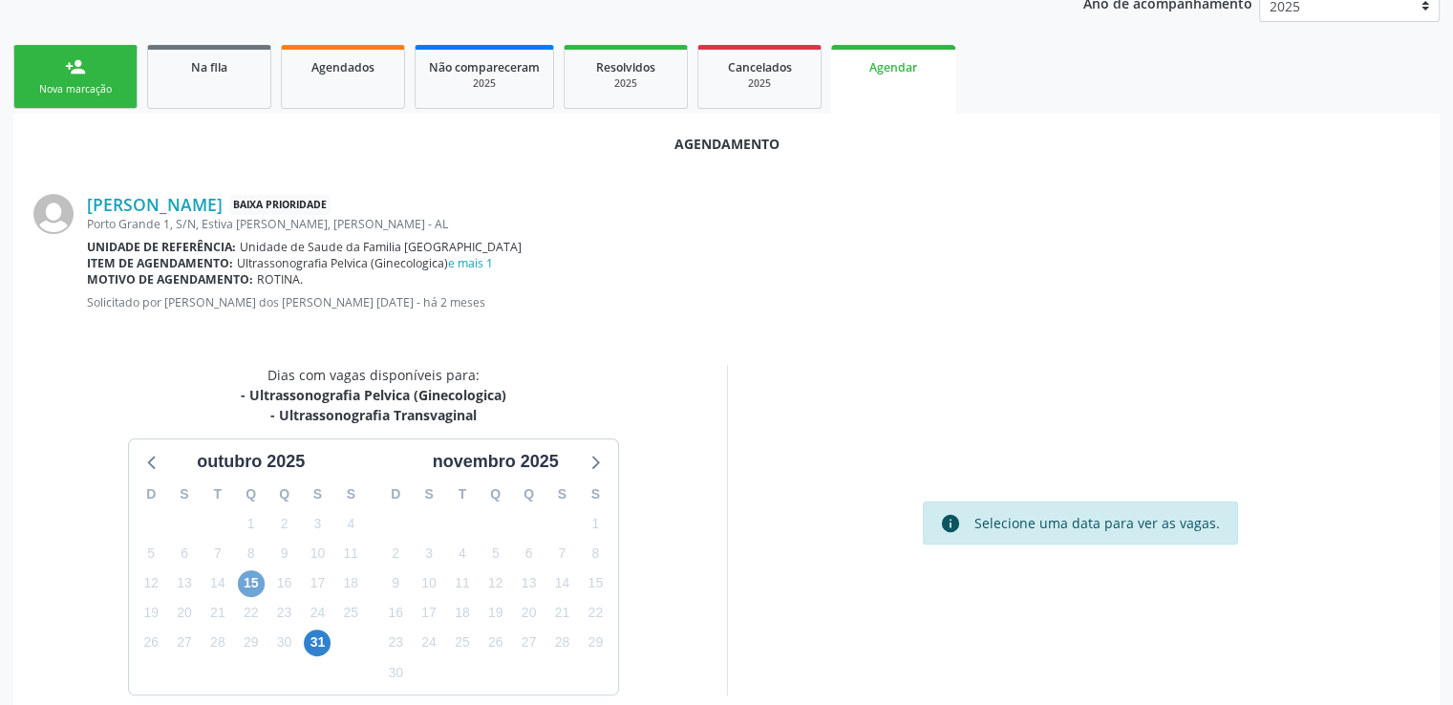
drag, startPoint x: 249, startPoint y: 584, endPoint x: 260, endPoint y: 588, distance: 11.2
click at [251, 586] on span "15" at bounding box center [251, 583] width 27 height 27
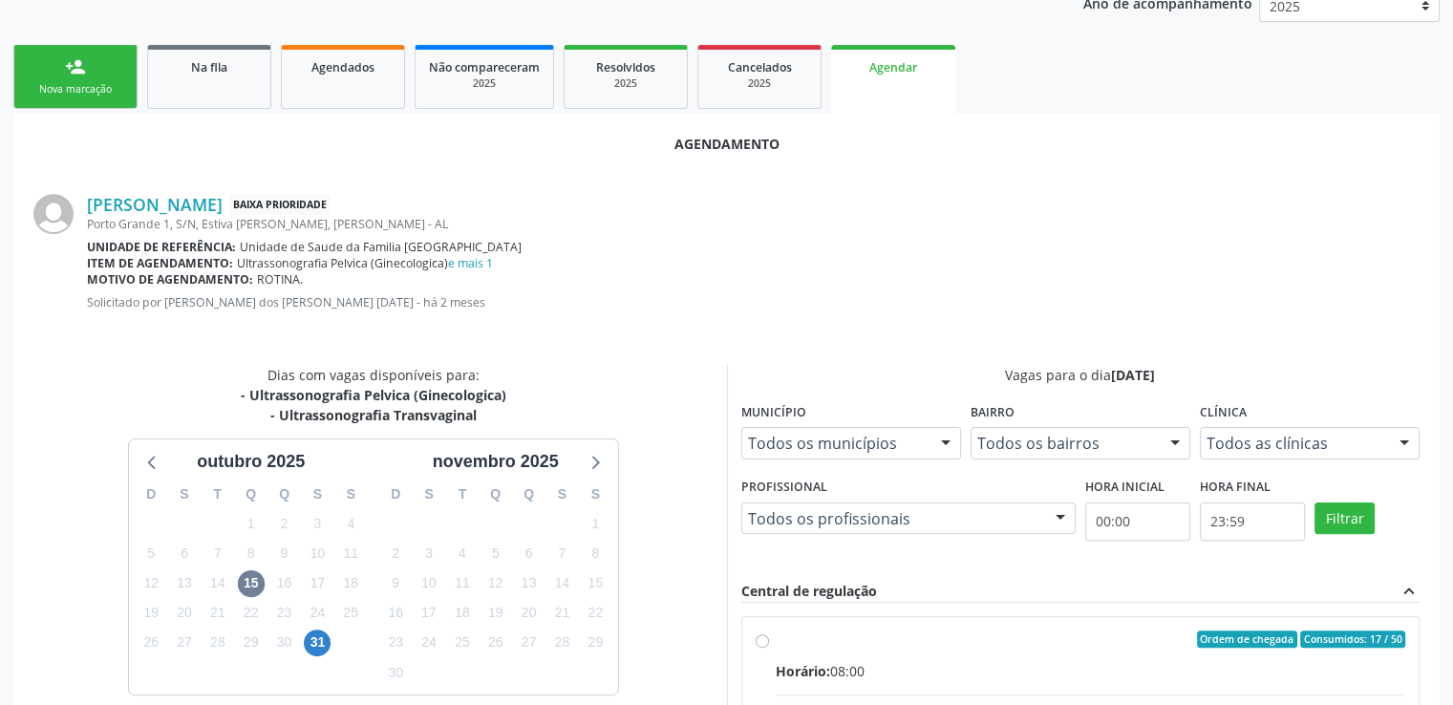
click at [761, 640] on input "Ordem de chegada Consumidos: 17 / 50 Horário: 08:00 Clínica: Centro de Saude [P…" at bounding box center [762, 639] width 13 height 17
radio input "true"
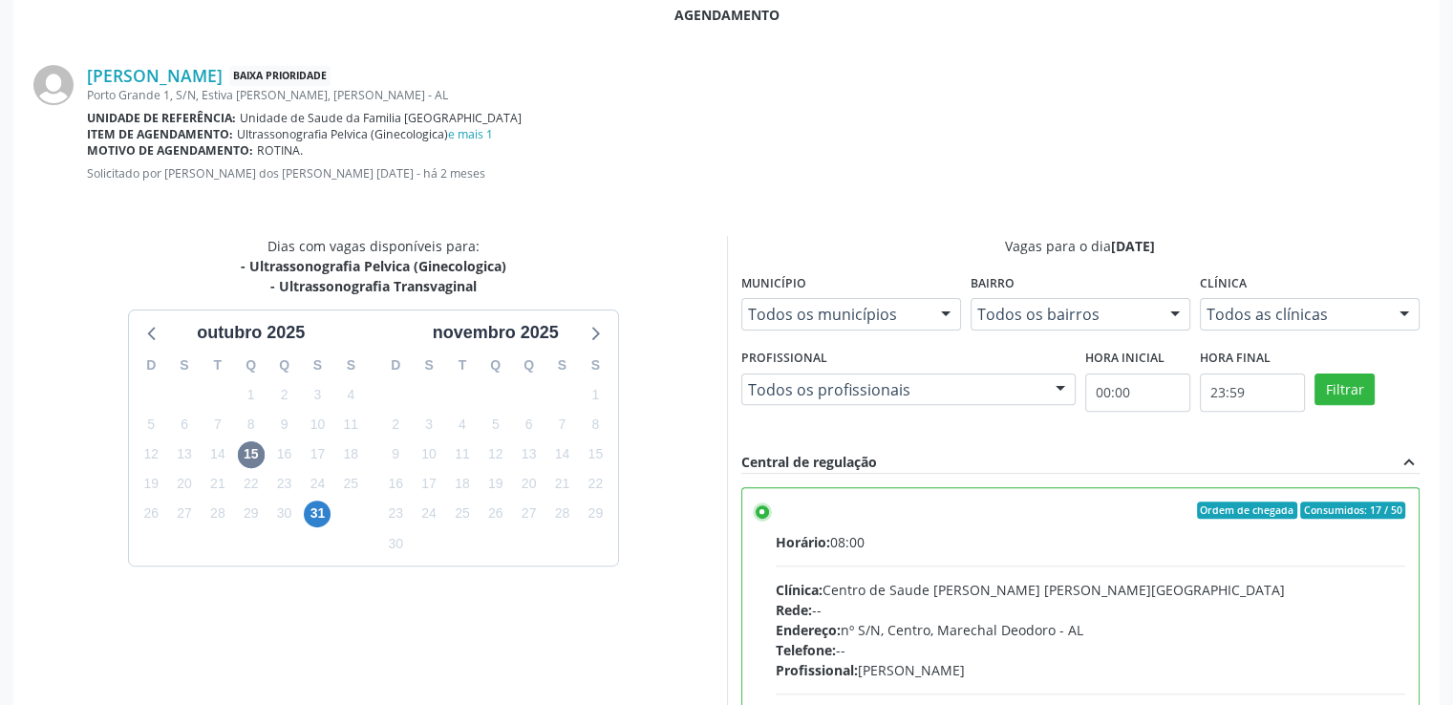
scroll to position [736, 0]
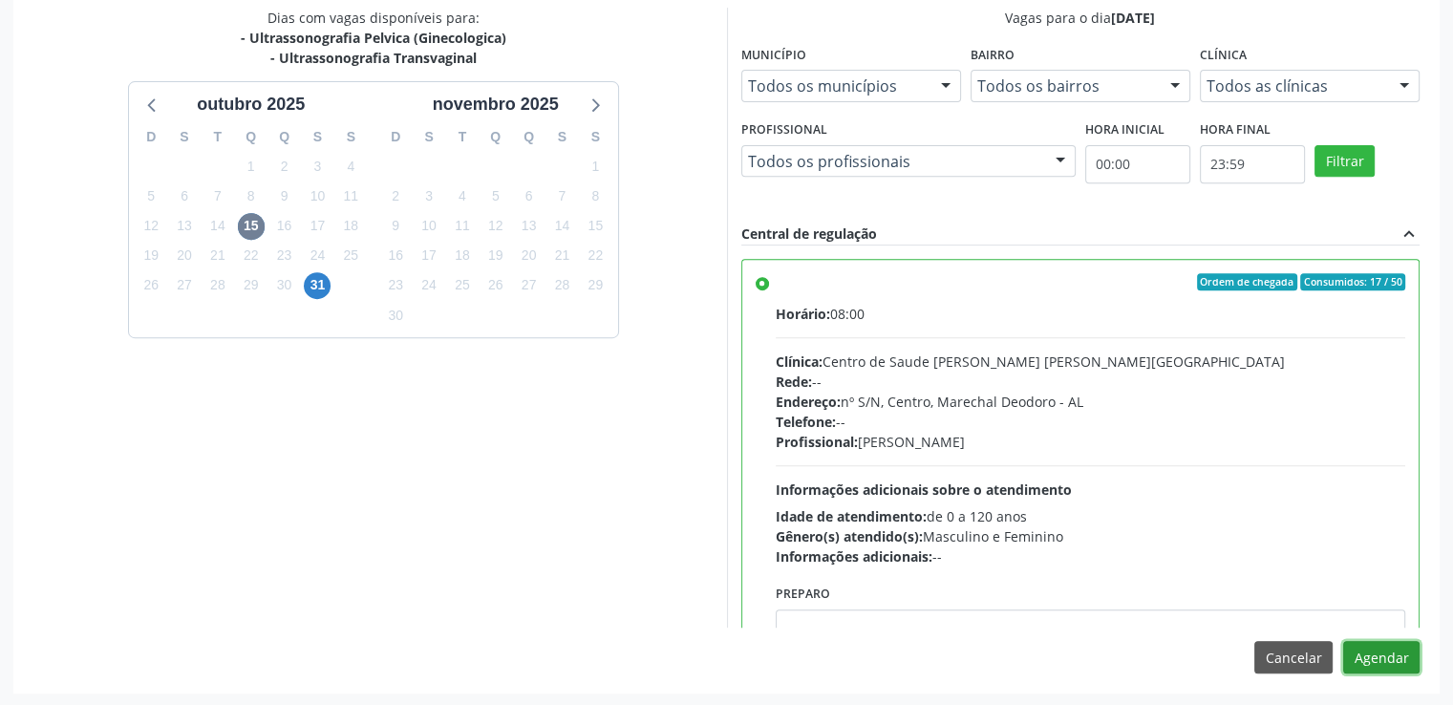
click at [1391, 658] on button "Agendar" at bounding box center [1381, 657] width 76 height 32
click at [1391, 659] on div at bounding box center [1381, 657] width 76 height 32
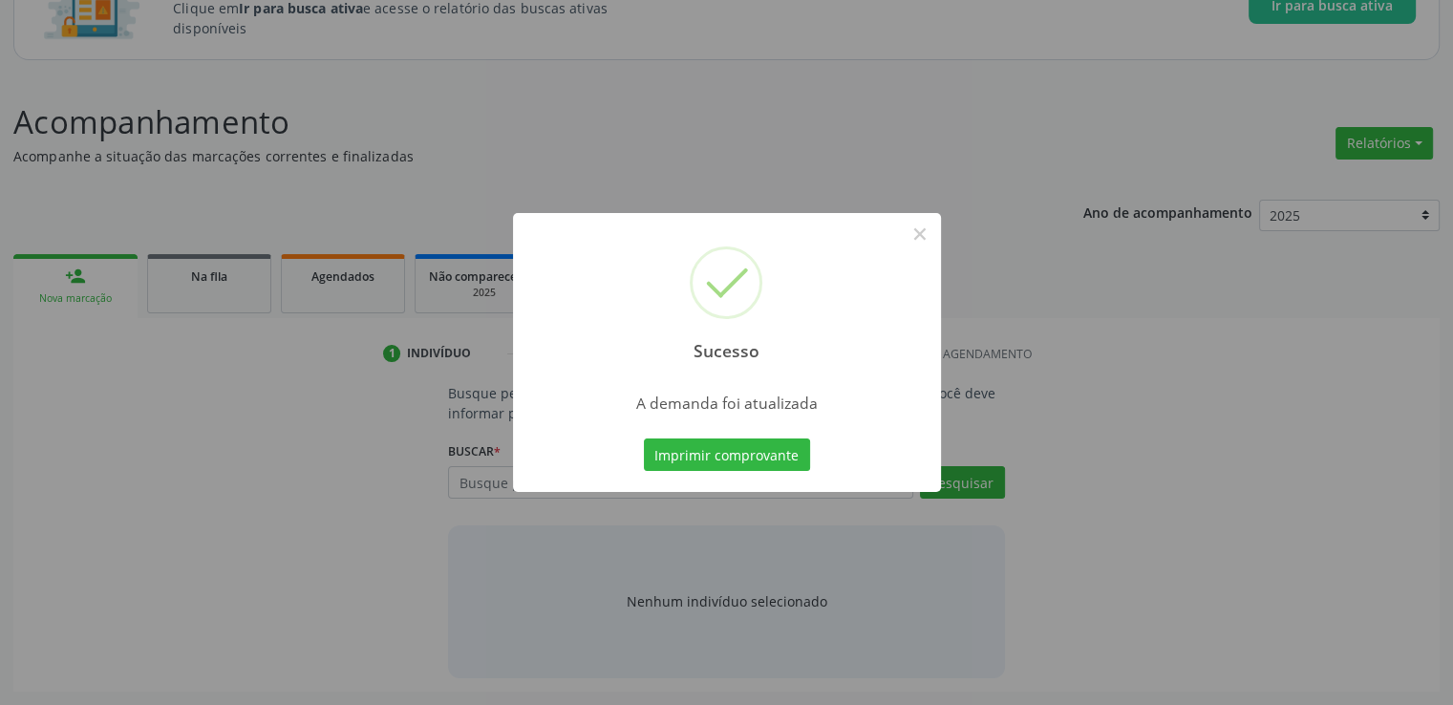
scroll to position [168, 0]
click at [928, 239] on button "×" at bounding box center [920, 234] width 32 height 32
click at [928, 239] on div "Sucesso × A demanda foi atualizada Imprimir comprovante Cancel" at bounding box center [726, 352] width 1453 height 705
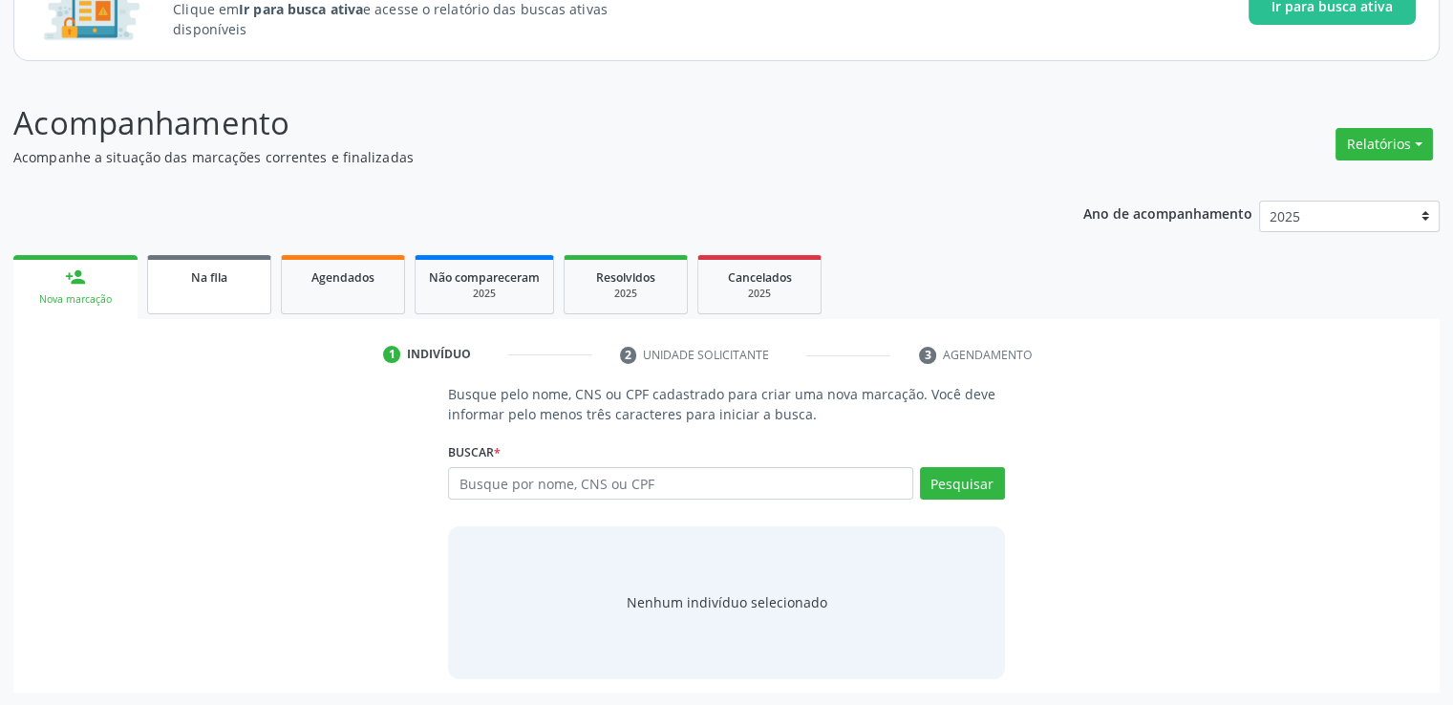
click at [220, 276] on span "Na fila" at bounding box center [209, 277] width 36 height 16
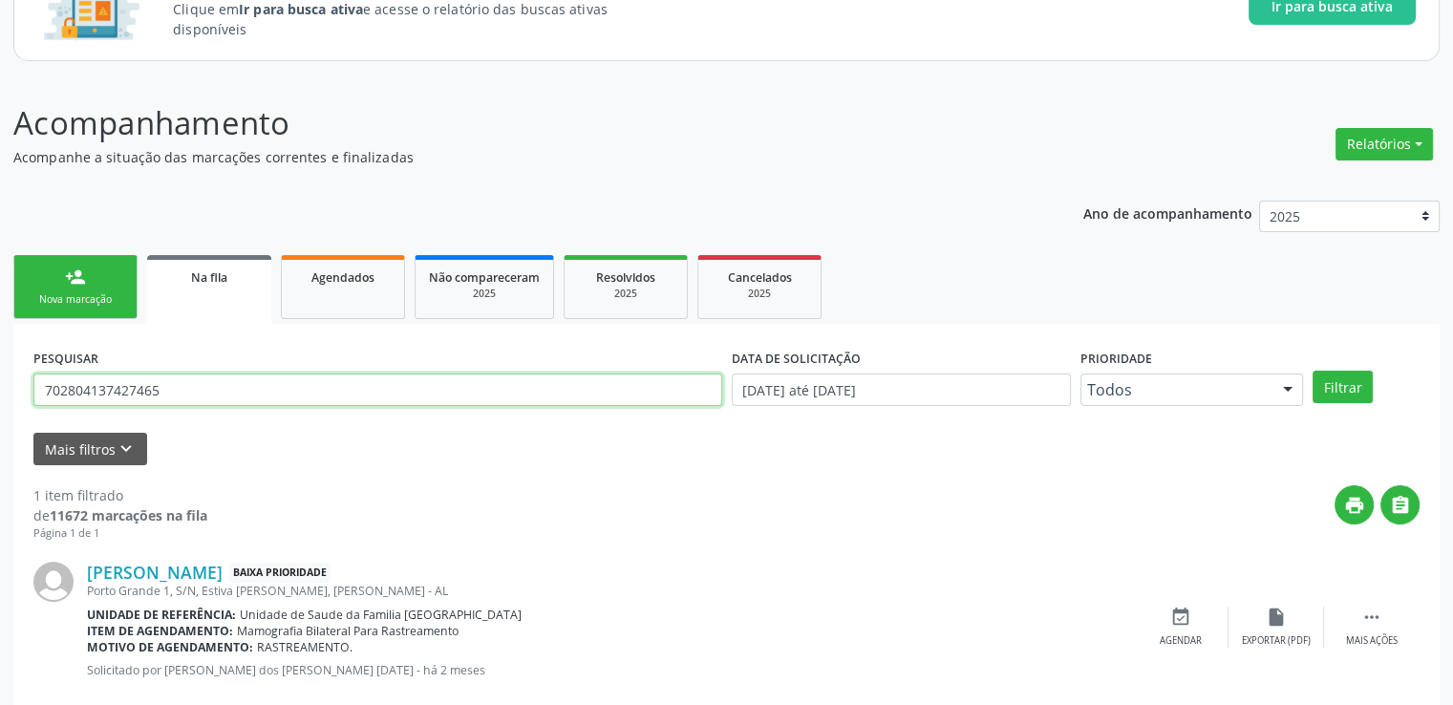
click at [180, 387] on input "702804137427465" at bounding box center [377, 390] width 689 height 32
click at [1313, 371] on button "Filtrar" at bounding box center [1343, 387] width 60 height 32
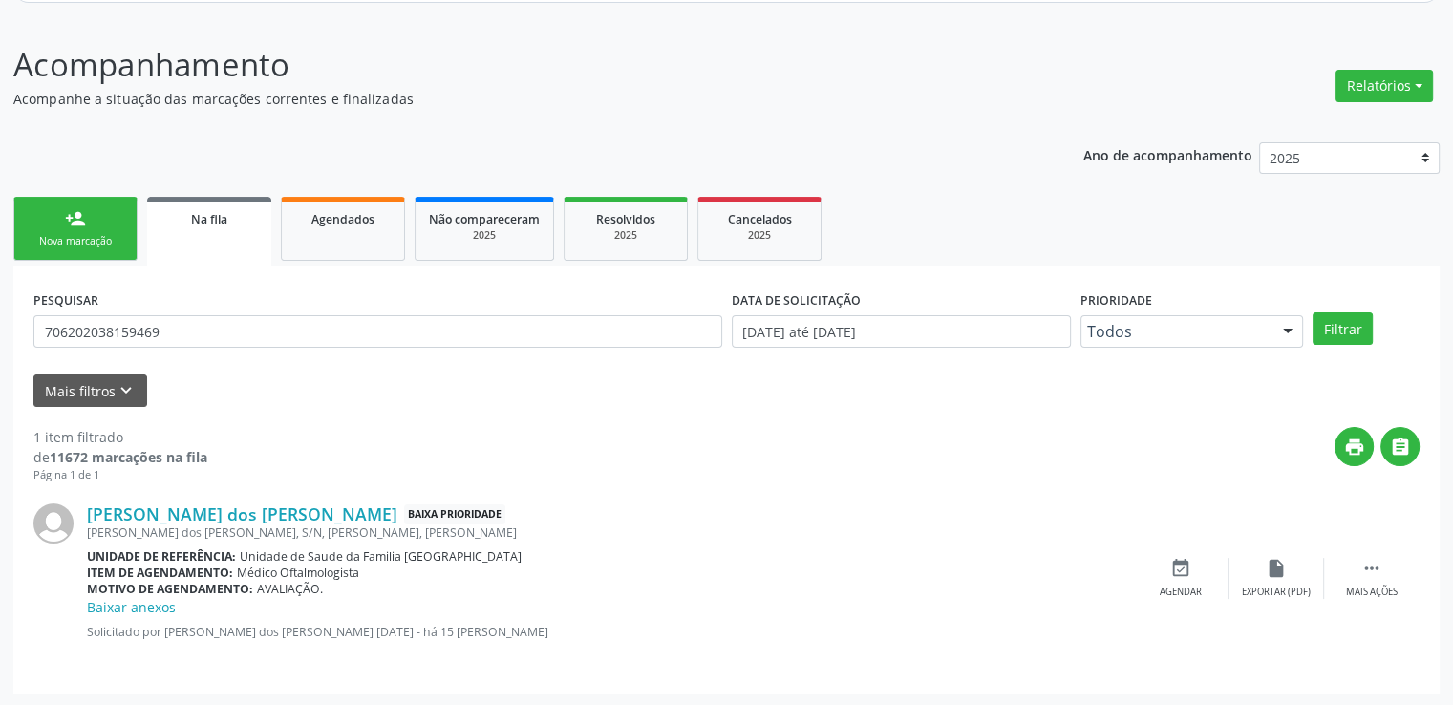
scroll to position [227, 0]
click at [302, 311] on div "PESQUISAR 706202038159469" at bounding box center [378, 322] width 698 height 75
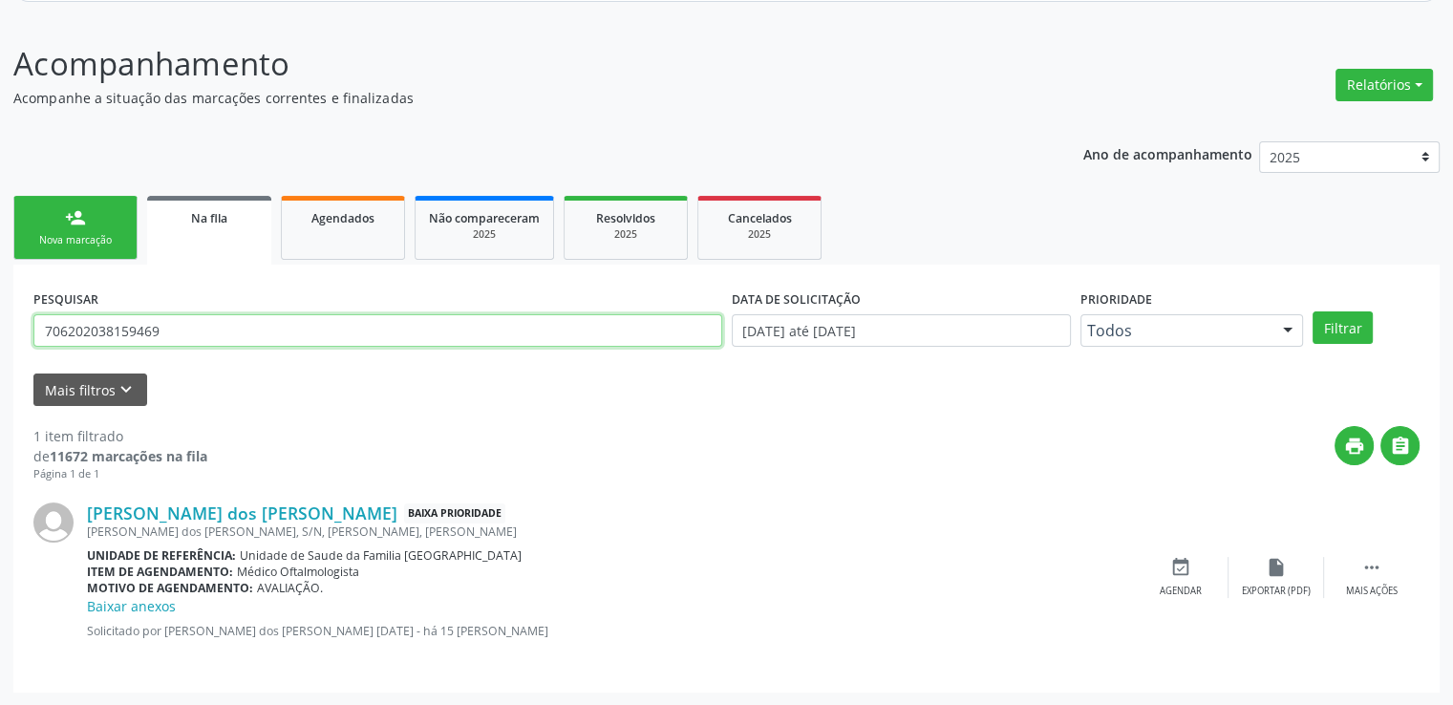
click at [285, 322] on input "706202038159469" at bounding box center [377, 330] width 689 height 32
type input "705007221255453"
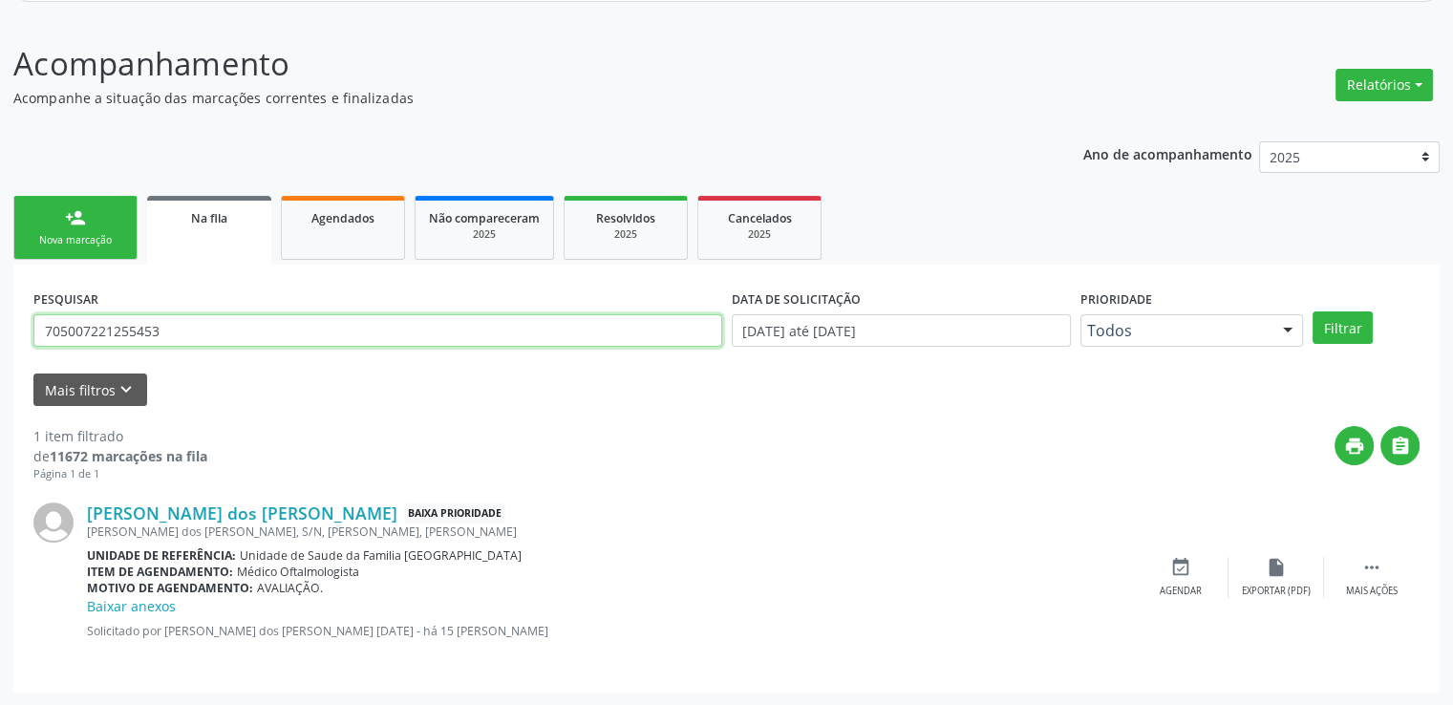
click at [1313, 311] on button "Filtrar" at bounding box center [1343, 327] width 60 height 32
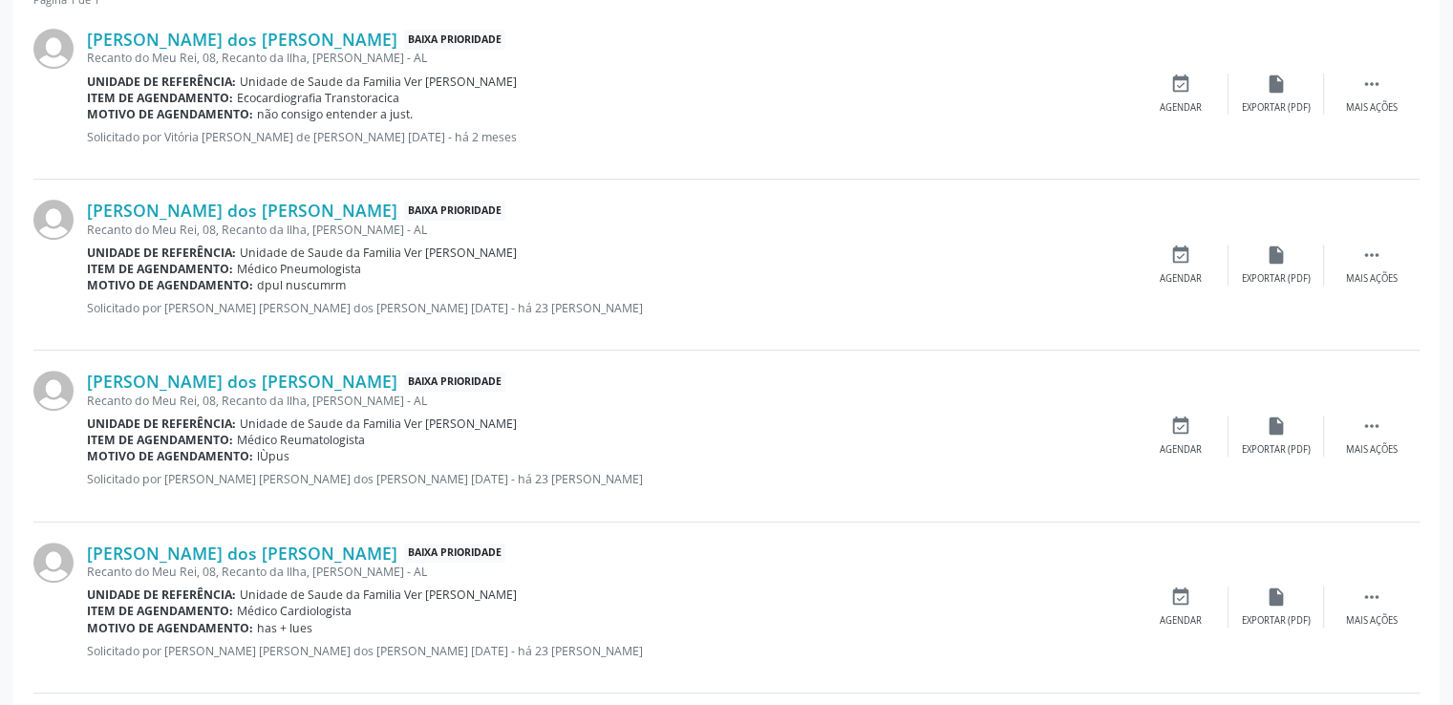
scroll to position [705, 0]
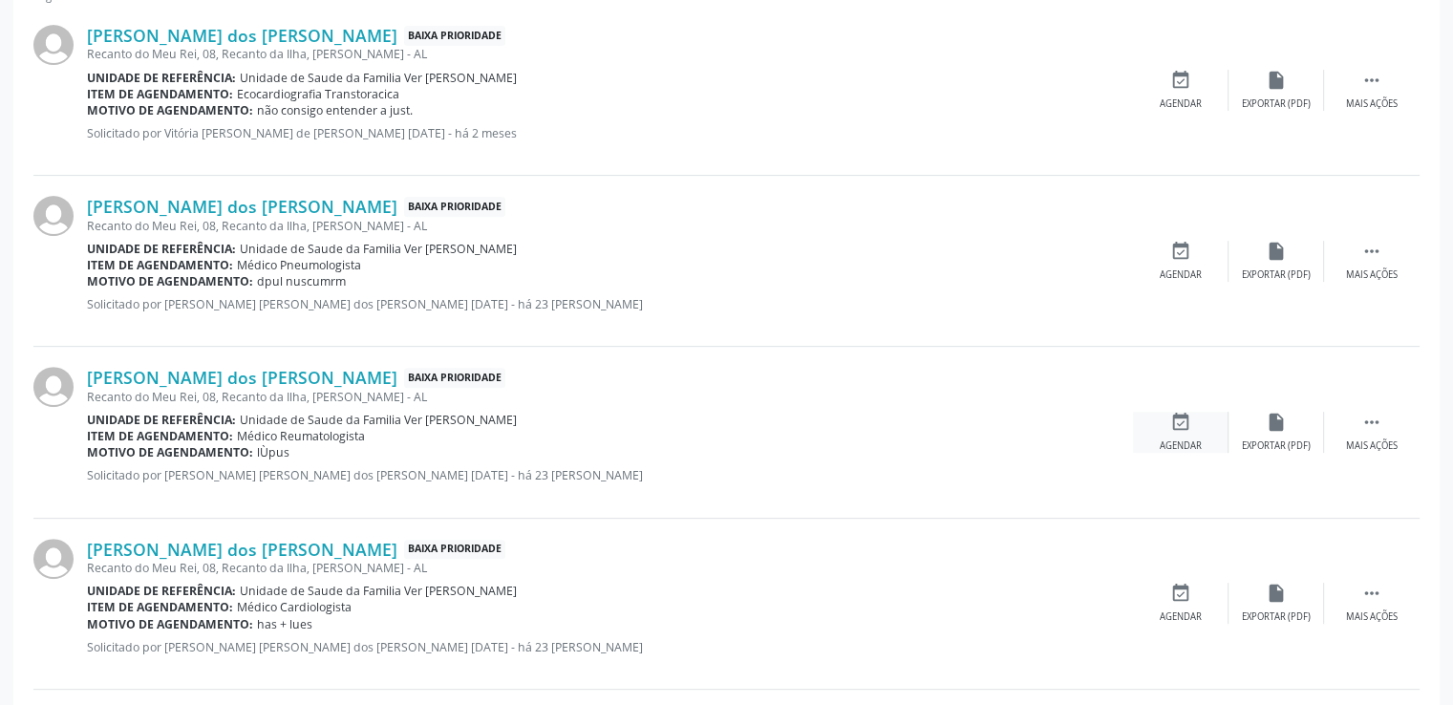
click at [1183, 416] on icon "event_available" at bounding box center [1181, 422] width 21 height 21
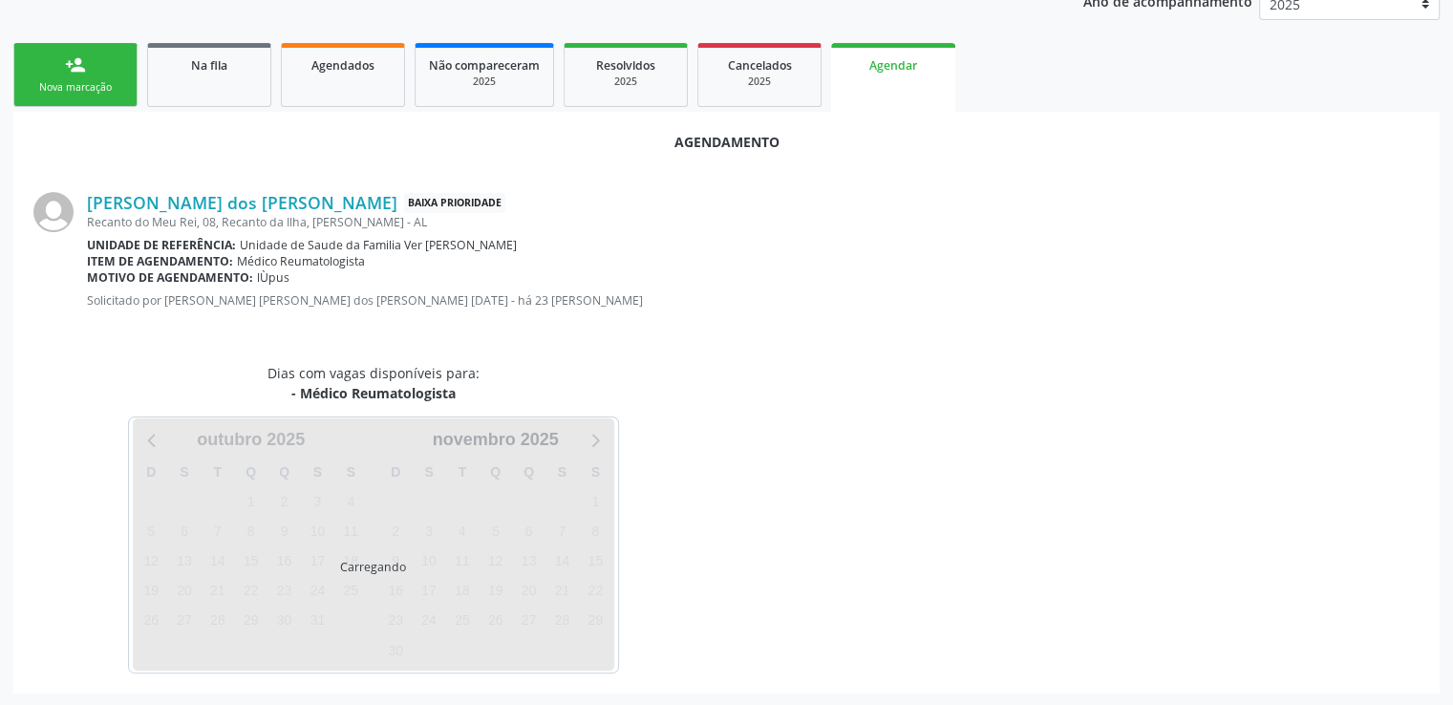
scroll to position [425, 0]
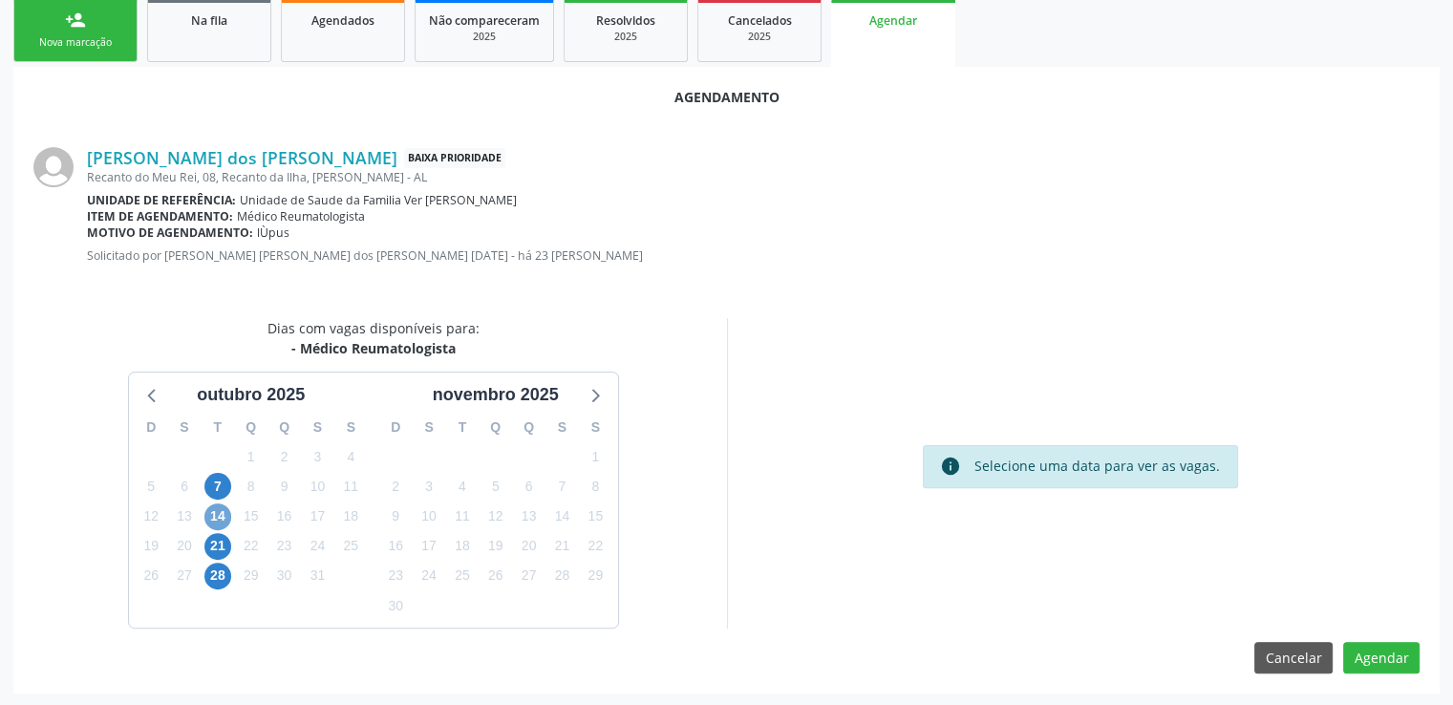
click at [217, 514] on span "14" at bounding box center [217, 517] width 27 height 27
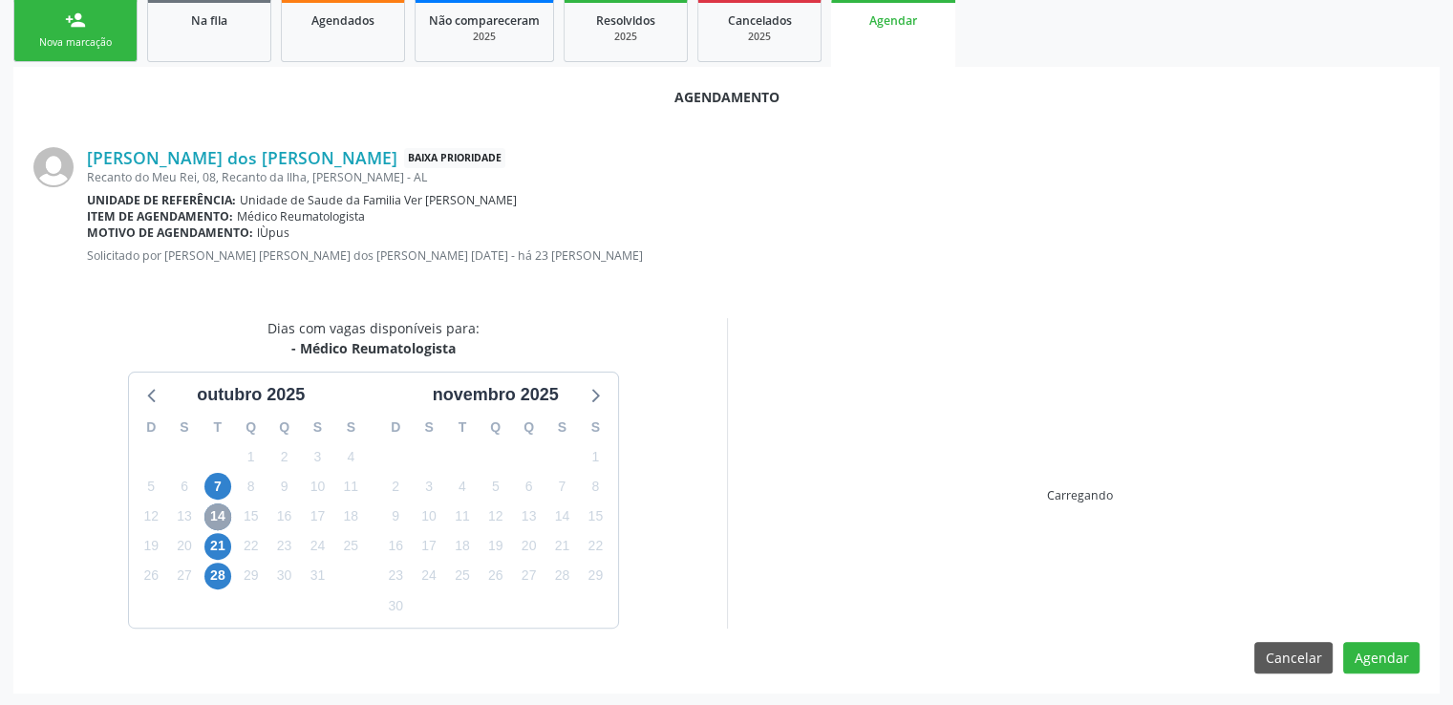
click at [217, 514] on span "14" at bounding box center [217, 517] width 27 height 27
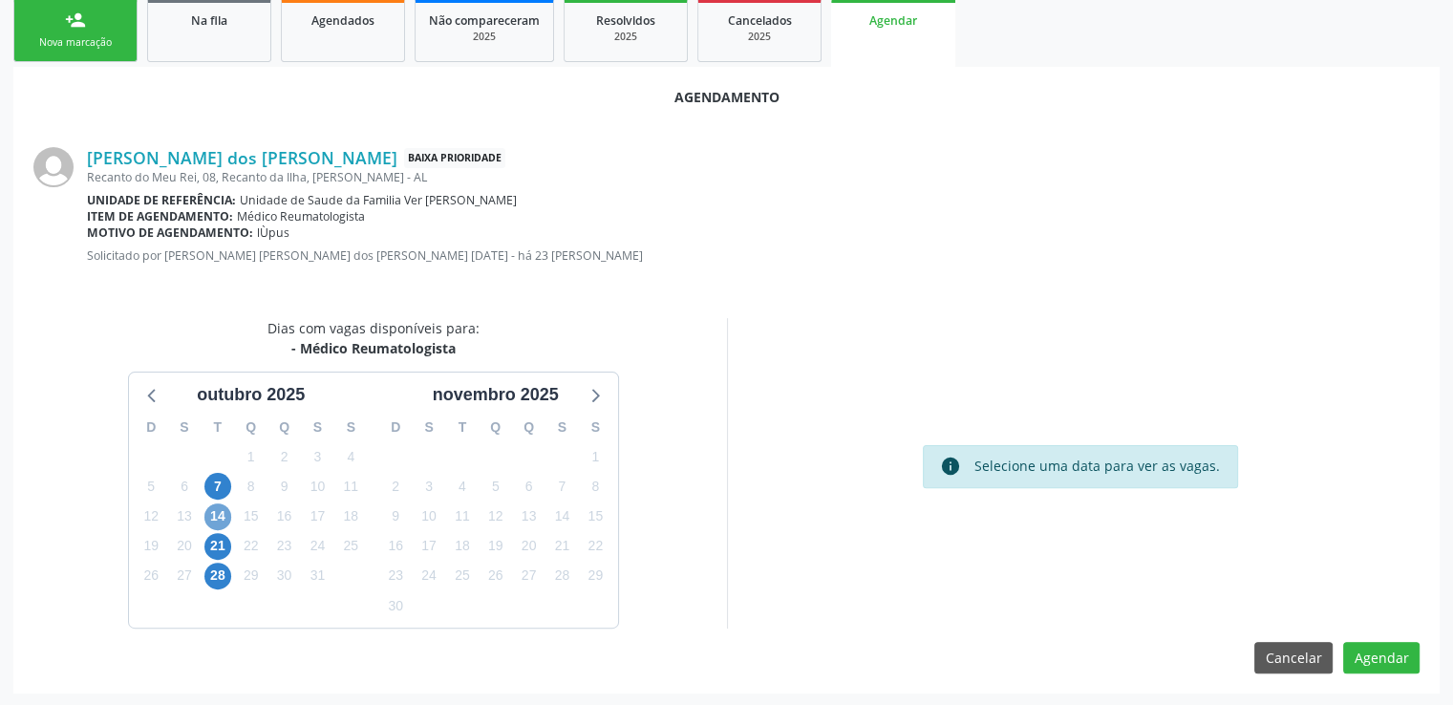
click at [217, 514] on span "14" at bounding box center [217, 517] width 27 height 27
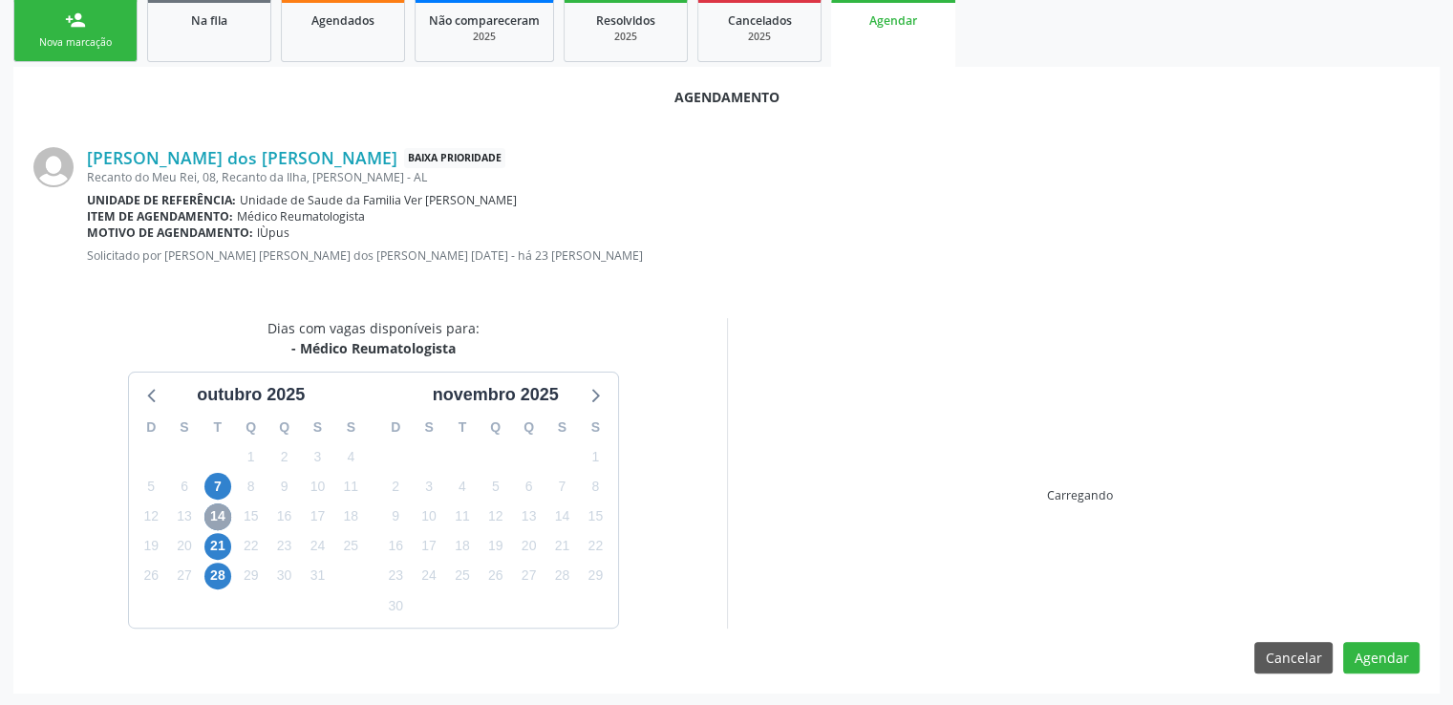
click at [217, 514] on span "14" at bounding box center [217, 517] width 27 height 27
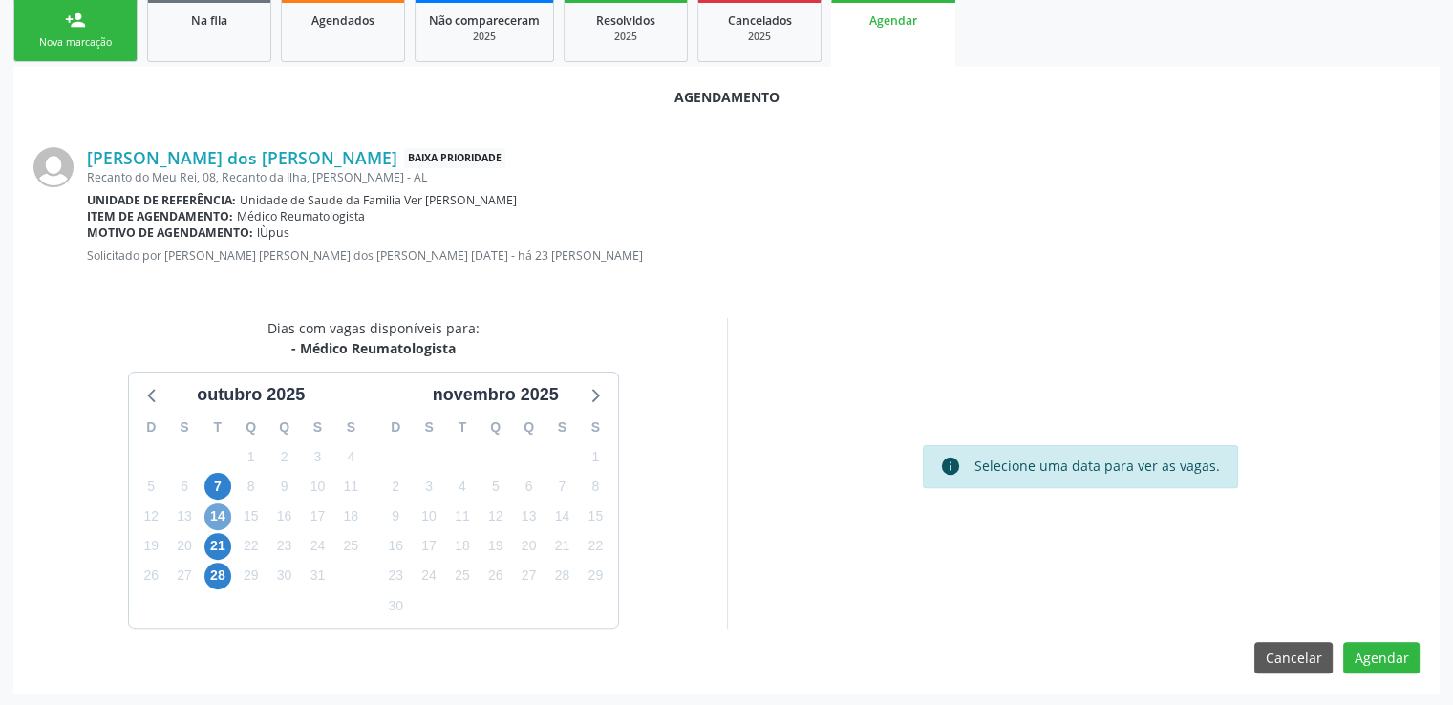
click at [216, 514] on span "14" at bounding box center [217, 517] width 27 height 27
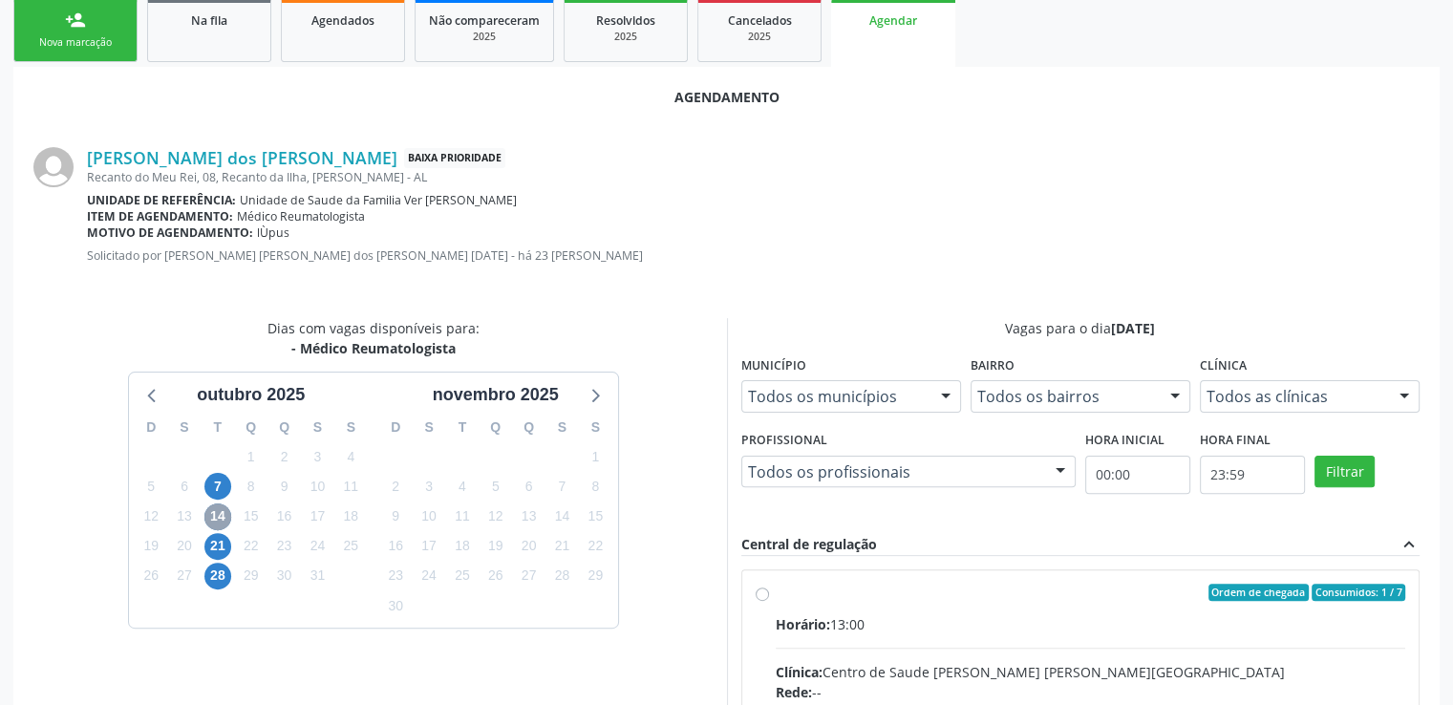
click at [216, 514] on span "14" at bounding box center [217, 517] width 27 height 27
click at [767, 591] on input "Ordem de chegada Consumidos: 1 / 7 Horário: 13:00 Clínica: Centro de Saude [PER…" at bounding box center [762, 592] width 13 height 17
radio input "true"
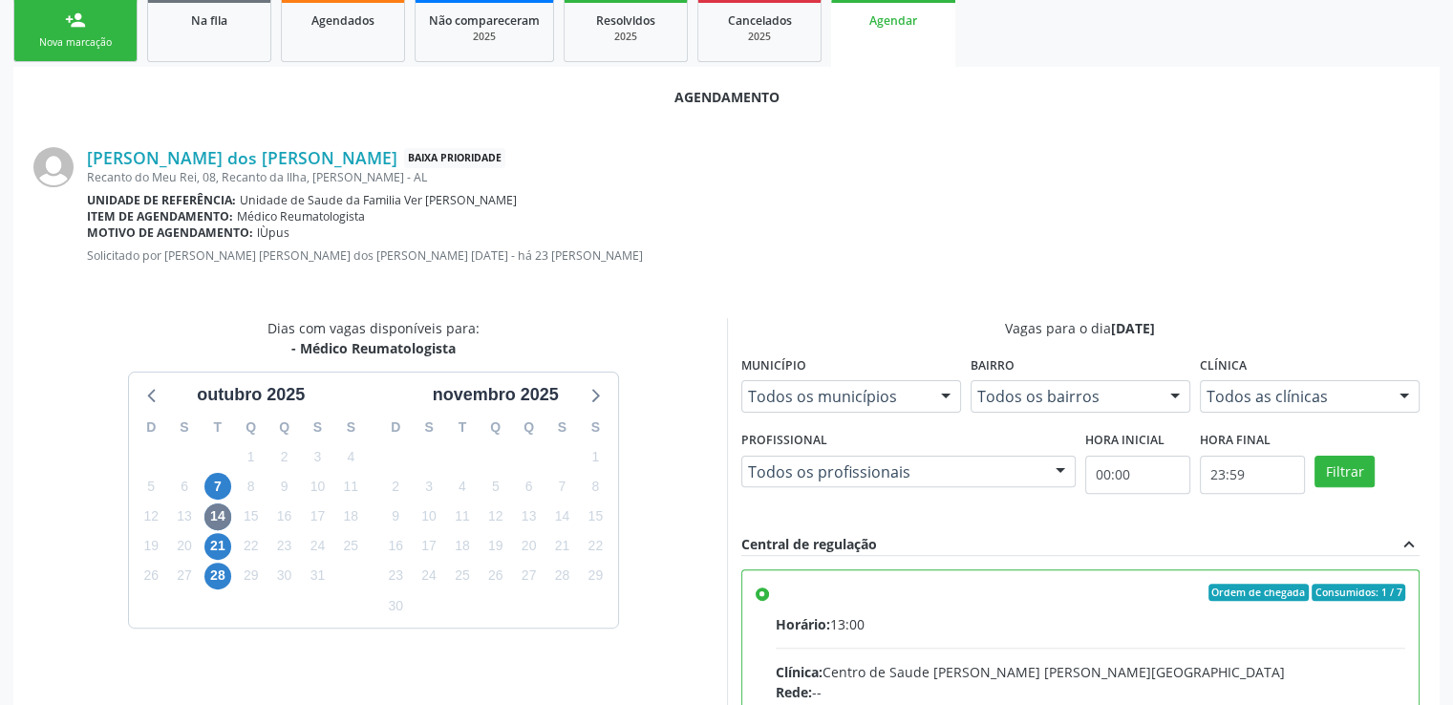
click at [765, 591] on input "Ordem de chegada Consumidos: 1 / 7 Horário: 13:00 Clínica: Centro de Saude [PER…" at bounding box center [762, 592] width 13 height 17
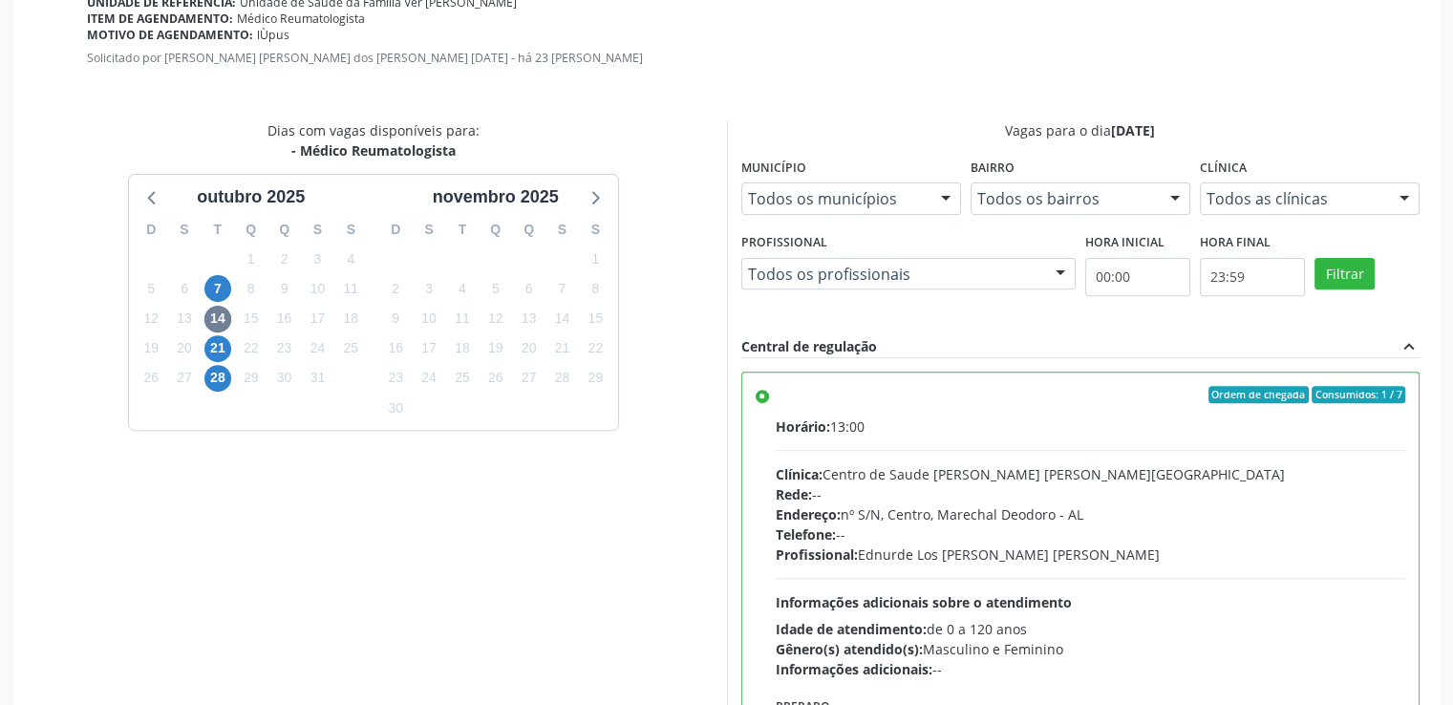
scroll to position [736, 0]
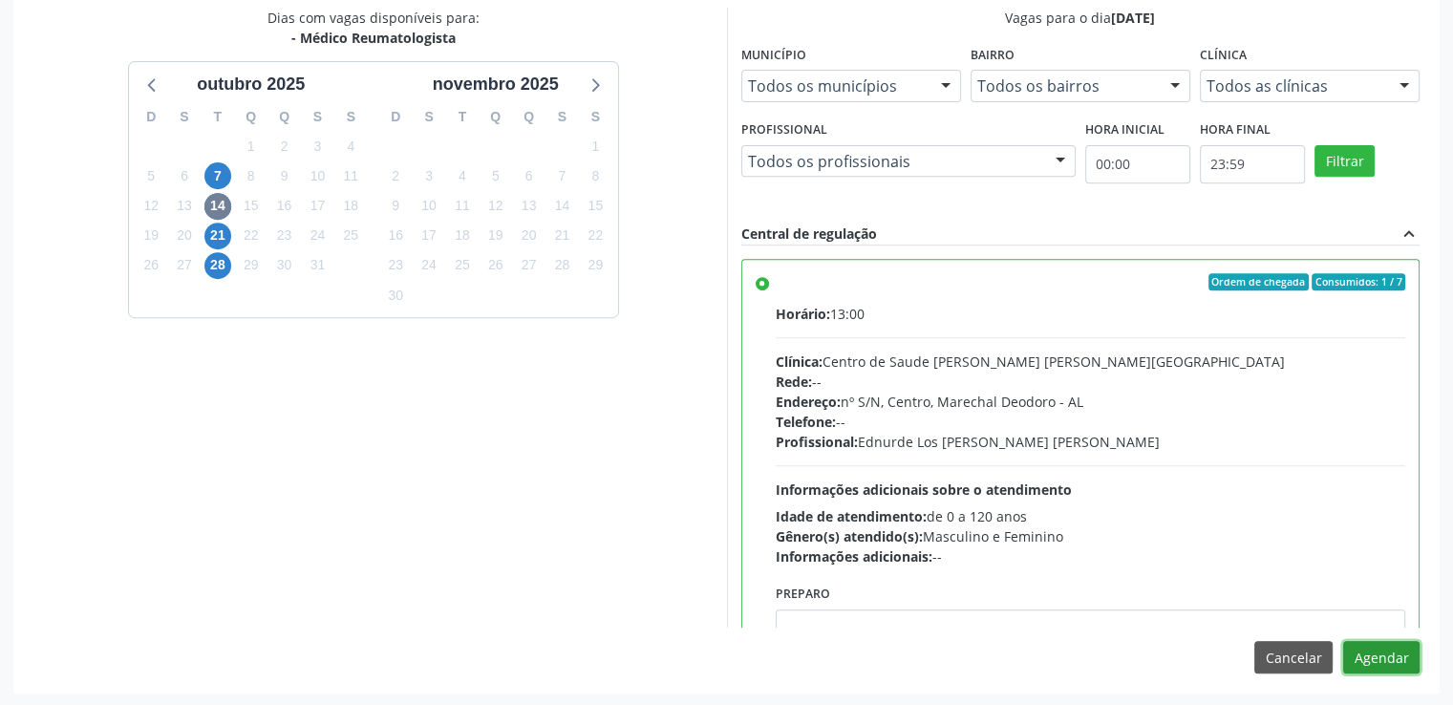
click at [1369, 648] on button "Agendar" at bounding box center [1381, 657] width 76 height 32
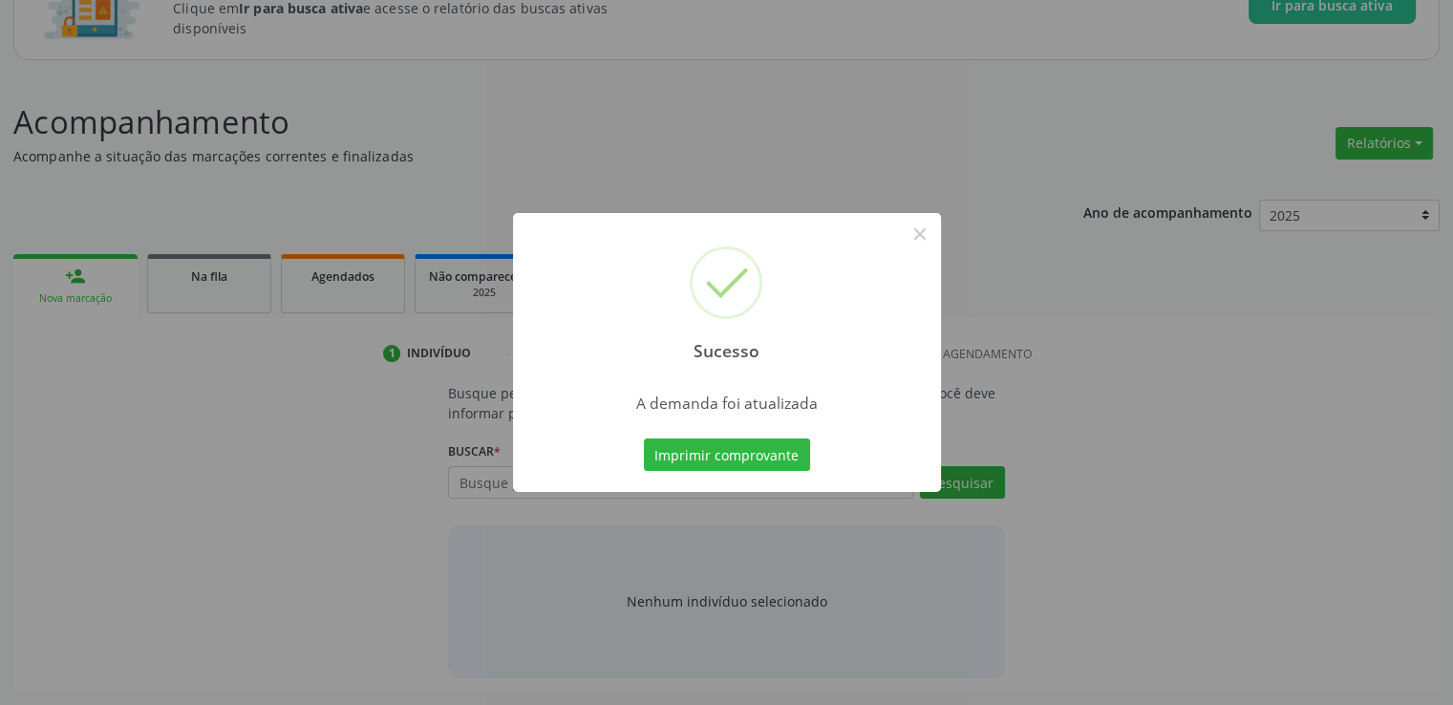
scroll to position [168, 0]
click at [921, 234] on button "×" at bounding box center [920, 234] width 32 height 32
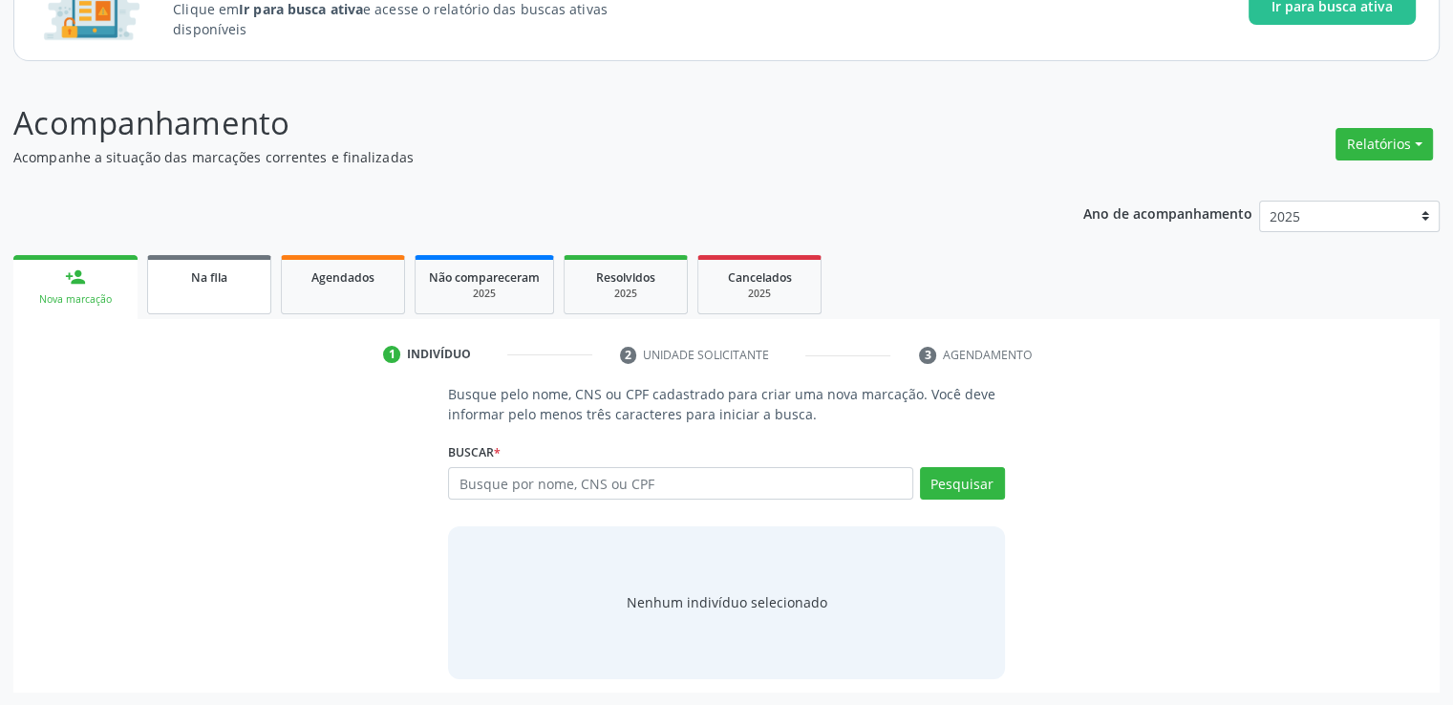
click at [204, 269] on span "Na fila" at bounding box center [209, 277] width 36 height 16
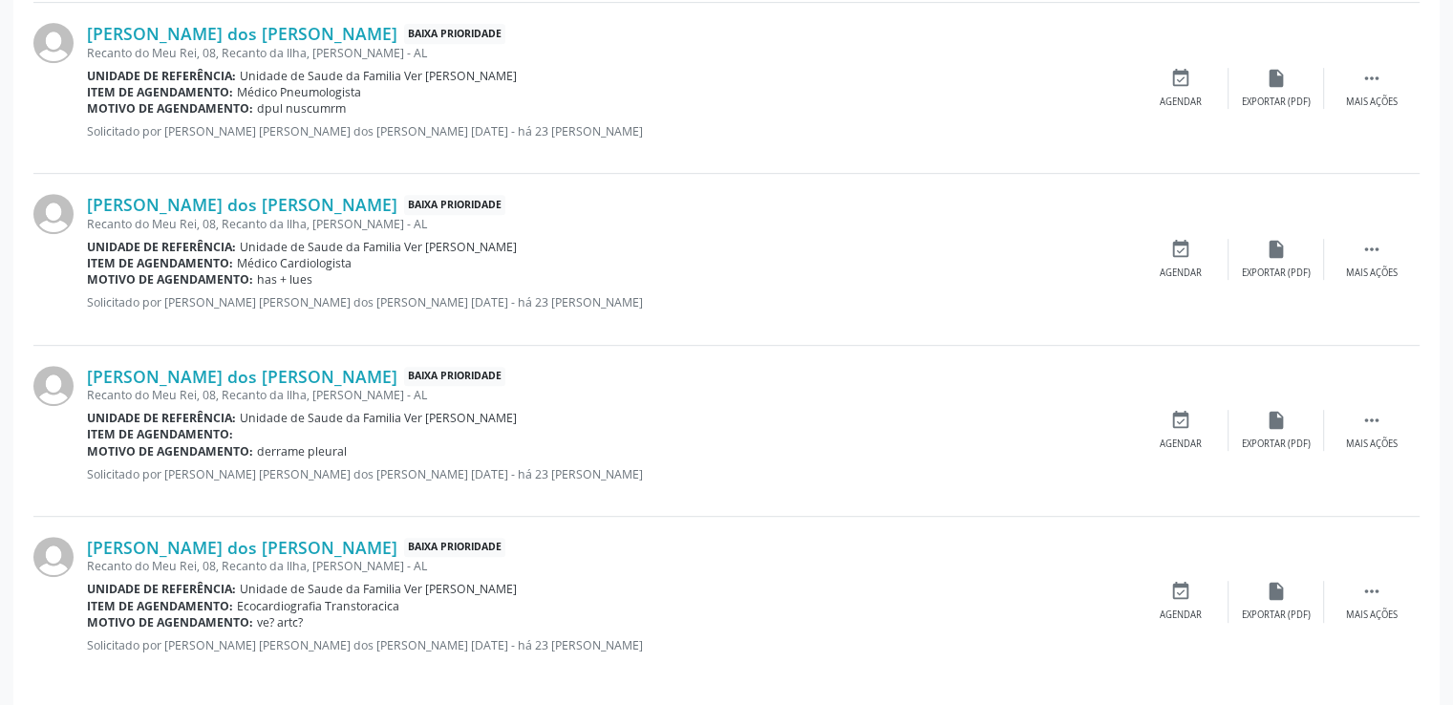
scroll to position [891, 0]
